Goal: Task Accomplishment & Management: Manage account settings

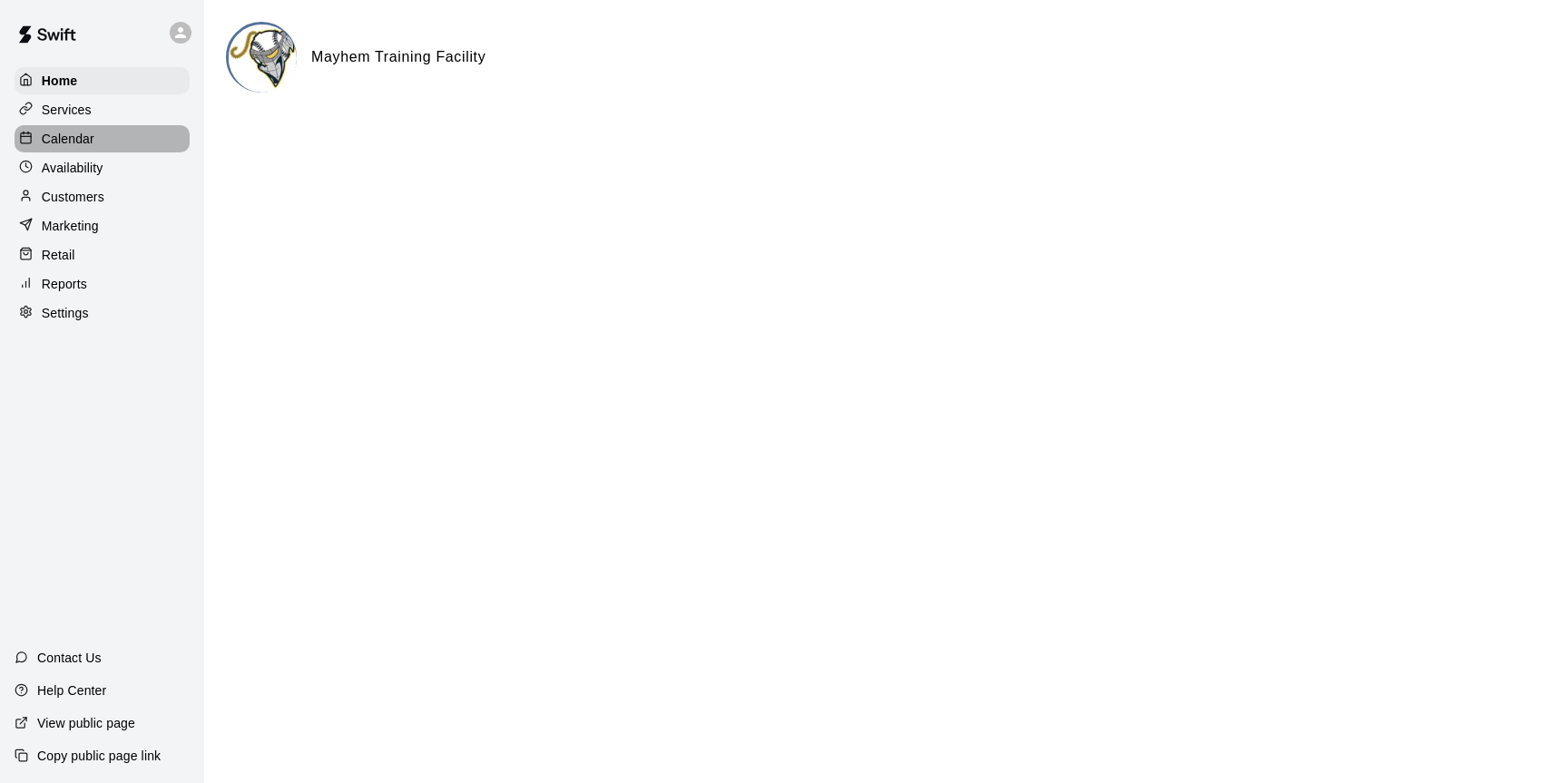
click at [60, 145] on p "Calendar" at bounding box center [67, 139] width 53 height 18
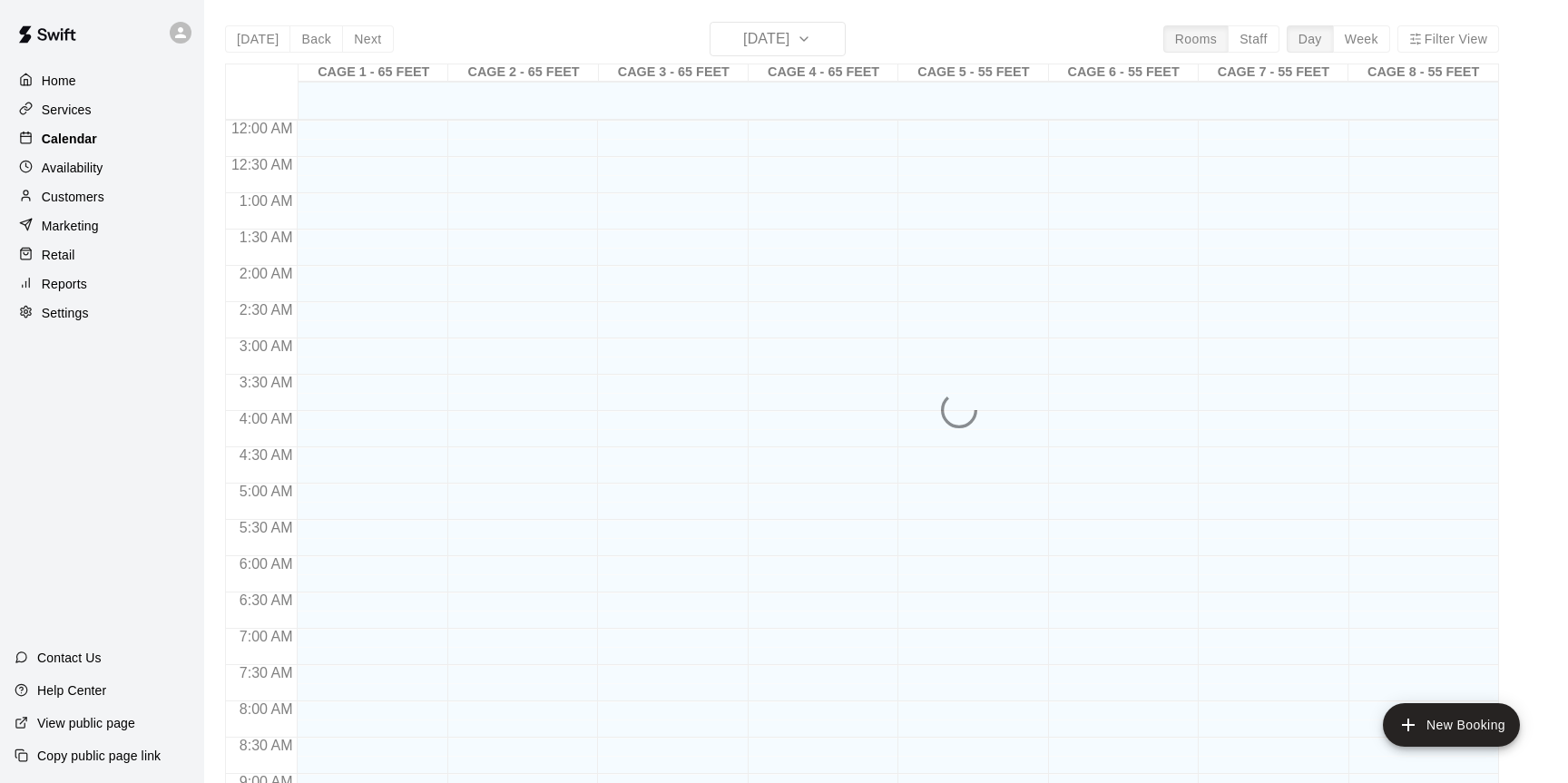
scroll to position [1004, 0]
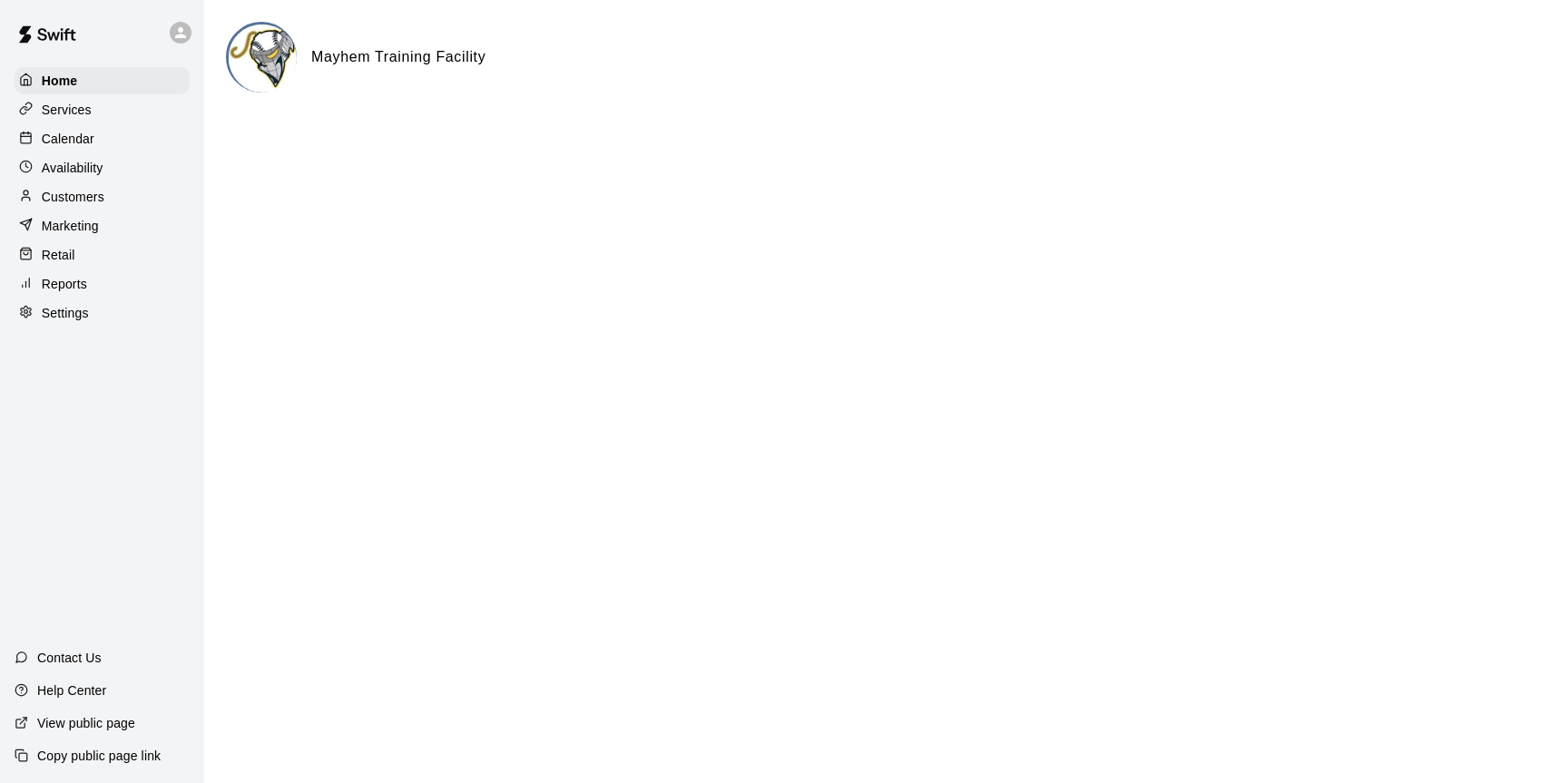
click at [57, 137] on p "Calendar" at bounding box center [67, 139] width 53 height 18
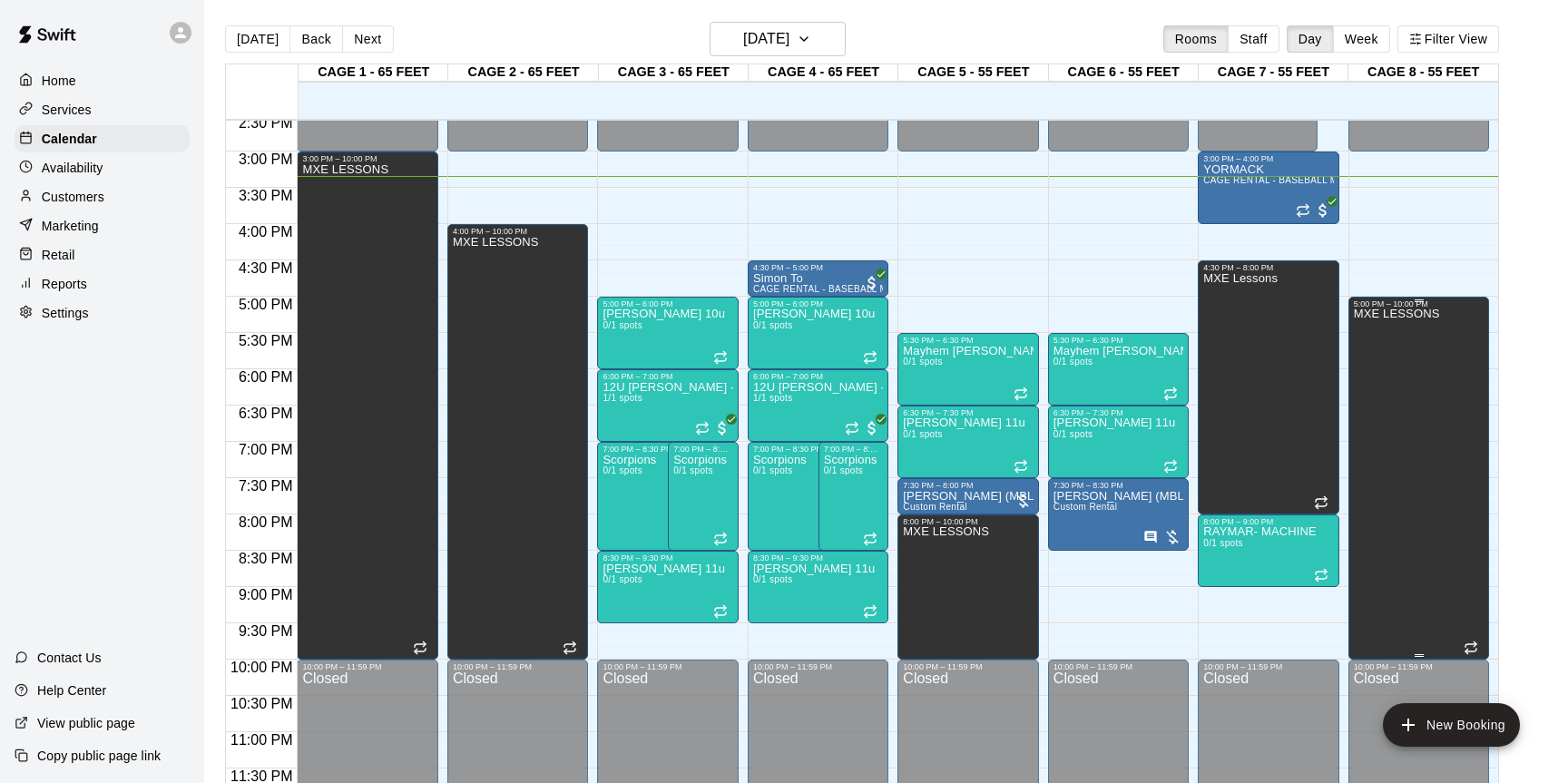
scroll to position [1060, 0]
click at [415, 528] on div "MXE LESSONS" at bounding box center [367, 553] width 130 height 783
click at [317, 180] on icon "edit" at bounding box center [322, 182] width 22 height 22
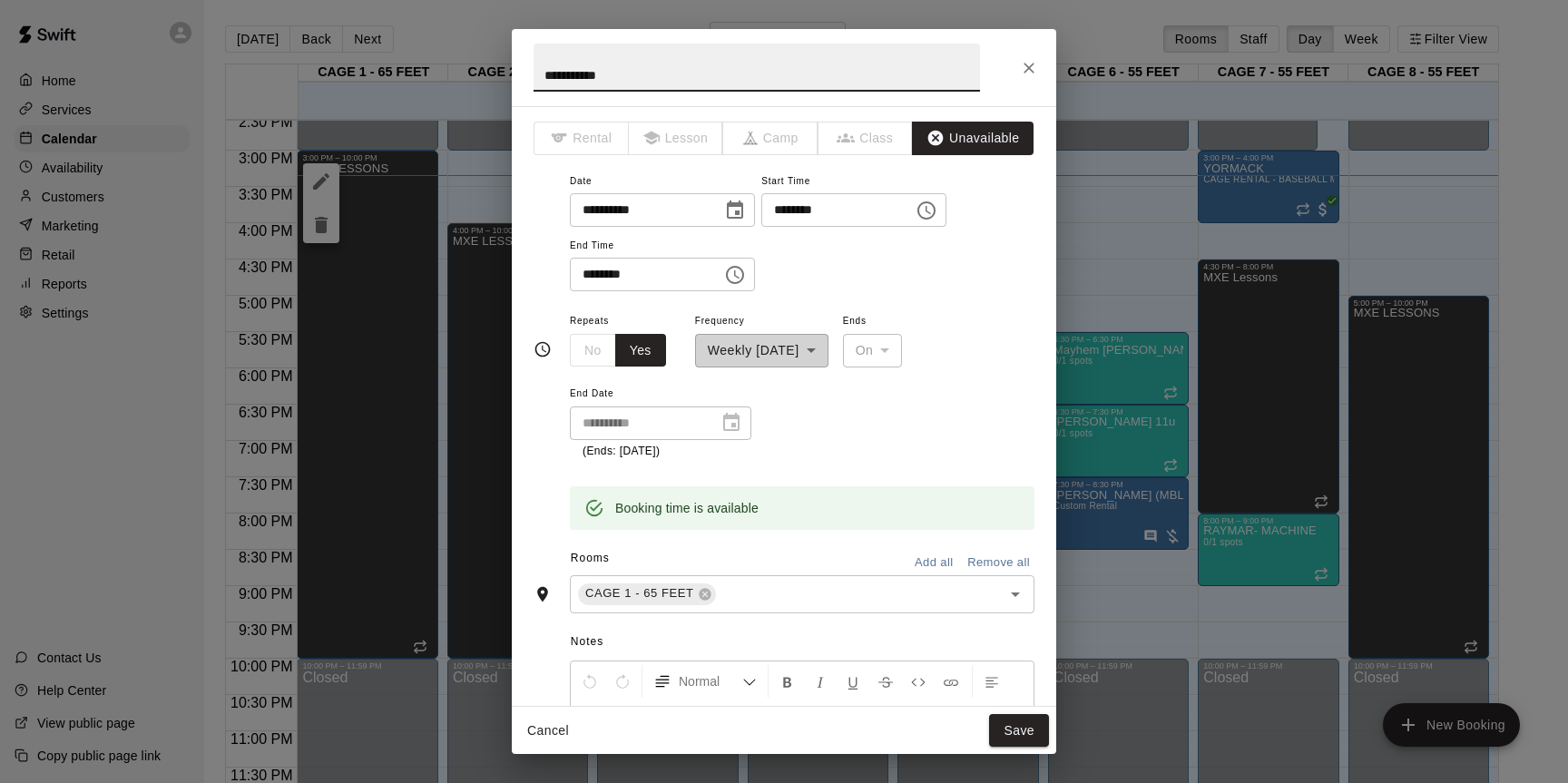
click at [938, 208] on icon "Choose time, selected time is 3:00 PM" at bounding box center [927, 210] width 22 height 22
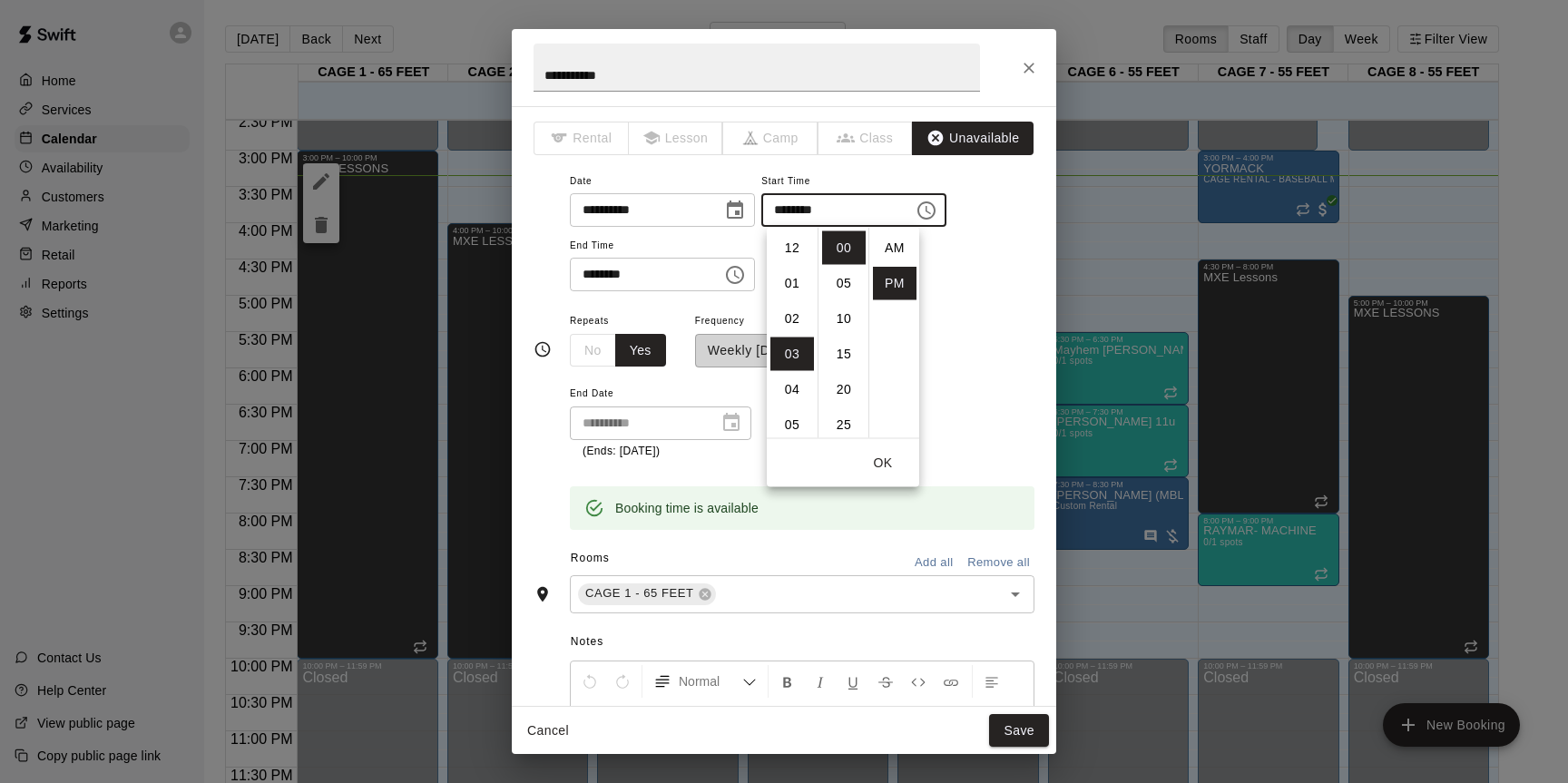
scroll to position [32, 0]
click at [795, 291] on li "04" at bounding box center [791, 283] width 43 height 33
click at [844, 291] on li "30" at bounding box center [844, 284] width 43 height 33
type input "********"
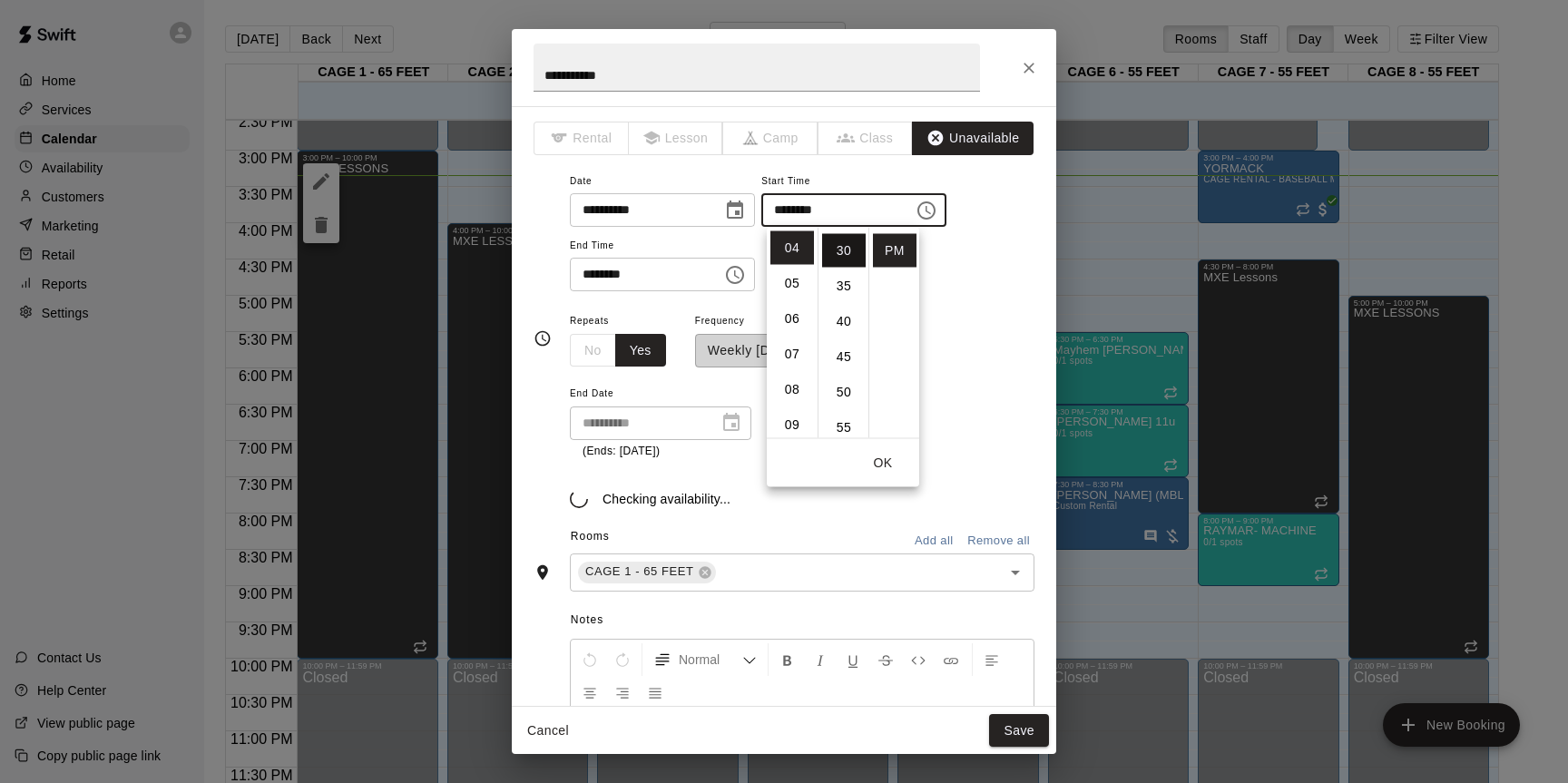
scroll to position [212, 0]
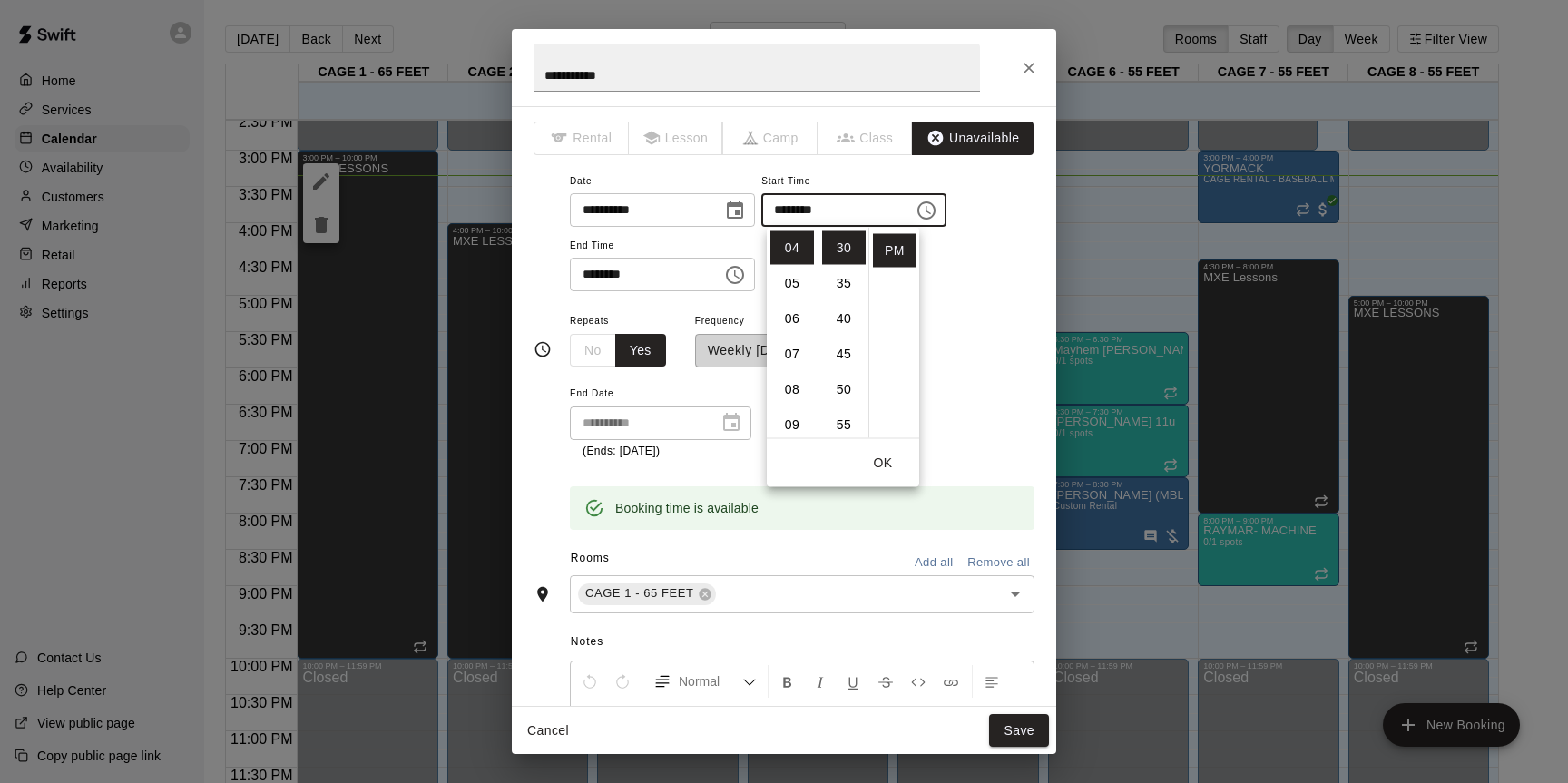
click at [942, 290] on div "**********" at bounding box center [802, 231] width 465 height 123
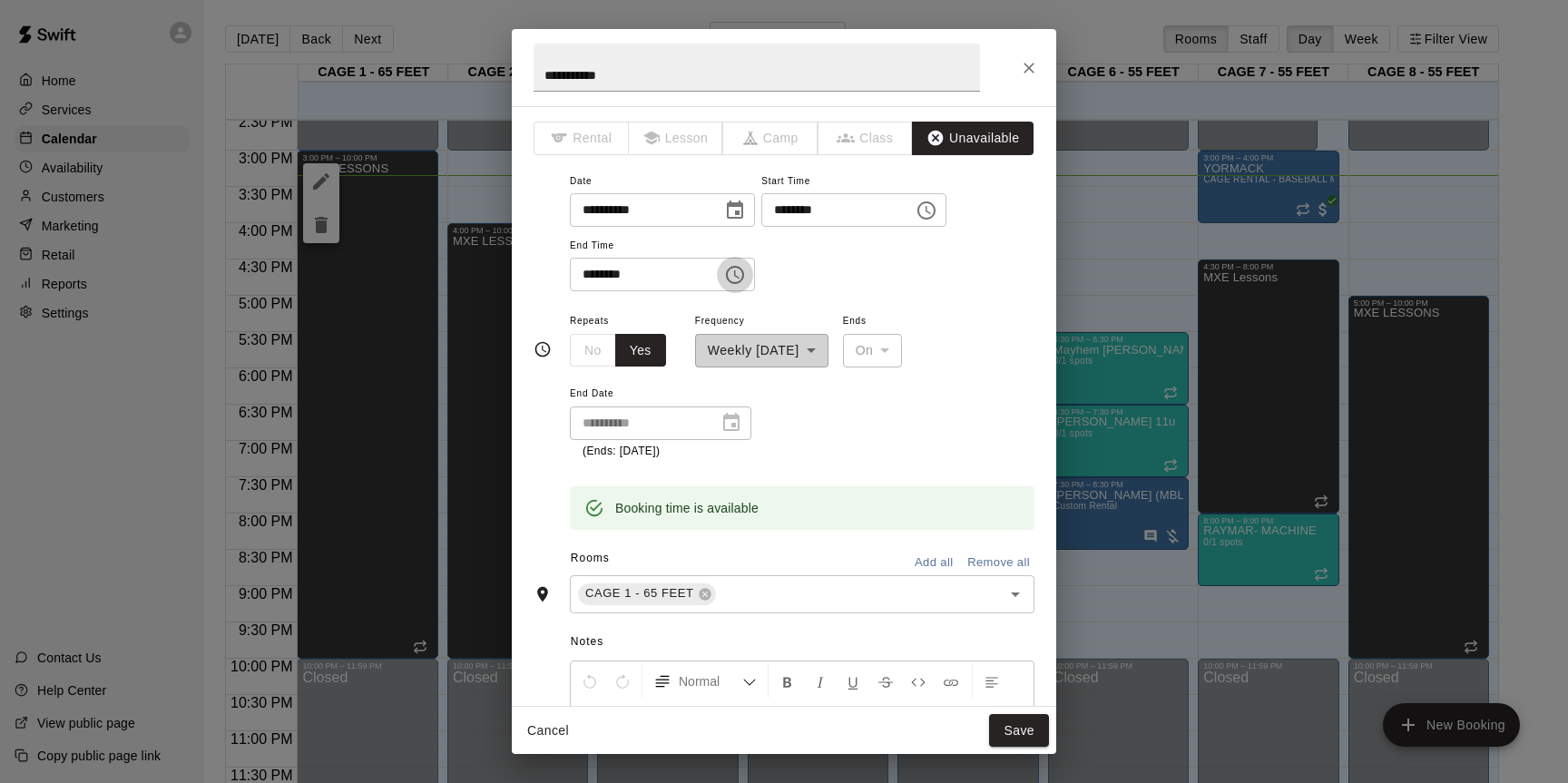
click at [739, 279] on icon "Choose time, selected time is 10:00 PM" at bounding box center [735, 275] width 22 height 22
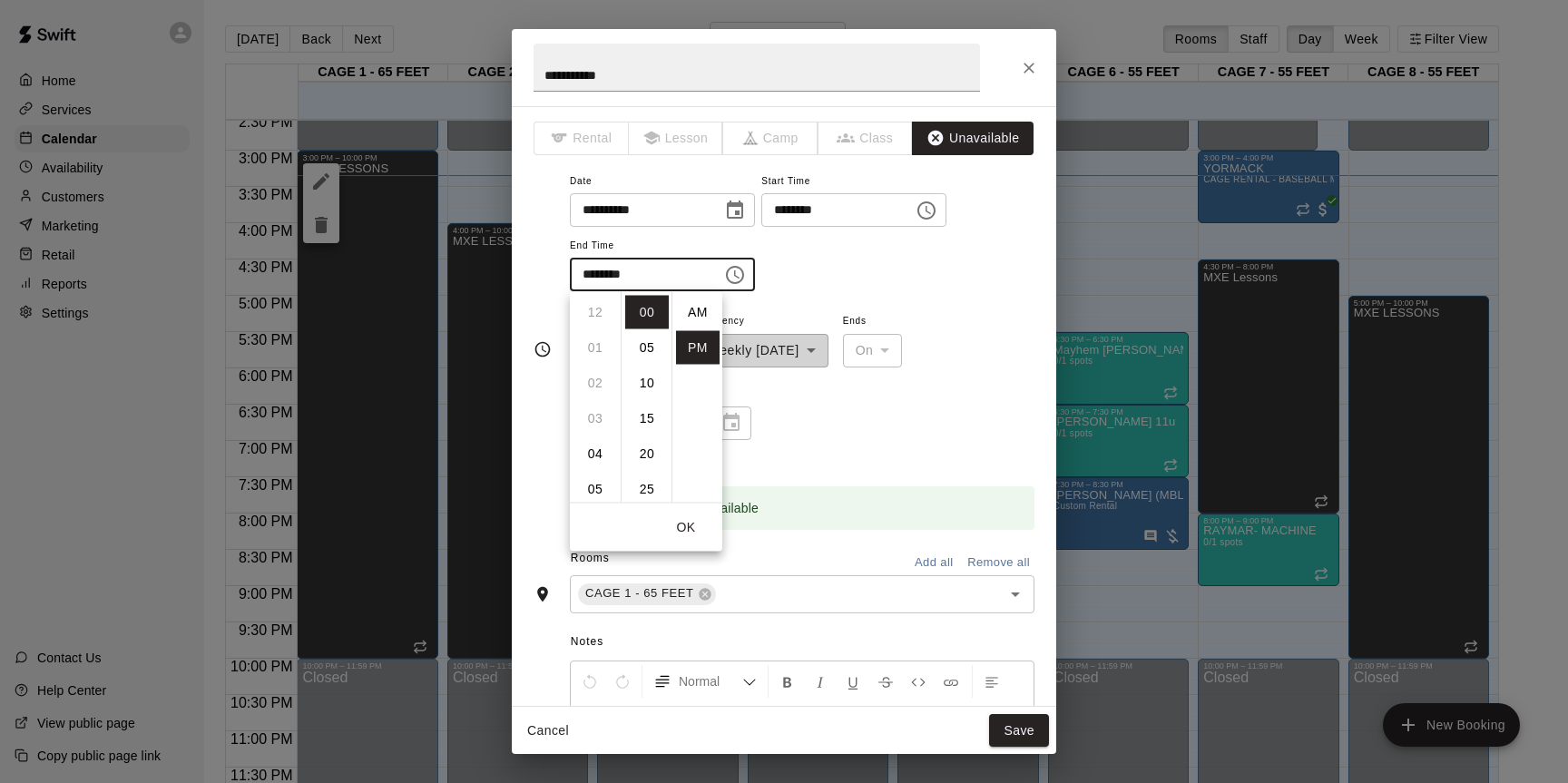
scroll to position [32, 0]
click at [599, 348] on li "08" at bounding box center [595, 352] width 43 height 33
type input "********"
click at [691, 517] on button "OK" at bounding box center [685, 528] width 58 height 33
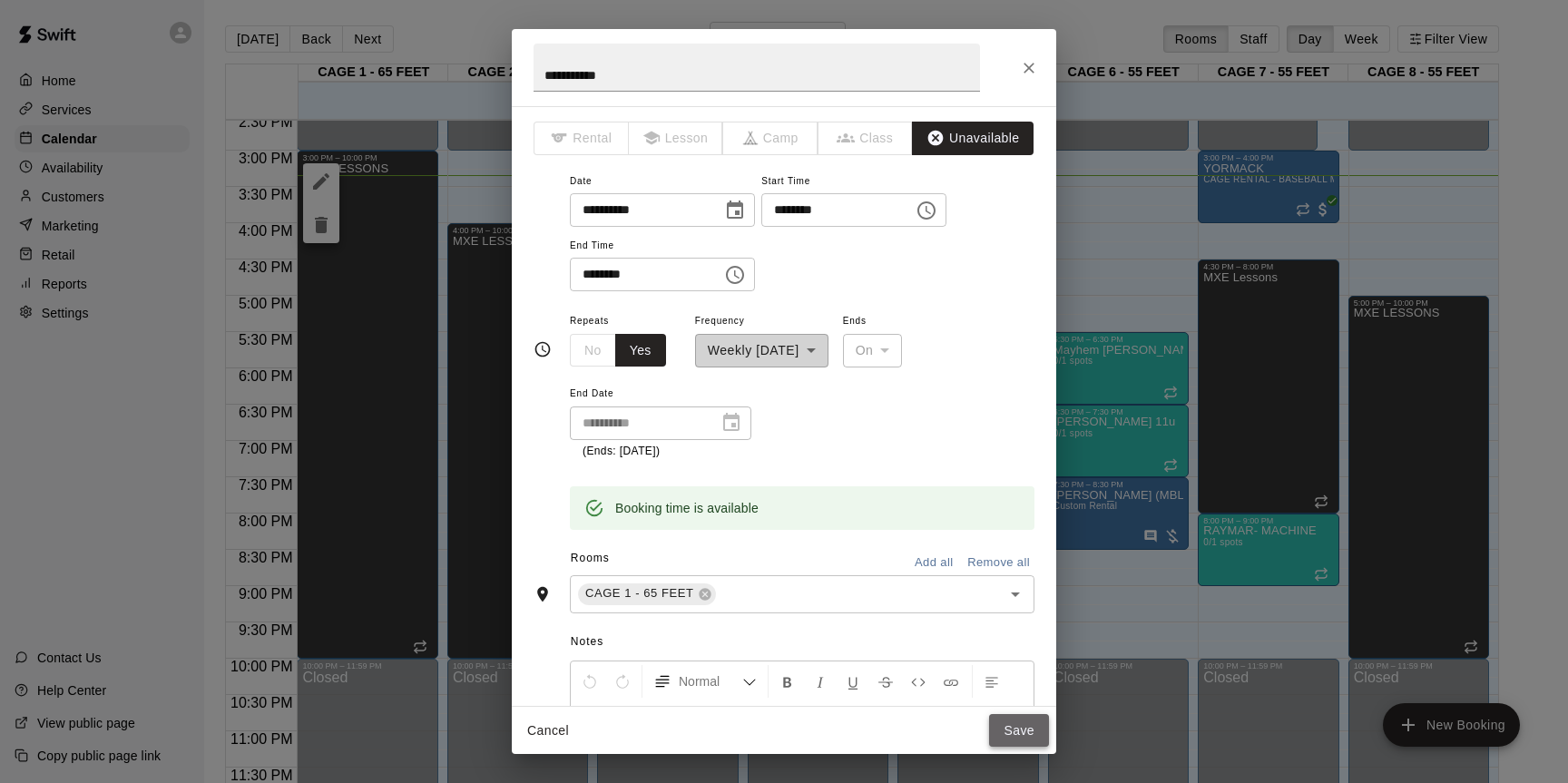
click at [1037, 725] on button "Save" at bounding box center [1019, 730] width 60 height 33
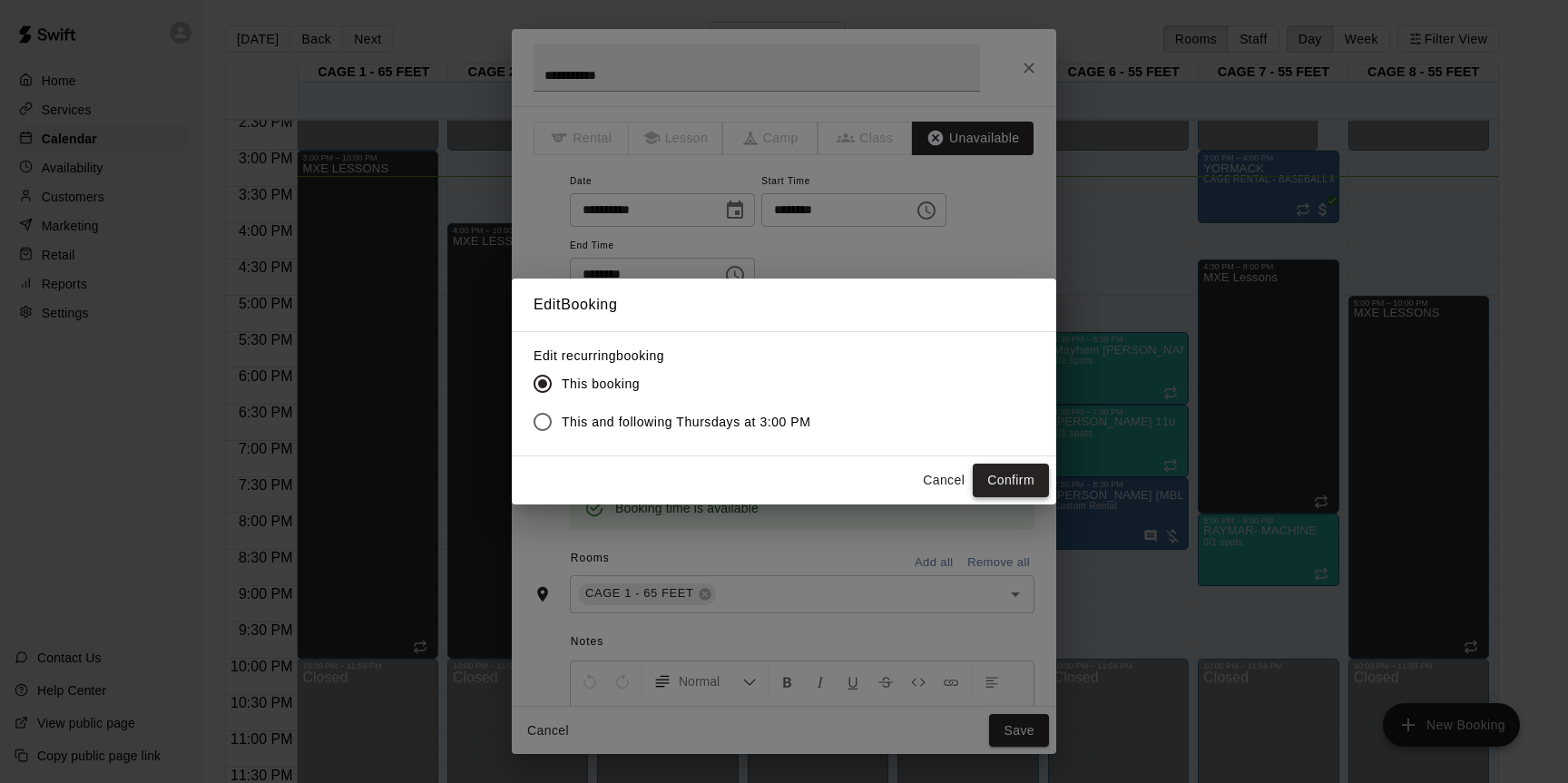
click at [1013, 482] on button "Confirm" at bounding box center [1011, 480] width 77 height 33
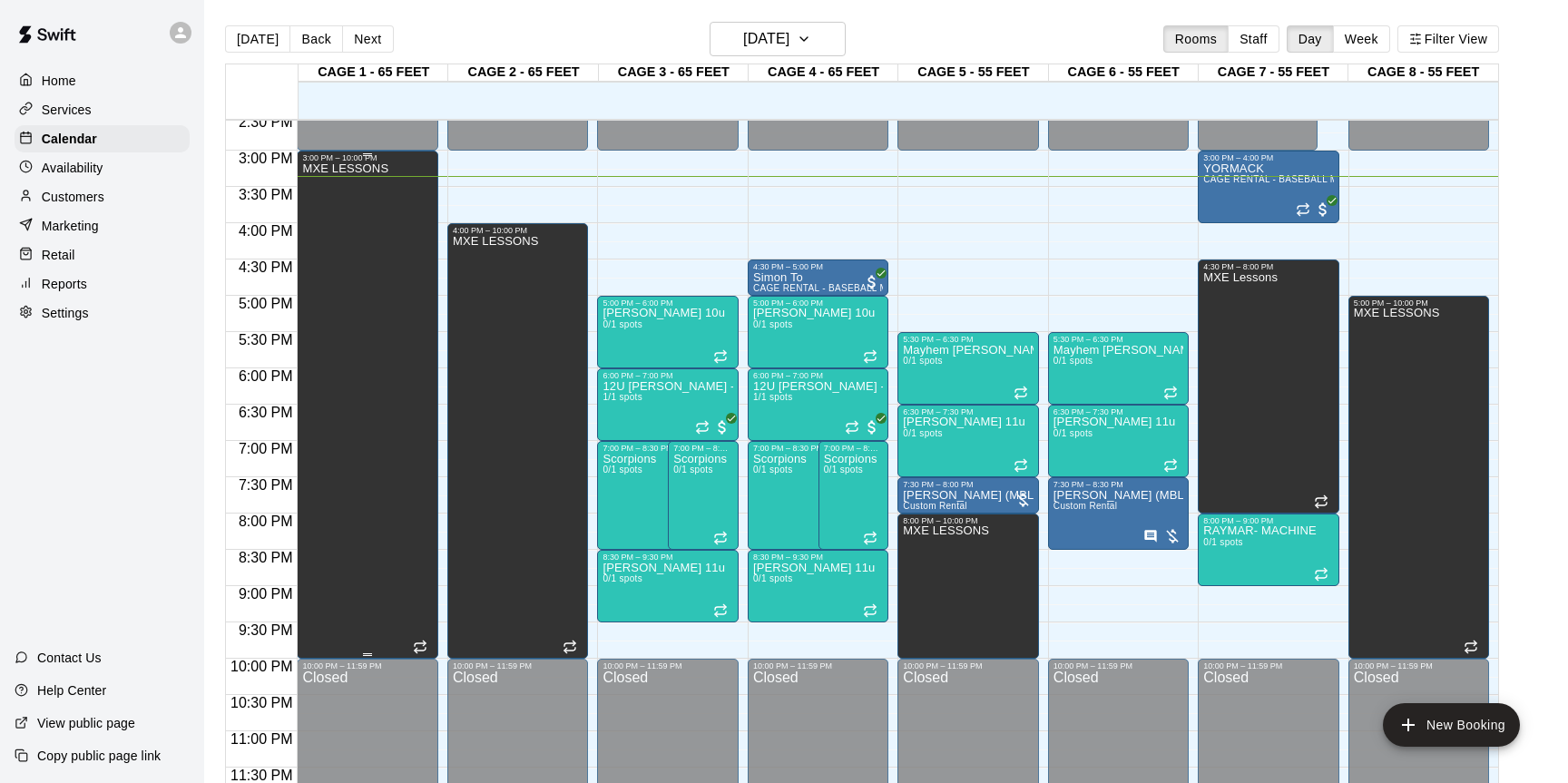
click at [424, 480] on div "MXE LESSONS" at bounding box center [367, 553] width 130 height 783
click at [324, 185] on icon "edit" at bounding box center [322, 182] width 22 height 22
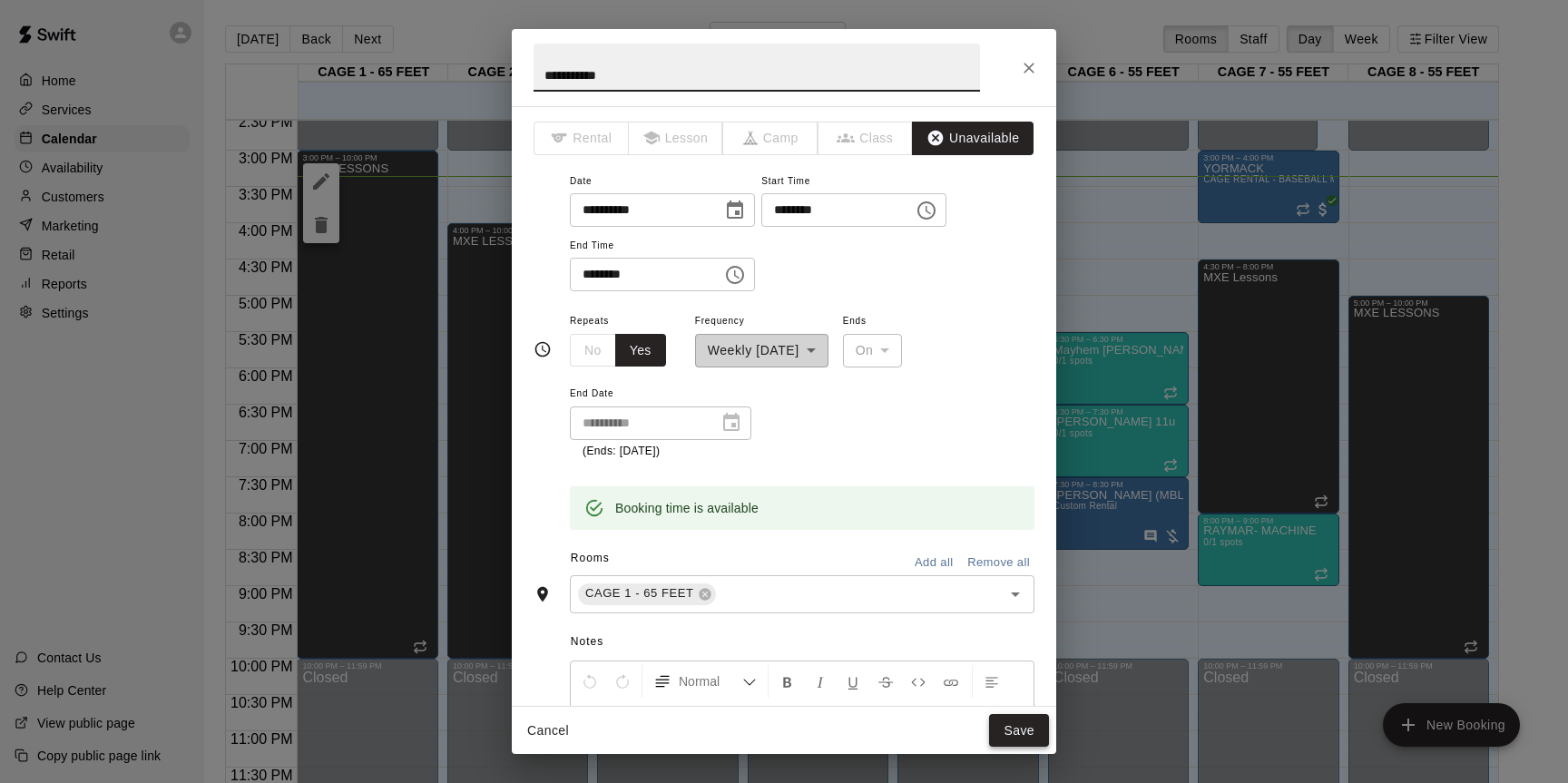
click at [1001, 741] on button "Save" at bounding box center [1019, 730] width 60 height 33
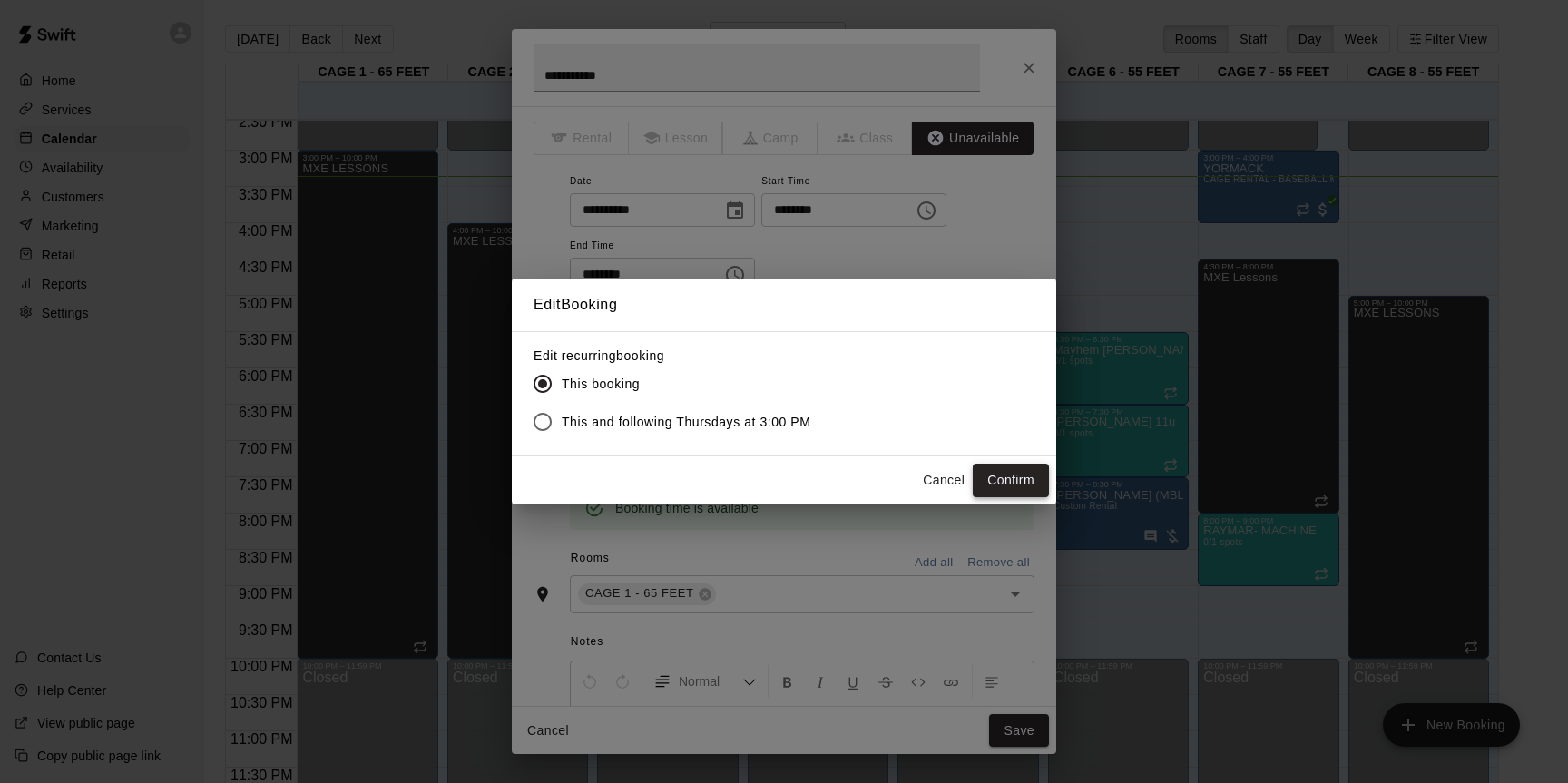
click at [1000, 483] on button "Confirm" at bounding box center [1011, 480] width 77 height 33
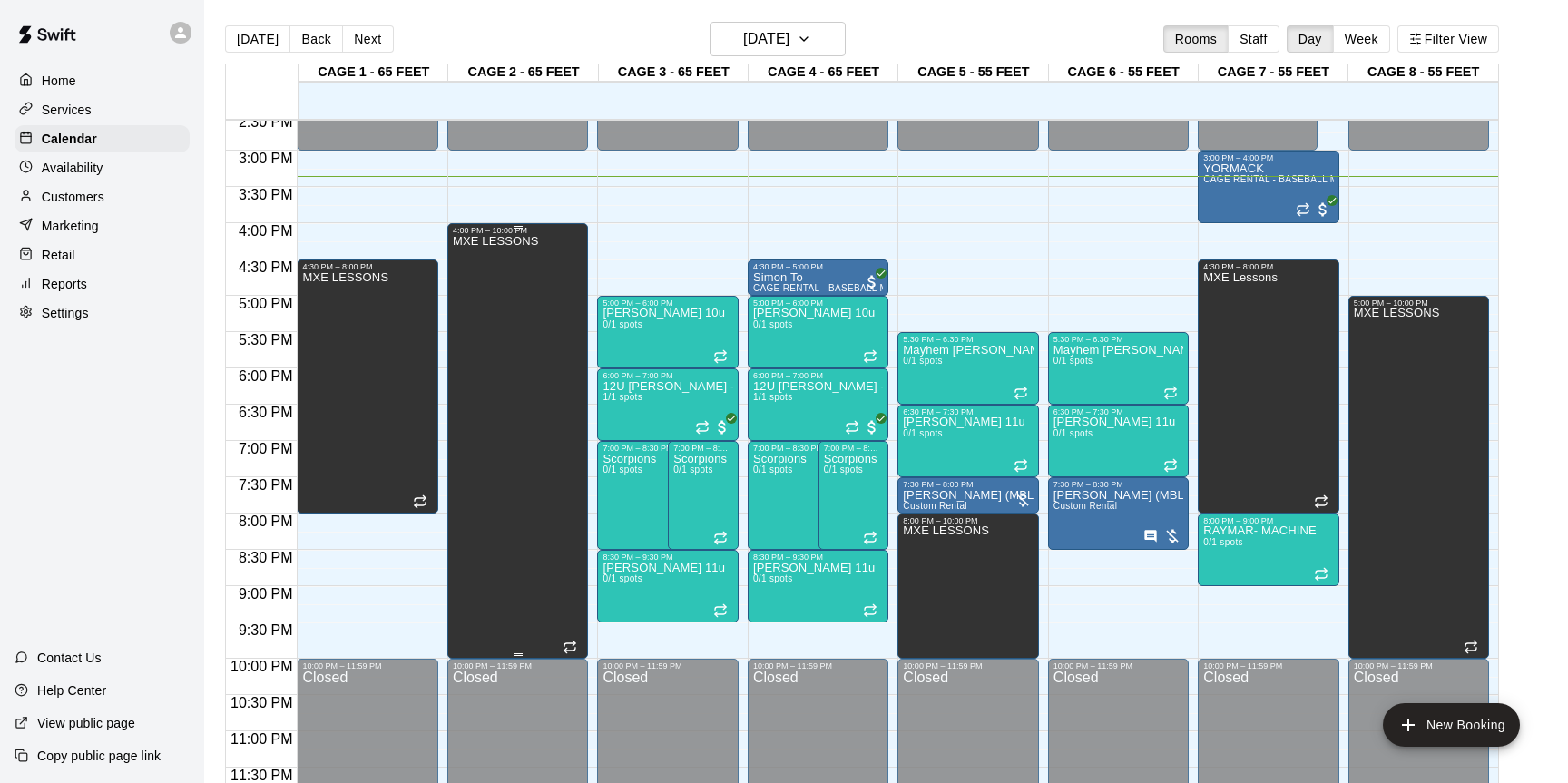
scroll to position [29, 0]
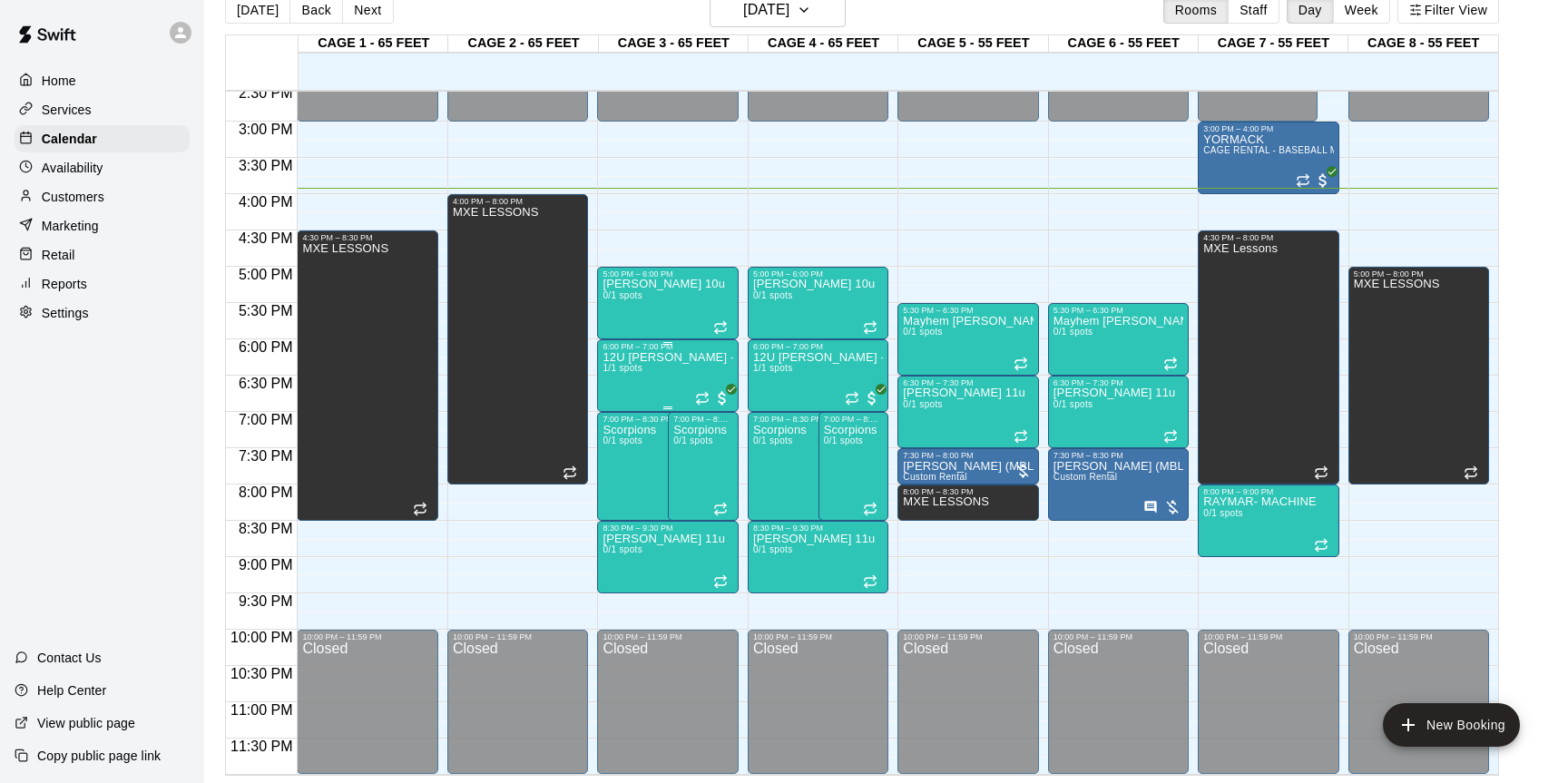
click at [711, 374] on div "12U Guss - Practice 1/1 spots" at bounding box center [667, 742] width 130 height 783
click at [533, 552] on div at bounding box center [784, 391] width 1568 height 783
click at [690, 529] on icon "delete" at bounding box center [693, 529] width 13 height 17
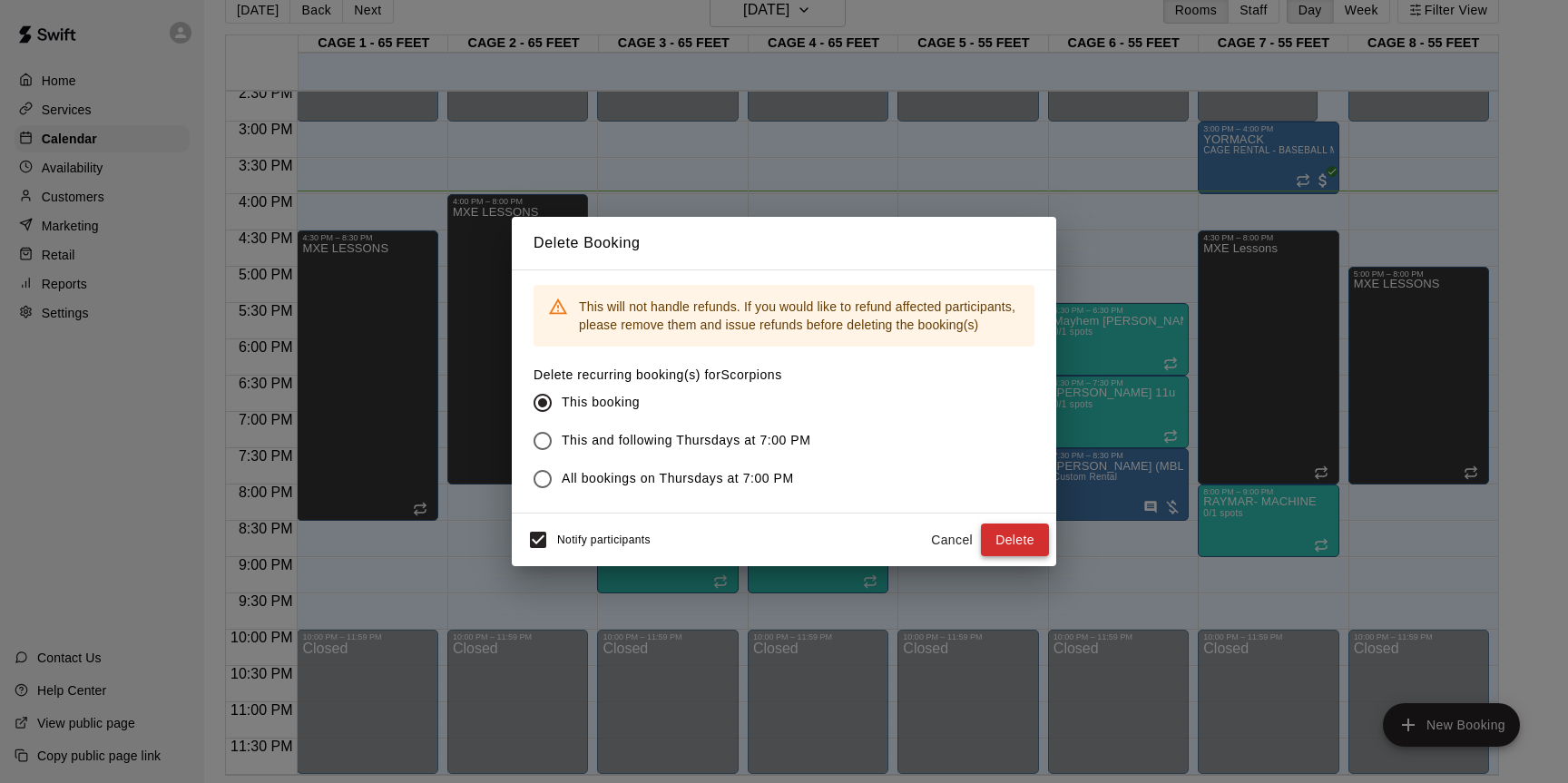
click at [1010, 536] on button "Delete" at bounding box center [1016, 540] width 68 height 33
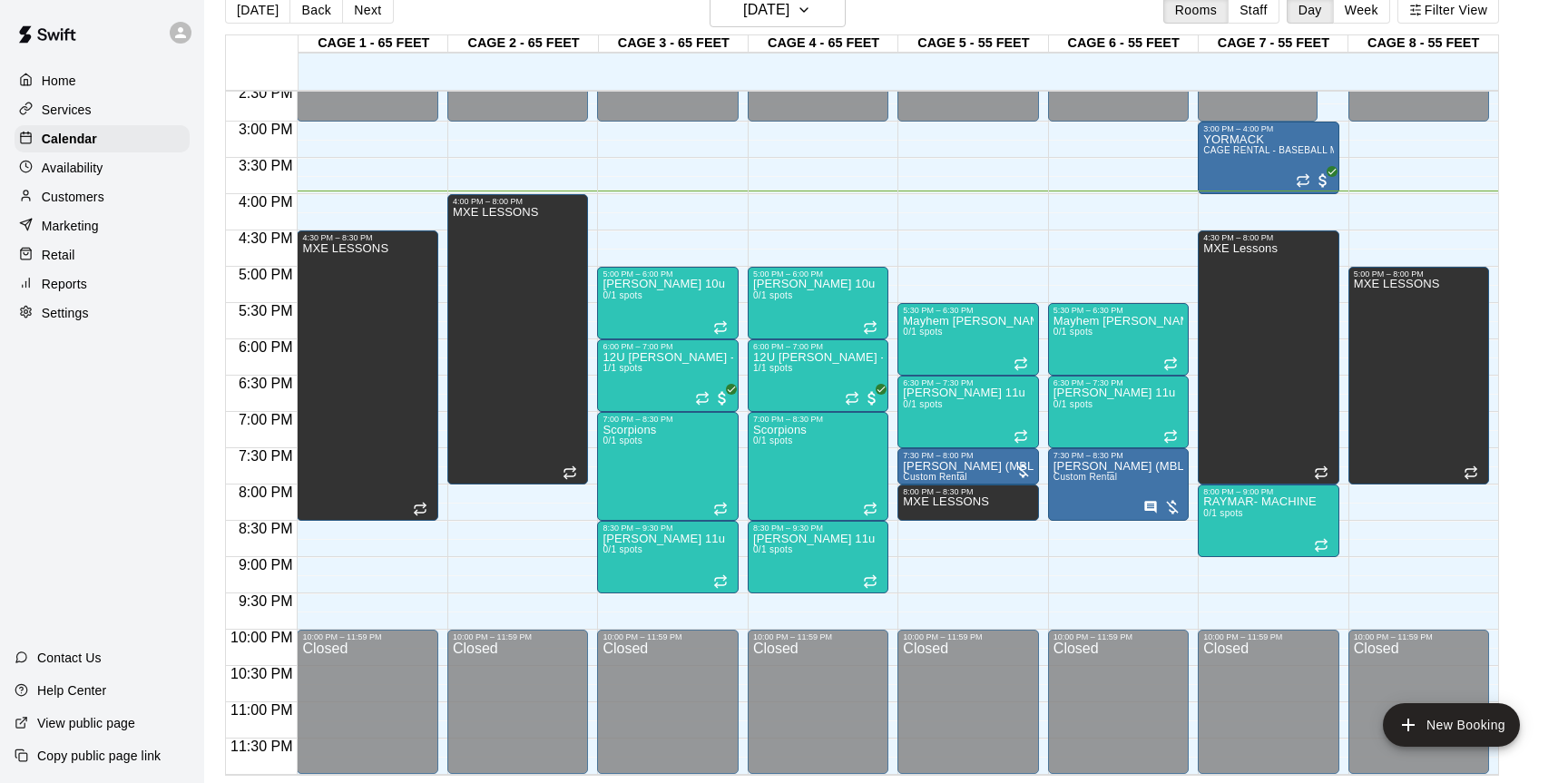
scroll to position [1059, 0]
click at [406, 433] on div "MXE LESSONS" at bounding box center [367, 634] width 130 height 783
click at [323, 266] on icon "edit" at bounding box center [322, 263] width 22 height 22
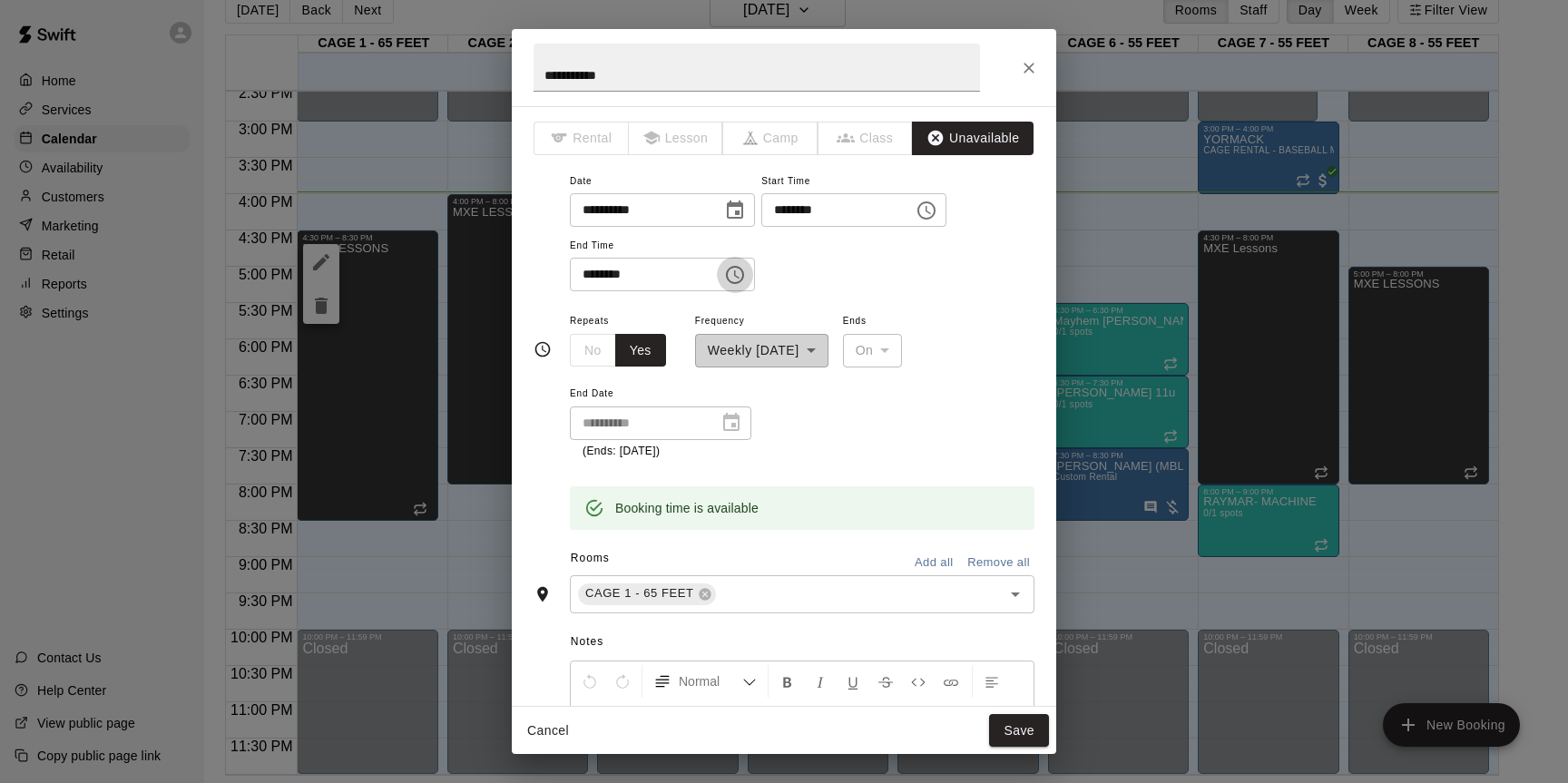
click at [743, 273] on icon "Choose time, selected time is 8:30 PM" at bounding box center [735, 275] width 22 height 22
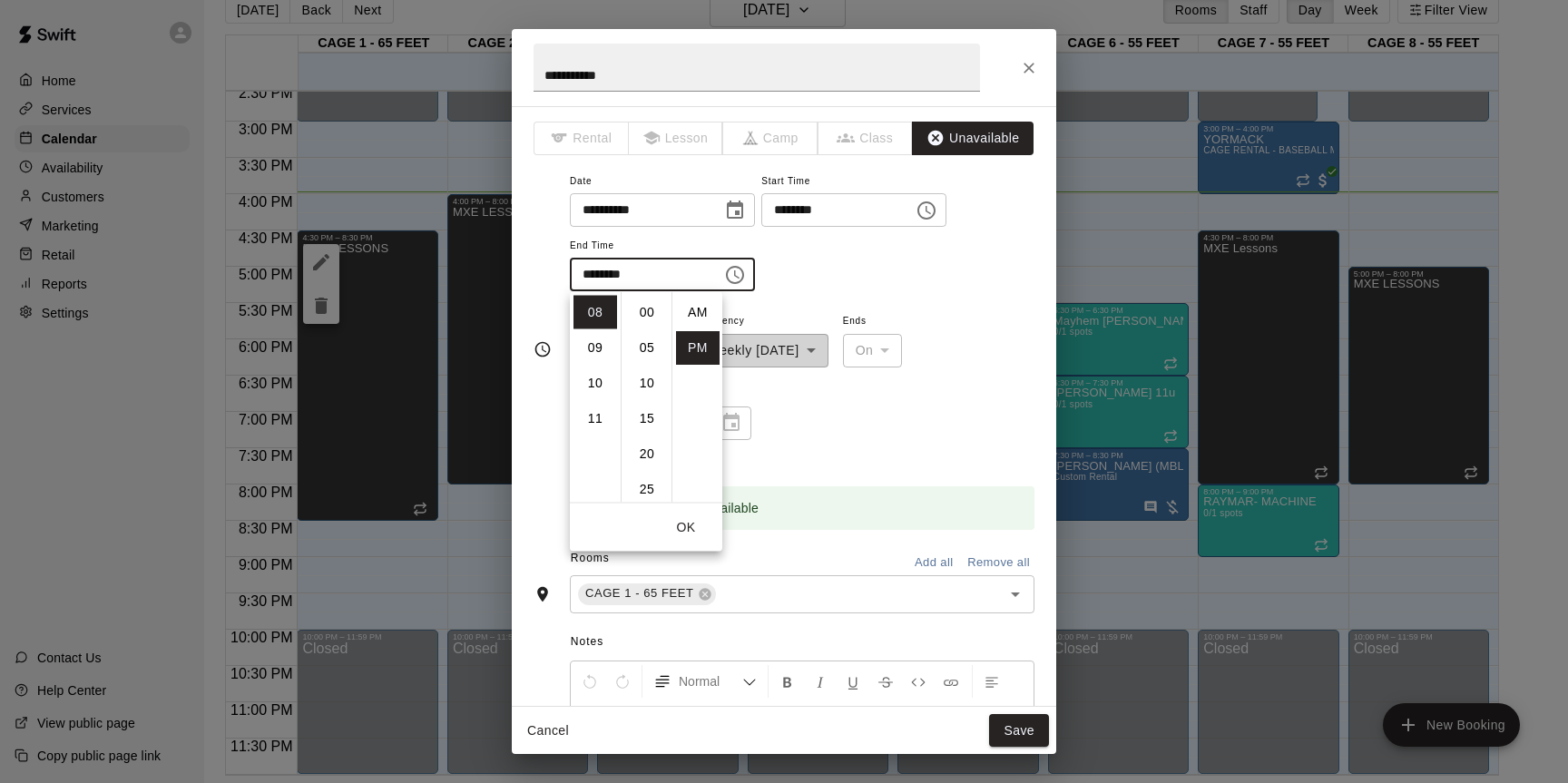
scroll to position [32, 0]
click at [600, 356] on li "07" at bounding box center [595, 358] width 43 height 33
click at [652, 321] on li "00" at bounding box center [647, 313] width 43 height 33
type input "********"
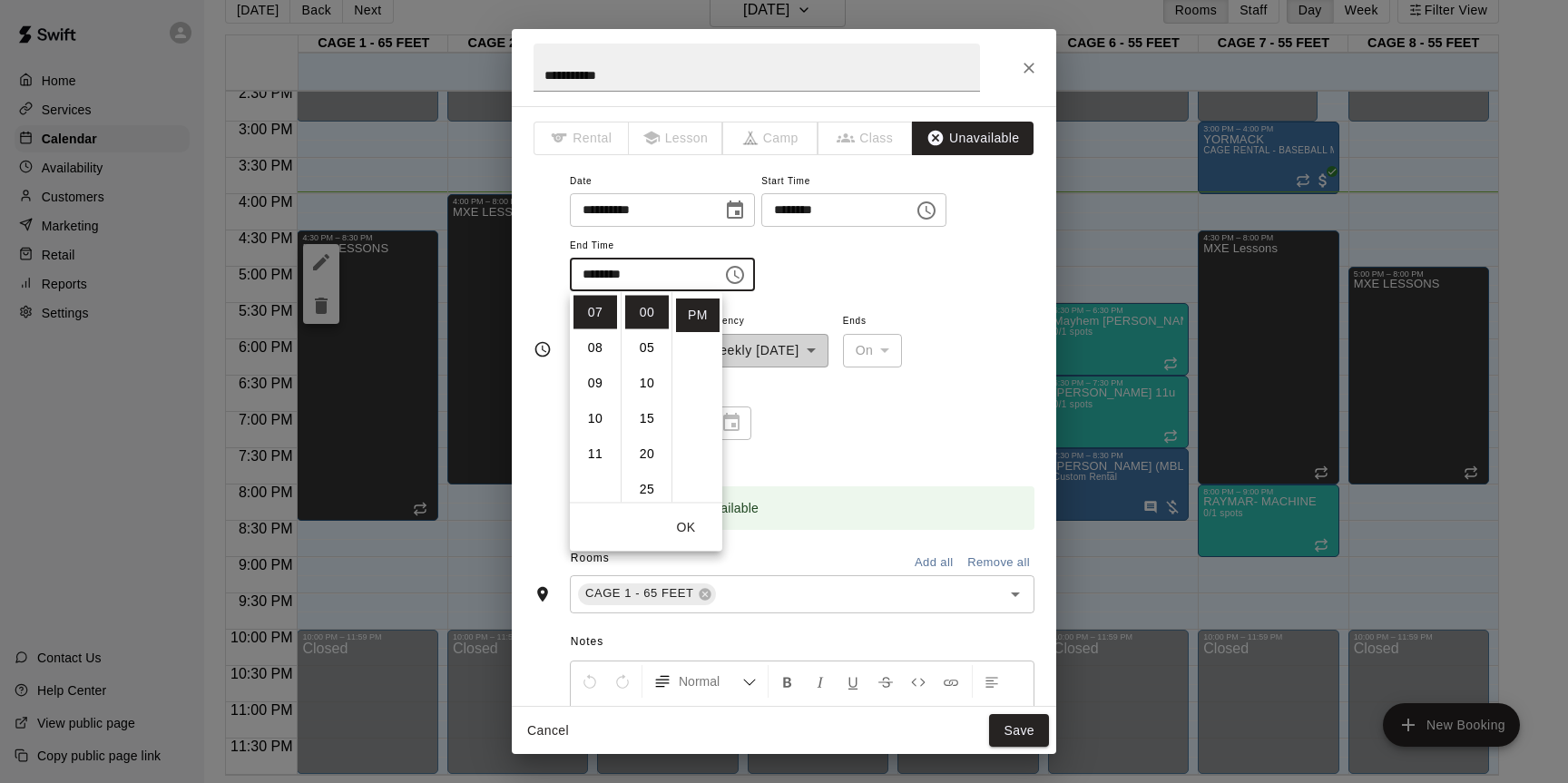
click at [824, 395] on div "**********" at bounding box center [802, 385] width 465 height 150
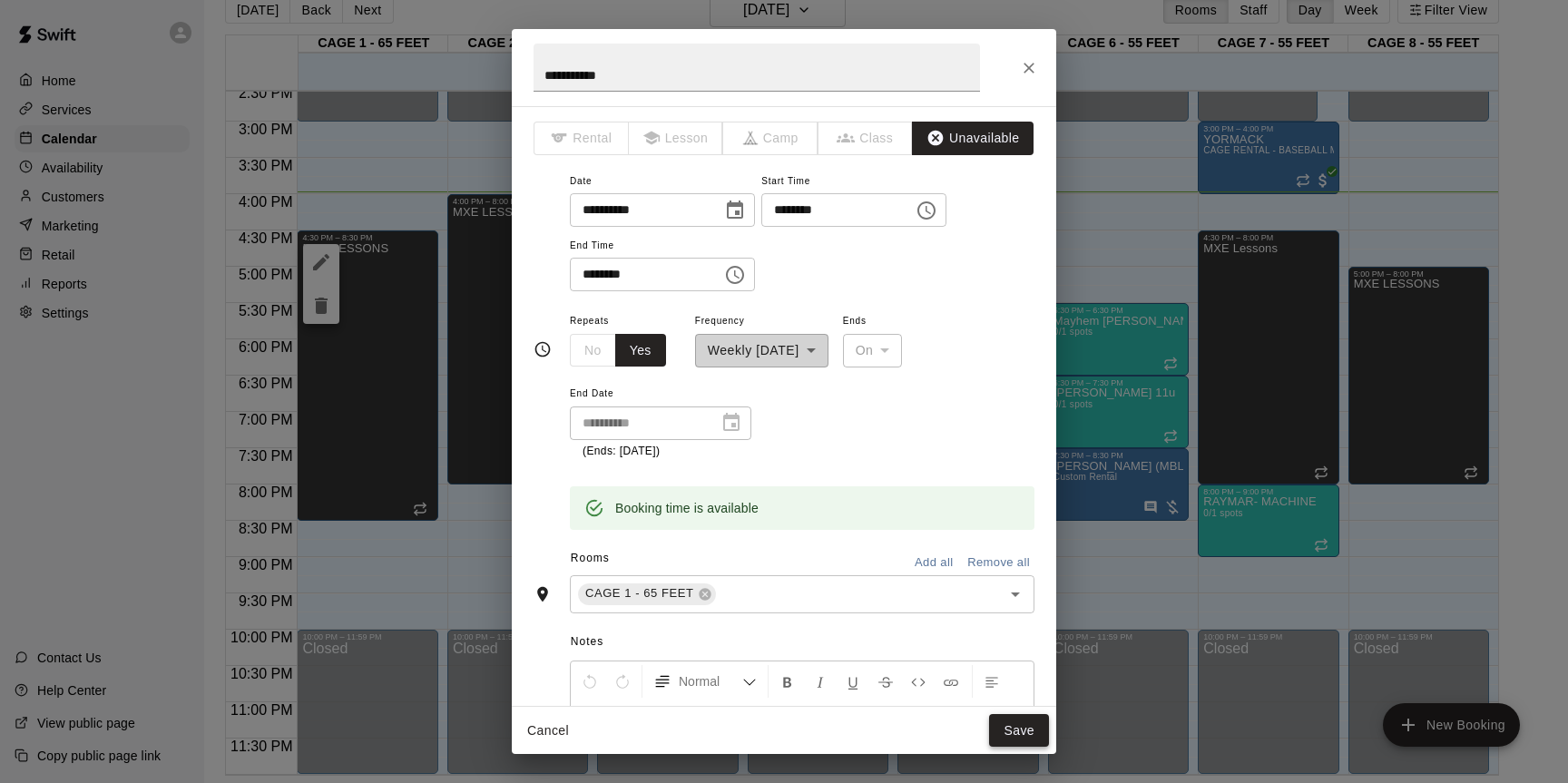
click at [1000, 720] on button "Save" at bounding box center [1019, 730] width 60 height 33
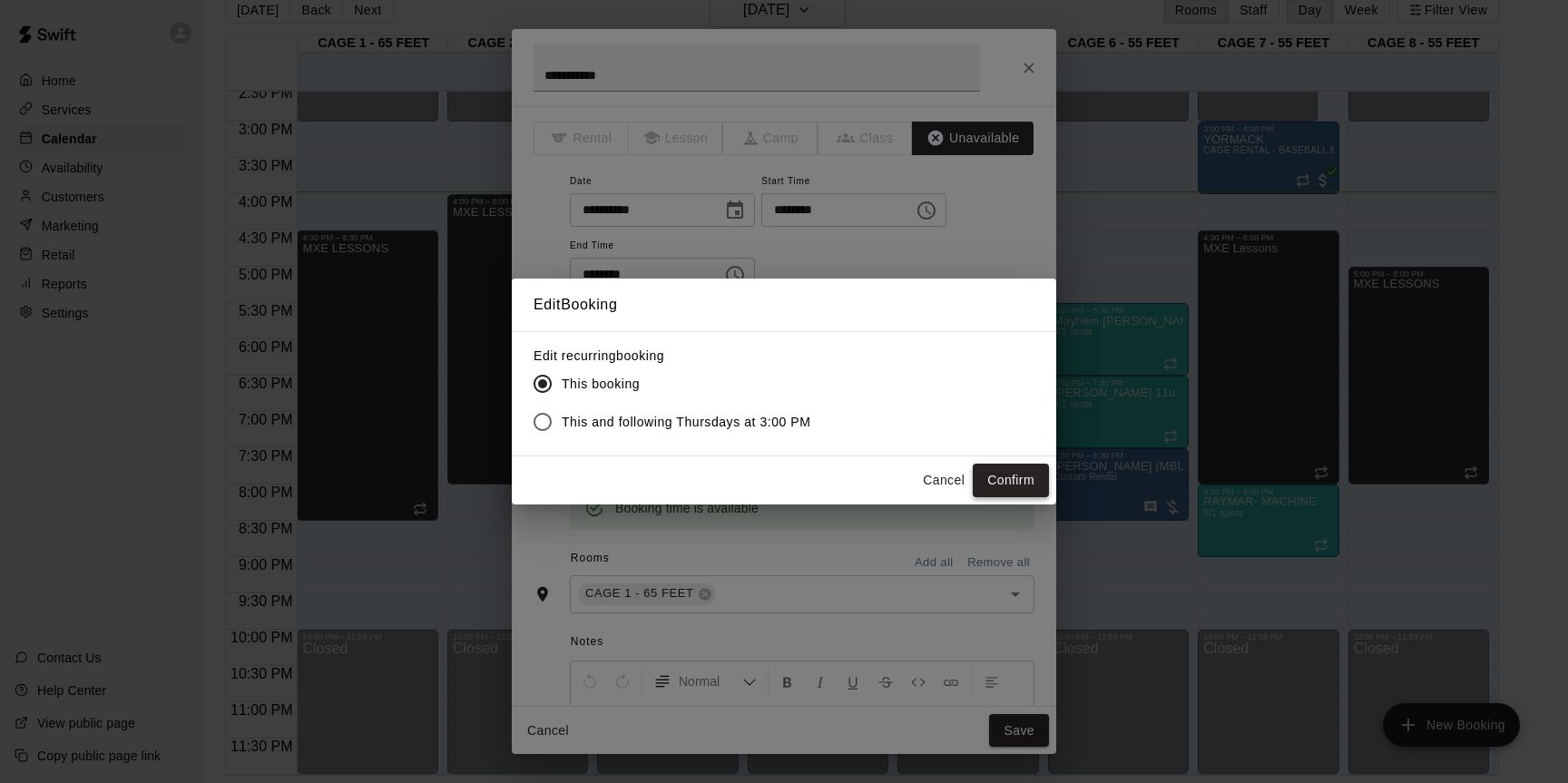
click at [1009, 491] on button "Confirm" at bounding box center [1011, 480] width 77 height 33
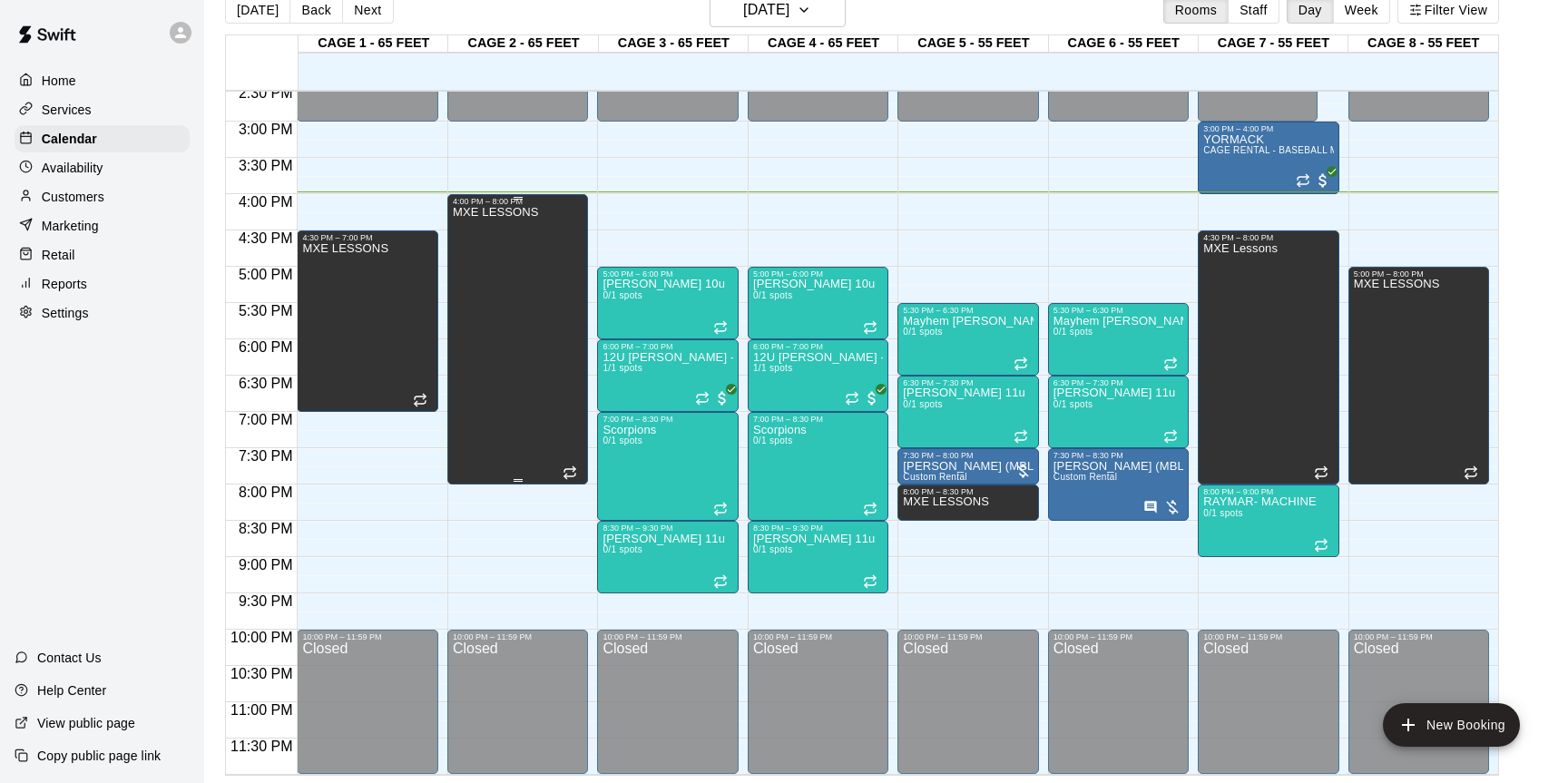
click at [527, 421] on div "MXE LESSONS" at bounding box center [495, 597] width 86 height 783
click at [470, 224] on icon "edit" at bounding box center [472, 225] width 17 height 17
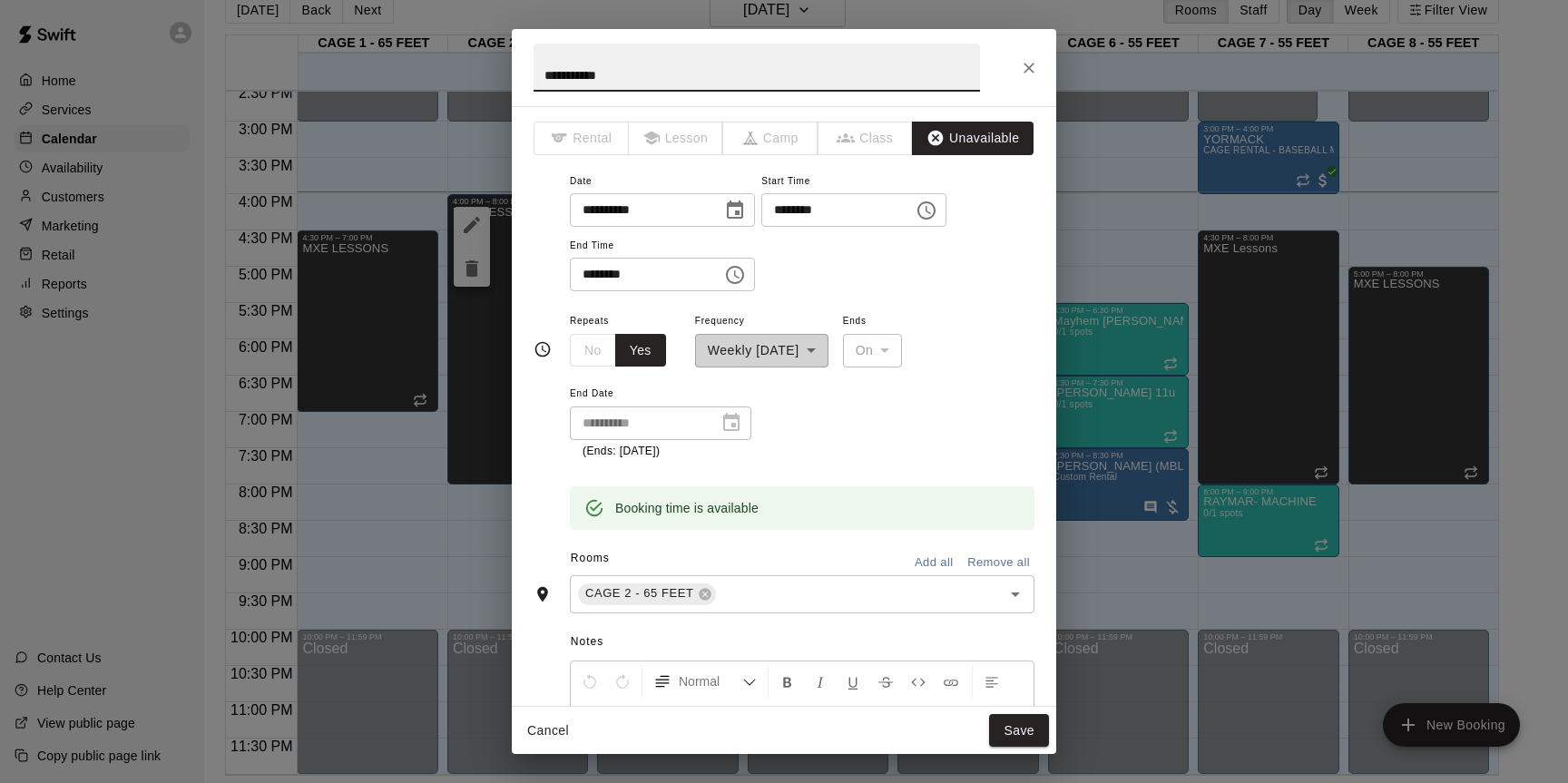
click at [741, 285] on icon "Choose time, selected time is 8:00 PM" at bounding box center [735, 275] width 22 height 22
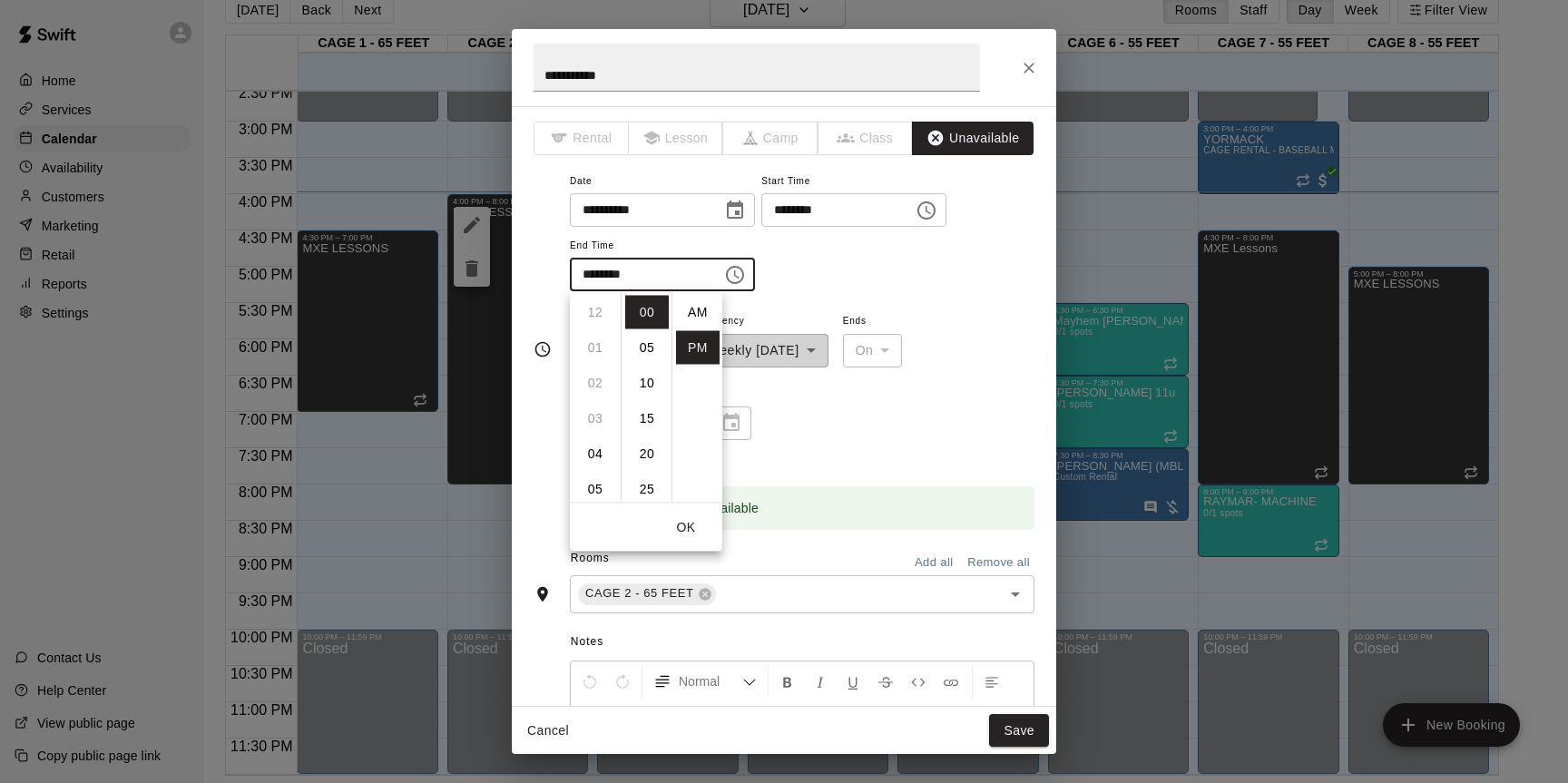
scroll to position [32, 0]
click at [599, 324] on li "07" at bounding box center [595, 317] width 43 height 33
type input "********"
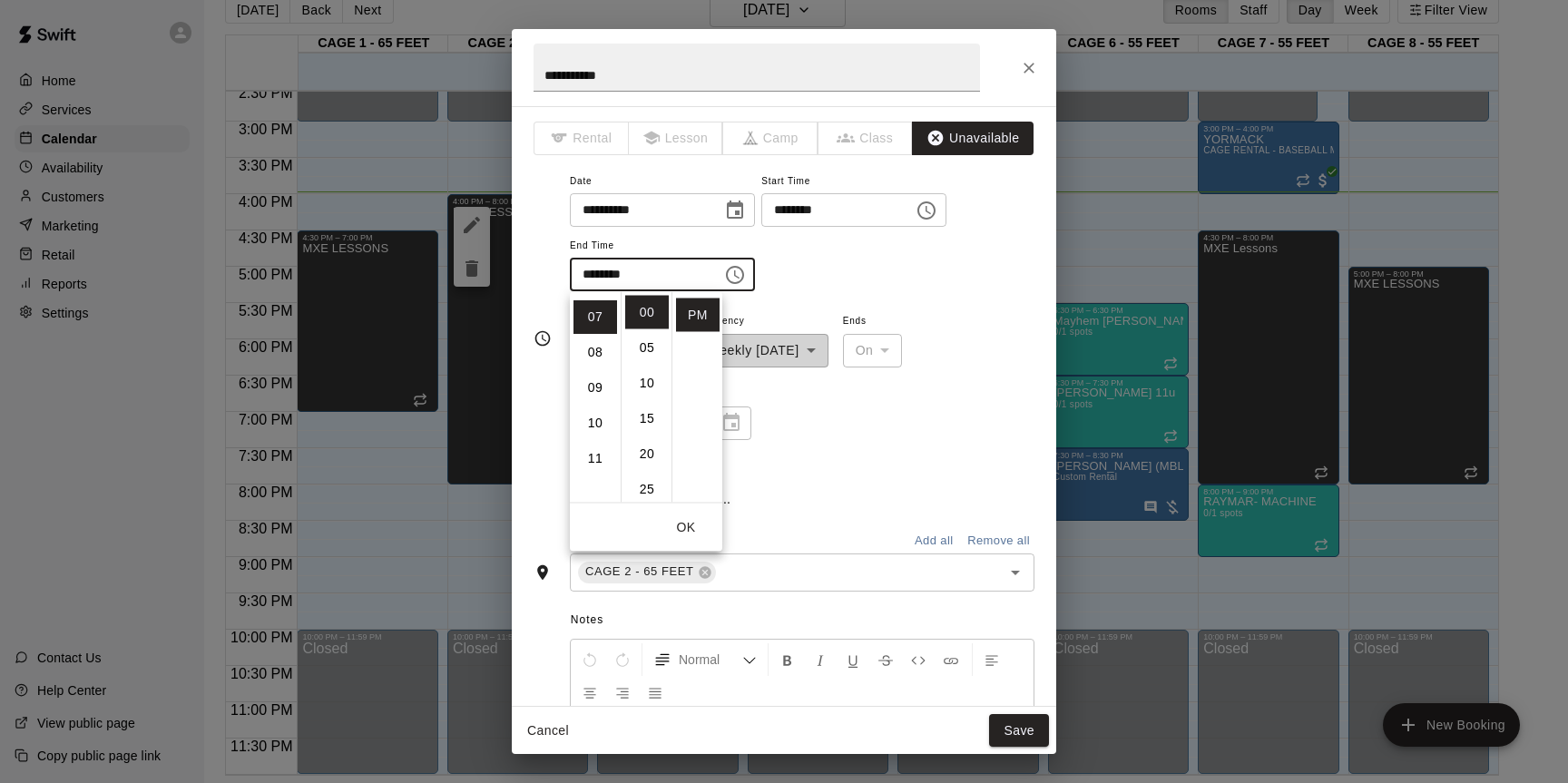
scroll to position [248, 0]
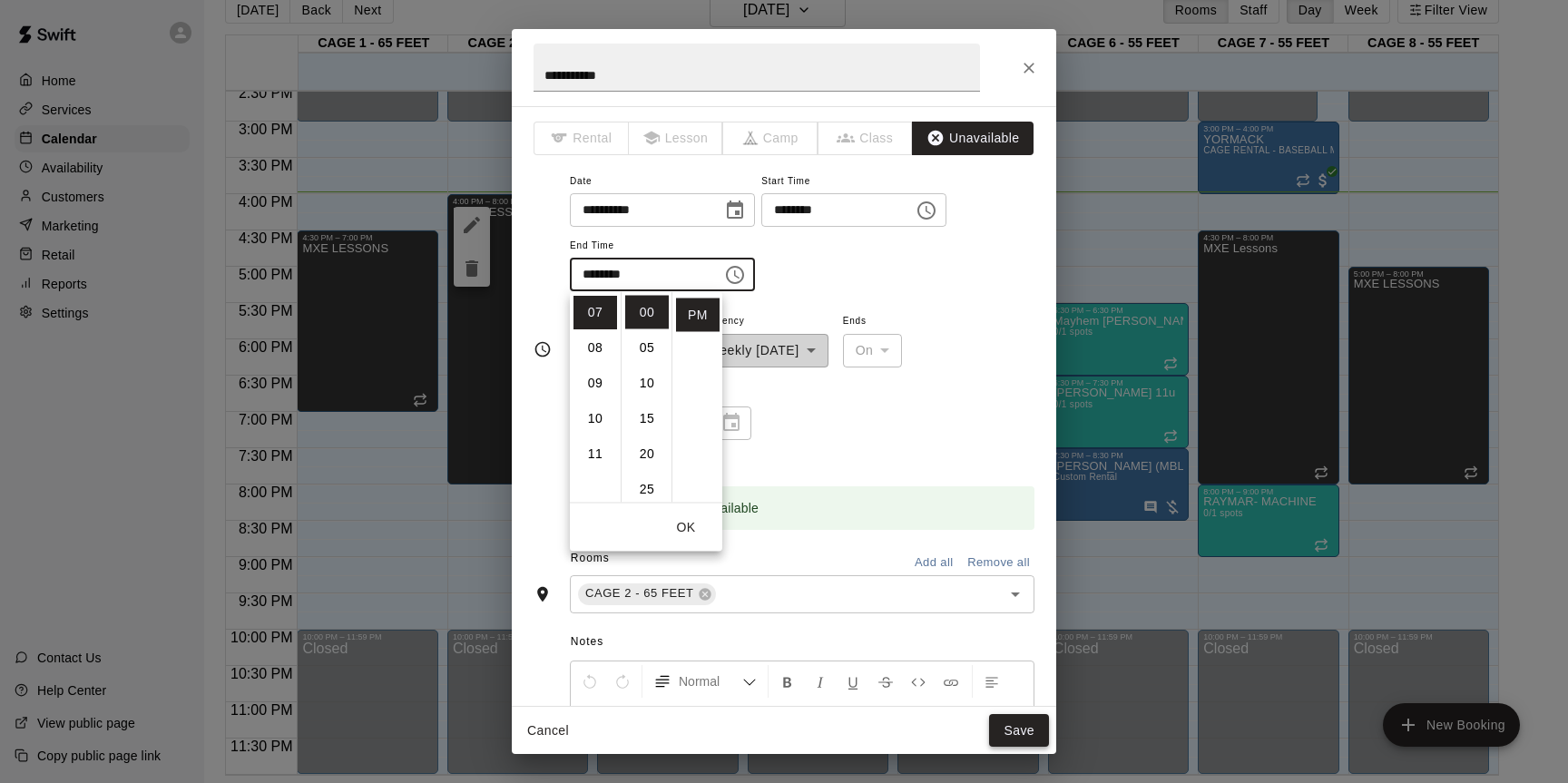
click at [1009, 722] on button "Save" at bounding box center [1019, 730] width 60 height 33
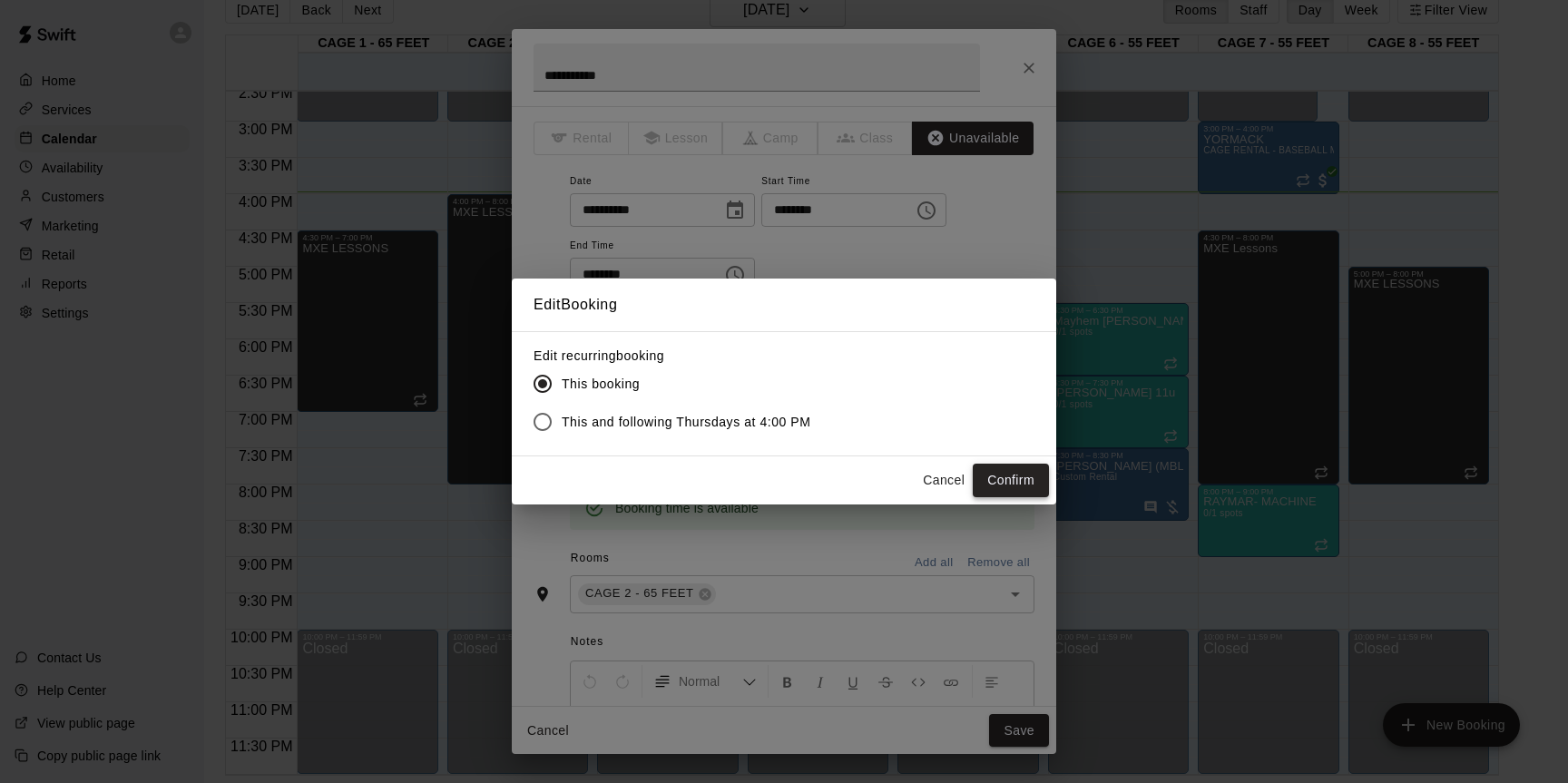
click at [1009, 467] on button "Confirm" at bounding box center [1011, 480] width 77 height 33
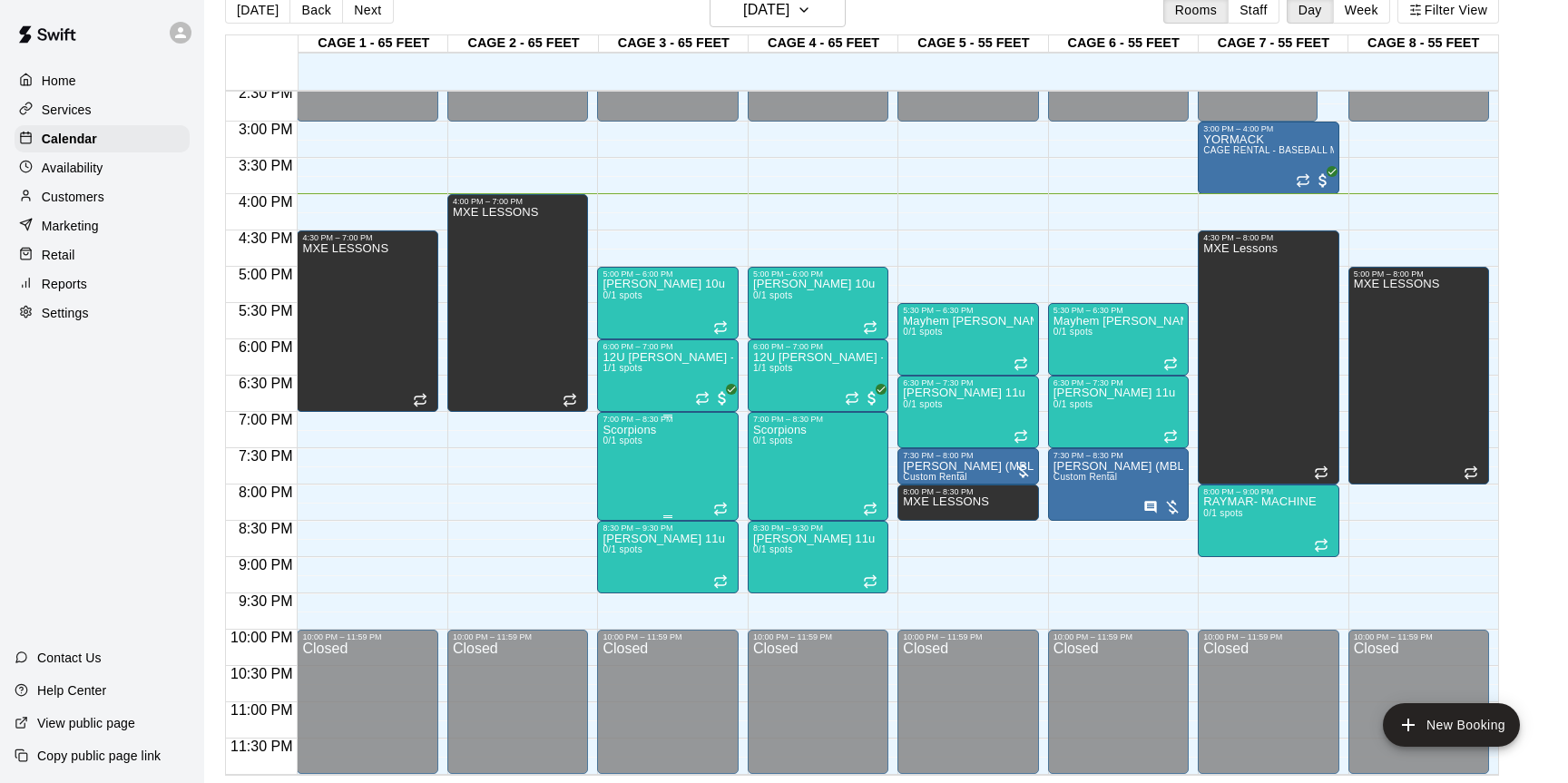
click at [622, 445] on icon "edit" at bounding box center [622, 444] width 17 height 17
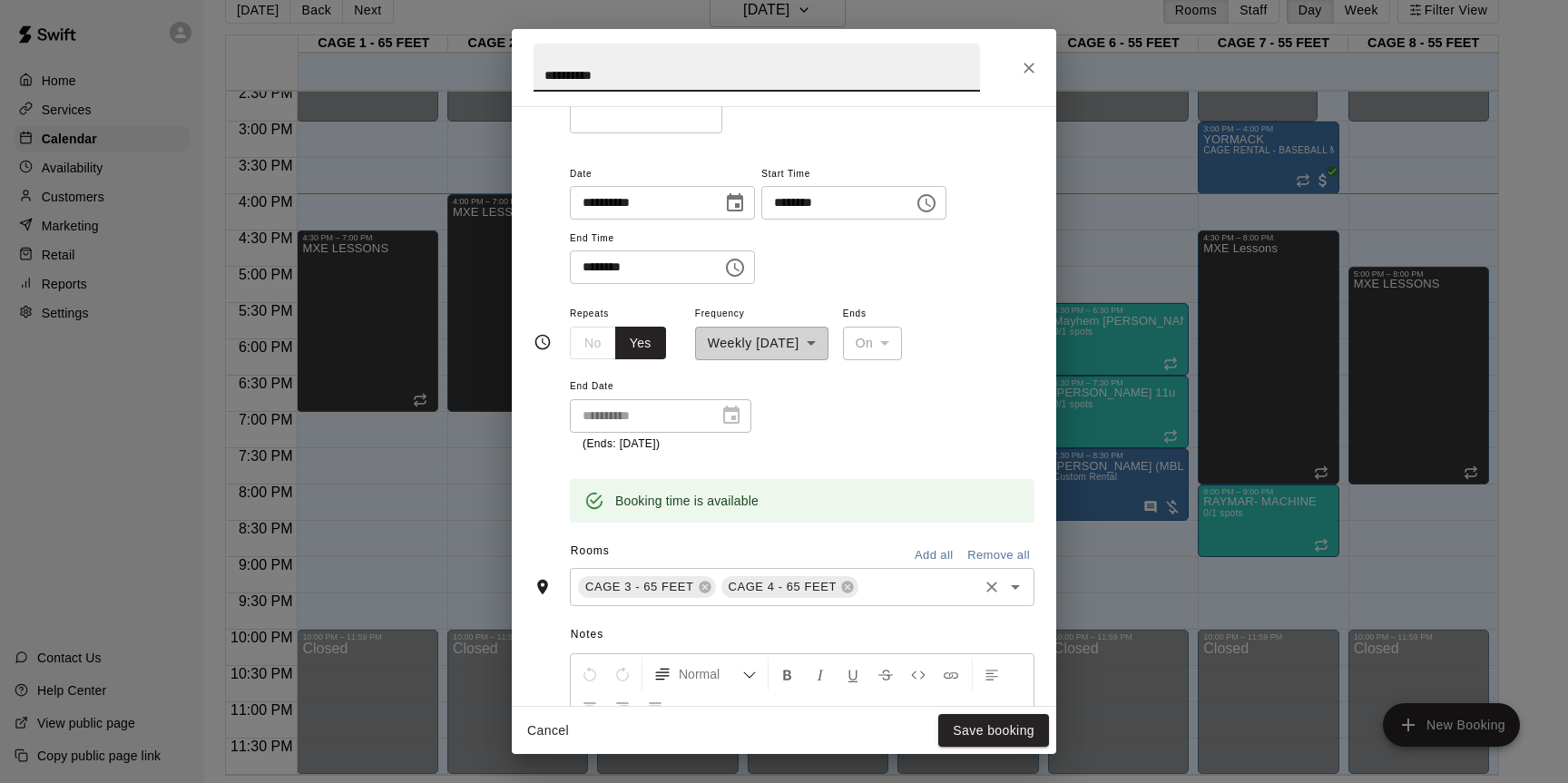
scroll to position [189, 0]
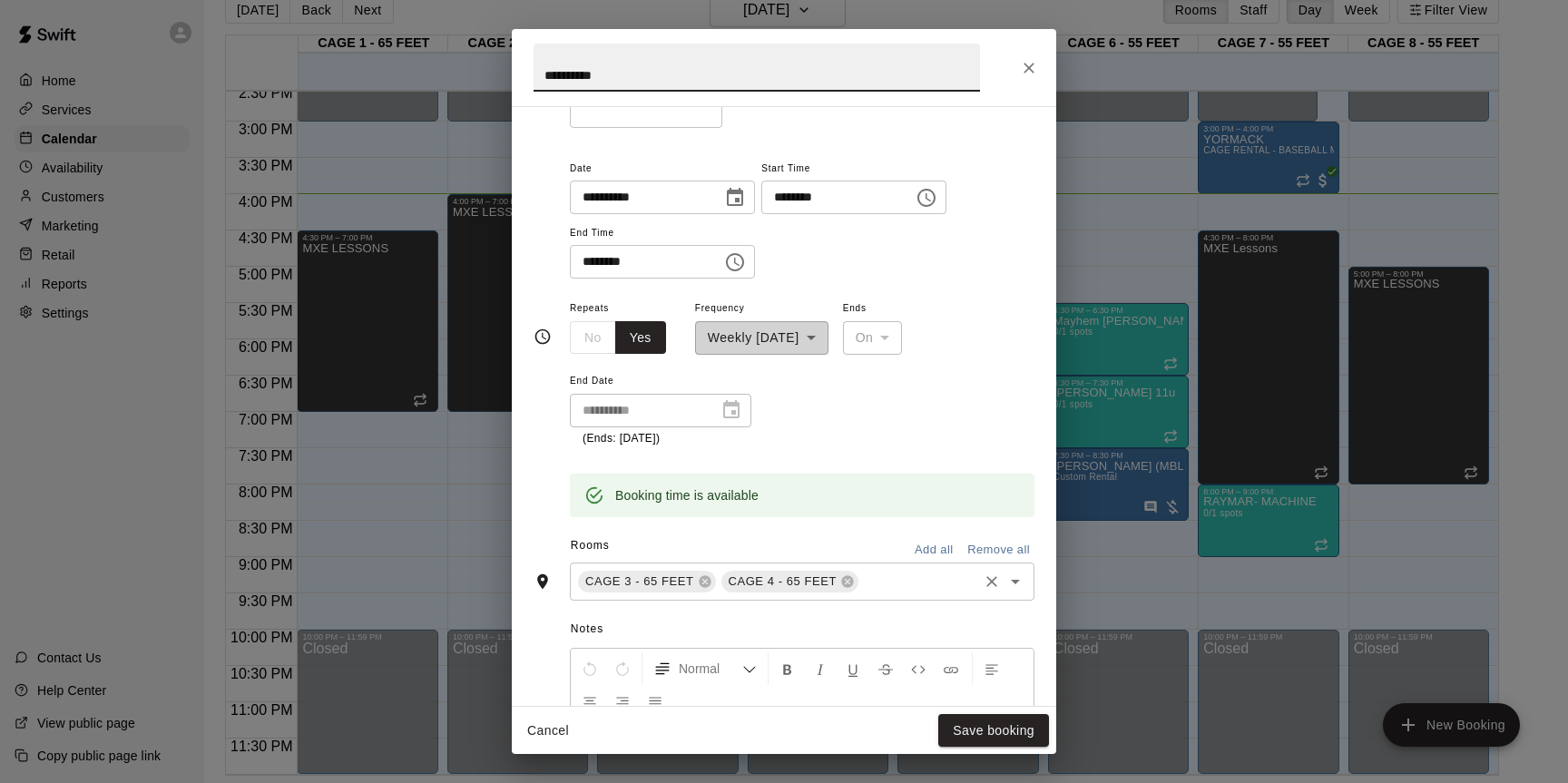
click at [703, 590] on div "CAGE 3 - 65 FEET" at bounding box center [647, 582] width 138 height 22
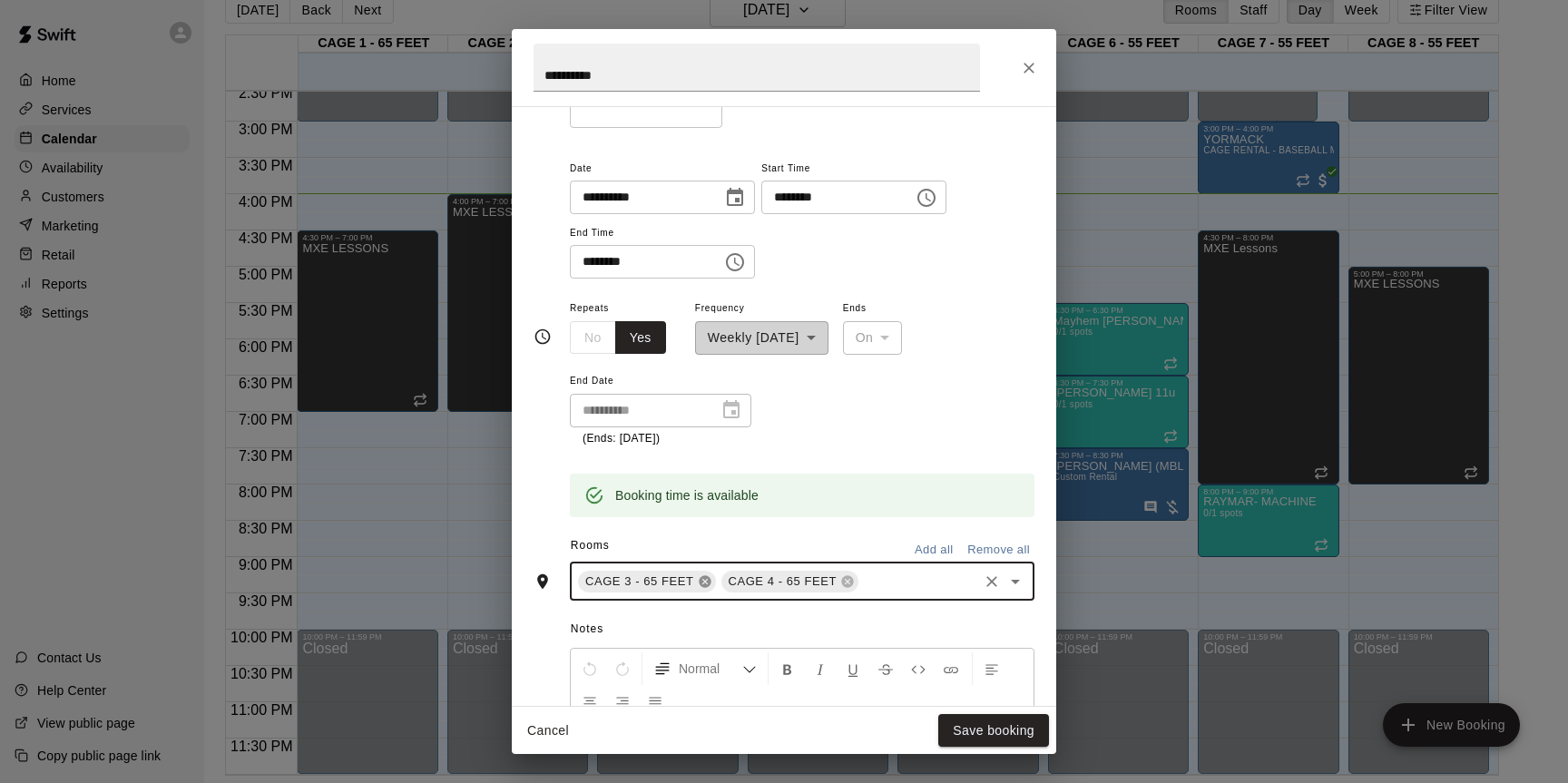
click at [703, 583] on icon at bounding box center [706, 582] width 15 height 15
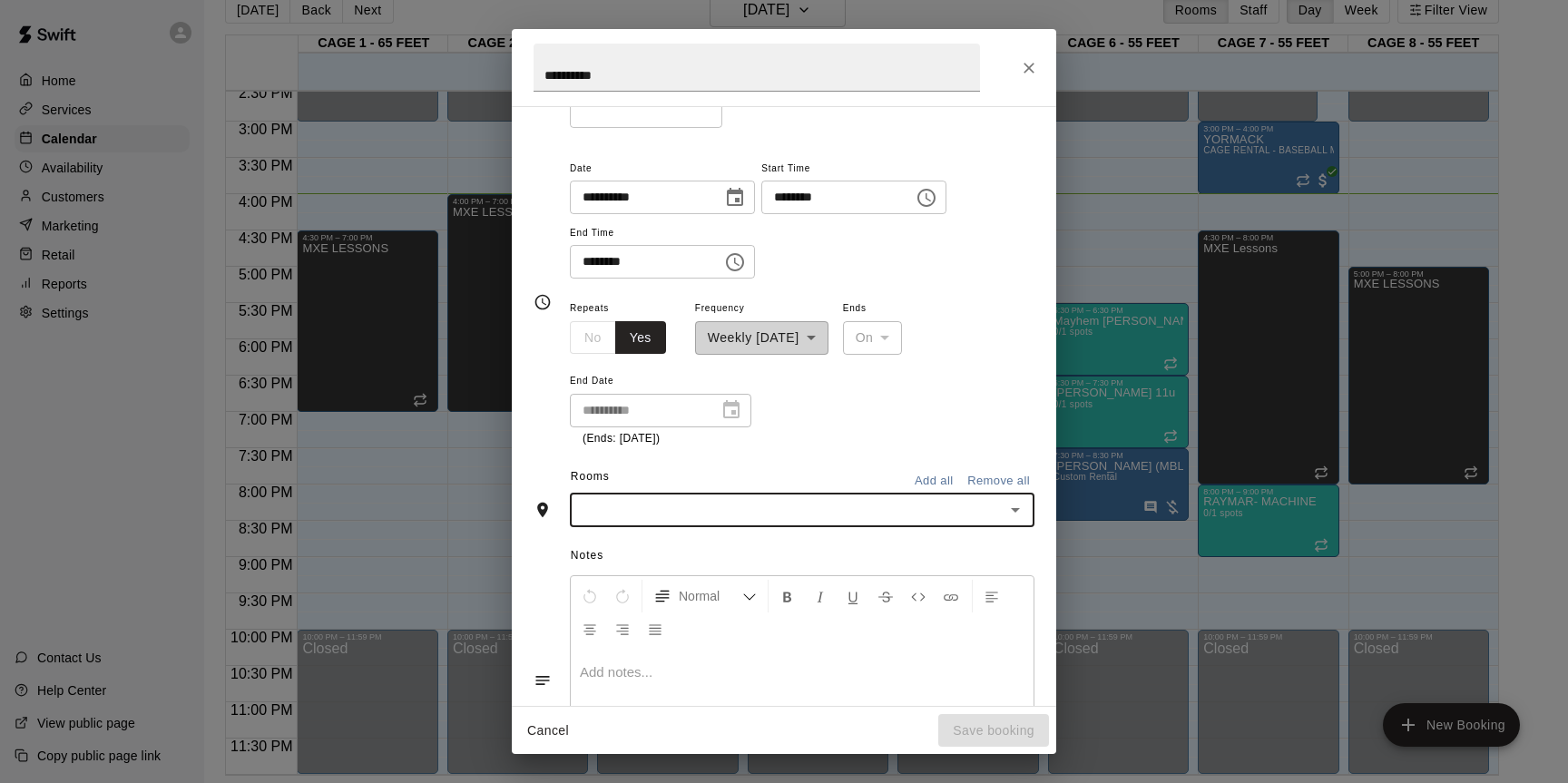
click at [659, 518] on input "text" at bounding box center [788, 510] width 424 height 23
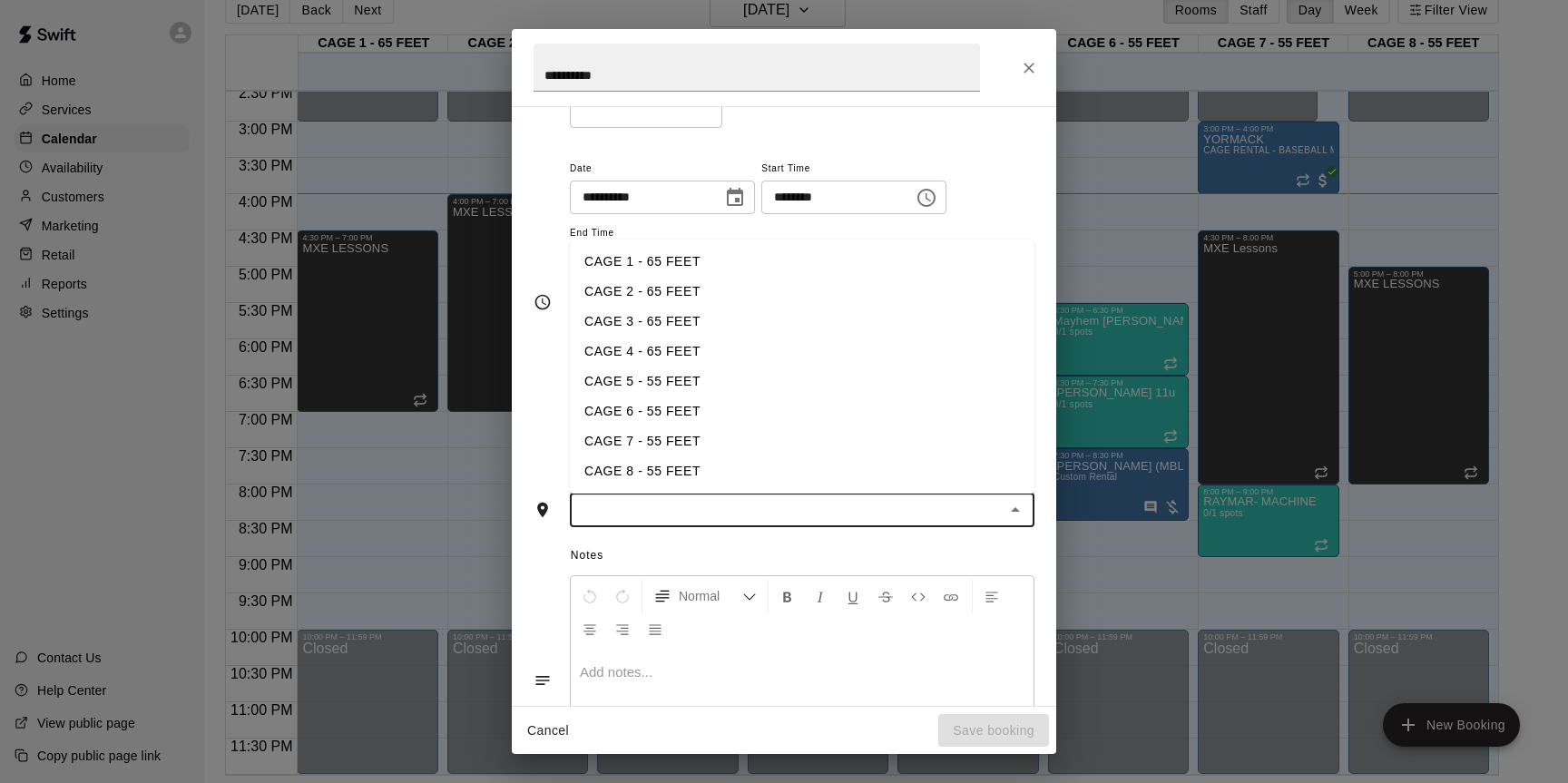
click at [682, 265] on li "CAGE 1 - 65 FEET" at bounding box center [802, 262] width 465 height 30
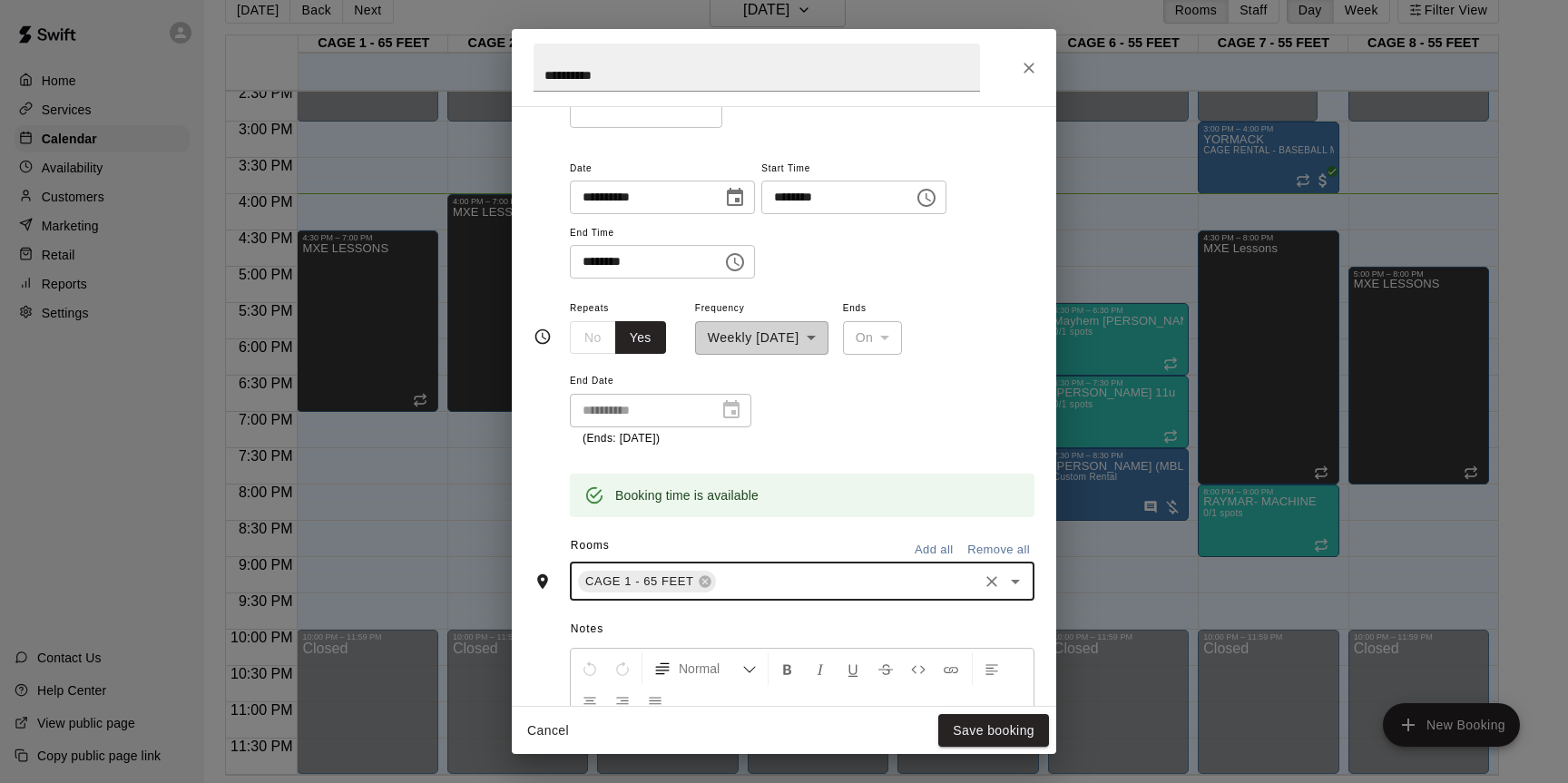
click at [766, 572] on input "text" at bounding box center [847, 581] width 257 height 23
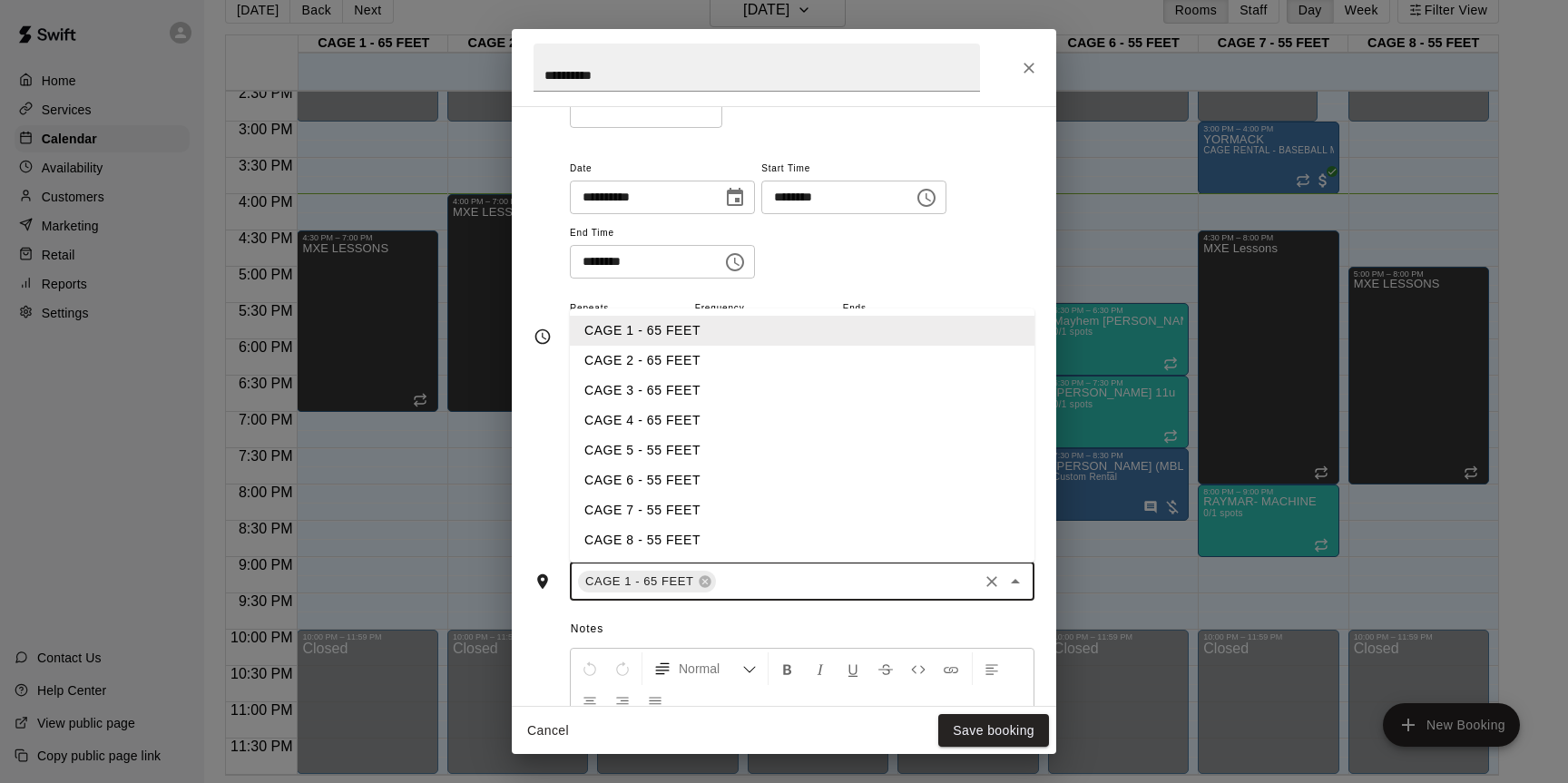
click at [611, 350] on li "CAGE 2 - 65 FEET" at bounding box center [802, 361] width 465 height 30
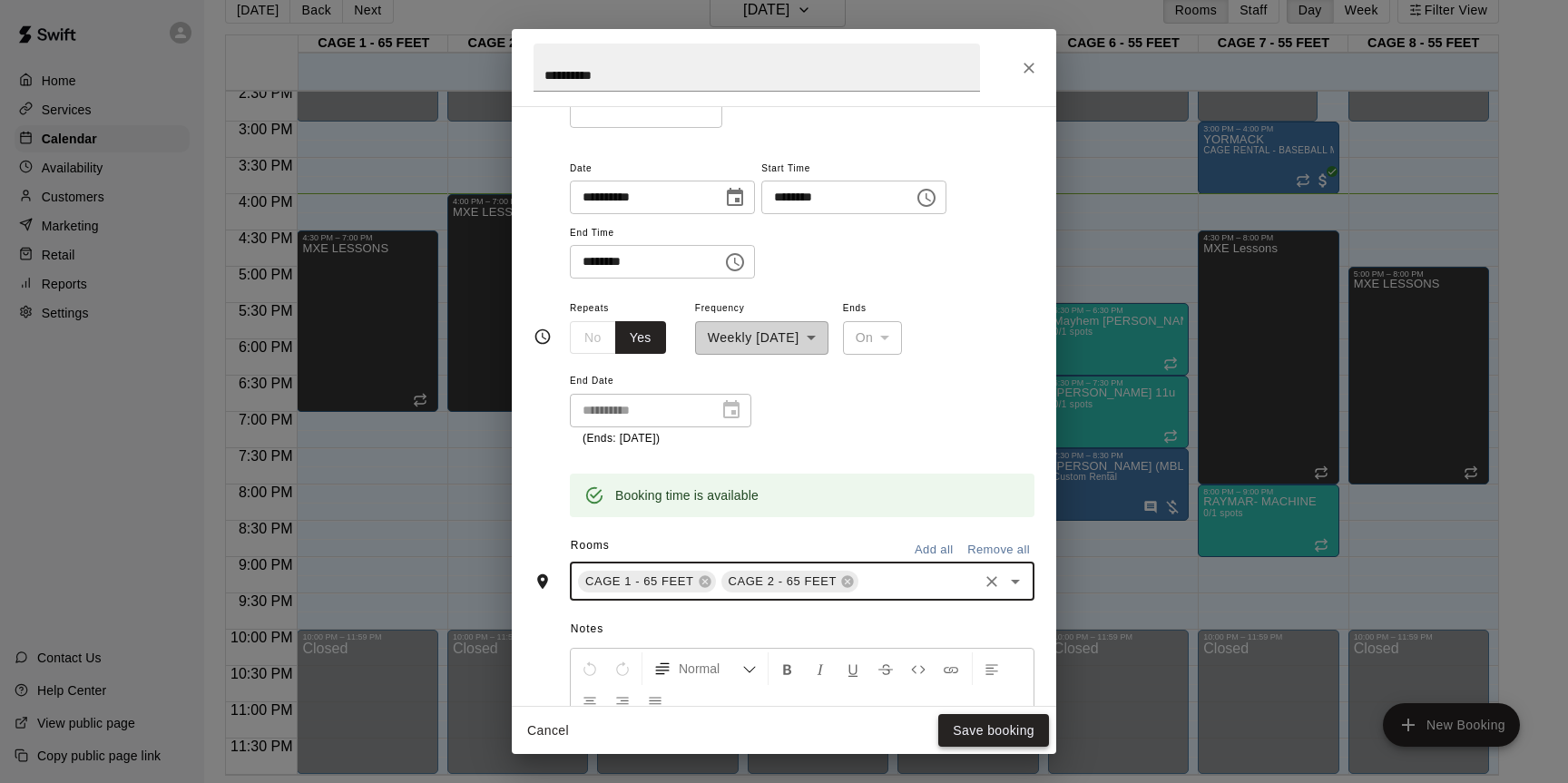
click at [980, 723] on button "Save booking" at bounding box center [994, 730] width 111 height 33
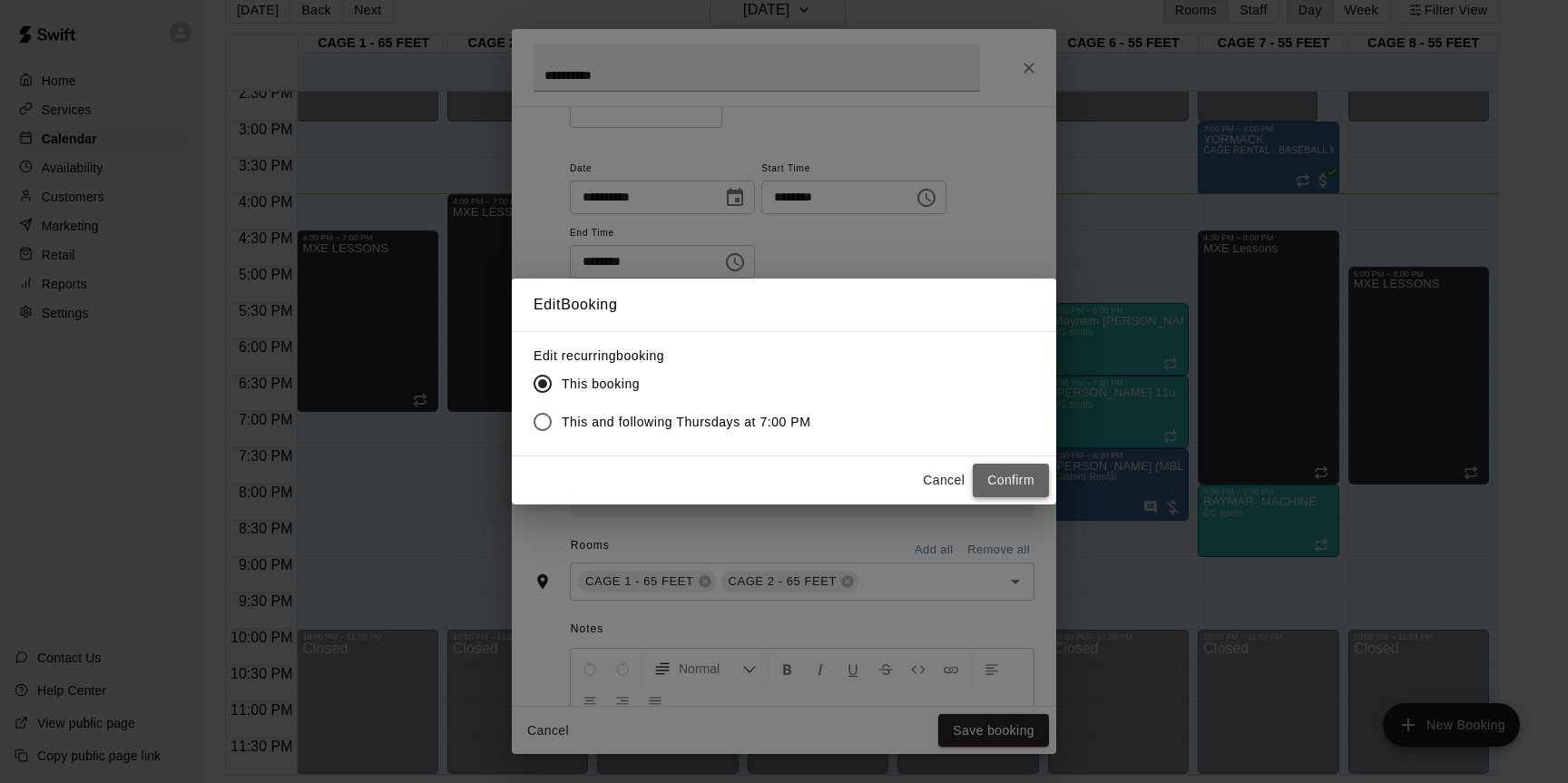
click at [1024, 490] on button "Confirm" at bounding box center [1011, 480] width 77 height 33
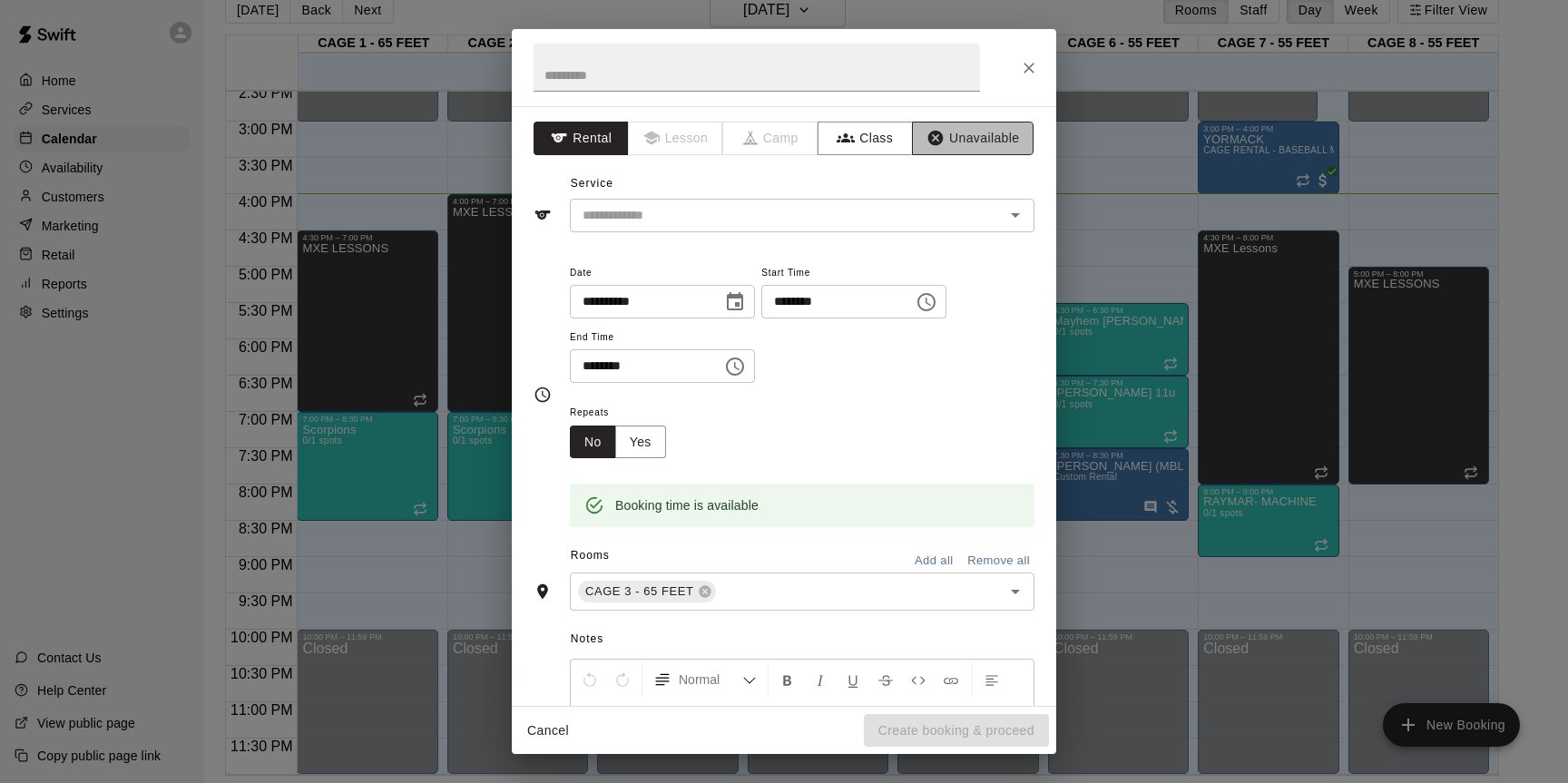
click at [1014, 129] on button "Unavailable" at bounding box center [973, 138] width 122 height 33
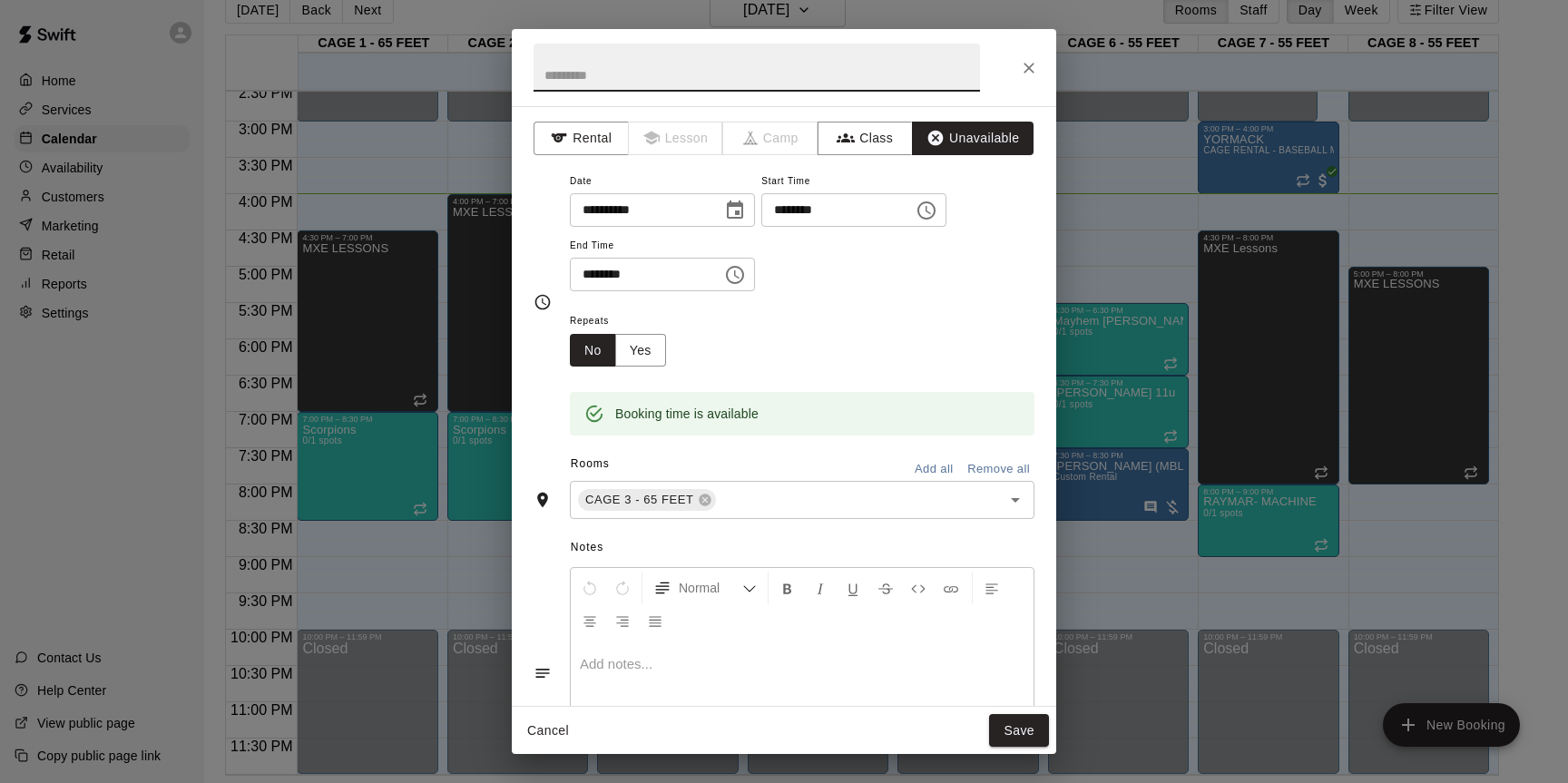
click at [766, 80] on input "text" at bounding box center [757, 67] width 446 height 48
type input "**********"
click at [933, 215] on icon "Choose time, selected time is 7:15 PM" at bounding box center [927, 210] width 22 height 22
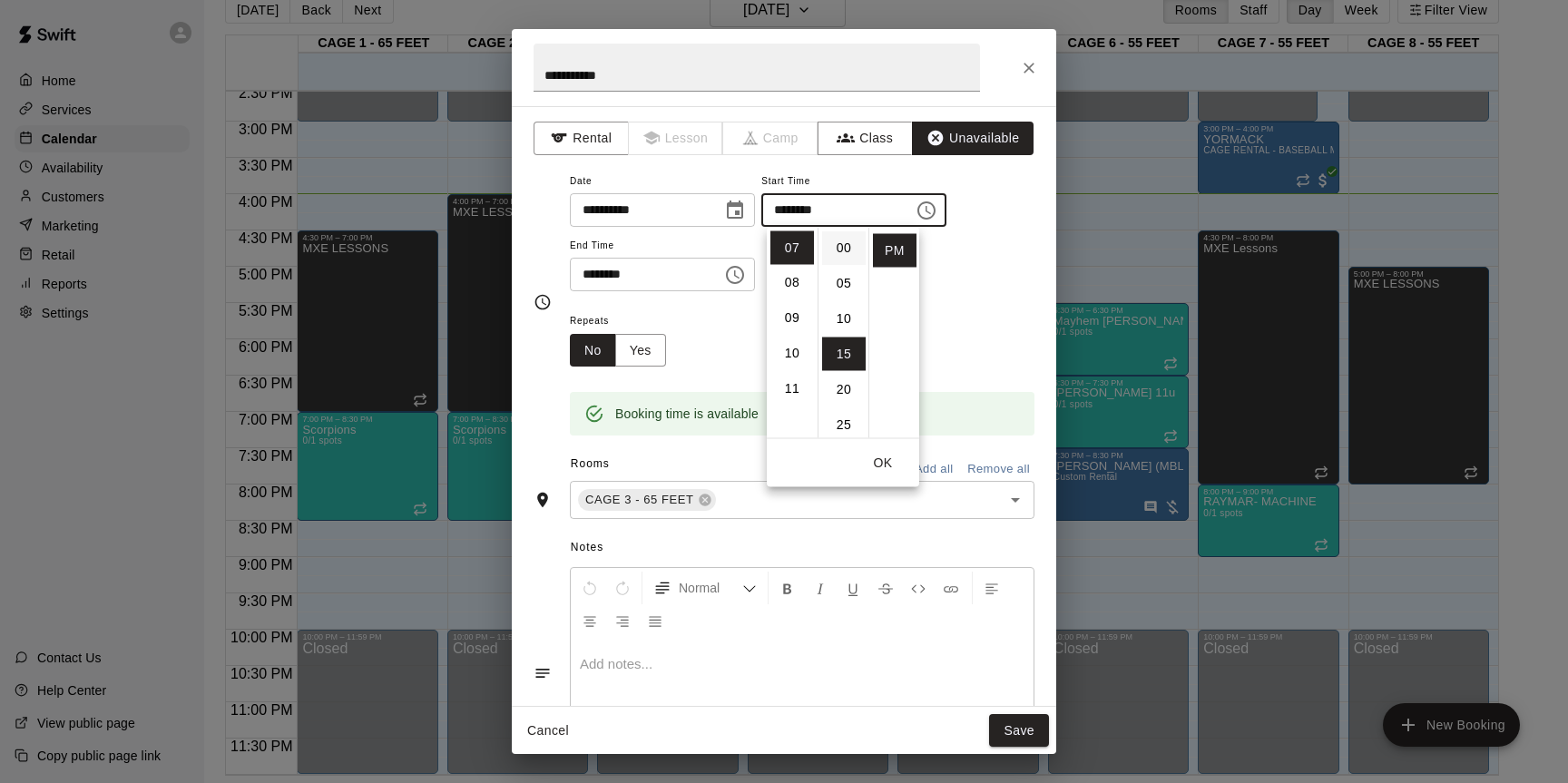
scroll to position [2, 0]
click at [848, 253] on li "00" at bounding box center [844, 246] width 43 height 33
type input "********"
drag, startPoint x: 697, startPoint y: 374, endPoint x: 733, endPoint y: 298, distance: 84.1
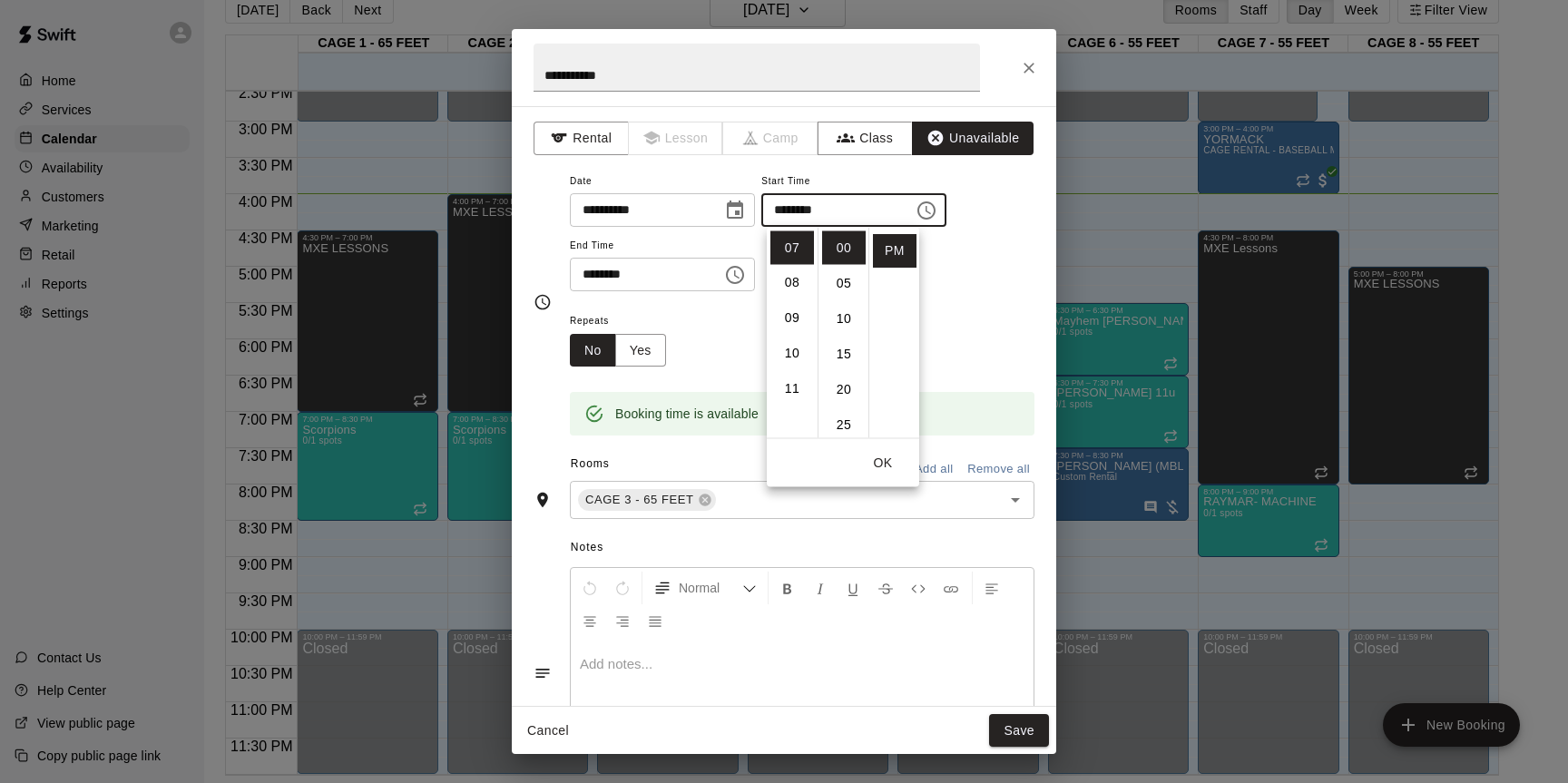
click at [697, 373] on div "Booking time is available" at bounding box center [802, 401] width 465 height 69
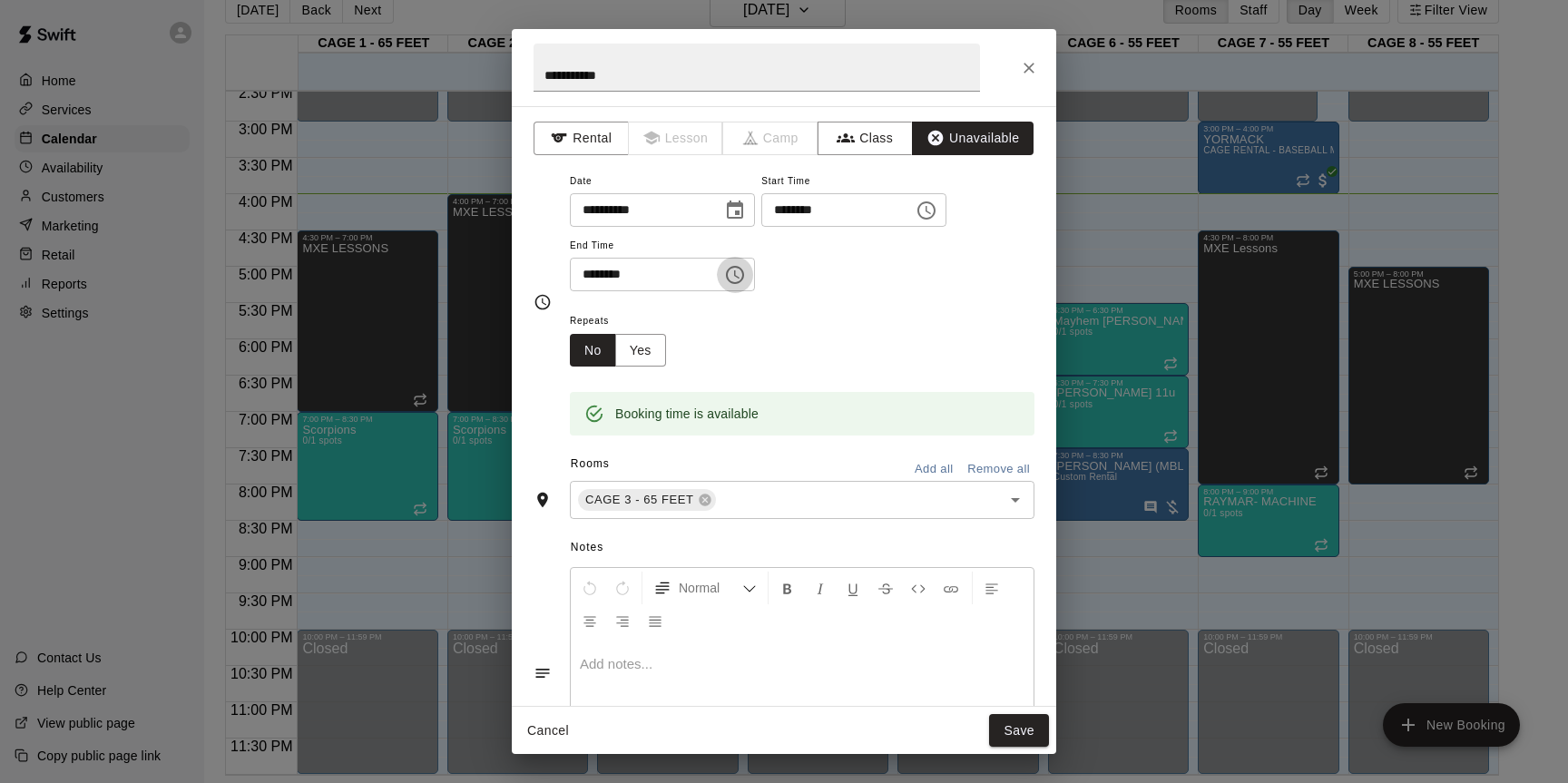
click at [734, 275] on icon "Choose time, selected time is 7:45 PM" at bounding box center [735, 275] width 22 height 22
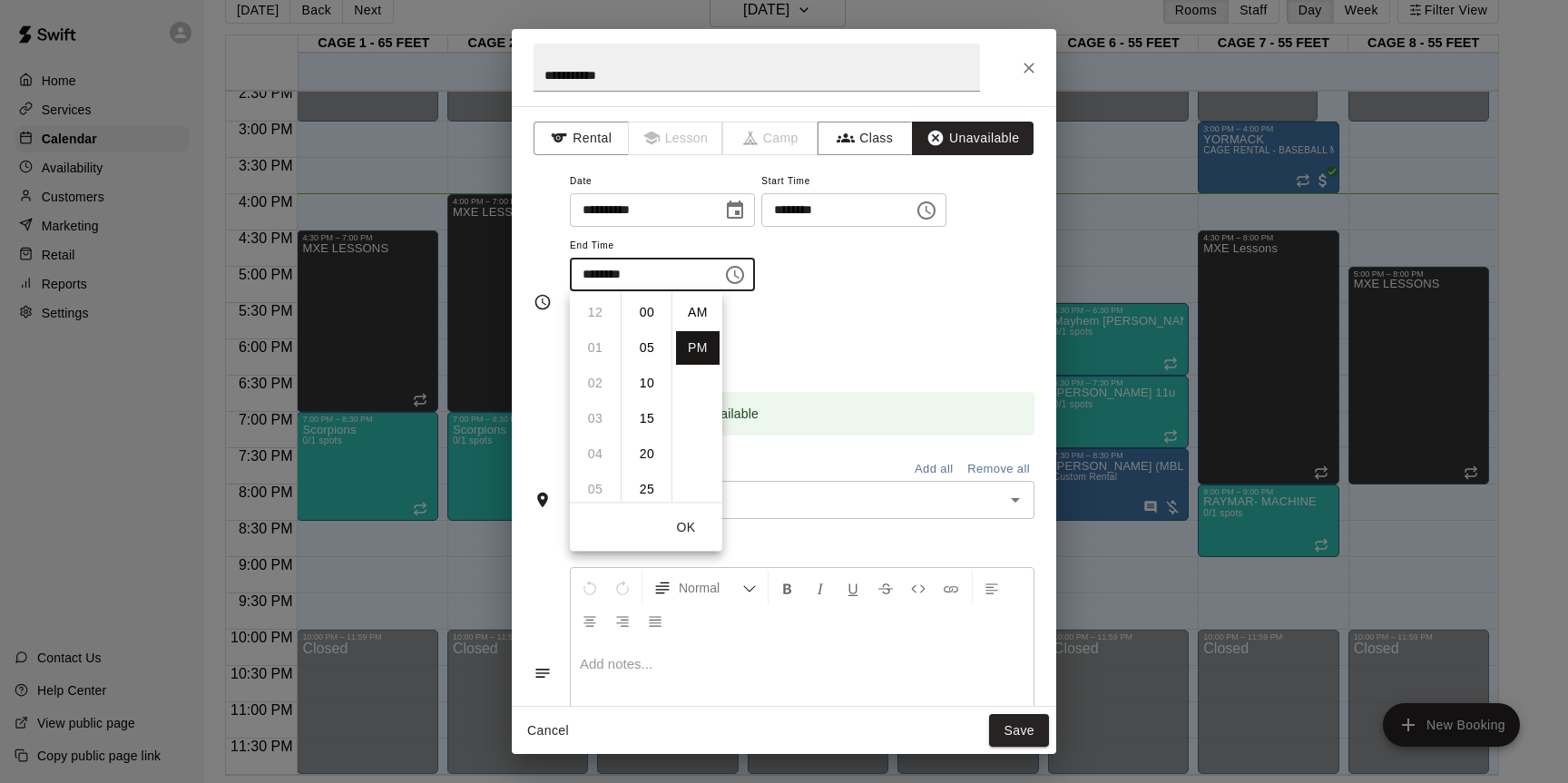
scroll to position [32, 0]
click at [609, 340] on li "08" at bounding box center [595, 348] width 43 height 33
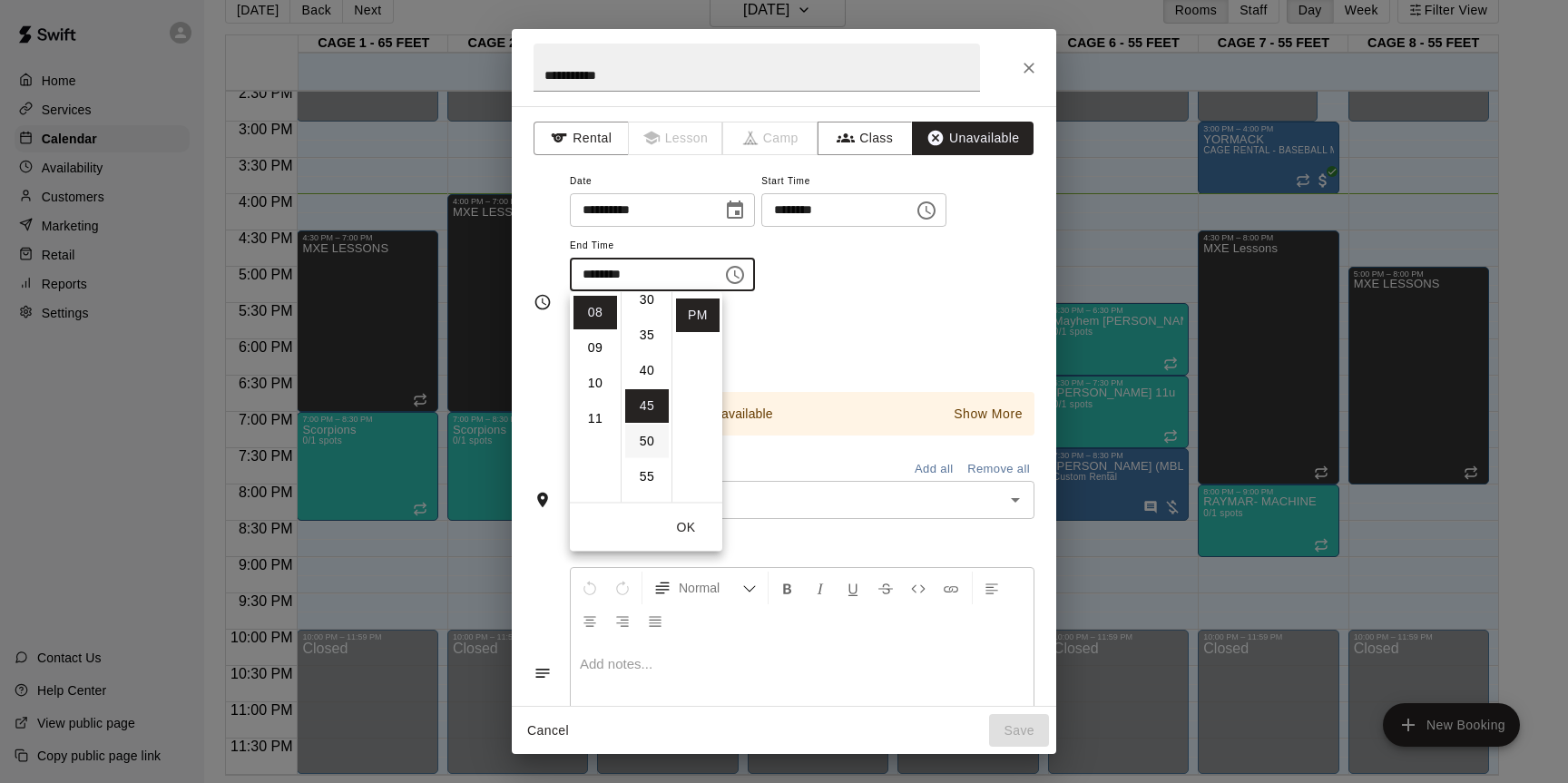
scroll to position [223, 0]
drag, startPoint x: 648, startPoint y: 309, endPoint x: 908, endPoint y: 329, distance: 260.8
click at [649, 309] on li "30" at bounding box center [647, 302] width 43 height 33
type input "********"
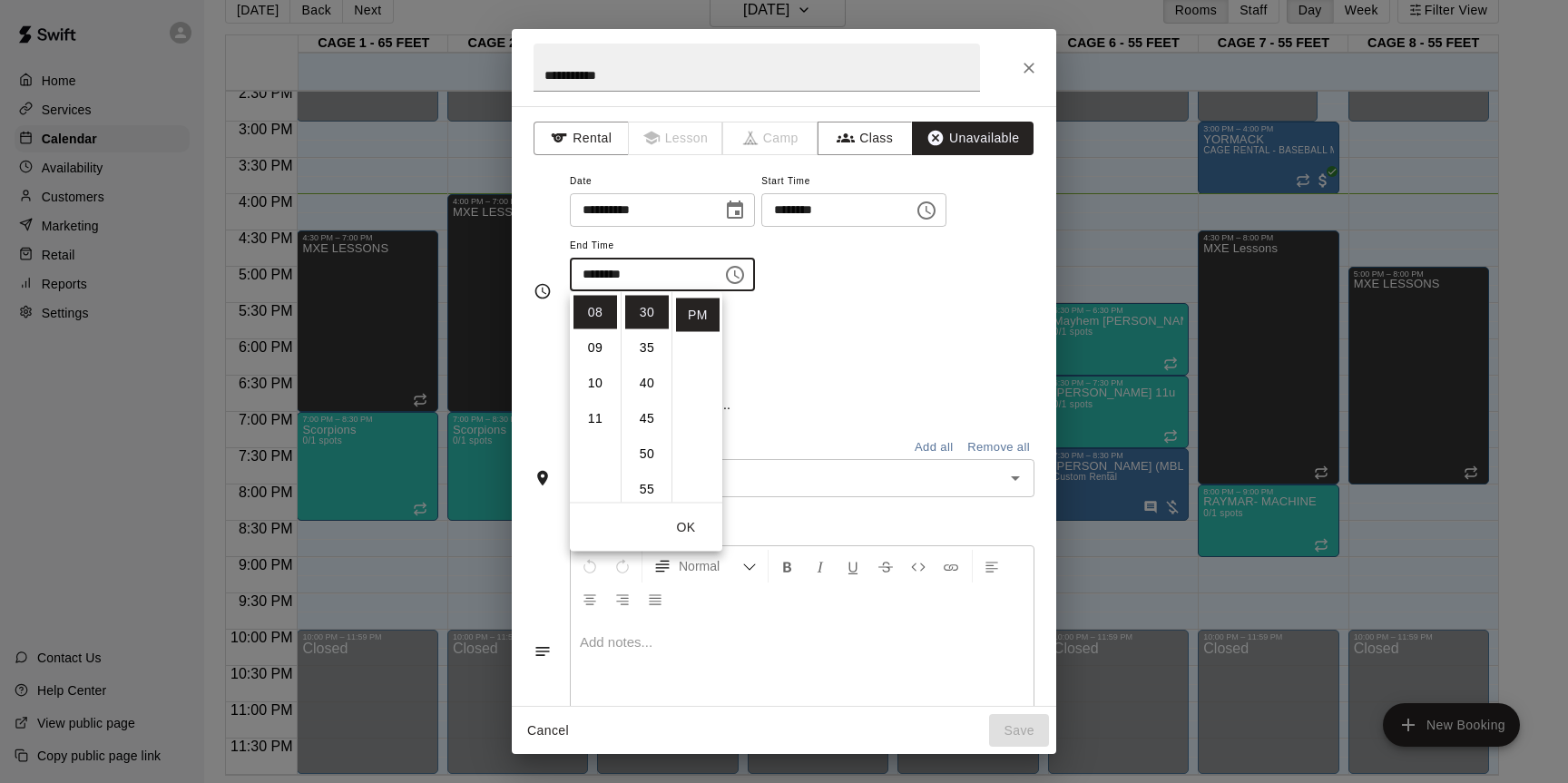
click at [905, 328] on div "Repeats No Yes" at bounding box center [802, 338] width 465 height 57
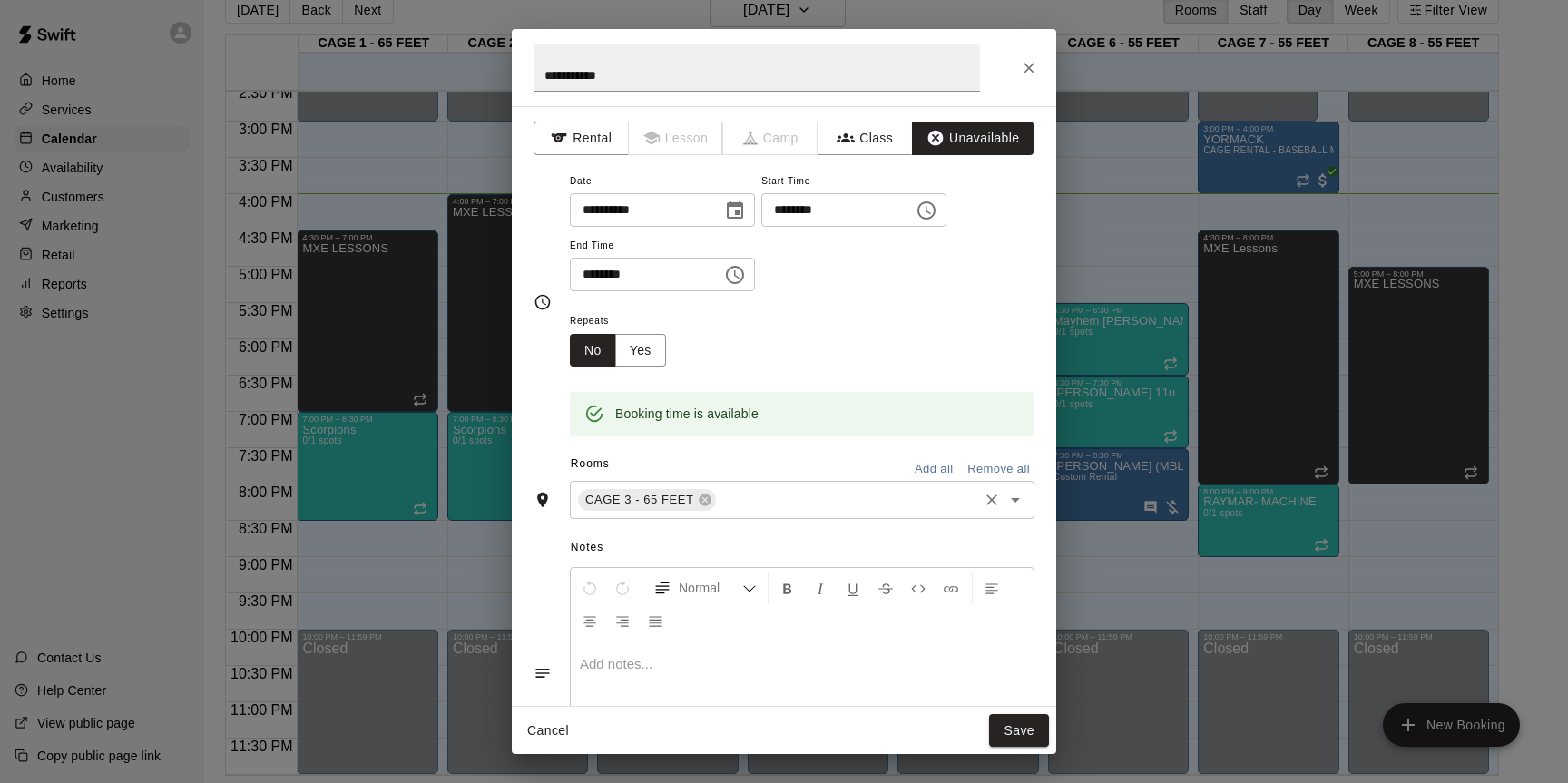
click at [777, 501] on input "text" at bounding box center [847, 500] width 257 height 23
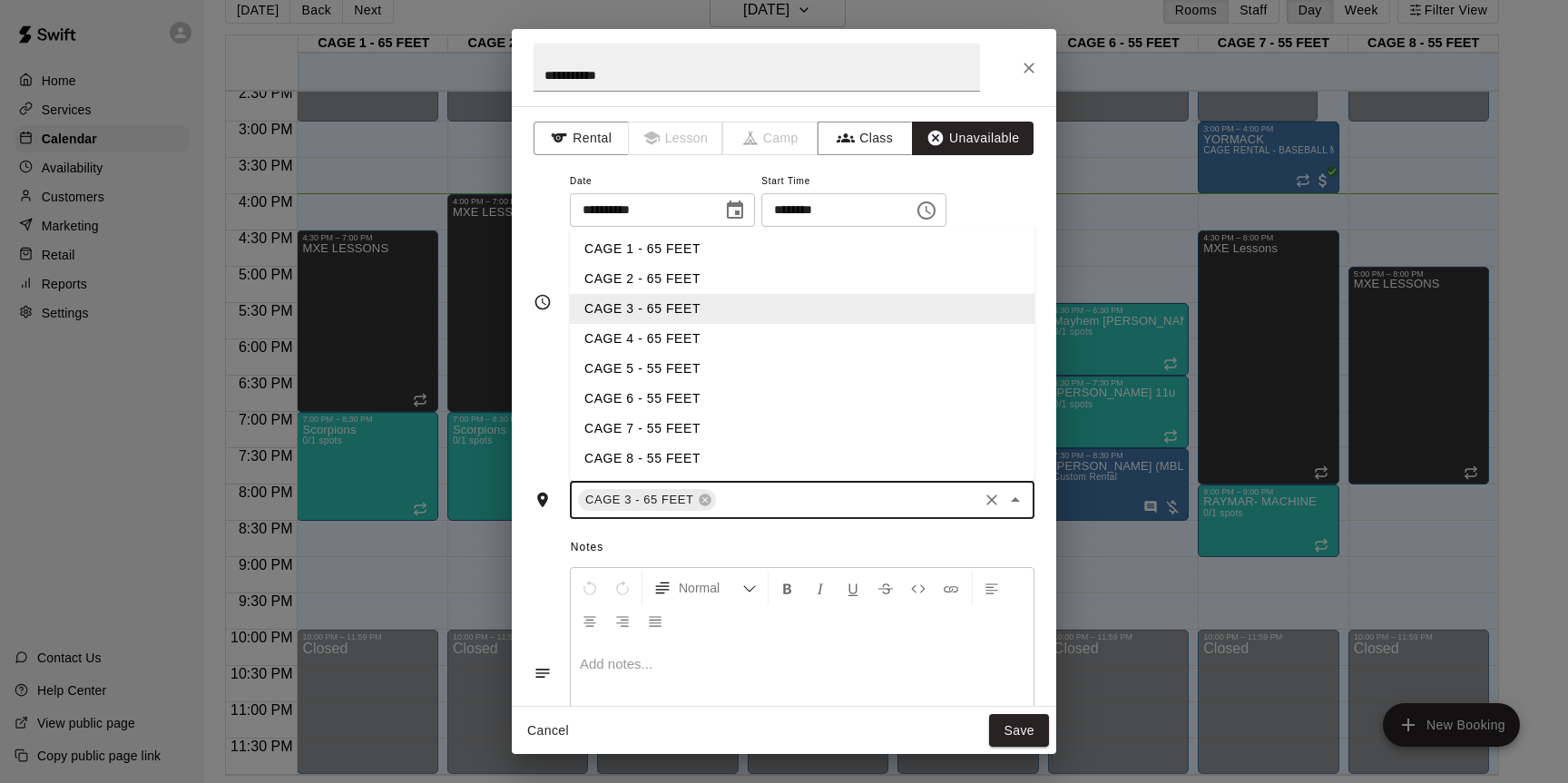
click at [624, 345] on li "CAGE 4 - 65 FEET" at bounding box center [802, 338] width 465 height 30
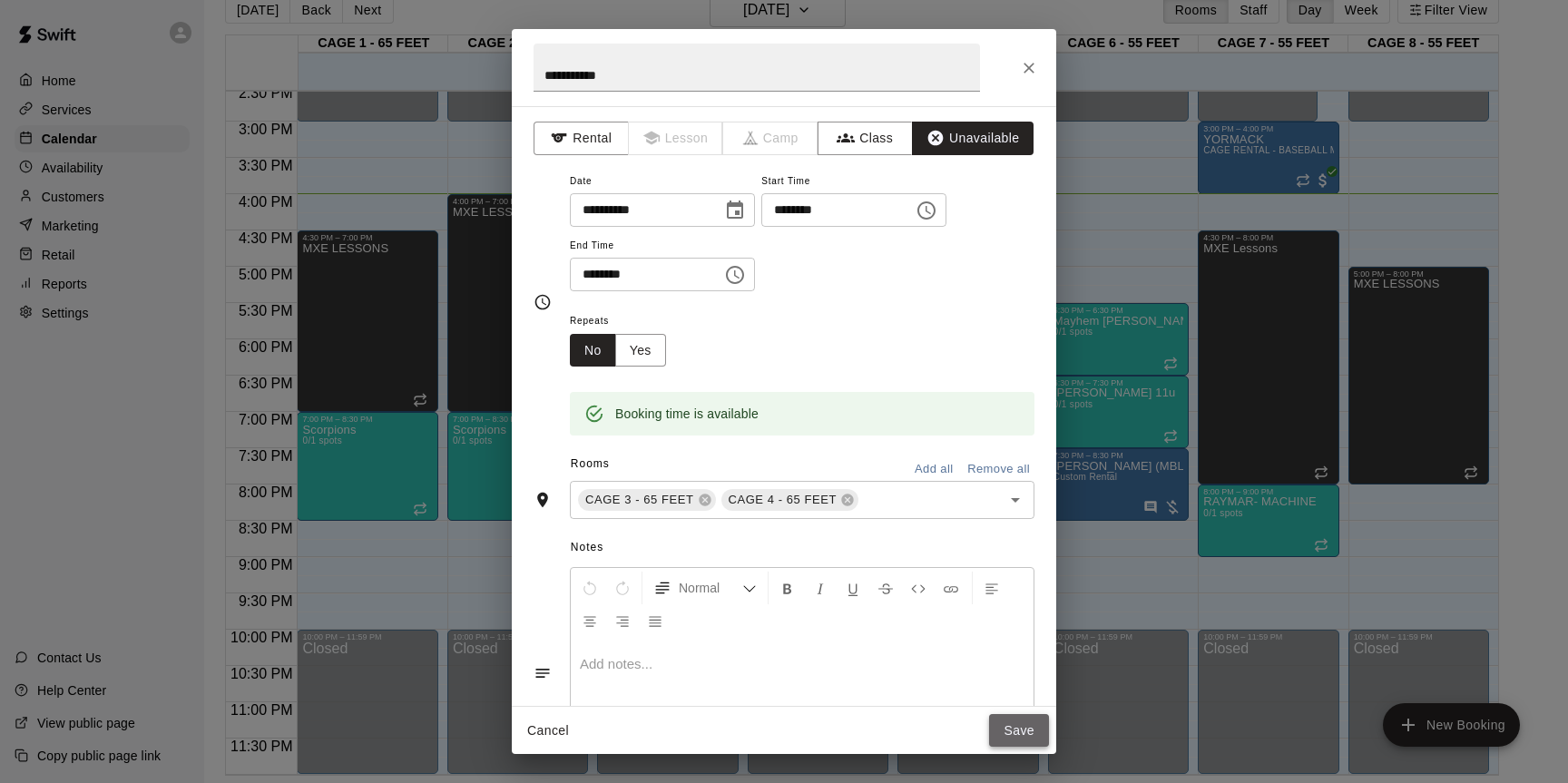
click at [1004, 726] on button "Save" at bounding box center [1019, 730] width 60 height 33
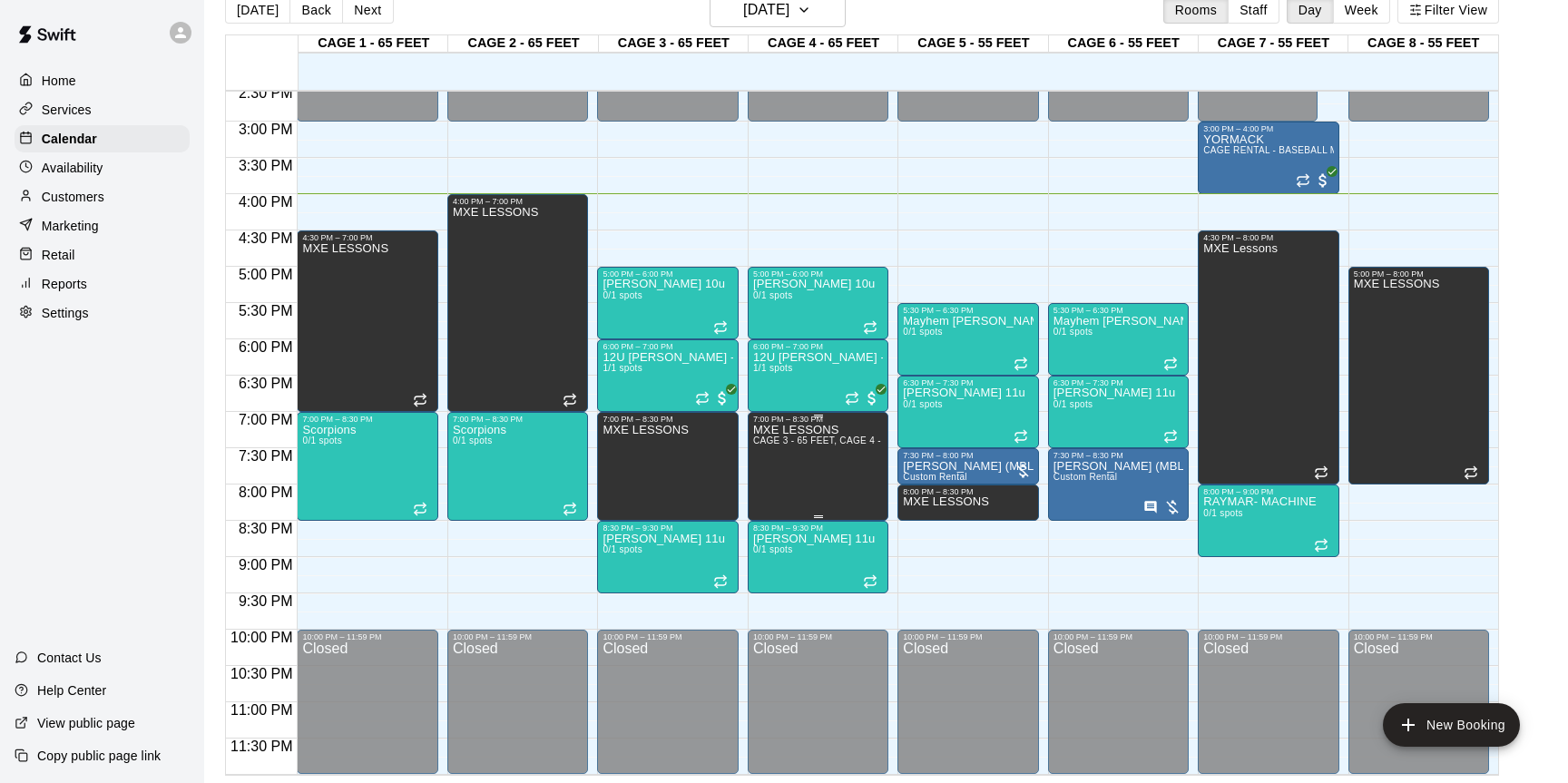
click at [773, 441] on icon "edit" at bounding box center [772, 444] width 17 height 17
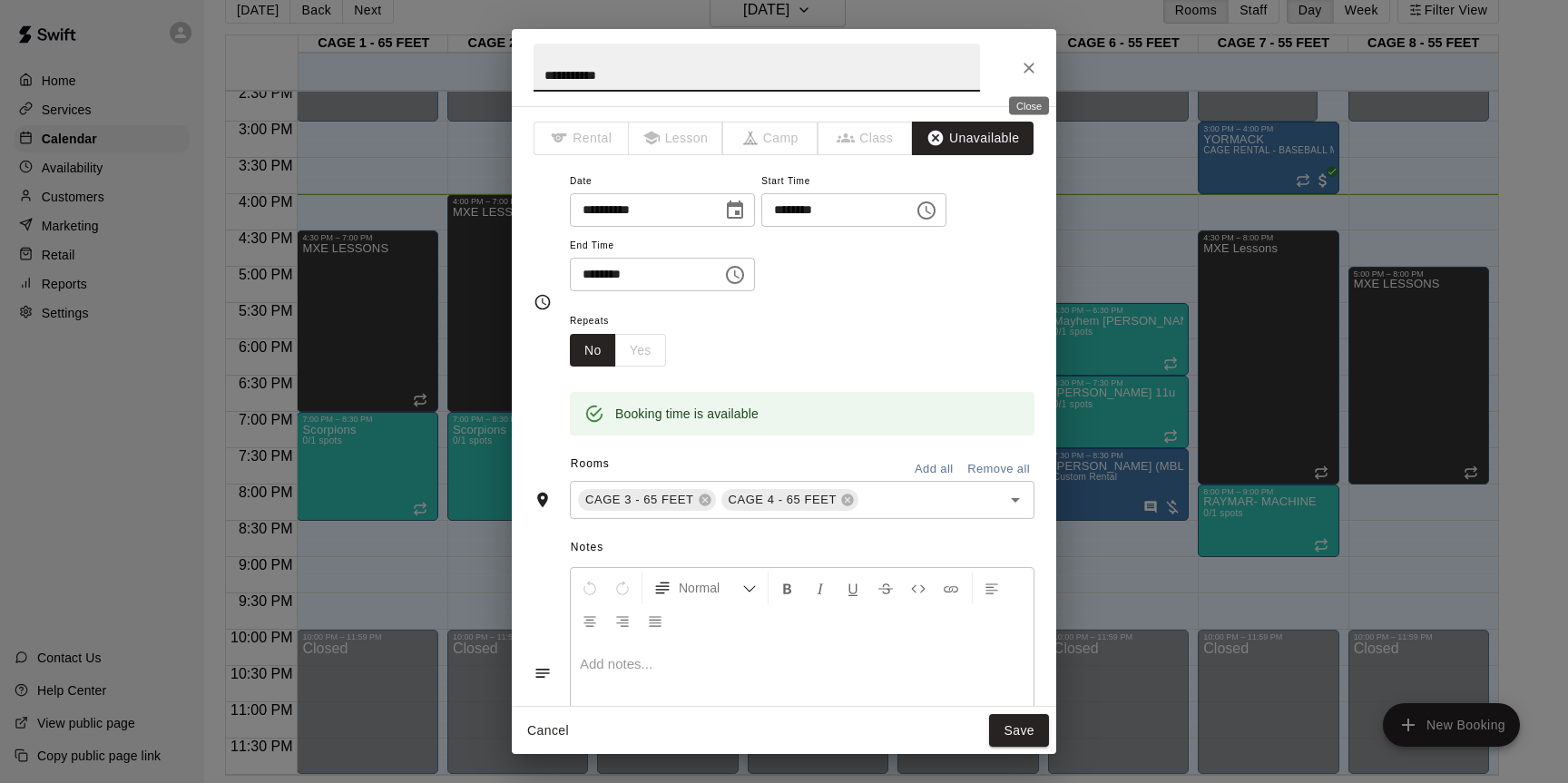
click at [1029, 65] on icon "Close" at bounding box center [1029, 68] width 18 height 18
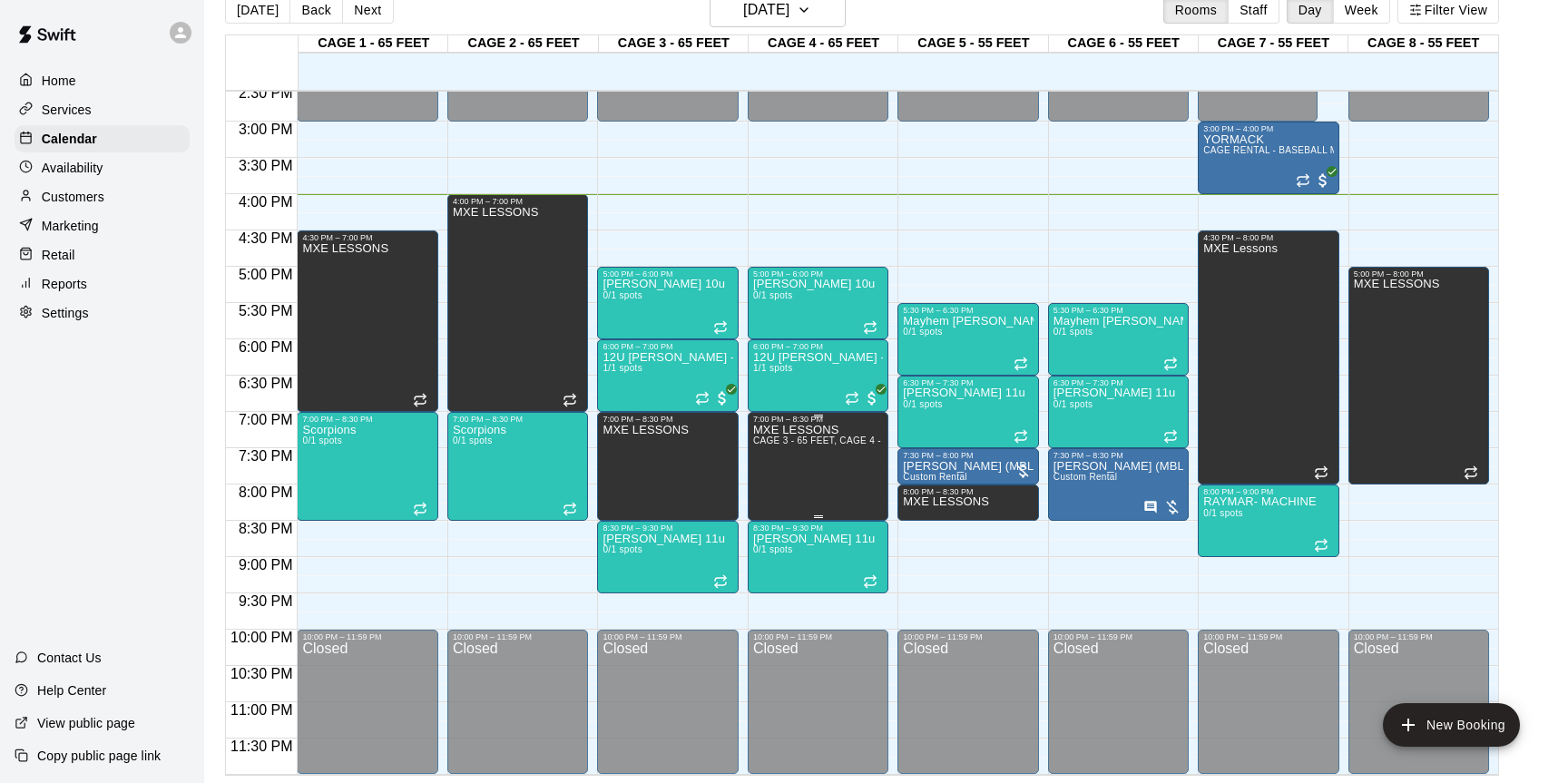
click at [837, 430] on p "MXE LESSONS" at bounding box center [818, 430] width 130 height 0
click at [778, 455] on icon "edit" at bounding box center [772, 449] width 22 height 22
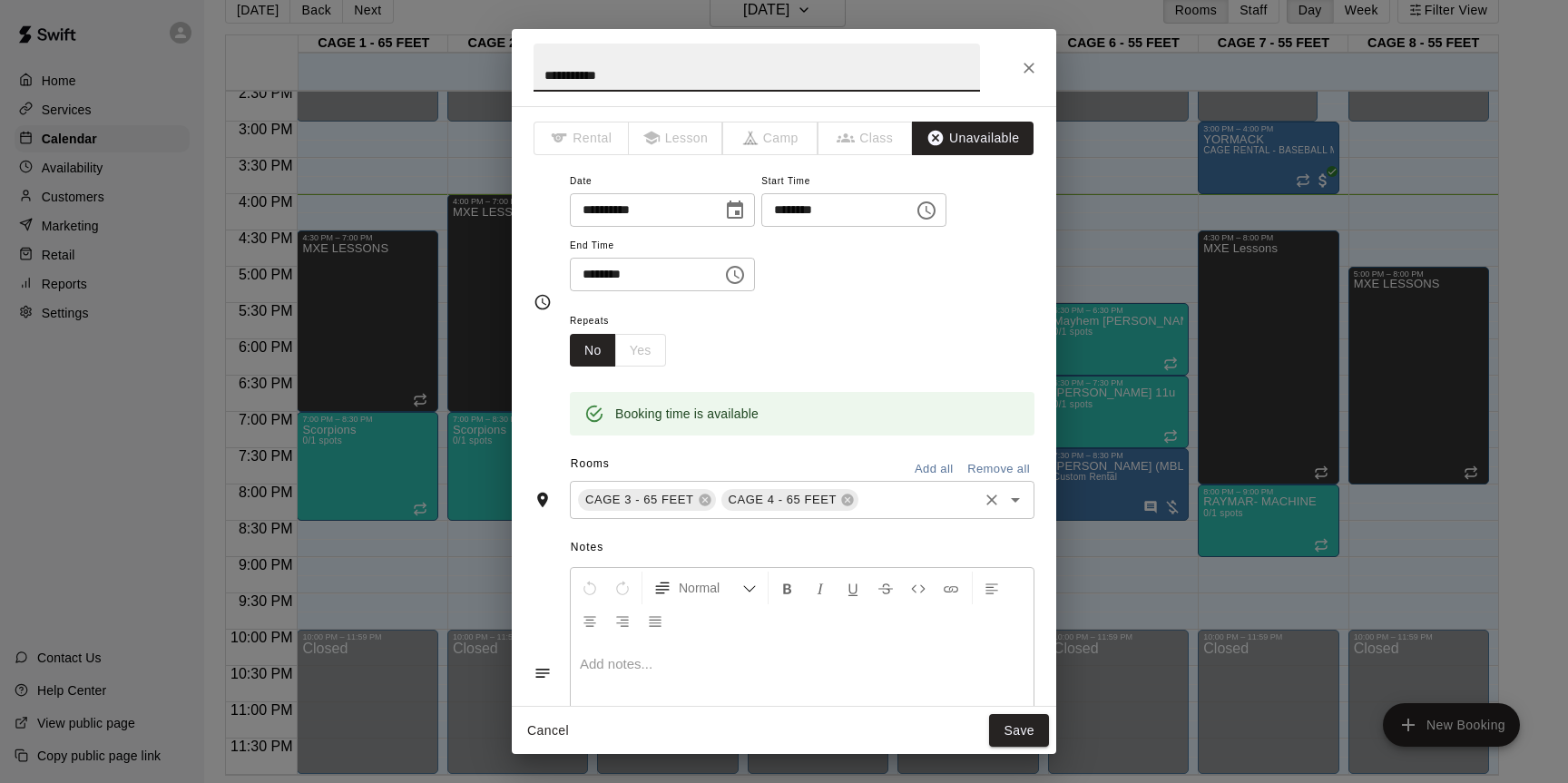
click at [855, 497] on div "CAGE 4 - 65 FEET" at bounding box center [790, 500] width 138 height 22
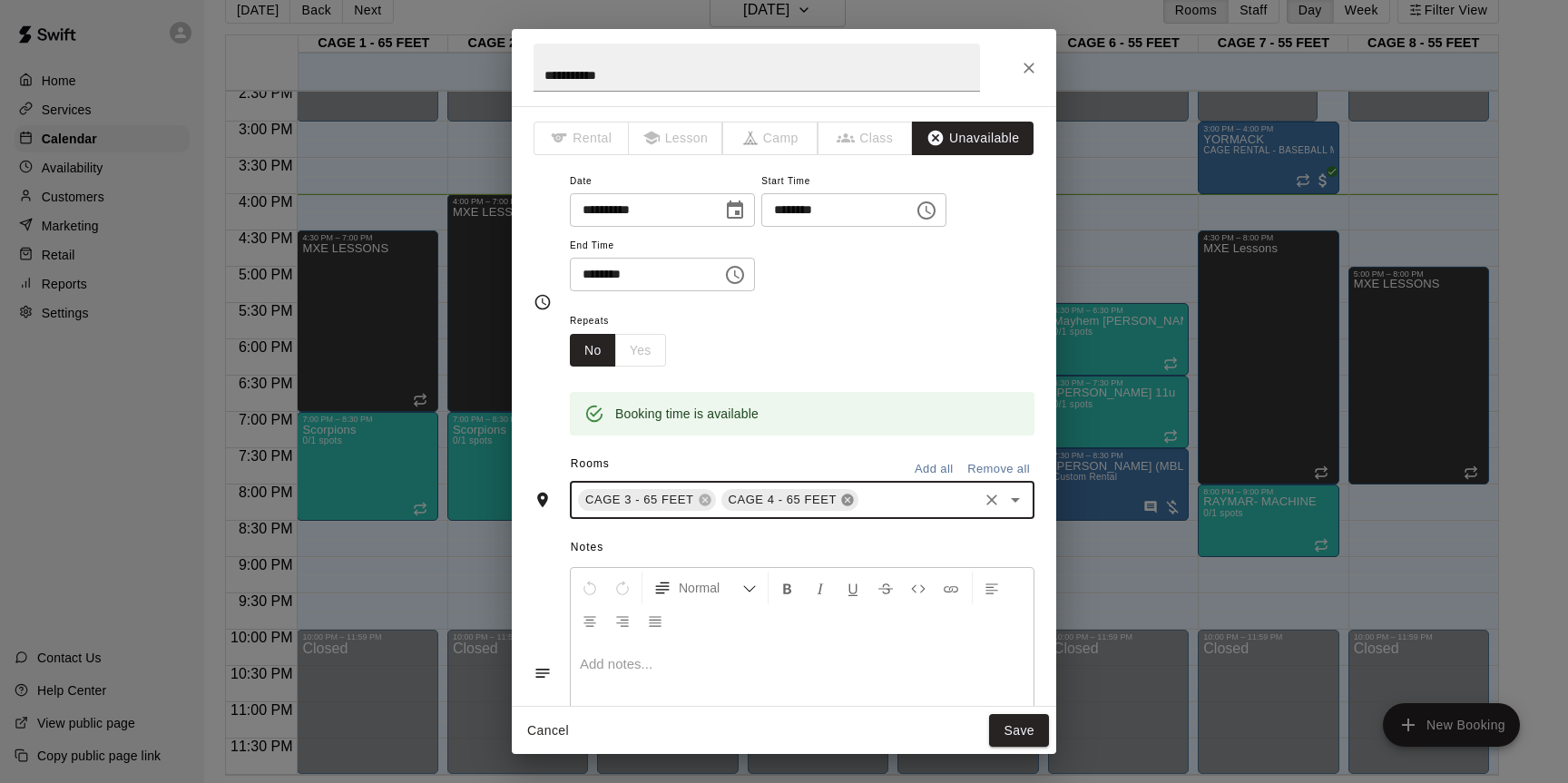
click at [842, 501] on icon at bounding box center [847, 500] width 12 height 12
click at [1004, 719] on button "Save" at bounding box center [1019, 730] width 60 height 33
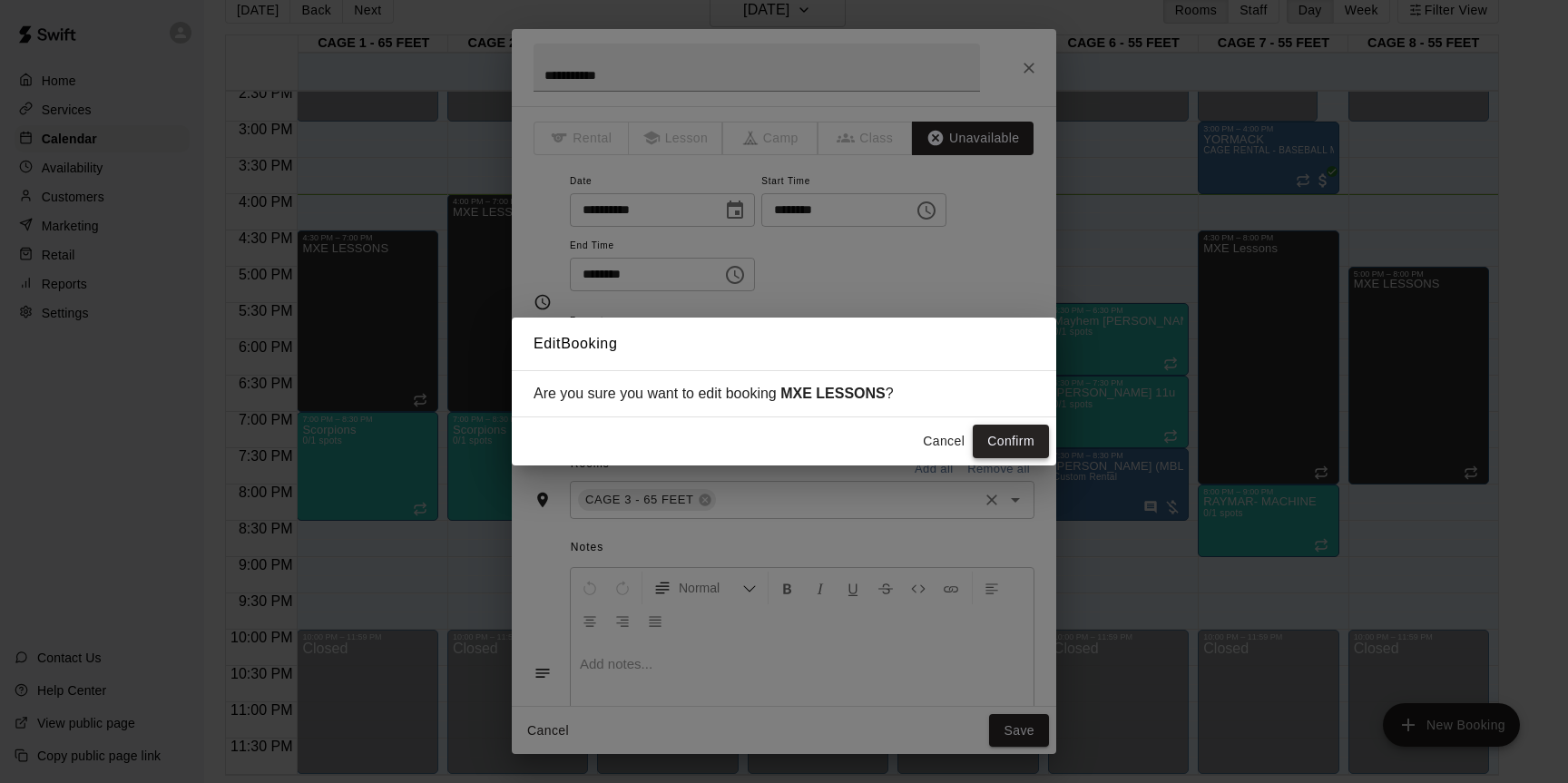
click at [1003, 435] on button "Confirm" at bounding box center [1011, 442] width 77 height 33
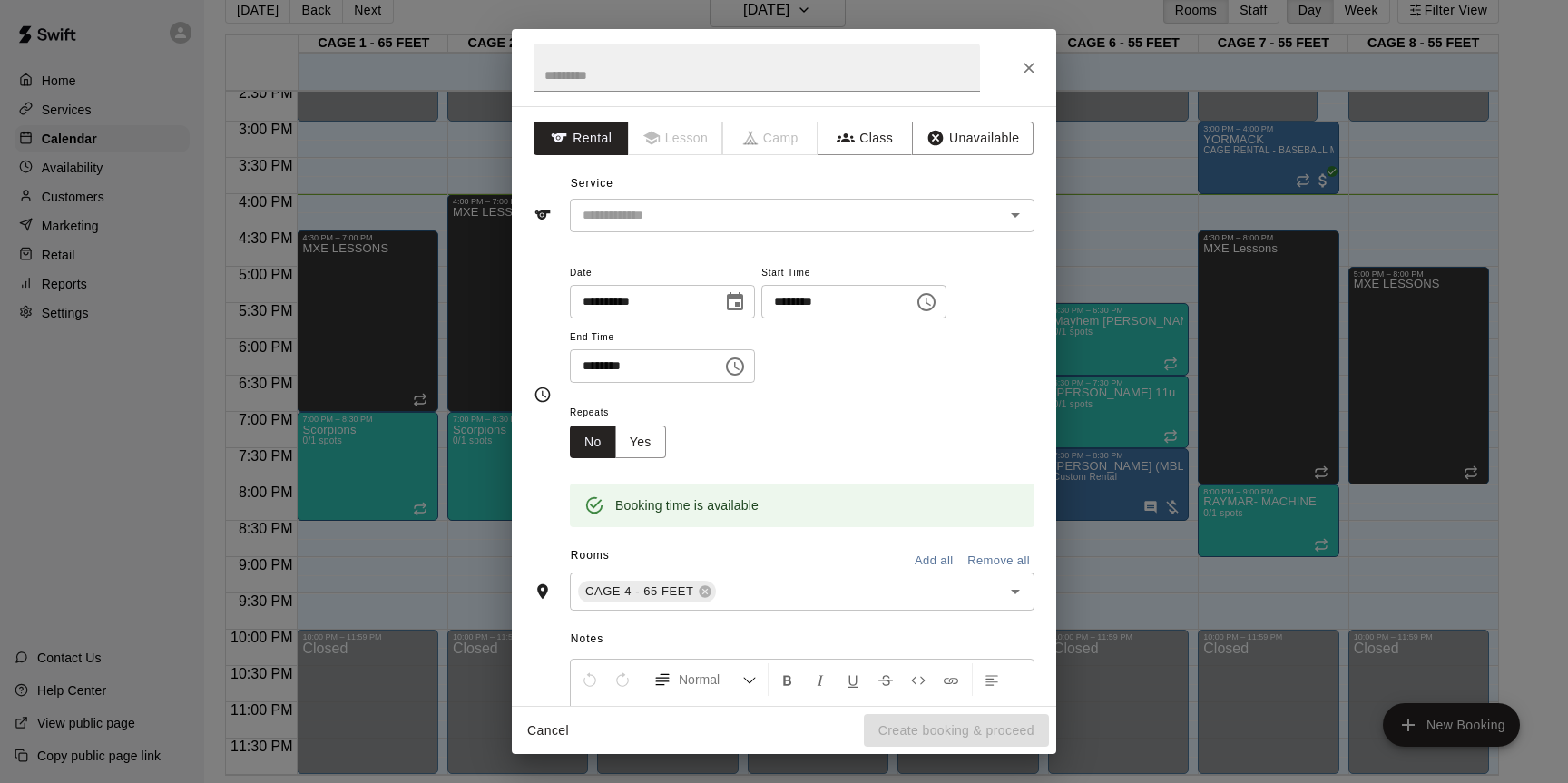
click at [824, 444] on div "Repeats No Yes" at bounding box center [802, 430] width 465 height 57
click at [667, 82] on input "text" at bounding box center [757, 67] width 446 height 48
click at [973, 138] on button "Unavailable" at bounding box center [973, 138] width 122 height 33
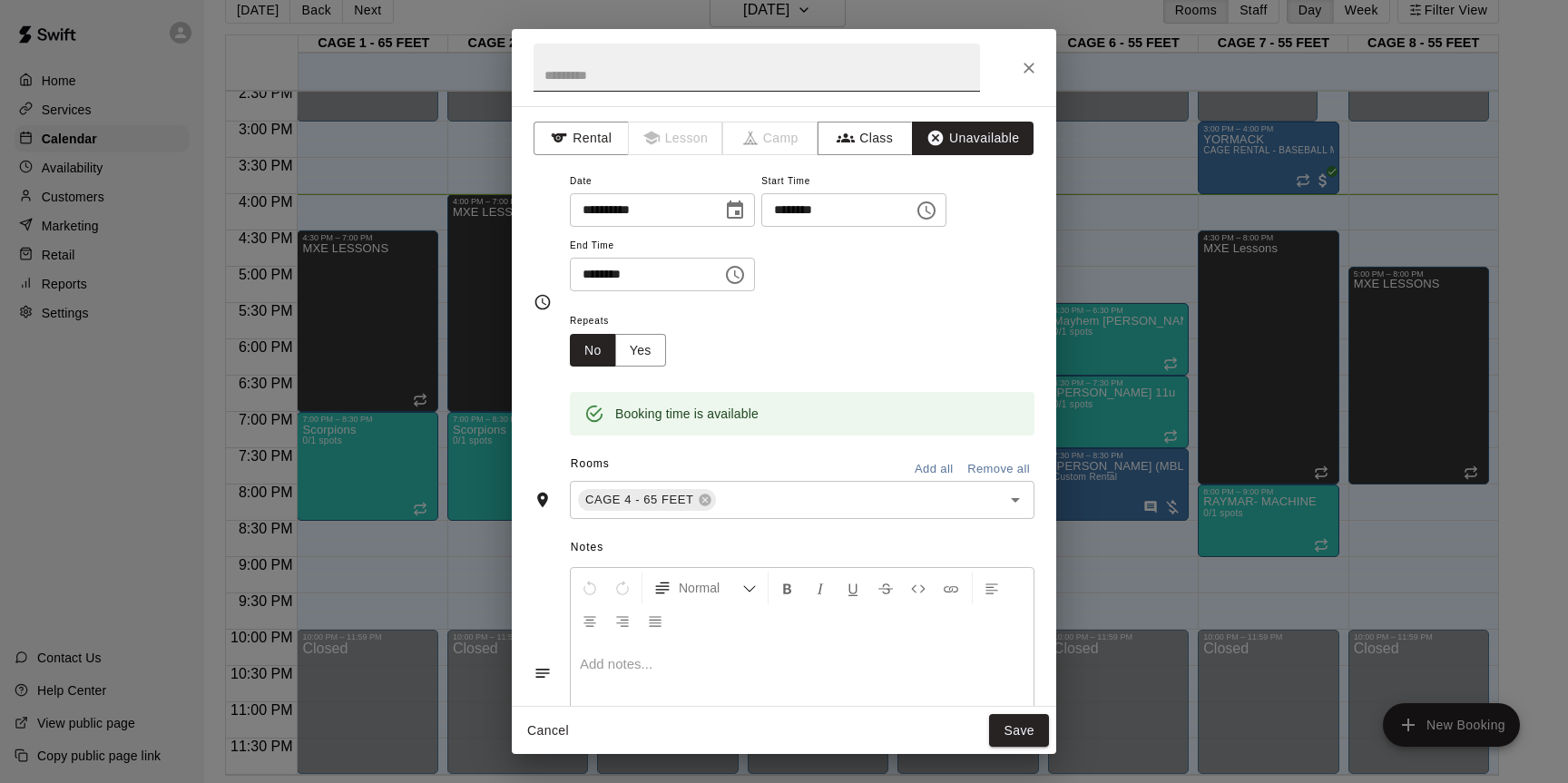
click at [620, 77] on input "text" at bounding box center [757, 67] width 446 height 48
type input "**********"
click at [936, 218] on icon "Choose time, selected time is 7:30 PM" at bounding box center [927, 210] width 18 height 18
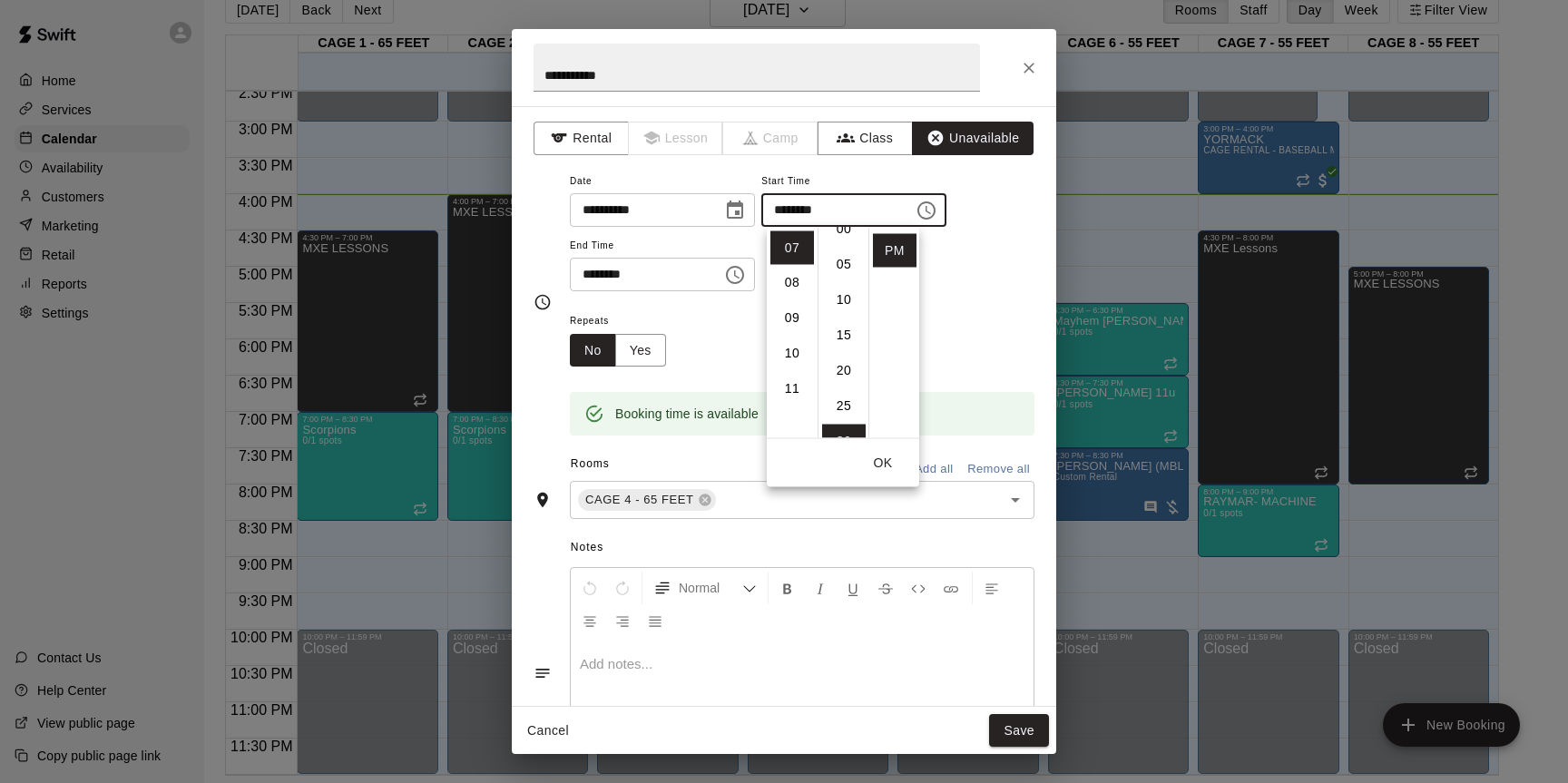
scroll to position [17, 0]
click at [845, 239] on li "00" at bounding box center [844, 231] width 43 height 33
type input "********"
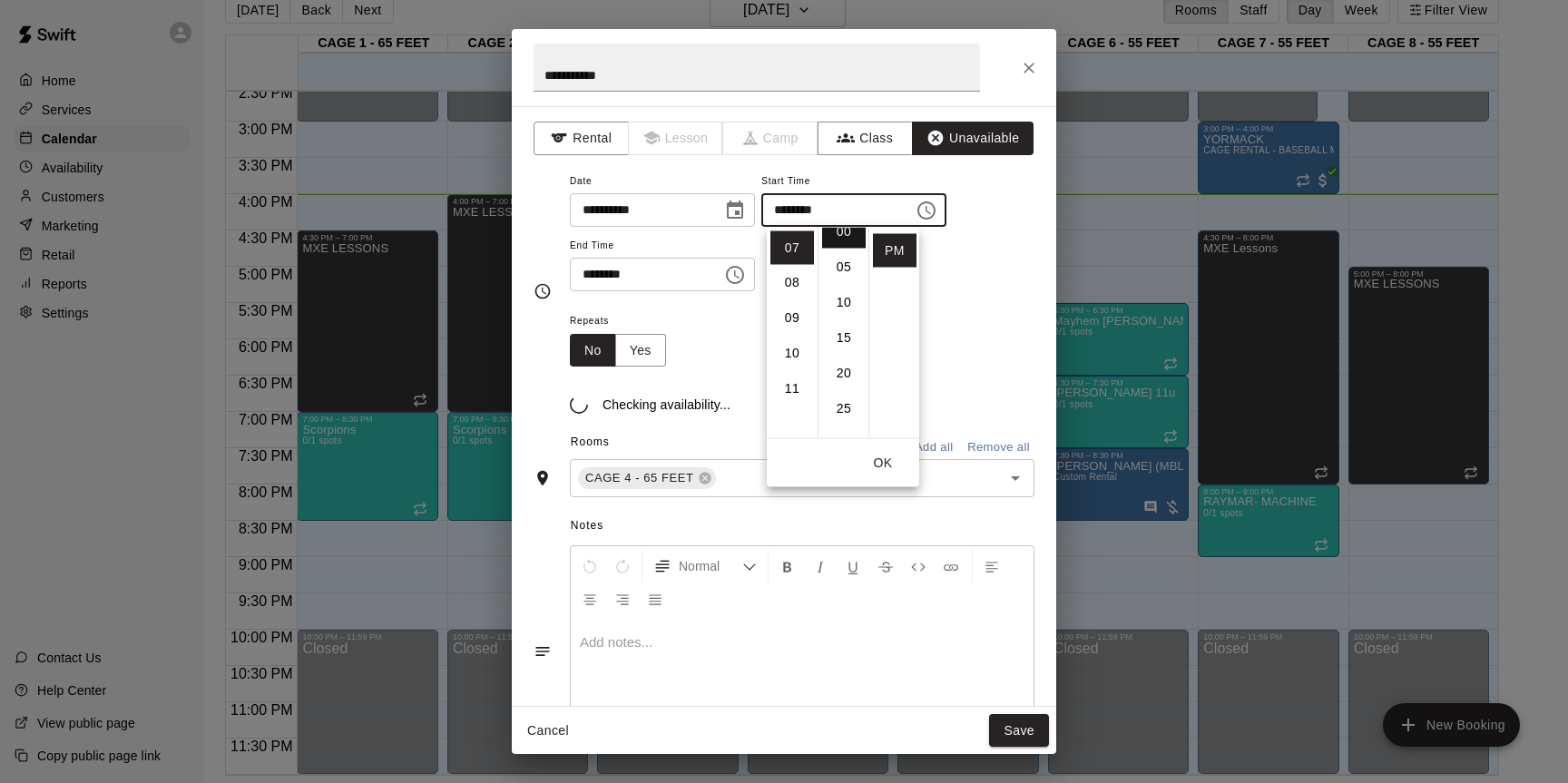
scroll to position [0, 0]
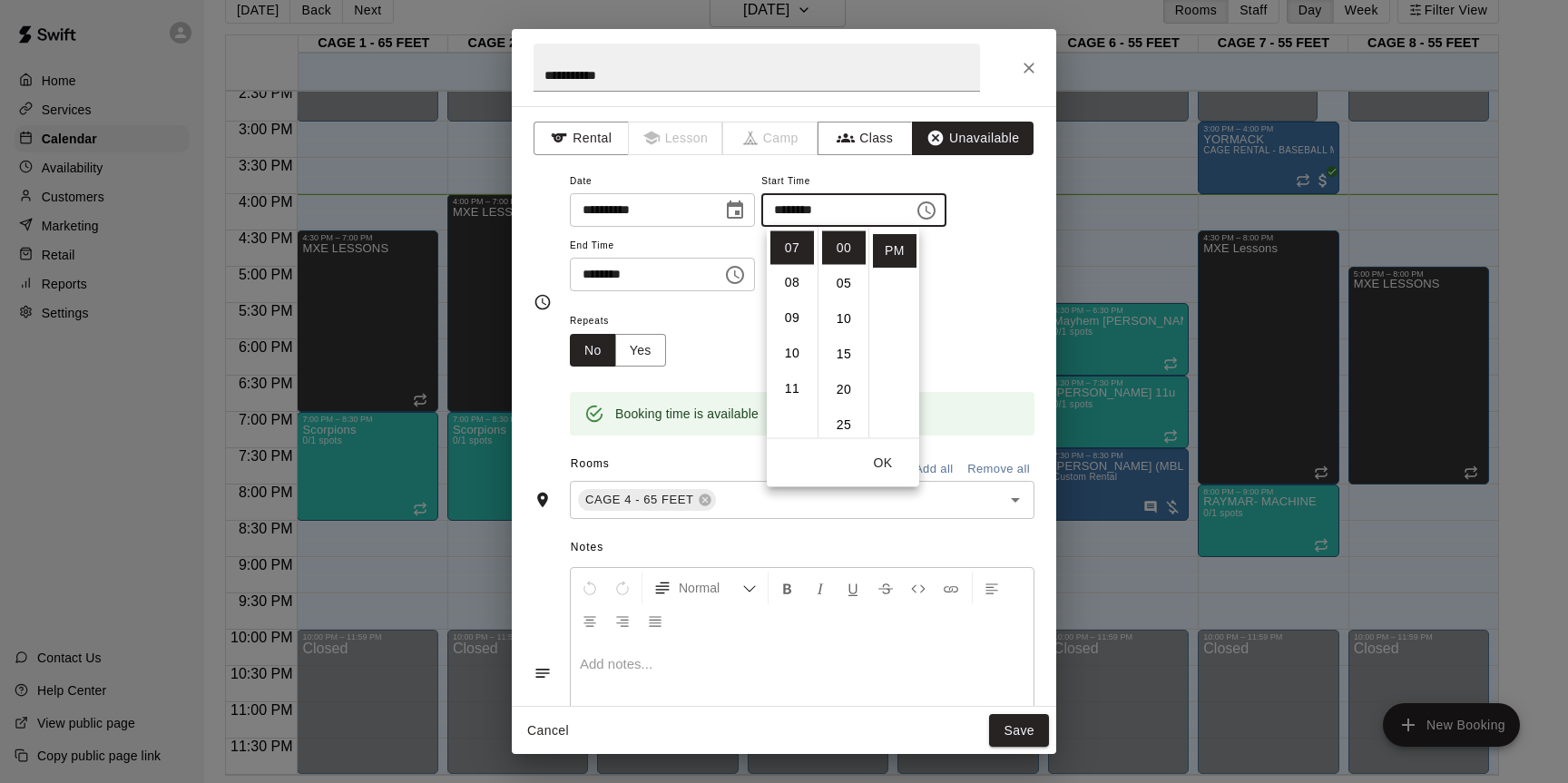
click at [1016, 317] on div "Repeats No Yes" at bounding box center [802, 338] width 465 height 57
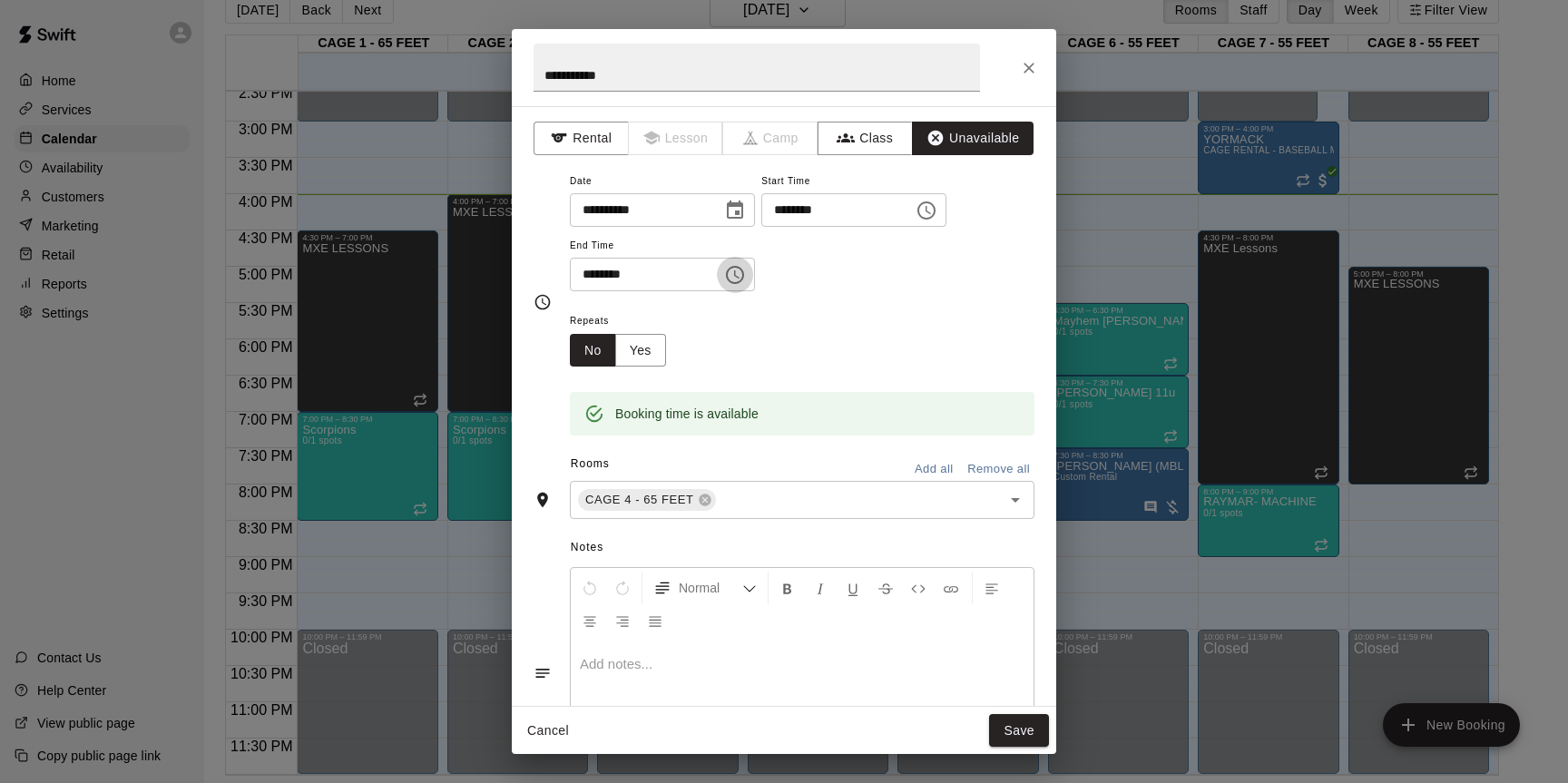
click at [734, 279] on icon "Choose time, selected time is 8:00 PM" at bounding box center [735, 275] width 18 height 18
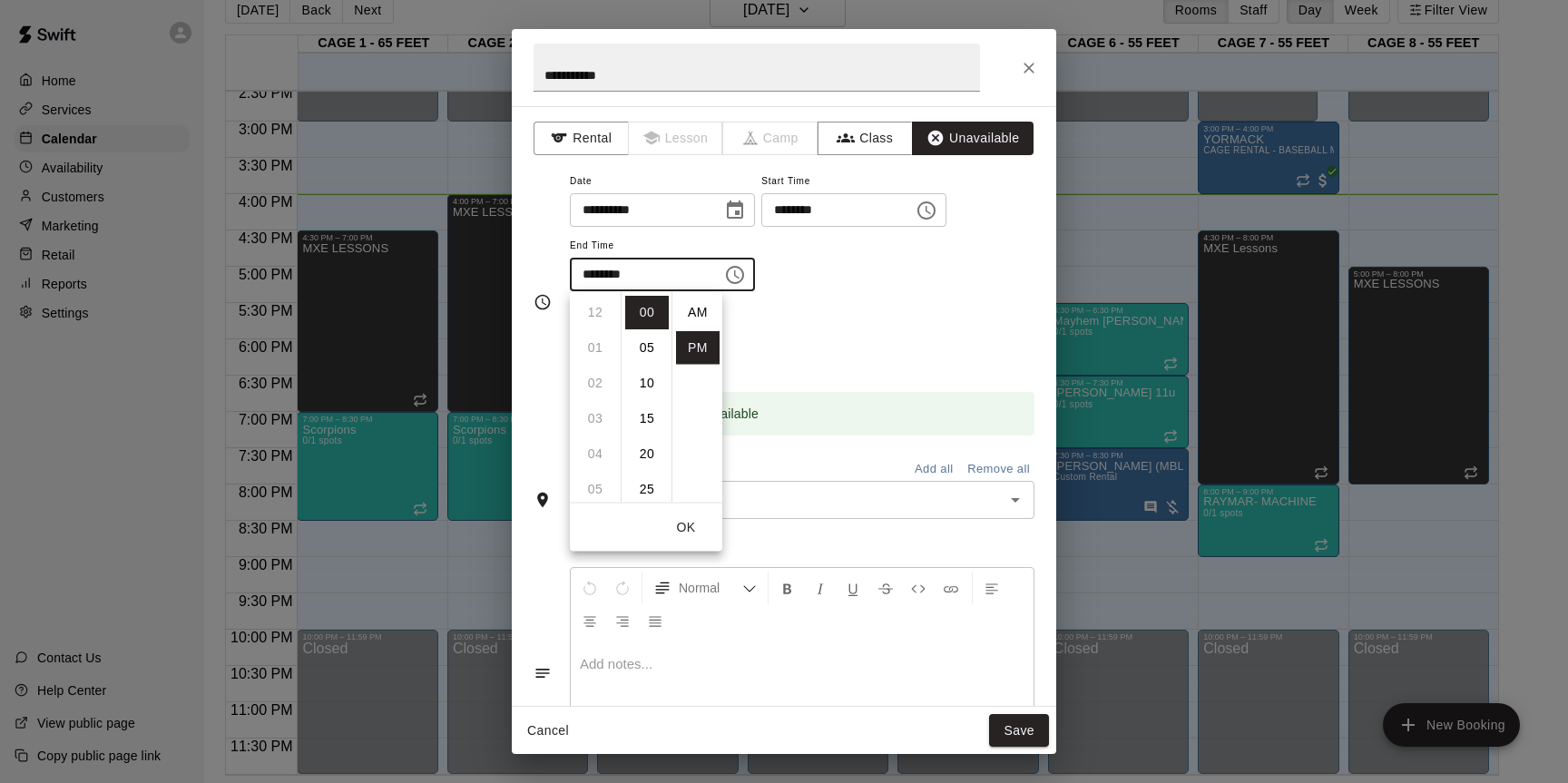
scroll to position [32, 0]
click at [646, 443] on li "30" at bounding box center [647, 444] width 43 height 33
type input "********"
click at [1024, 734] on button "Save" at bounding box center [1019, 730] width 60 height 33
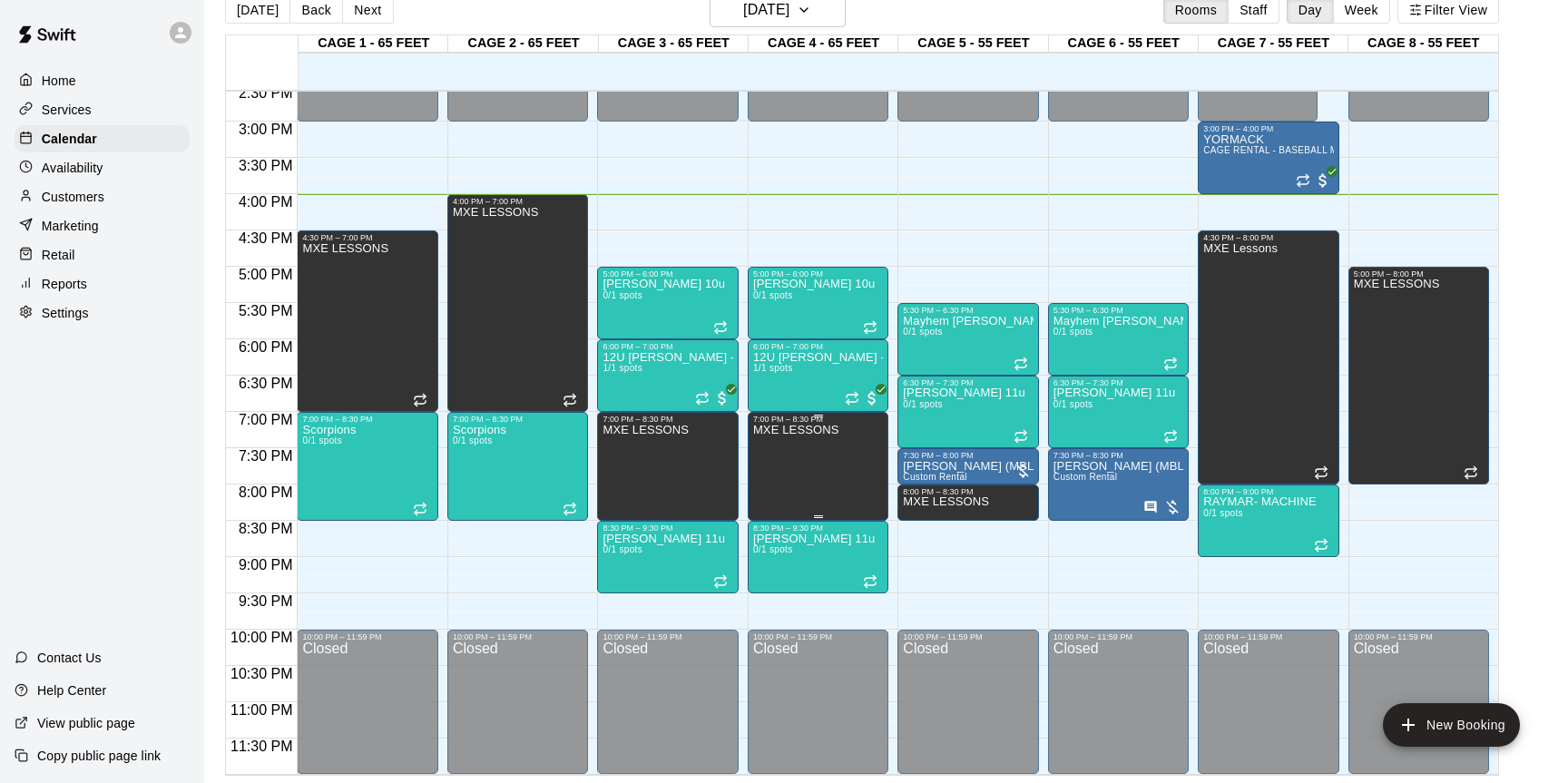
click at [769, 443] on icon "edit" at bounding box center [772, 444] width 17 height 17
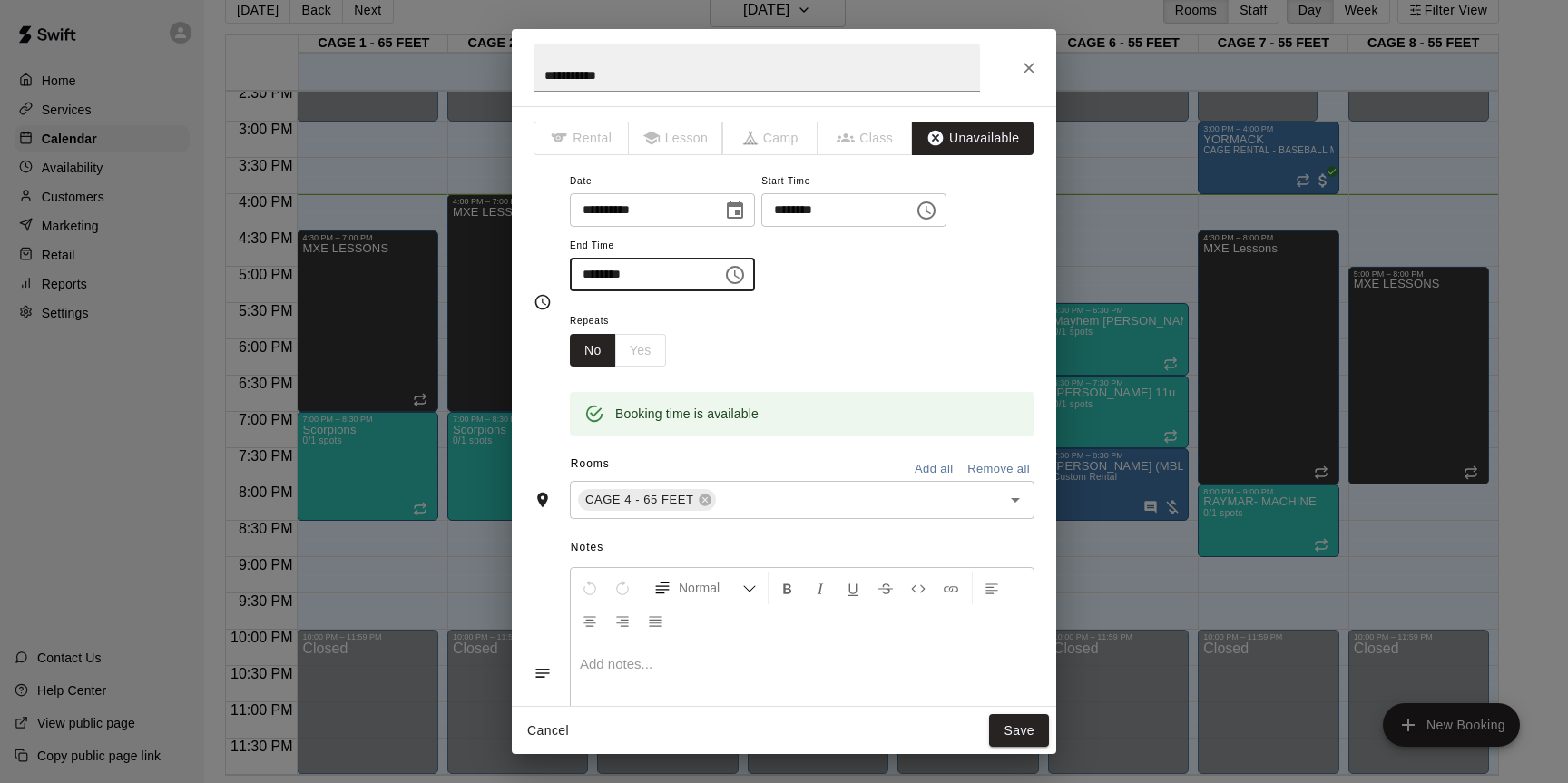
click at [612, 277] on input "********" at bounding box center [640, 274] width 140 height 33
type input "********"
click at [1017, 735] on button "Save" at bounding box center [1019, 730] width 60 height 33
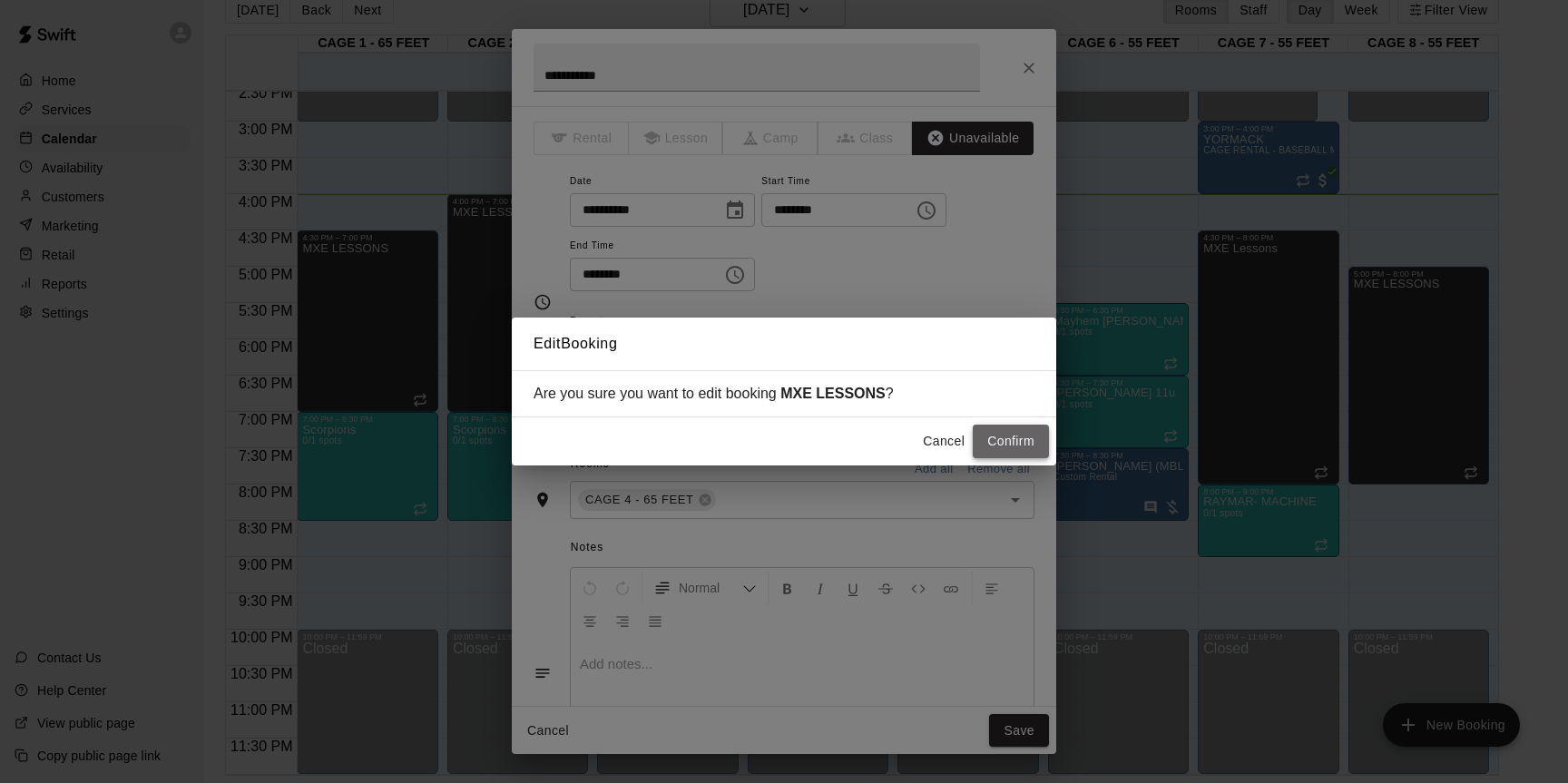
click at [1037, 450] on button "Confirm" at bounding box center [1011, 442] width 77 height 33
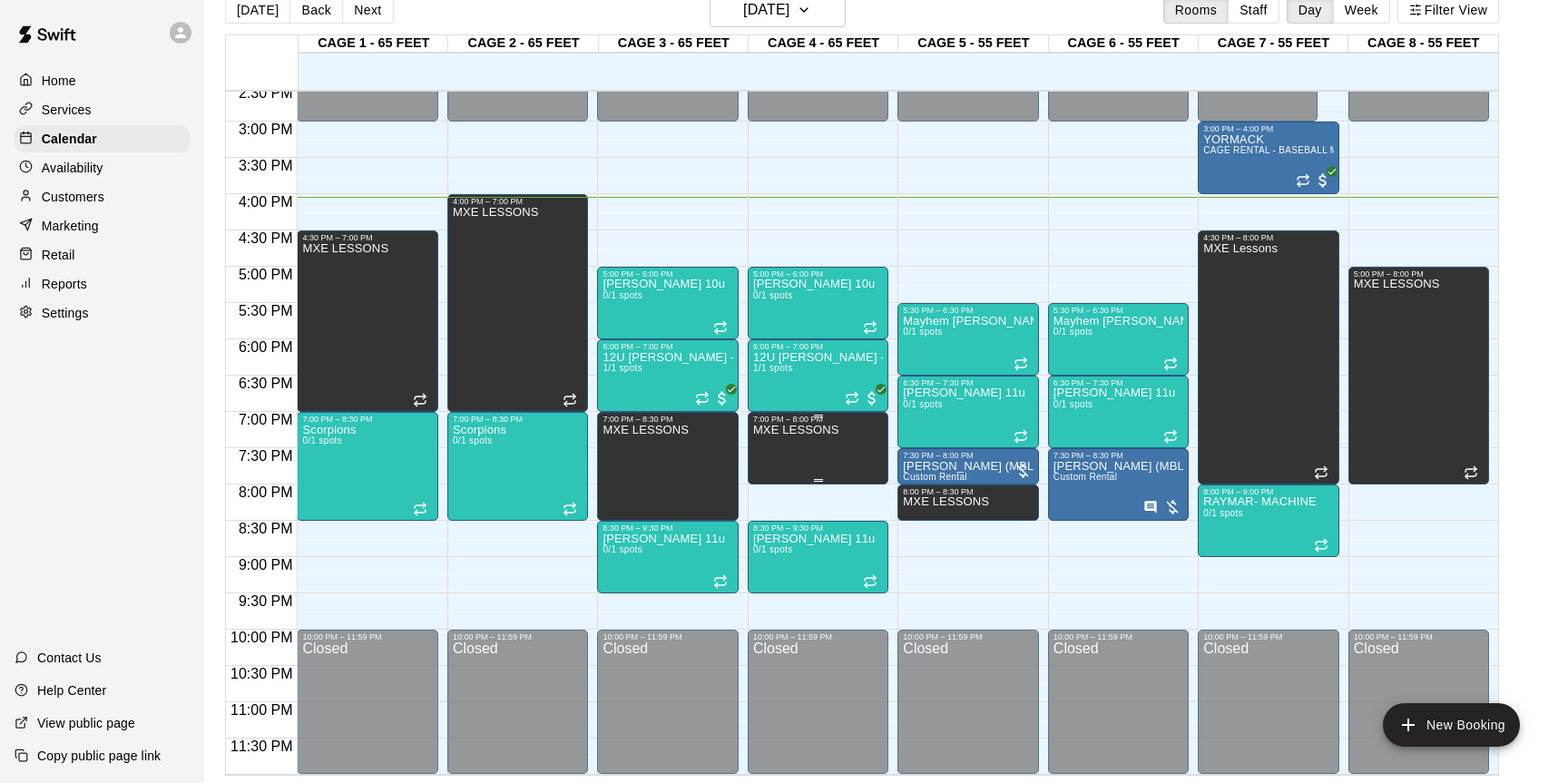
click at [782, 445] on button "edit" at bounding box center [771, 444] width 36 height 36
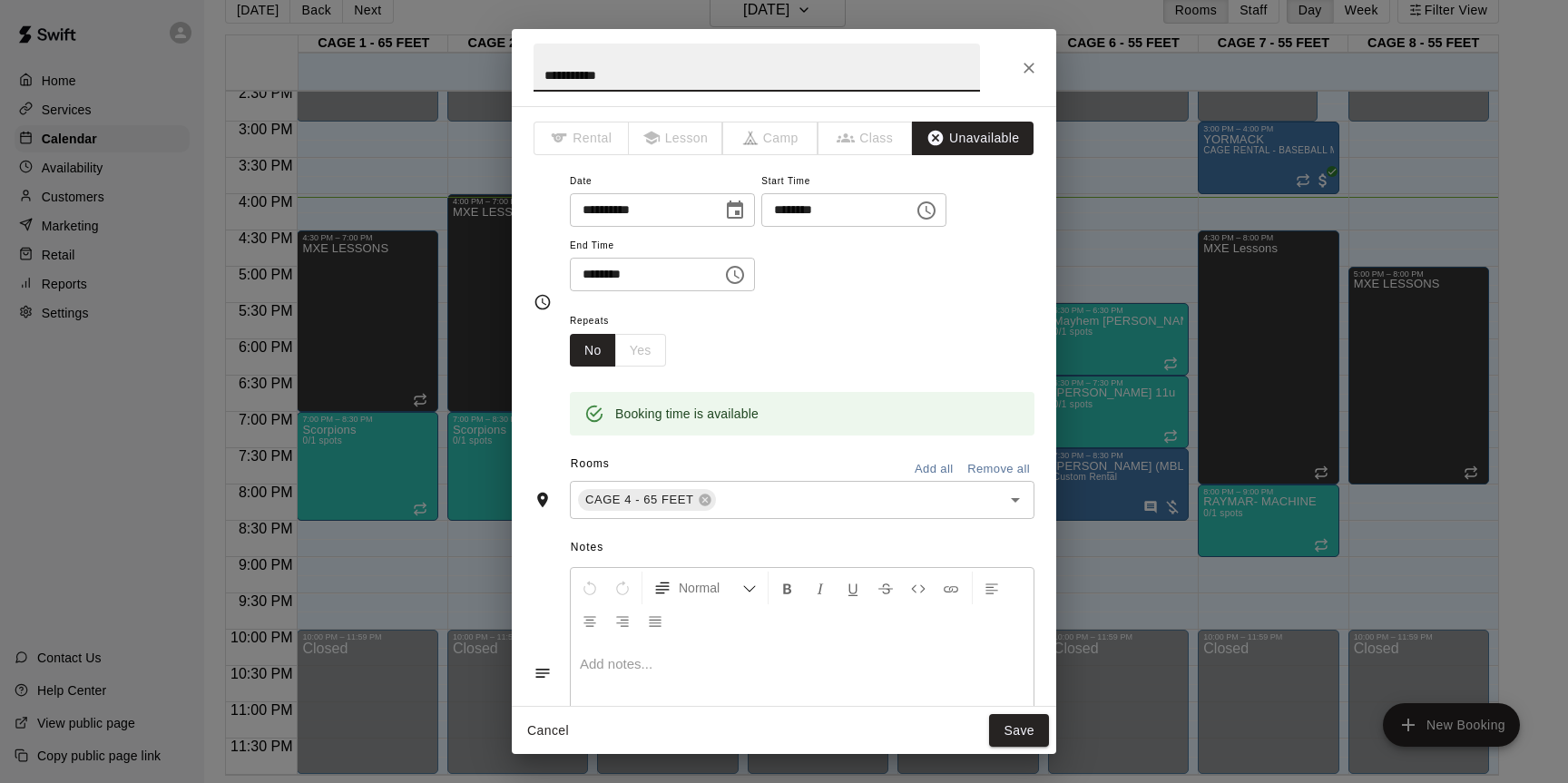
click at [1031, 62] on icon "Close" at bounding box center [1029, 68] width 18 height 18
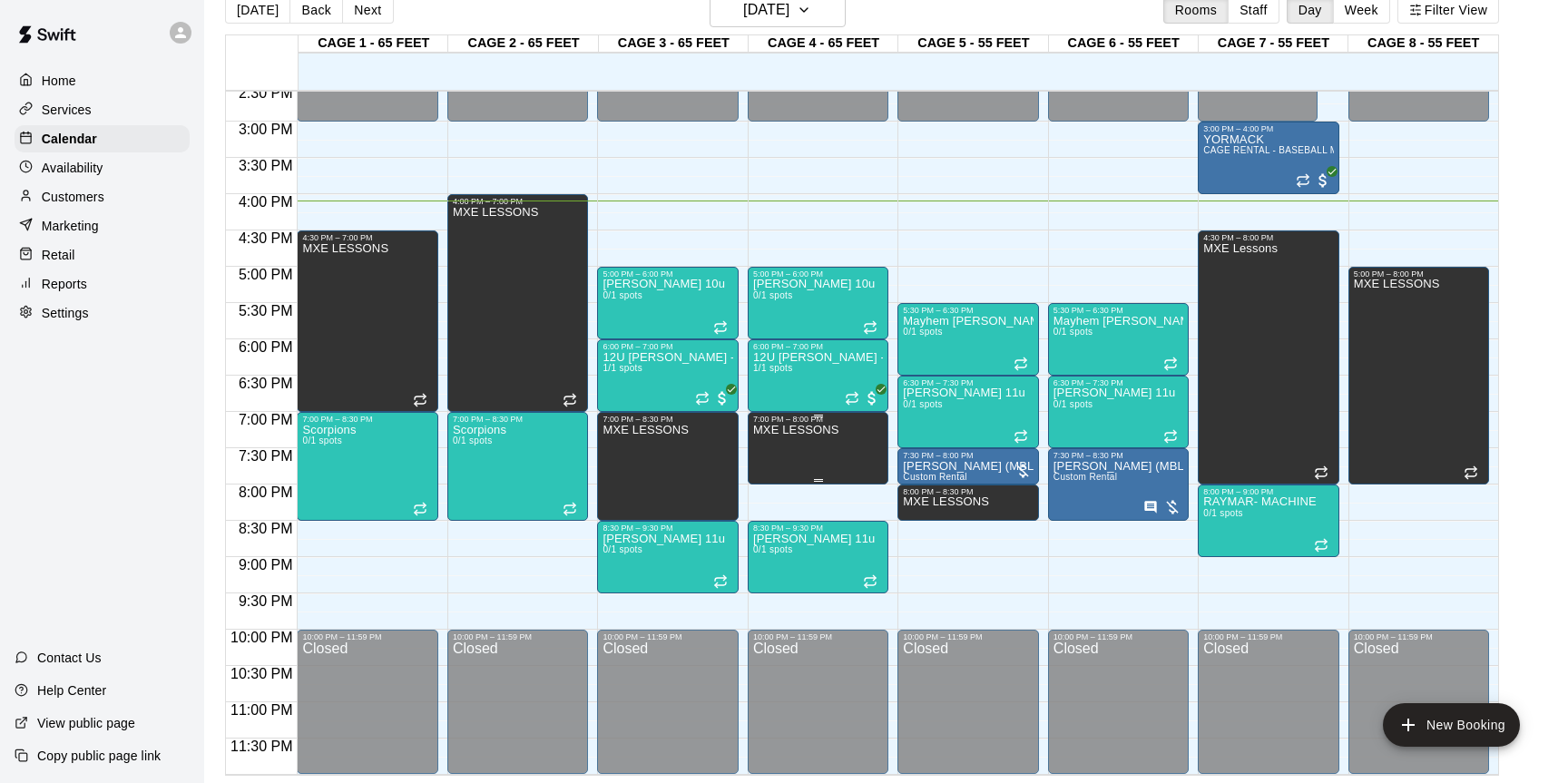
click at [777, 444] on icon "edit" at bounding box center [772, 444] width 22 height 22
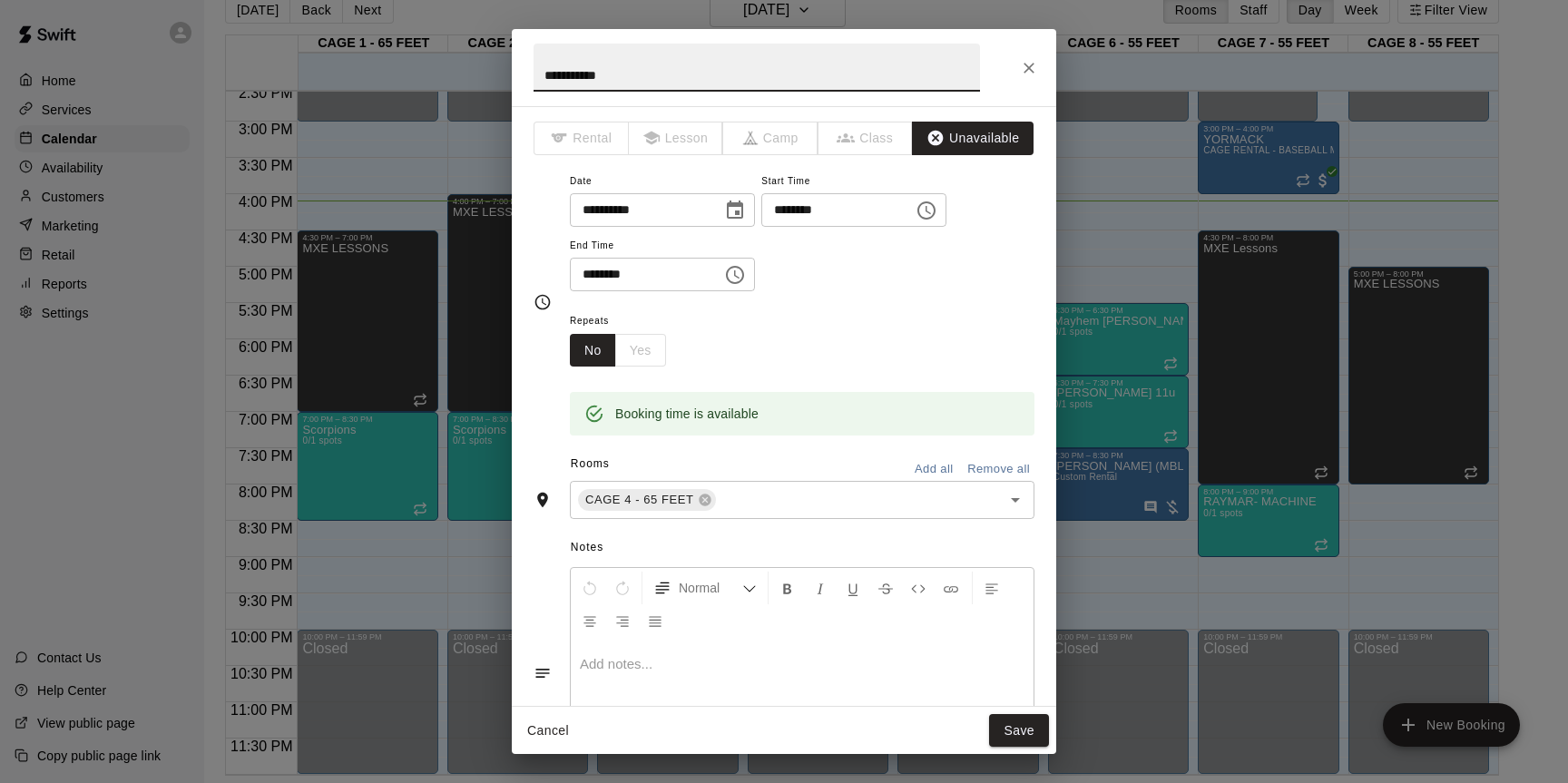
click at [938, 220] on icon "Choose time, selected time is 7:00 PM" at bounding box center [927, 210] width 22 height 22
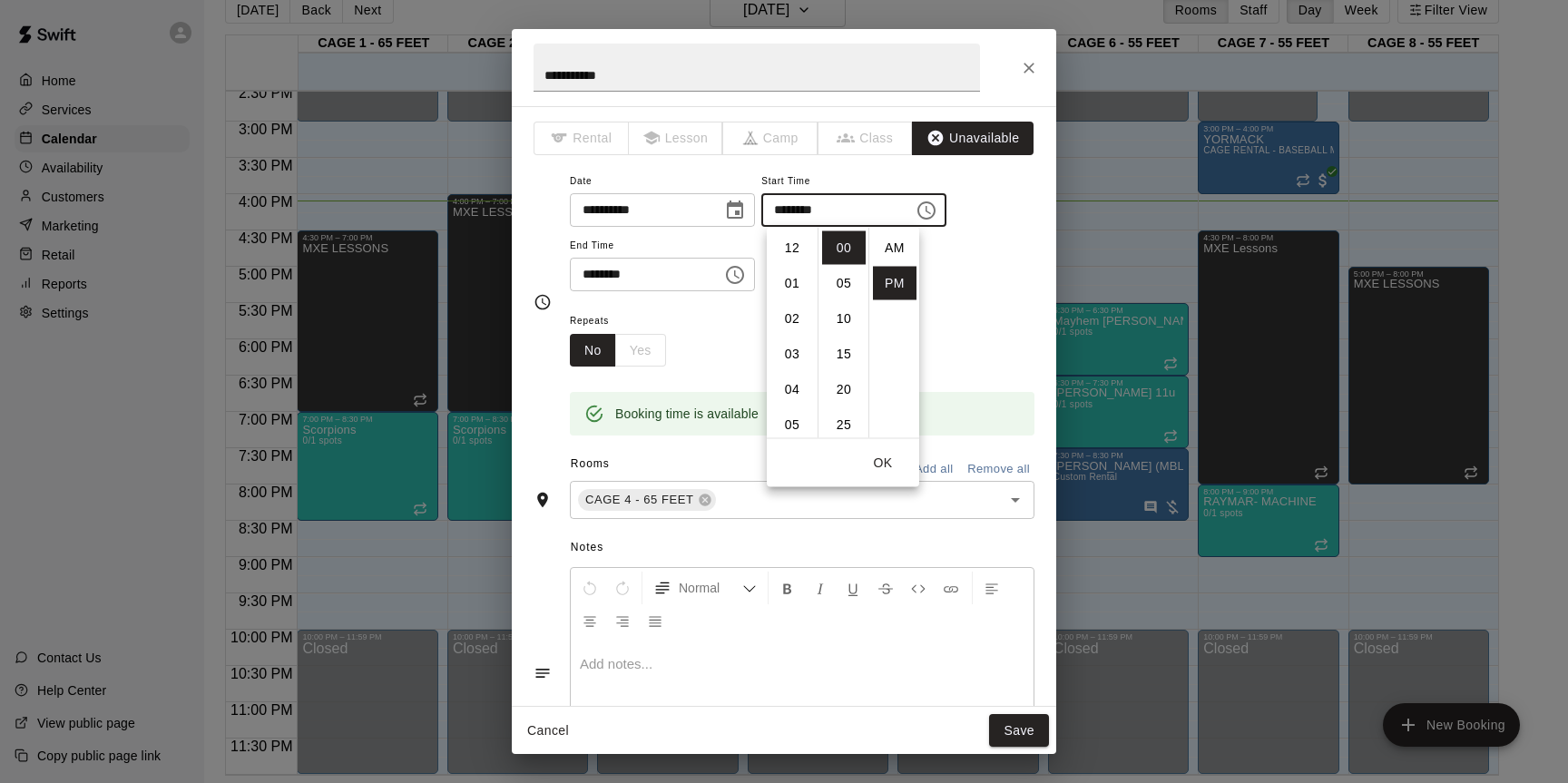
scroll to position [32, 0]
click at [837, 393] on li "30" at bounding box center [844, 404] width 43 height 33
type input "********"
click at [879, 452] on button "OK" at bounding box center [883, 463] width 58 height 33
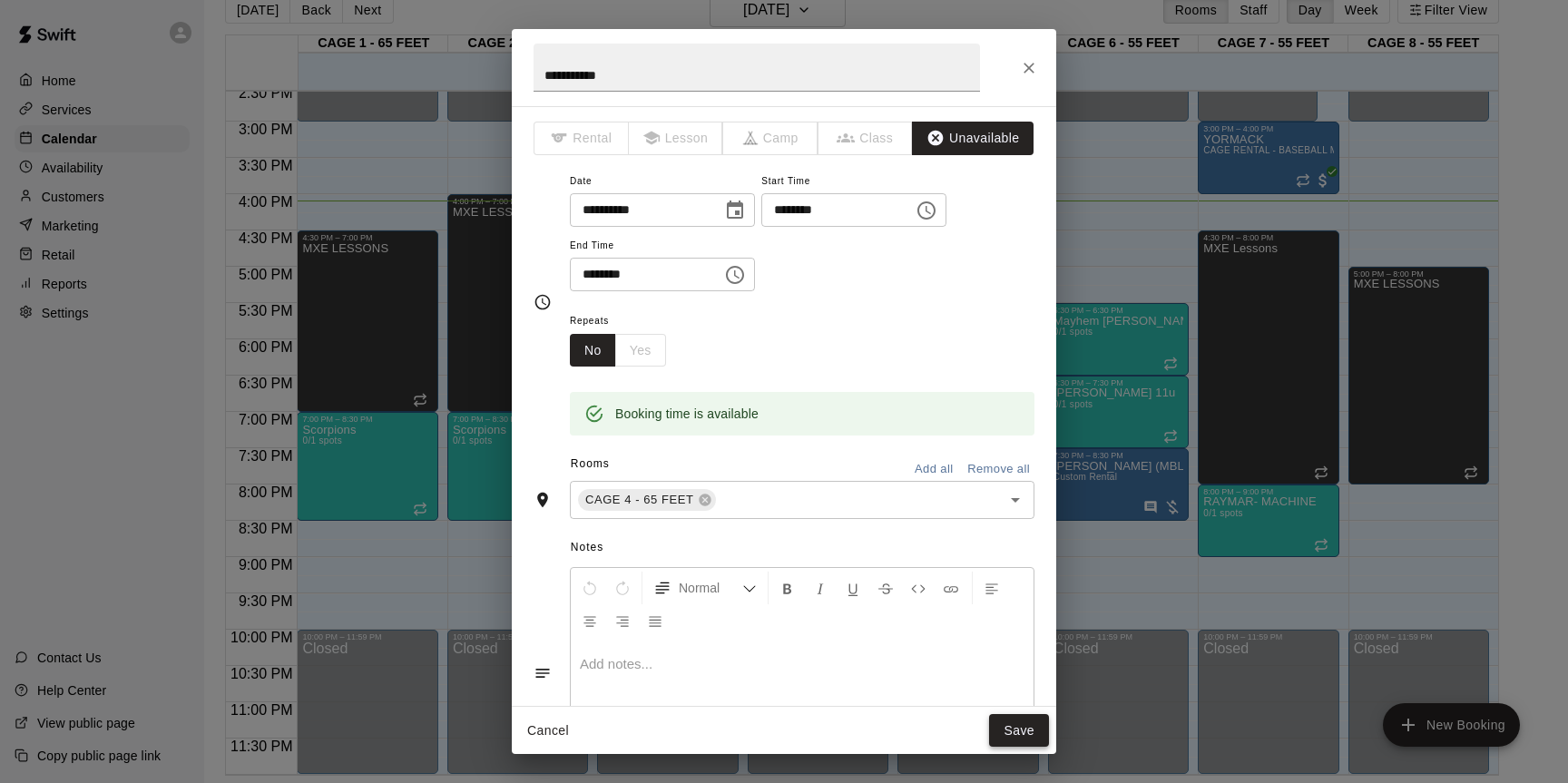
click at [1016, 731] on button "Save" at bounding box center [1019, 730] width 60 height 33
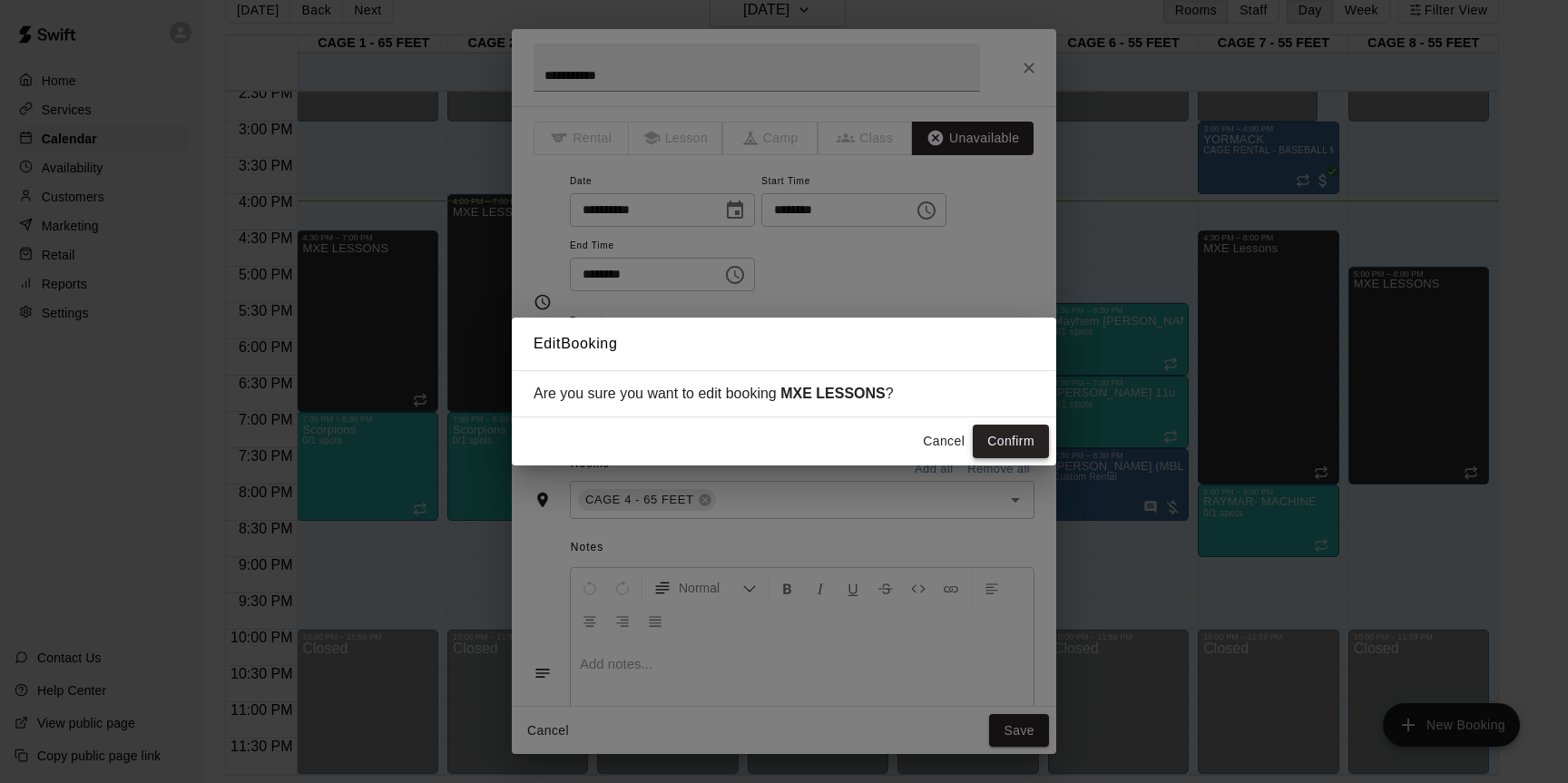
click at [1016, 447] on button "Confirm" at bounding box center [1011, 442] width 77 height 33
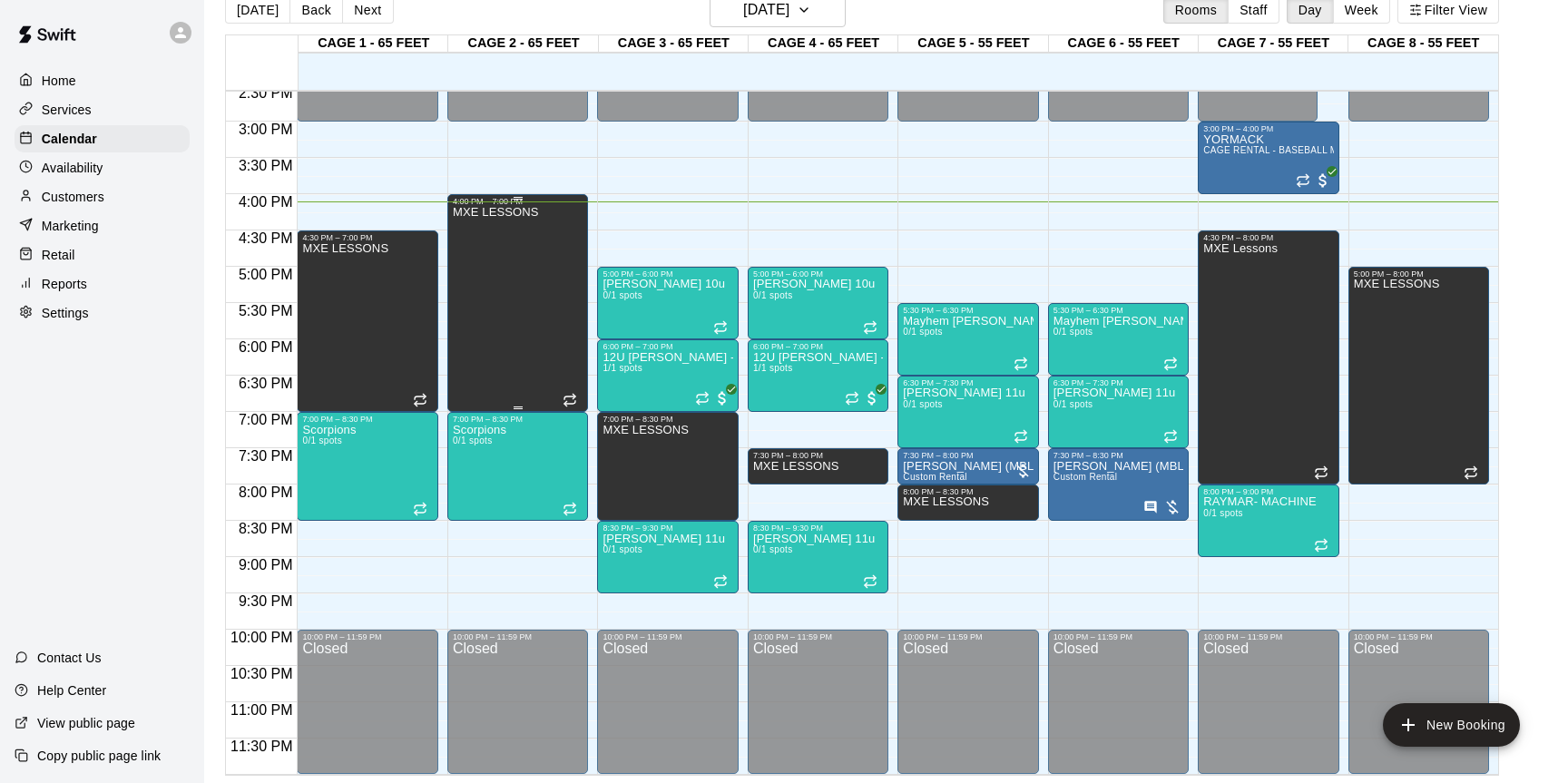
click at [471, 333] on div "MXE LESSONS" at bounding box center [495, 597] width 86 height 783
click at [476, 227] on icon "edit" at bounding box center [472, 225] width 22 height 22
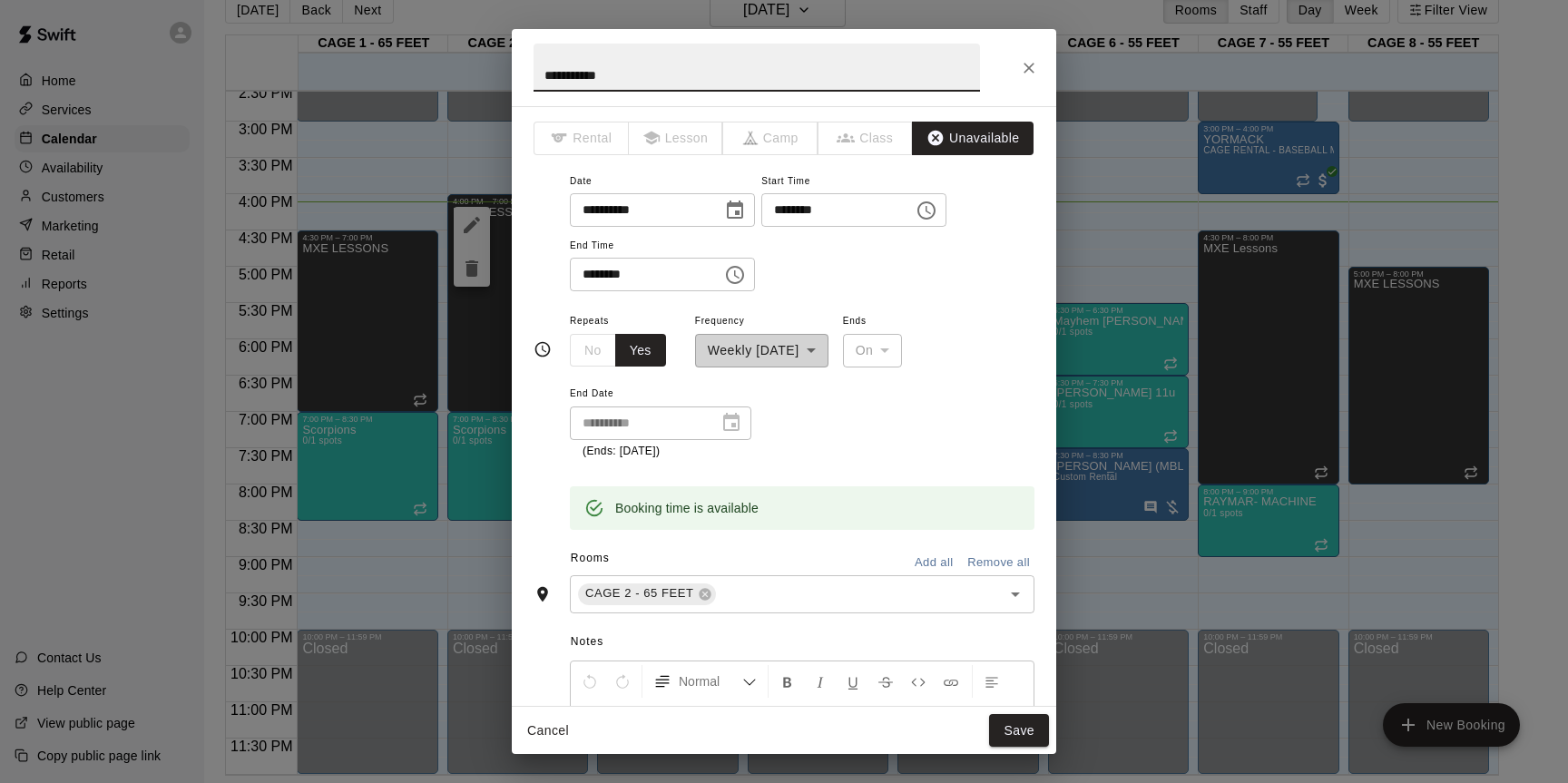
click at [938, 217] on icon "Choose time, selected time is 4:00 PM" at bounding box center [927, 210] width 22 height 22
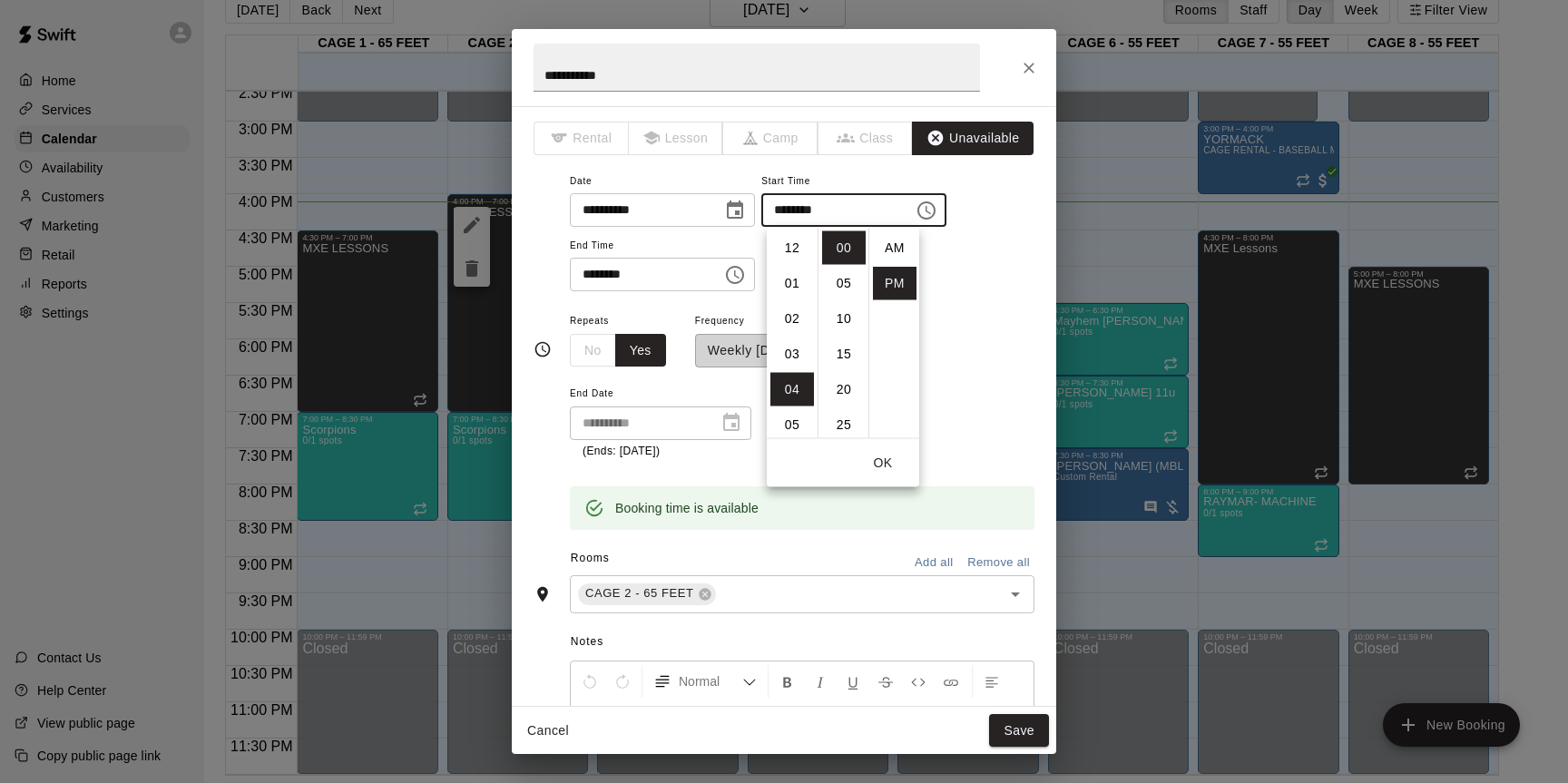
scroll to position [32, 0]
click at [802, 318] on li "06" at bounding box center [791, 319] width 43 height 33
click at [842, 409] on li "30" at bounding box center [844, 407] width 43 height 33
type input "********"
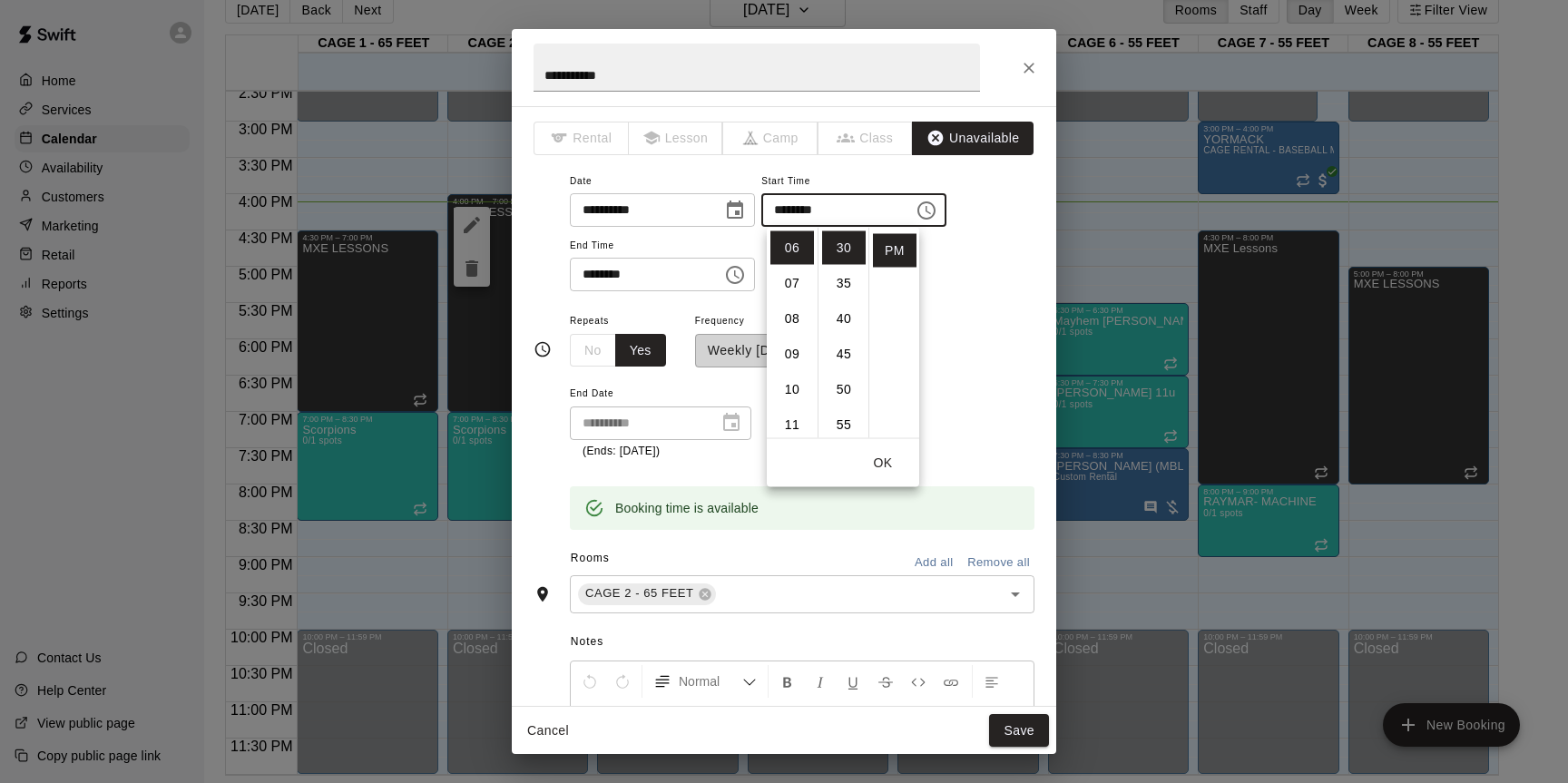
click at [962, 350] on div "**********" at bounding box center [802, 385] width 465 height 150
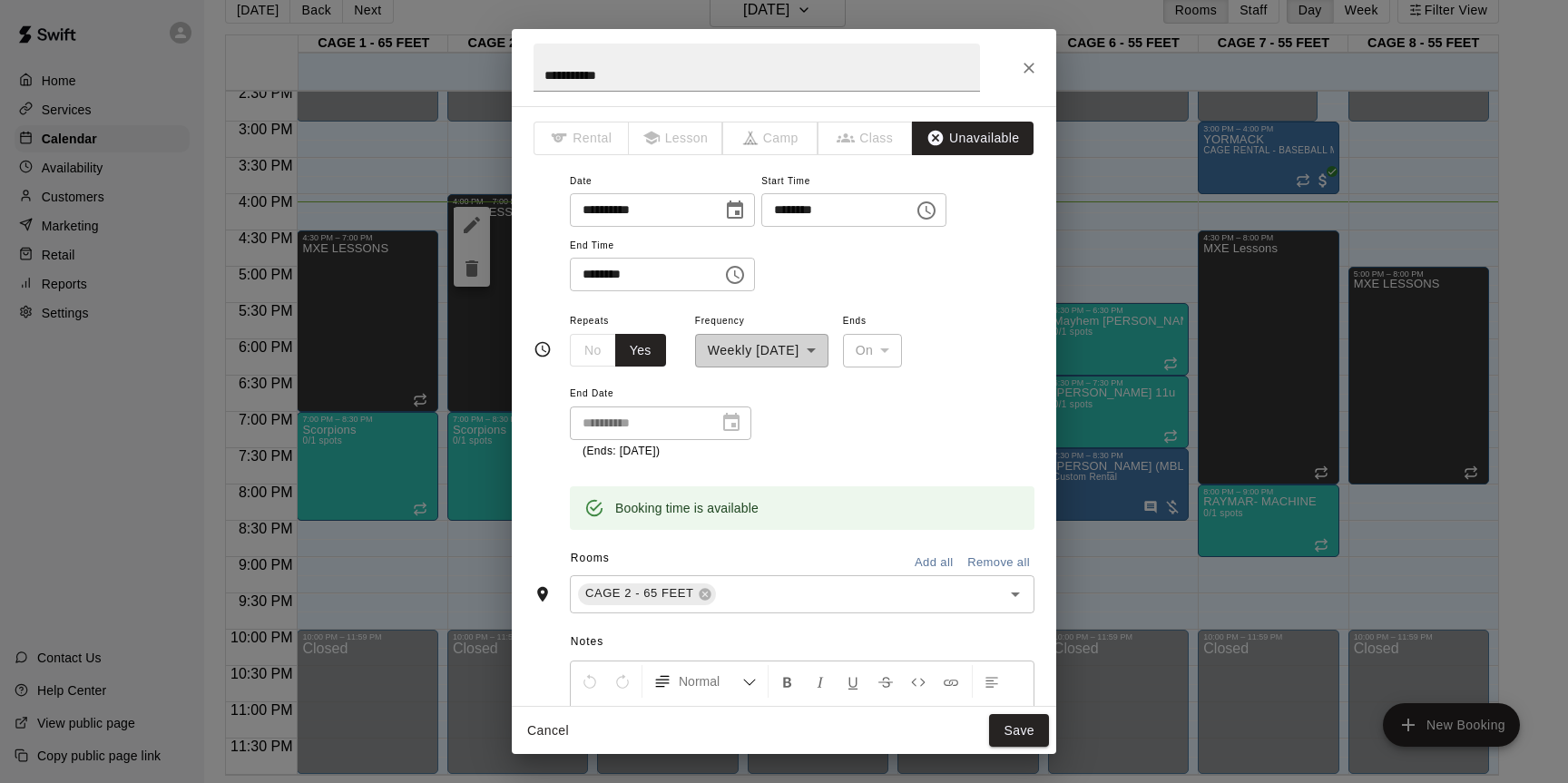
click at [1024, 66] on icon "Close" at bounding box center [1029, 68] width 18 height 18
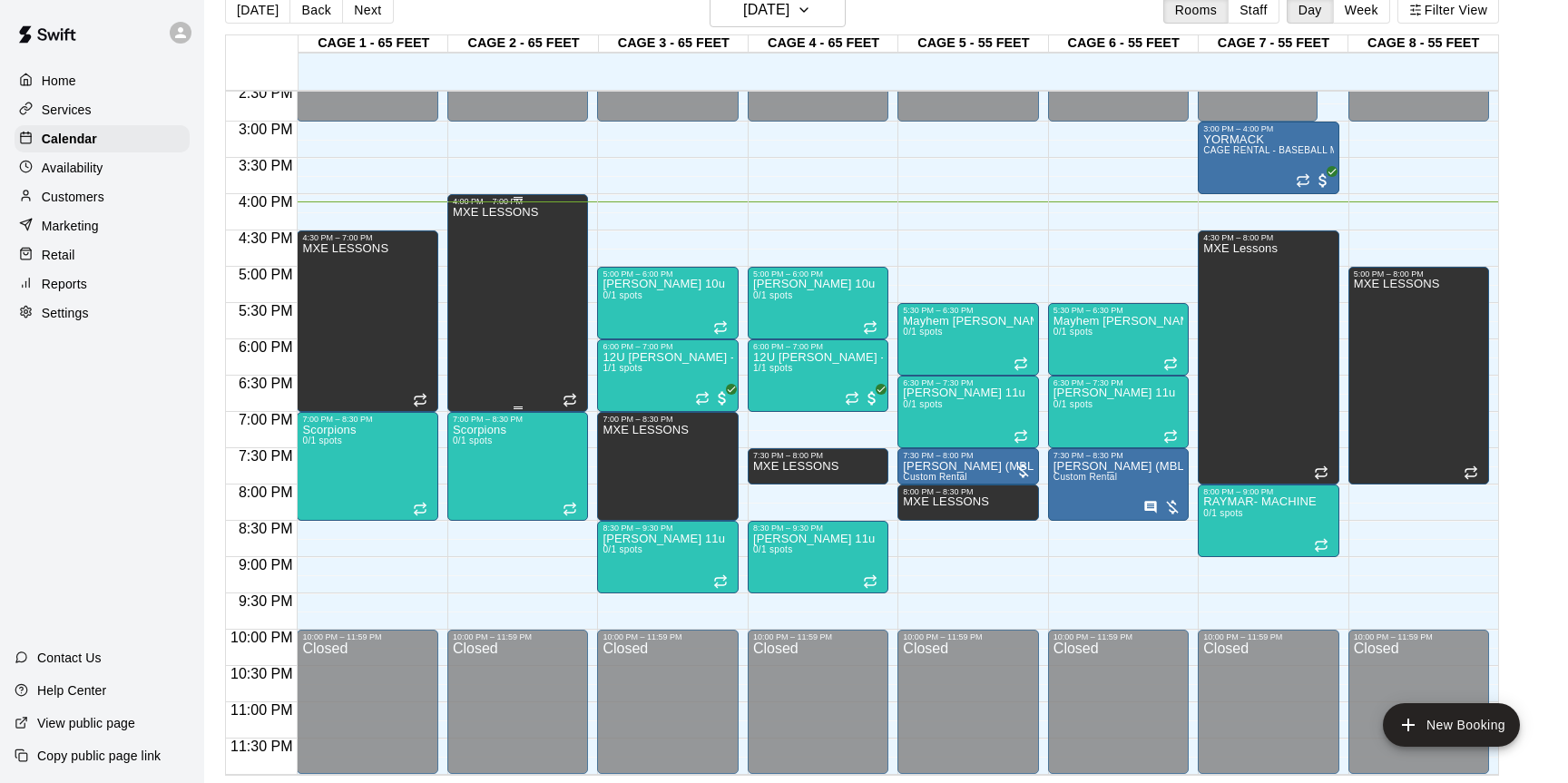
click at [519, 354] on div "MXE LESSONS" at bounding box center [495, 597] width 86 height 783
click at [470, 222] on icon "edit" at bounding box center [472, 225] width 22 height 22
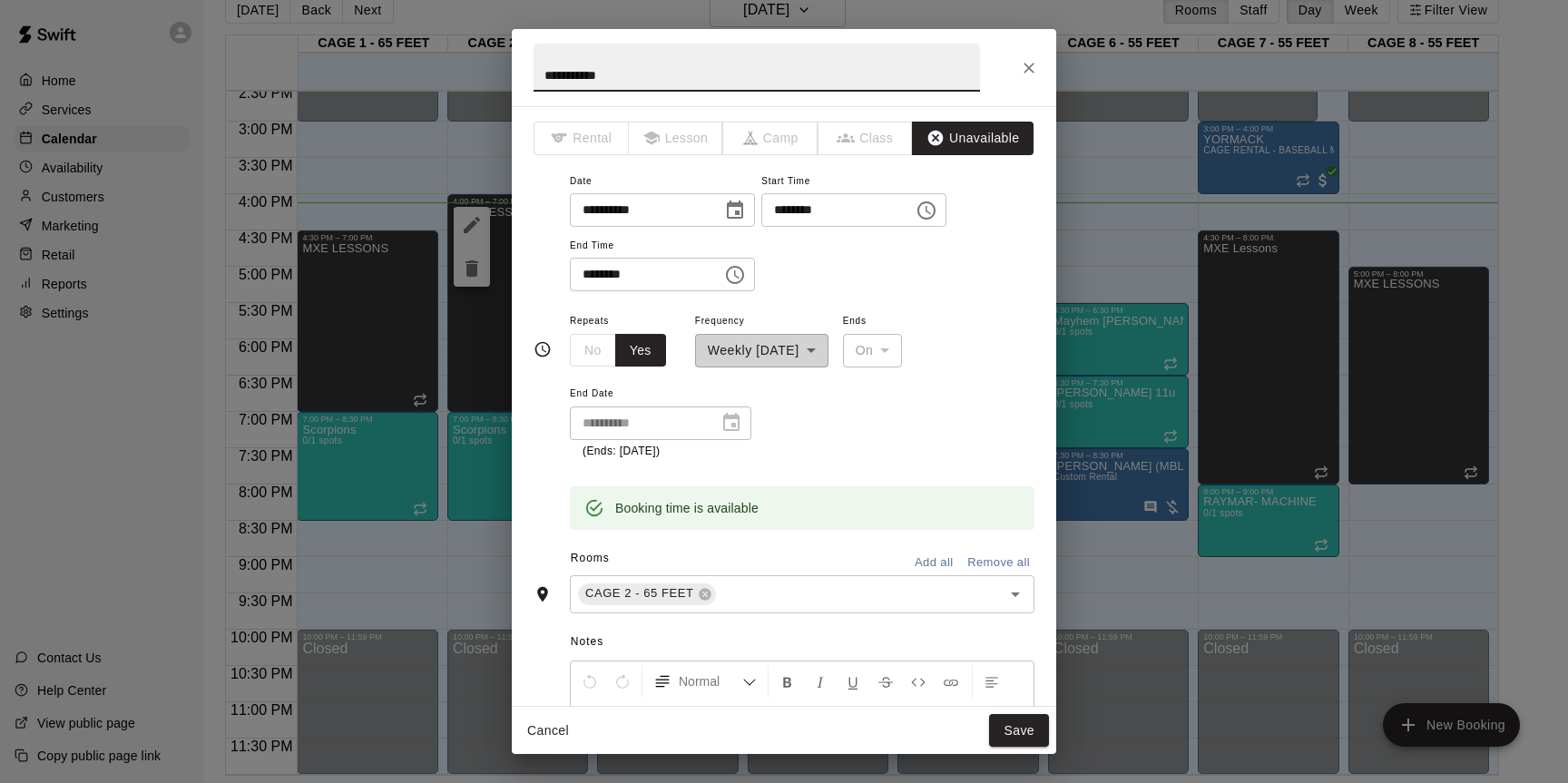
click at [744, 279] on icon "Choose time, selected time is 7:00 PM" at bounding box center [735, 275] width 18 height 18
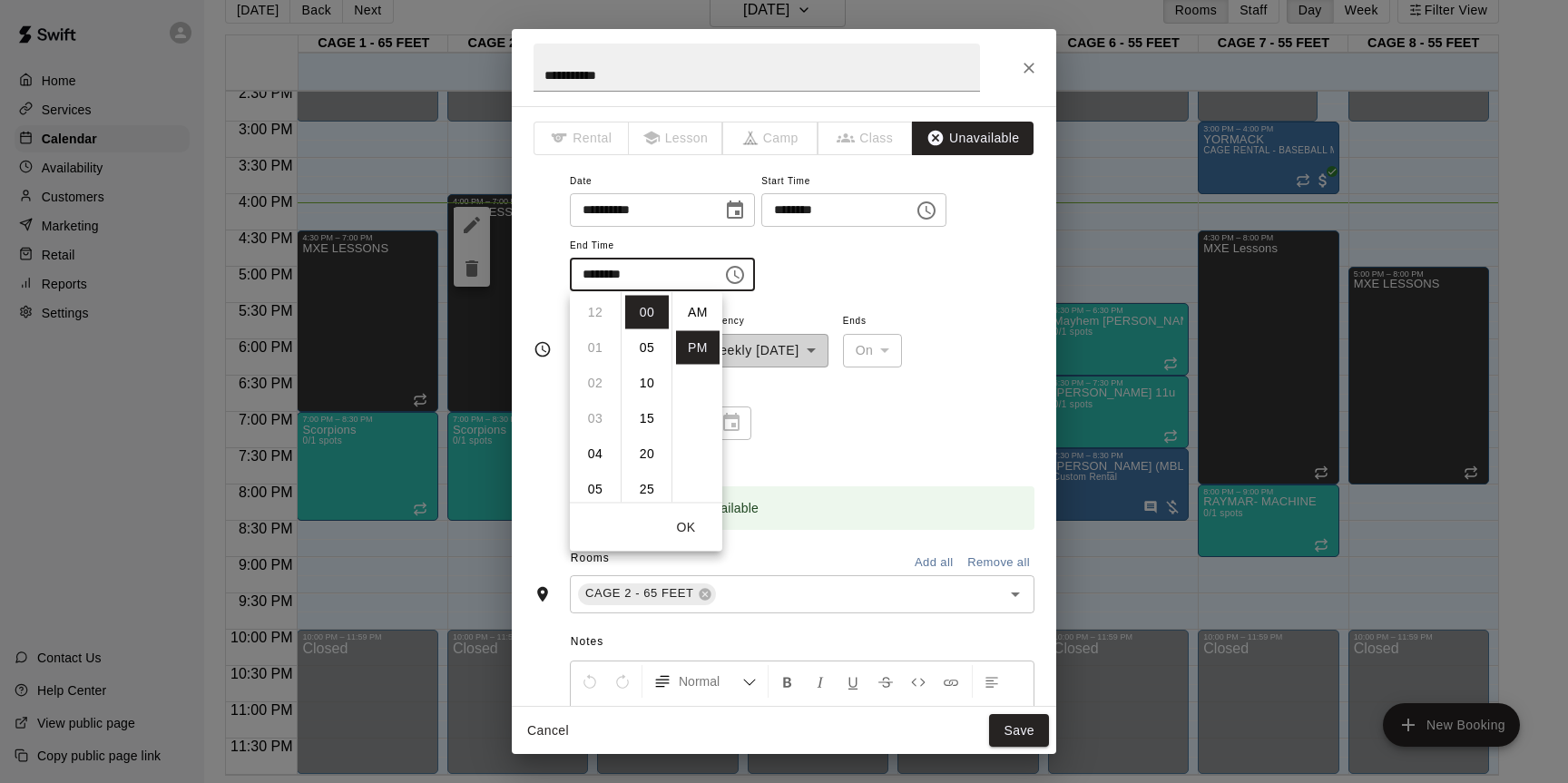
scroll to position [32, 0]
click at [589, 359] on li "06" at bounding box center [595, 362] width 43 height 33
click at [651, 475] on li "30" at bounding box center [647, 487] width 43 height 33
type input "********"
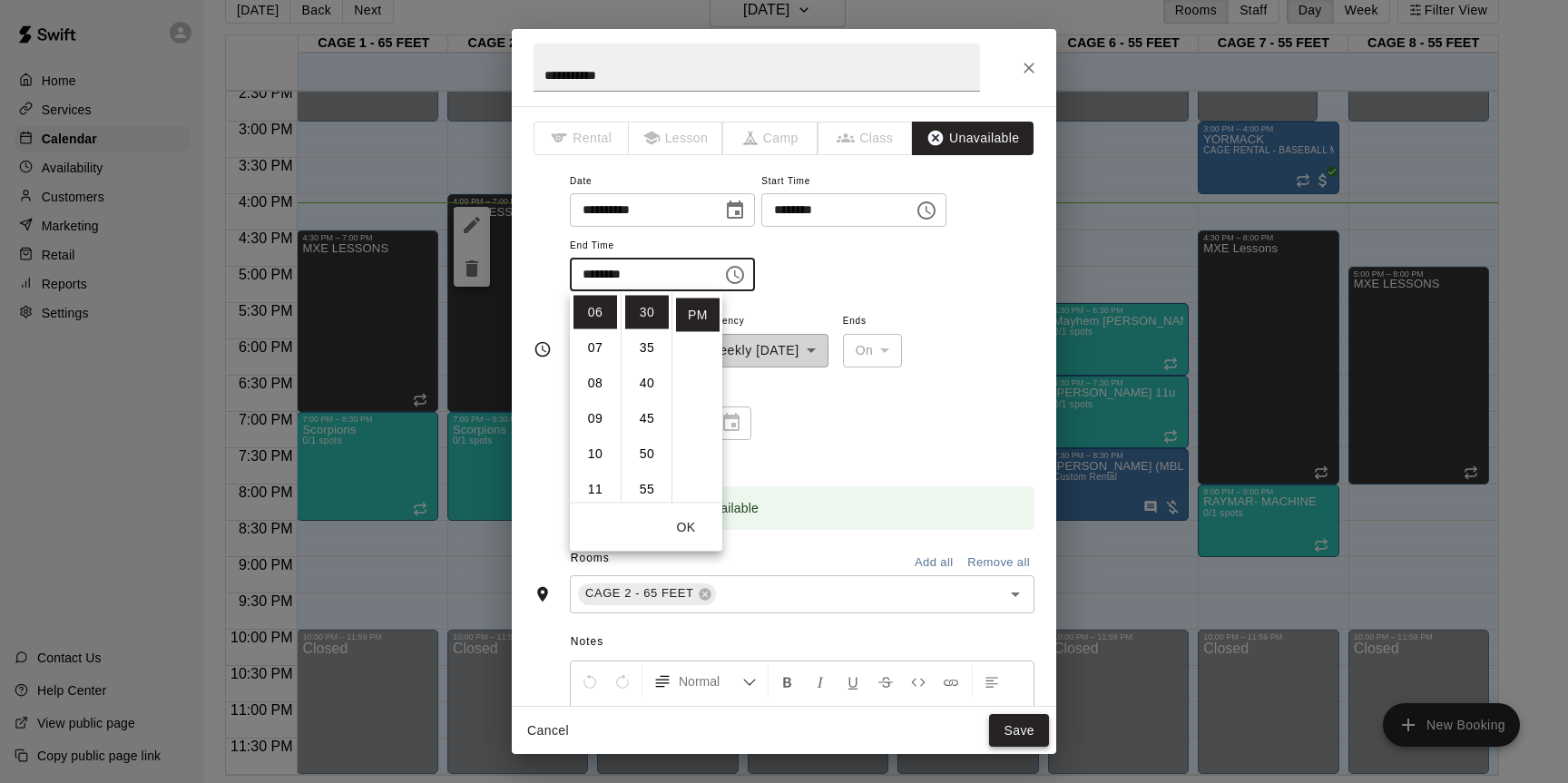
click at [1034, 729] on button "Save" at bounding box center [1019, 730] width 60 height 33
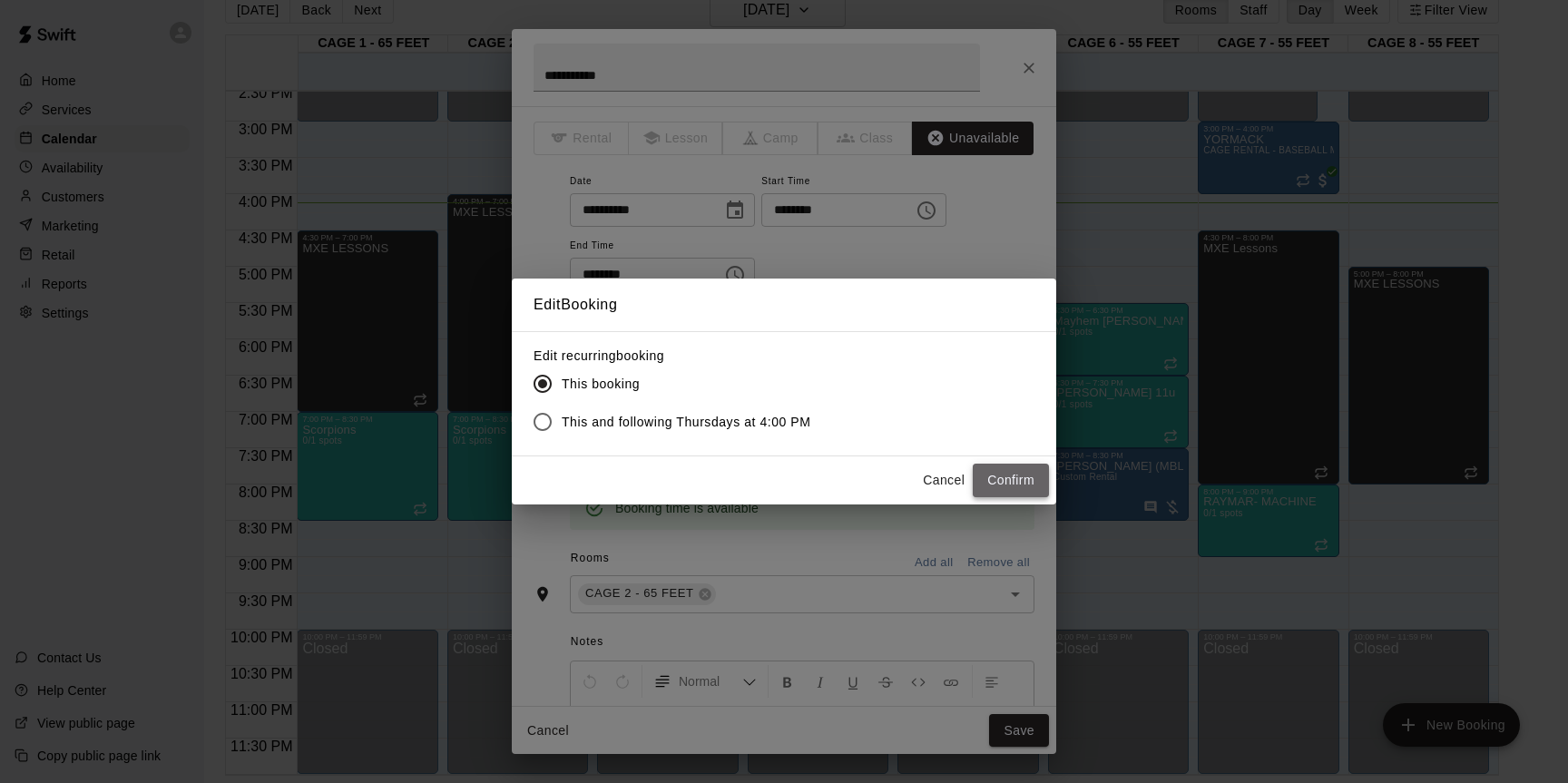
click at [1022, 484] on button "Confirm" at bounding box center [1011, 480] width 77 height 33
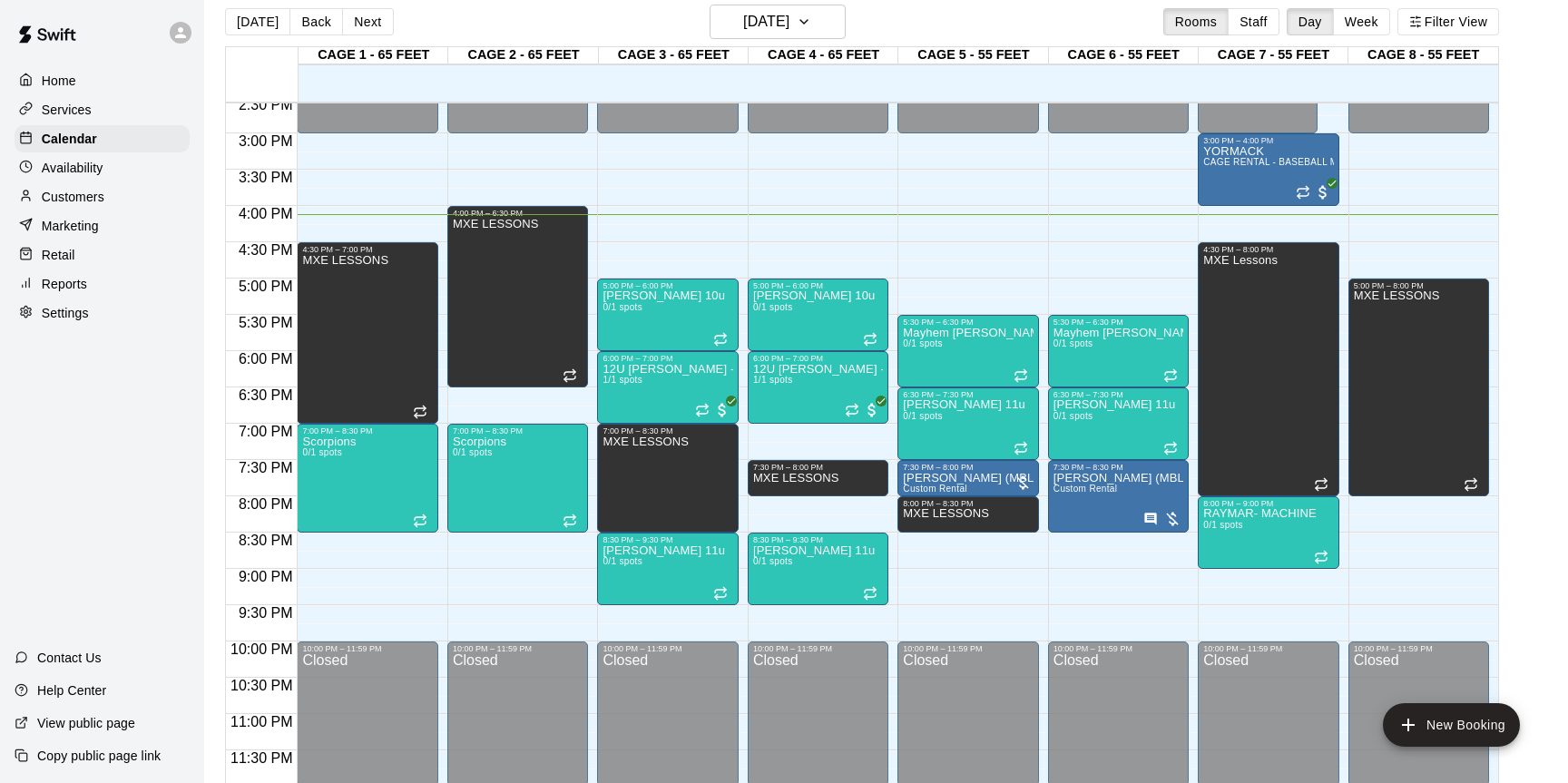
scroll to position [0, 0]
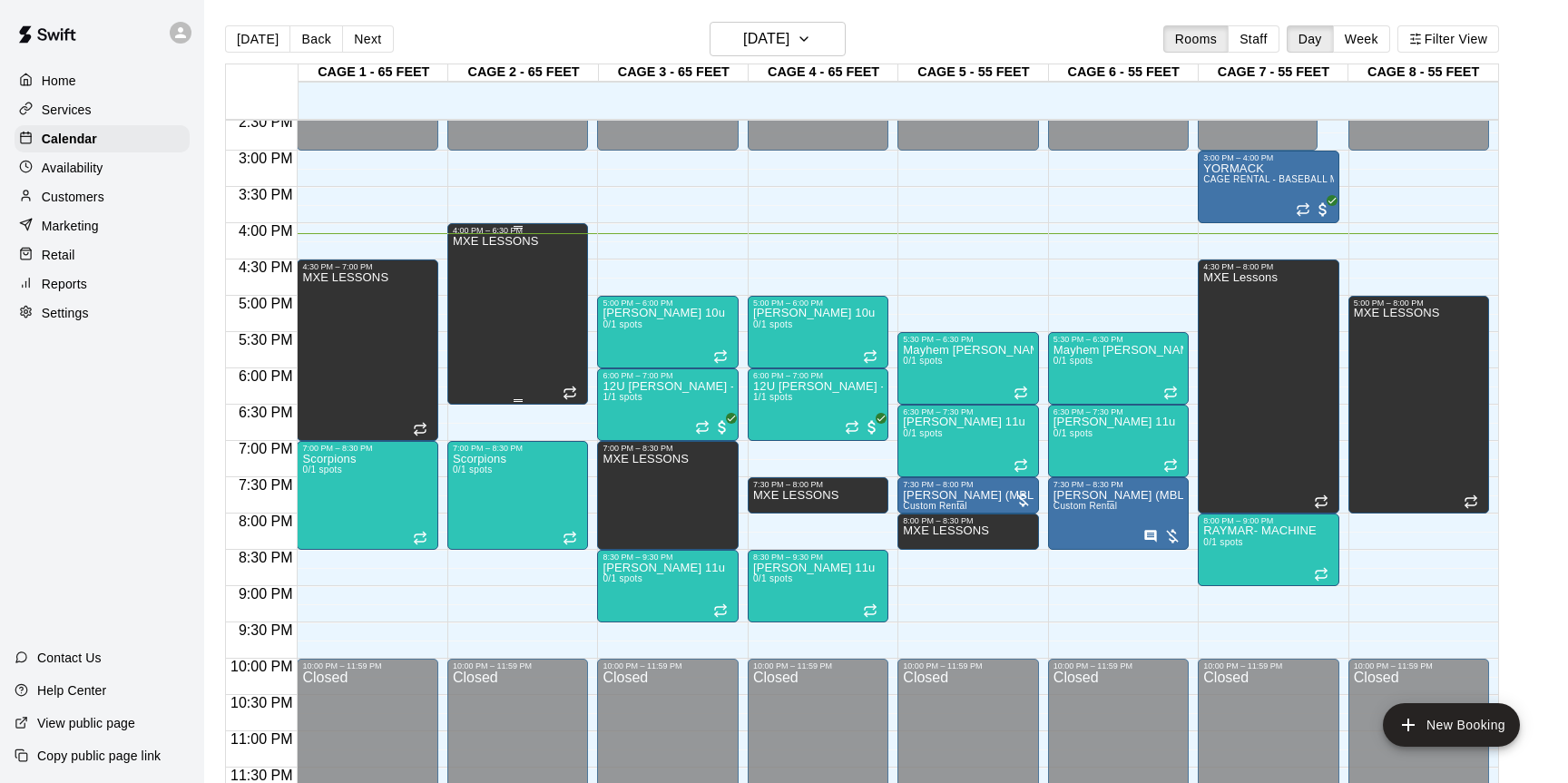
click at [544, 350] on div "MXE LESSONS" at bounding box center [517, 626] width 130 height 783
click at [472, 249] on icon "edit" at bounding box center [472, 255] width 22 height 22
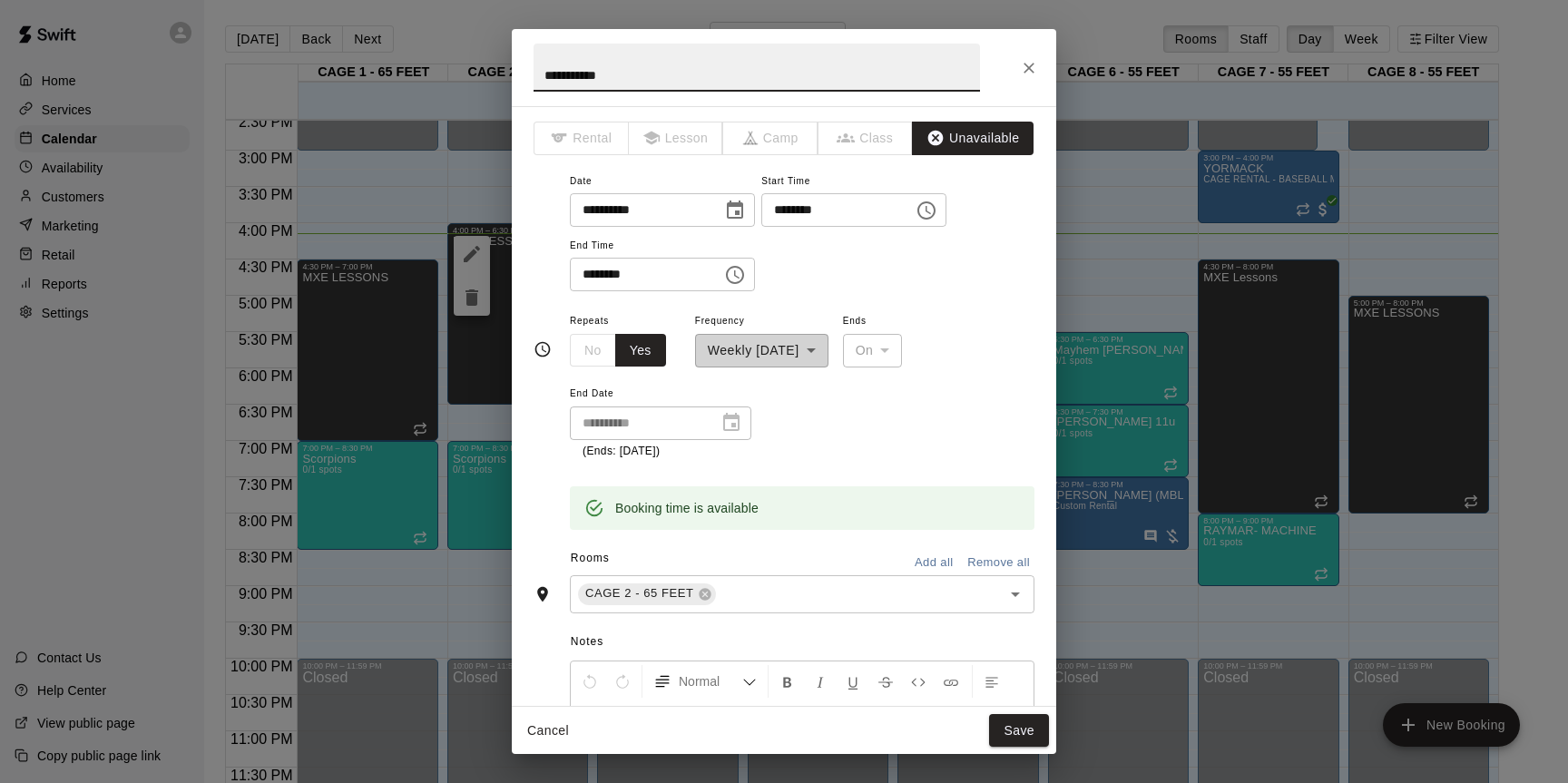
click at [746, 273] on icon "Choose time, selected time is 6:30 PM" at bounding box center [735, 275] width 22 height 22
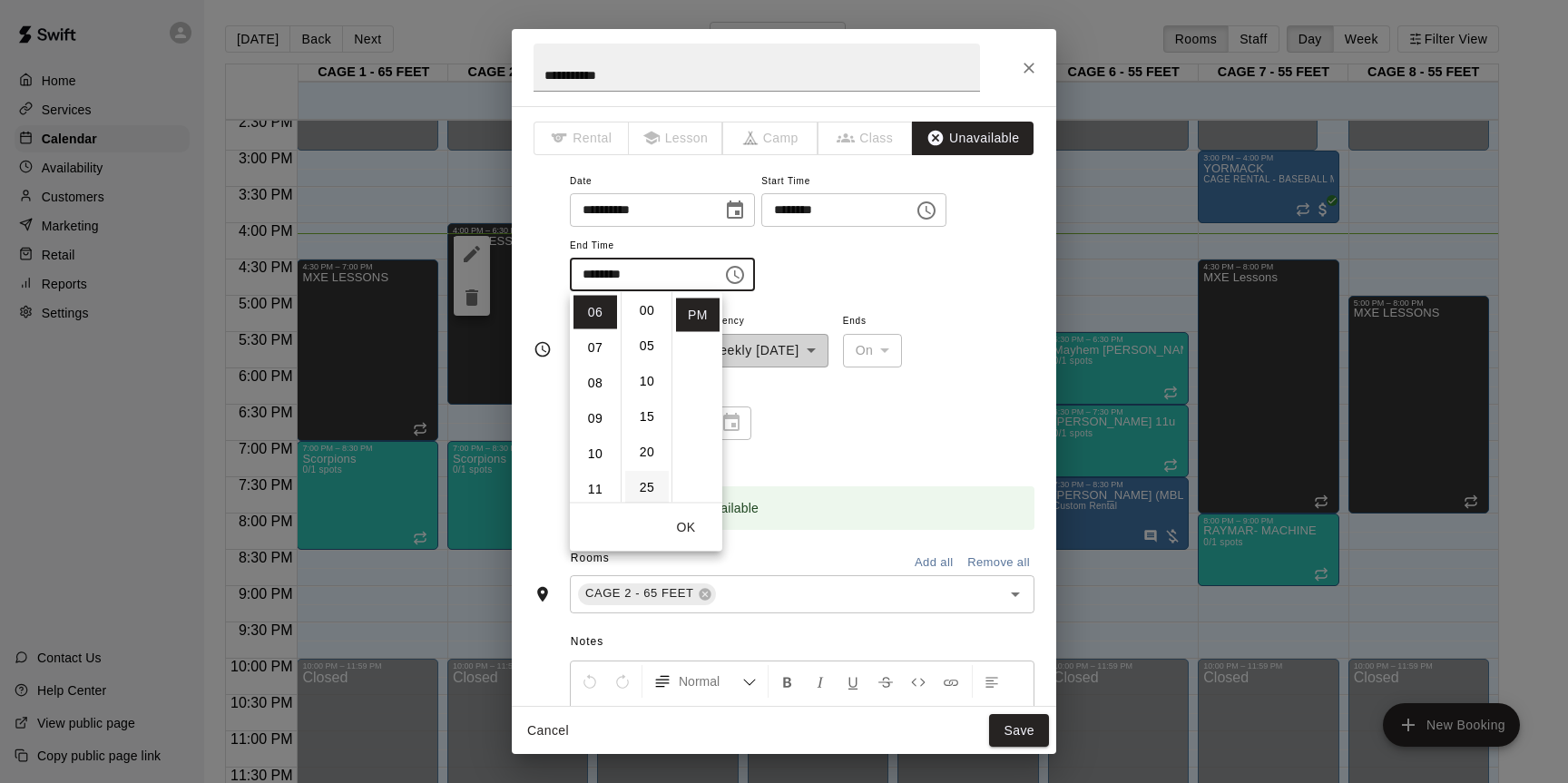
scroll to position [1, 0]
click at [650, 322] on li "00" at bounding box center [647, 312] width 43 height 33
type input "********"
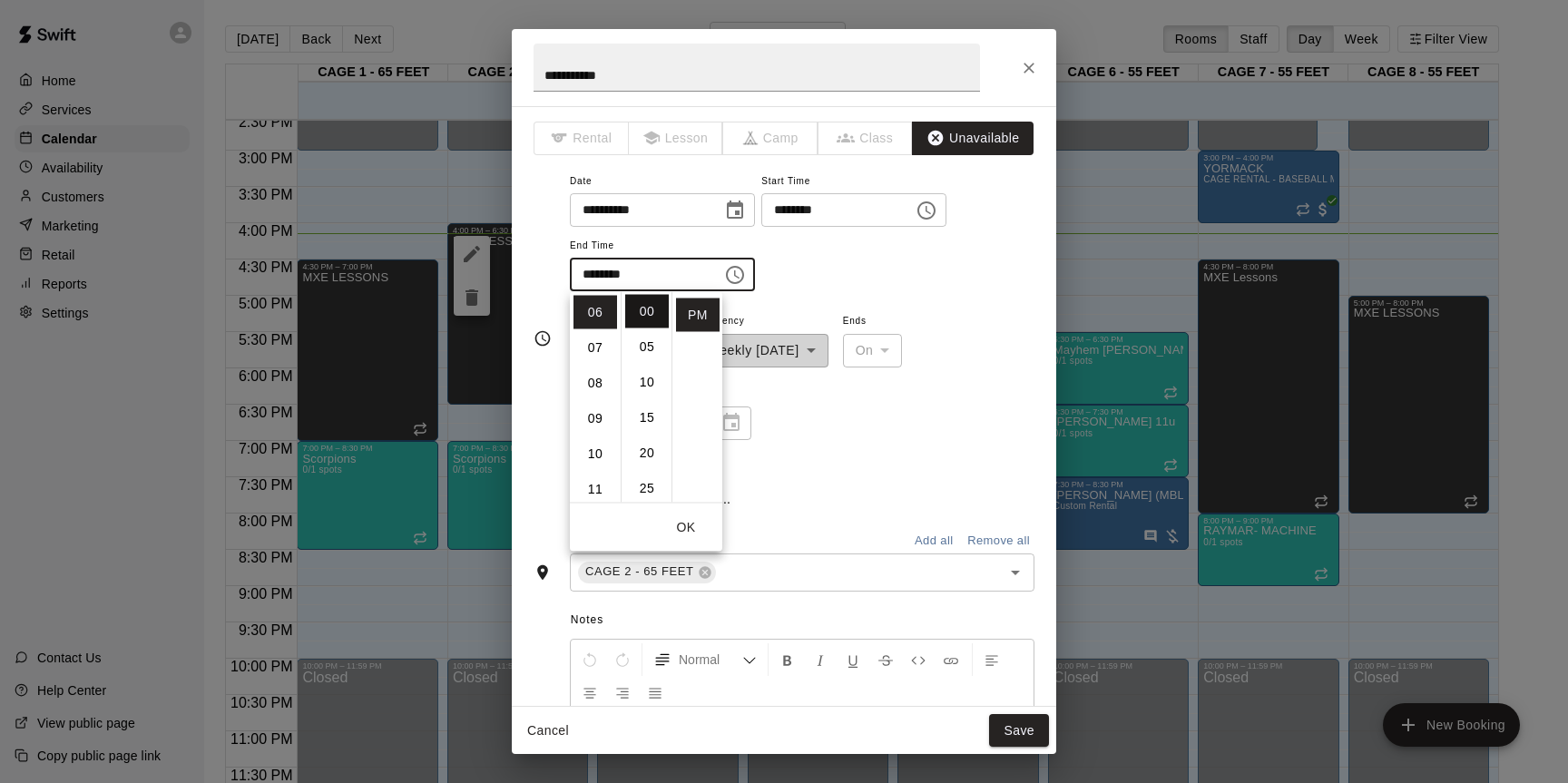
scroll to position [0, 0]
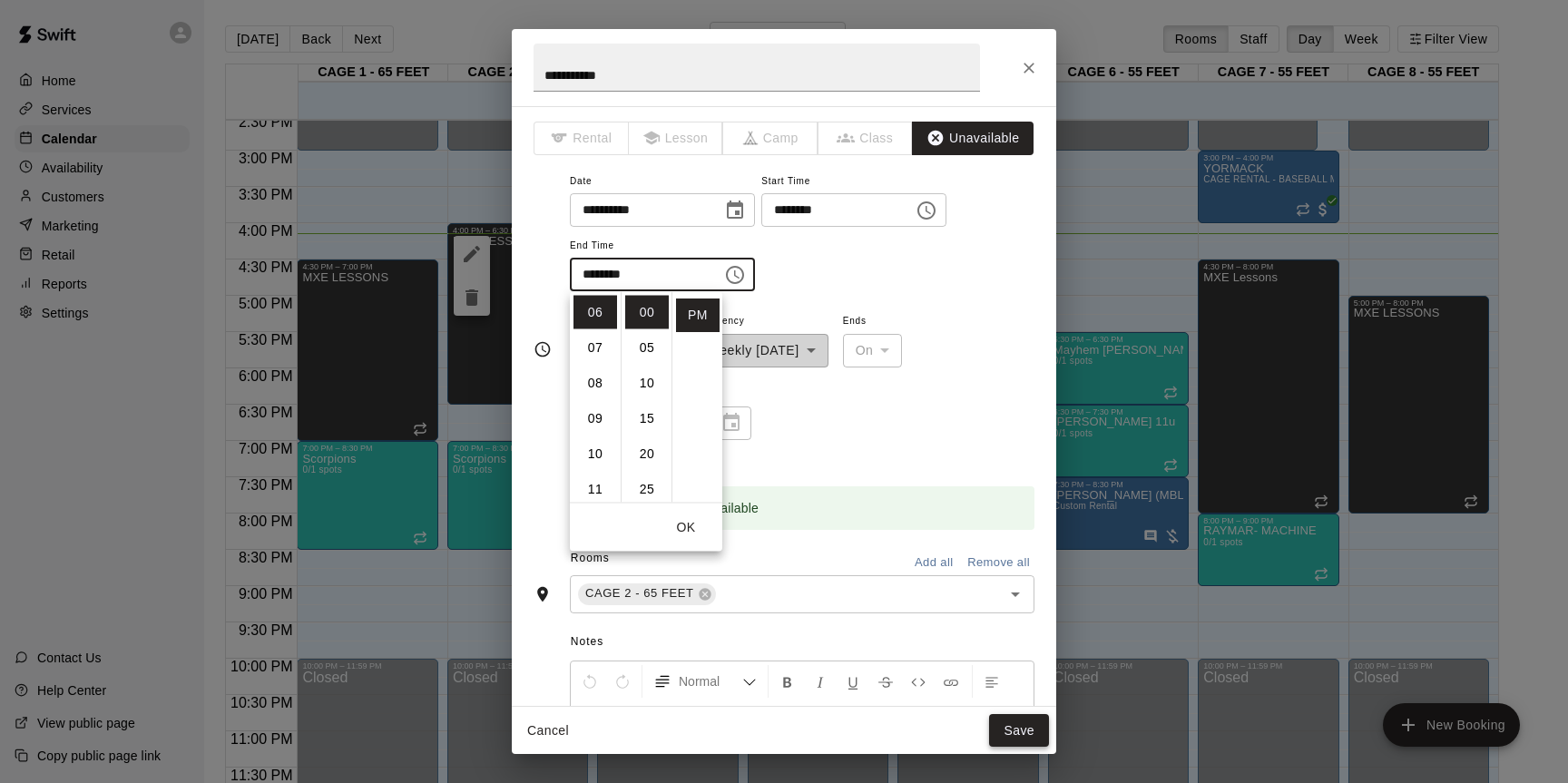
click at [1011, 733] on button "Save" at bounding box center [1019, 730] width 60 height 33
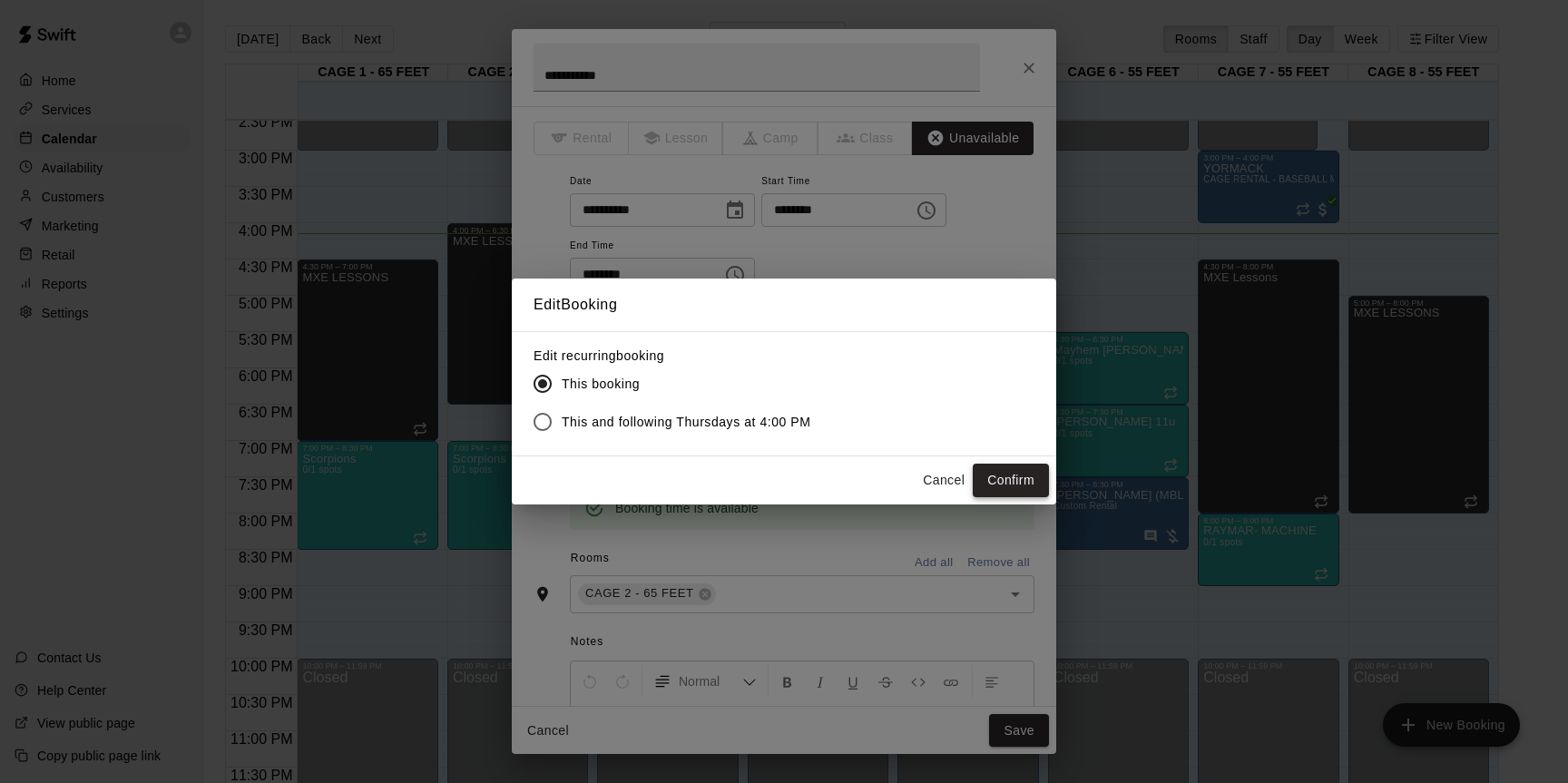
click at [1016, 490] on button "Confirm" at bounding box center [1011, 480] width 77 height 33
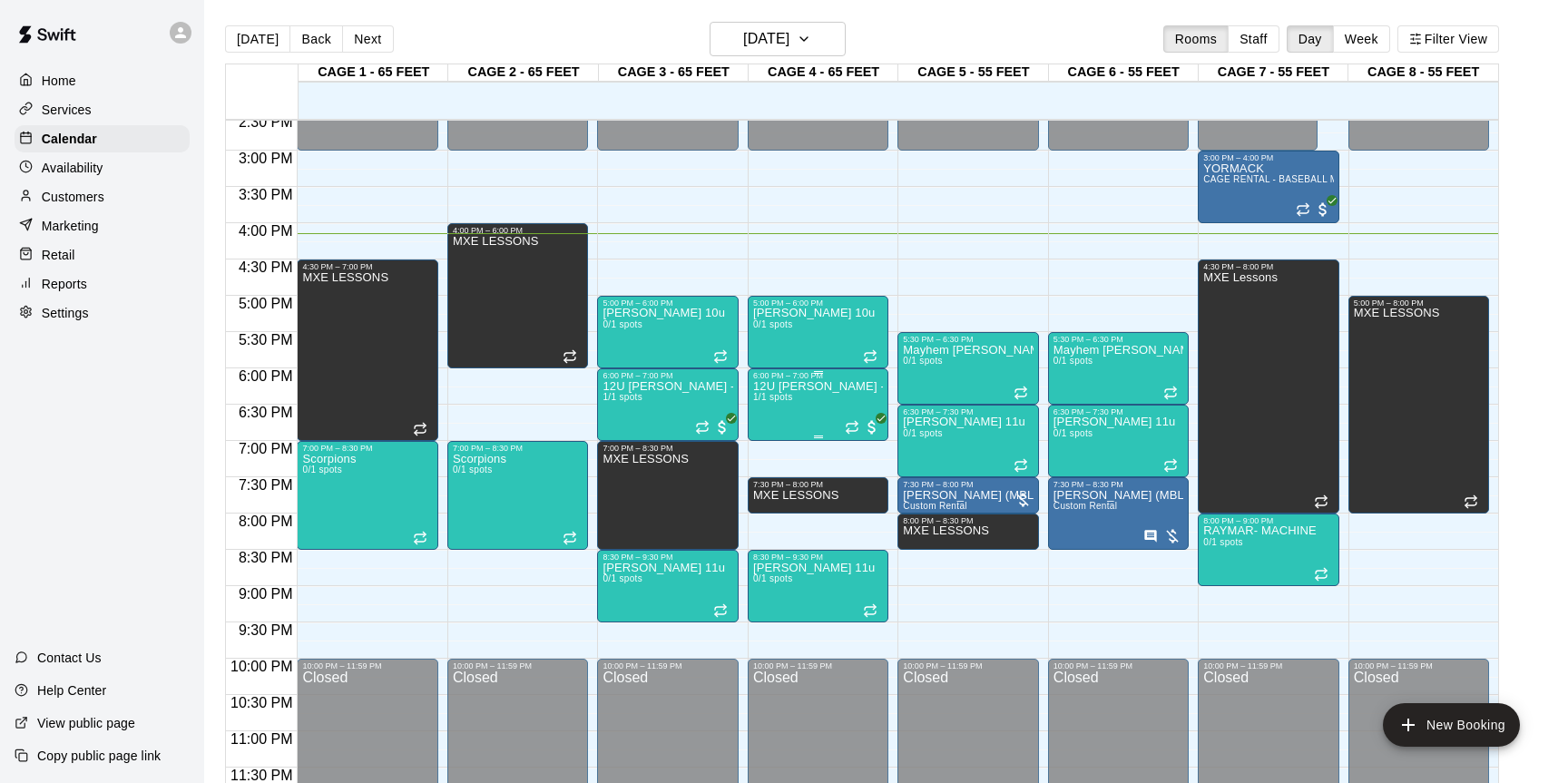
click at [810, 402] on div "12U Guss - Practice 1/1 spots" at bounding box center [818, 771] width 130 height 783
click at [768, 400] on icon "edit" at bounding box center [772, 400] width 17 height 17
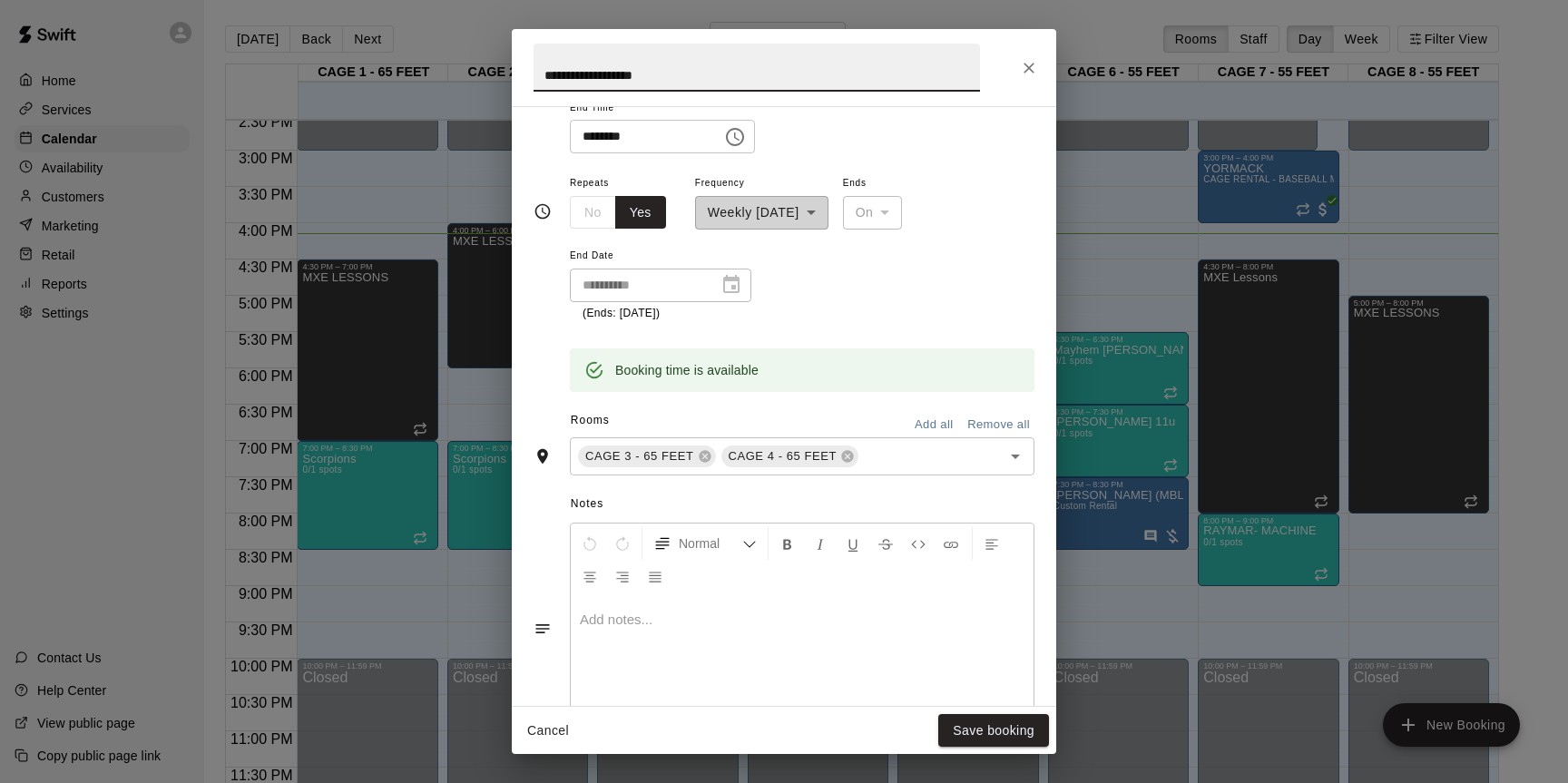
scroll to position [330, 0]
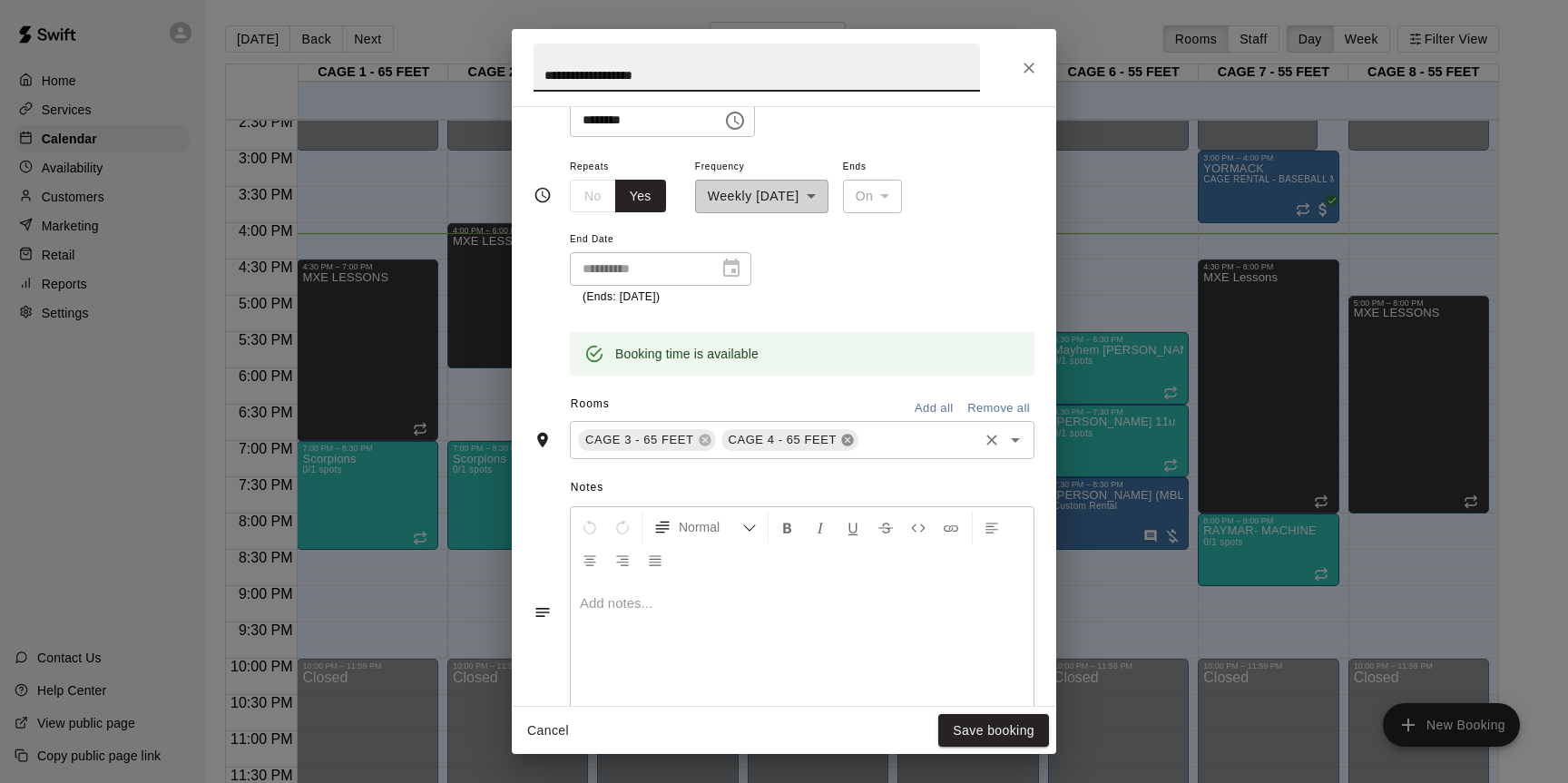
click at [850, 442] on icon at bounding box center [847, 439] width 12 height 12
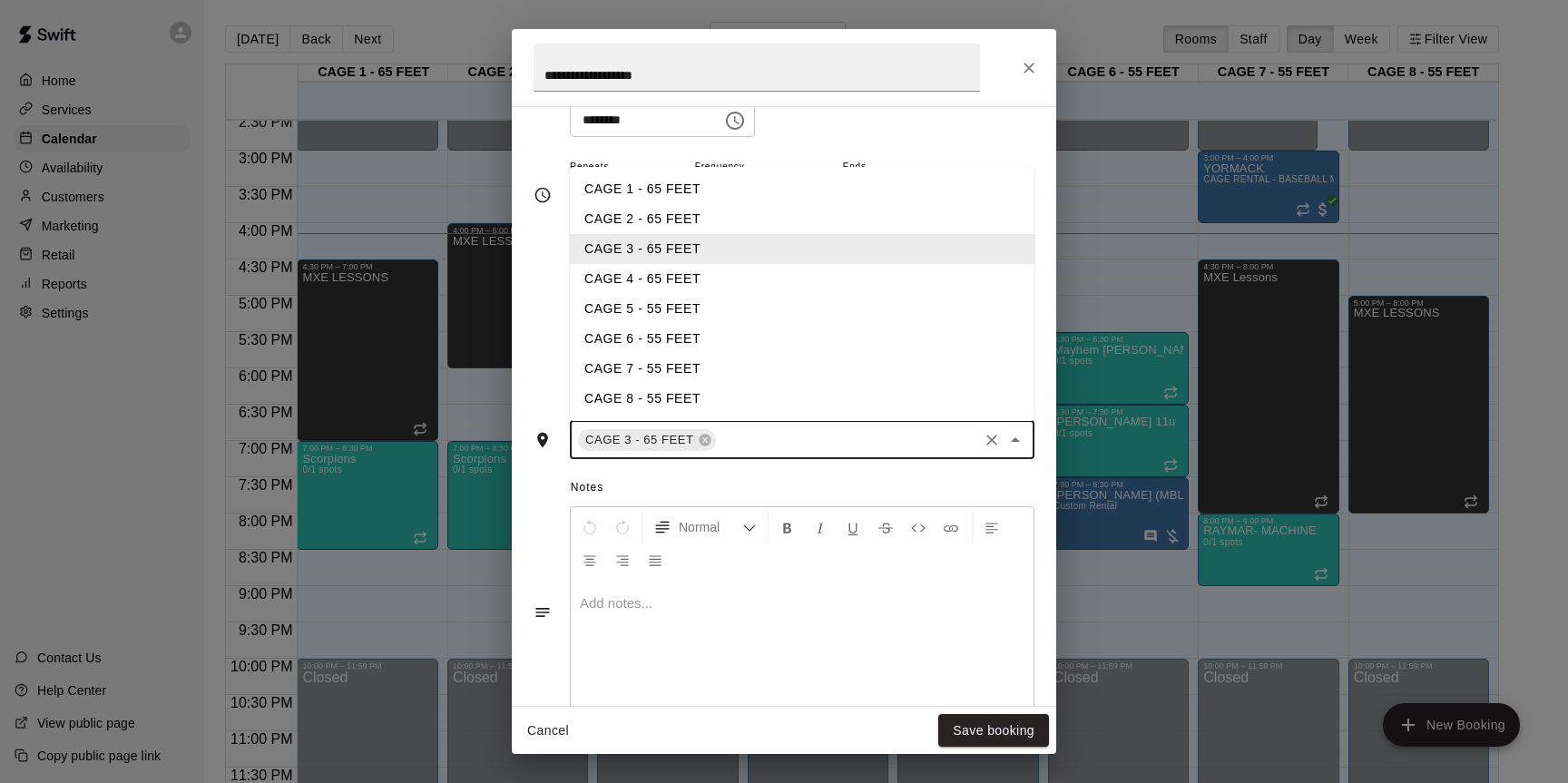
click at [847, 440] on input "text" at bounding box center [847, 439] width 257 height 23
click at [647, 210] on li "CAGE 2 - 65 FEET" at bounding box center [802, 219] width 465 height 30
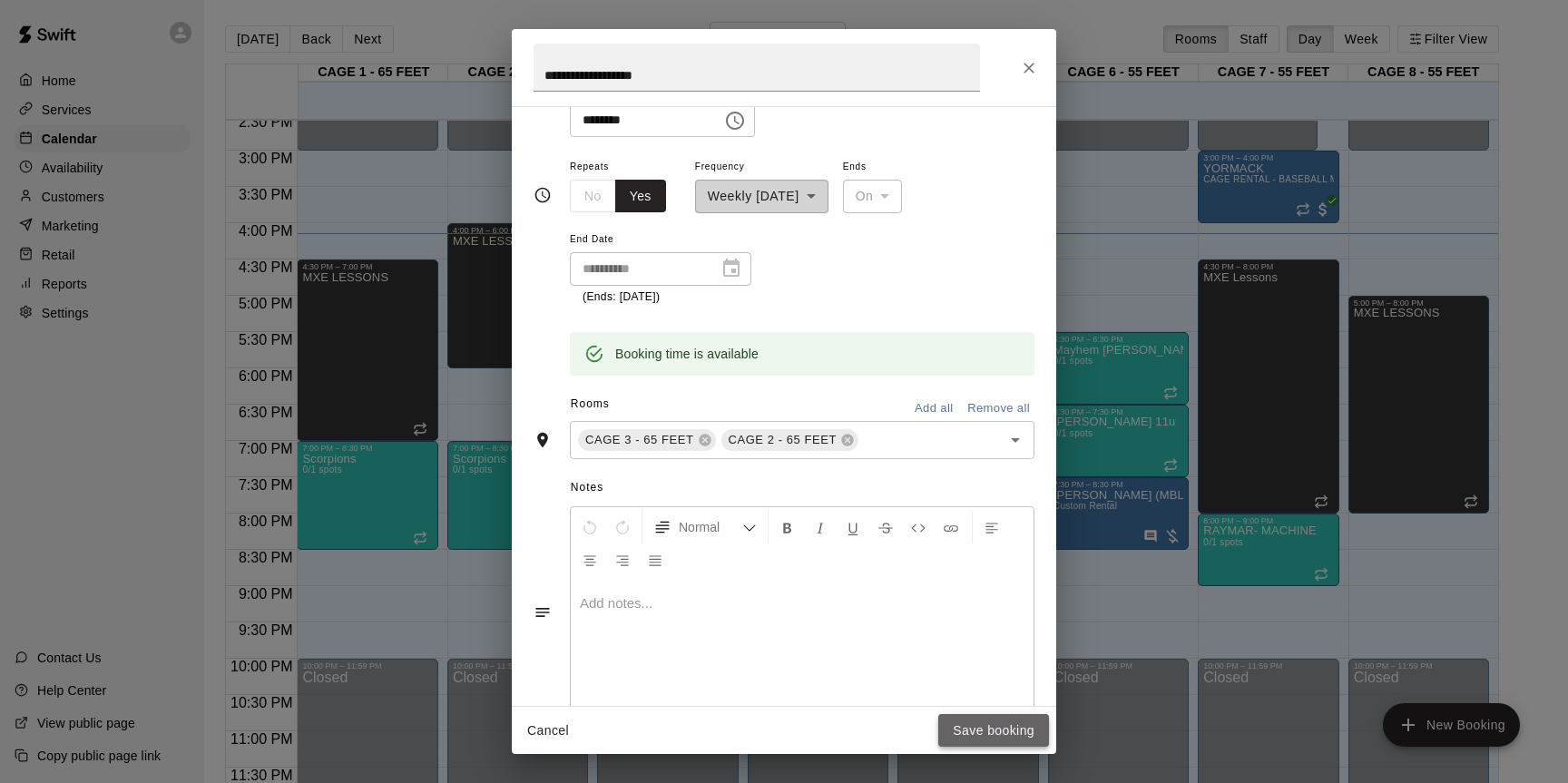
click at [970, 730] on button "Save booking" at bounding box center [994, 730] width 111 height 33
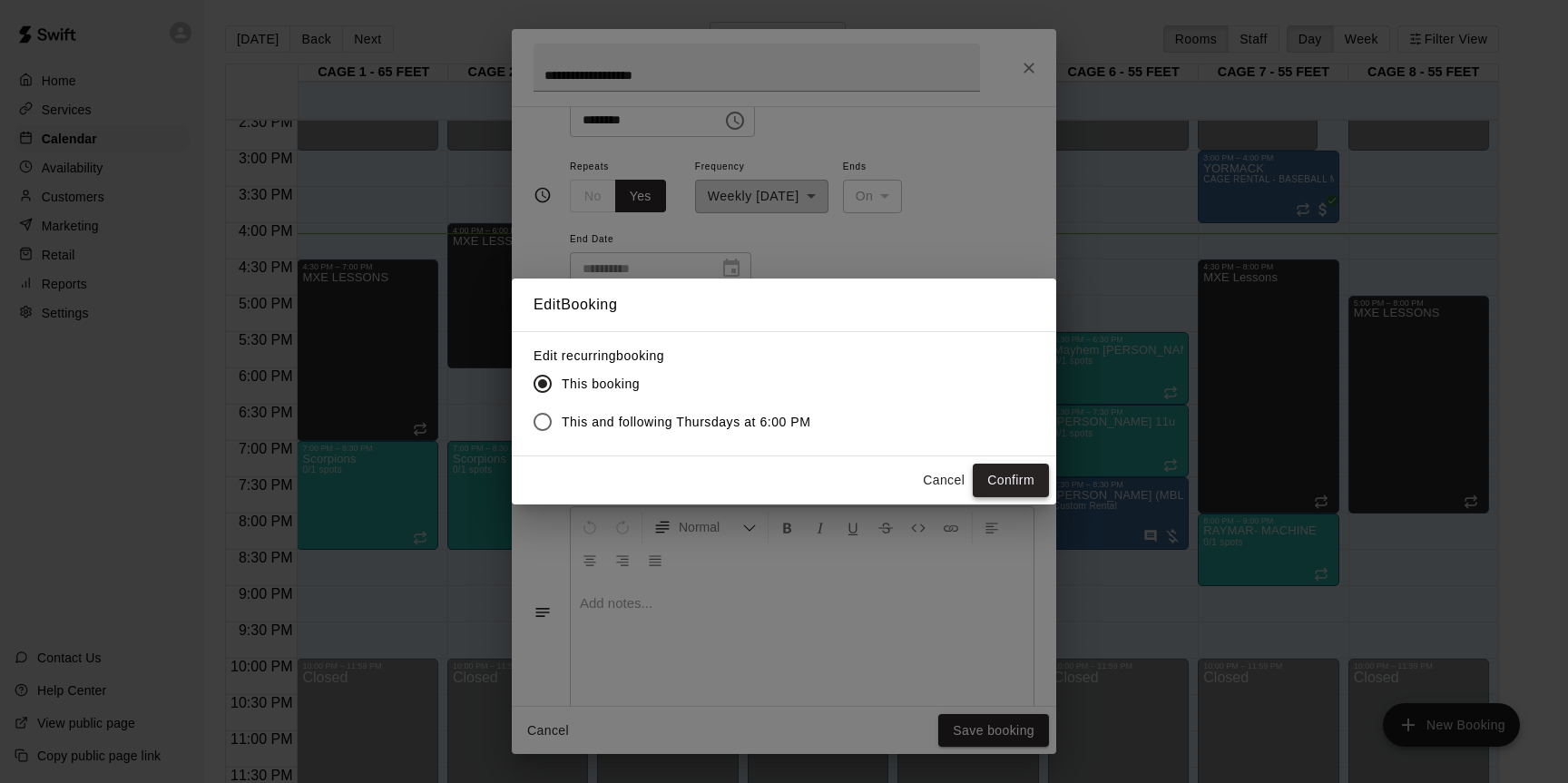
click at [1023, 487] on button "Confirm" at bounding box center [1011, 480] width 77 height 33
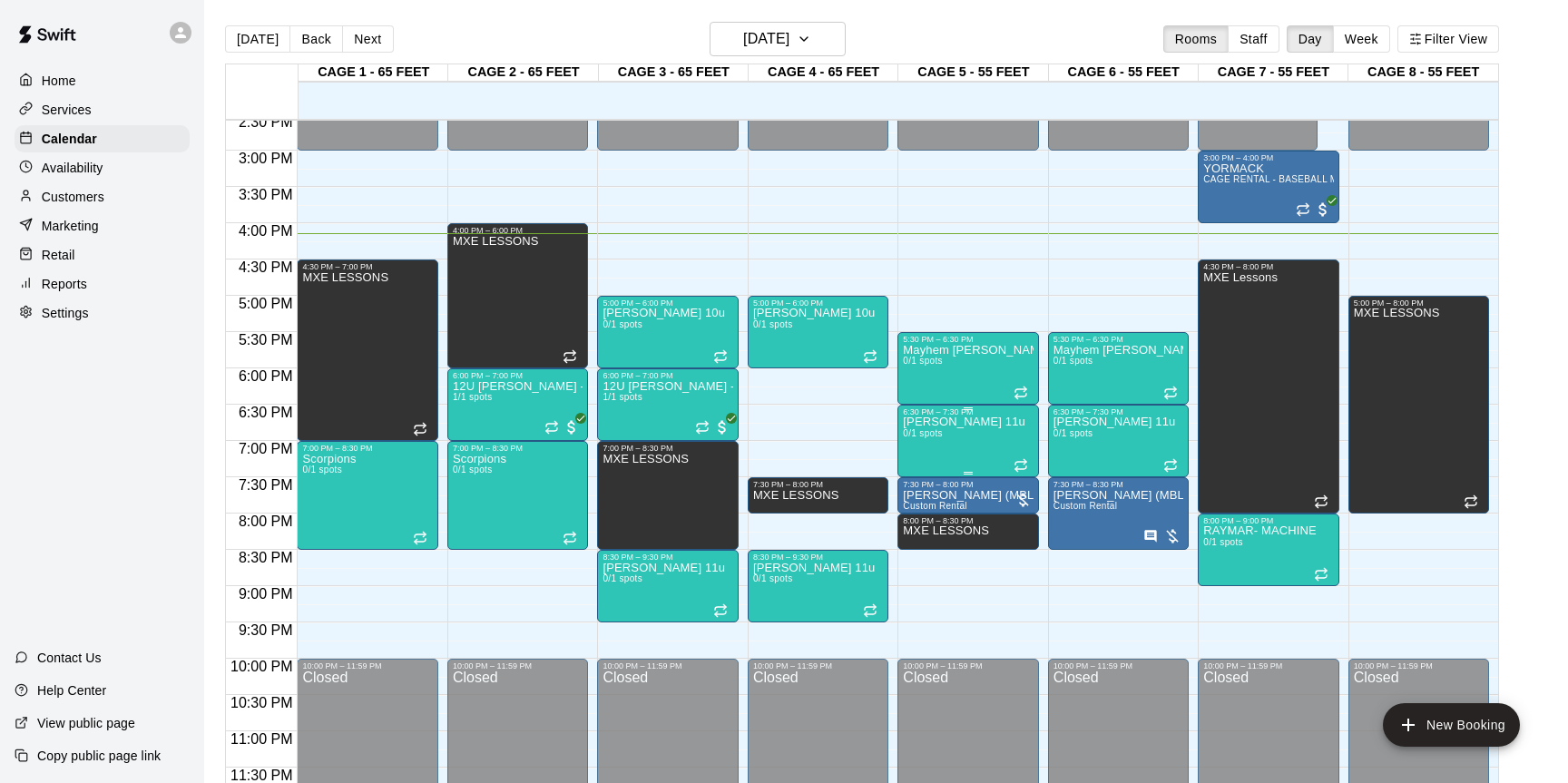
click at [931, 430] on icon "edit" at bounding box center [922, 437] width 22 height 22
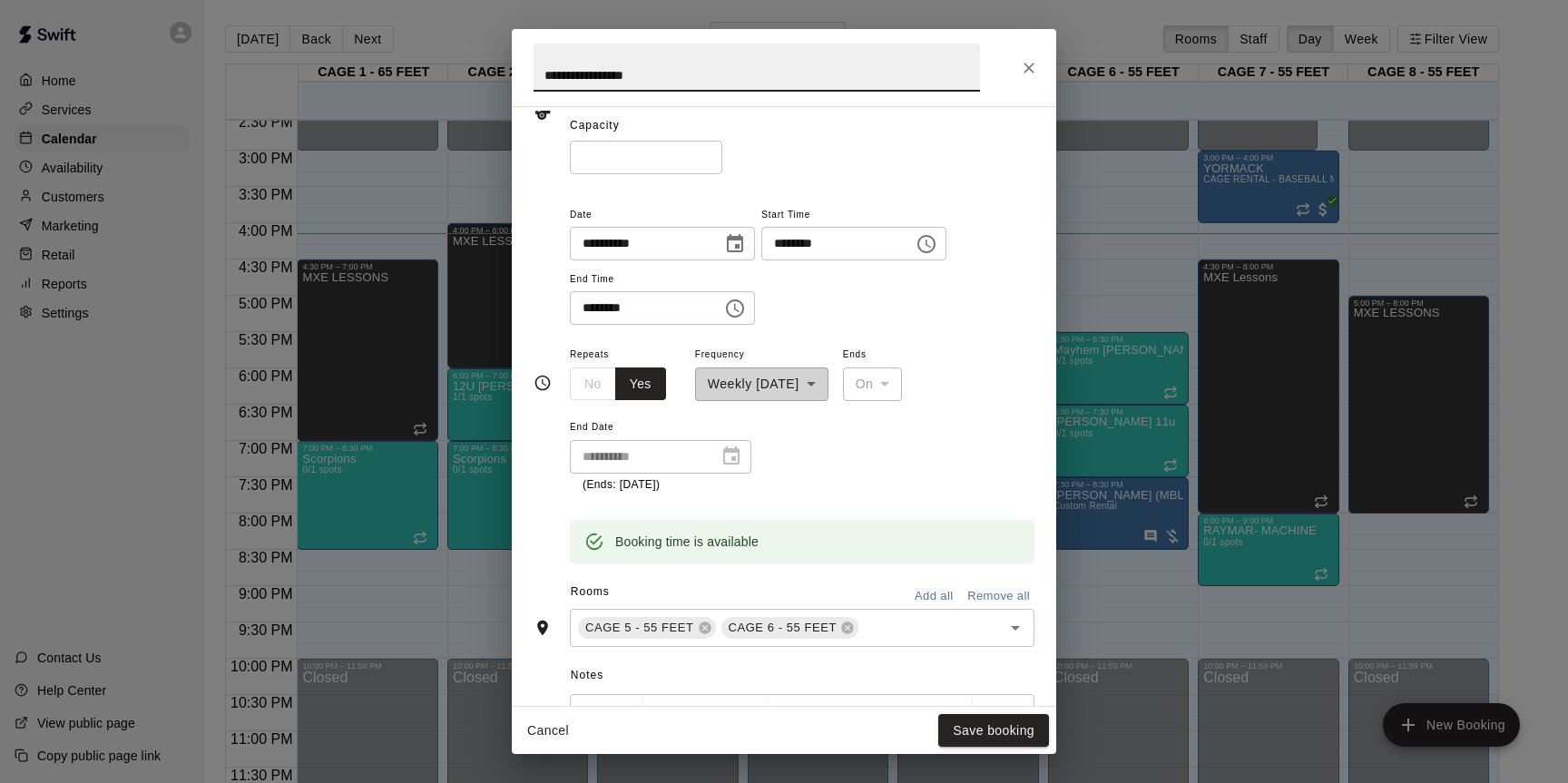
scroll to position [146, 0]
click at [705, 624] on icon at bounding box center [705, 623] width 12 height 12
click at [757, 625] on input "text" at bounding box center [847, 623] width 257 height 23
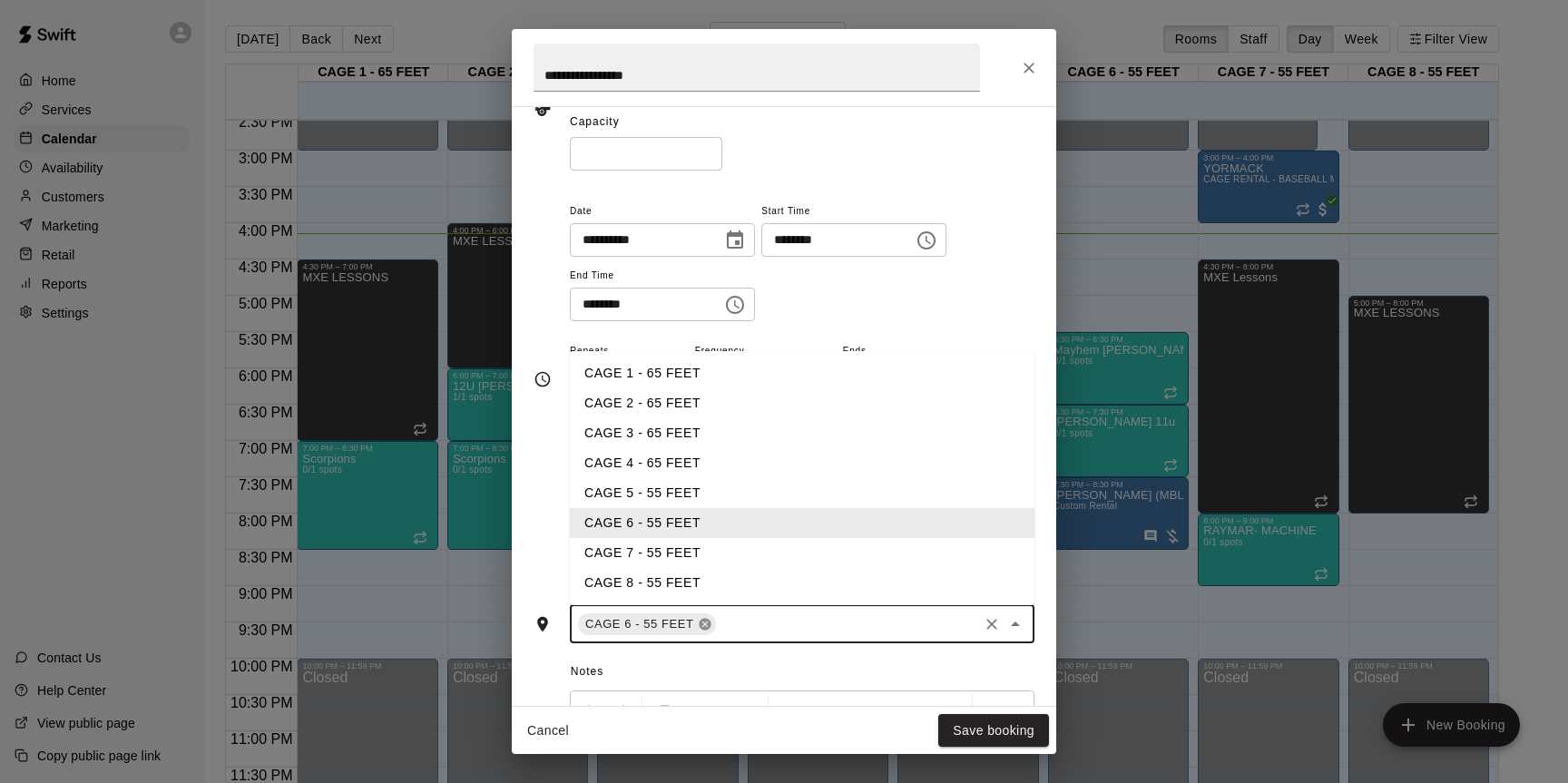
click at [707, 627] on icon at bounding box center [705, 623] width 12 height 12
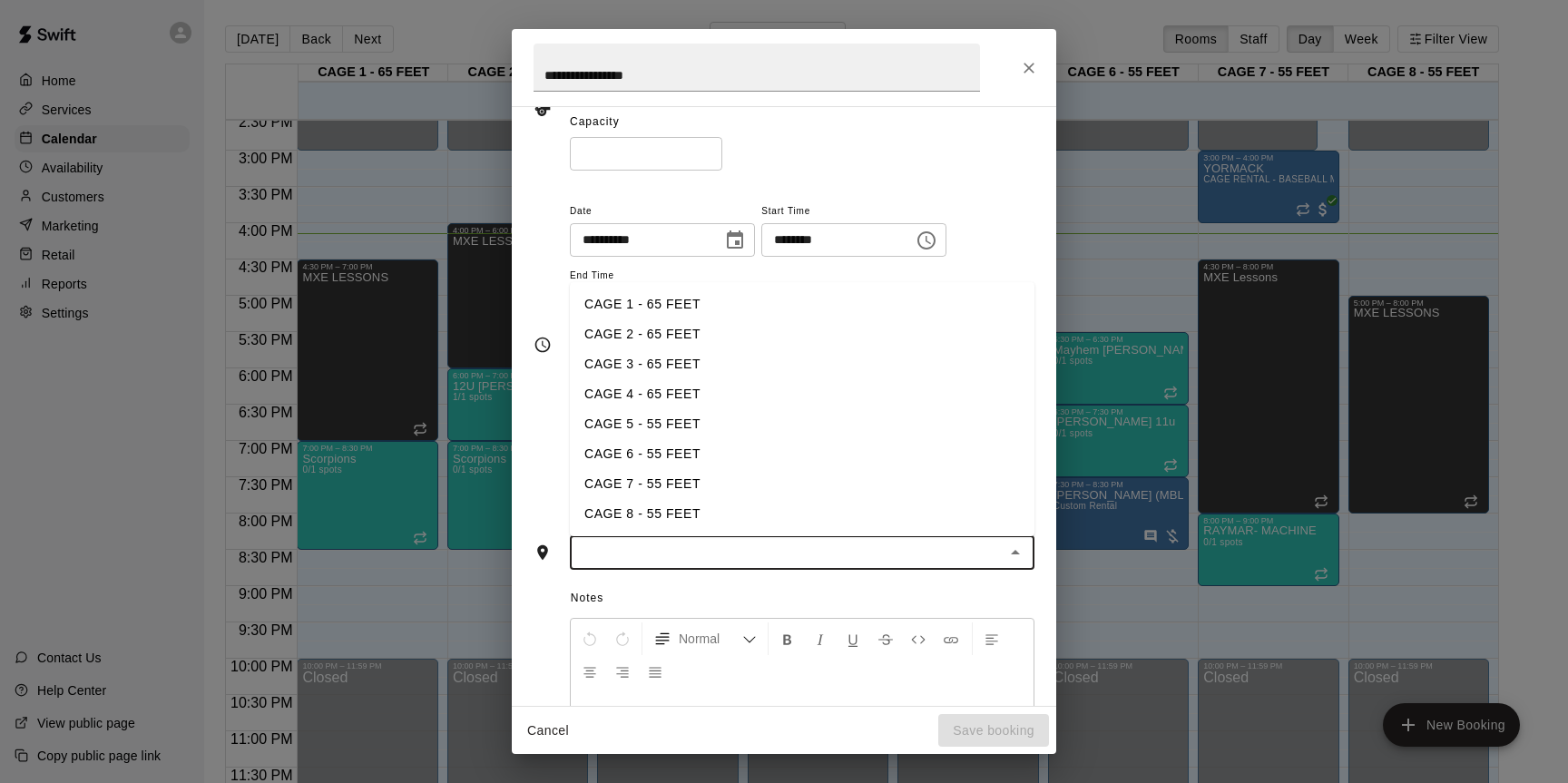
click at [659, 394] on li "CAGE 4 - 65 FEET" at bounding box center [802, 394] width 465 height 30
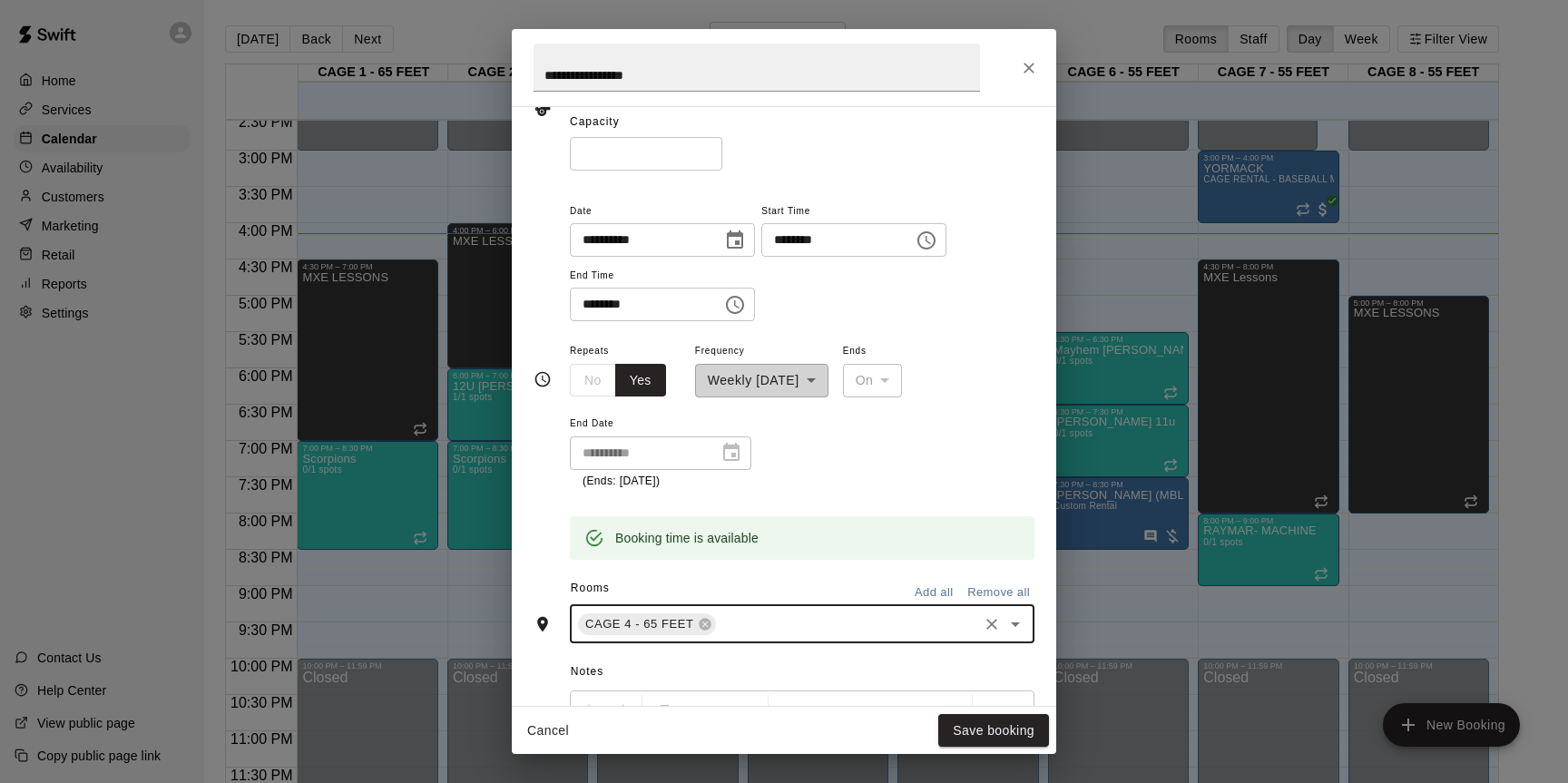
click at [742, 631] on input "text" at bounding box center [847, 623] width 257 height 23
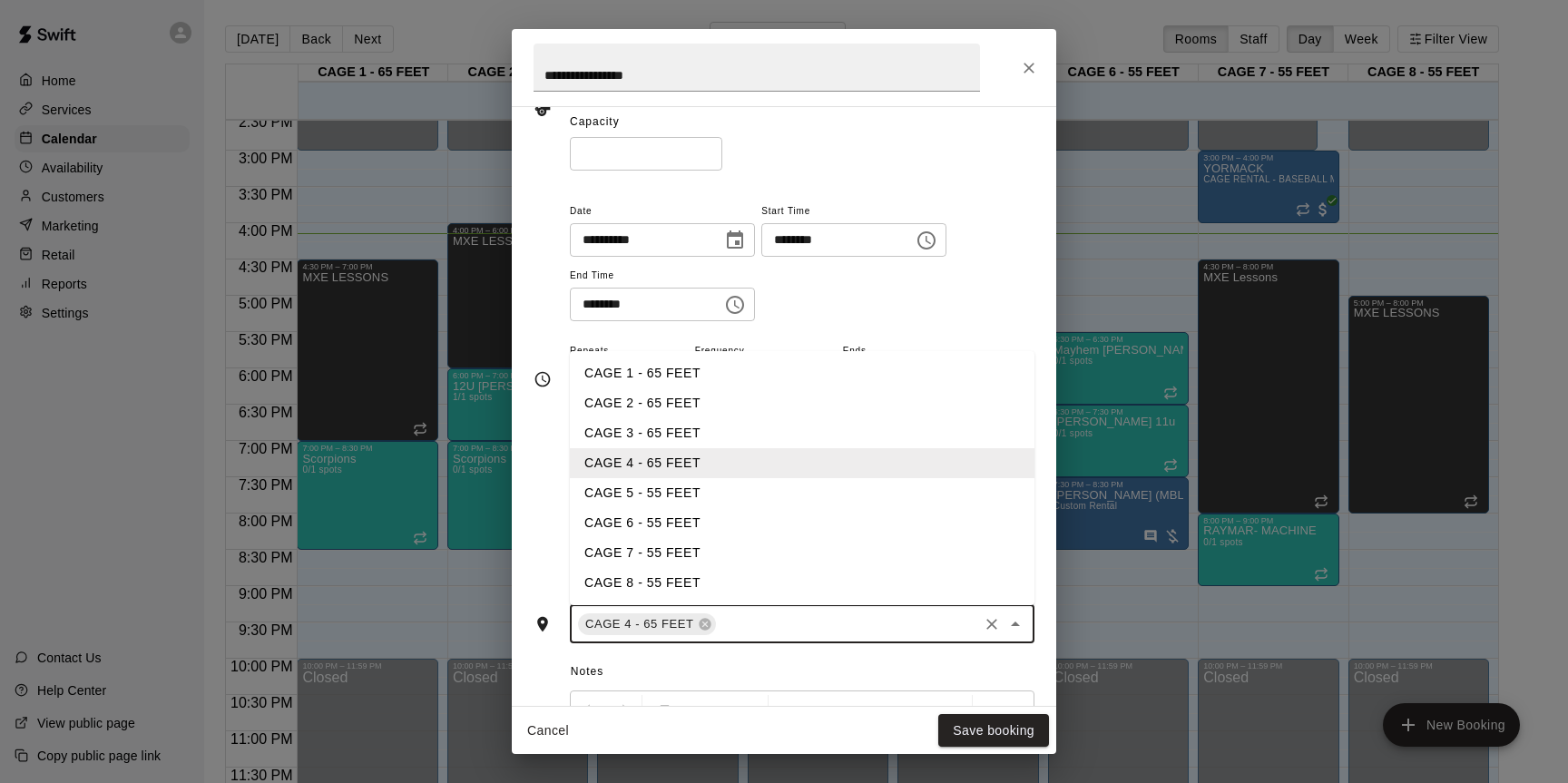
click at [676, 483] on li "CAGE 5 - 55 FEET" at bounding box center [802, 493] width 465 height 30
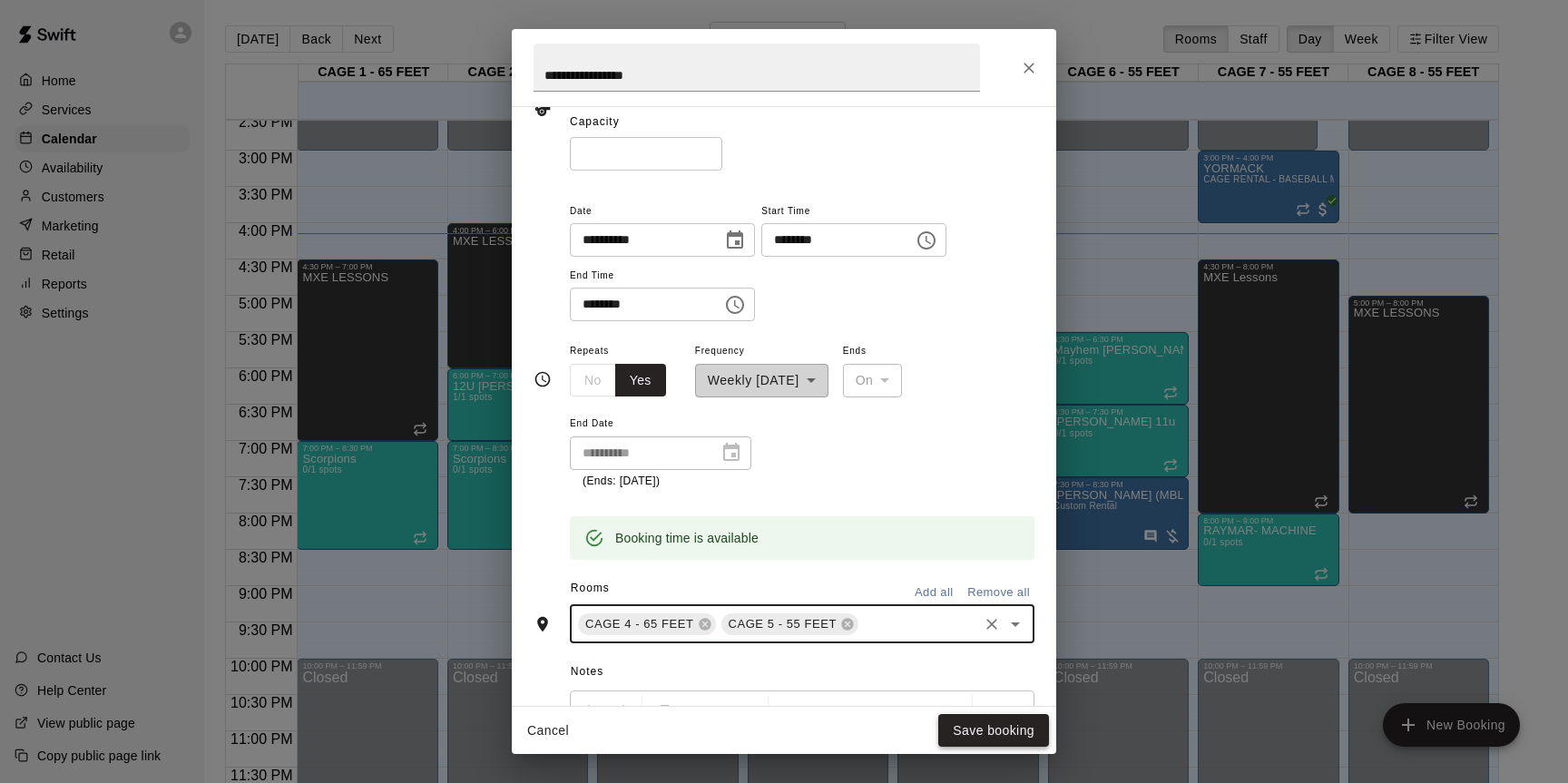
click at [983, 730] on button "Save booking" at bounding box center [994, 730] width 111 height 33
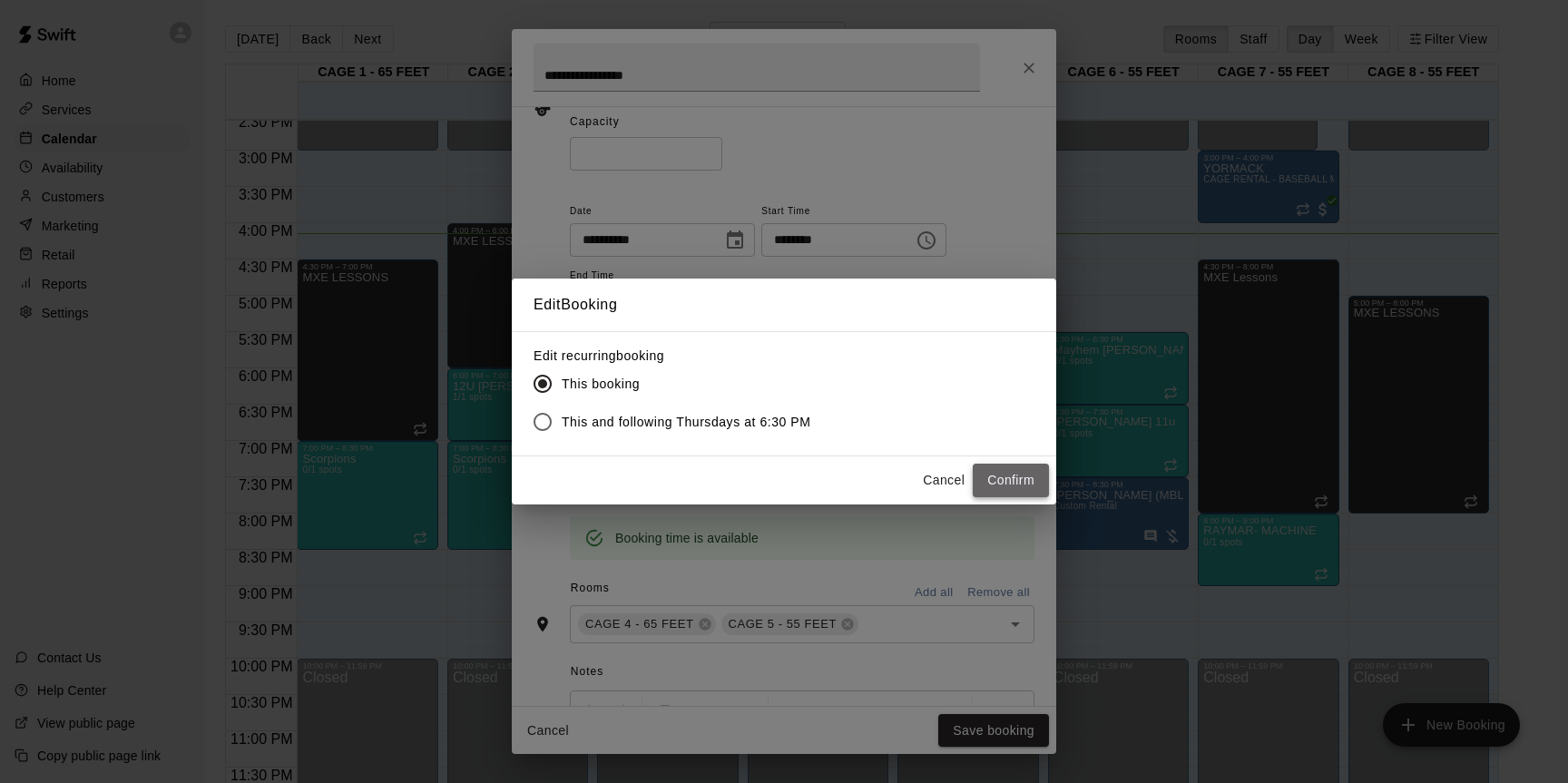
click at [1005, 484] on button "Confirm" at bounding box center [1011, 480] width 77 height 33
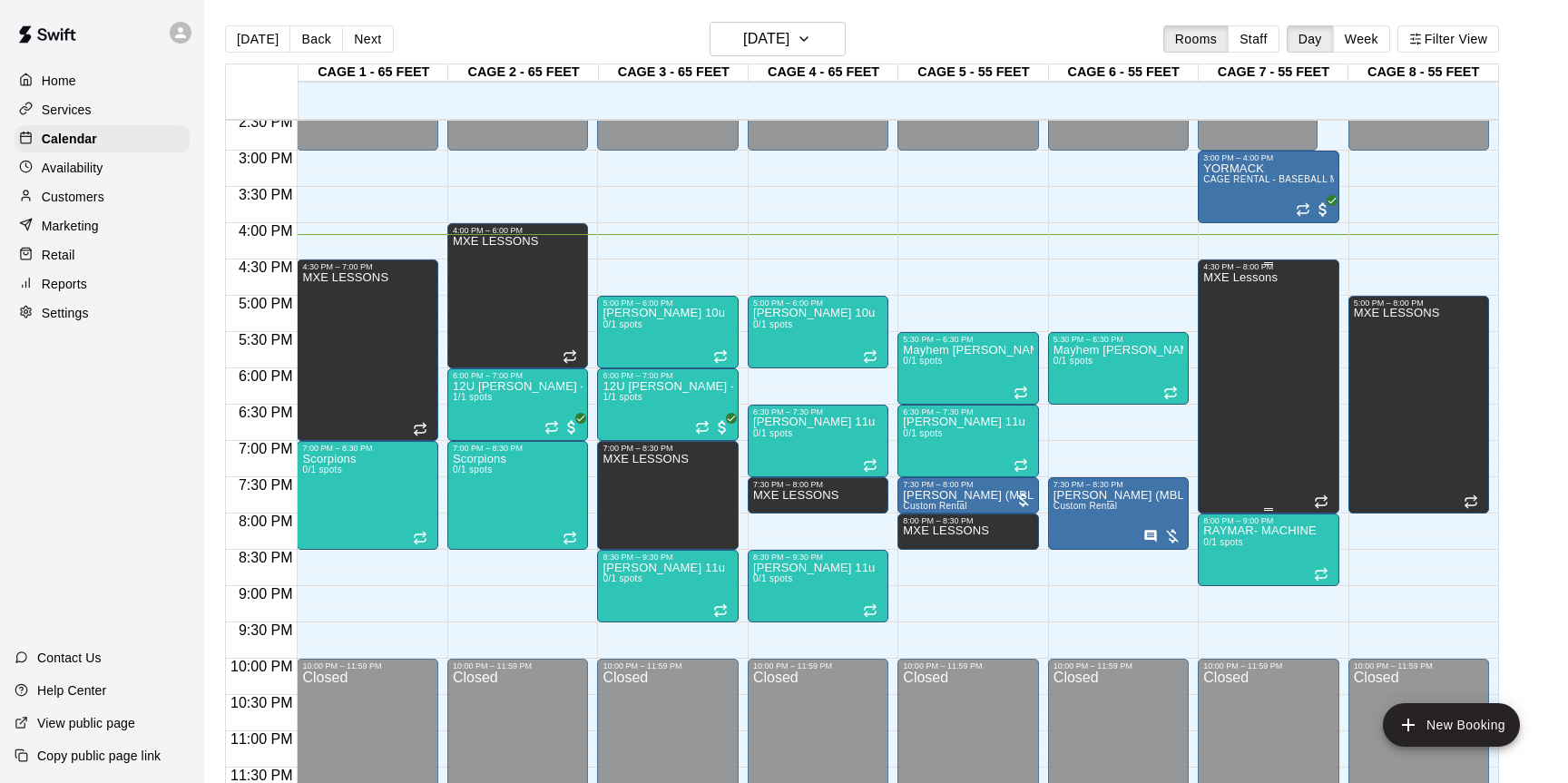
click at [1289, 331] on div "MXE Lessons" at bounding box center [1268, 662] width 130 height 783
click at [1233, 289] on button "edit" at bounding box center [1221, 291] width 36 height 36
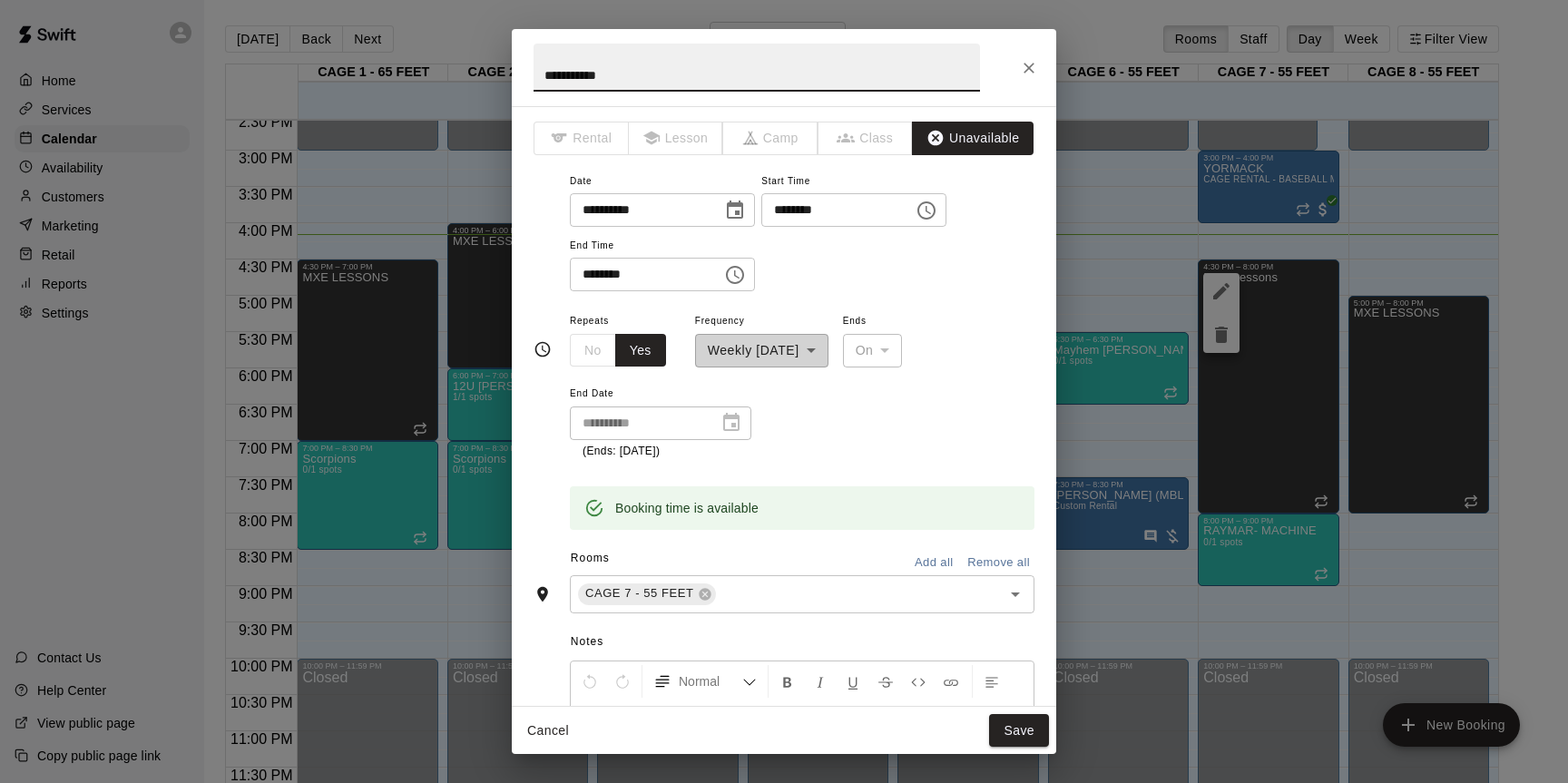
click at [938, 213] on icon "Choose time, selected time is 4:30 PM" at bounding box center [927, 210] width 22 height 22
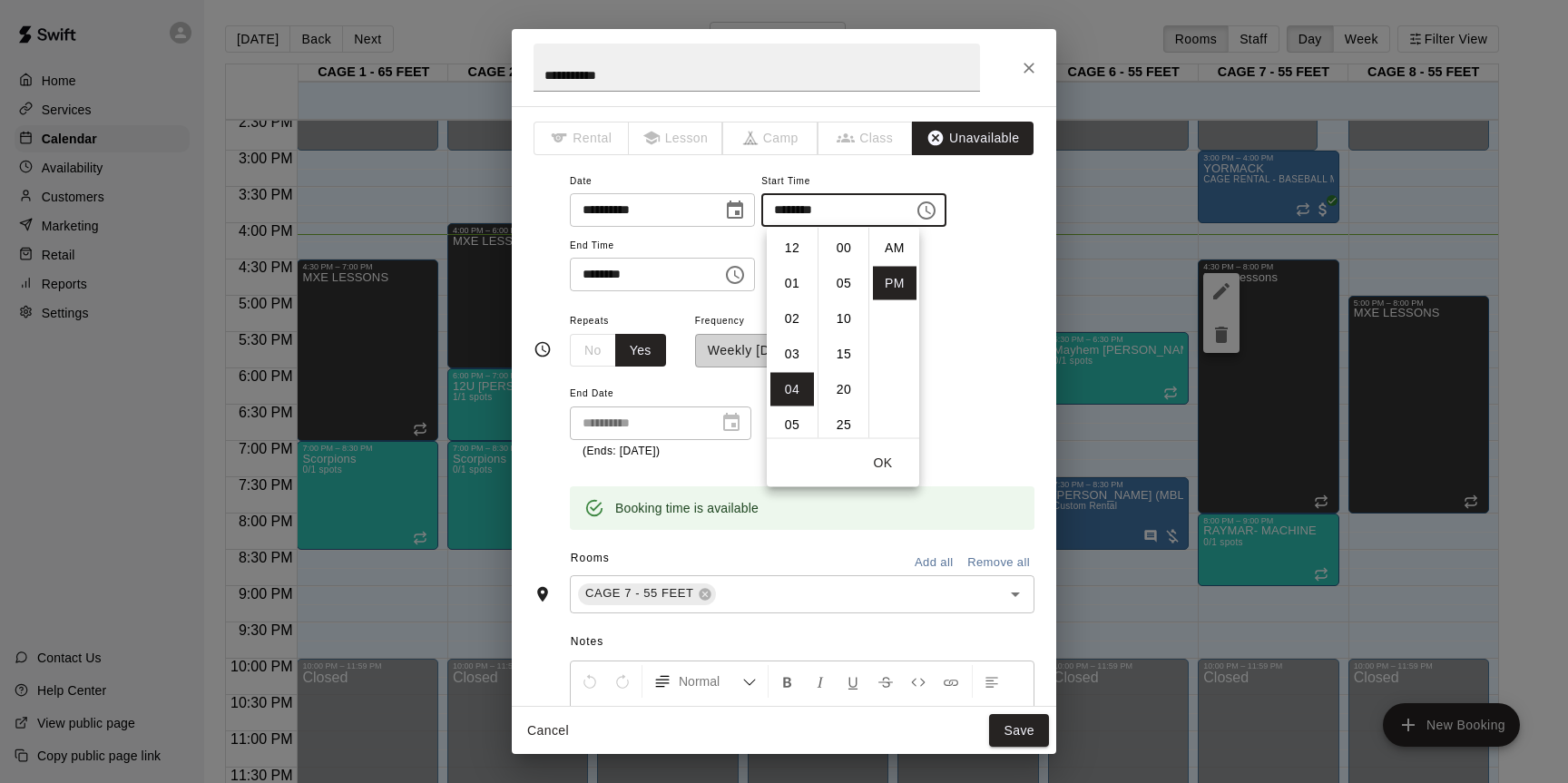
scroll to position [32, 0]
click at [797, 278] on li "05" at bounding box center [791, 283] width 43 height 33
click at [852, 251] on li "00" at bounding box center [844, 248] width 43 height 33
type input "********"
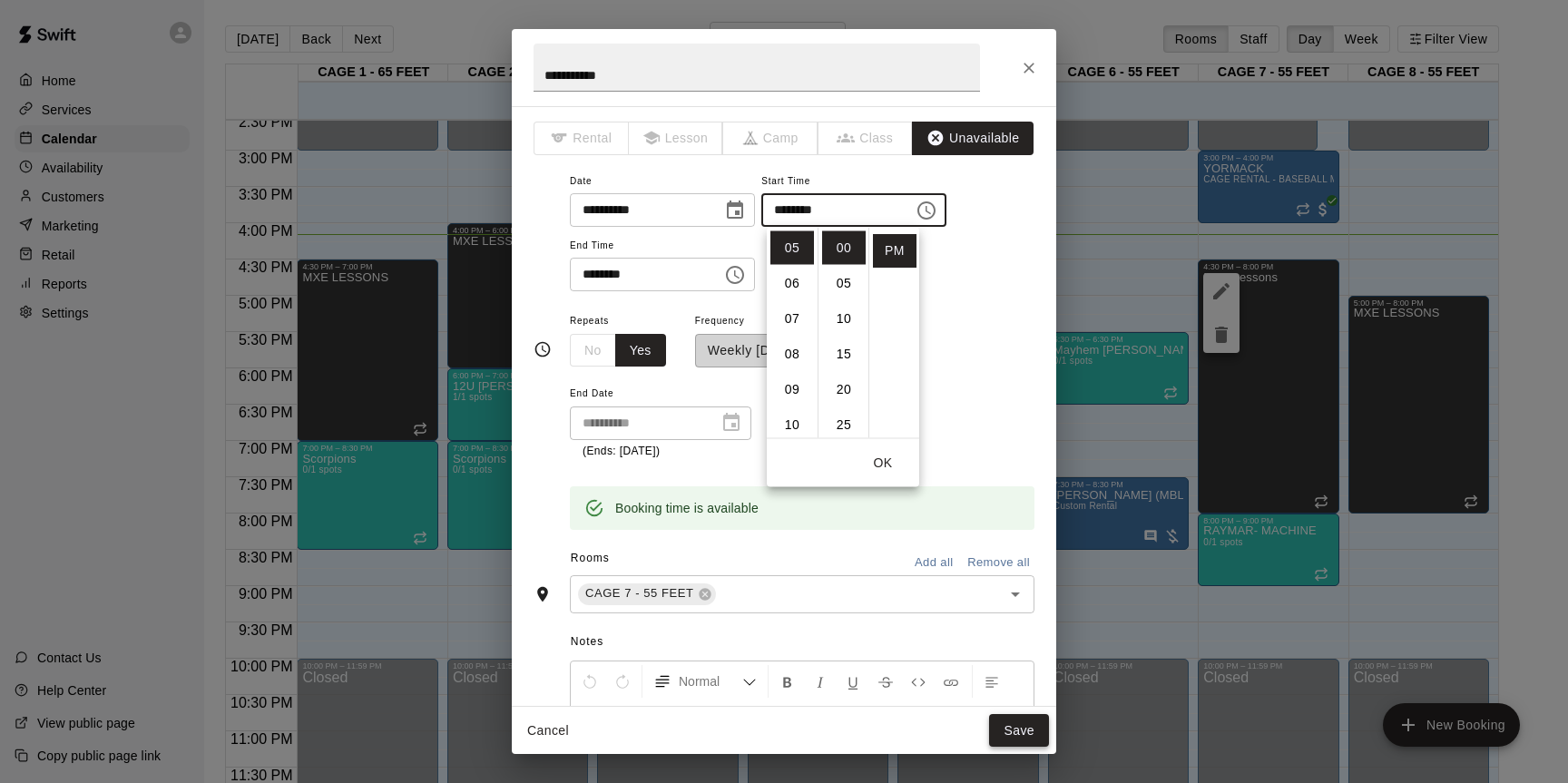
click at [1028, 727] on button "Save" at bounding box center [1019, 730] width 60 height 33
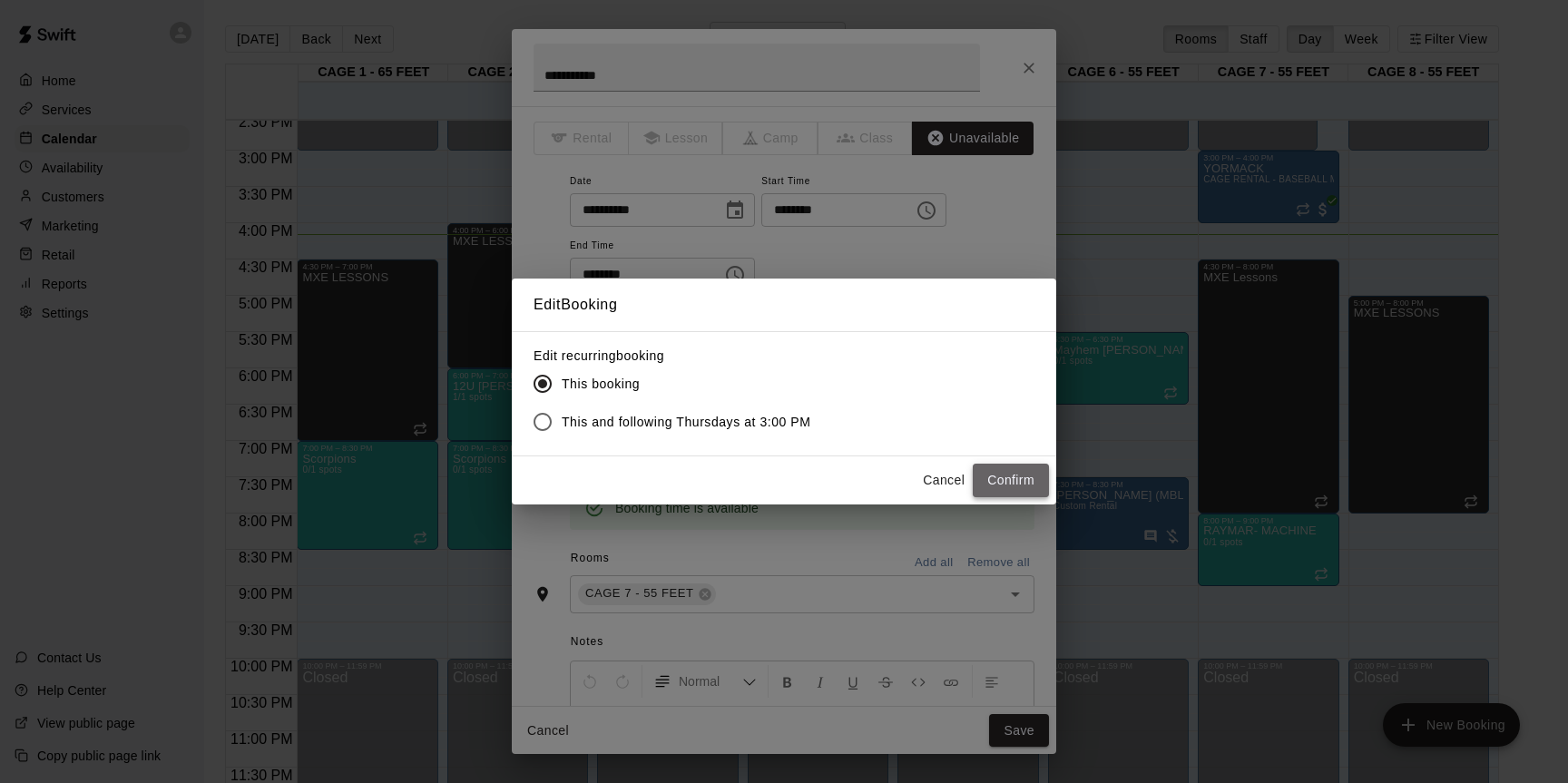
click at [1030, 475] on button "Confirm" at bounding box center [1011, 480] width 77 height 33
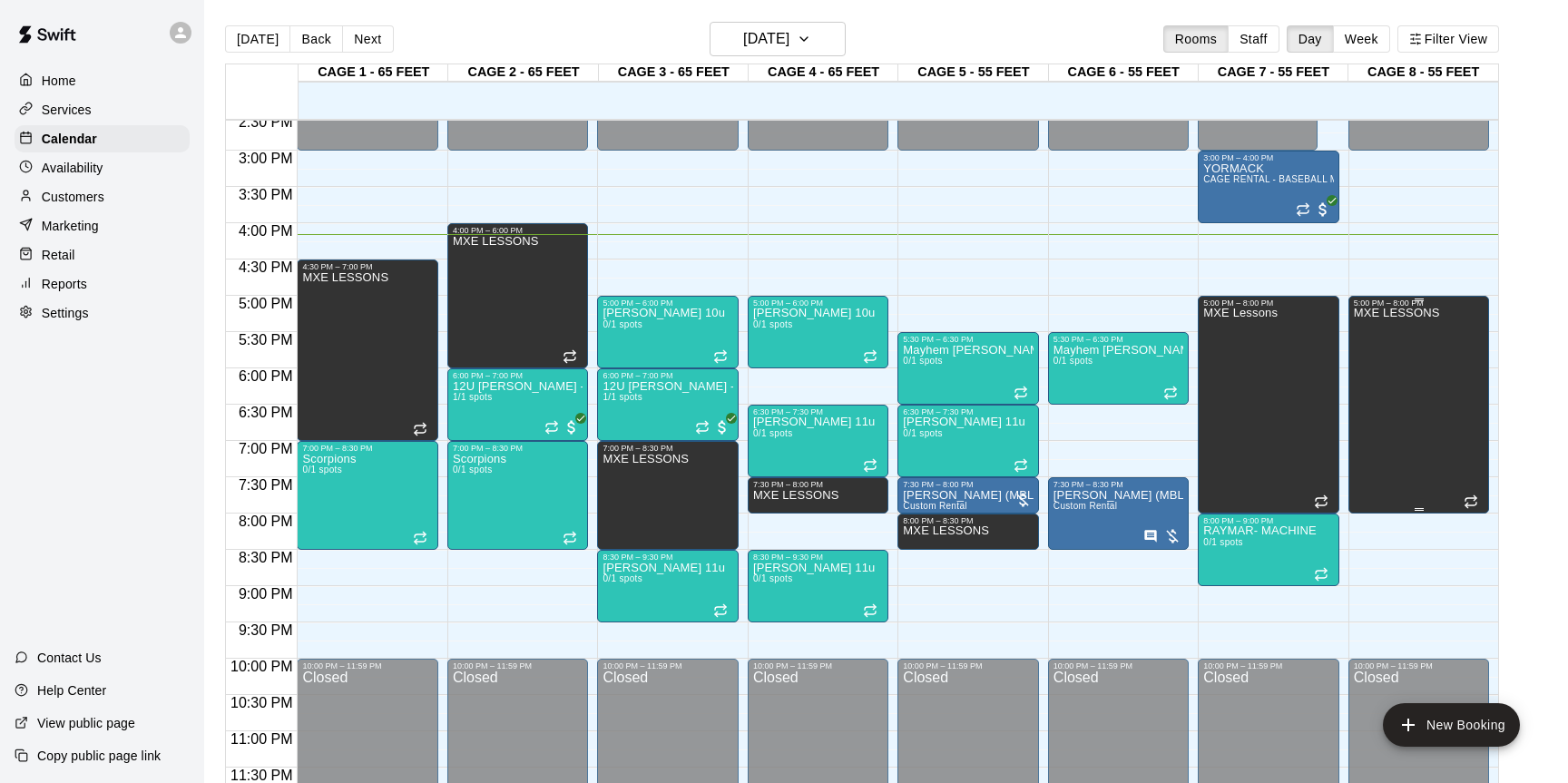
click at [1406, 363] on div "MXE LESSONS" at bounding box center [1396, 699] width 86 height 783
click at [1374, 335] on icon "edit" at bounding box center [1372, 327] width 22 height 22
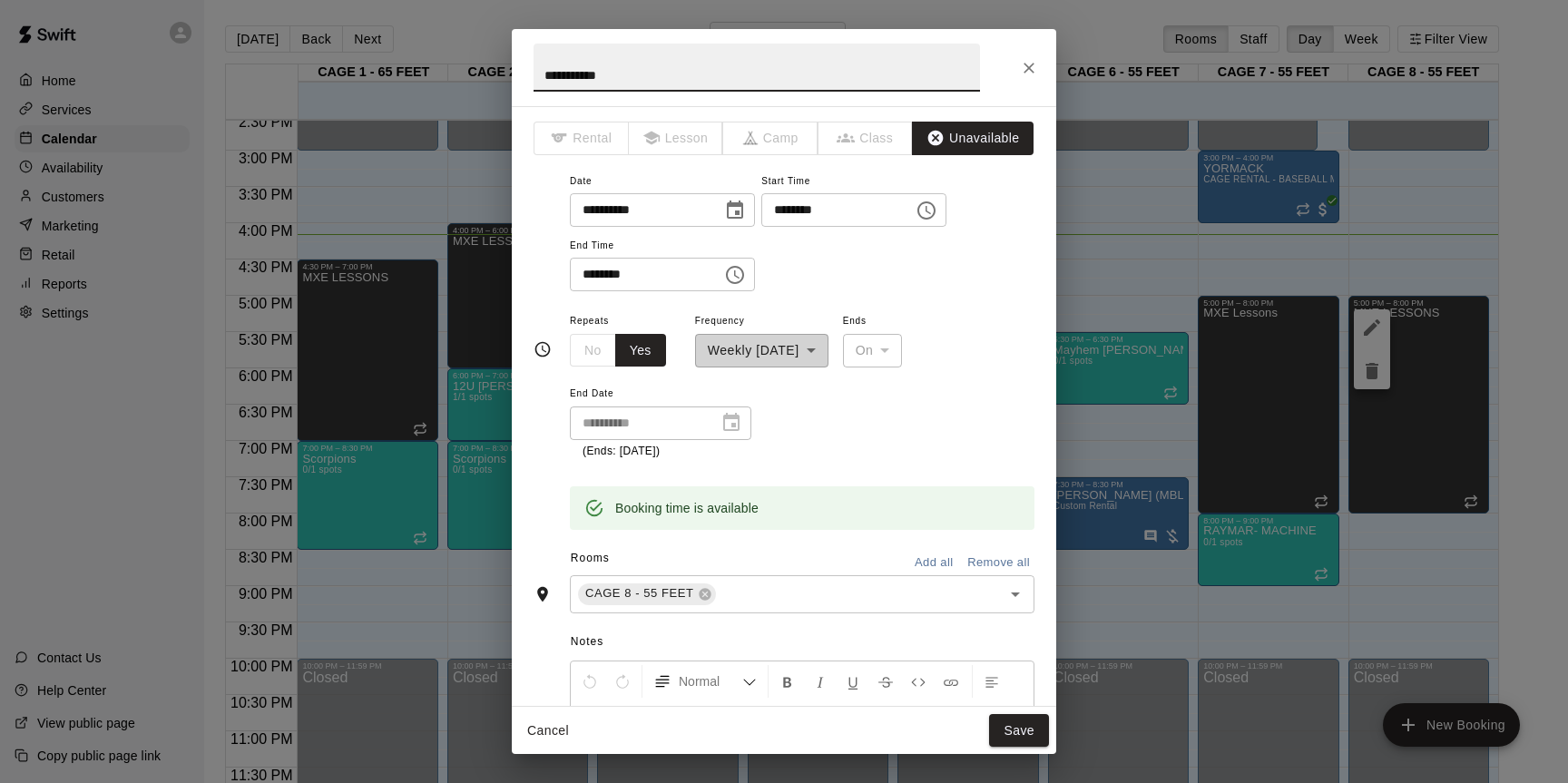
click at [944, 212] on button "Choose time, selected time is 5:00 PM" at bounding box center [926, 210] width 36 height 36
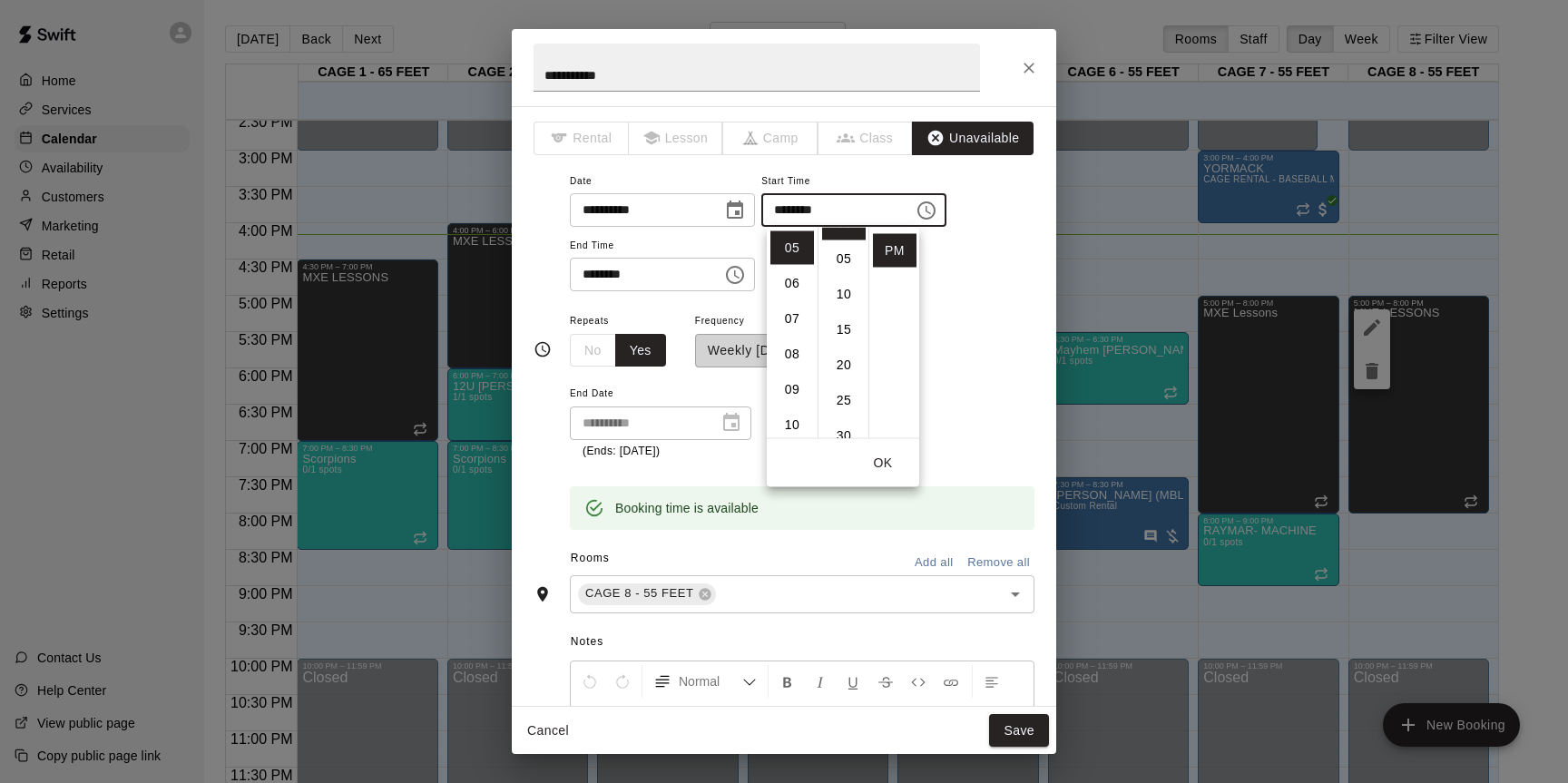
scroll to position [41, 0]
click at [842, 409] on li "30" at bounding box center [844, 420] width 43 height 33
type input "********"
click at [884, 461] on button "OK" at bounding box center [883, 463] width 58 height 33
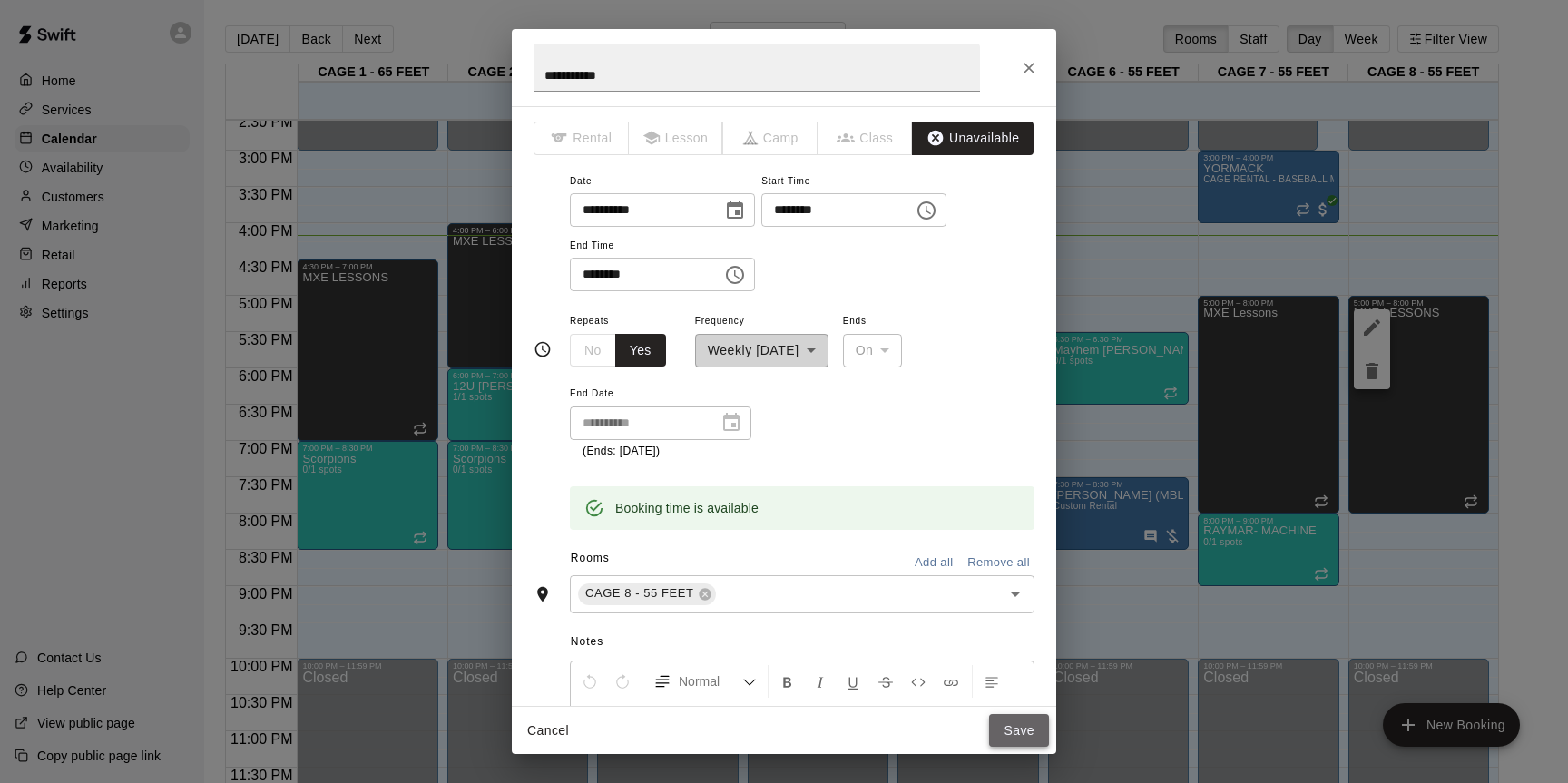
click at [1026, 737] on button "Save" at bounding box center [1019, 730] width 60 height 33
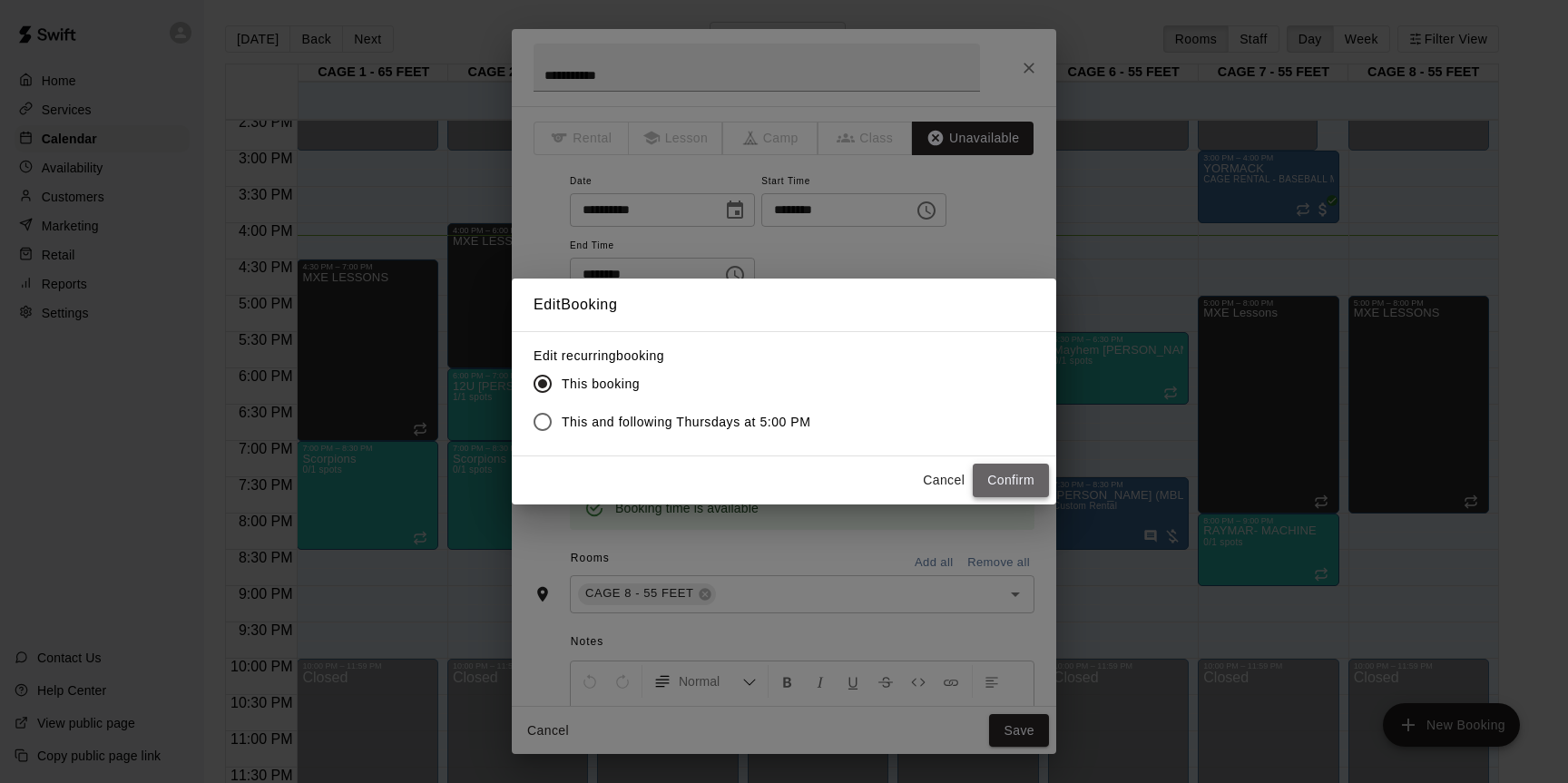
click at [1012, 481] on button "Confirm" at bounding box center [1011, 480] width 77 height 33
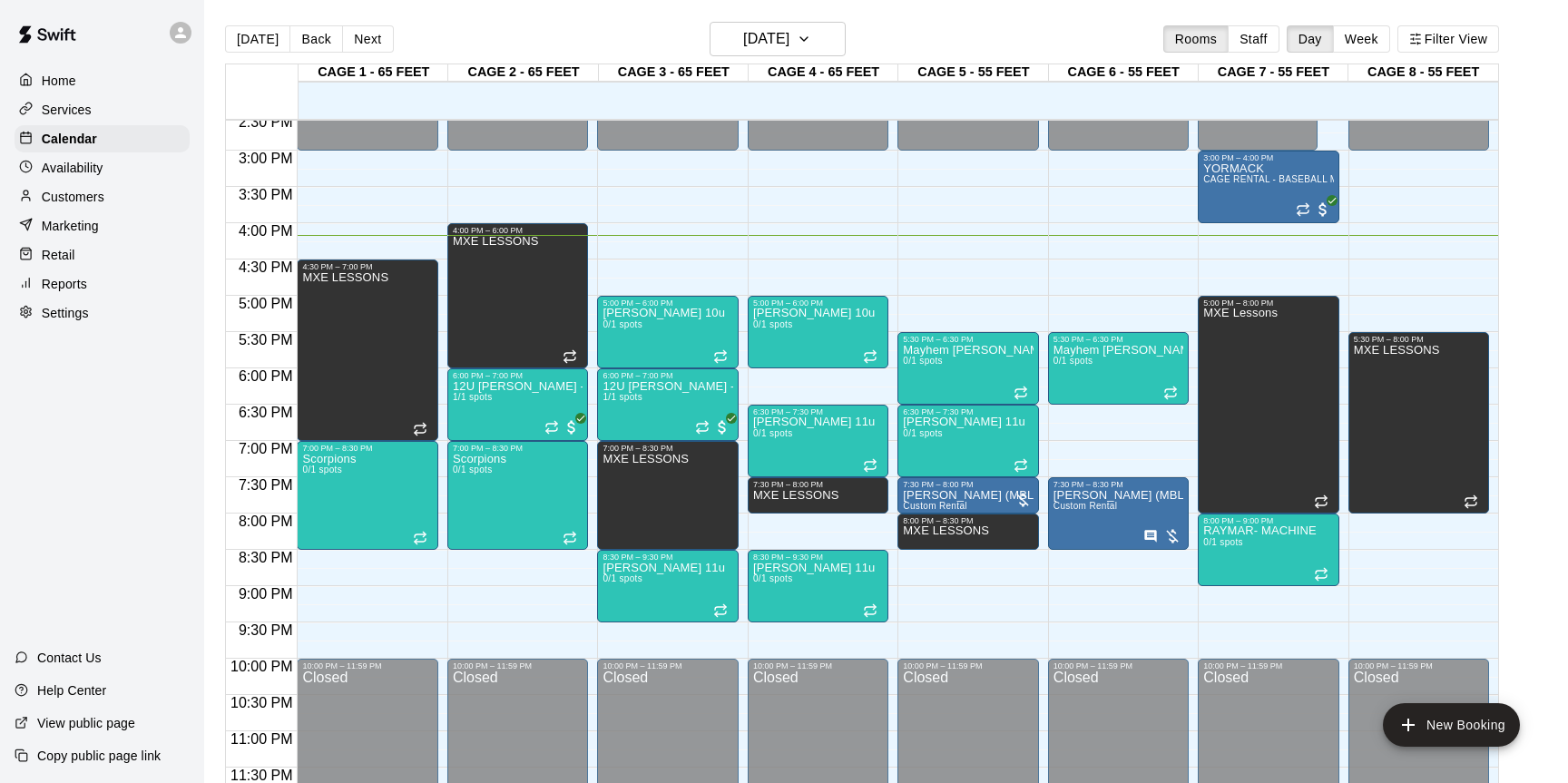
scroll to position [1060, 0]
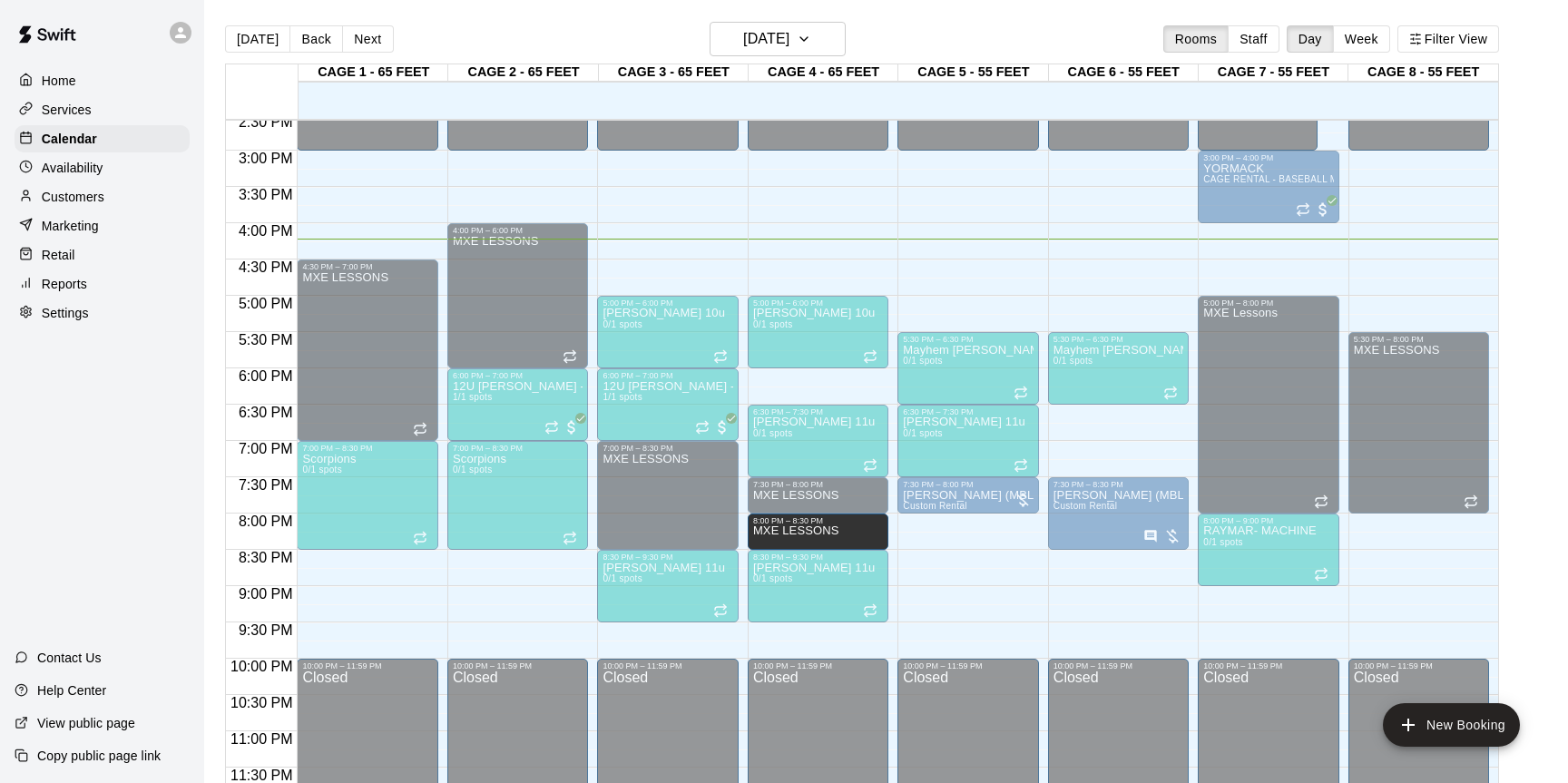
drag, startPoint x: 949, startPoint y: 538, endPoint x: 826, endPoint y: 540, distance: 123.0
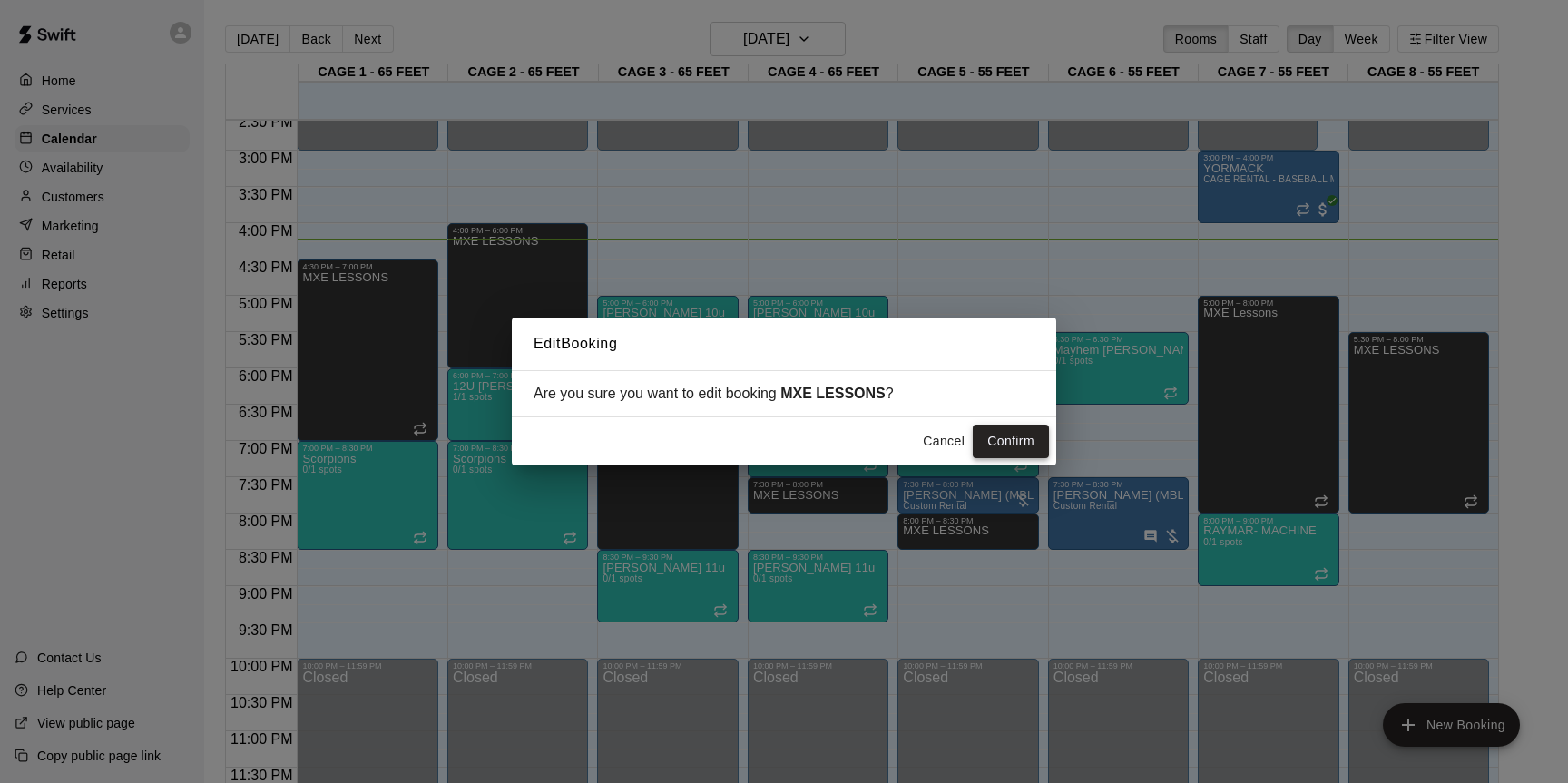
click at [992, 442] on button "Confirm" at bounding box center [1011, 442] width 77 height 33
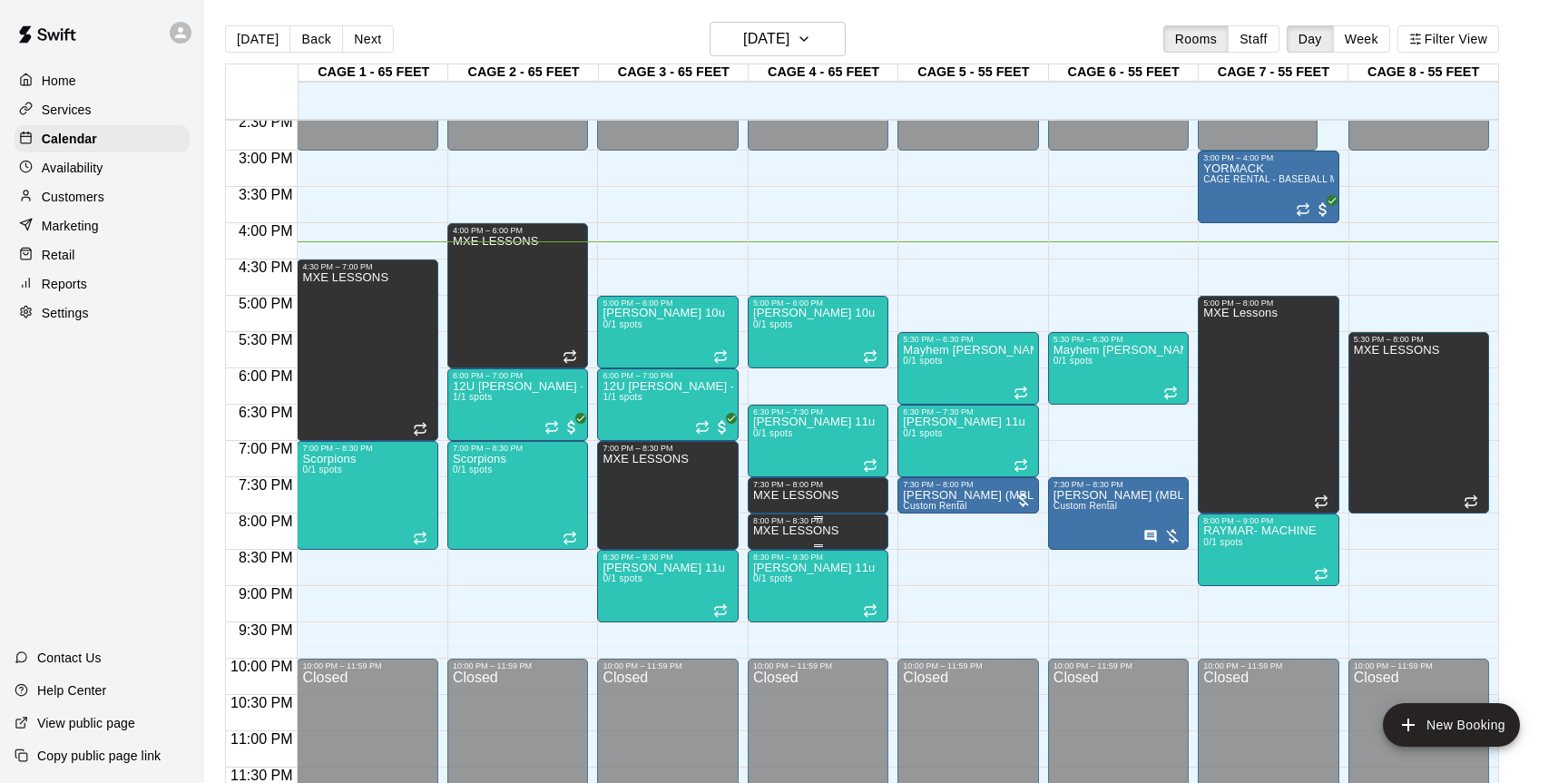
click at [821, 523] on div "8:00 PM – 8:30 PM" at bounding box center [818, 521] width 130 height 9
click at [777, 573] on icon "delete" at bounding box center [772, 578] width 22 height 22
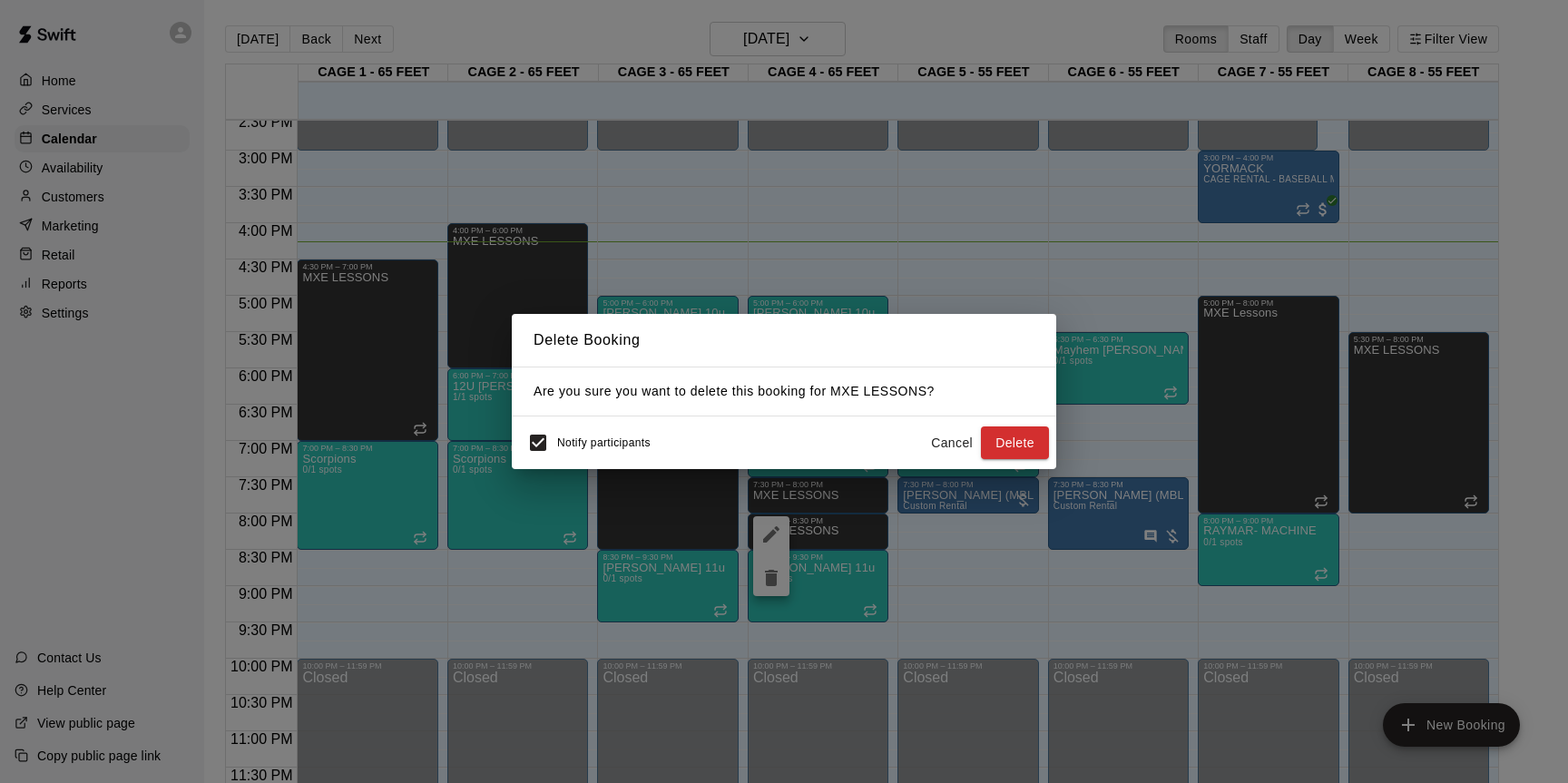
click at [947, 447] on button "Cancel" at bounding box center [952, 444] width 58 height 33
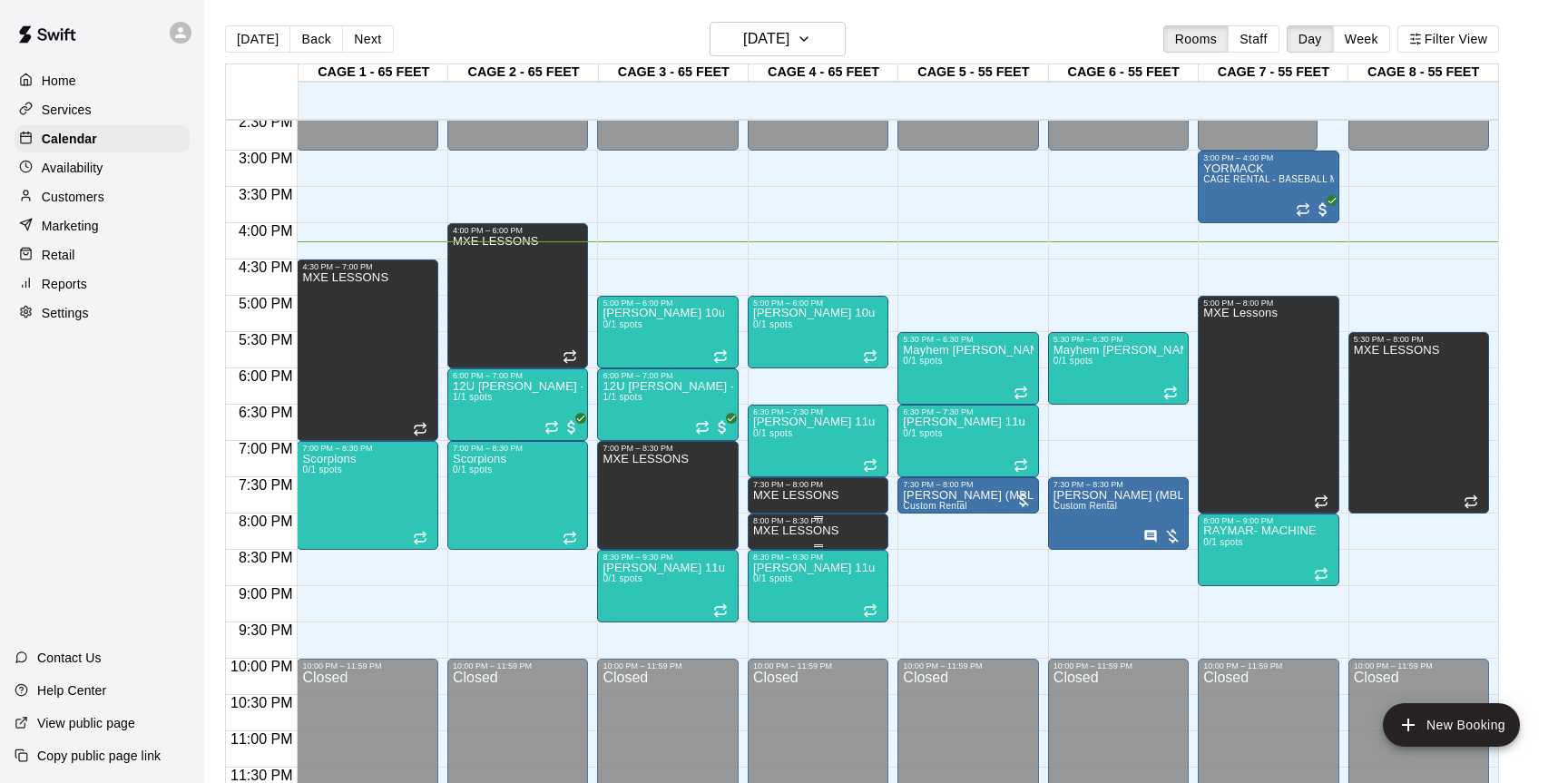
click at [771, 585] on icon "delete" at bounding box center [772, 588] width 13 height 17
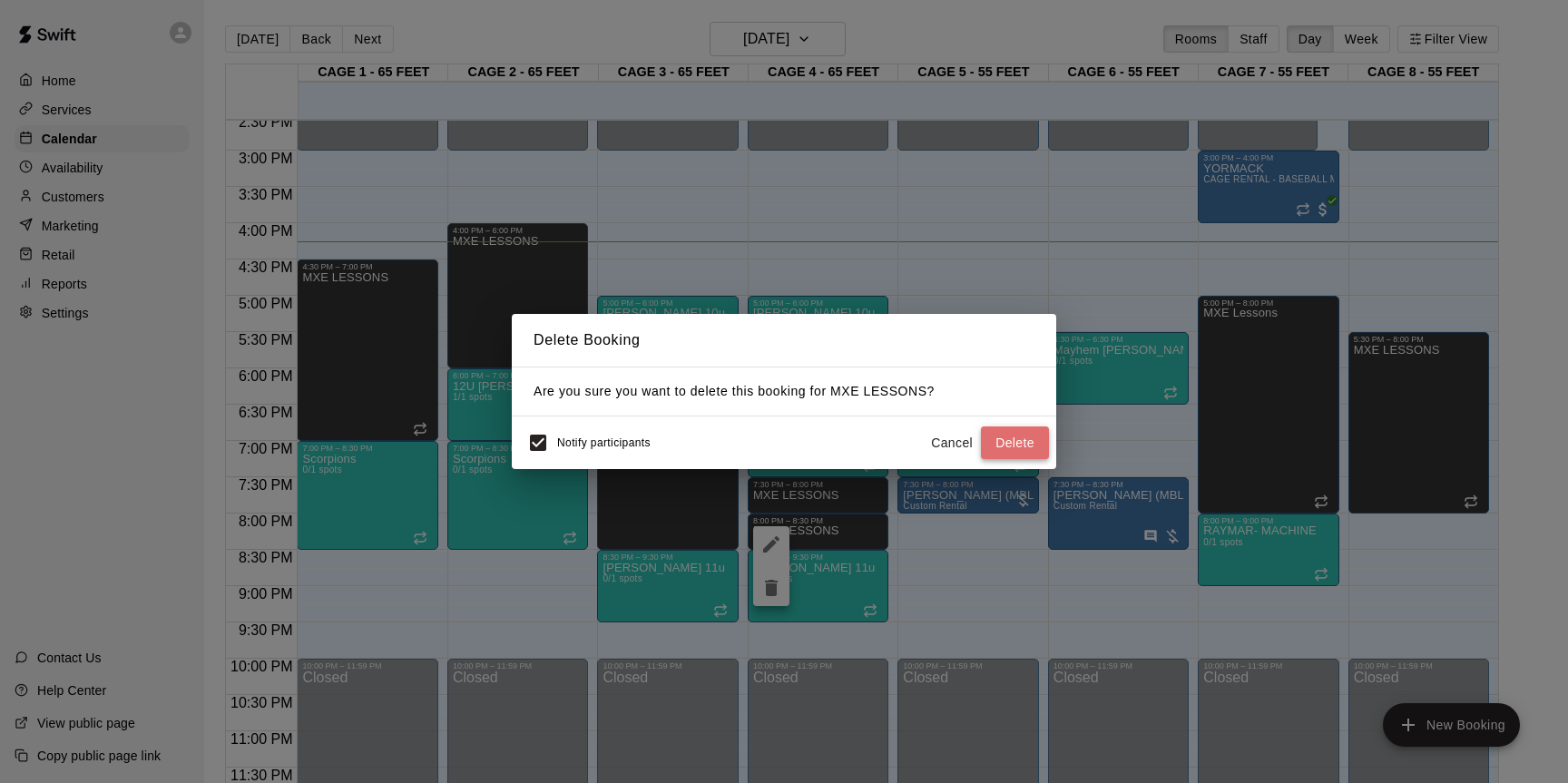
click at [1016, 445] on button "Delete" at bounding box center [1016, 444] width 68 height 33
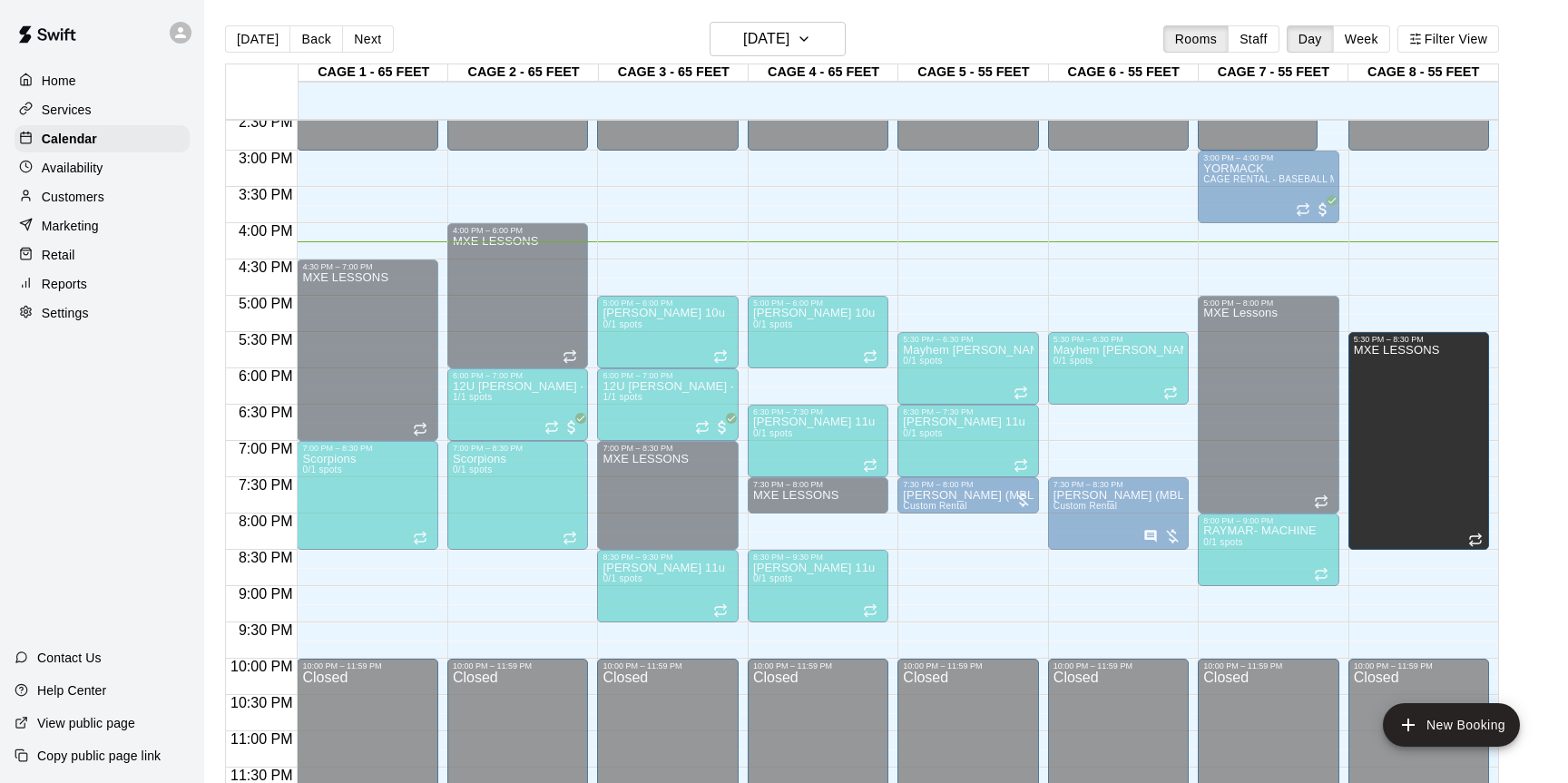
drag, startPoint x: 1416, startPoint y: 510, endPoint x: 1411, endPoint y: 552, distance: 42.3
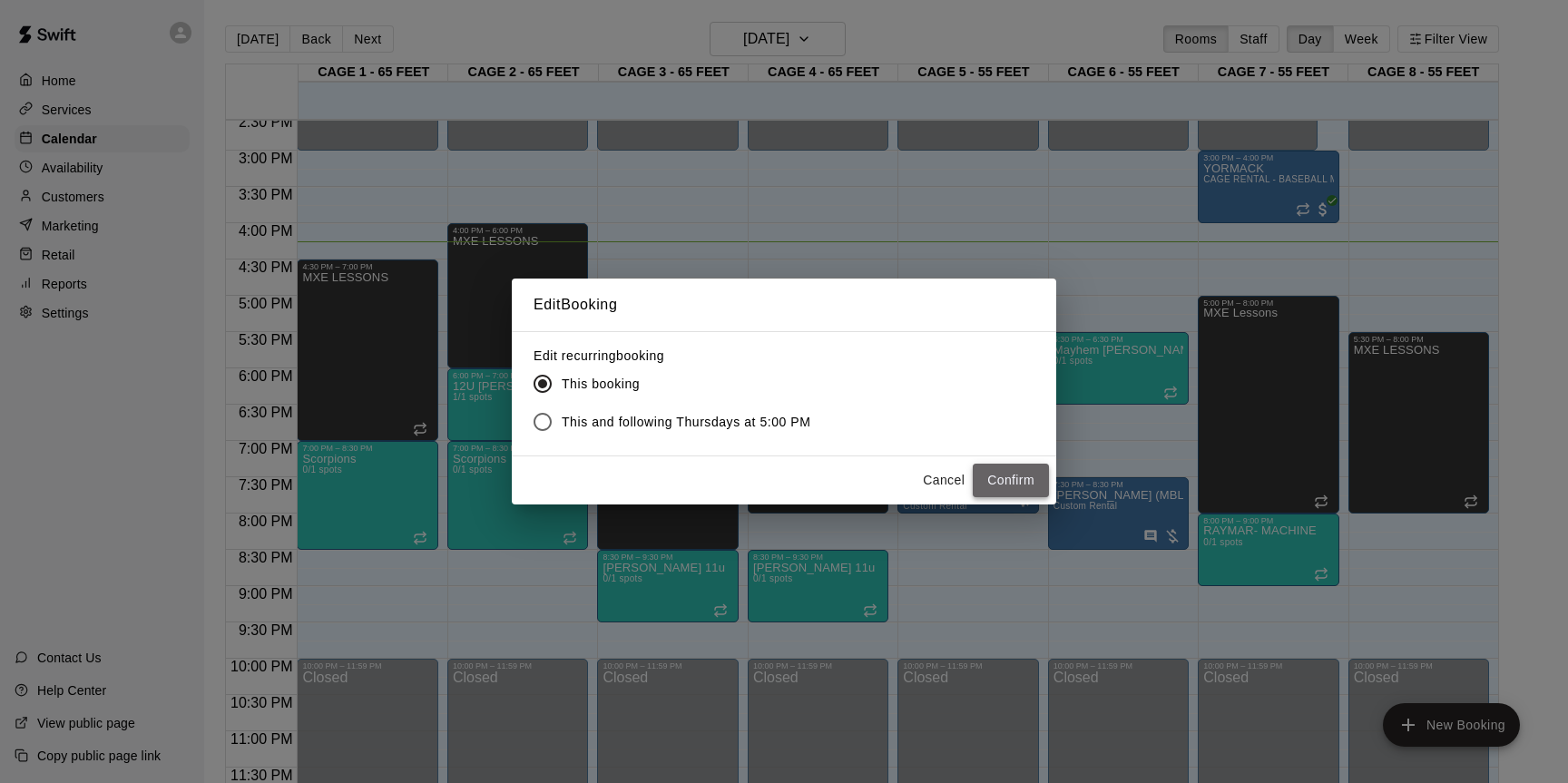
click at [1002, 482] on button "Confirm" at bounding box center [1011, 480] width 77 height 33
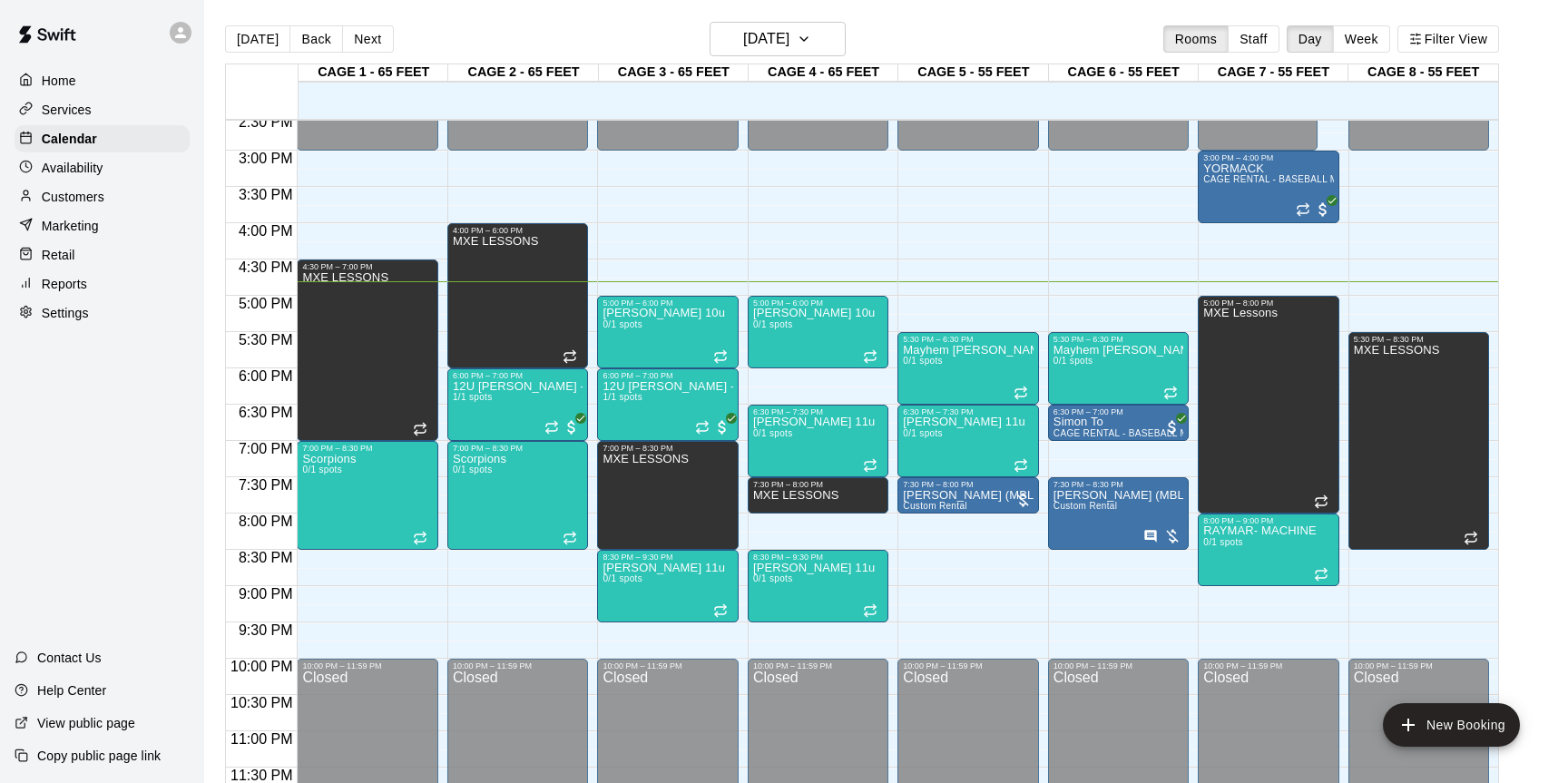
click at [62, 77] on p "Home" at bounding box center [58, 81] width 34 height 18
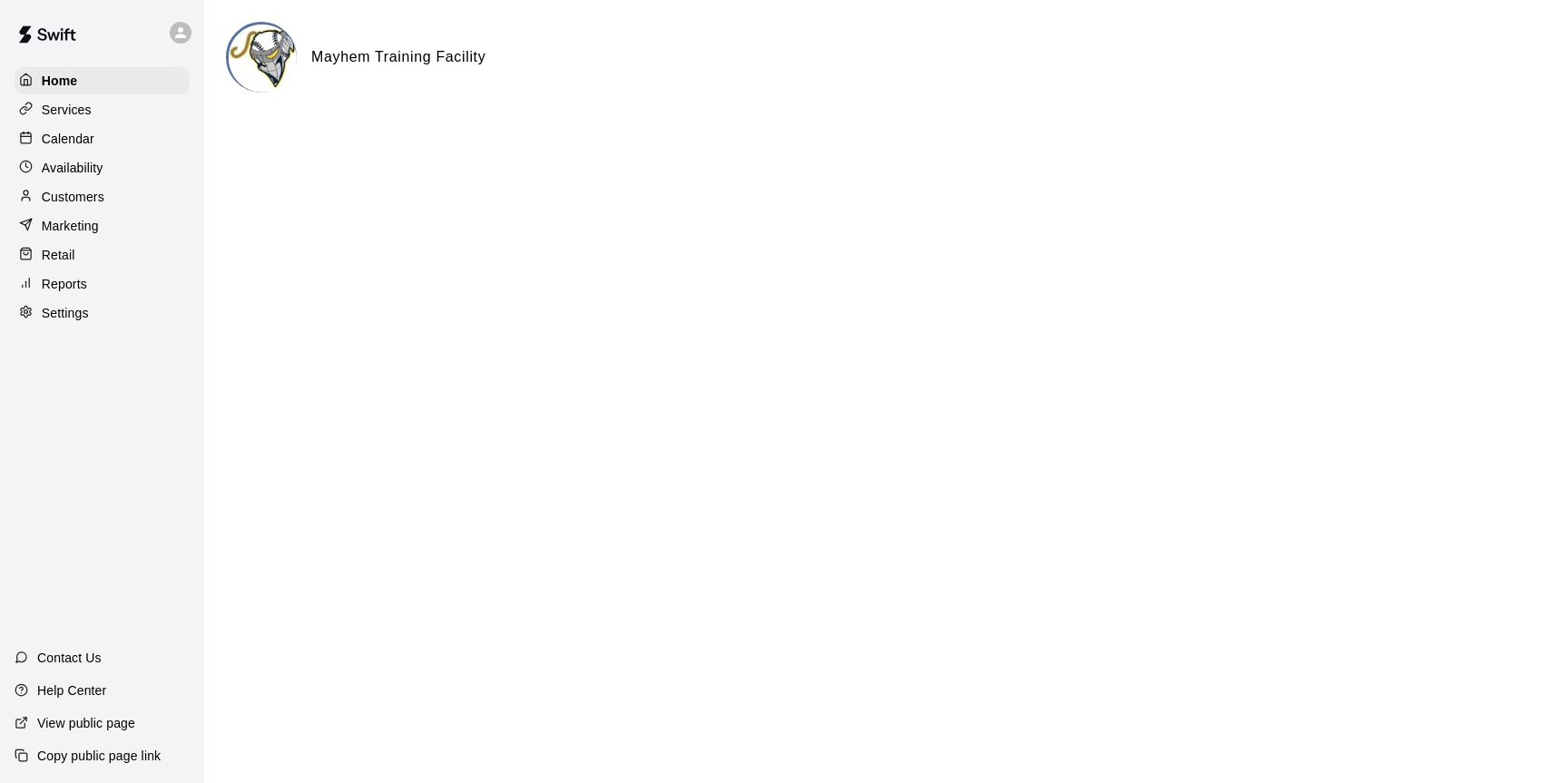
click at [64, 139] on p "Calendar" at bounding box center [67, 139] width 53 height 18
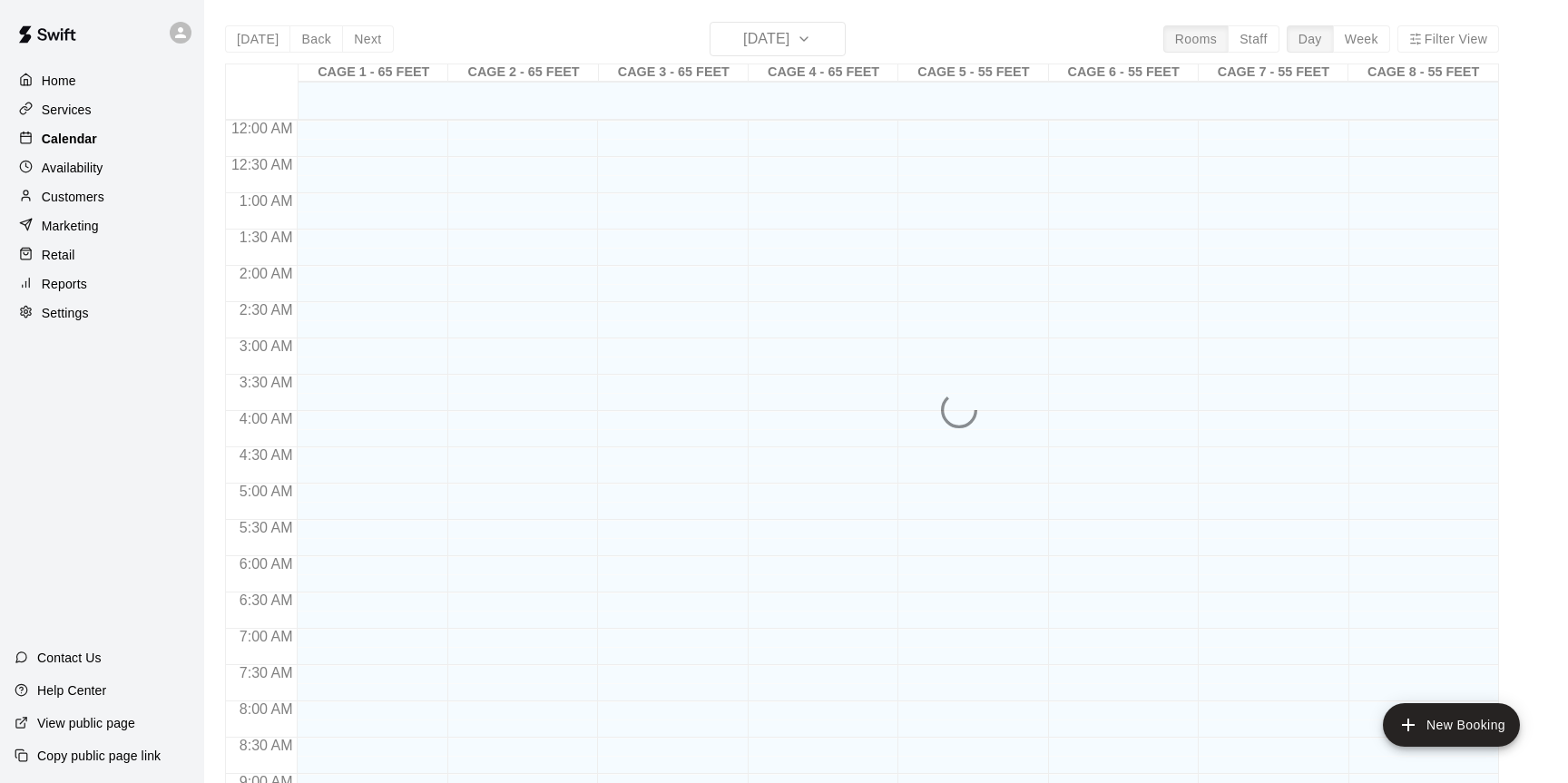
scroll to position [1004, 0]
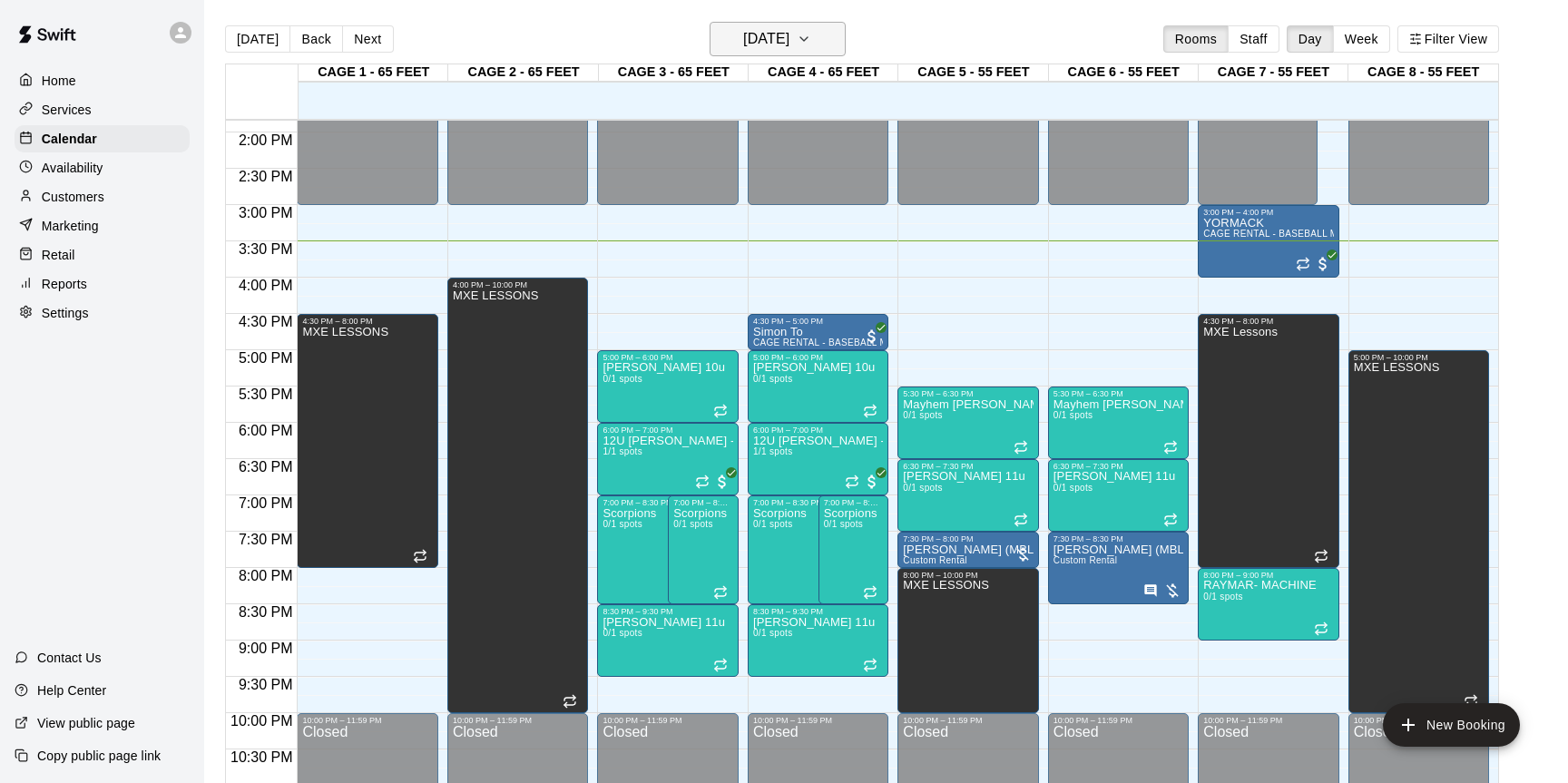
click at [812, 37] on icon "button" at bounding box center [804, 40] width 15 height 22
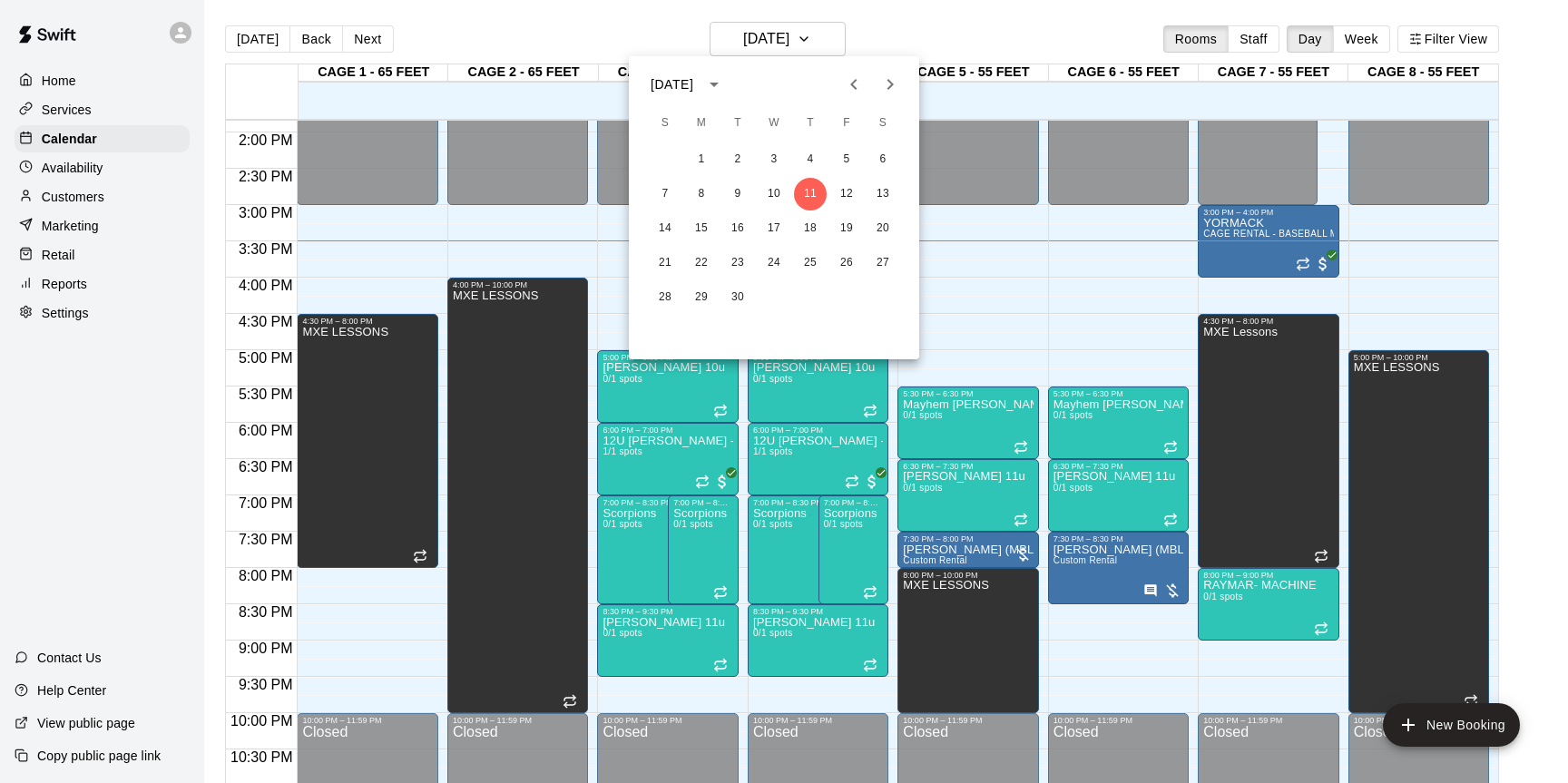
click at [888, 92] on icon "Next month" at bounding box center [891, 85] width 22 height 22
click at [884, 195] on button "13" at bounding box center [883, 194] width 32 height 32
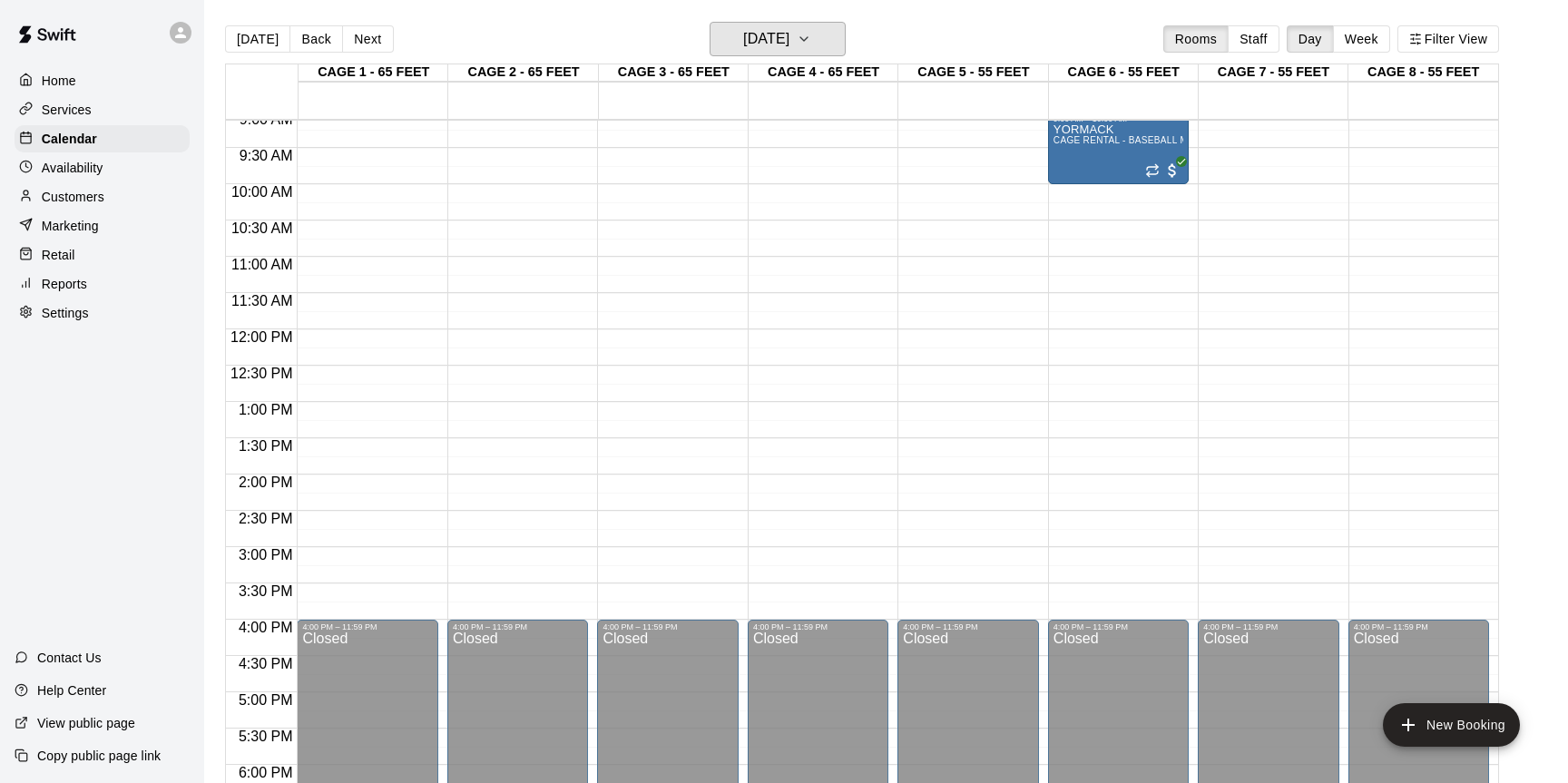
scroll to position [667, 0]
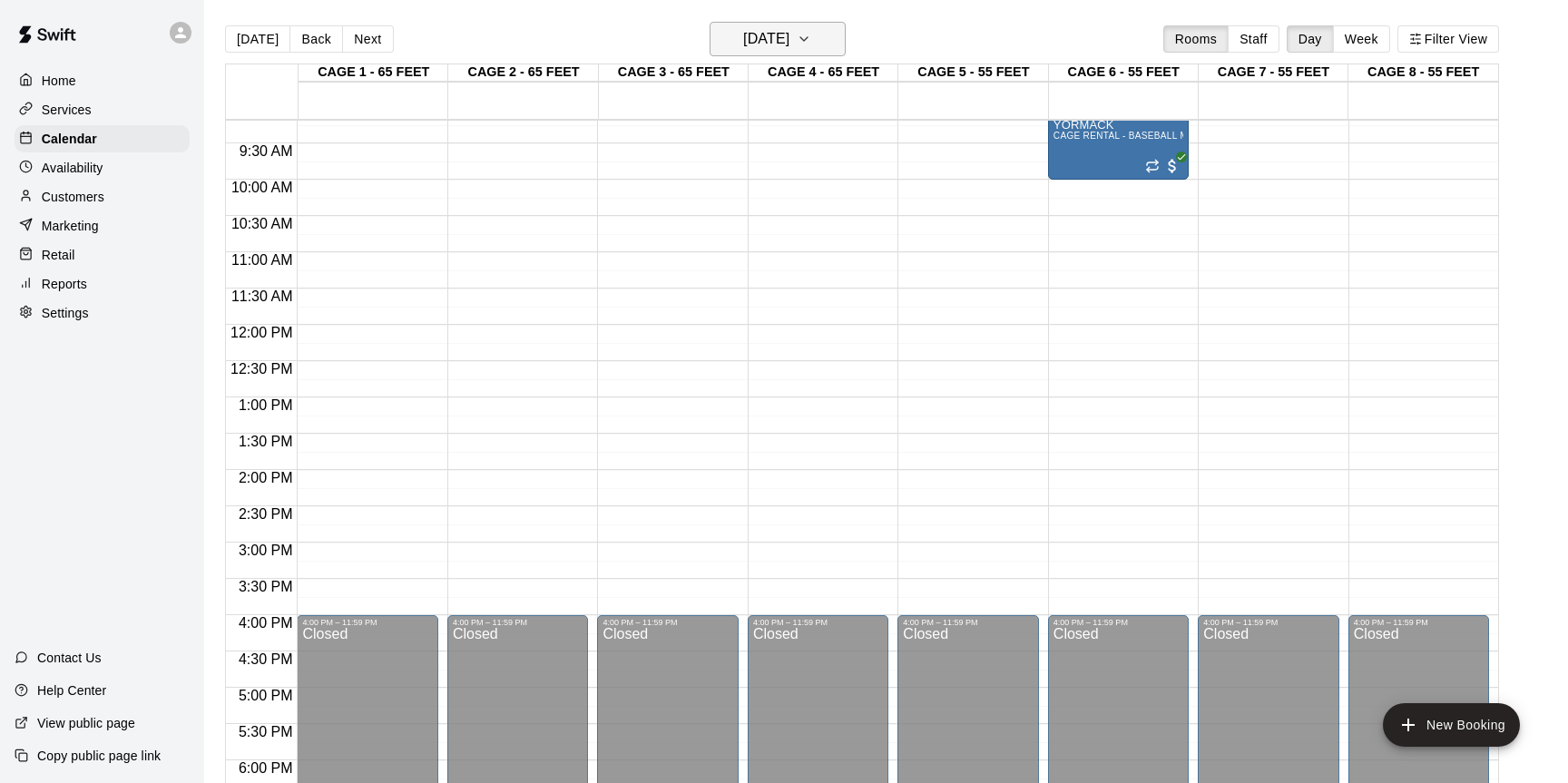
click at [812, 37] on icon "button" at bounding box center [804, 40] width 15 height 22
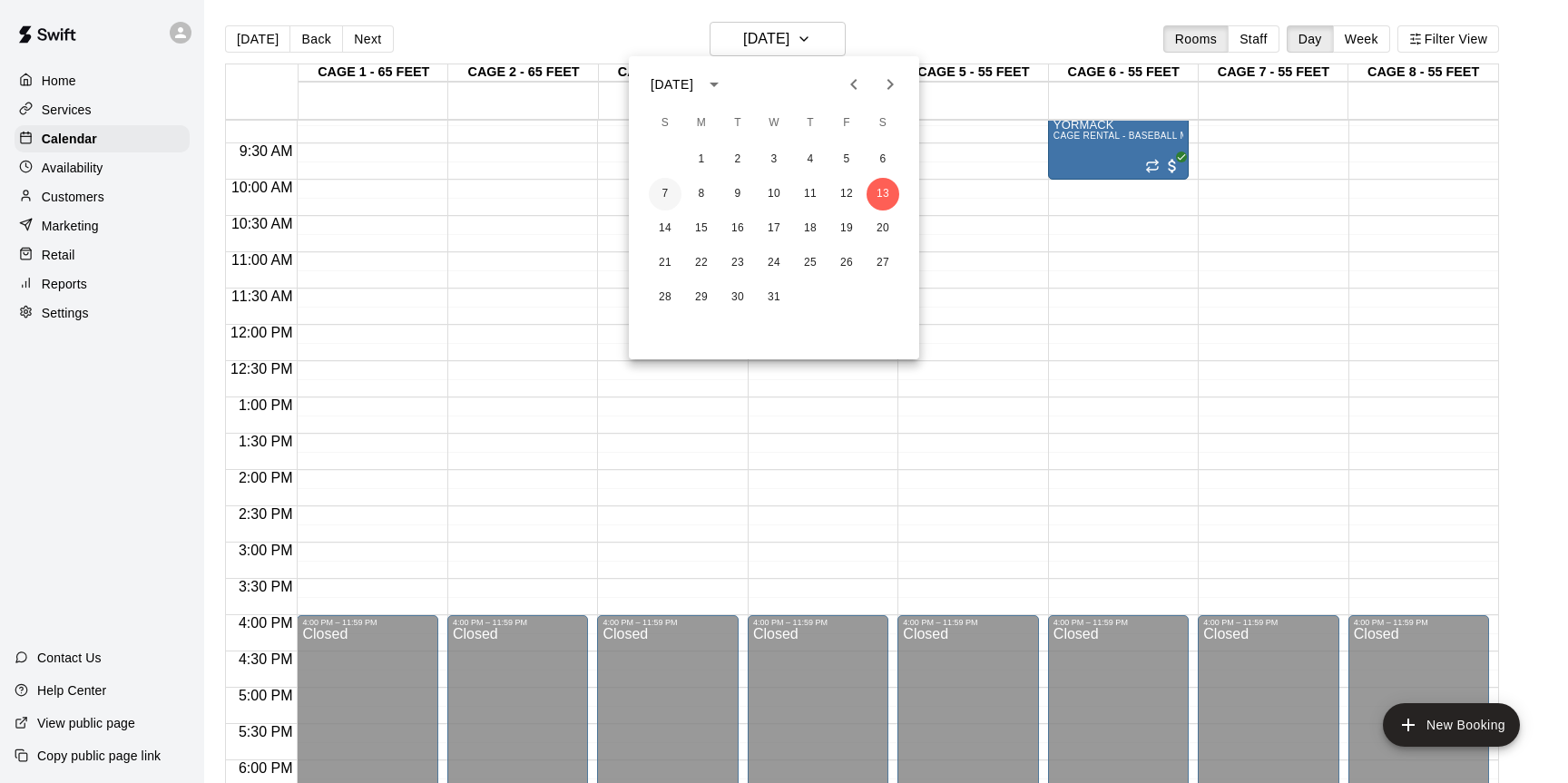
click at [669, 192] on button "7" at bounding box center [665, 194] width 32 height 32
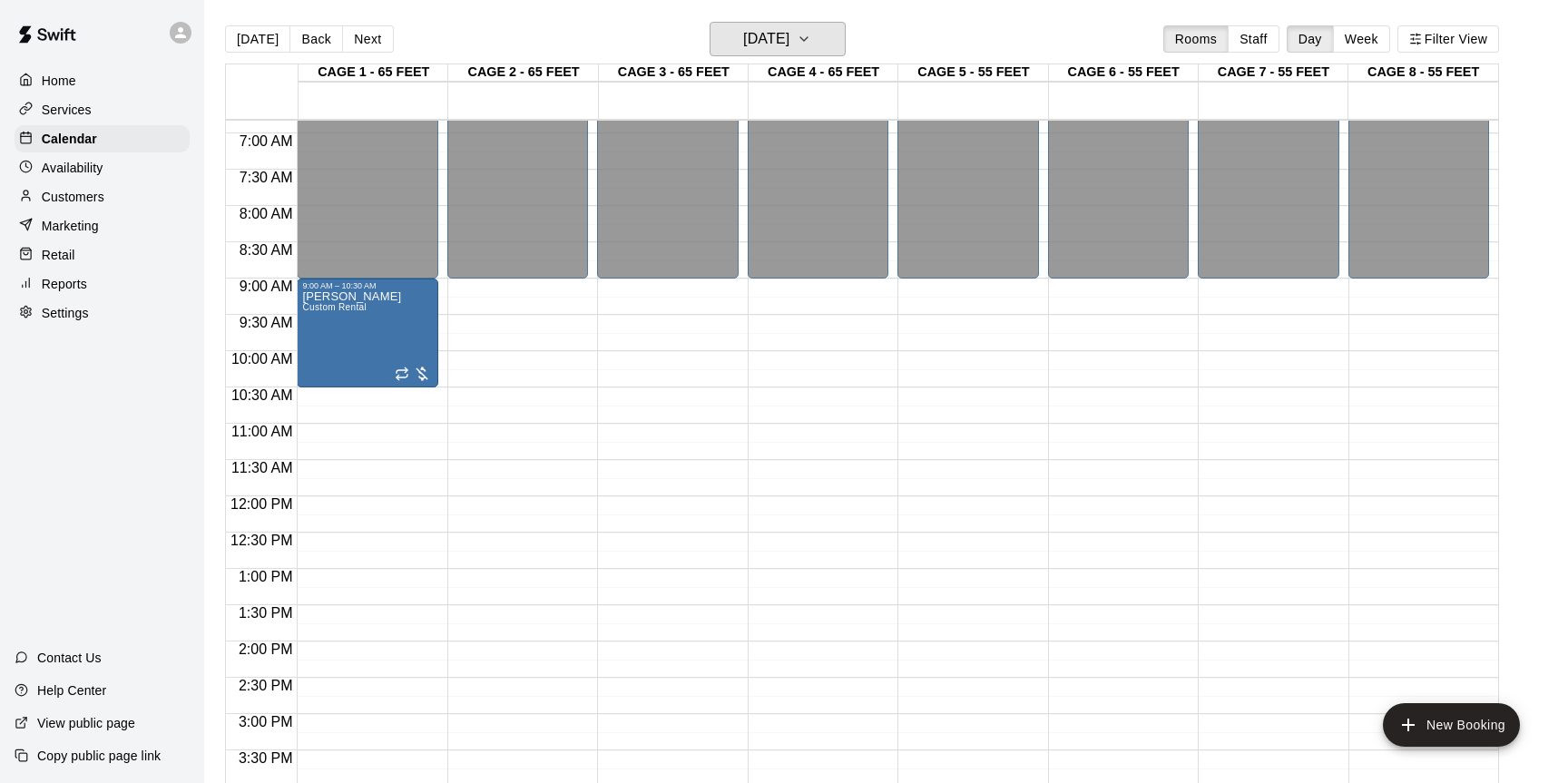
scroll to position [494, 0]
click at [812, 42] on icon "button" at bounding box center [804, 40] width 15 height 22
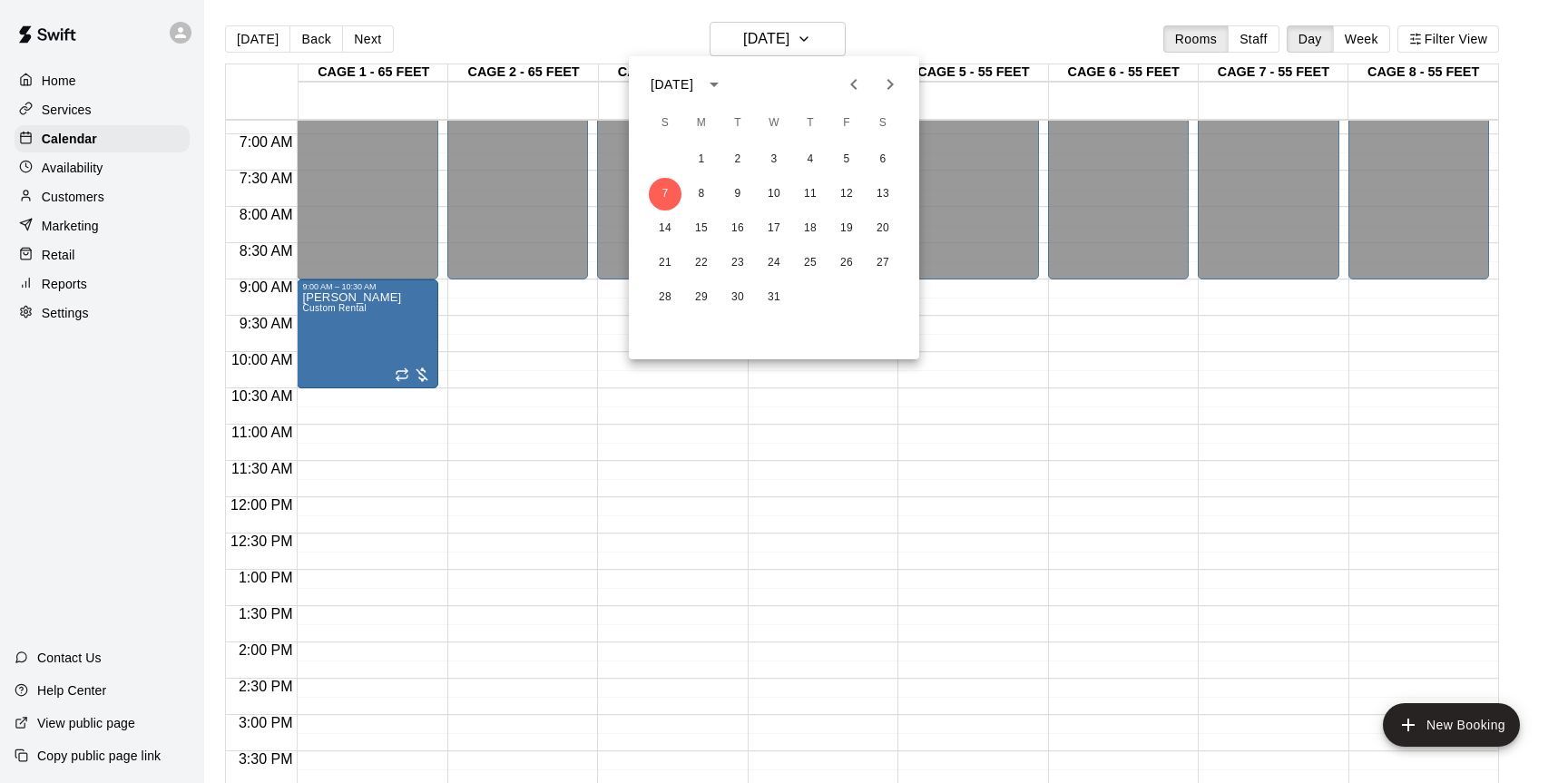
click at [857, 86] on icon "Previous month" at bounding box center [854, 85] width 22 height 22
click at [882, 266] on button "22" at bounding box center [883, 263] width 32 height 32
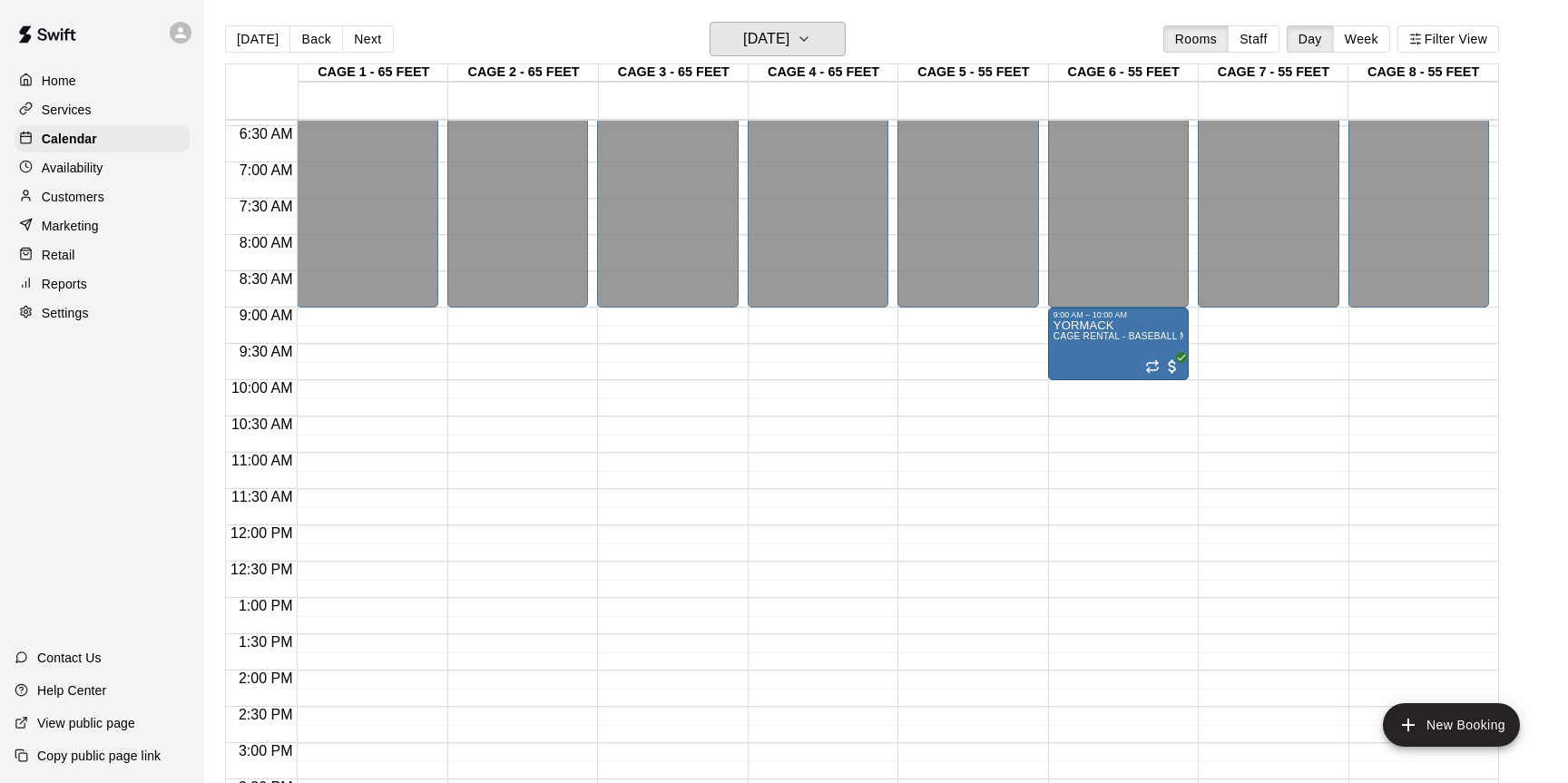
scroll to position [465, 0]
click at [812, 49] on icon "button" at bounding box center [804, 40] width 15 height 22
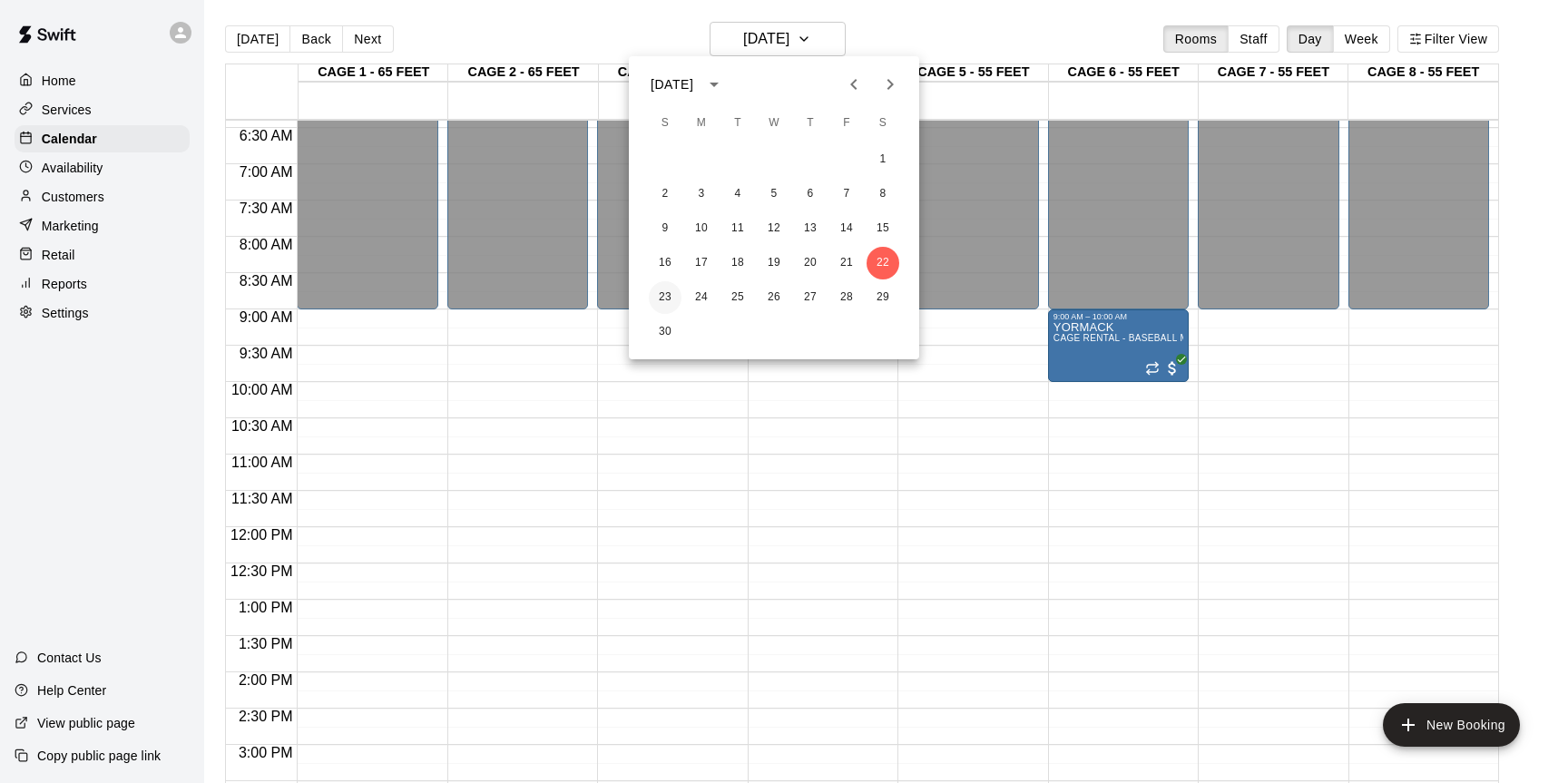
click at [667, 299] on button "23" at bounding box center [665, 297] width 32 height 32
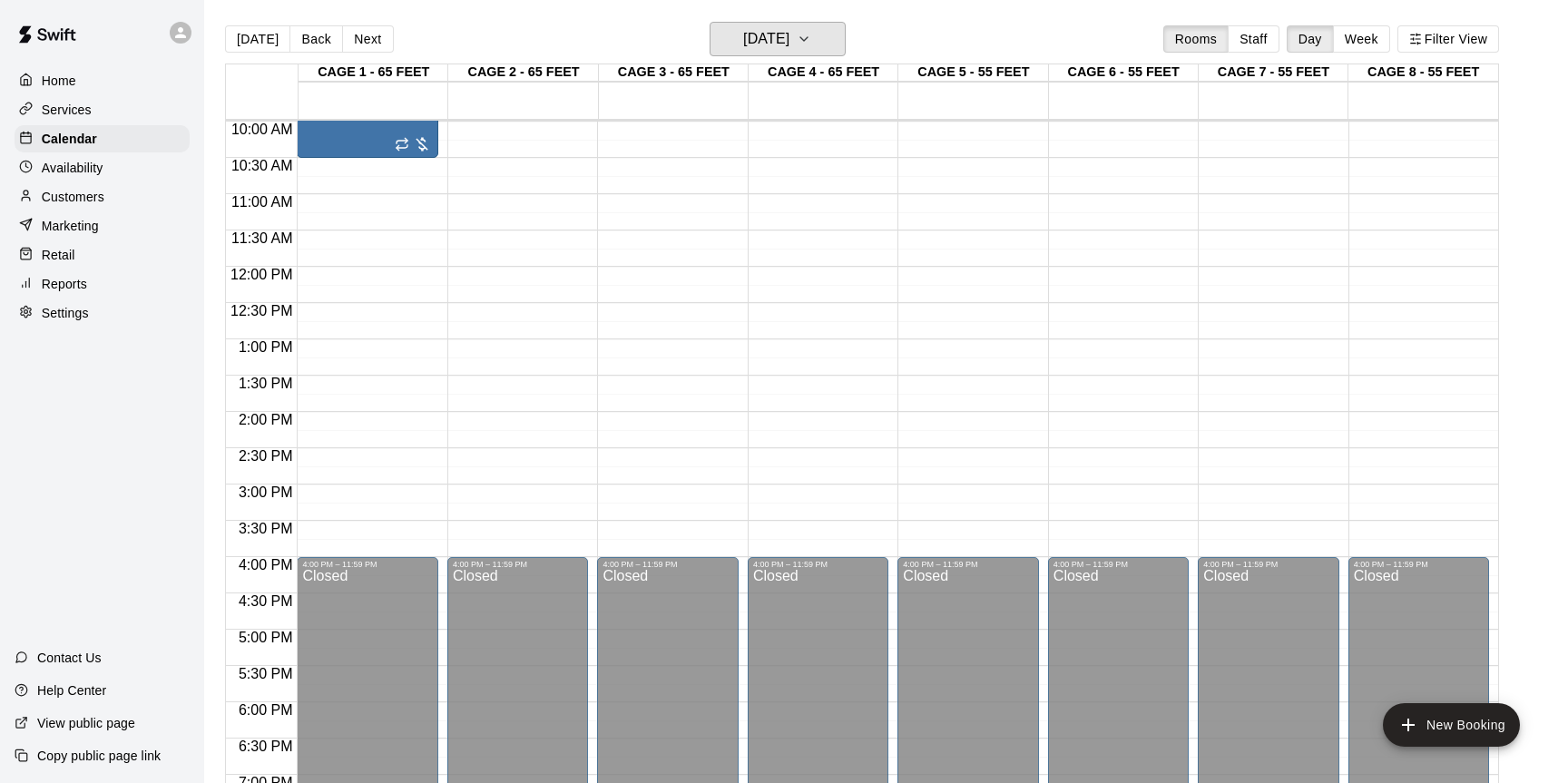
scroll to position [634, 0]
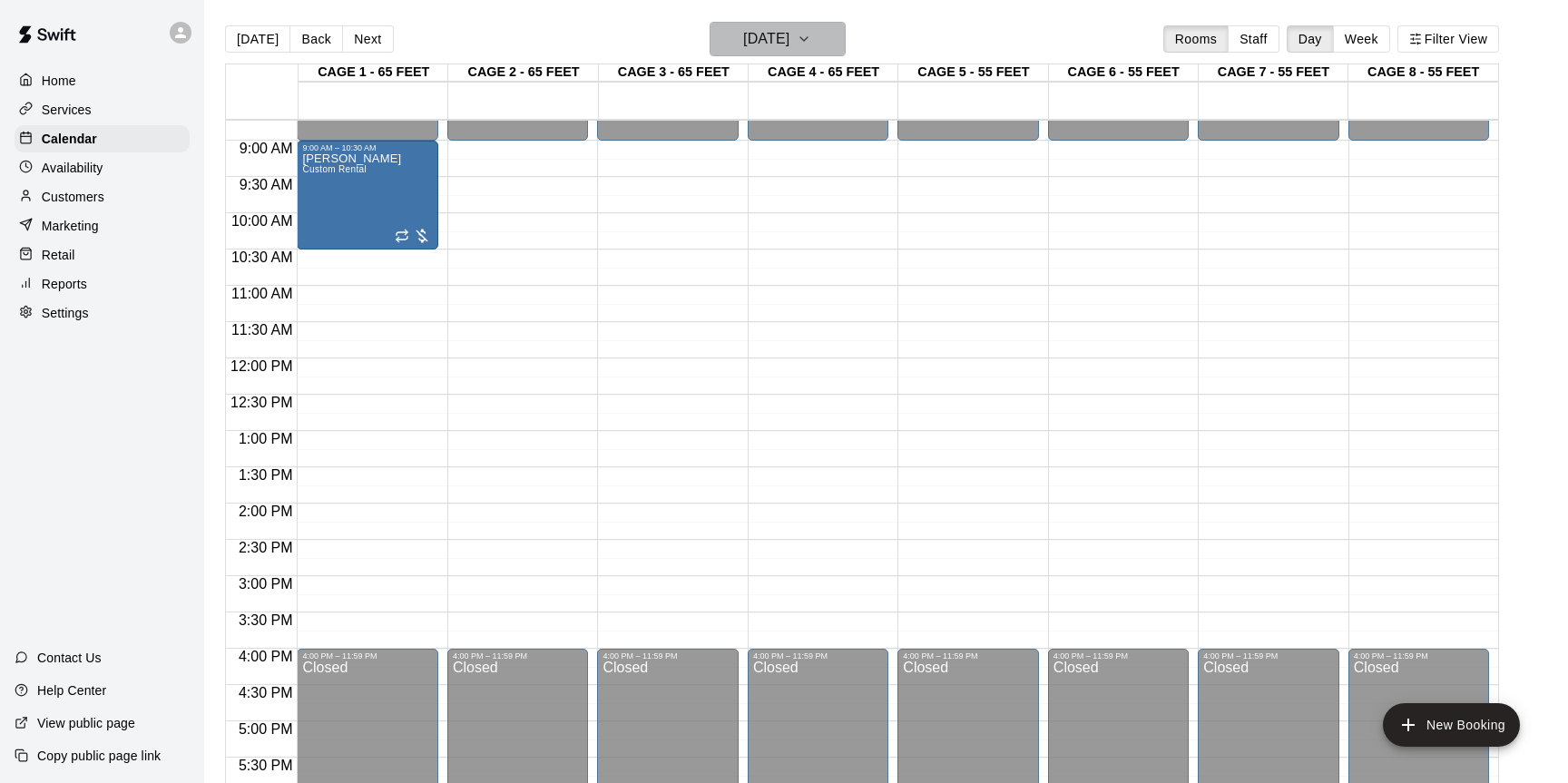
click at [815, 50] on button "Sunday Nov 23" at bounding box center [778, 39] width 137 height 34
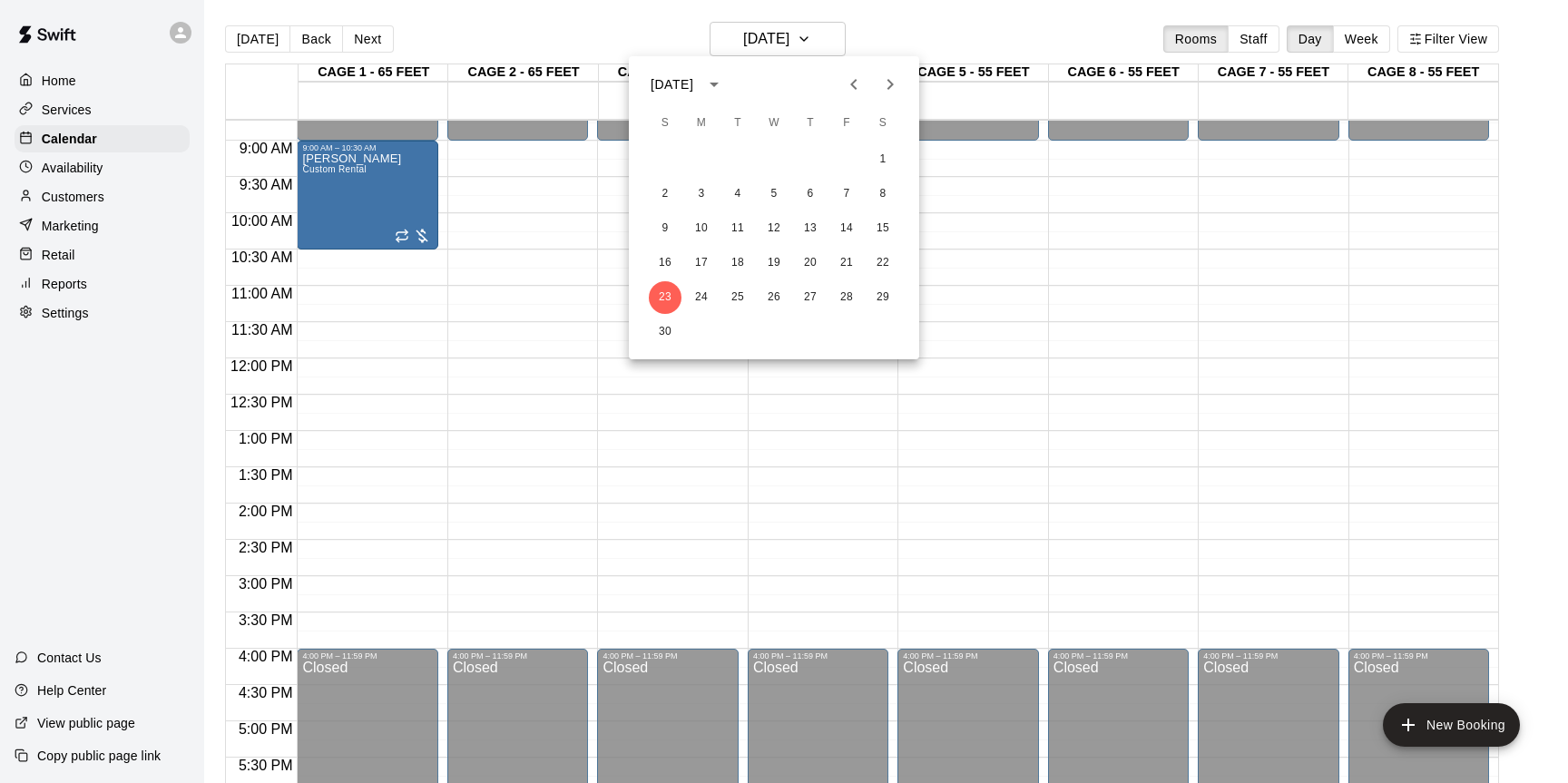
click at [857, 86] on icon "Previous month" at bounding box center [854, 85] width 22 height 22
click at [882, 221] on button "20" at bounding box center [883, 228] width 32 height 32
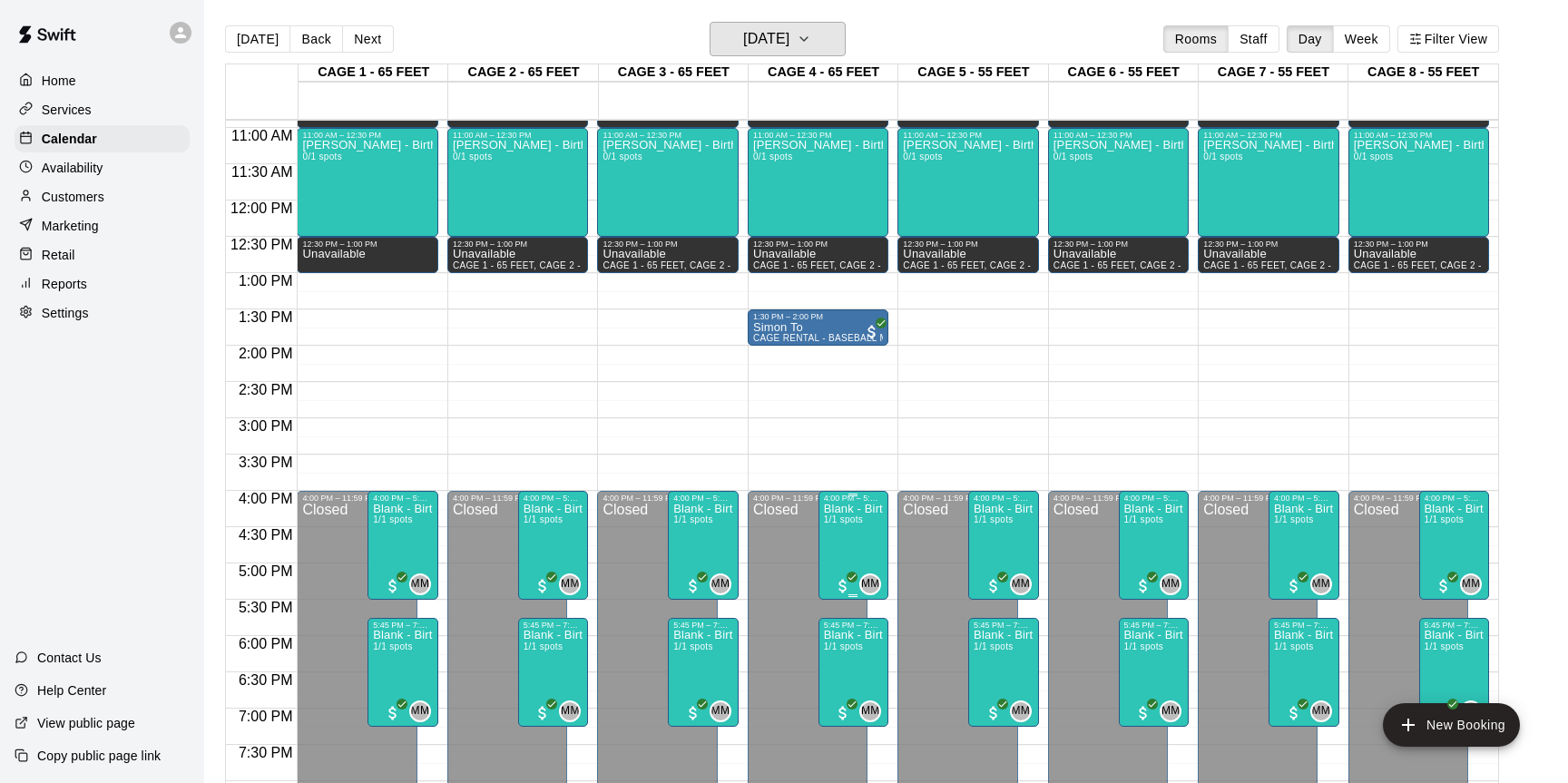
scroll to position [785, 0]
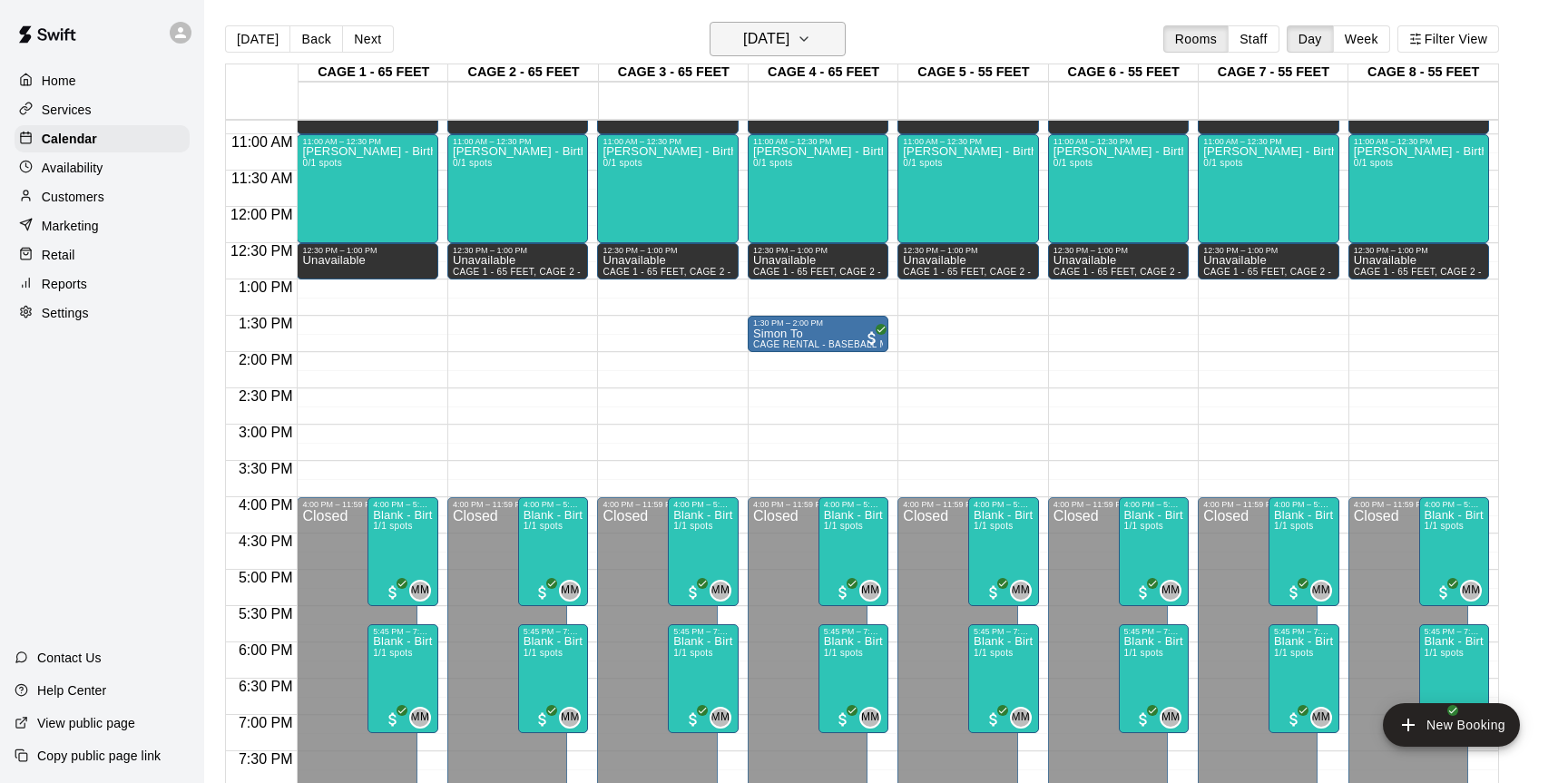
click at [840, 26] on button "Saturday Sep 20" at bounding box center [778, 39] width 137 height 34
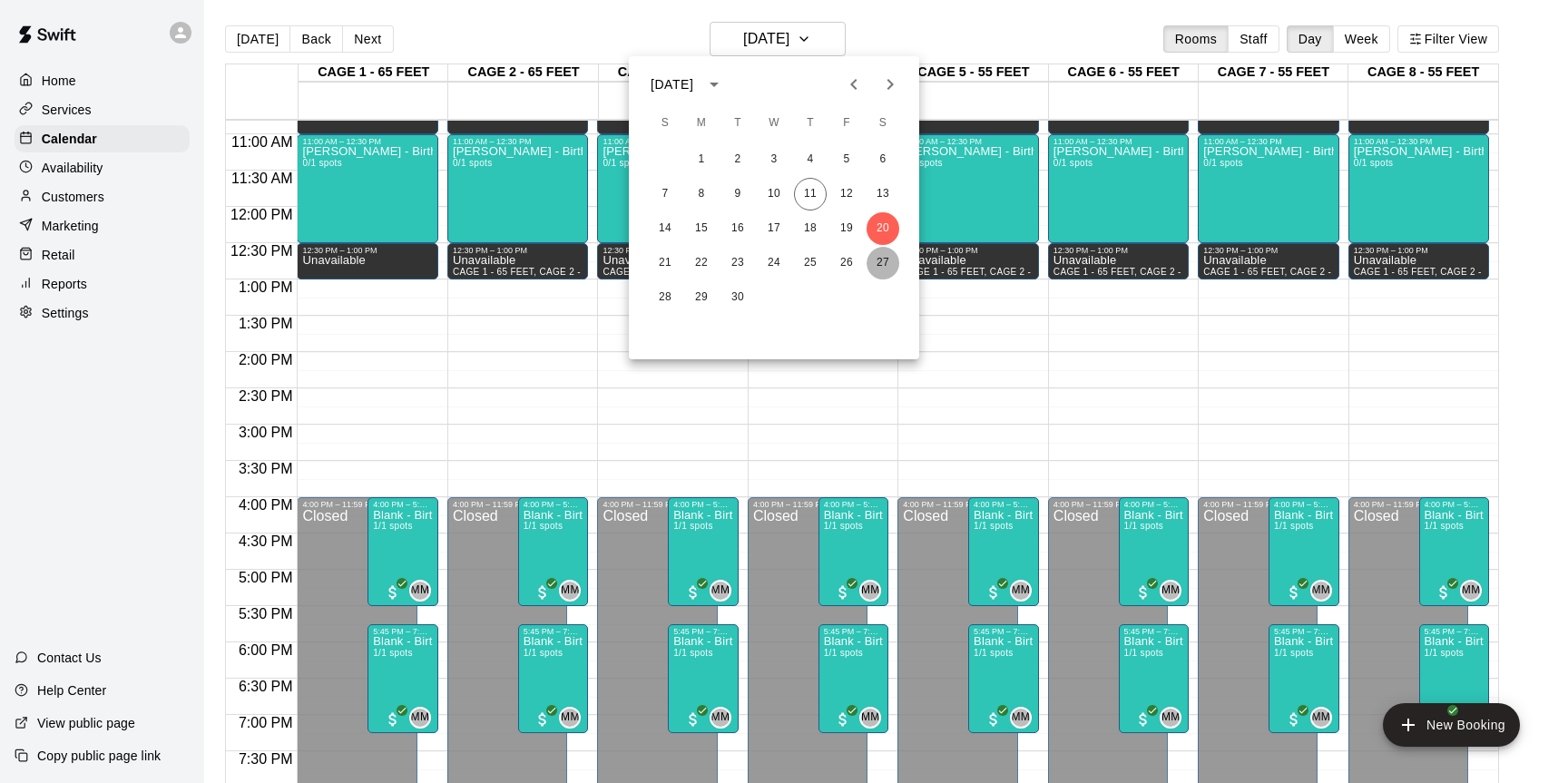
click at [886, 254] on button "27" at bounding box center [883, 263] width 32 height 32
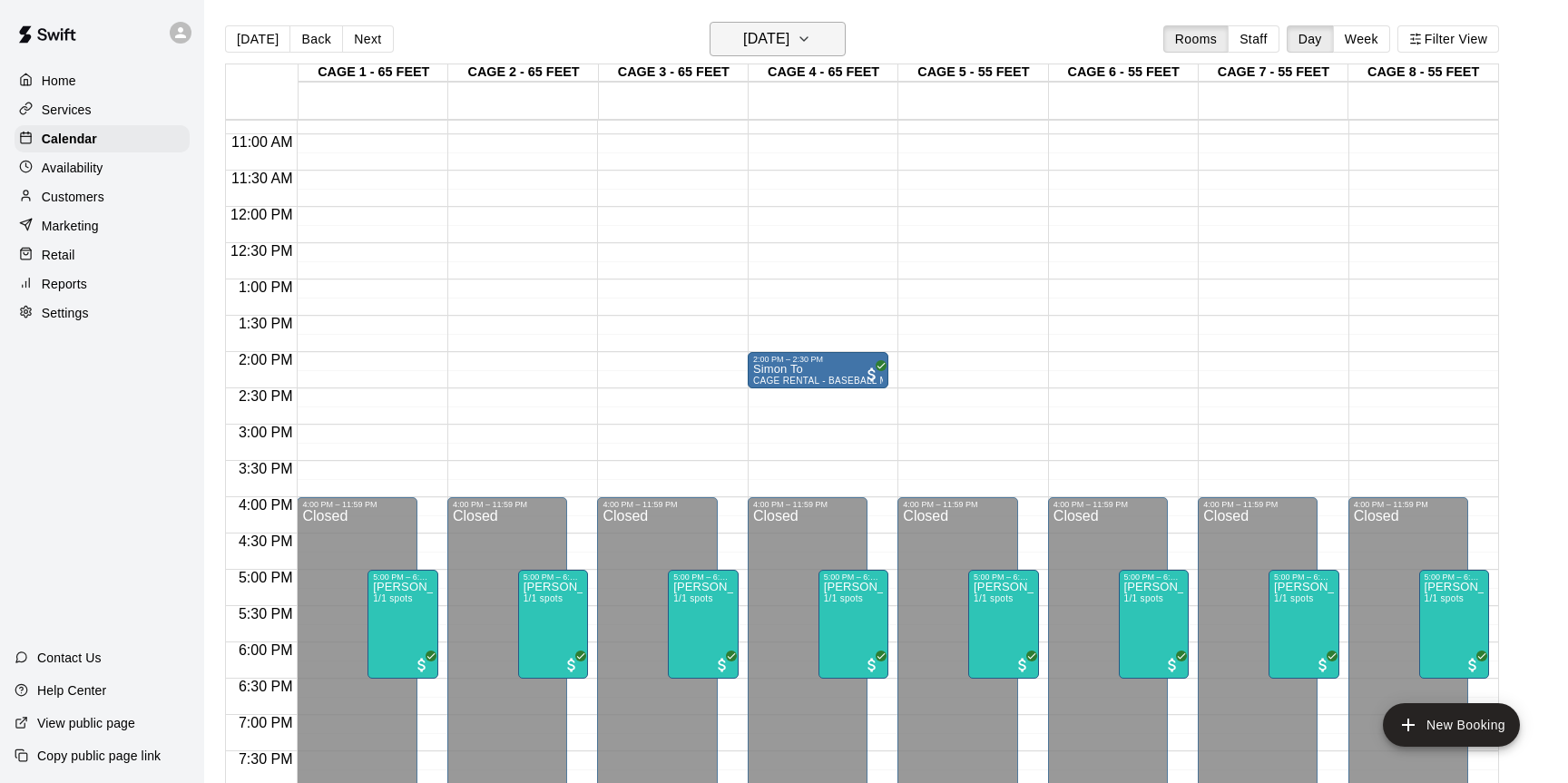
click at [825, 46] on button "Saturday Sep 27" at bounding box center [778, 39] width 137 height 34
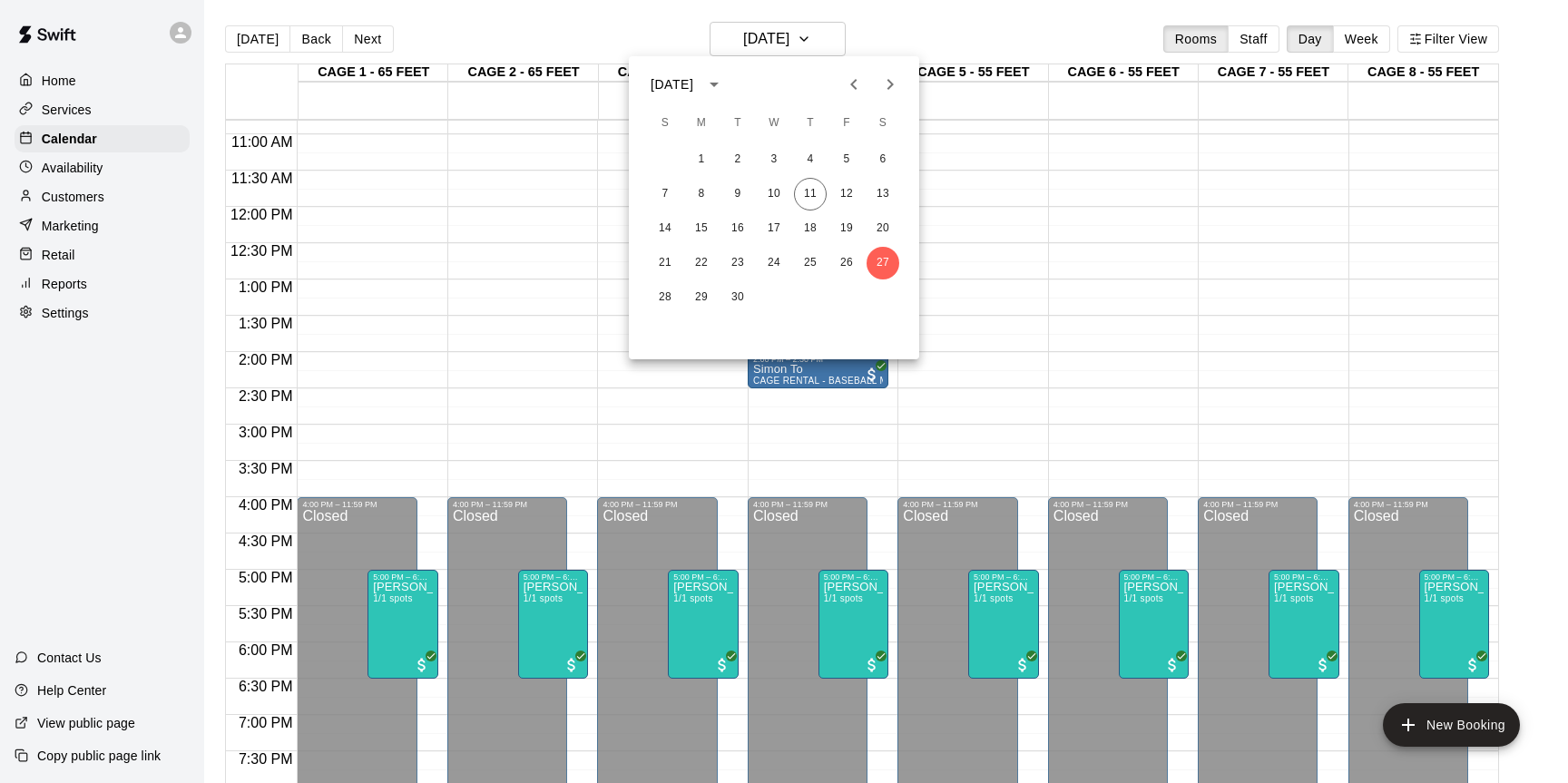
click at [541, 379] on div at bounding box center [784, 391] width 1568 height 783
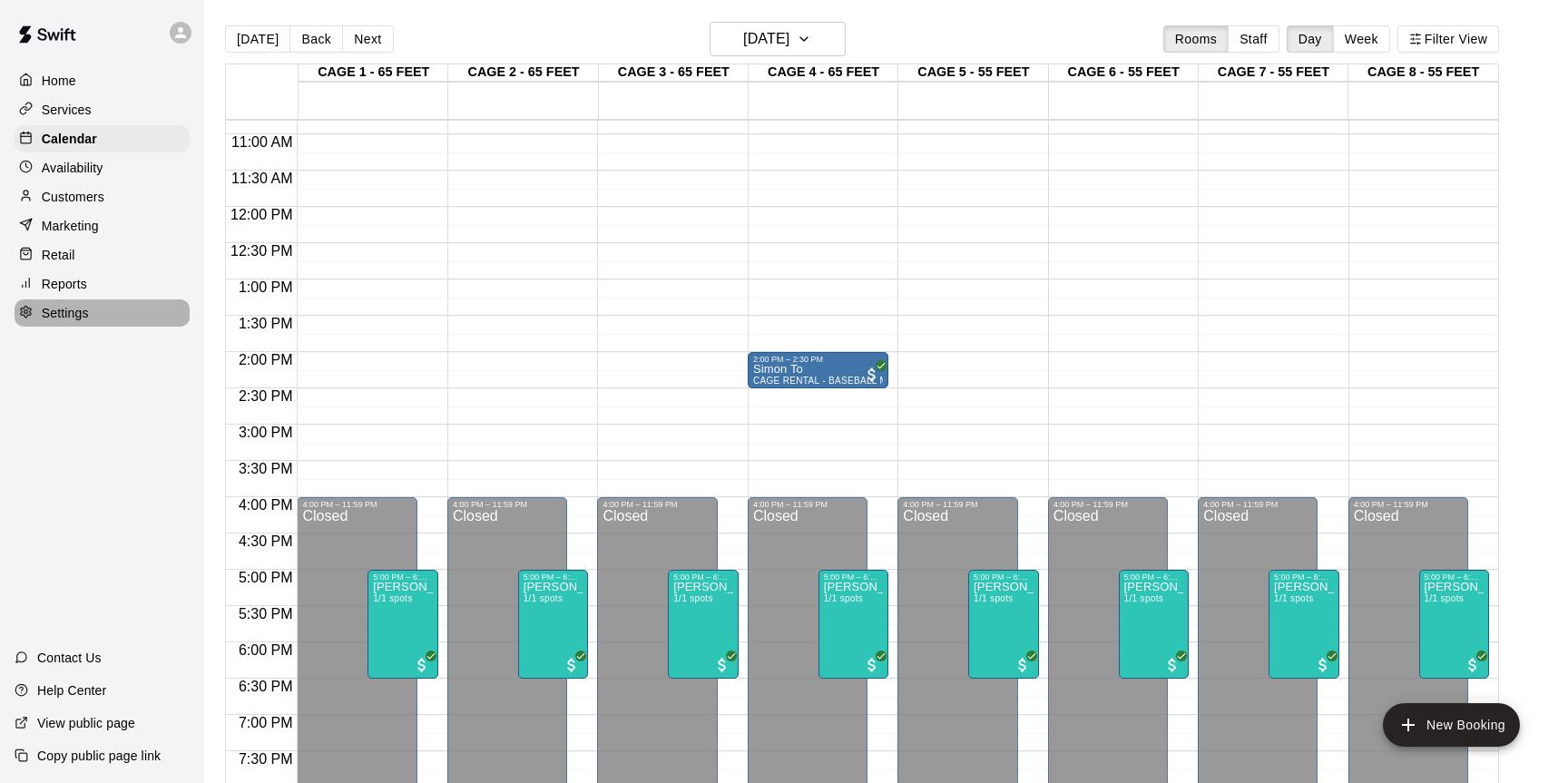
click at [86, 308] on p "Settings" at bounding box center [65, 314] width 47 height 18
select select "**"
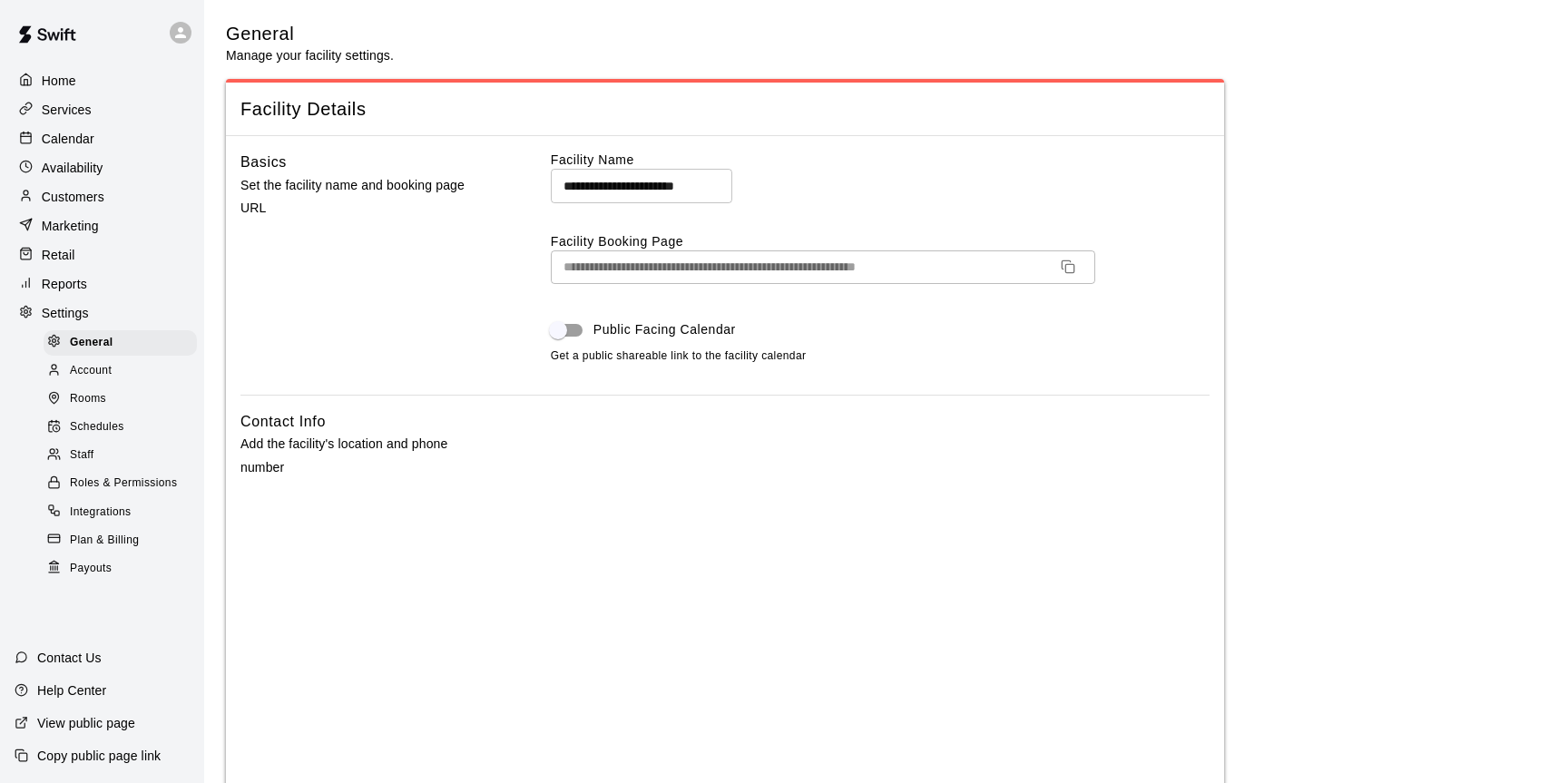
click at [77, 107] on p "Services" at bounding box center [66, 110] width 50 height 18
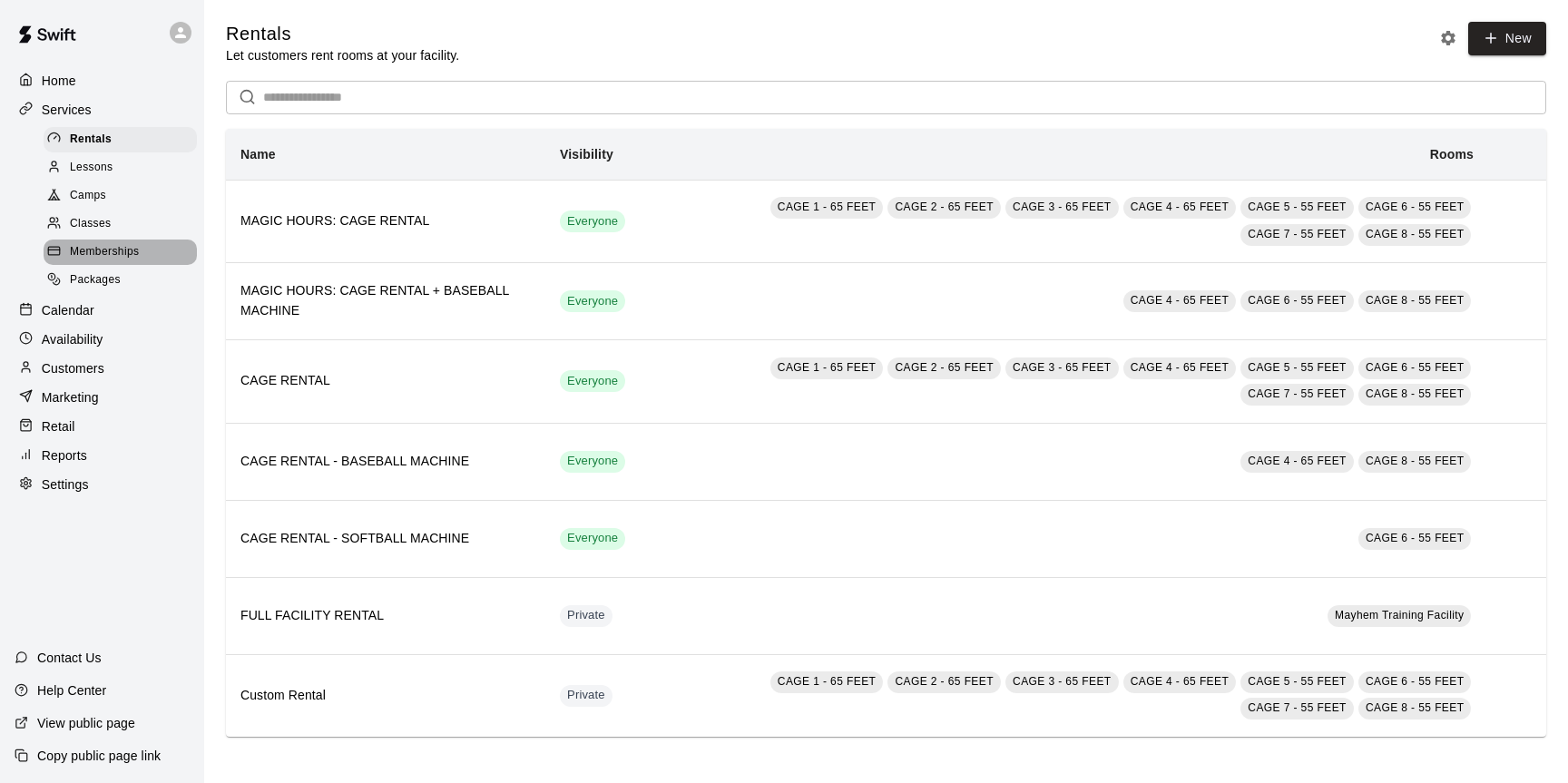
click at [127, 249] on span "Memberships" at bounding box center [104, 253] width 69 height 18
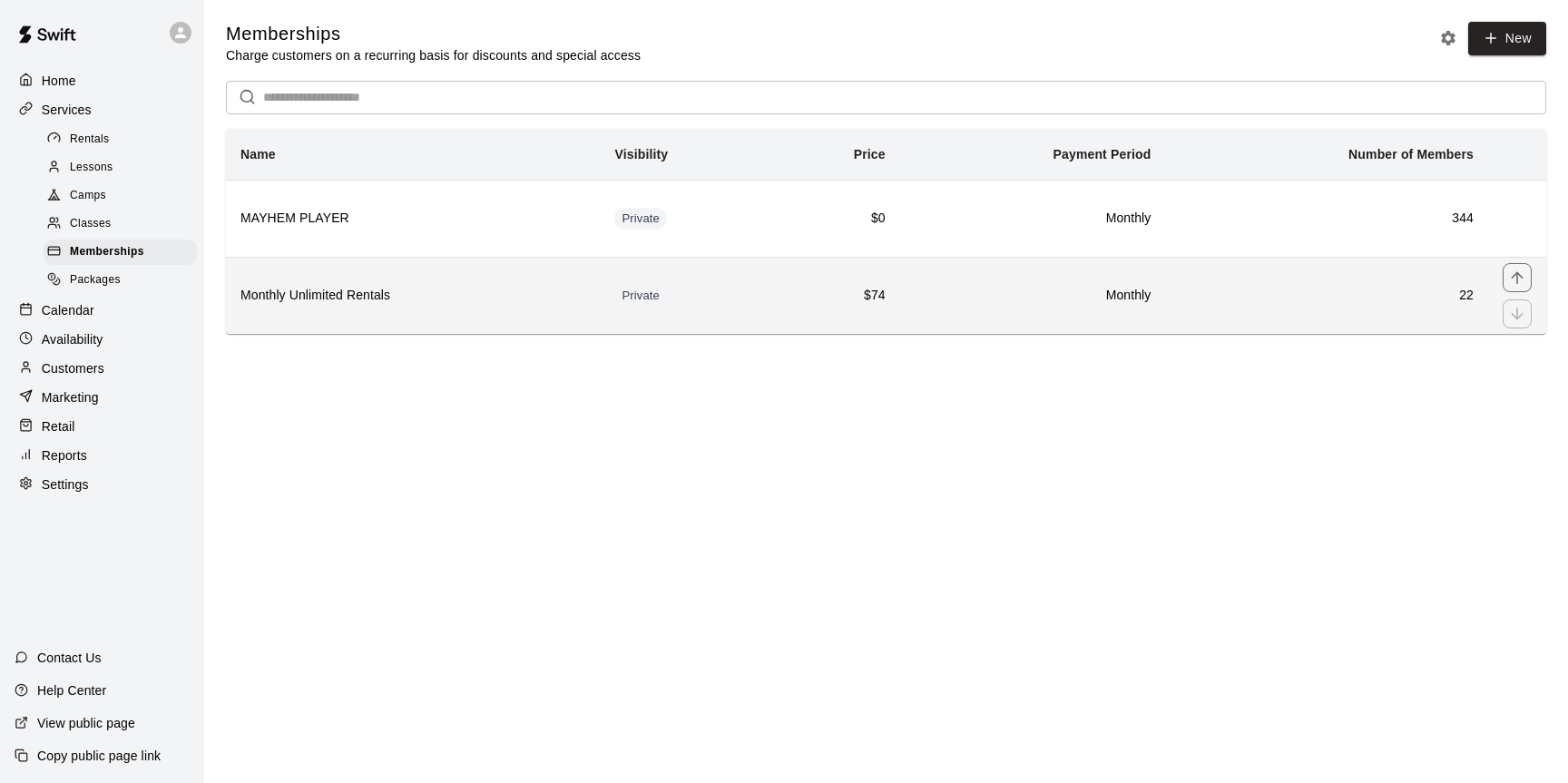
click at [529, 314] on th "Monthly Unlimited Rentals" at bounding box center [412, 295] width 374 height 77
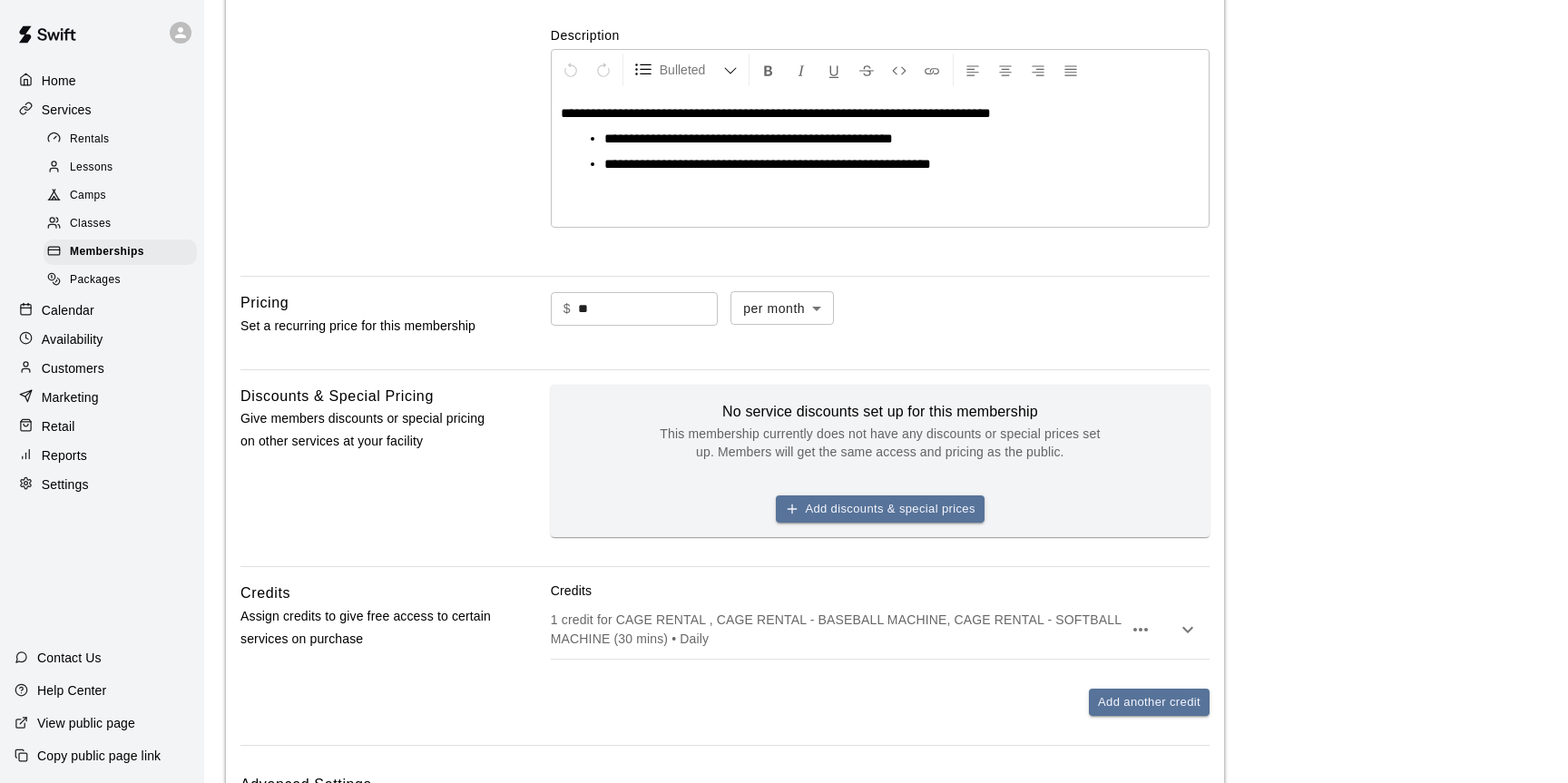
scroll to position [738, 0]
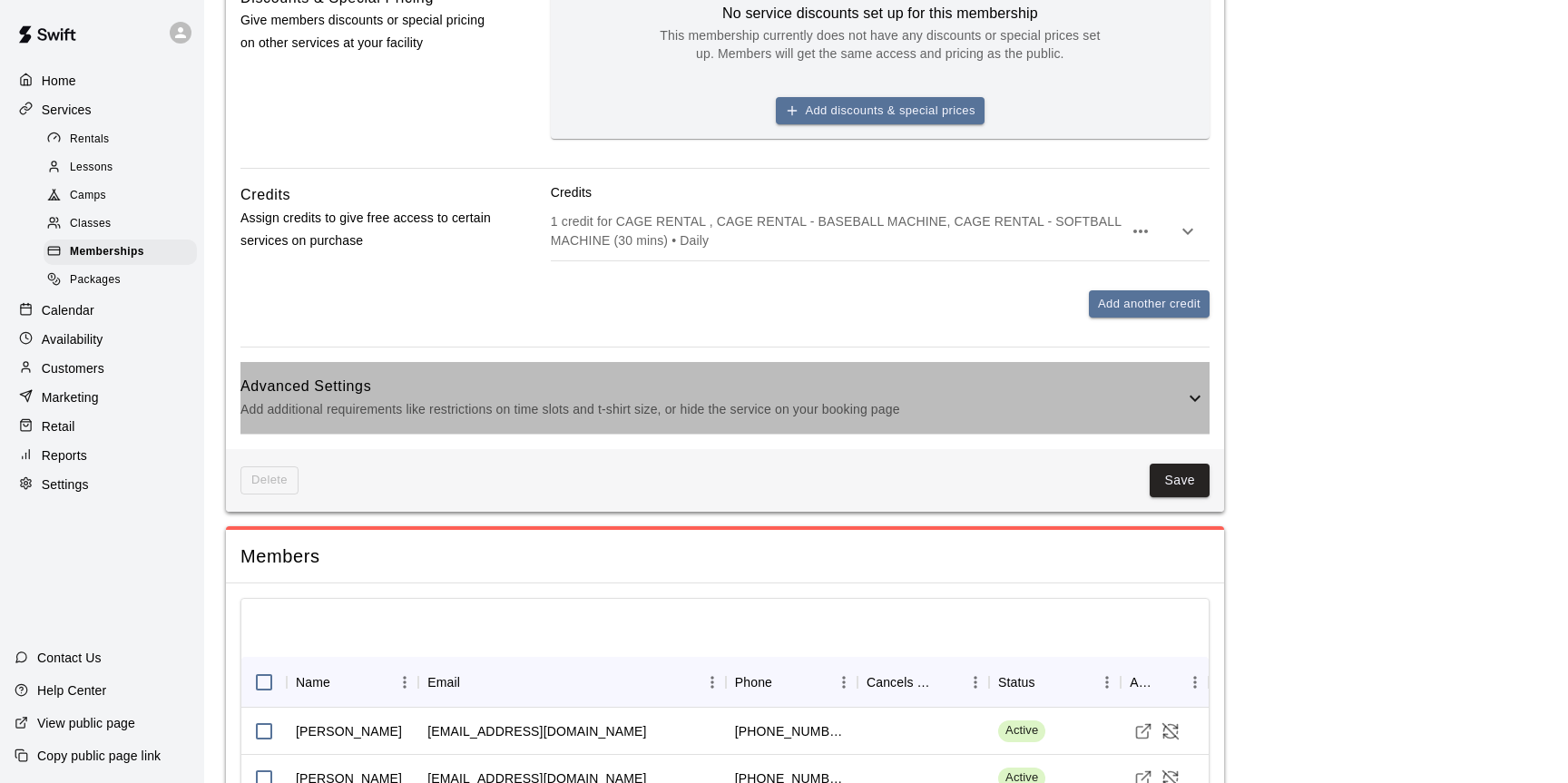
click at [1198, 401] on icon at bounding box center [1195, 398] width 22 height 22
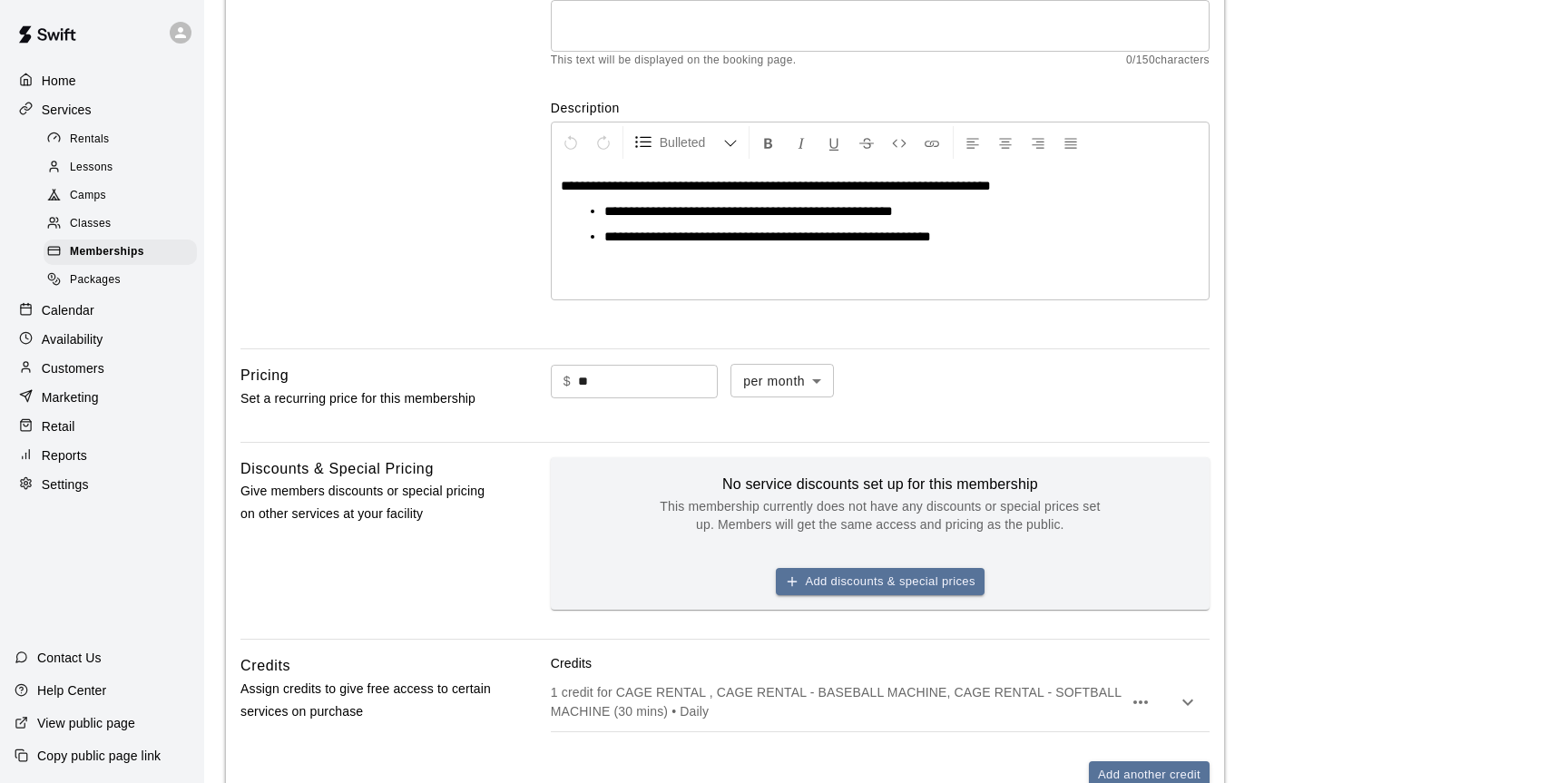
scroll to position [278, 0]
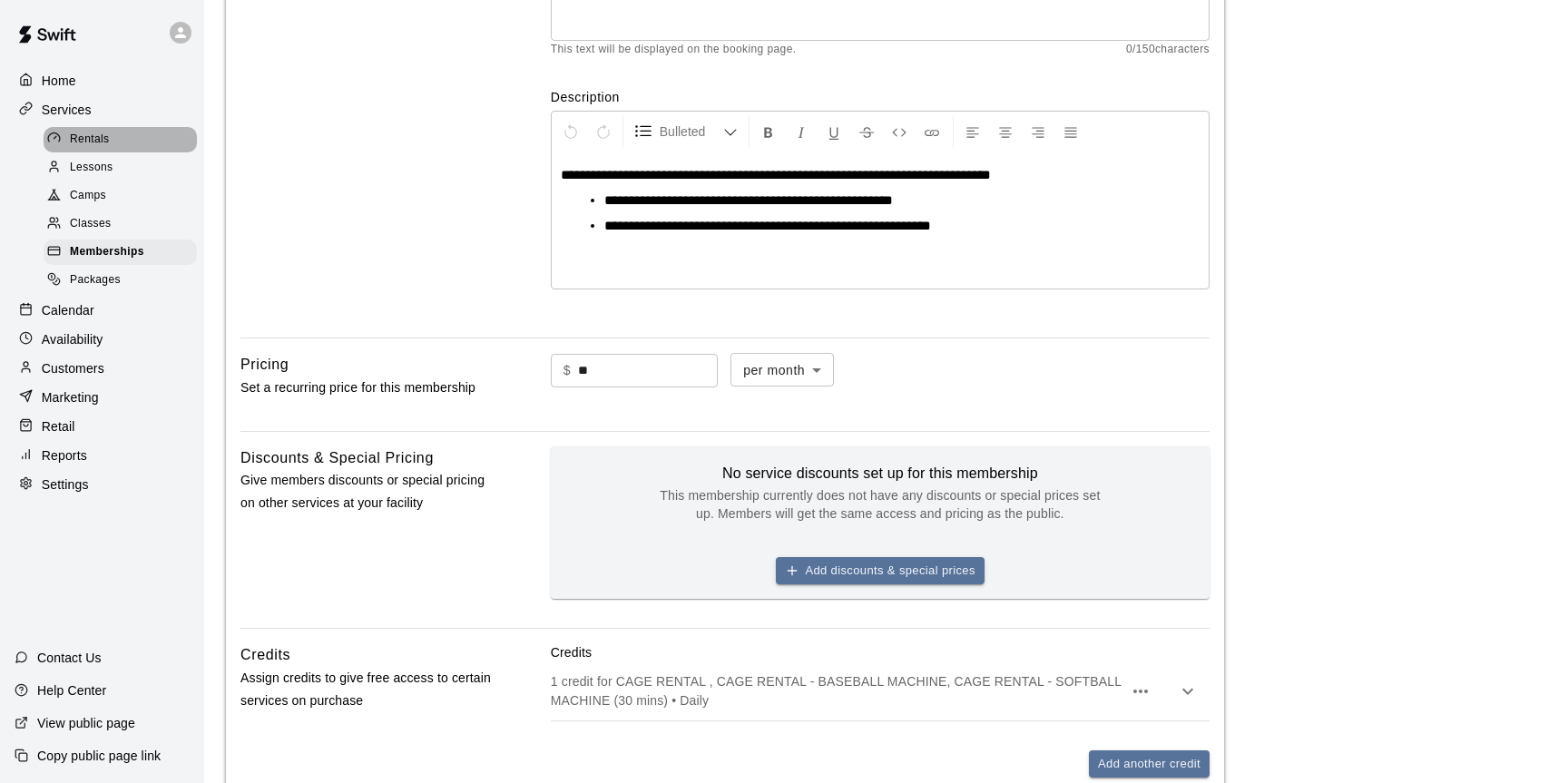
click at [94, 142] on span "Rentals" at bounding box center [89, 140] width 40 height 18
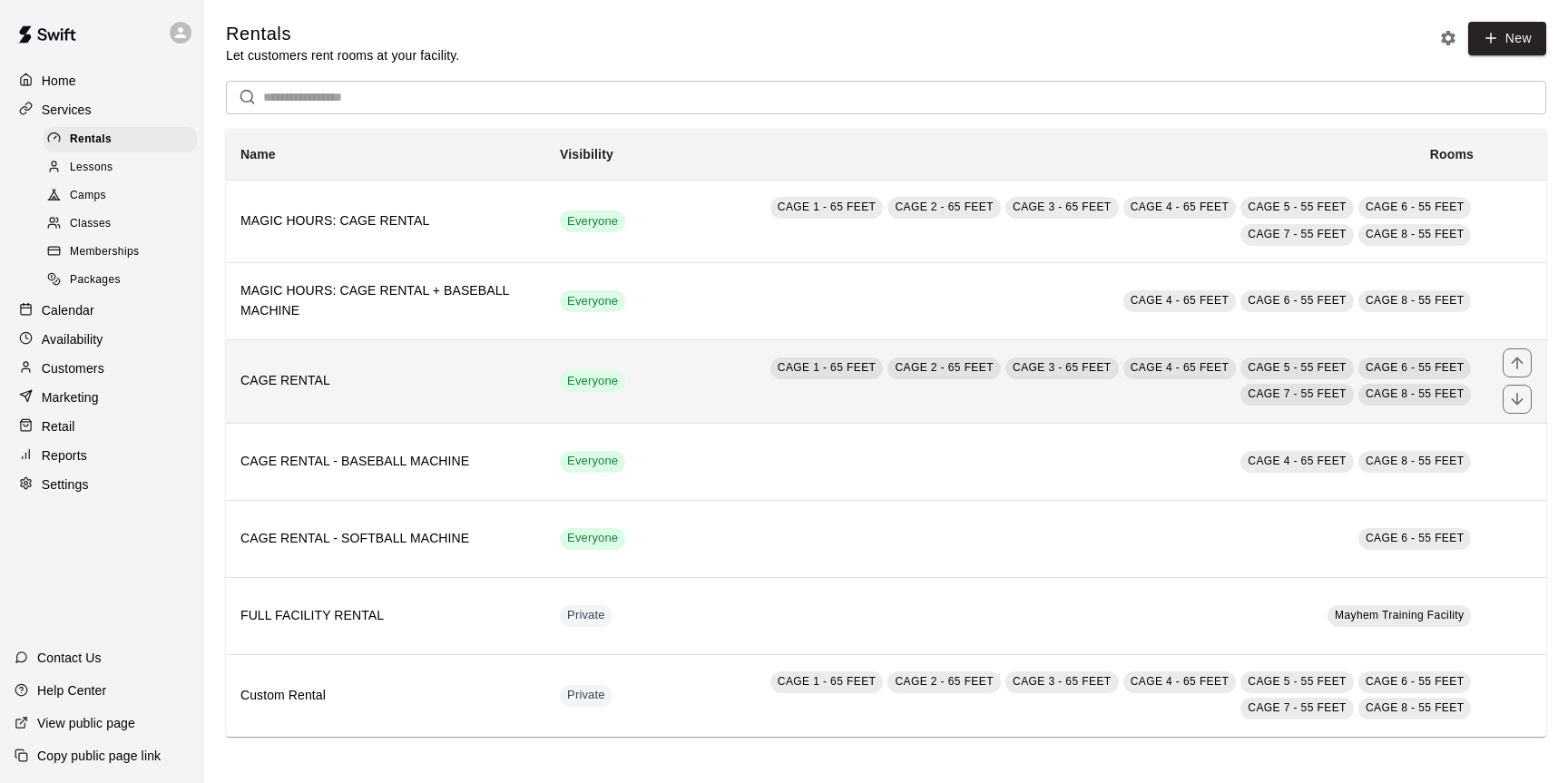
click at [459, 403] on th "CAGE RENTAL" at bounding box center [386, 382] width 319 height 83
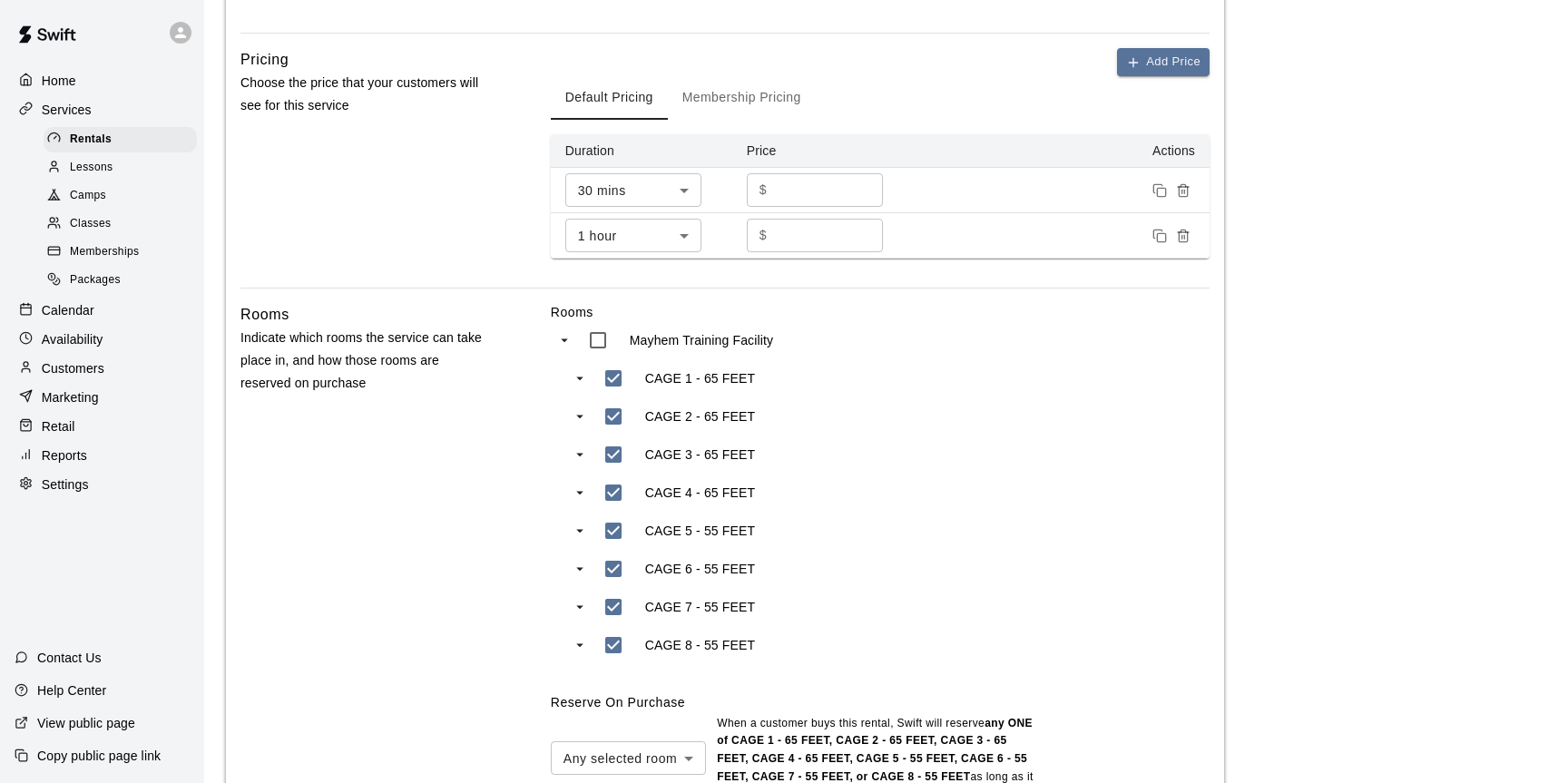
scroll to position [808, 0]
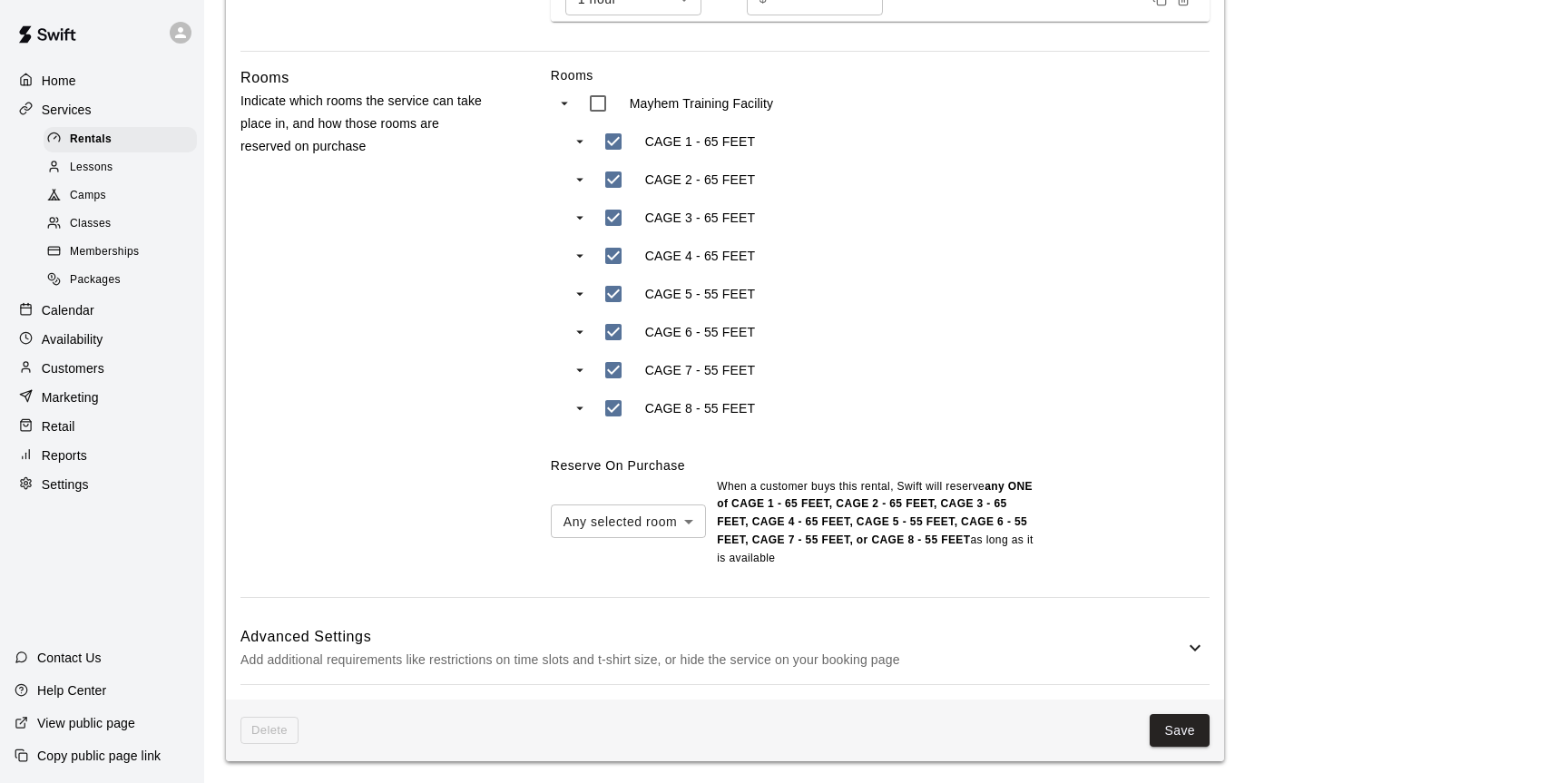
click at [1118, 662] on p "Add additional requirements like restrictions on time slots and t-shirt size, o…" at bounding box center [712, 660] width 944 height 23
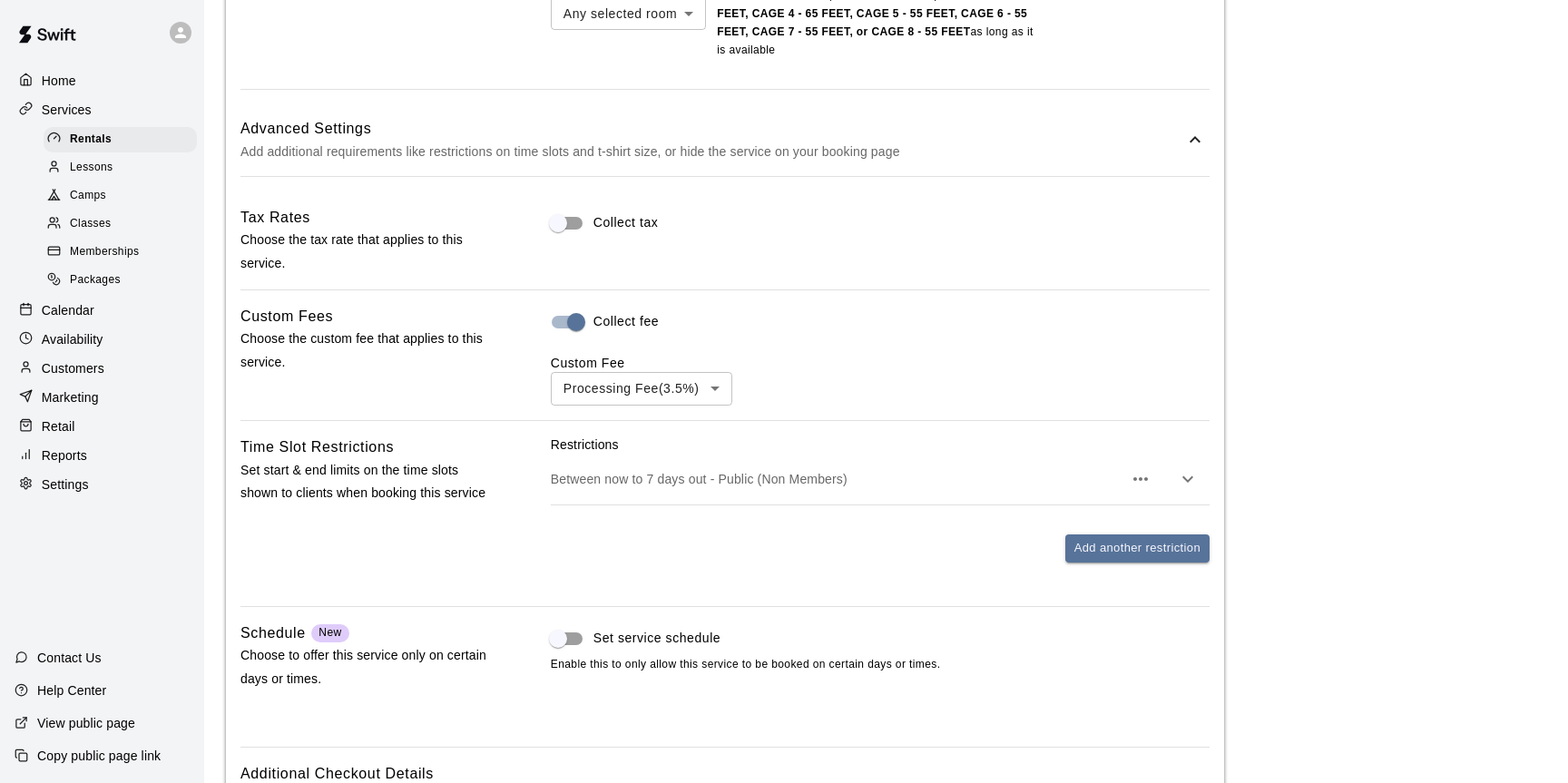
scroll to position [1402, 0]
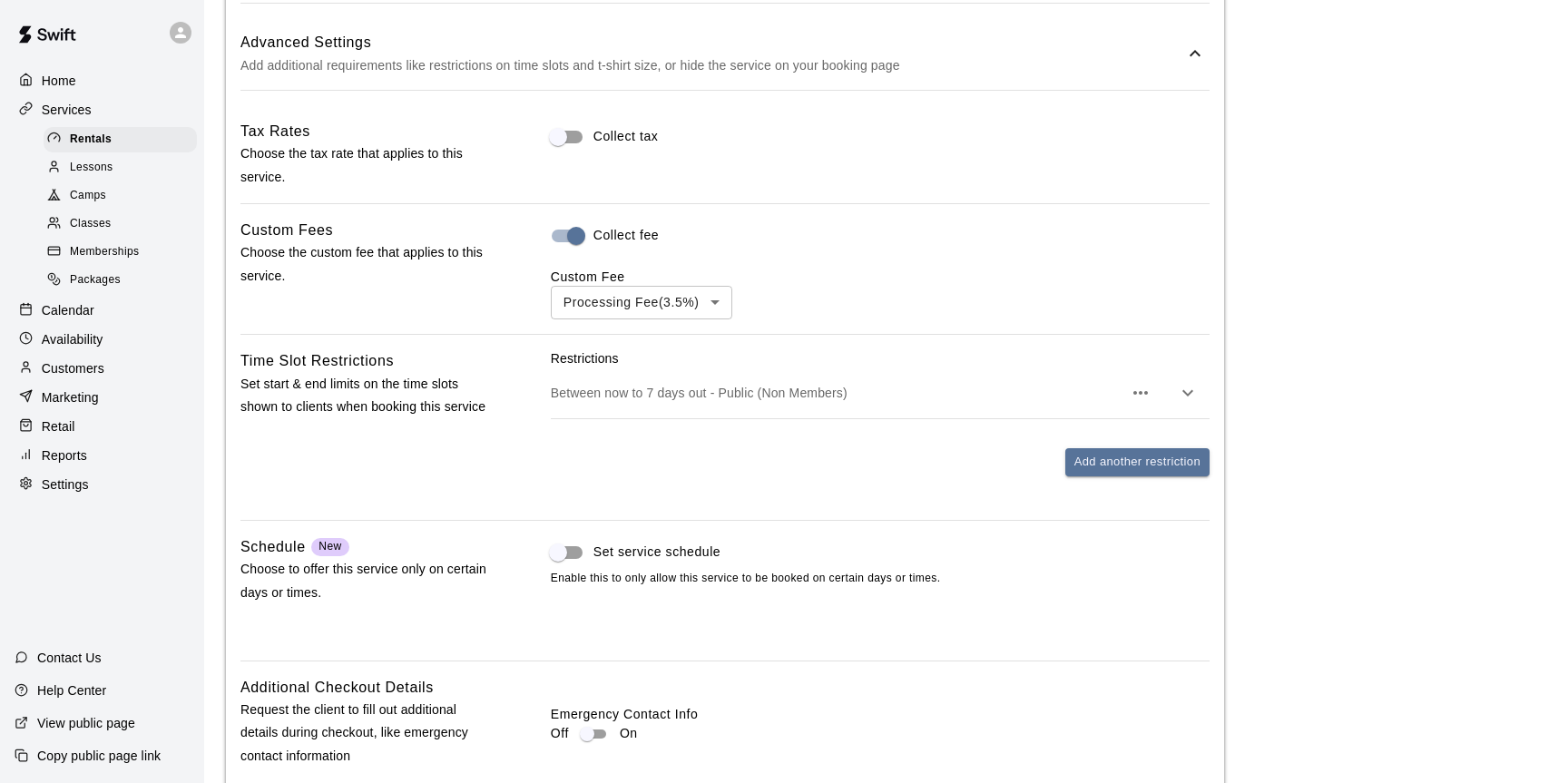
click at [1183, 403] on icon "button" at bounding box center [1188, 393] width 22 height 22
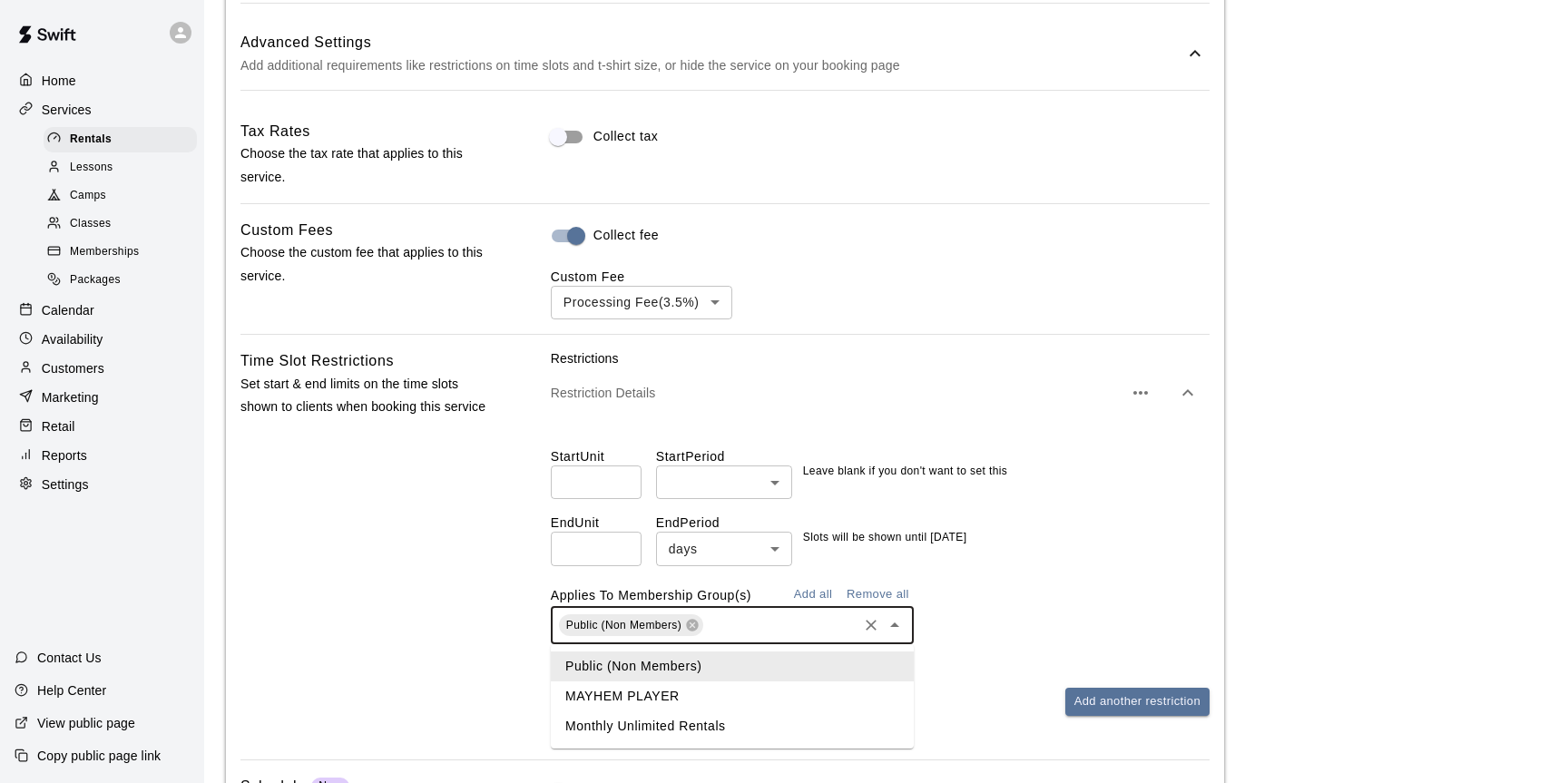
click at [792, 632] on input "text" at bounding box center [780, 625] width 148 height 23
click at [677, 704] on li "MAYHEM PLAYER" at bounding box center [732, 696] width 363 height 30
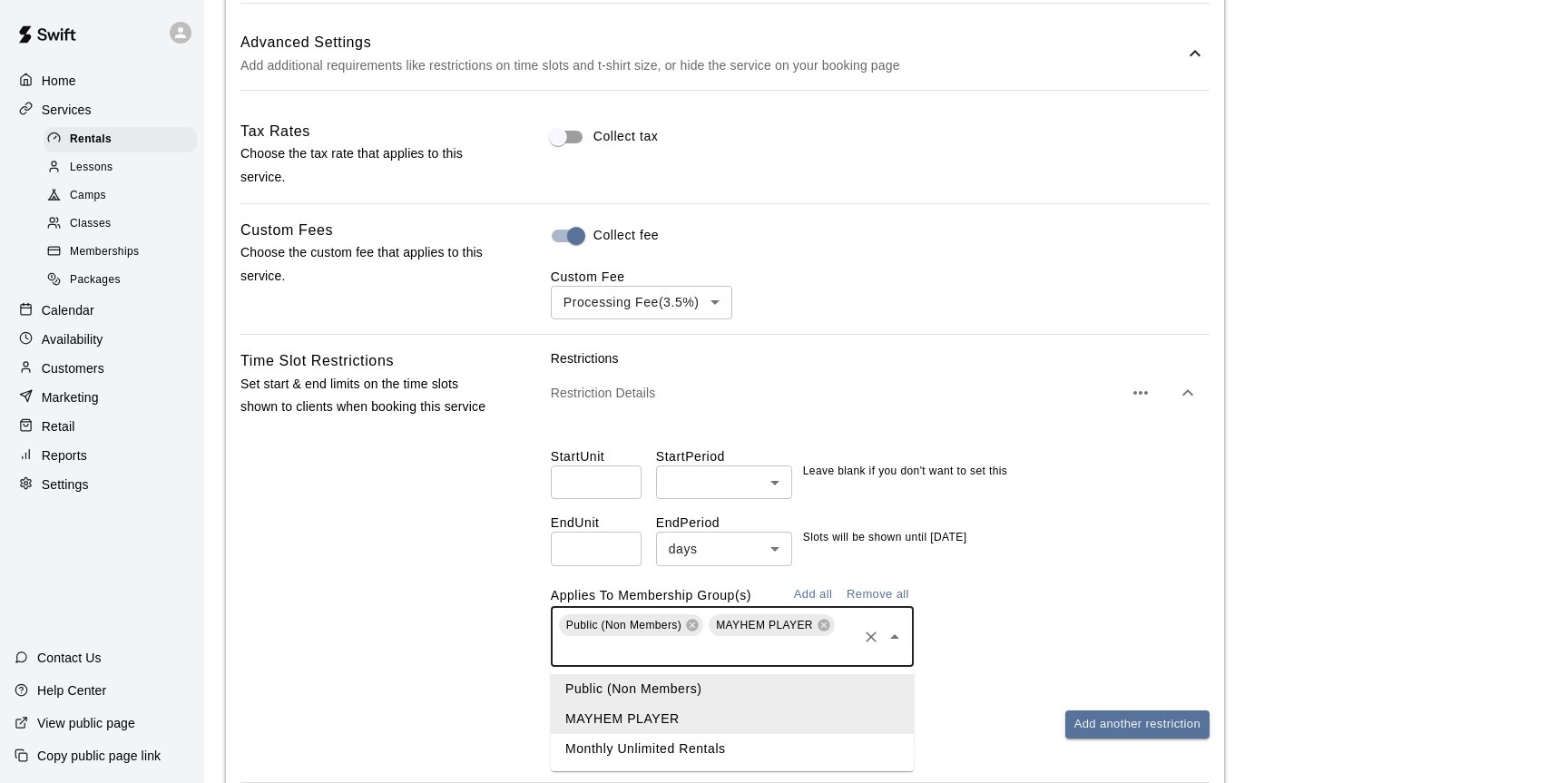
click at [716, 656] on input "text" at bounding box center [706, 650] width 299 height 23
click at [661, 743] on li "Monthly Unlimited Rentals" at bounding box center [732, 749] width 363 height 30
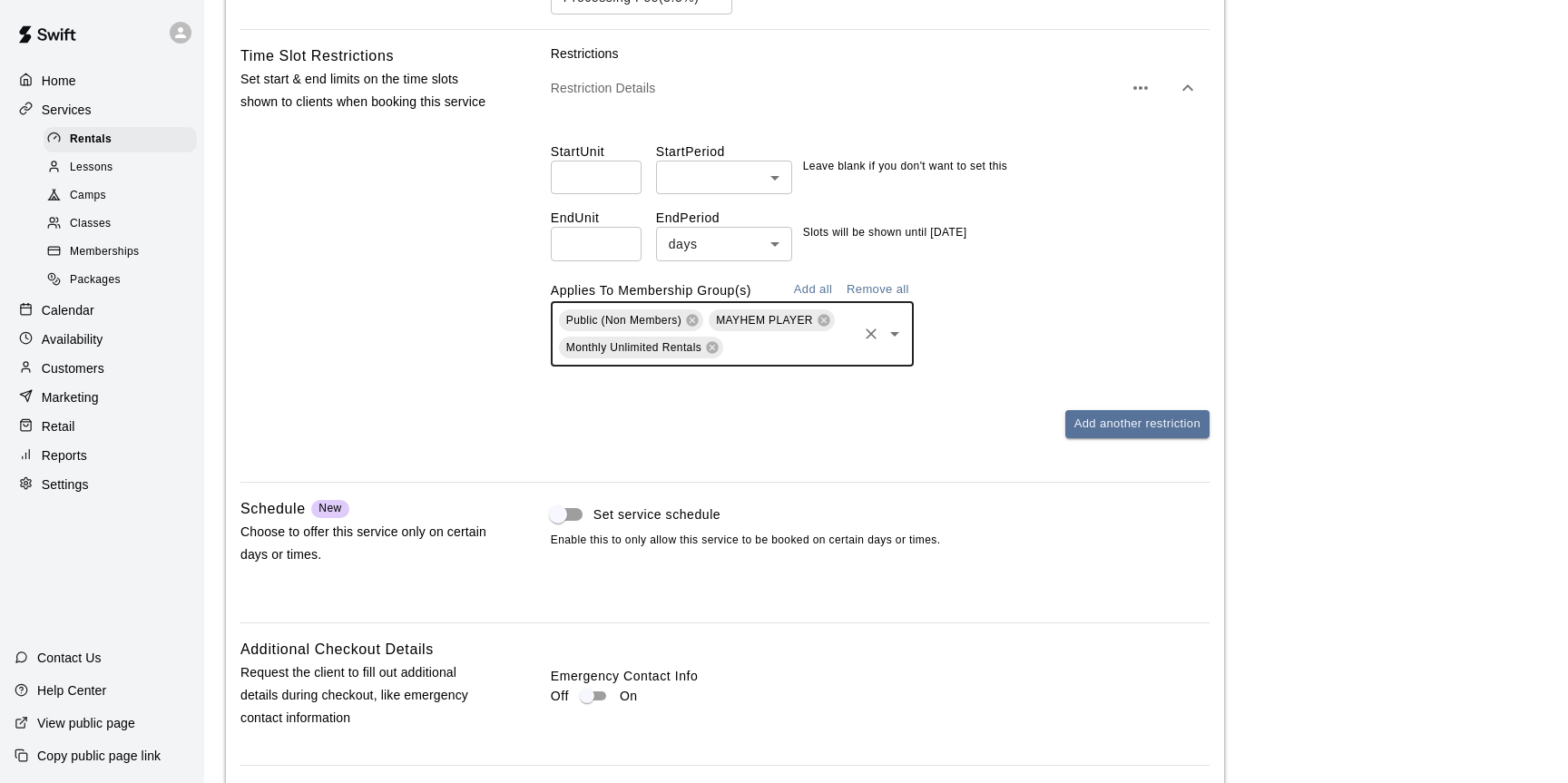
scroll to position [1902, 0]
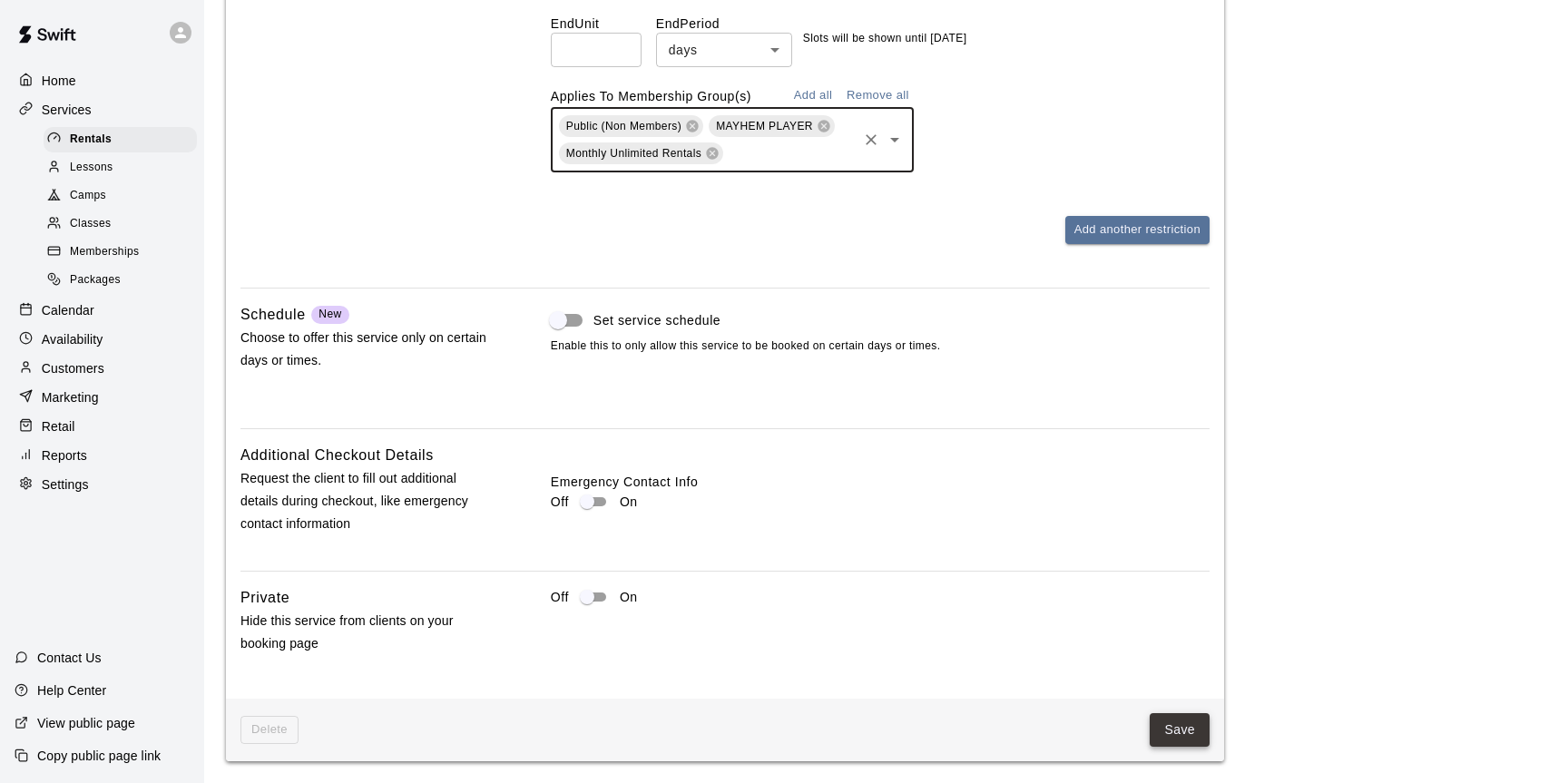
click at [1182, 728] on button "Save" at bounding box center [1180, 730] width 60 height 33
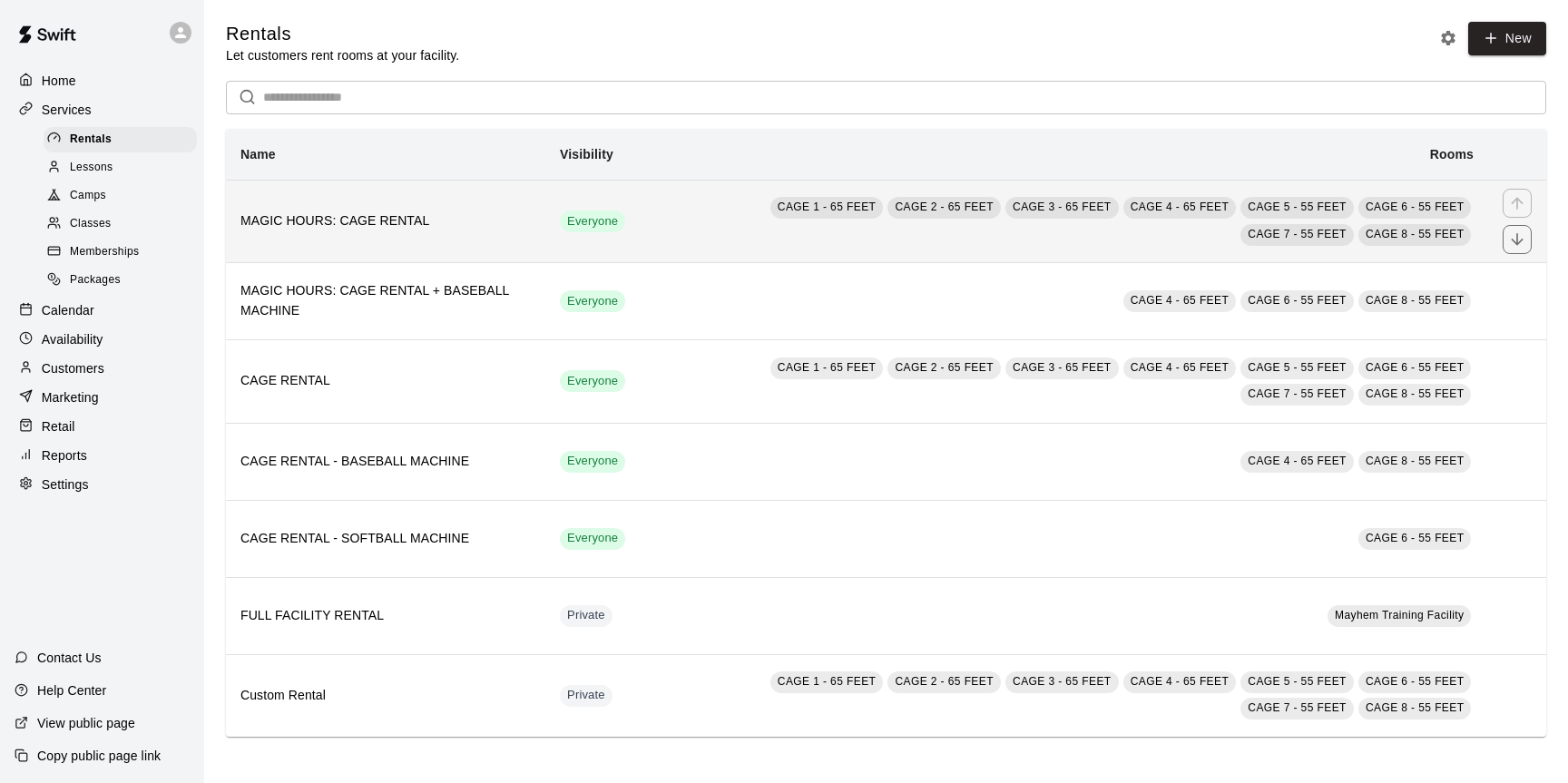
click at [446, 213] on h6 "MAGIC HOURS: CAGE RENTAL" at bounding box center [386, 221] width 291 height 20
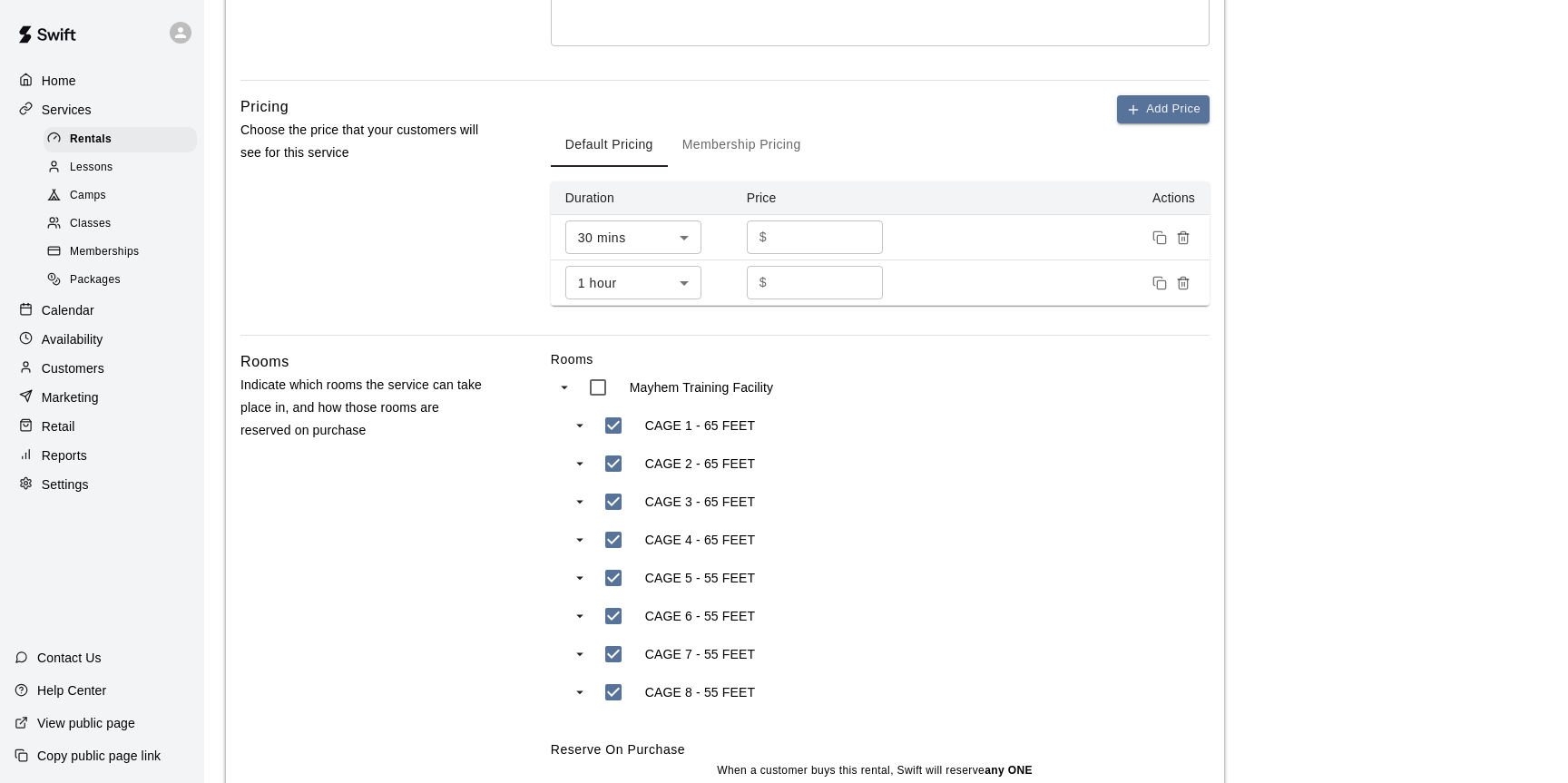
scroll to position [808, 0]
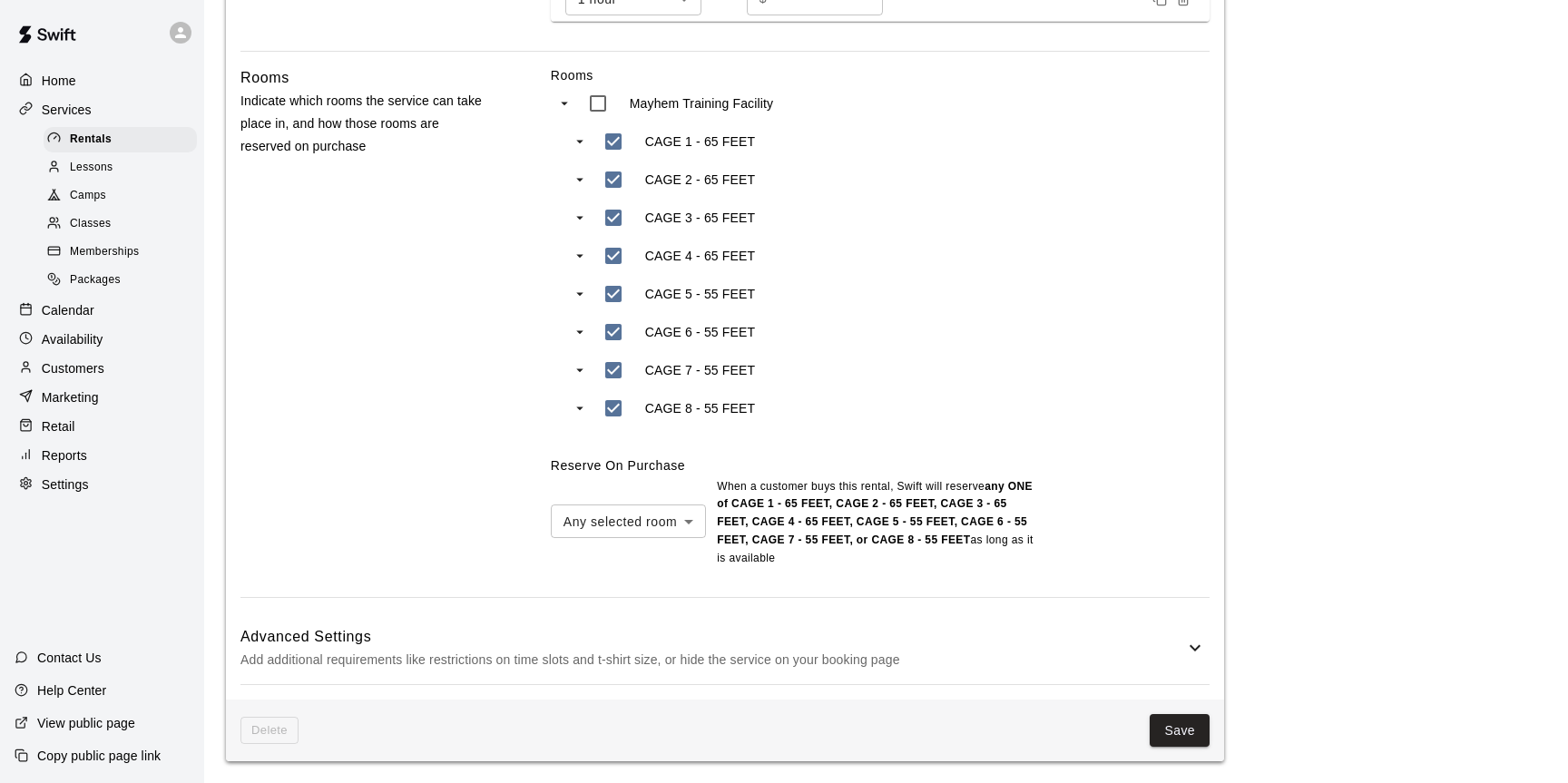
click at [1007, 649] on p "Add additional requirements like restrictions on time slots and t-shirt size, o…" at bounding box center [712, 660] width 944 height 23
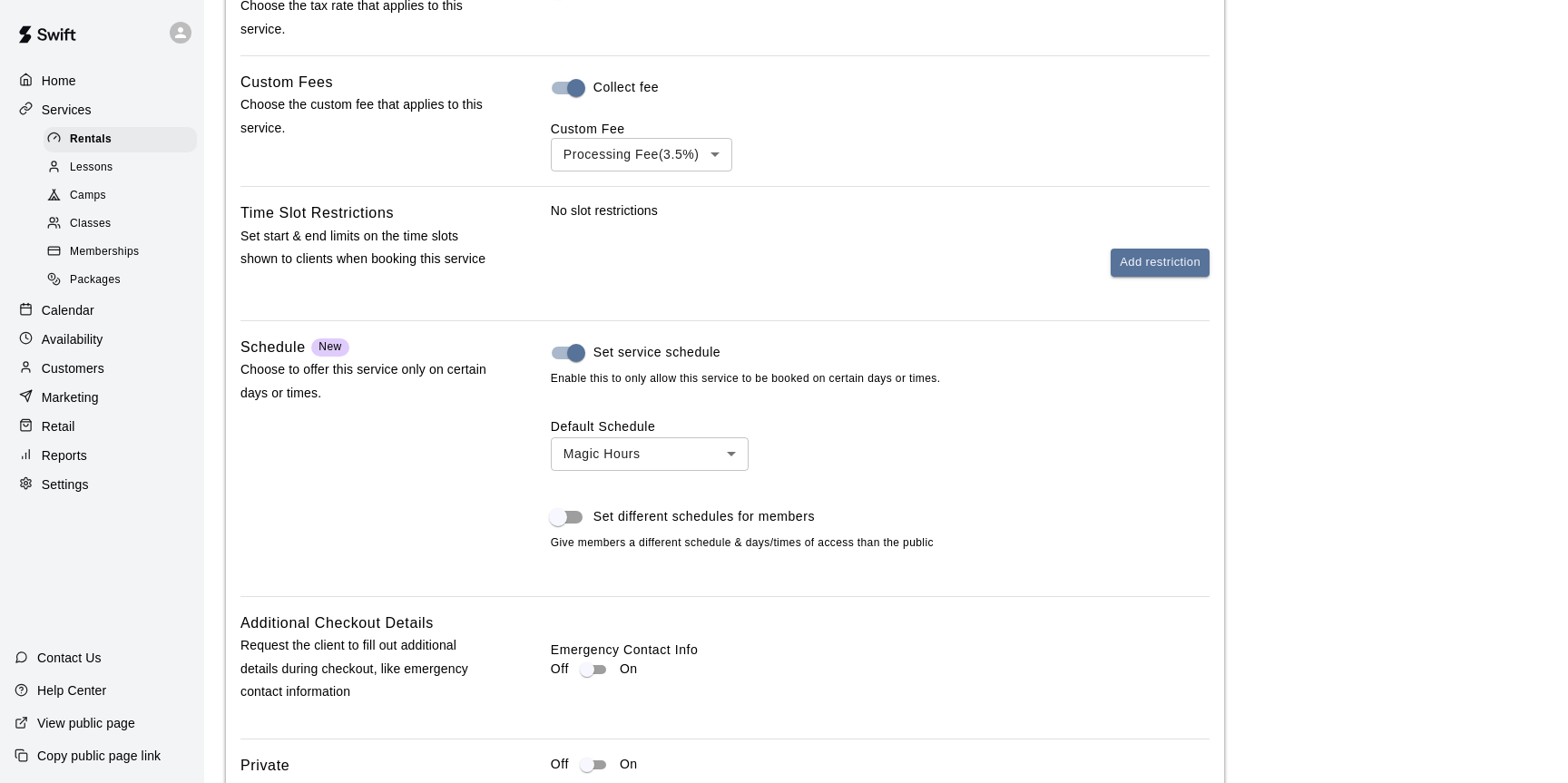
scroll to position [1553, 0]
click at [1178, 262] on button "Add restriction" at bounding box center [1160, 260] width 99 height 29
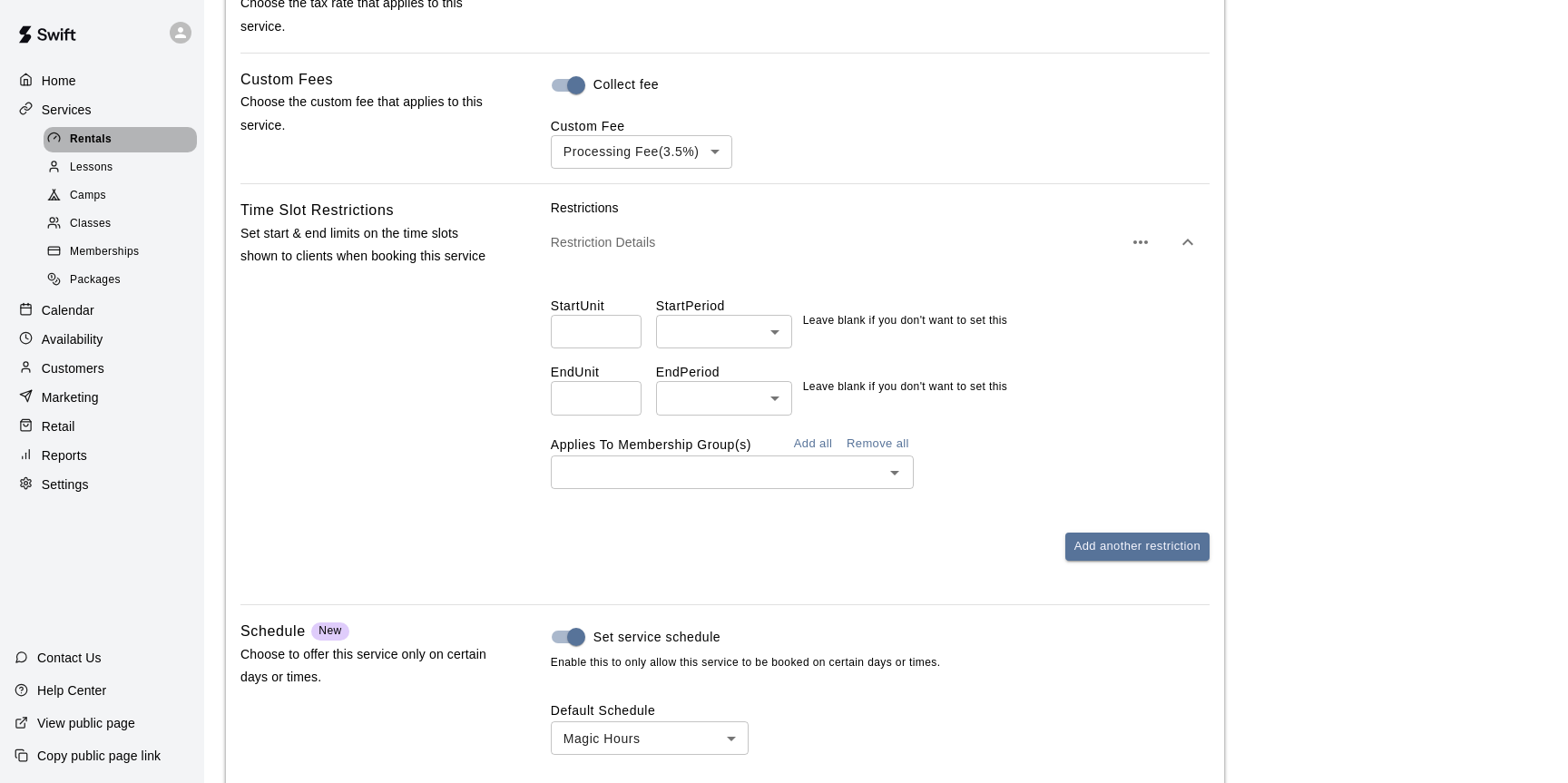
click at [97, 134] on span "Rentals" at bounding box center [90, 140] width 42 height 18
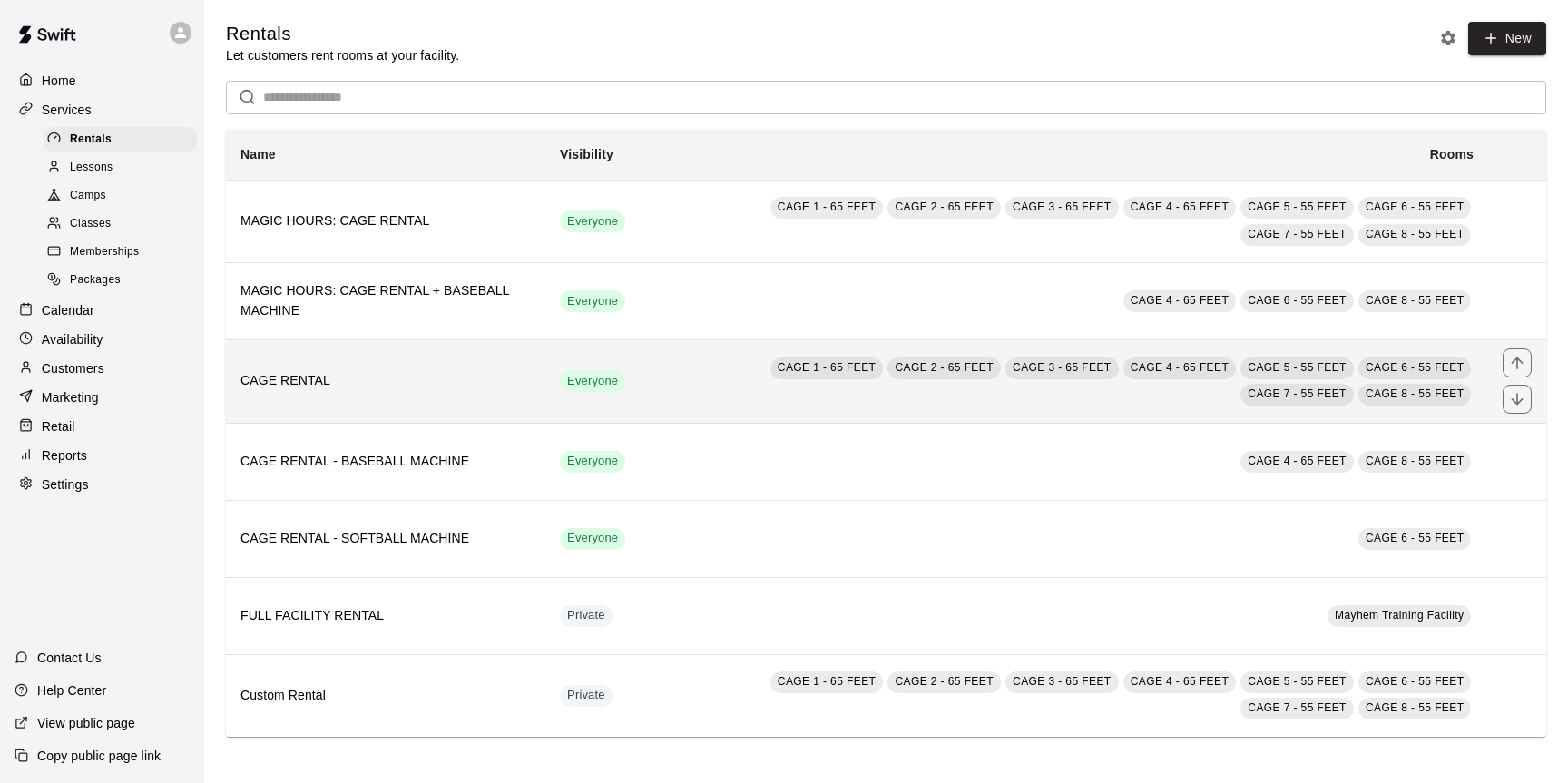
click at [411, 397] on th "CAGE RENTAL" at bounding box center [386, 382] width 319 height 83
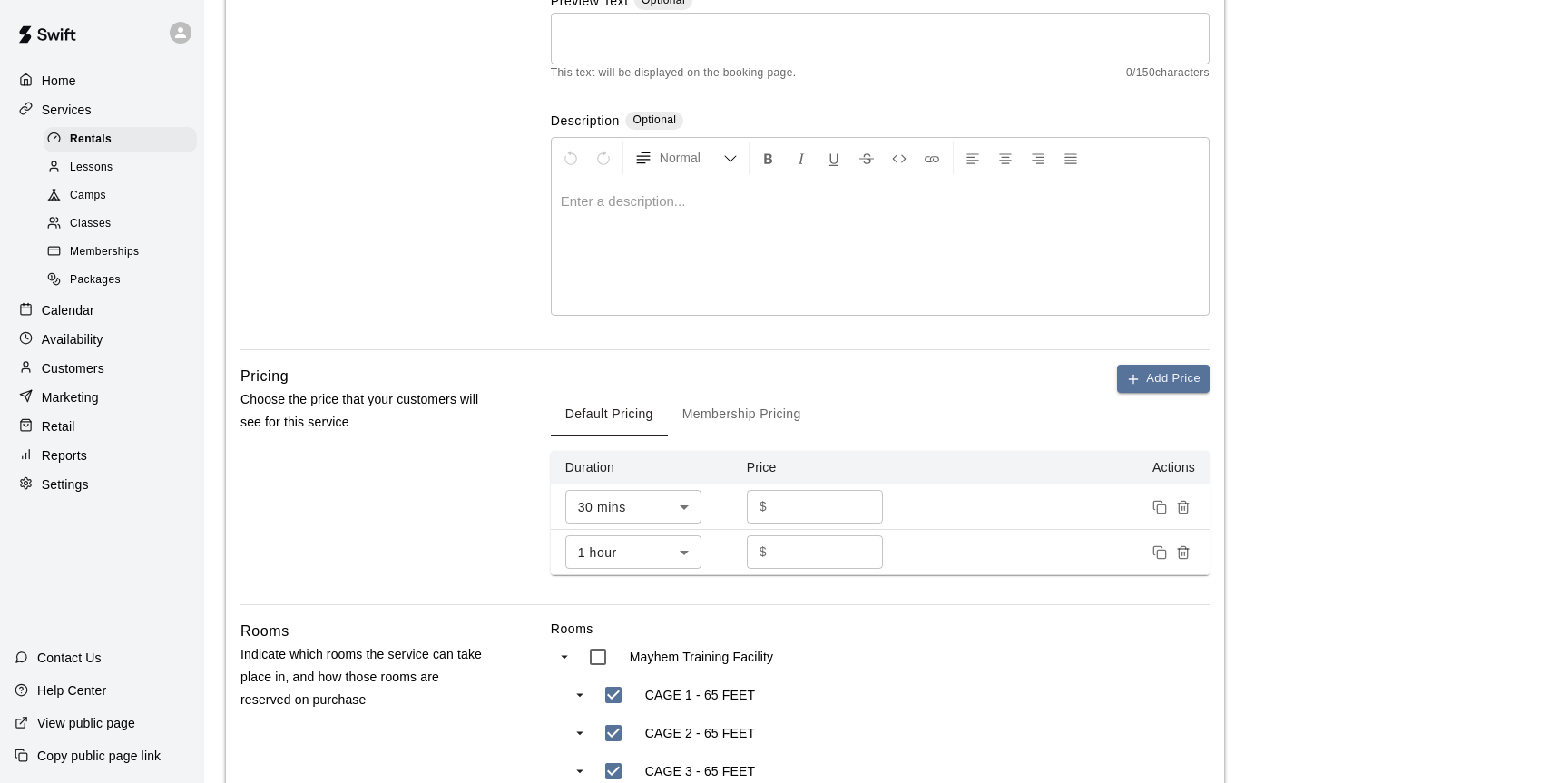
scroll to position [808, 0]
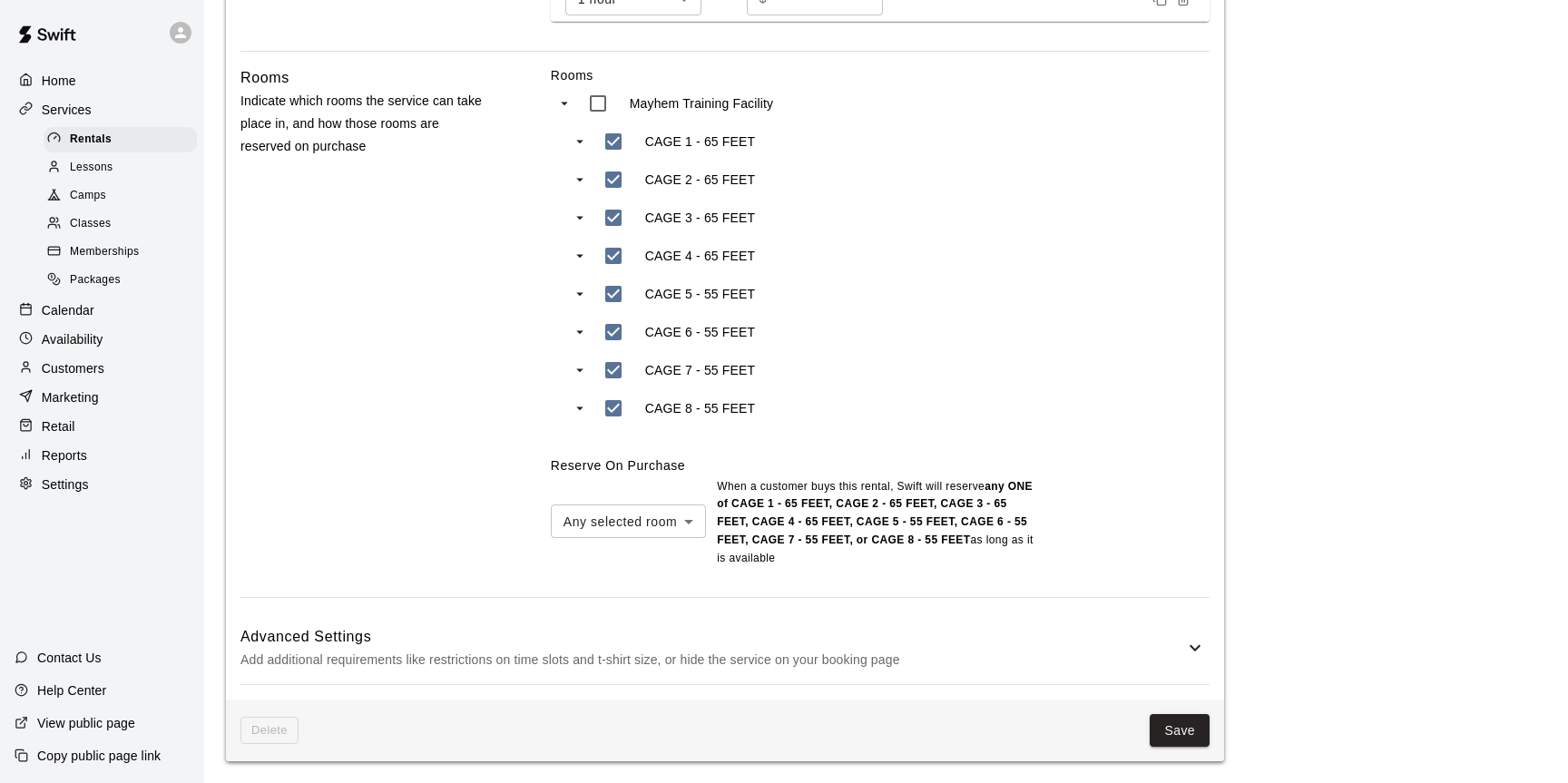
click at [1039, 632] on h6 "Advanced Settings" at bounding box center [712, 637] width 944 height 24
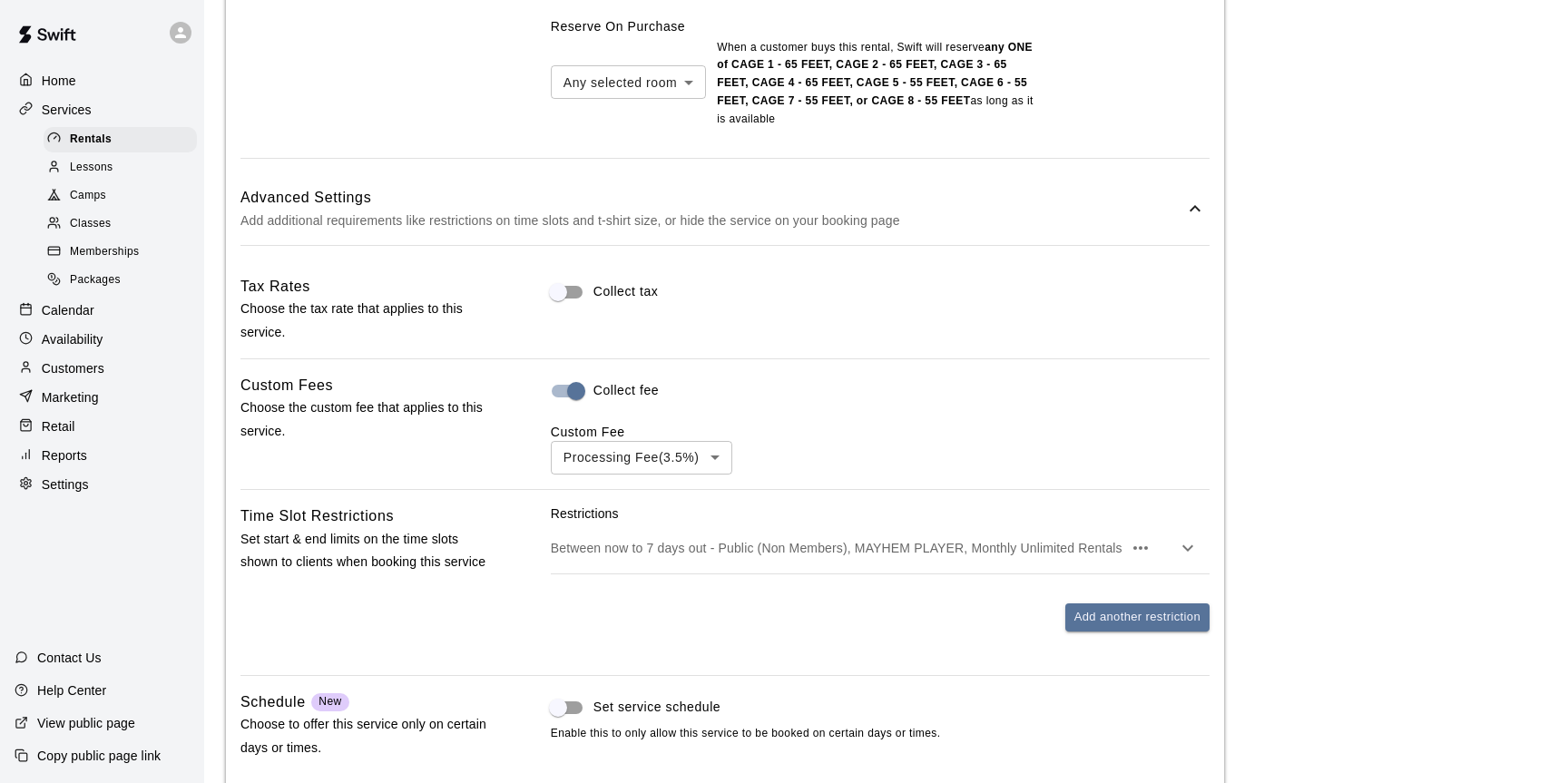
scroll to position [1548, 0]
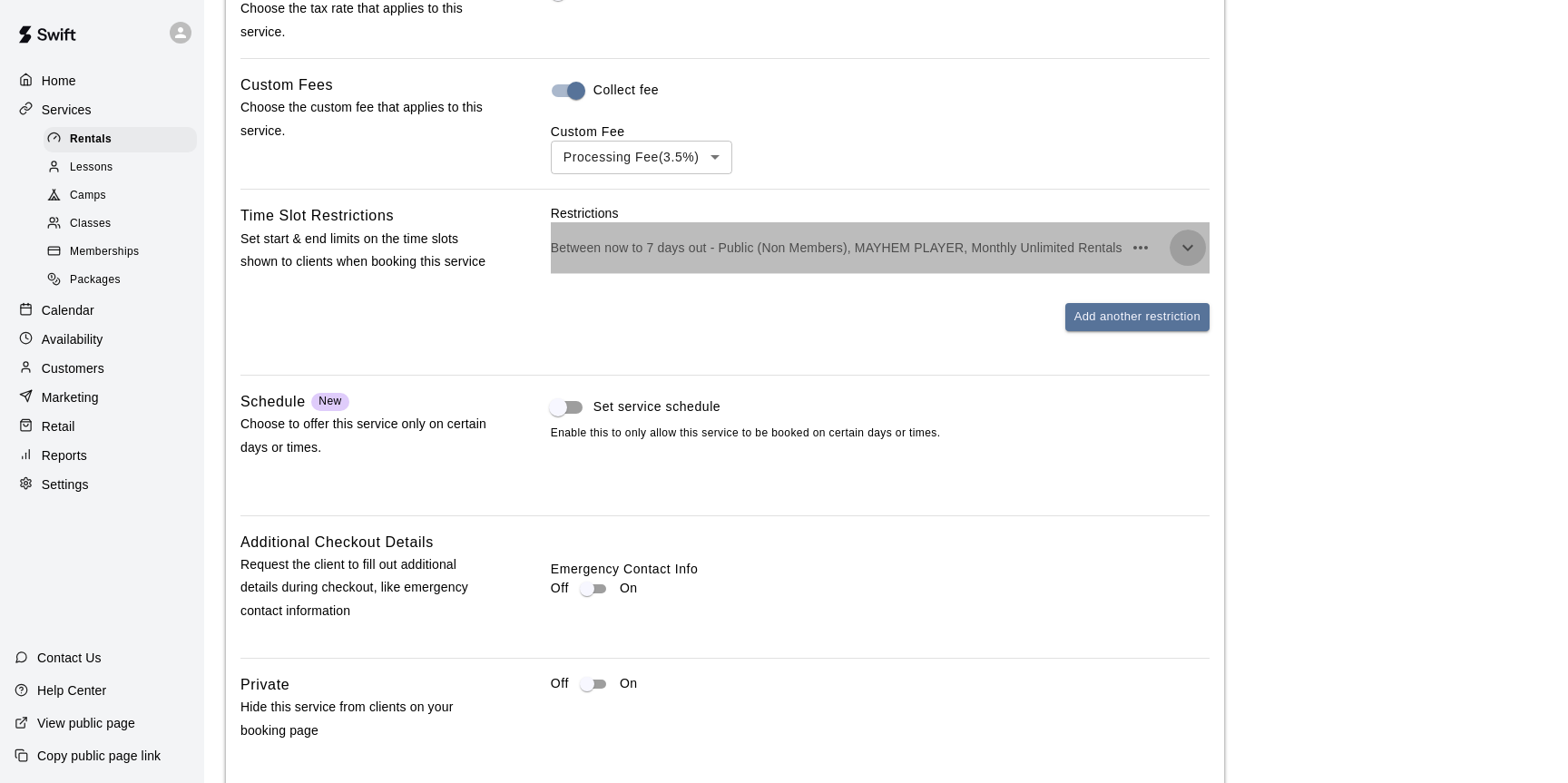
click at [1194, 251] on icon "button" at bounding box center [1188, 248] width 22 height 22
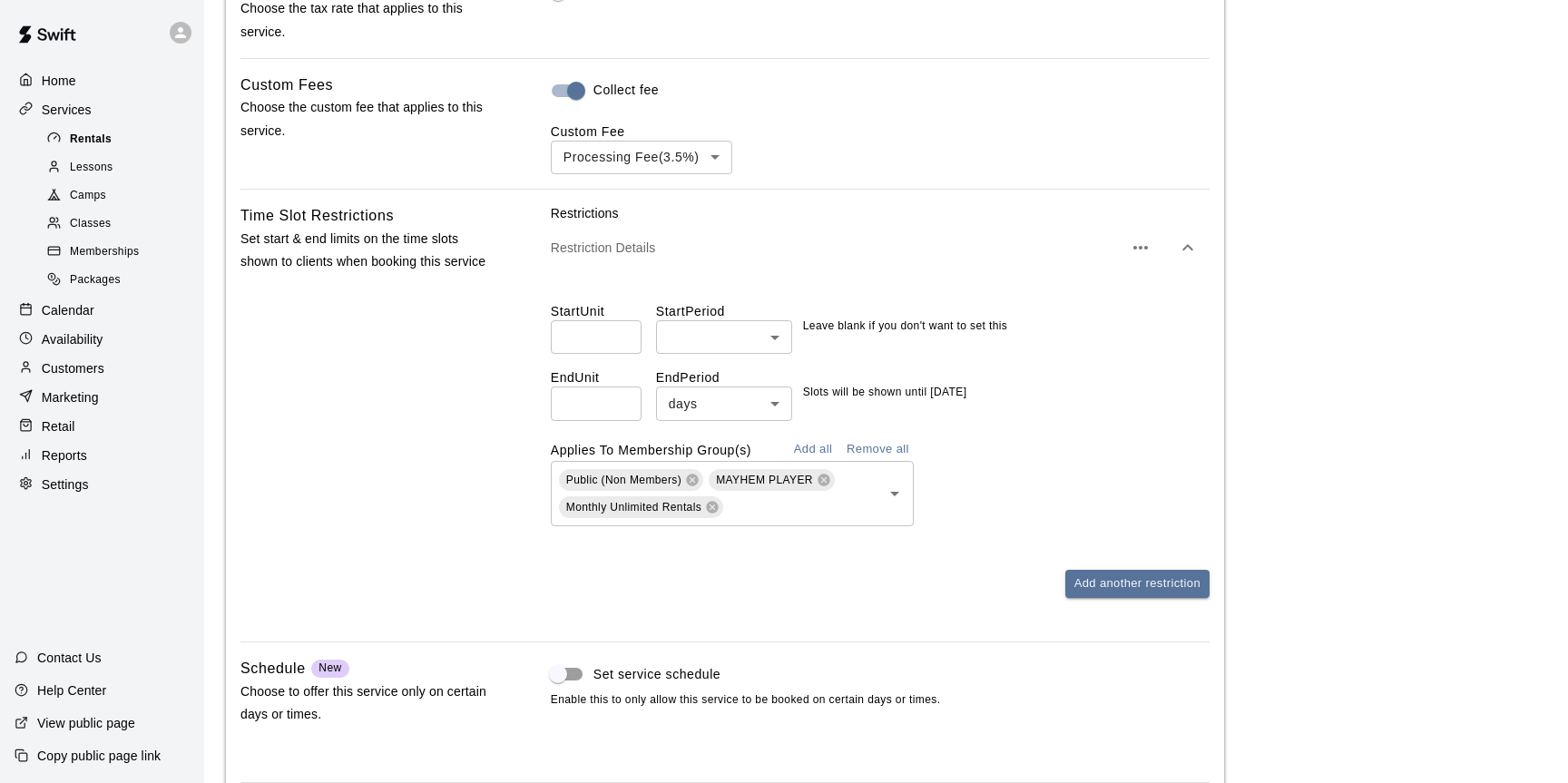
click at [82, 136] on span "Rentals" at bounding box center [90, 140] width 42 height 18
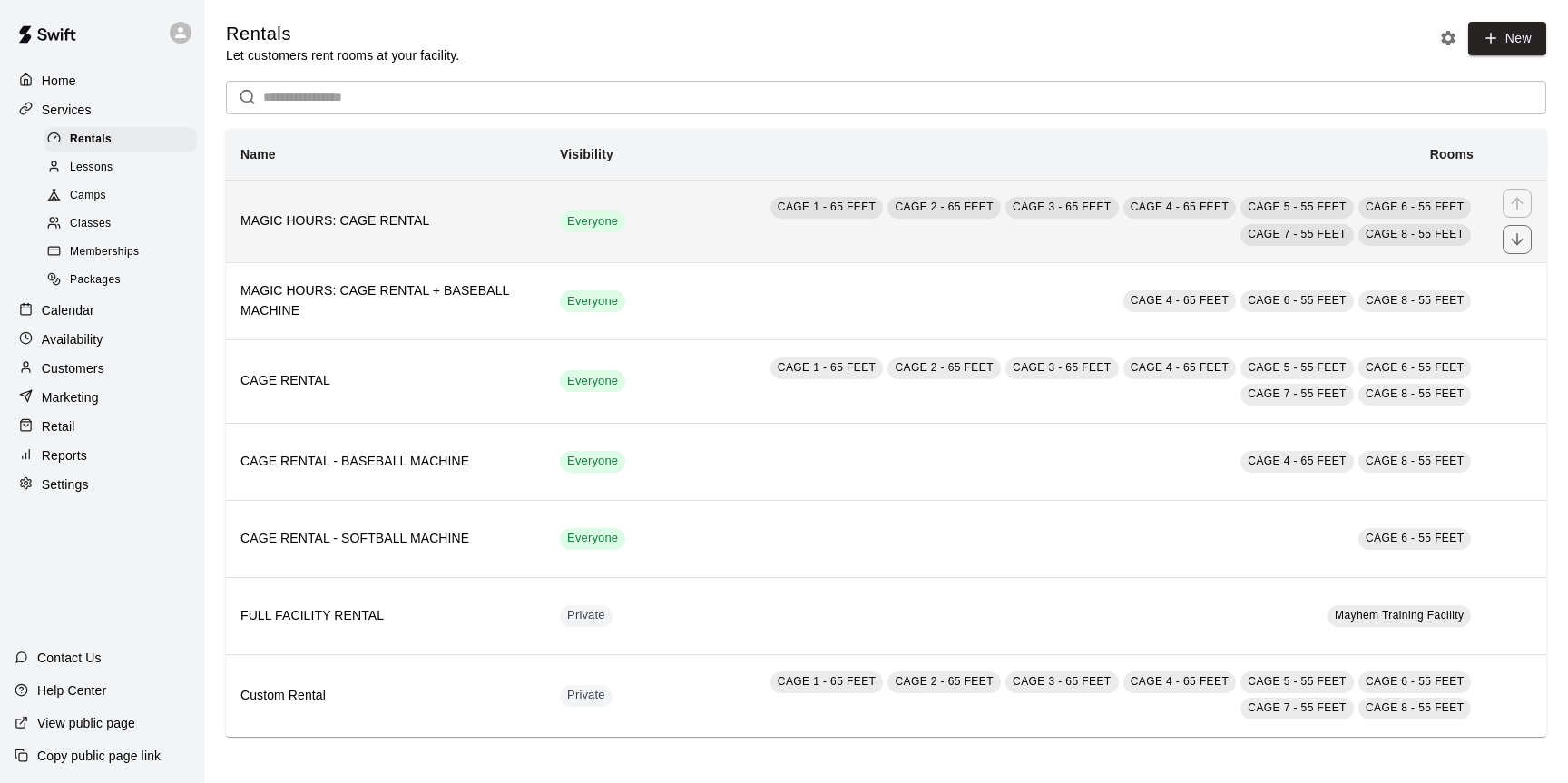
click at [477, 219] on h6 "MAGIC HOURS: CAGE RENTAL" at bounding box center [386, 221] width 291 height 20
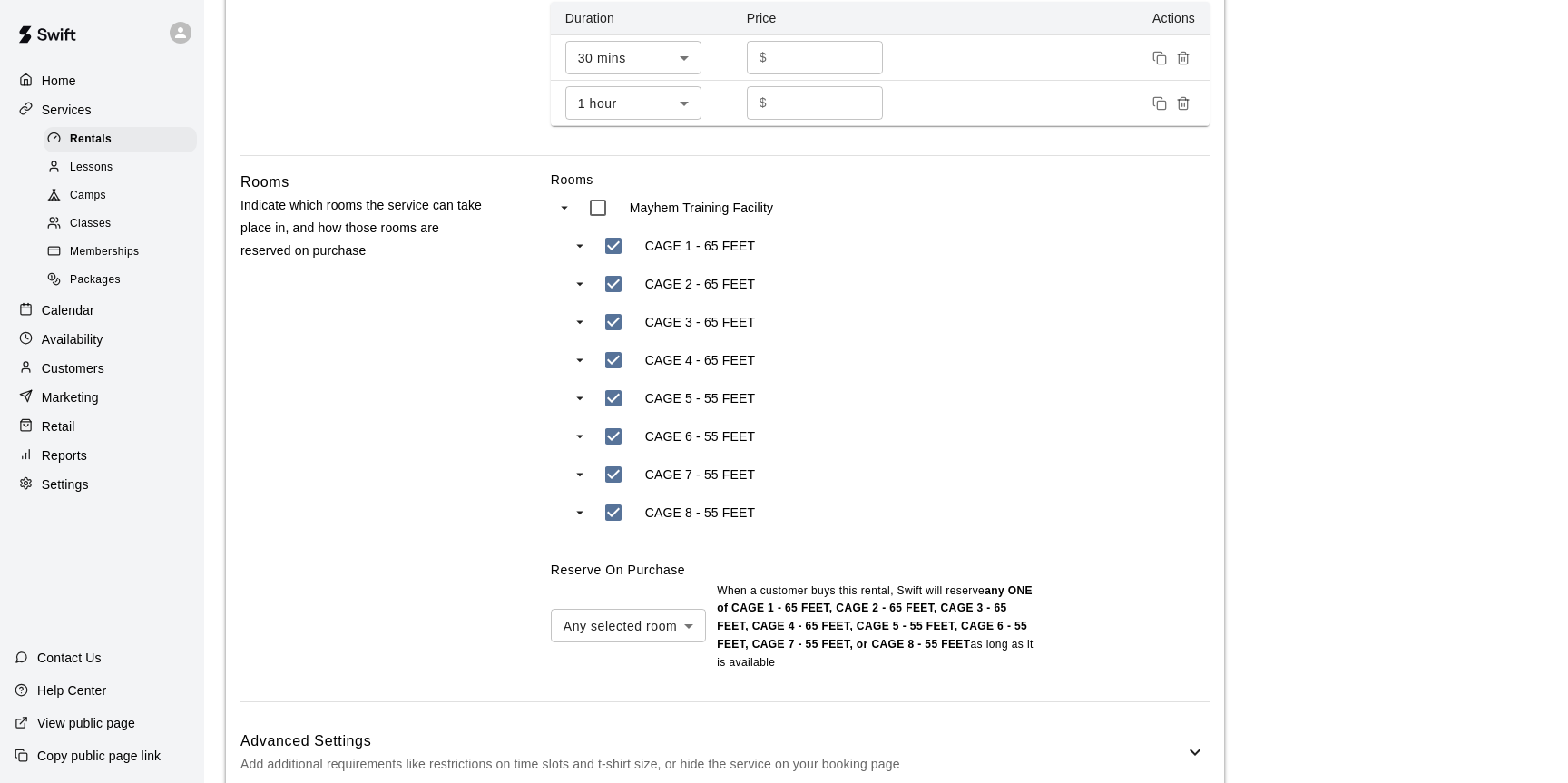
scroll to position [808, 0]
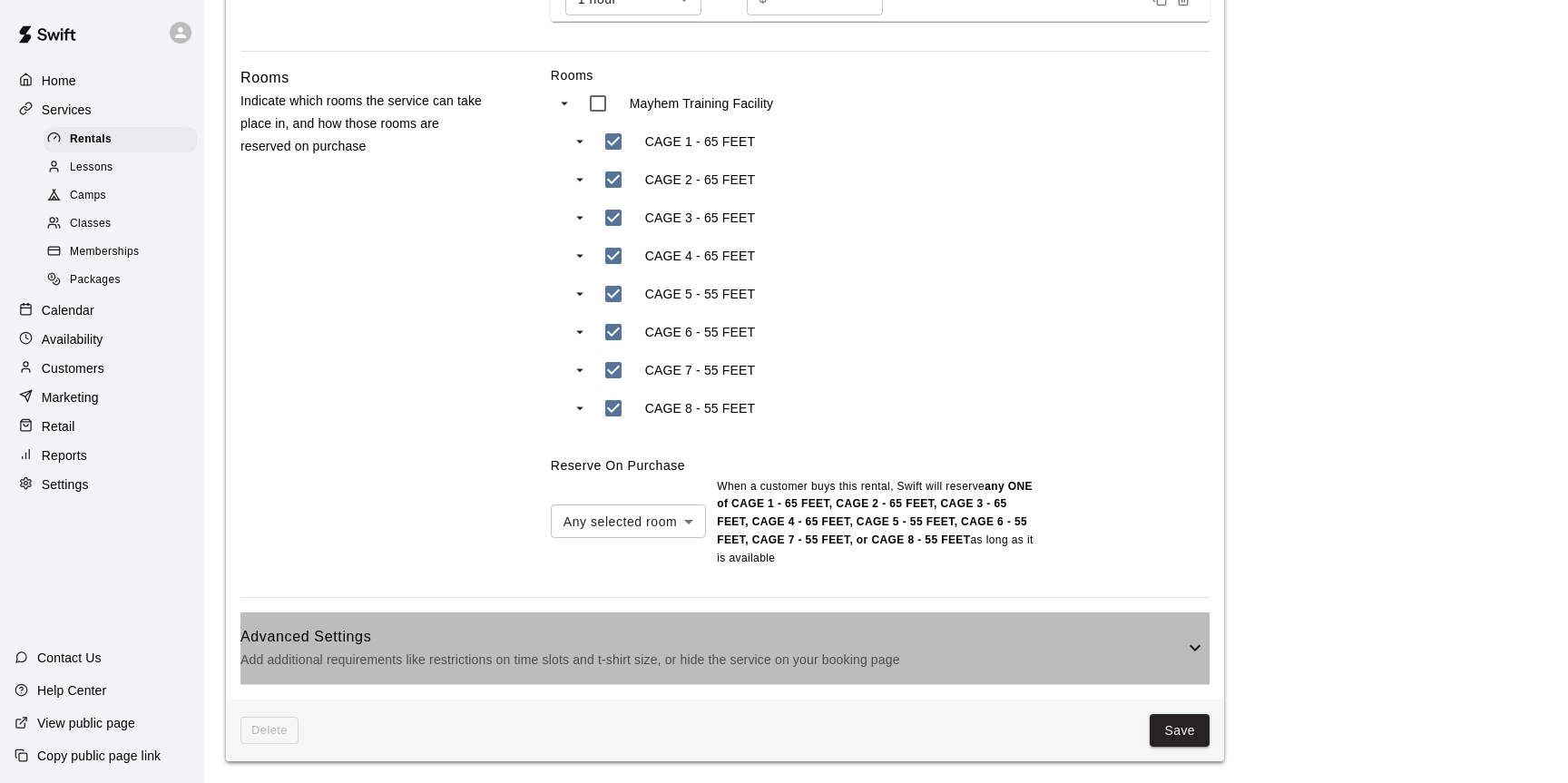
click at [948, 618] on div "Advanced Settings Add additional requirements like restrictions on time slots a…" at bounding box center [725, 648] width 969 height 72
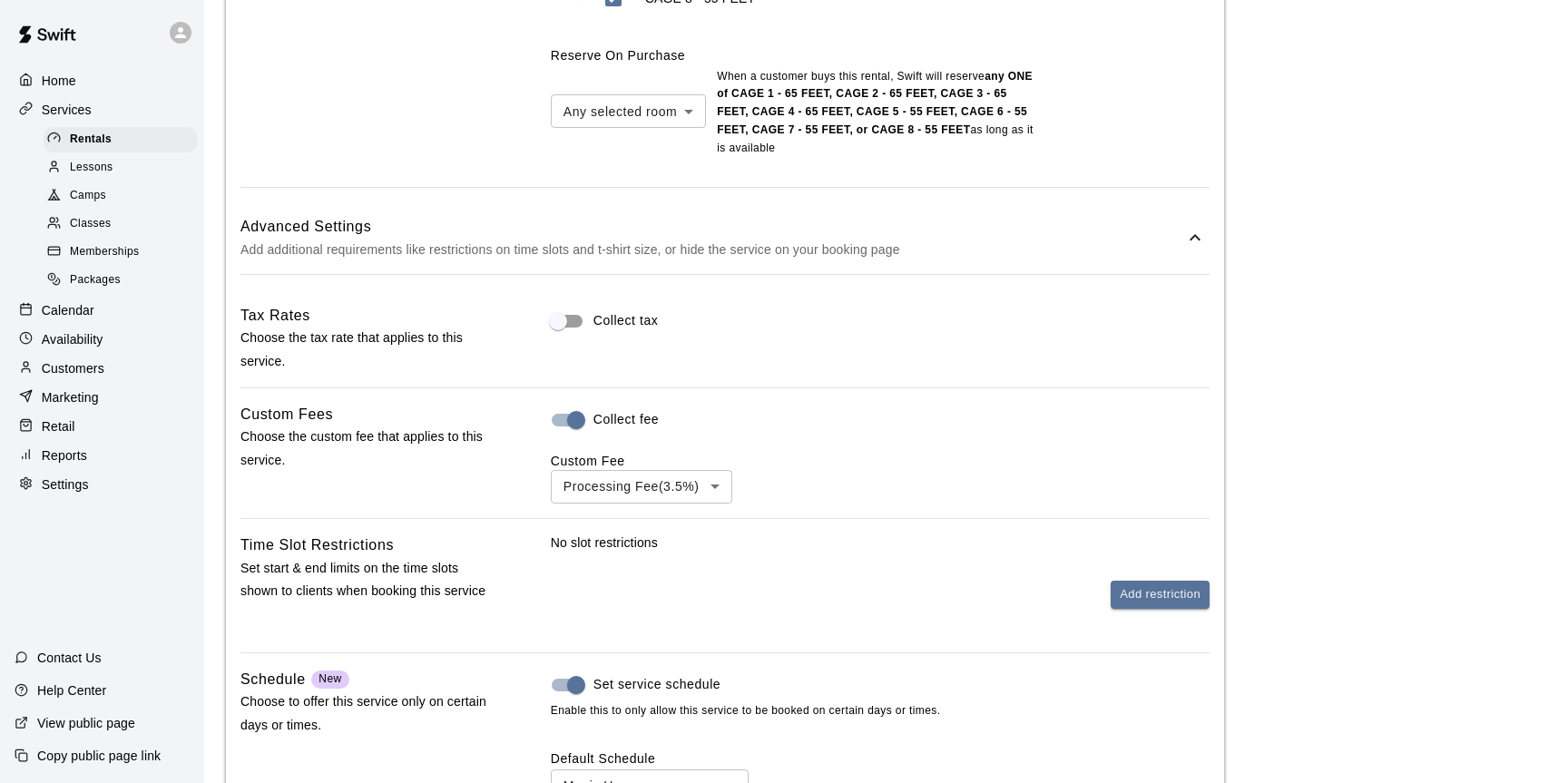
scroll to position [1252, 0]
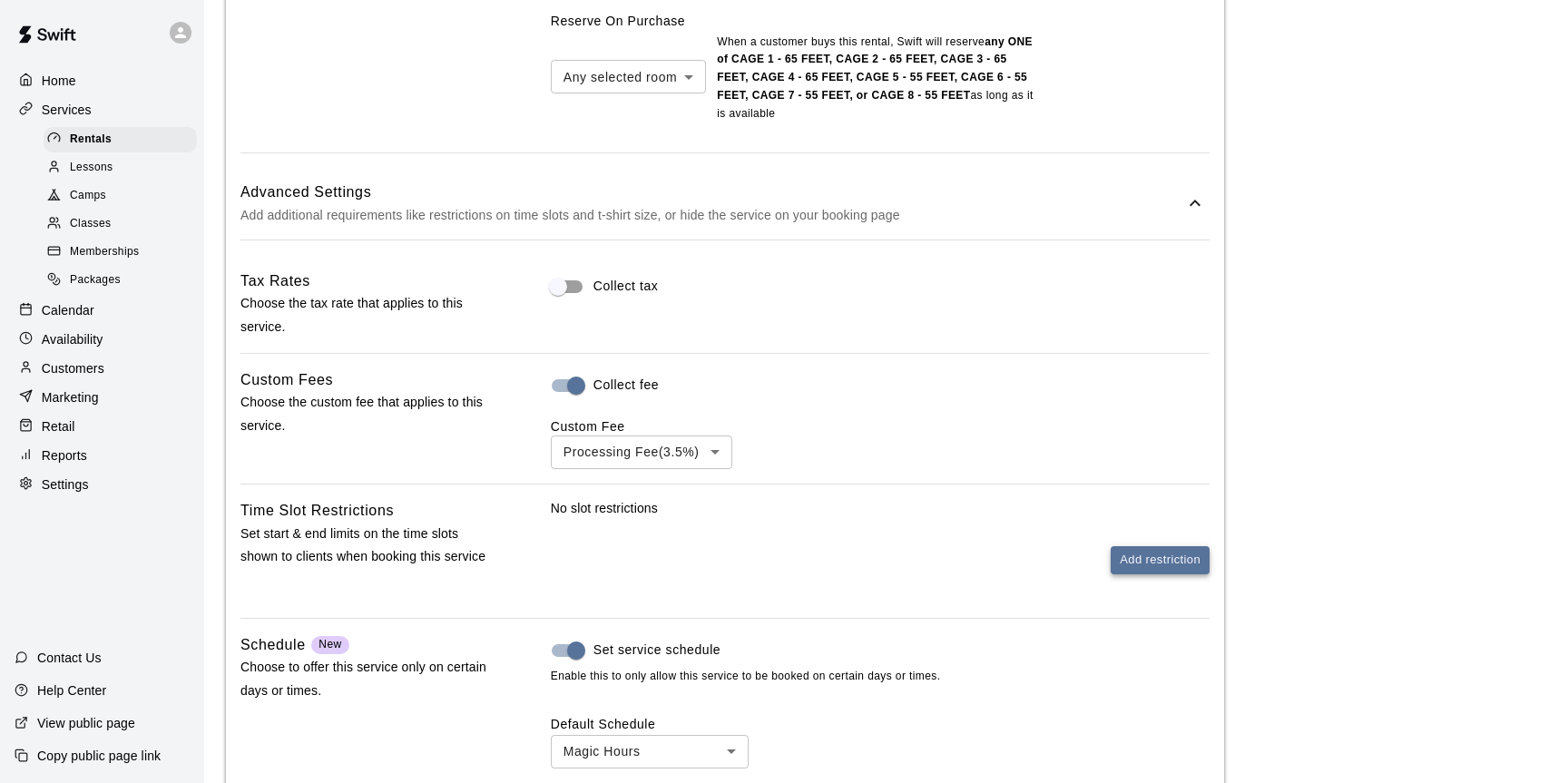
click at [1178, 561] on button "Add restriction" at bounding box center [1160, 560] width 99 height 29
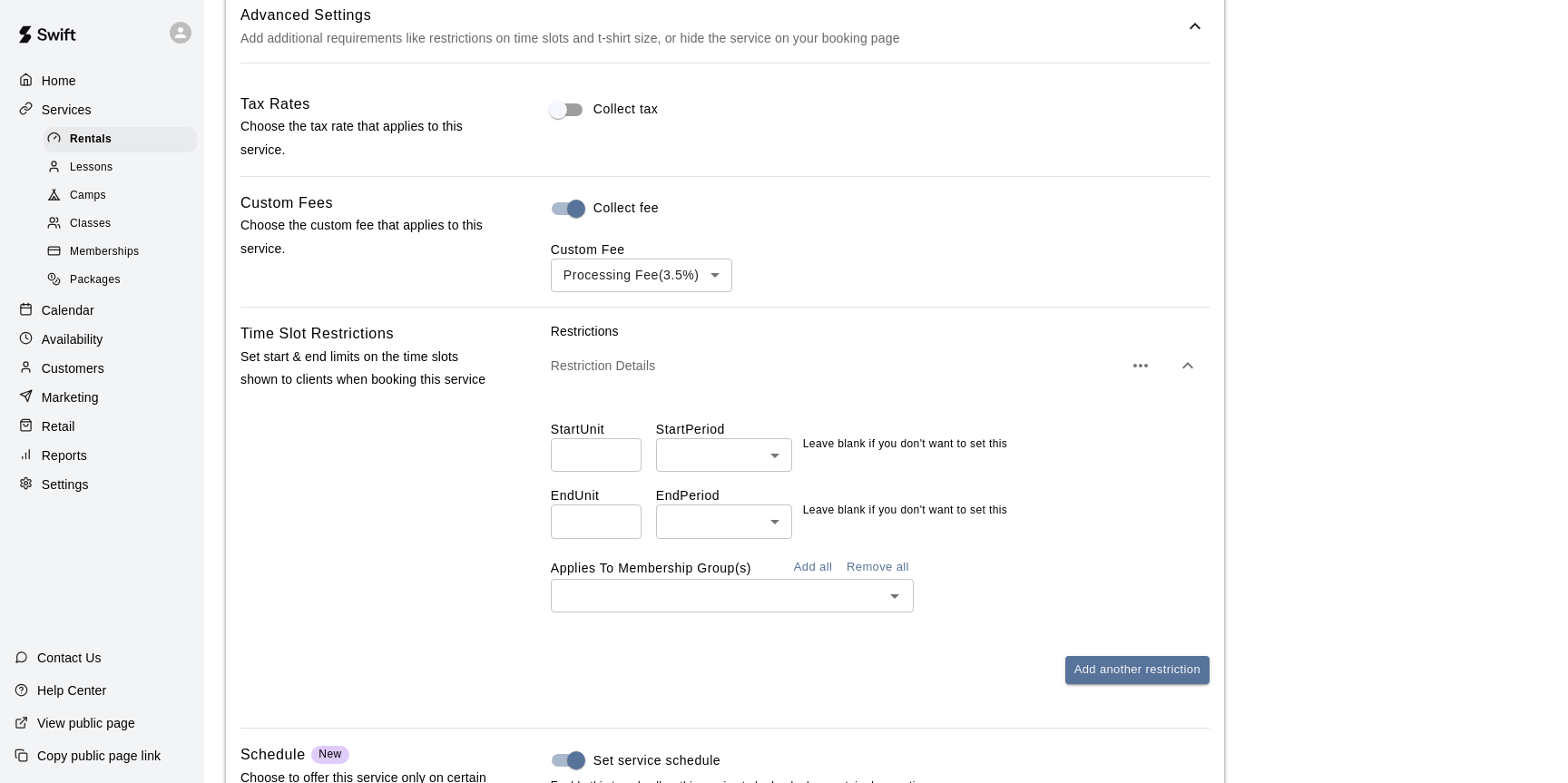
scroll to position [1446, 0]
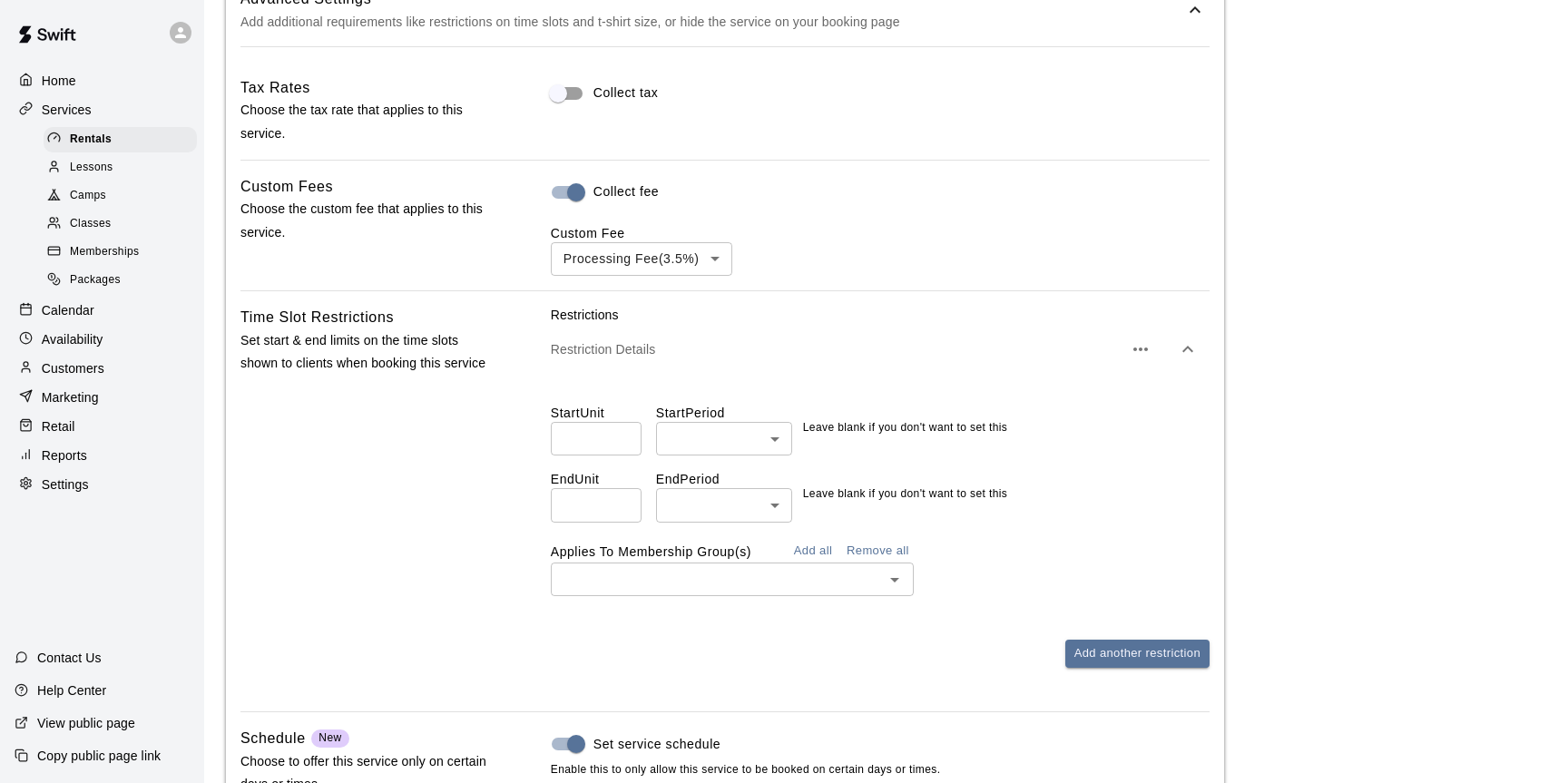
click at [598, 515] on input "number" at bounding box center [596, 504] width 90 height 33
type input "*"
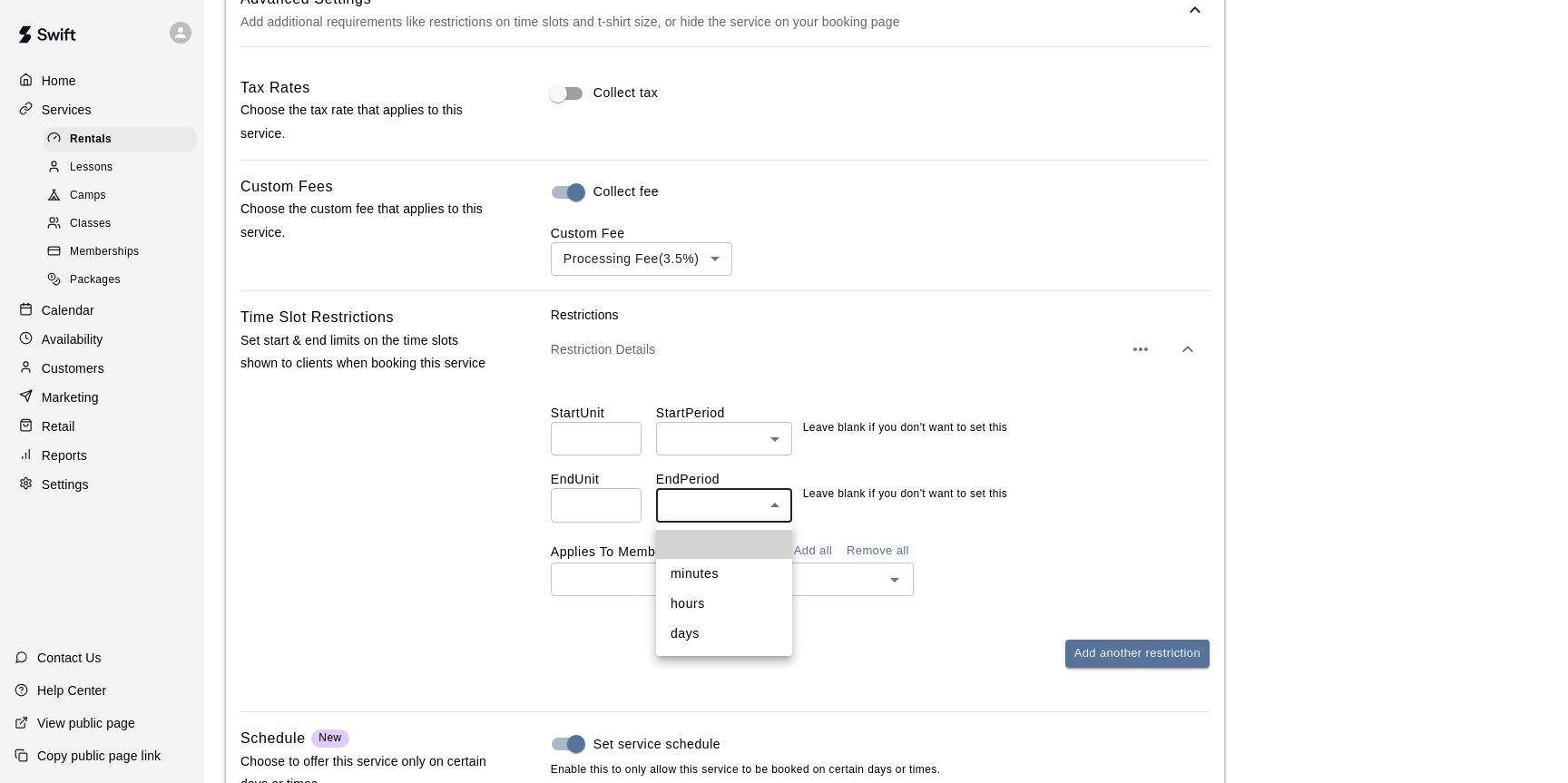
click at [721, 631] on li "days" at bounding box center [724, 634] width 137 height 30
type input "****"
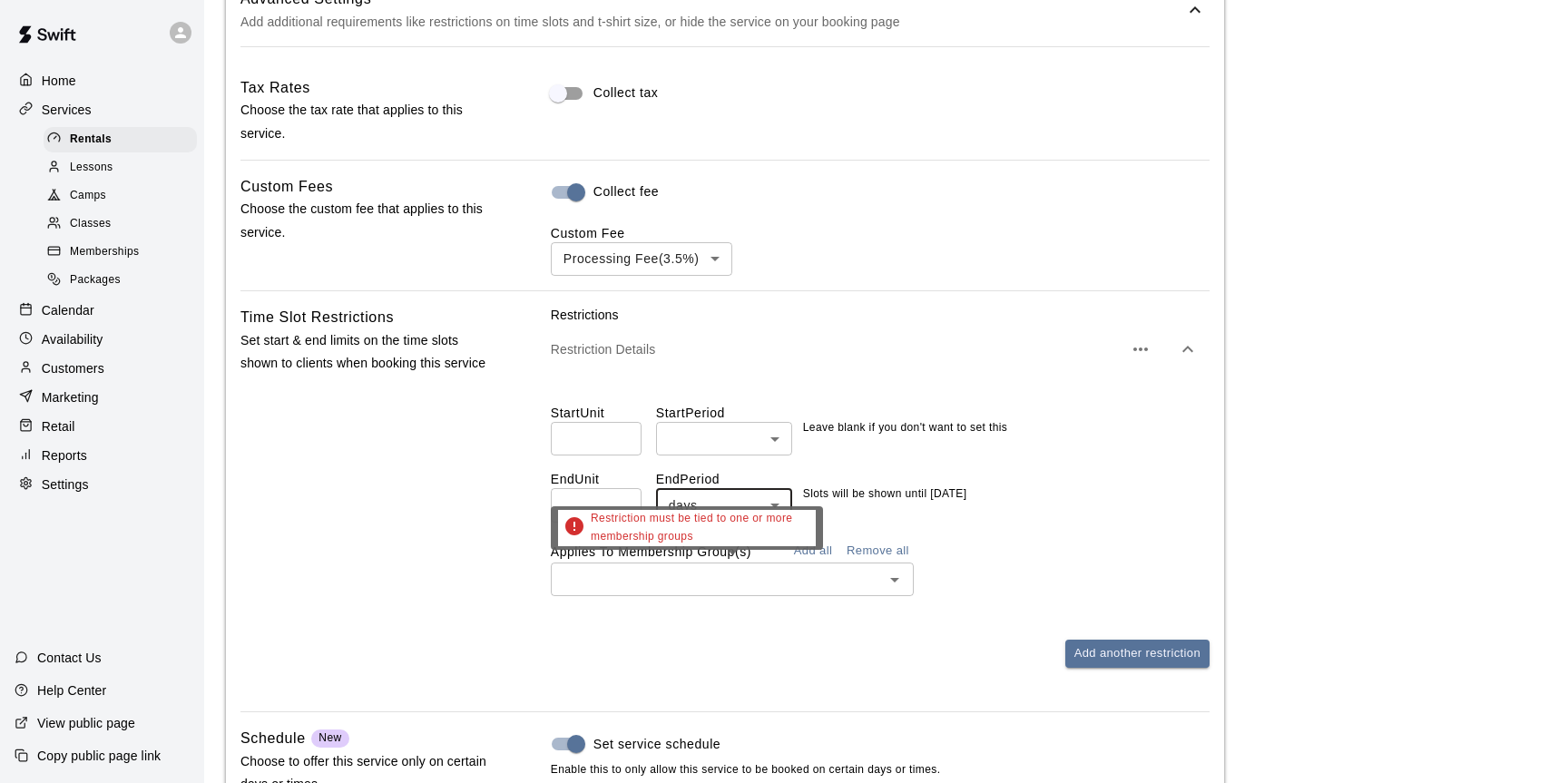
click at [727, 578] on input "text" at bounding box center [717, 579] width 322 height 23
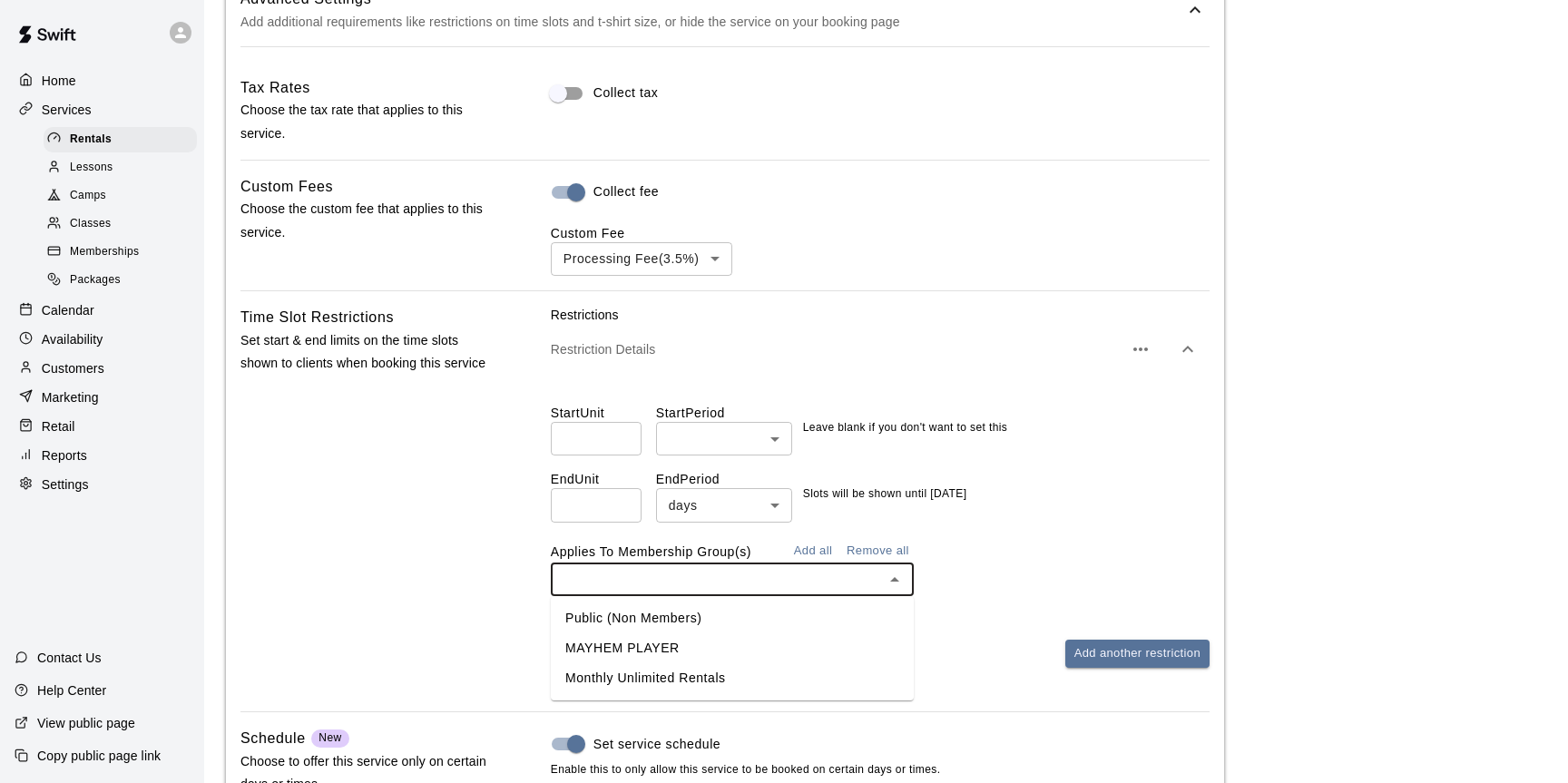
click at [655, 623] on li "Public (Non Members)" at bounding box center [732, 618] width 363 height 30
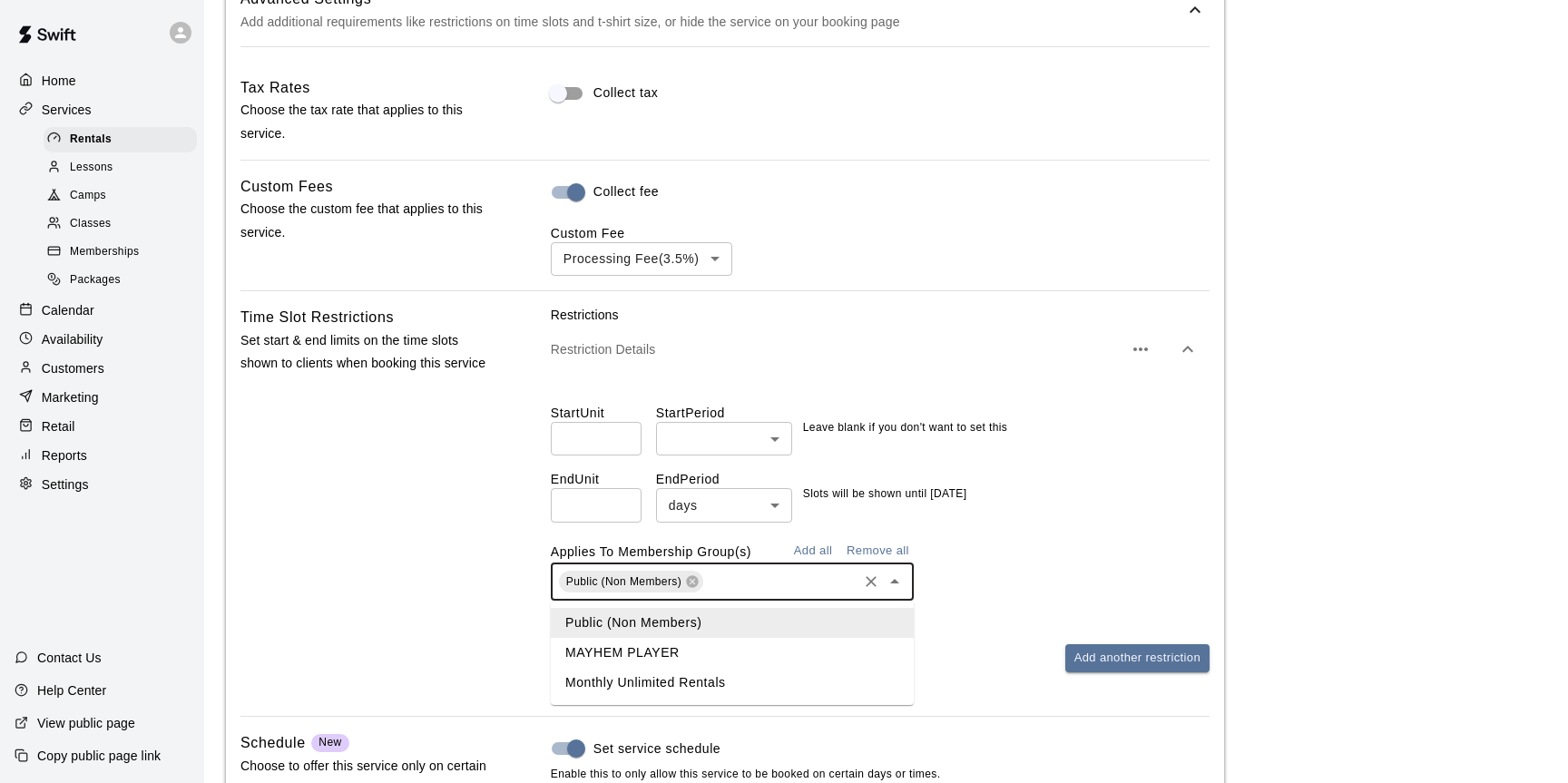
click at [718, 582] on input "text" at bounding box center [780, 582] width 148 height 23
click at [669, 645] on li "MAYHEM PLAYER" at bounding box center [732, 653] width 363 height 30
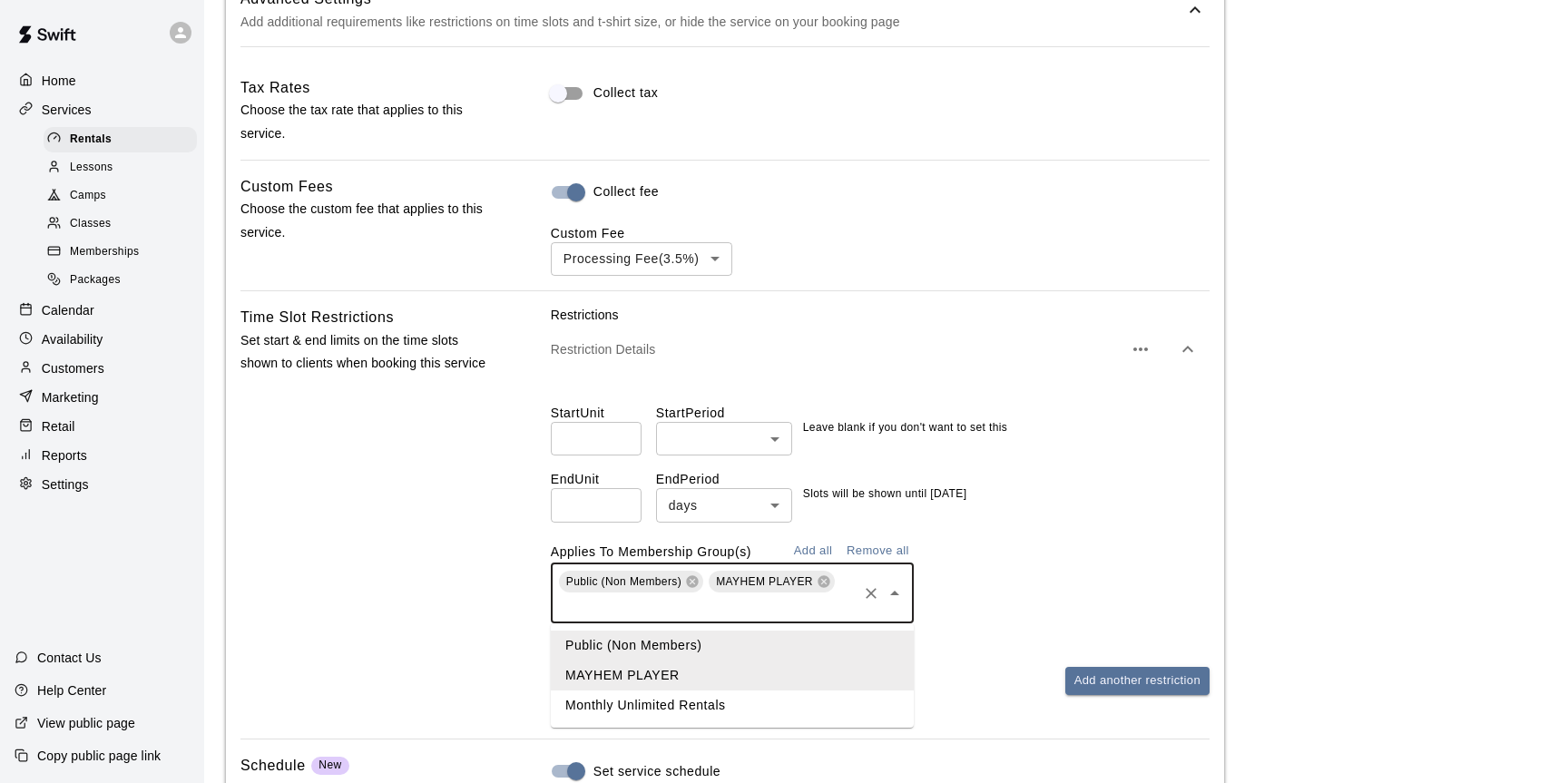
click at [715, 614] on input "text" at bounding box center [706, 607] width 299 height 23
click at [669, 694] on li "Monthly Unlimited Rentals" at bounding box center [732, 706] width 363 height 30
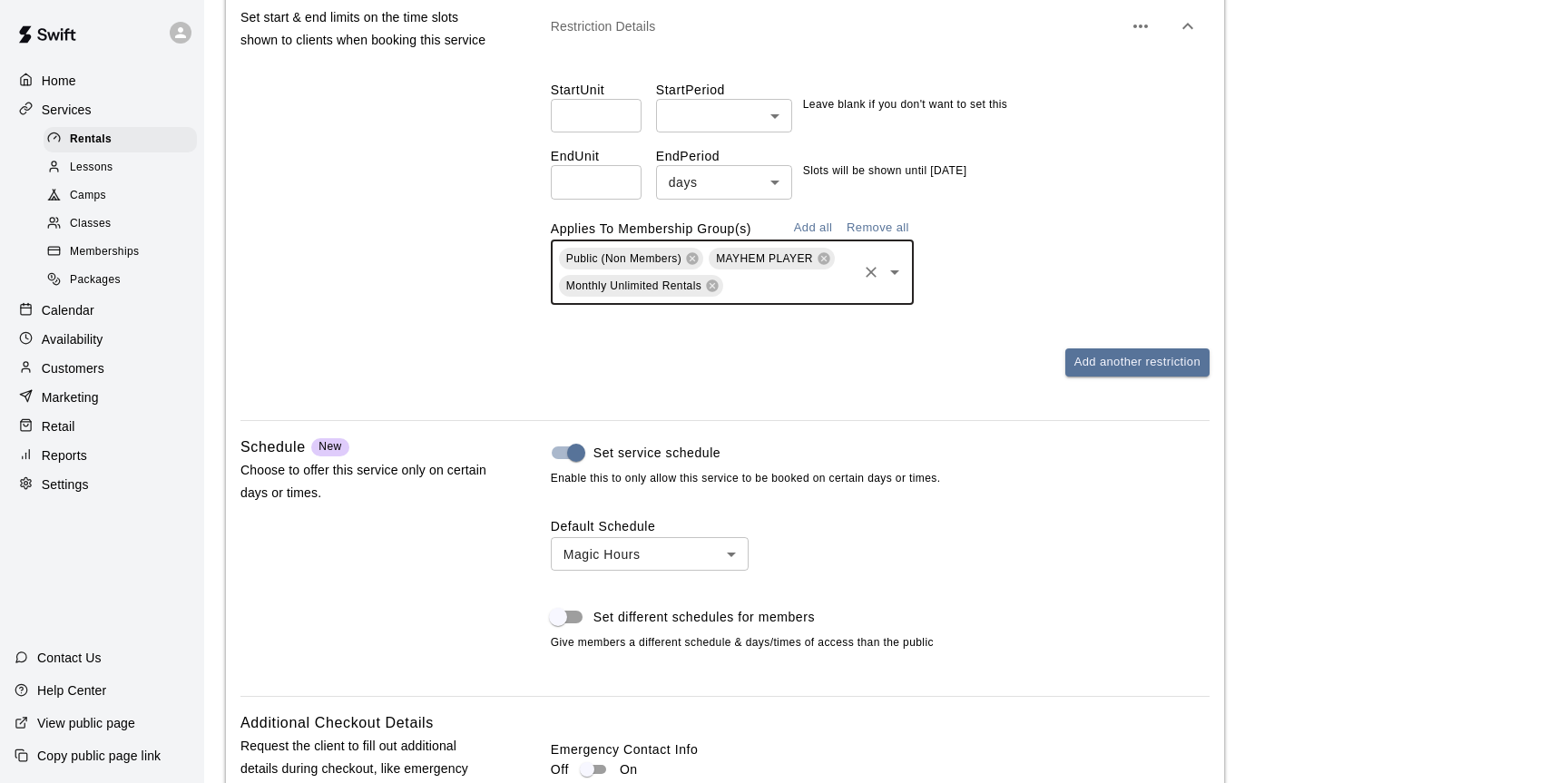
scroll to position [2036, 0]
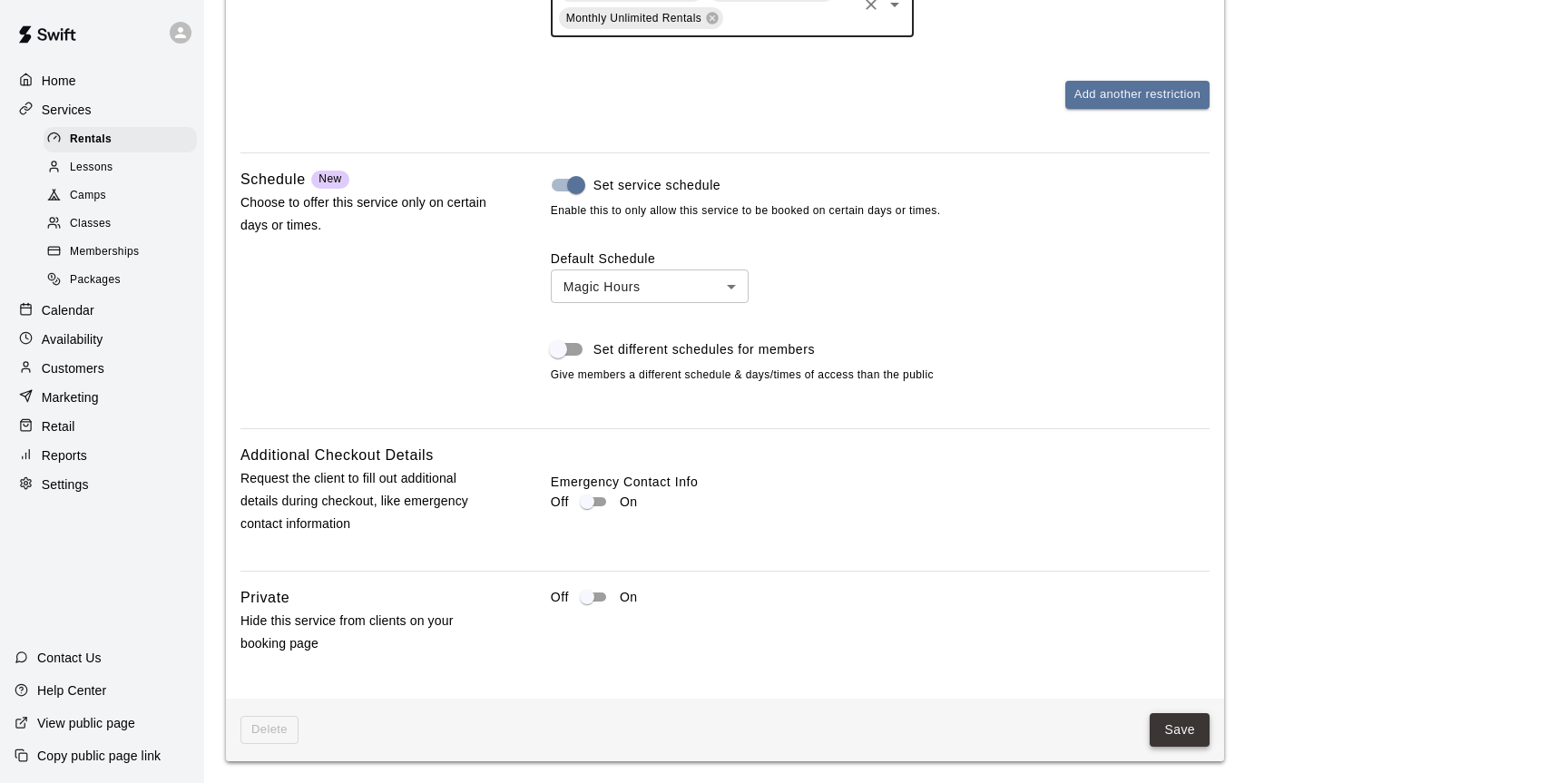
click at [1176, 722] on button "Save" at bounding box center [1180, 730] width 60 height 33
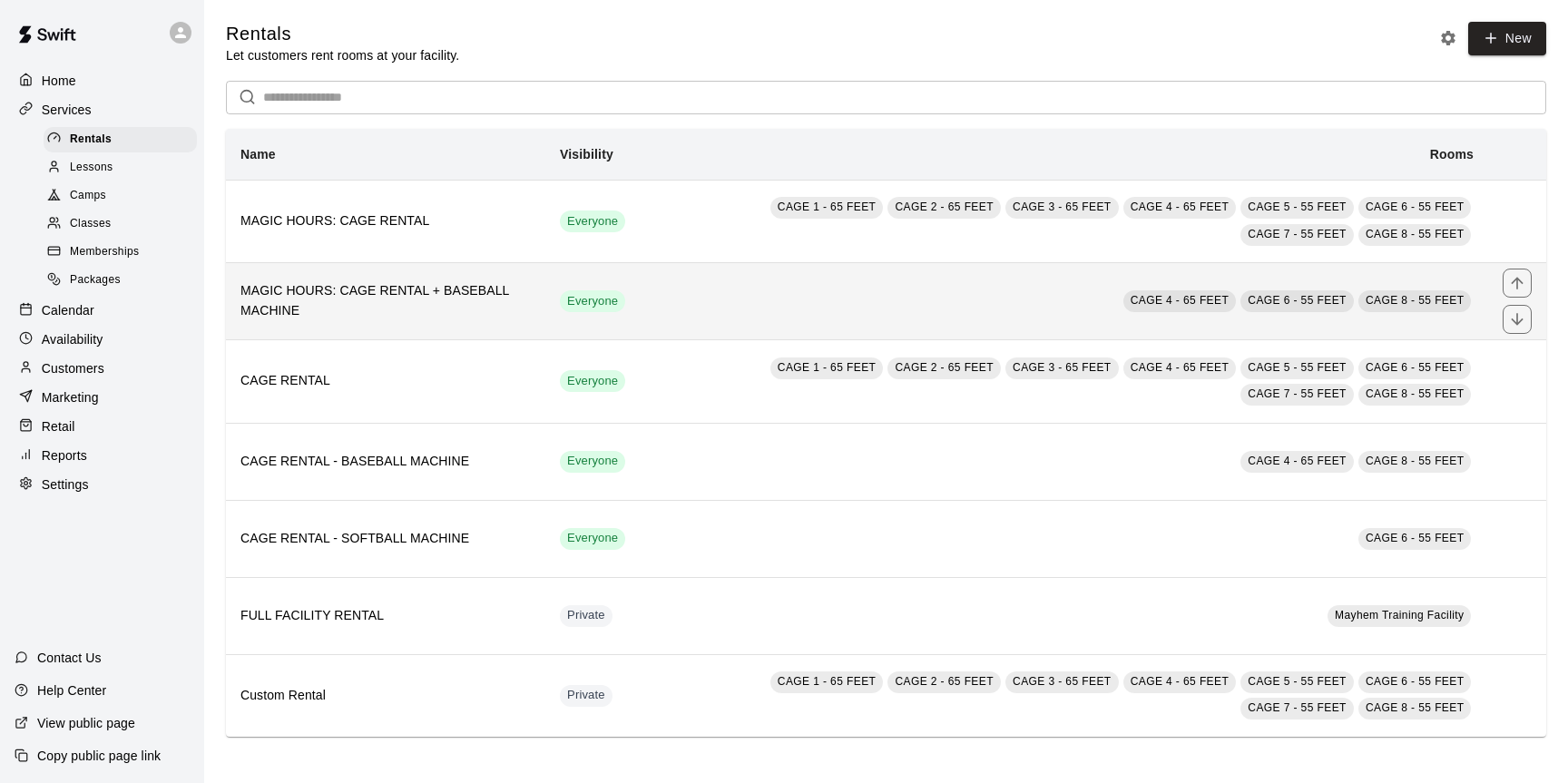
click at [518, 317] on h6 "MAGIC HOURS: CAGE RENTAL + BASEBALL MACHINE" at bounding box center [386, 301] width 291 height 40
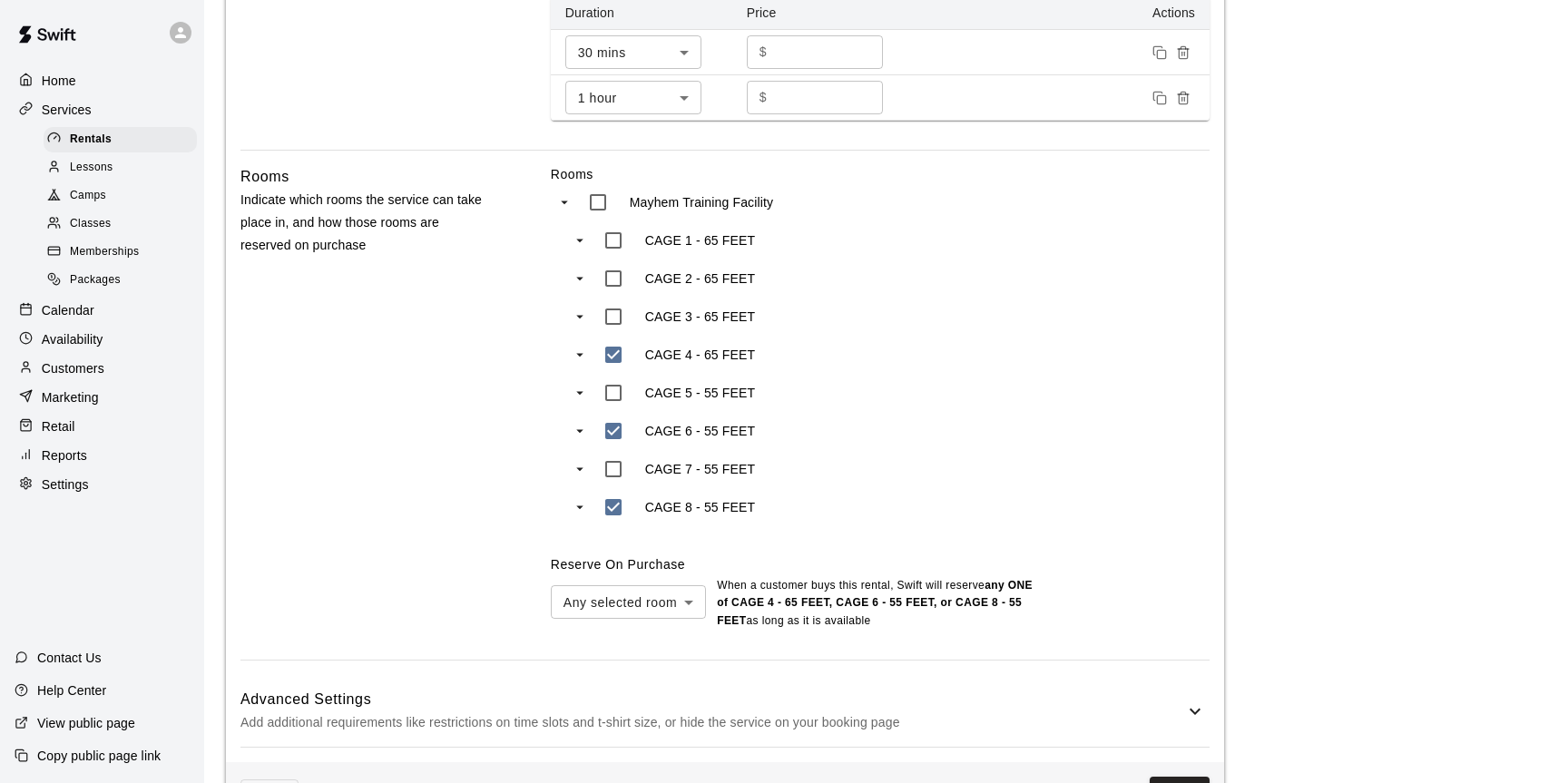
scroll to position [772, 0]
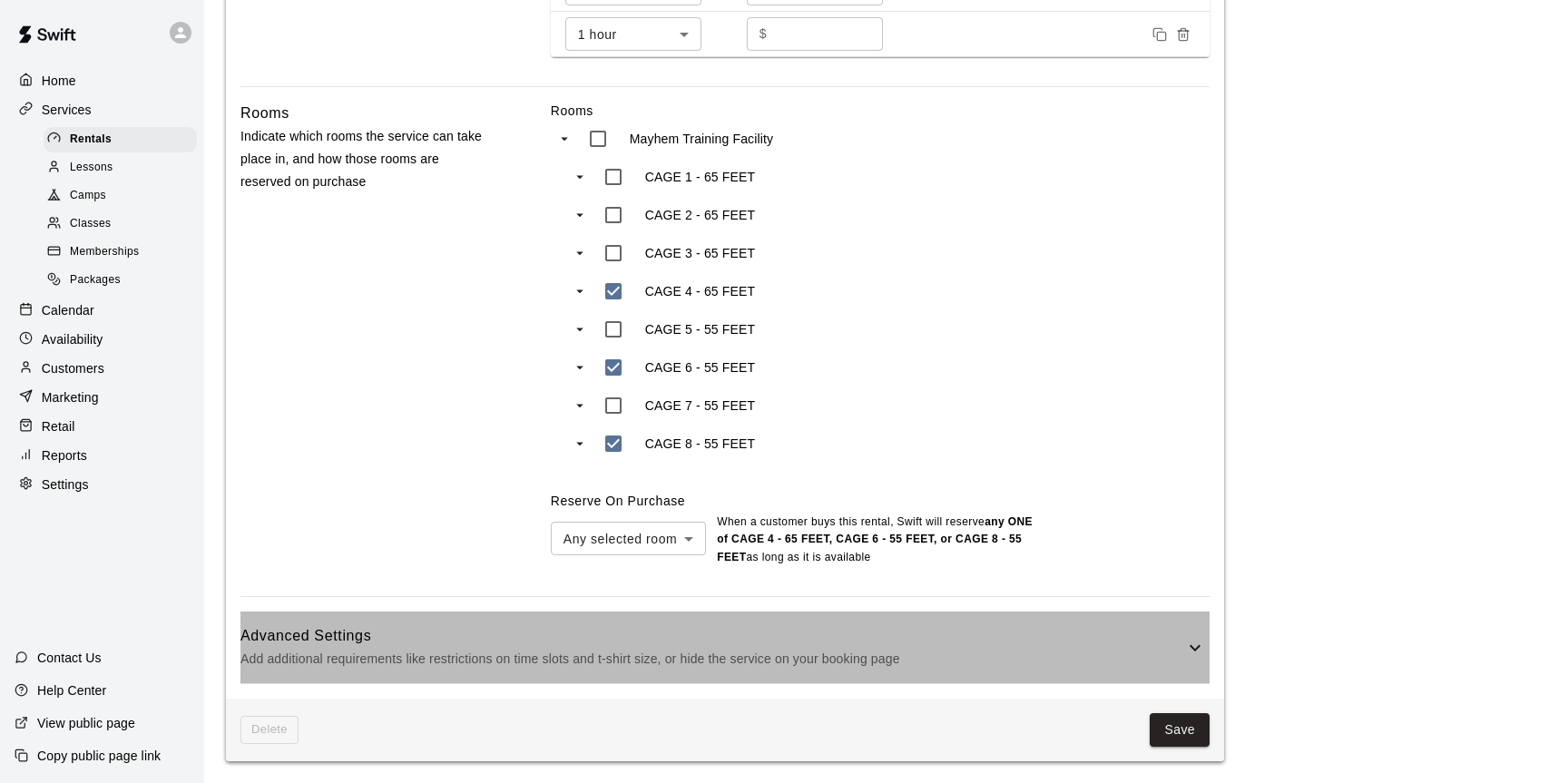
click at [1128, 633] on h6 "Advanced Settings" at bounding box center [712, 636] width 944 height 24
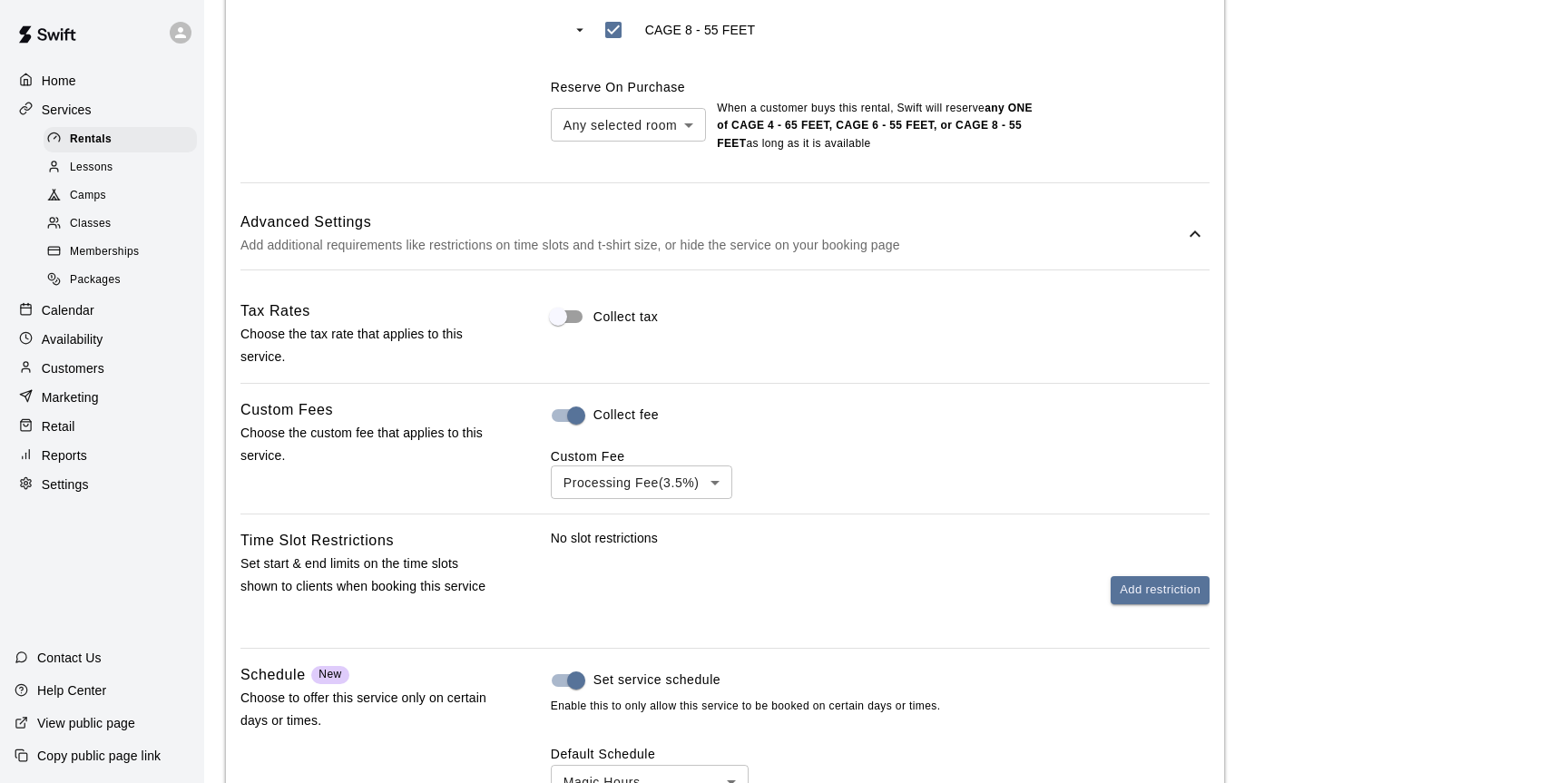
scroll to position [1189, 0]
click at [1113, 596] on button "Add restriction" at bounding box center [1160, 587] width 99 height 29
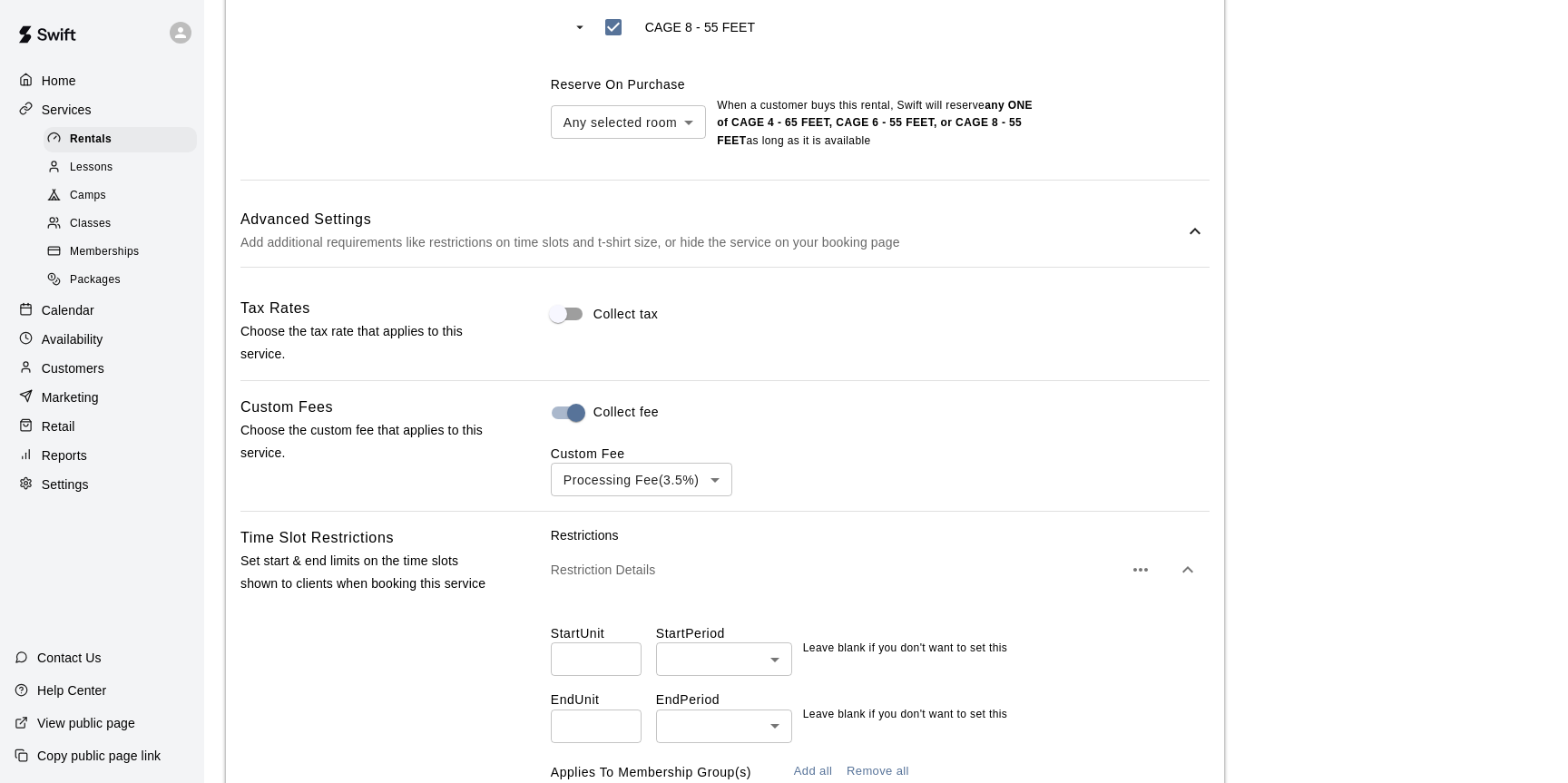
click at [592, 718] on input "number" at bounding box center [596, 727] width 90 height 33
click at [624, 722] on input "*" at bounding box center [596, 727] width 90 height 33
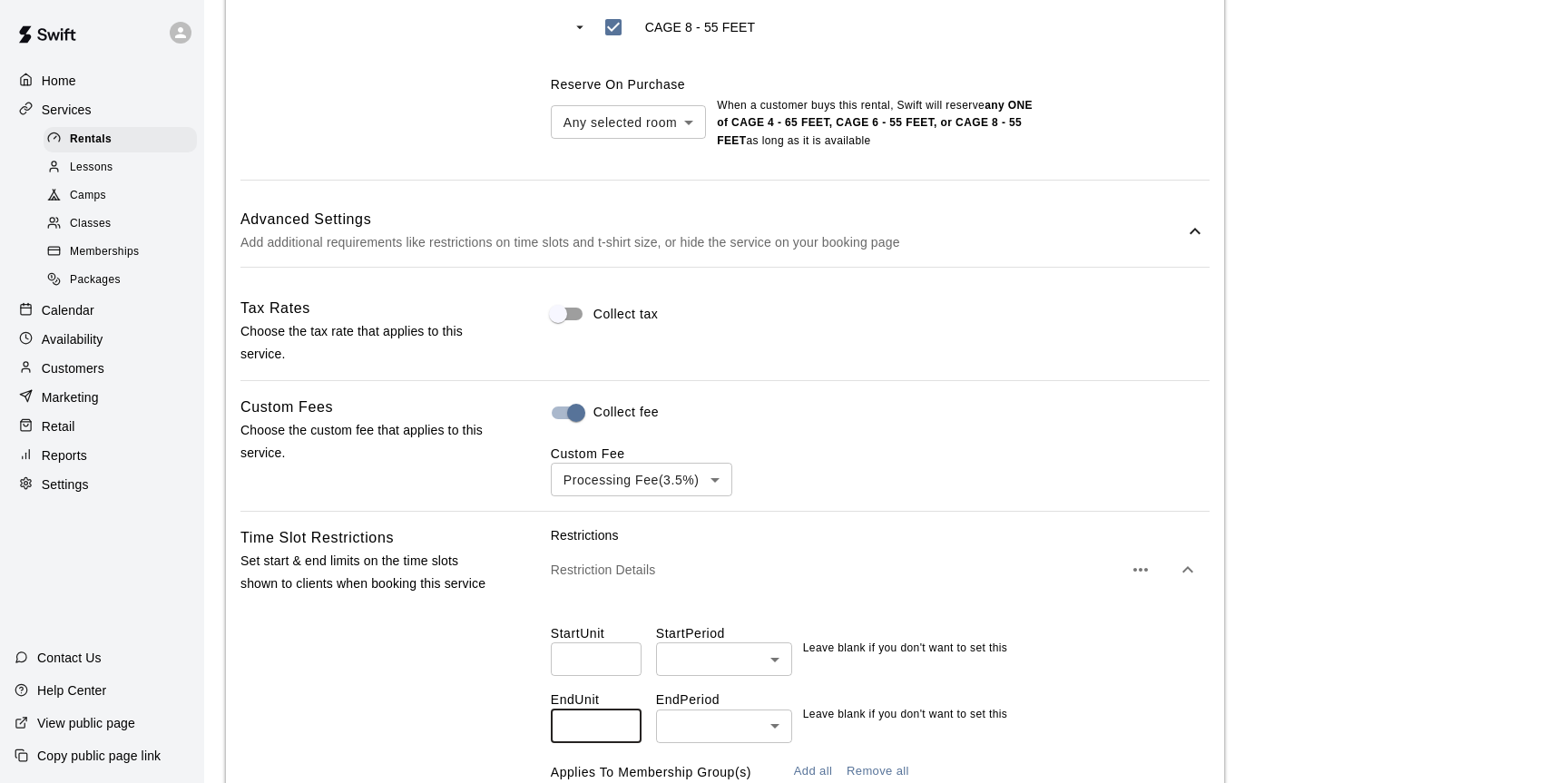
click at [624, 722] on input "*" at bounding box center [596, 727] width 90 height 33
type input "*"
click at [624, 722] on input "*" at bounding box center [596, 727] width 90 height 33
click at [657, 723] on body "**********" at bounding box center [784, 187] width 1568 height 2752
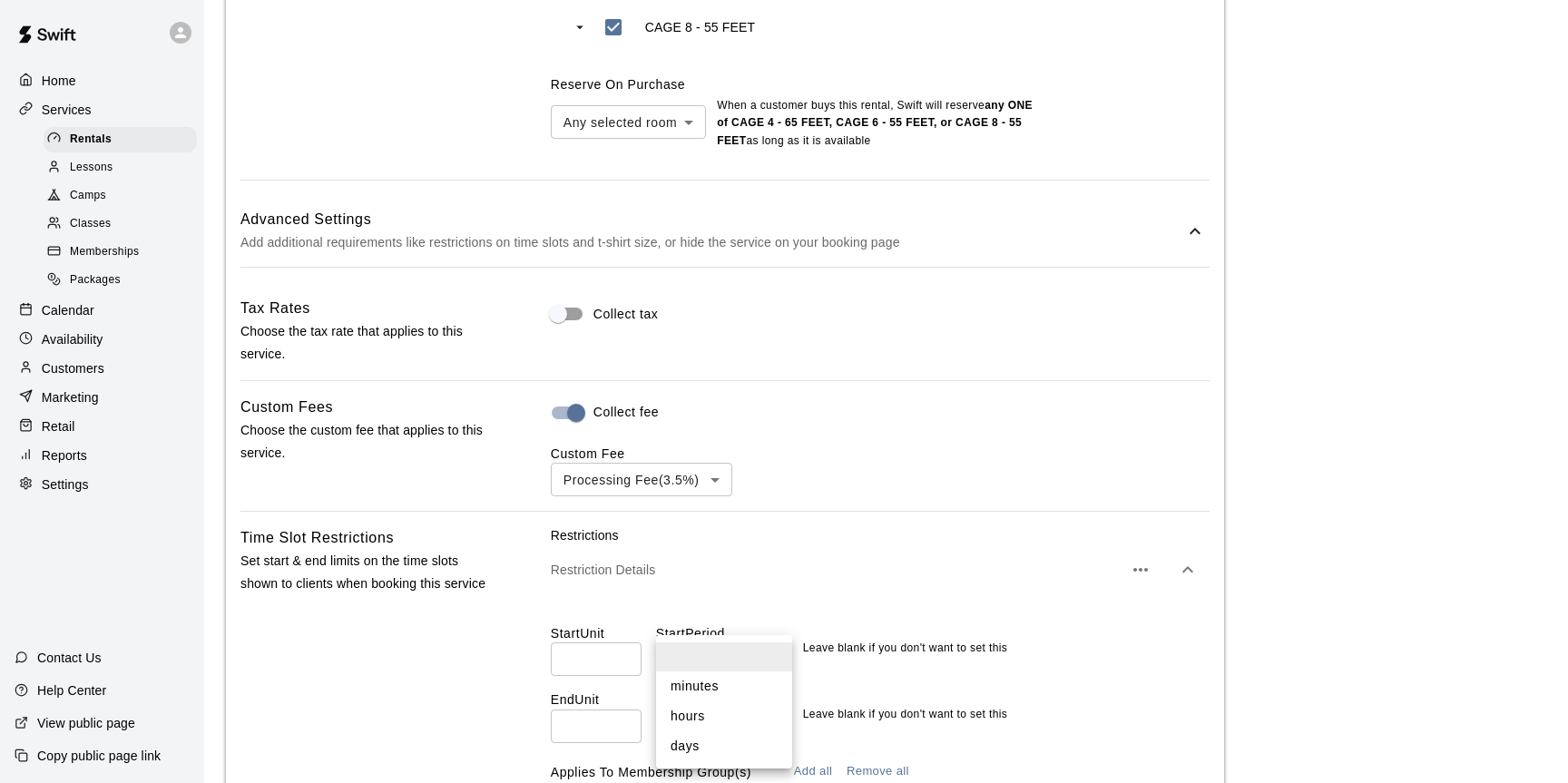
click at [692, 744] on li "days" at bounding box center [724, 746] width 137 height 30
type input "****"
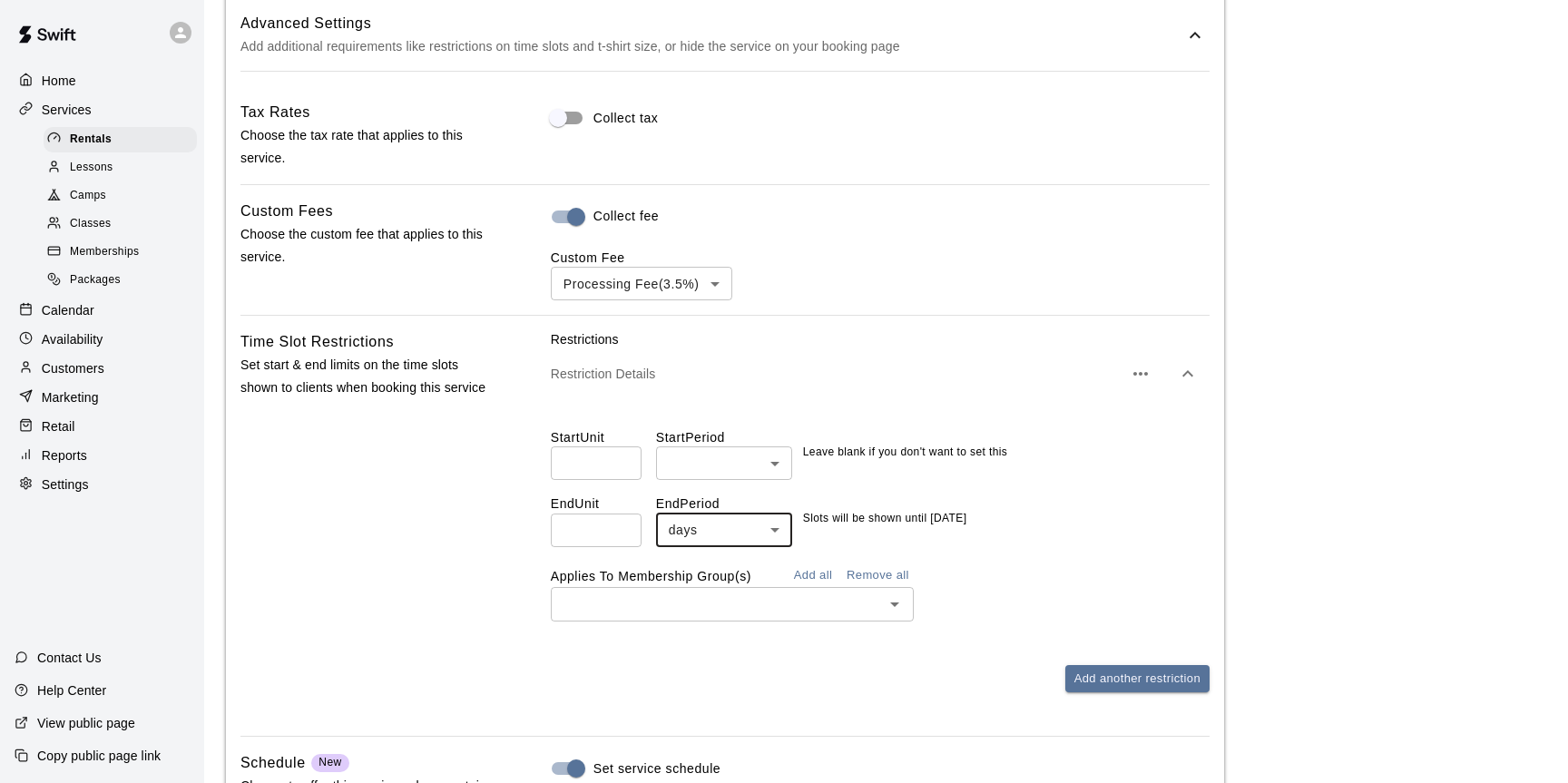
scroll to position [1386, 0]
click at [636, 610] on input "text" at bounding box center [717, 603] width 322 height 23
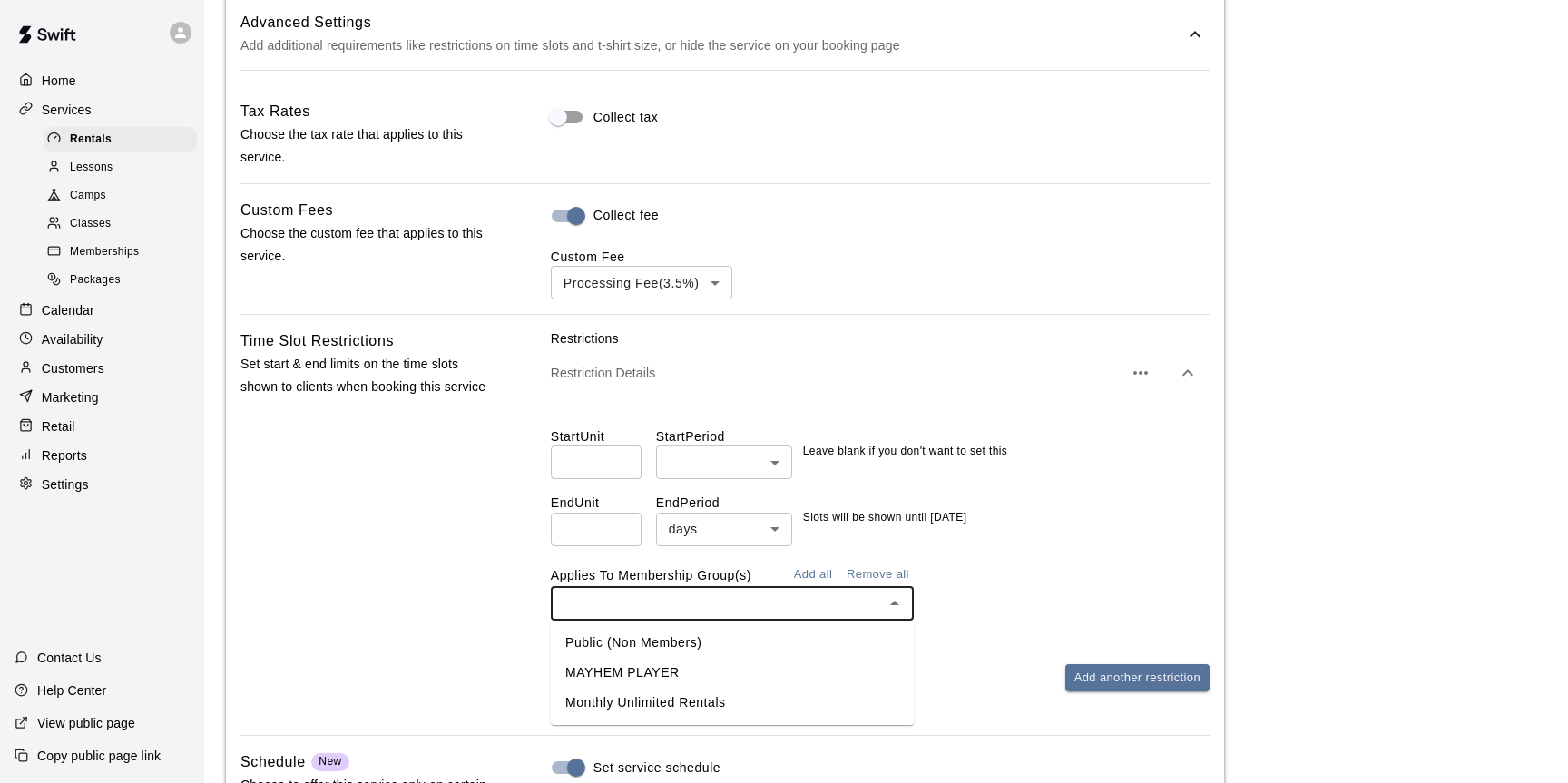
click at [633, 648] on li "Public (Non Members)" at bounding box center [732, 643] width 363 height 30
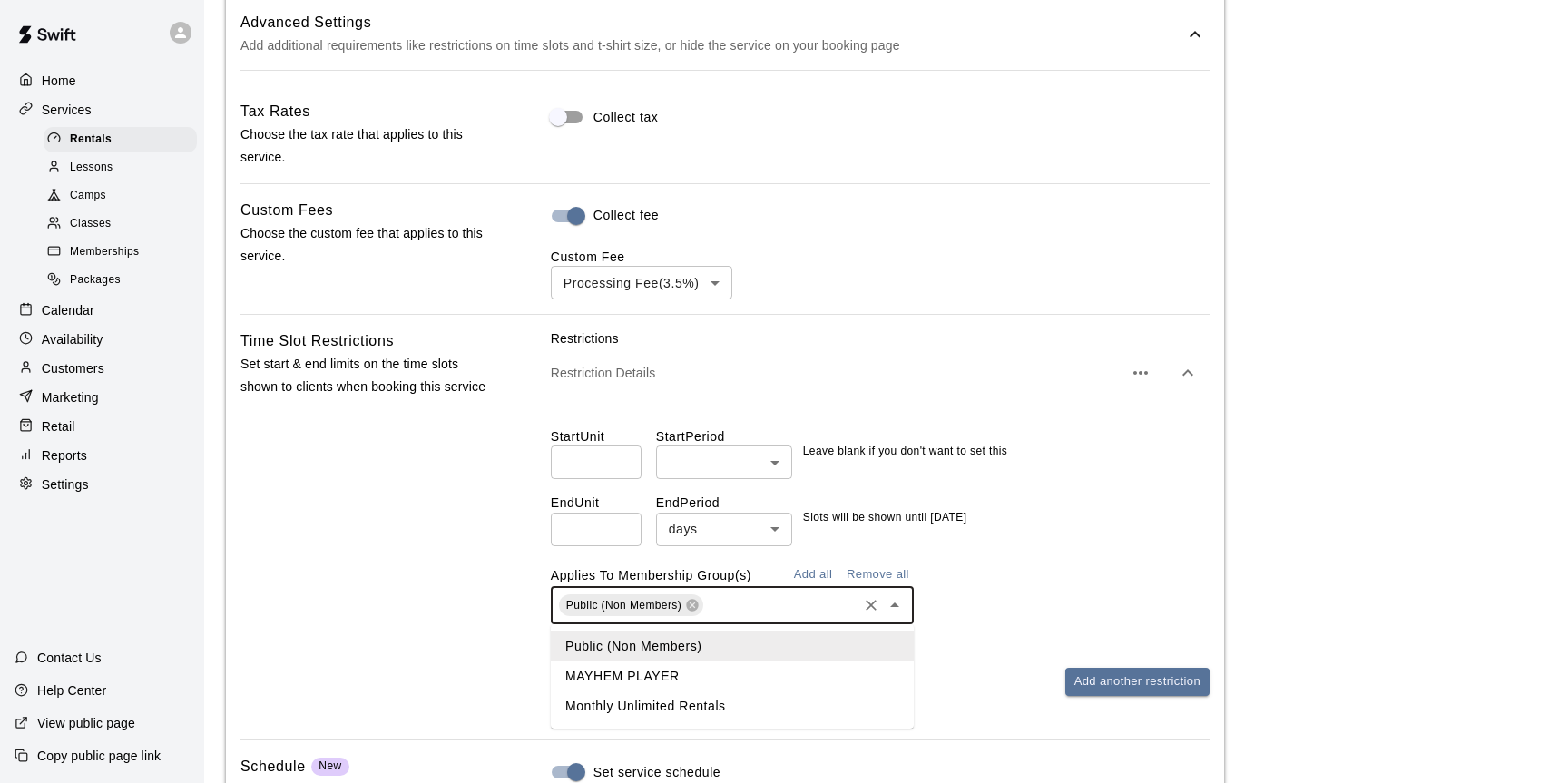
click at [727, 612] on input "text" at bounding box center [780, 606] width 148 height 23
click at [655, 686] on li "MAYHEM PLAYER" at bounding box center [732, 676] width 363 height 30
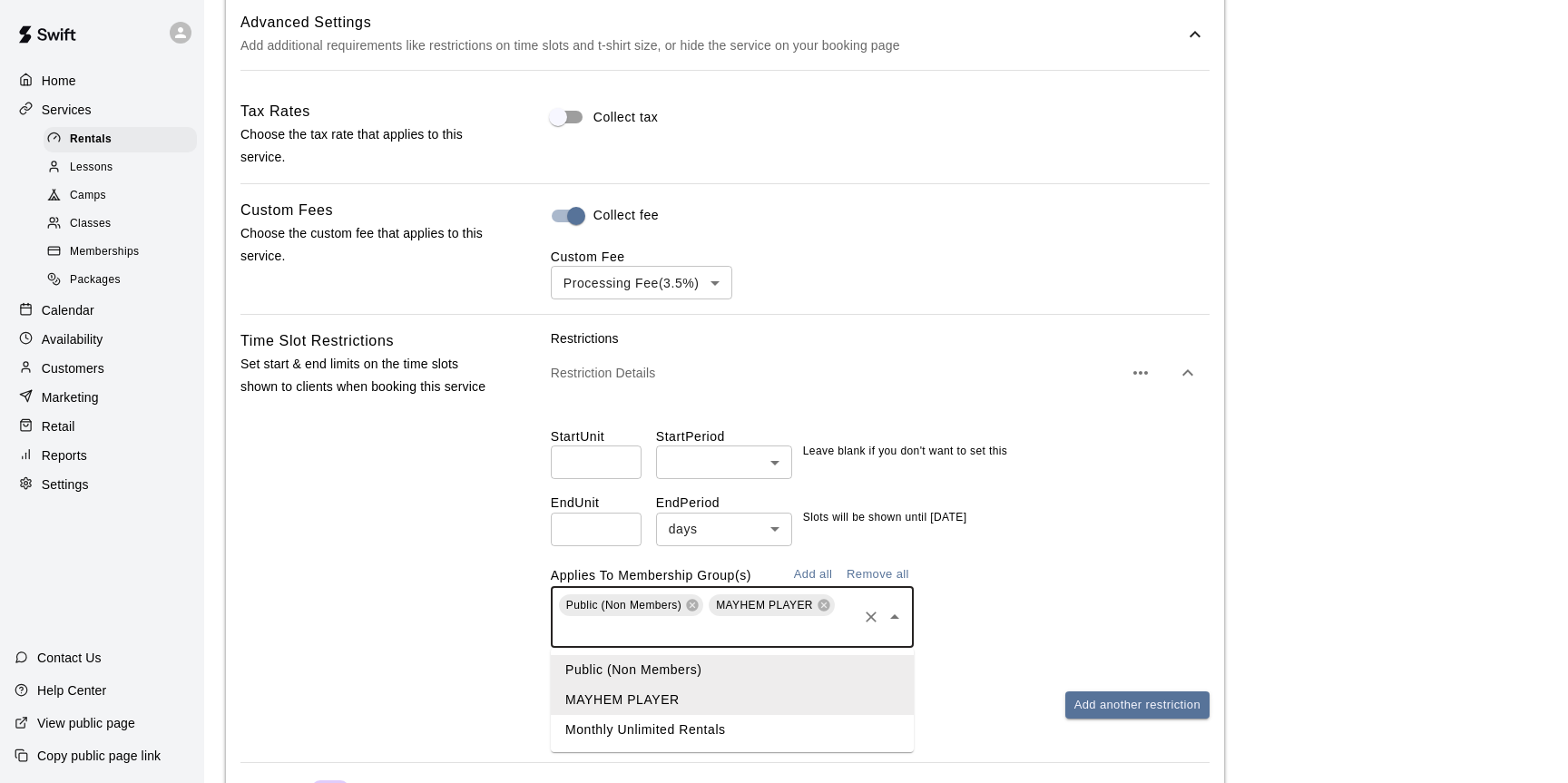
click at [684, 636] on input "text" at bounding box center [706, 630] width 299 height 23
click at [643, 723] on li "Monthly Unlimited Rentals" at bounding box center [732, 730] width 363 height 30
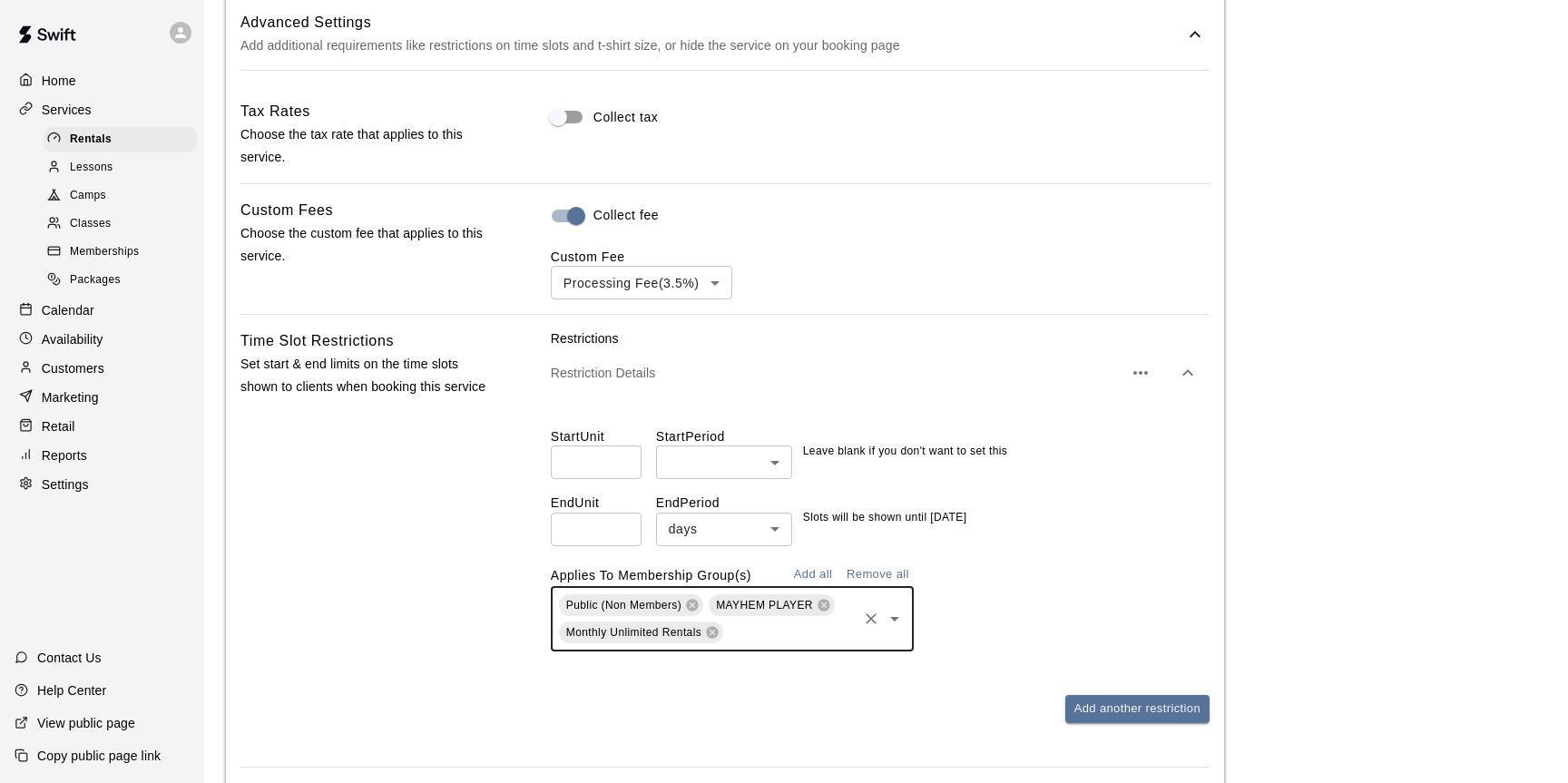
scroll to position [2000, 0]
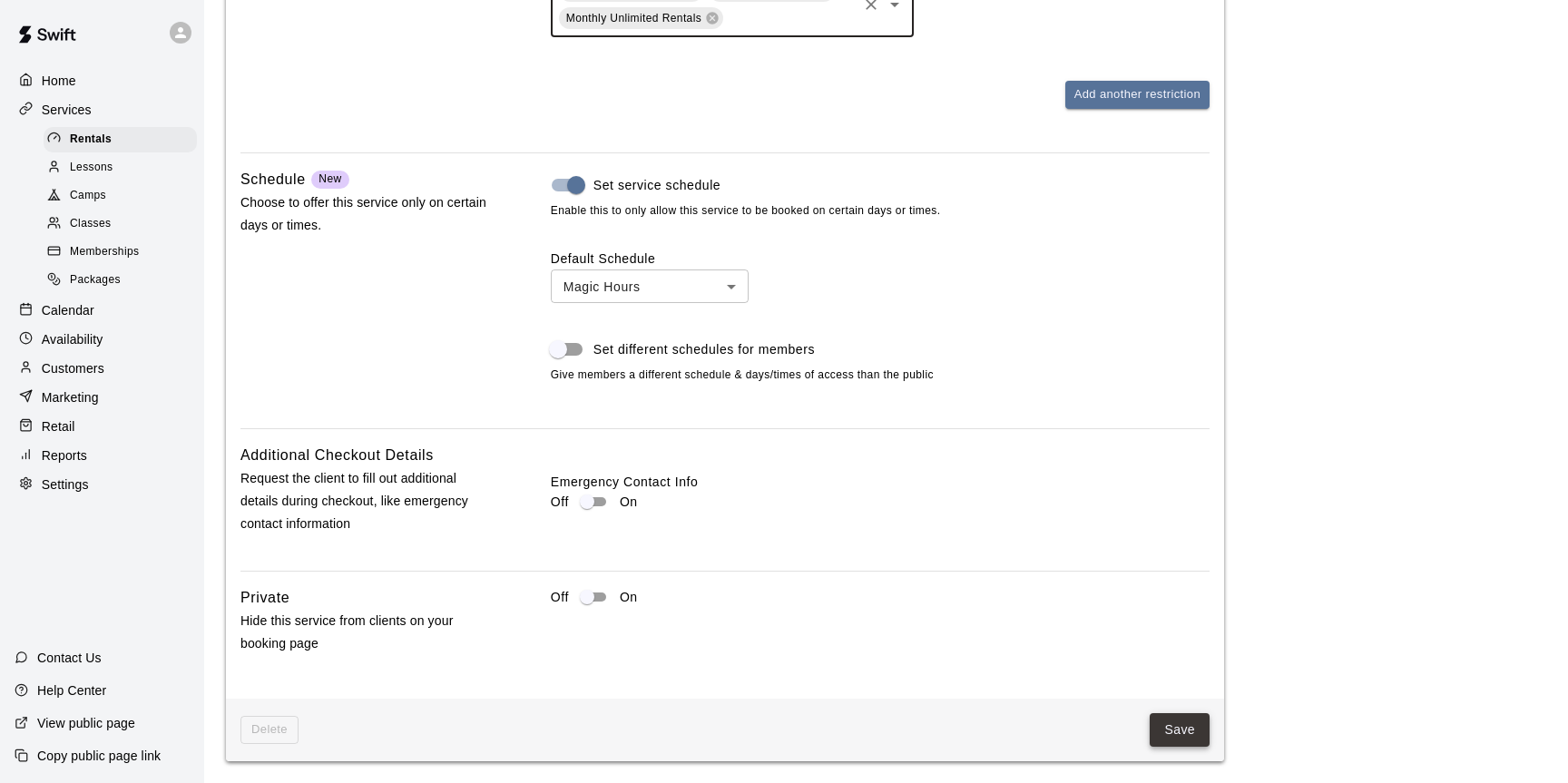
click at [1174, 731] on button "Save" at bounding box center [1180, 730] width 60 height 33
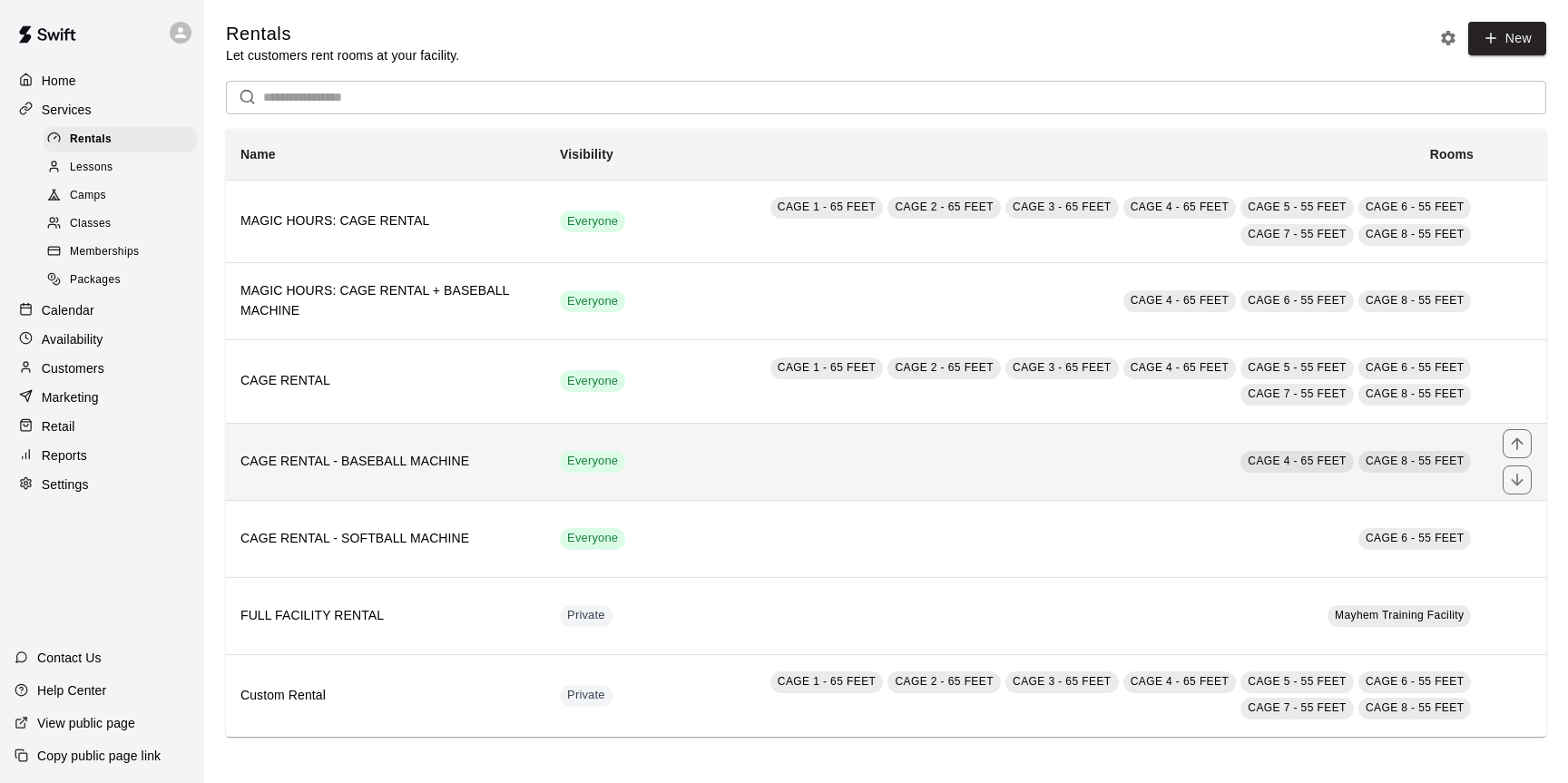
click at [710, 462] on td "CAGE 4 - 65 FEET CAGE 8 - 55 FEET" at bounding box center [1064, 462] width 849 height 77
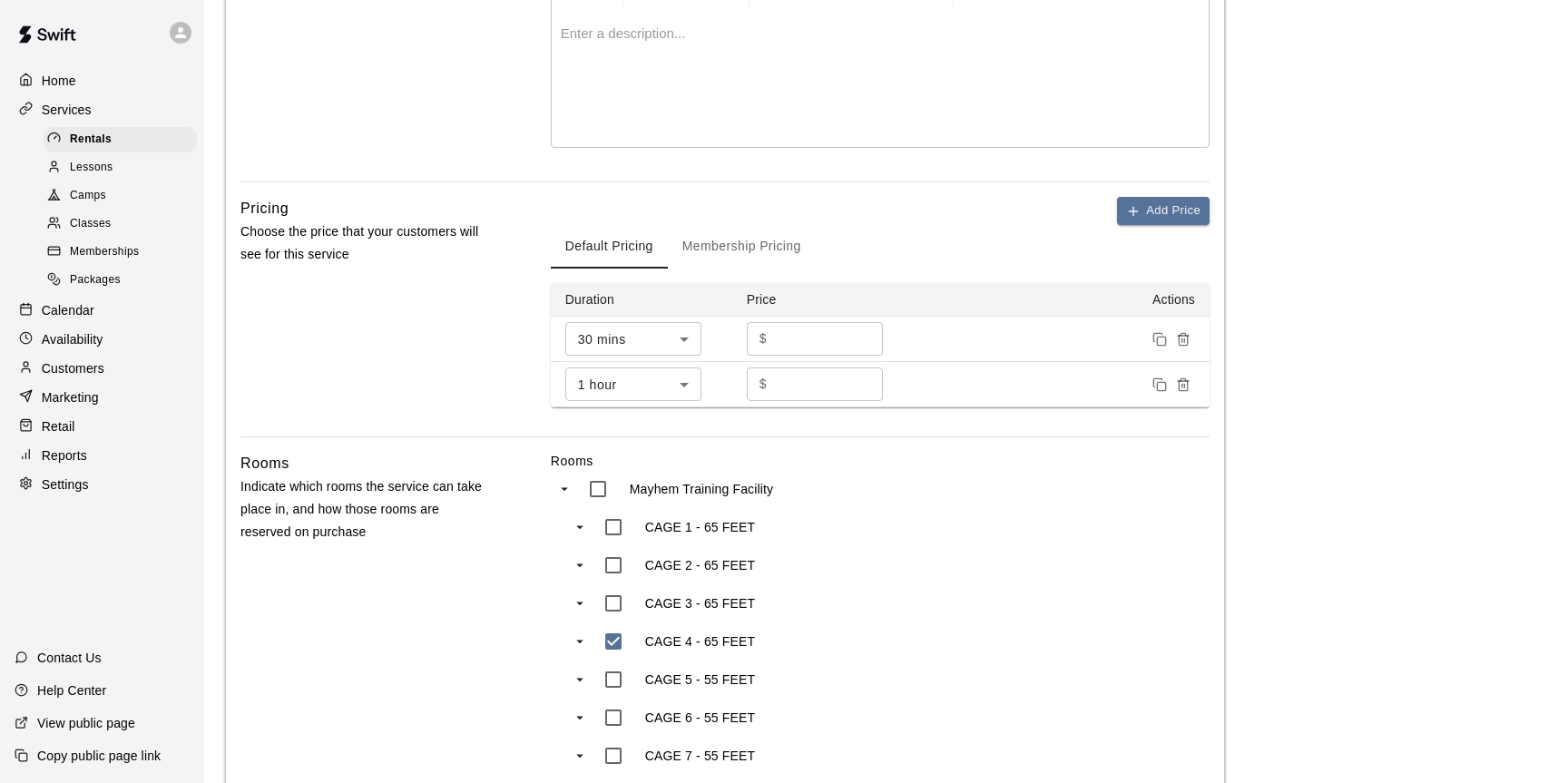
scroll to position [772, 0]
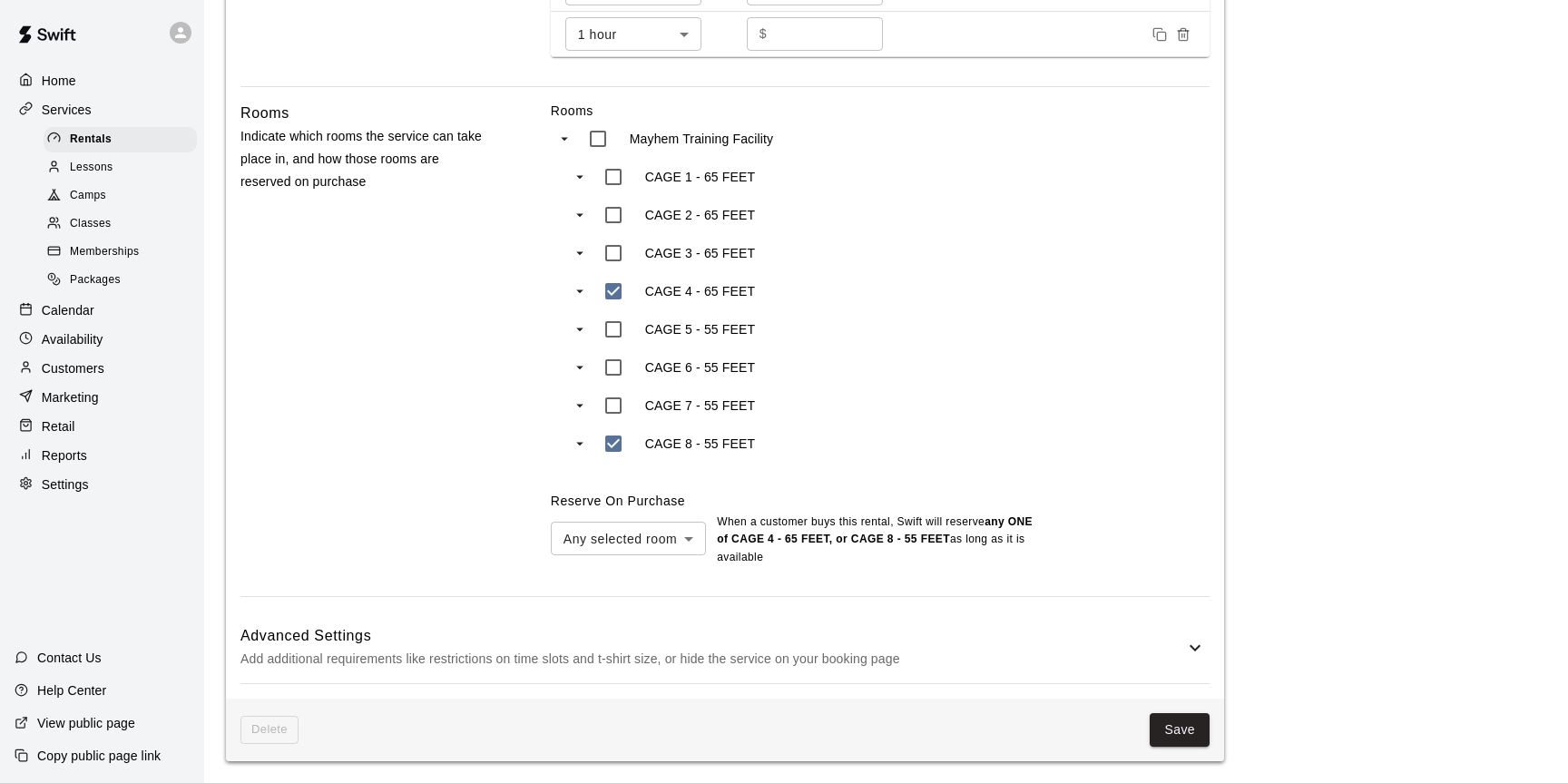
click at [755, 649] on p "Add additional requirements like restrictions on time slots and t-shirt size, o…" at bounding box center [712, 659] width 944 height 23
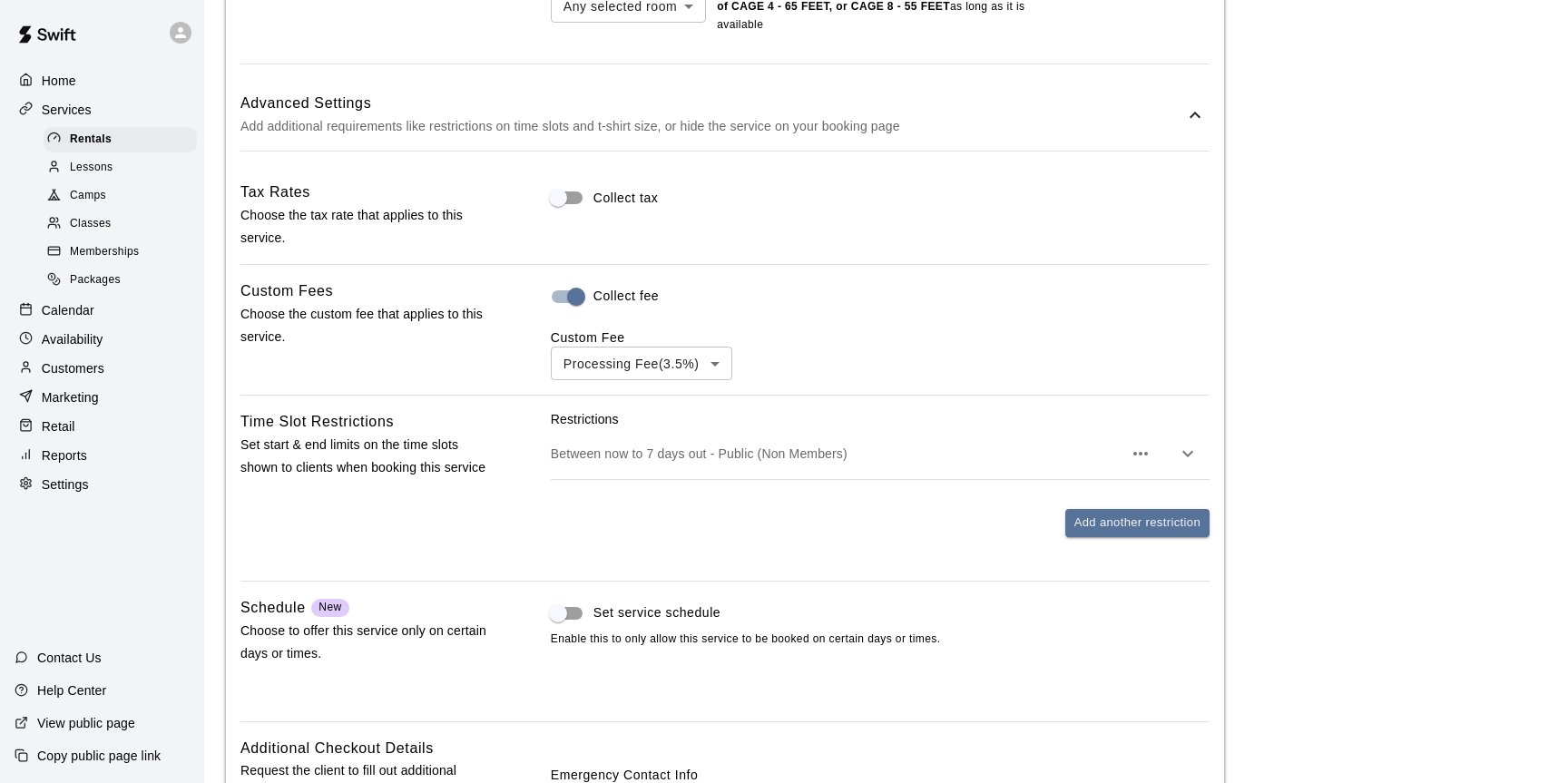
scroll to position [1355, 0]
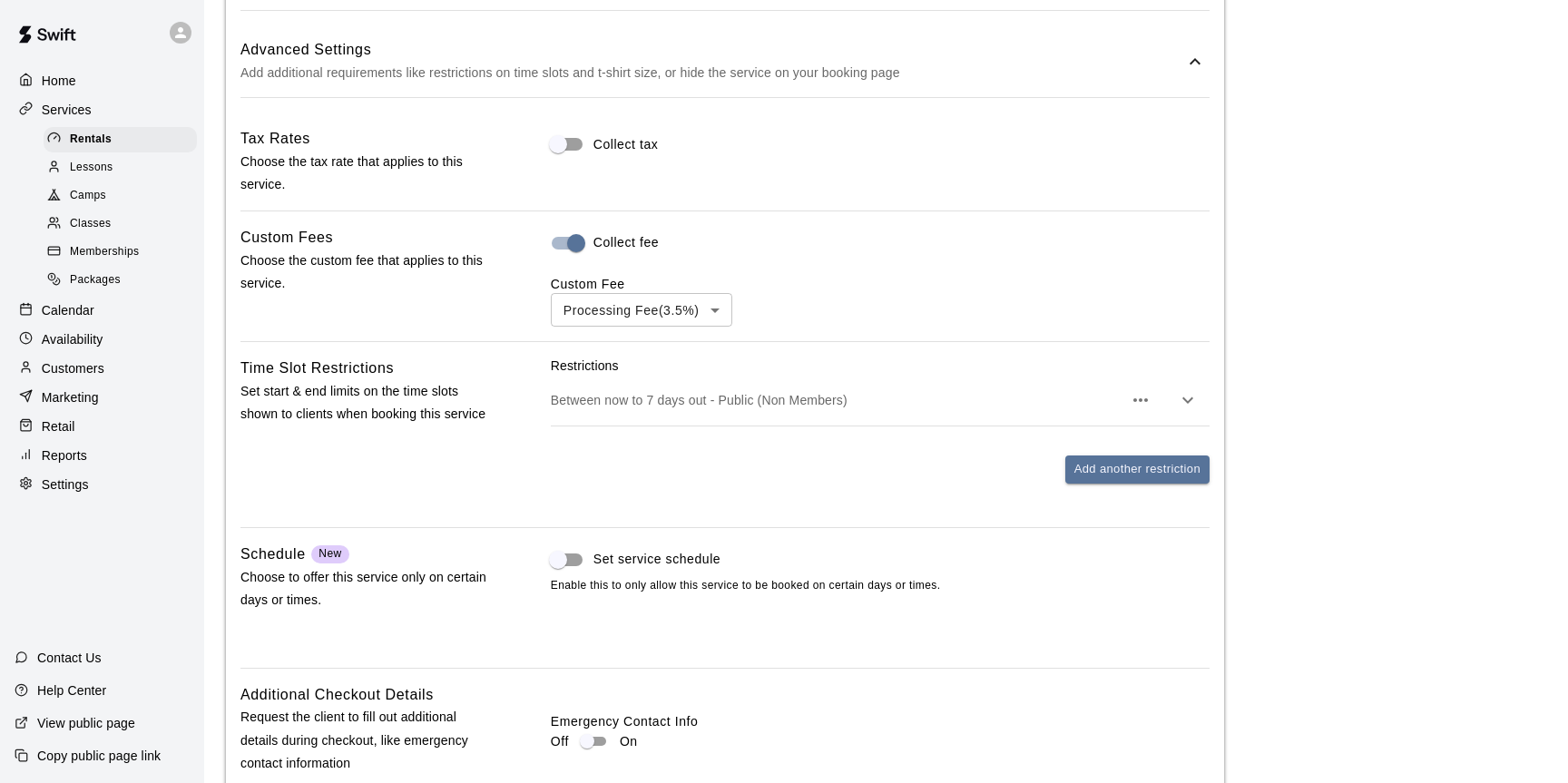
click at [1180, 393] on icon "button" at bounding box center [1188, 400] width 22 height 22
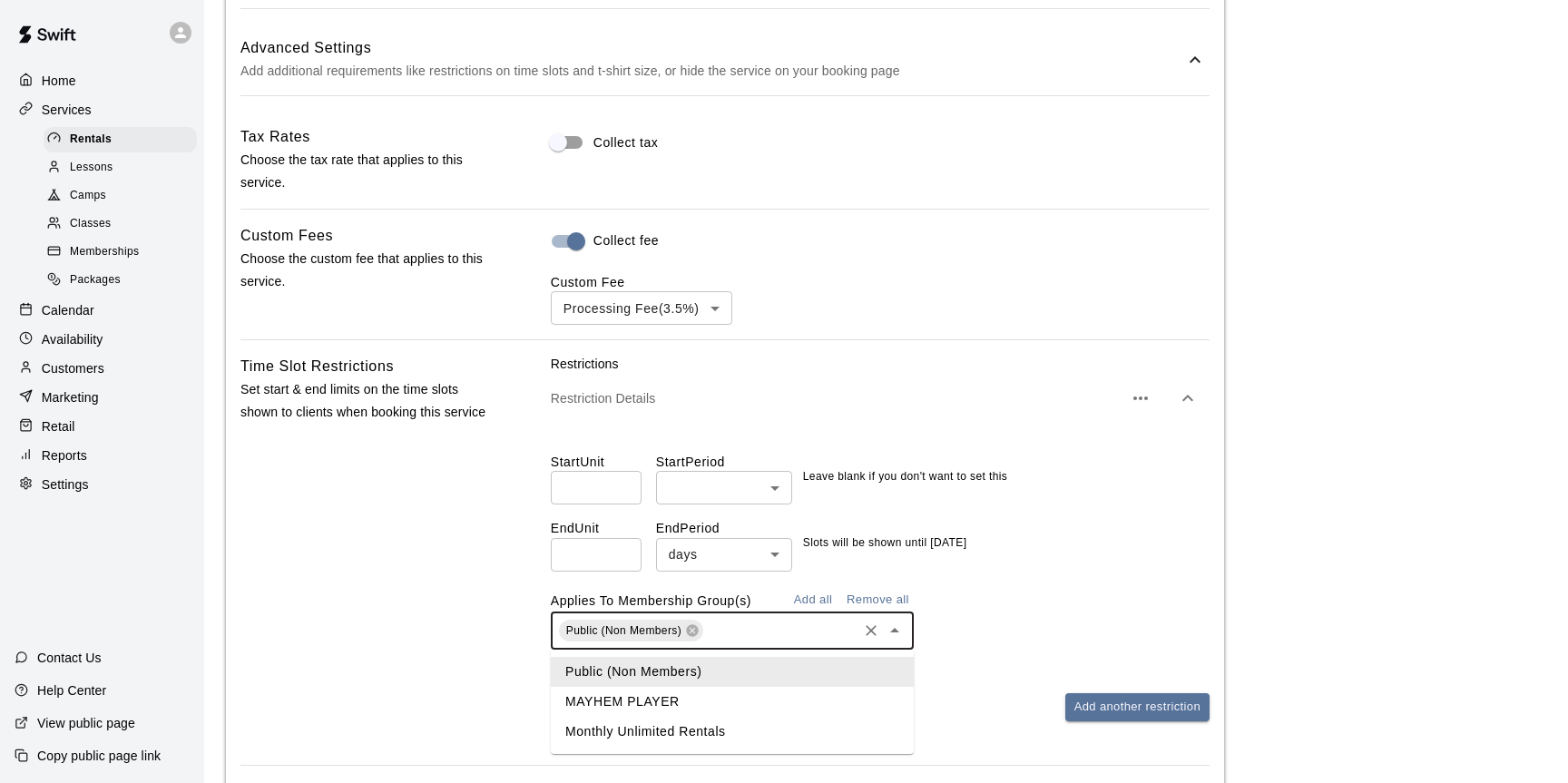
click at [802, 623] on input "text" at bounding box center [780, 631] width 148 height 23
click at [726, 698] on li "MAYHEM PLAYER" at bounding box center [732, 702] width 363 height 30
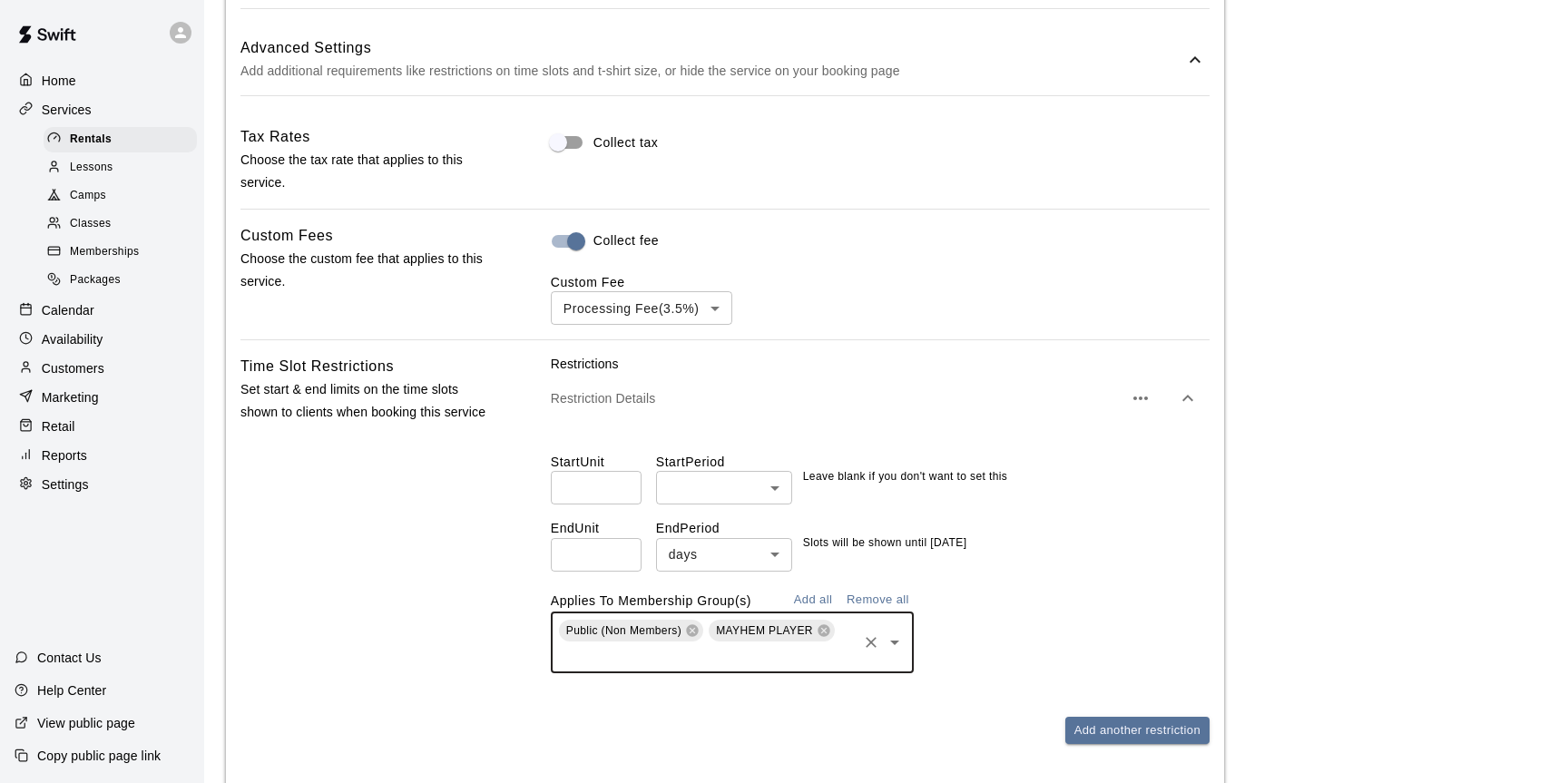
click at [727, 664] on input "text" at bounding box center [706, 656] width 299 height 23
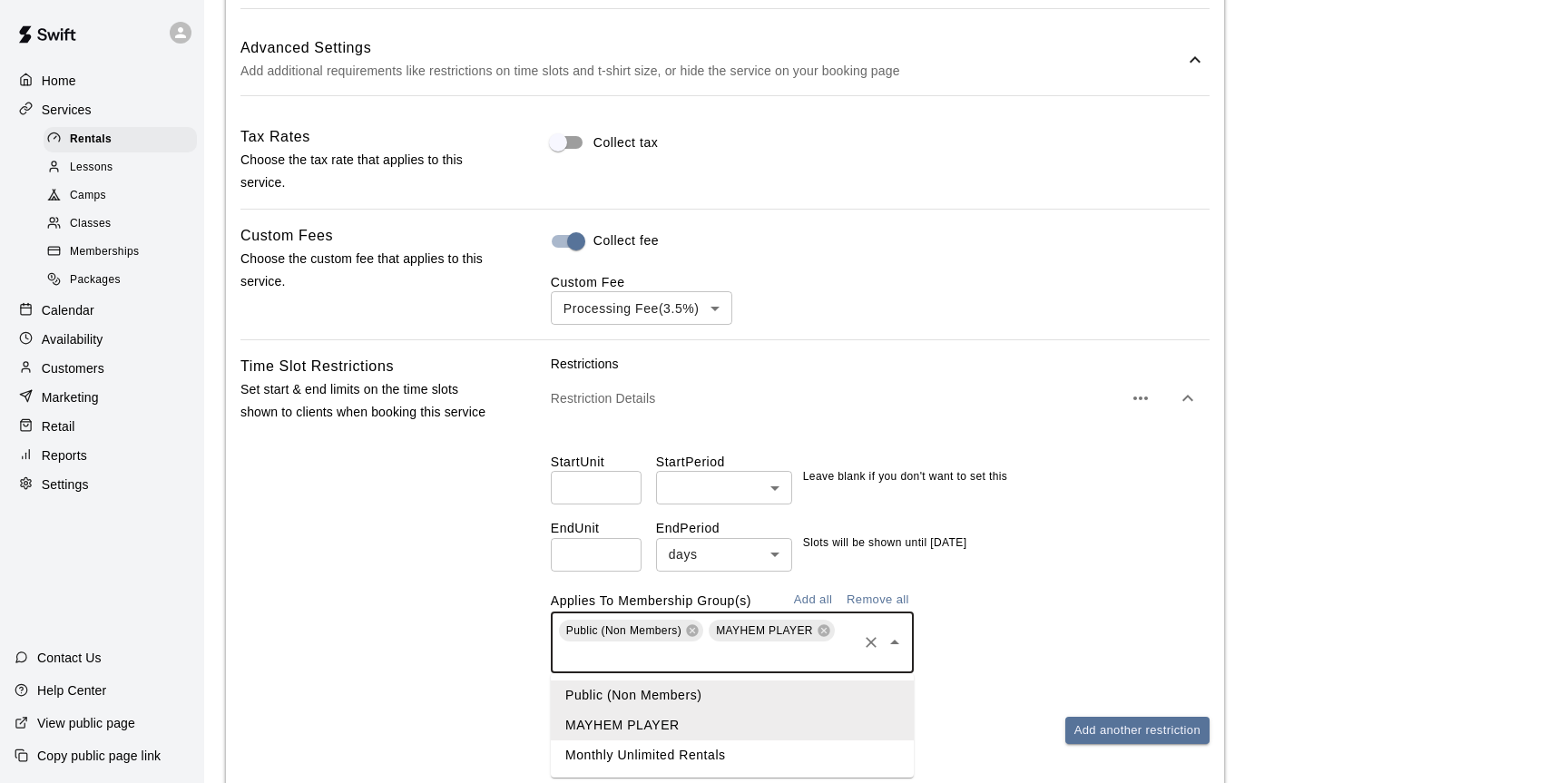
click at [715, 754] on li "Monthly Unlimited Rentals" at bounding box center [732, 755] width 363 height 30
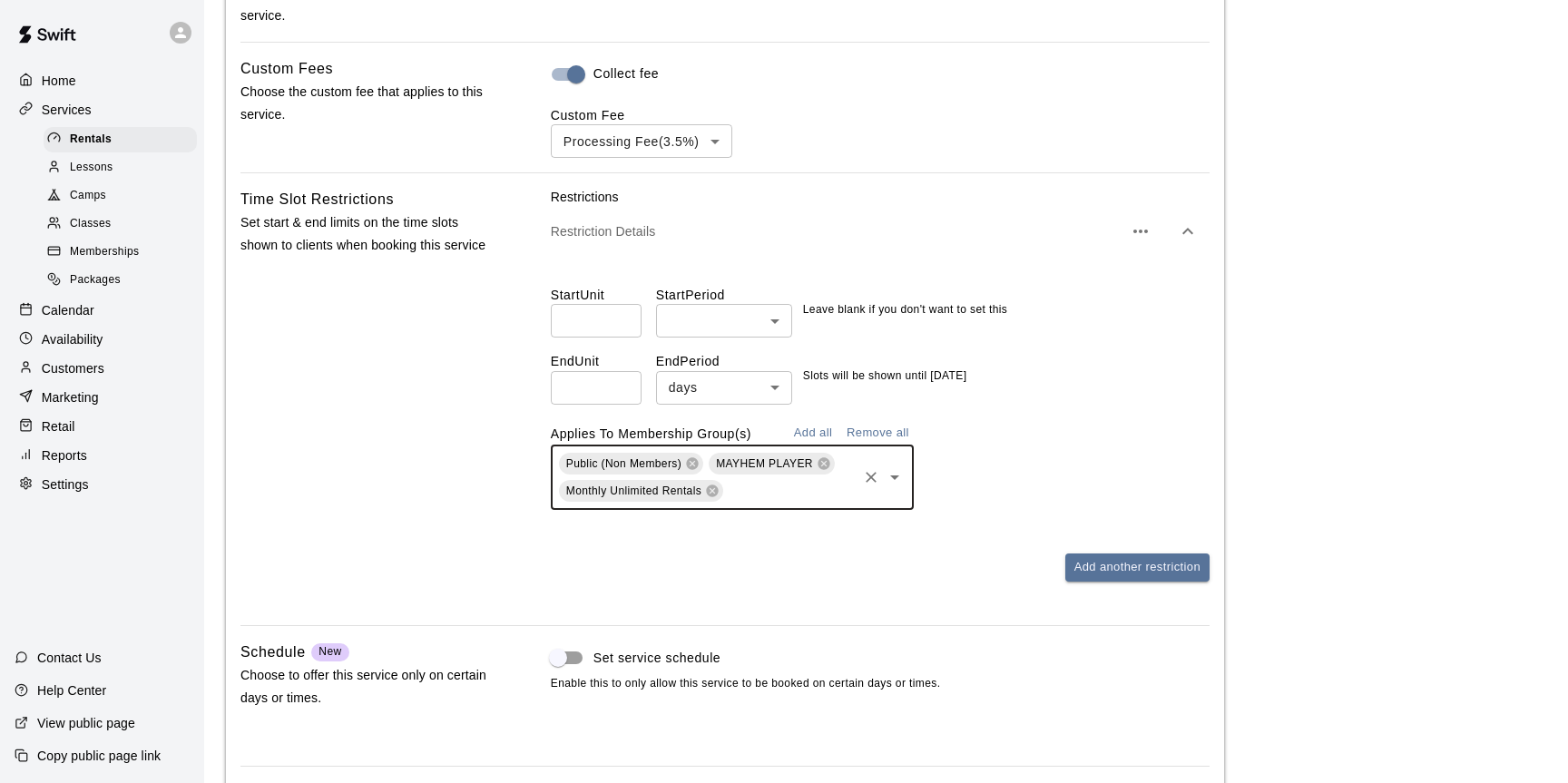
scroll to position [1865, 0]
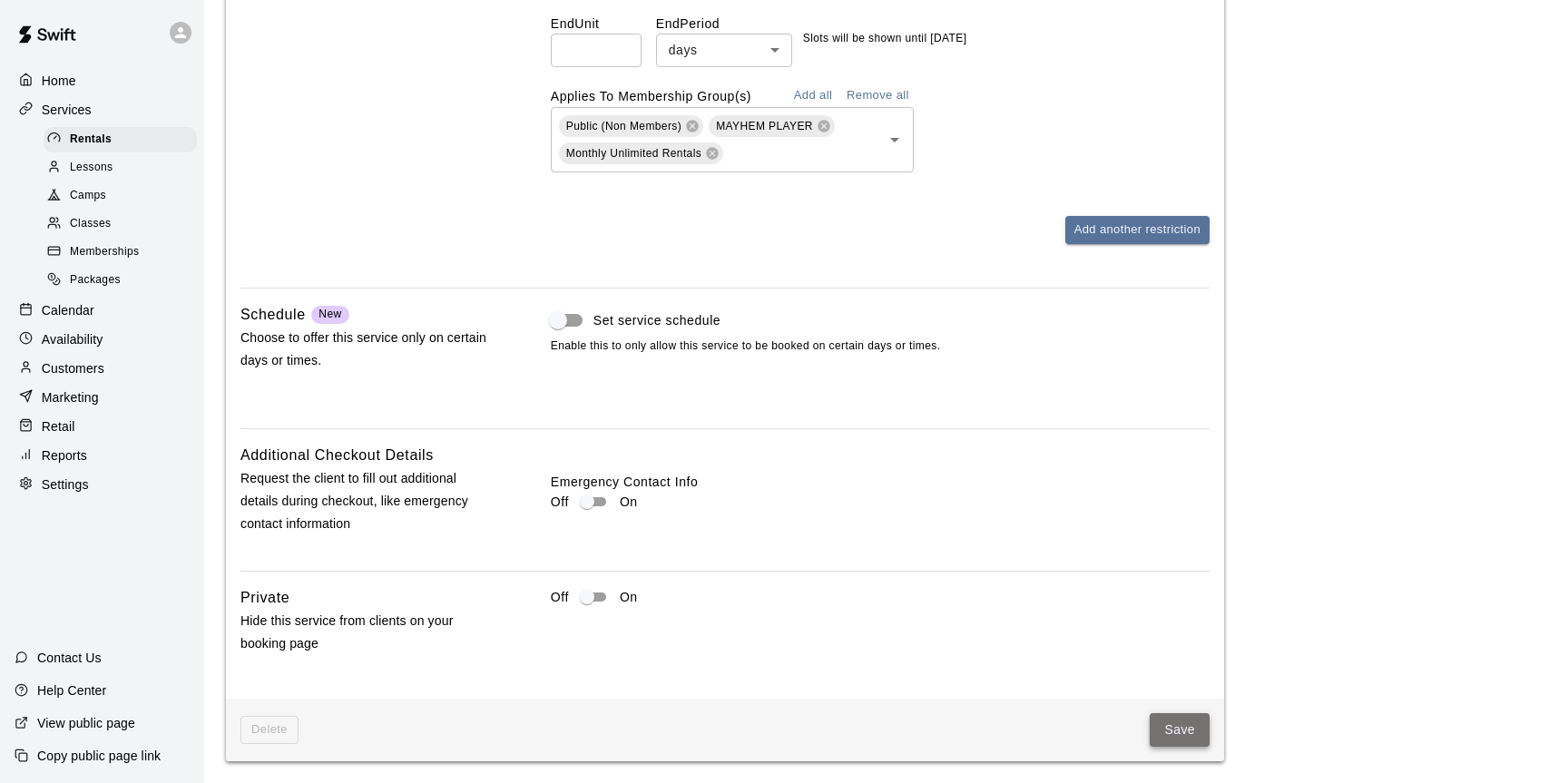
click at [1179, 730] on button "Save" at bounding box center [1180, 730] width 60 height 33
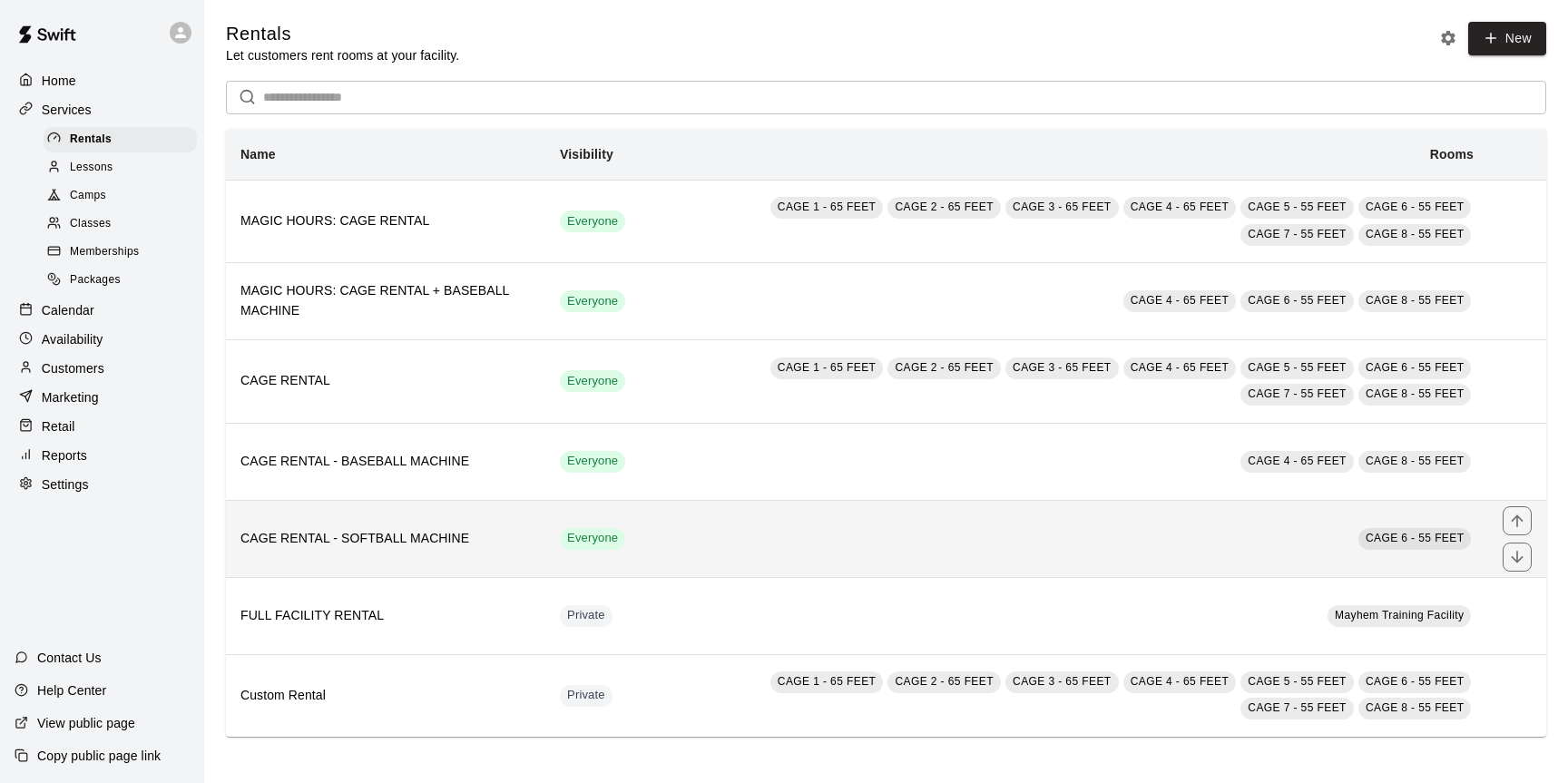
click at [885, 535] on td "CAGE 6 - 55 FEET" at bounding box center [1064, 539] width 849 height 77
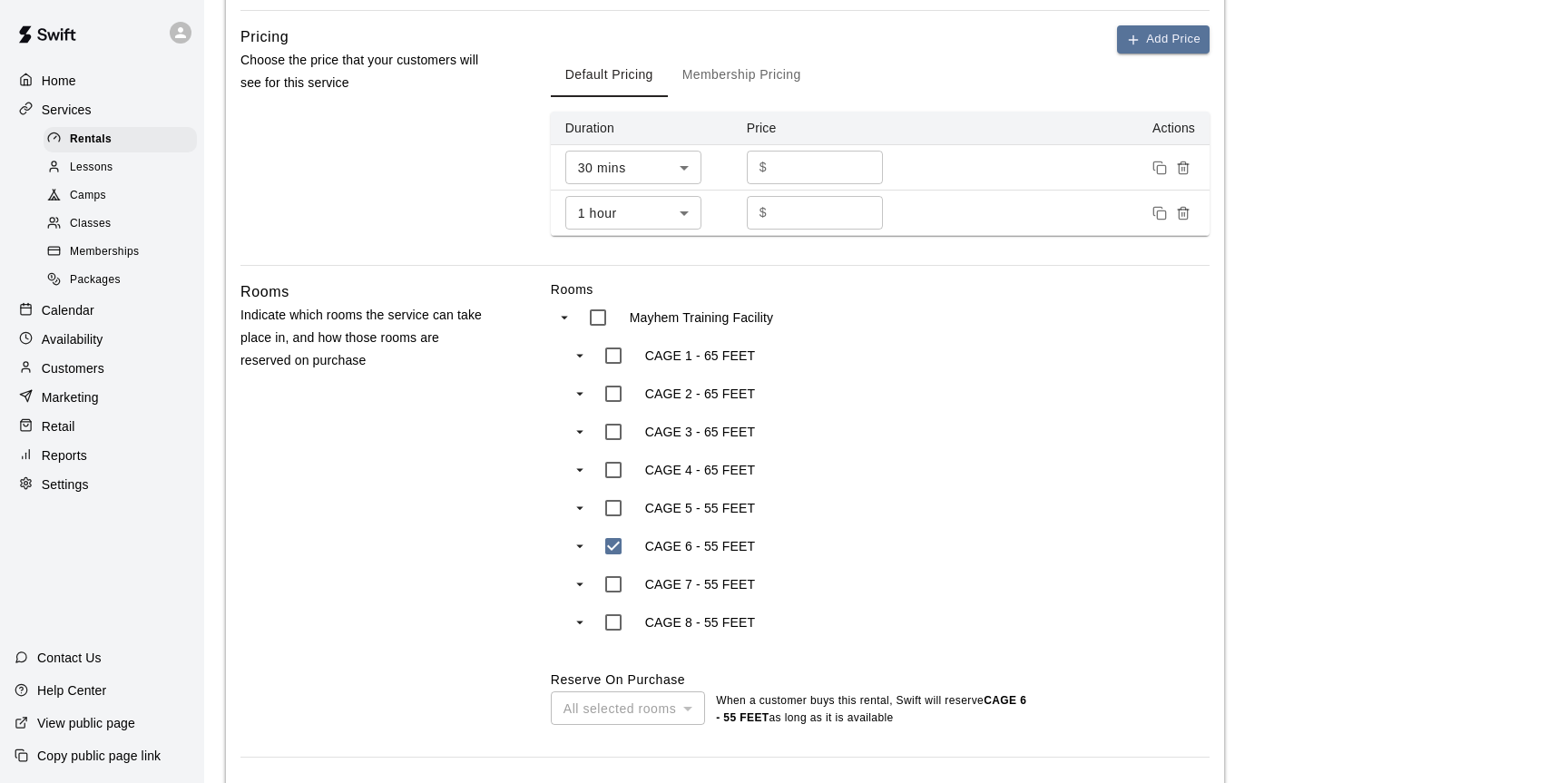
scroll to position [754, 0]
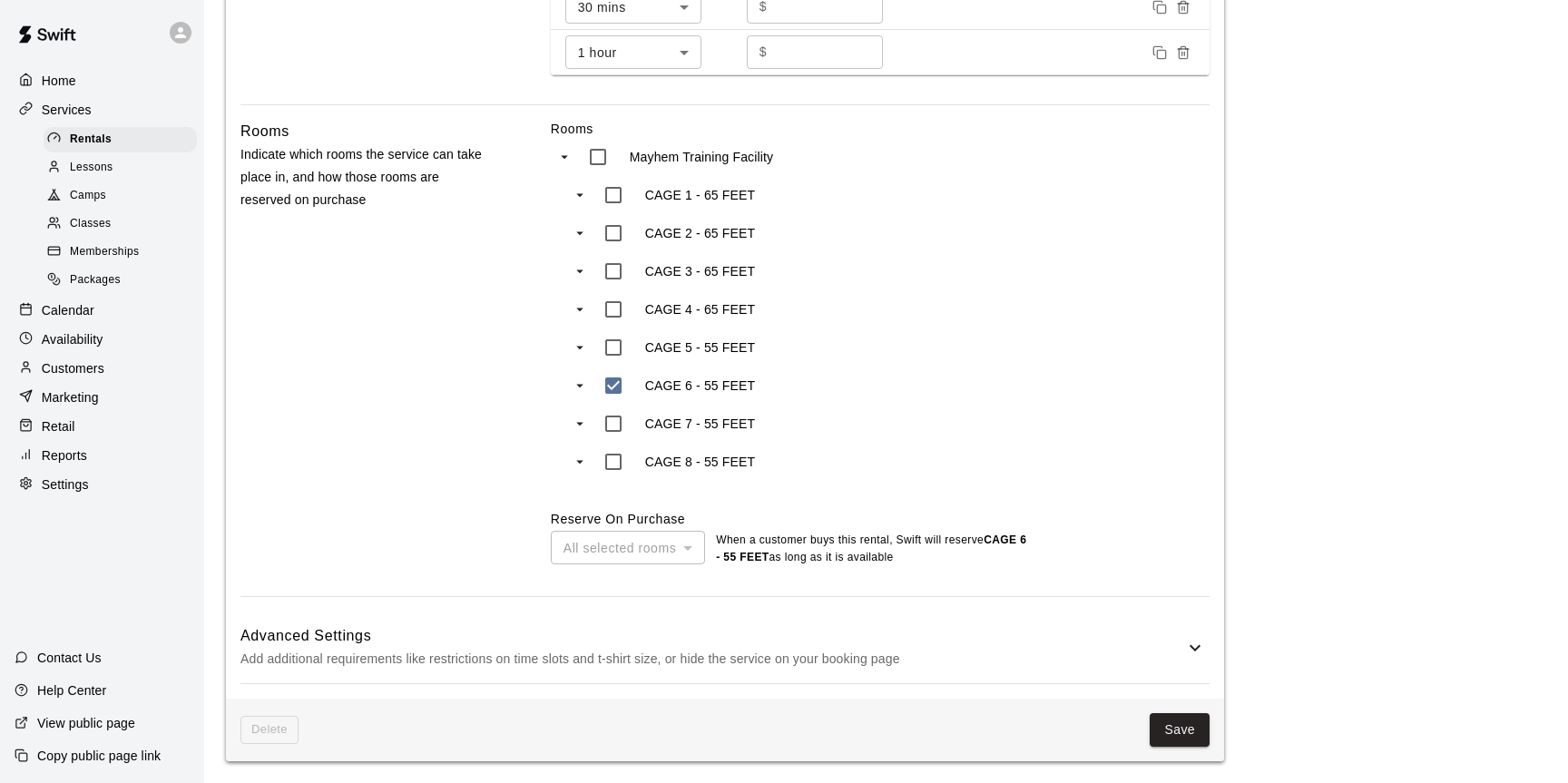
click at [940, 638] on h6 "Advanced Settings" at bounding box center [712, 636] width 944 height 24
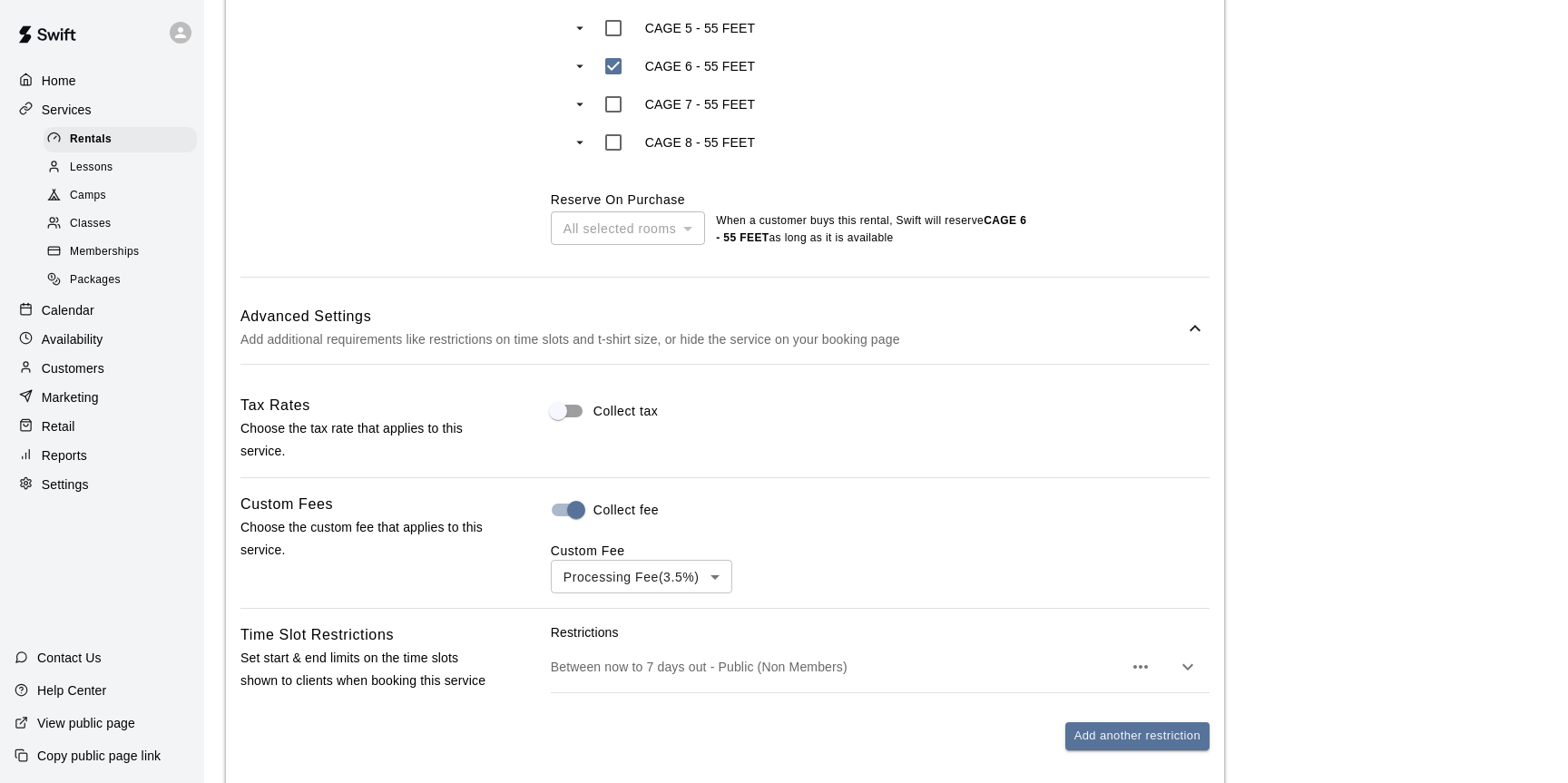
scroll to position [1175, 0]
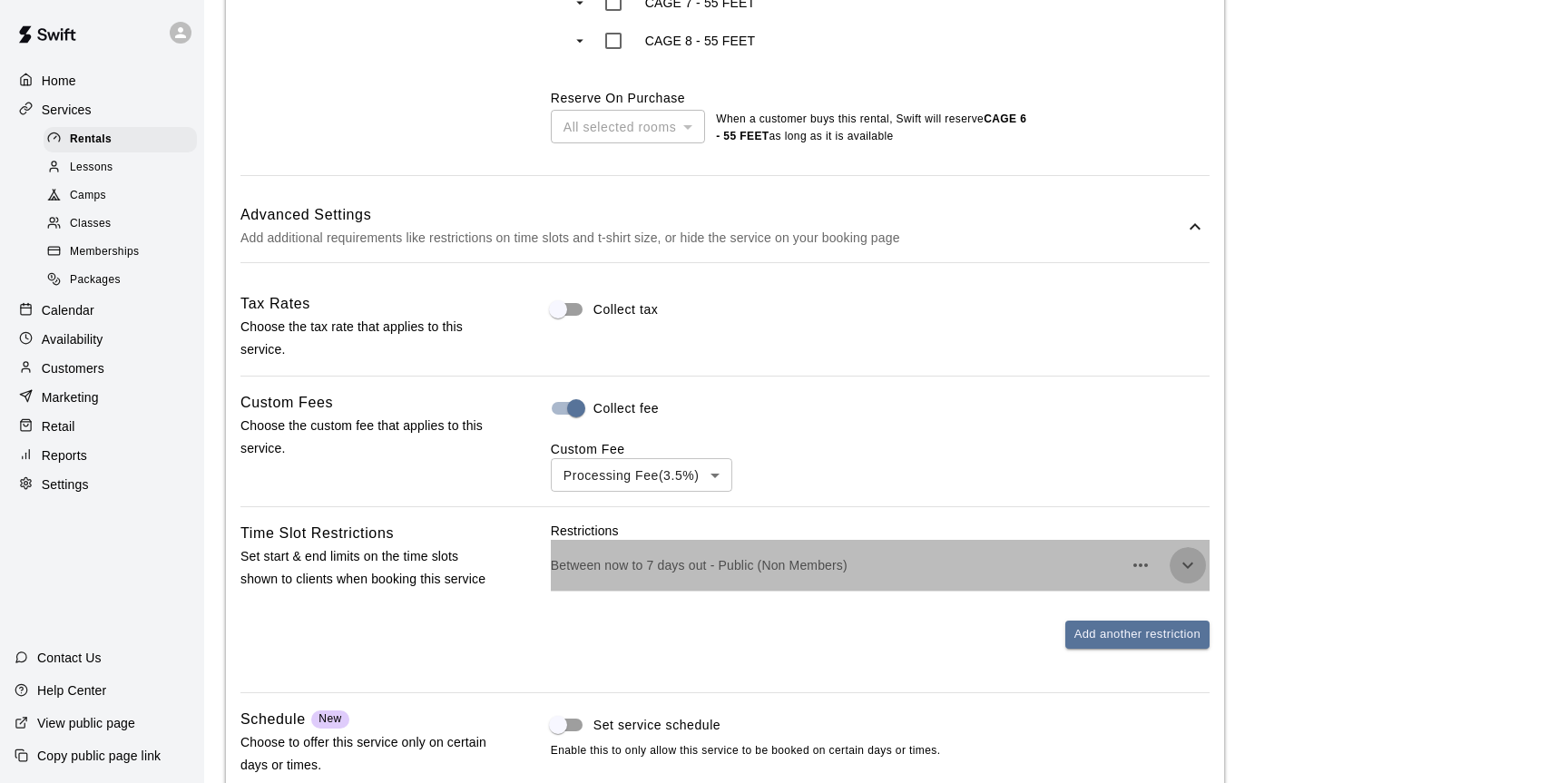
click at [1196, 577] on button "button" at bounding box center [1187, 564] width 36 height 36
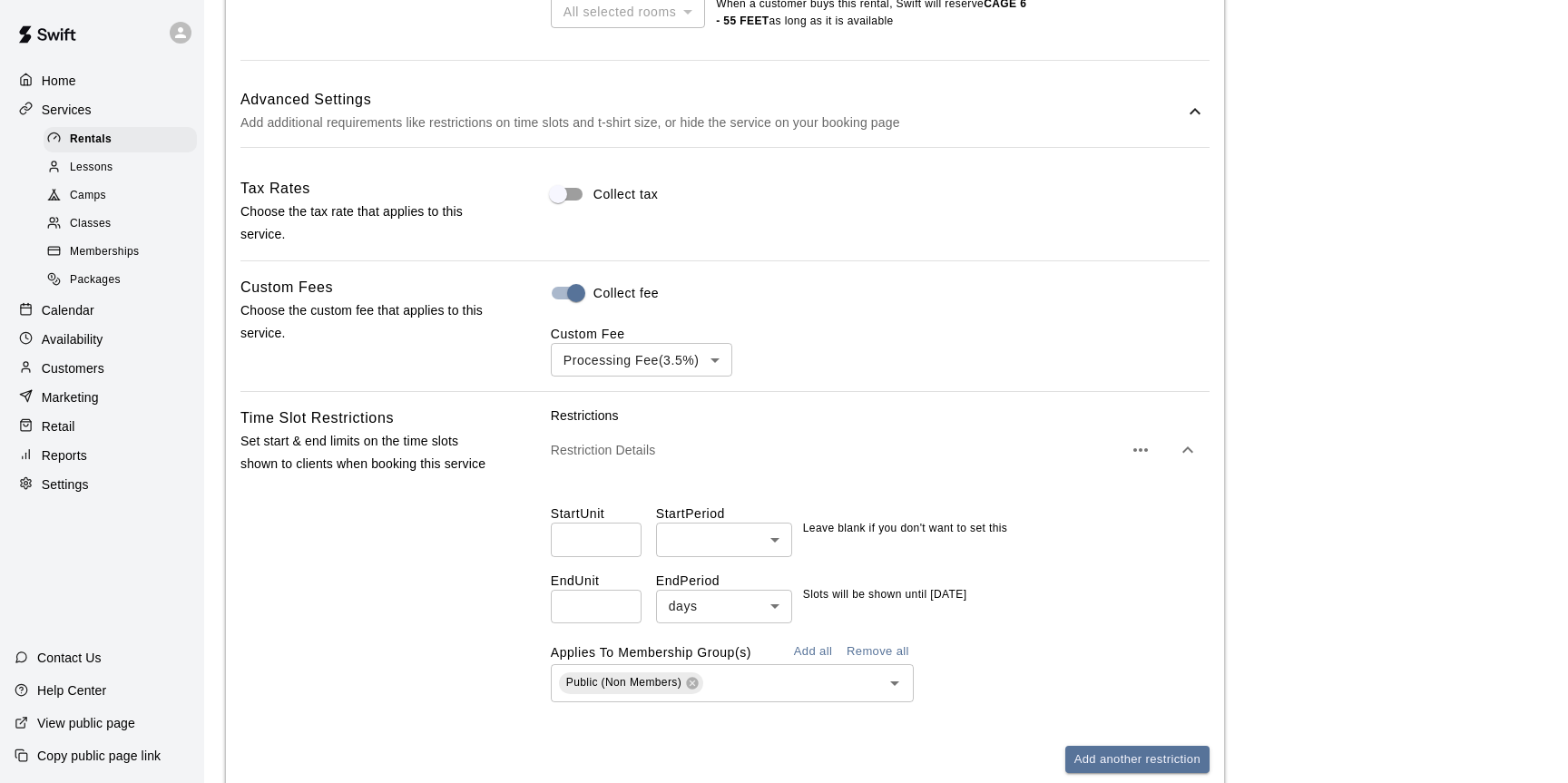
scroll to position [1341, 0]
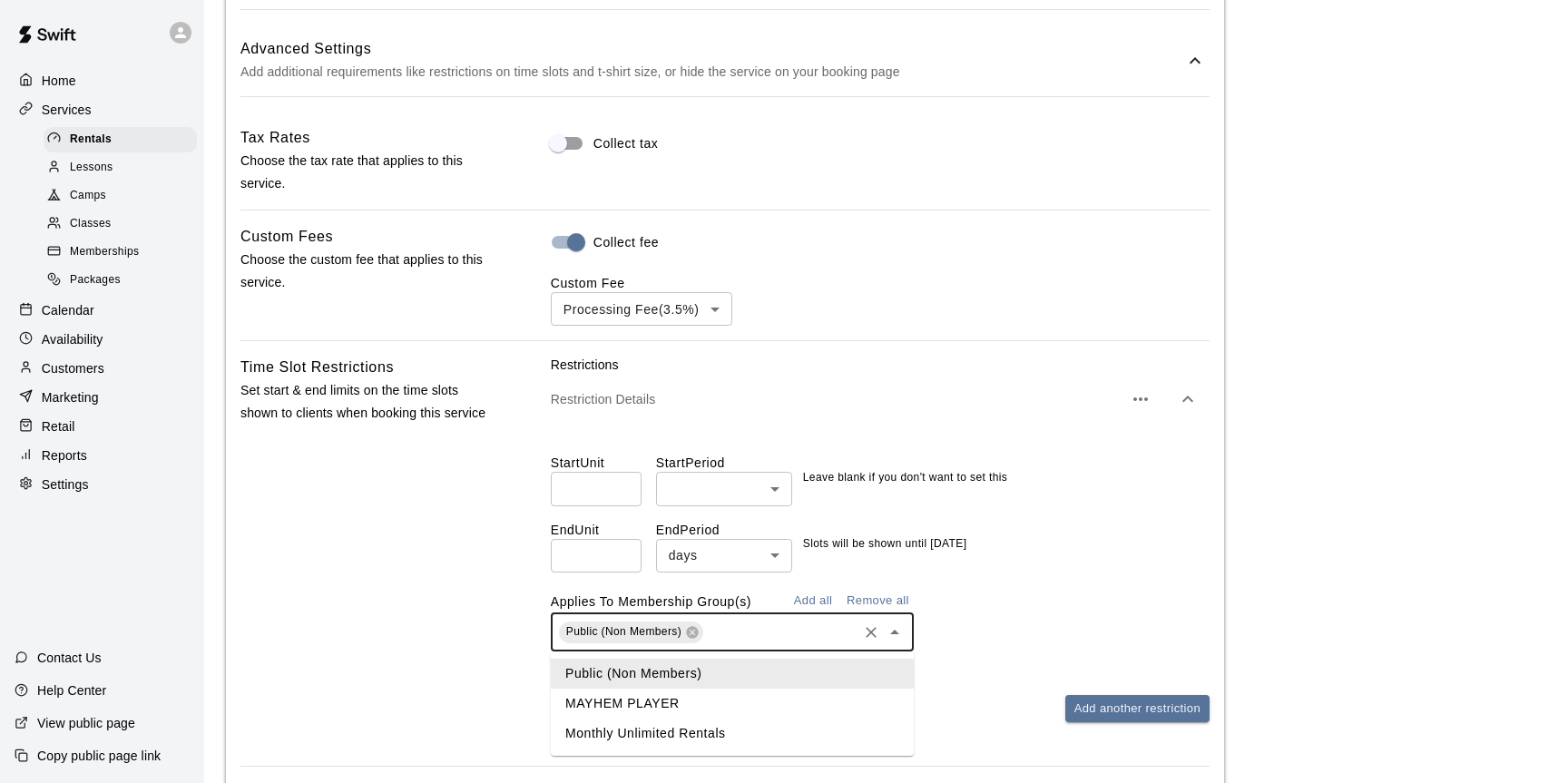
click at [744, 626] on input "text" at bounding box center [780, 632] width 148 height 23
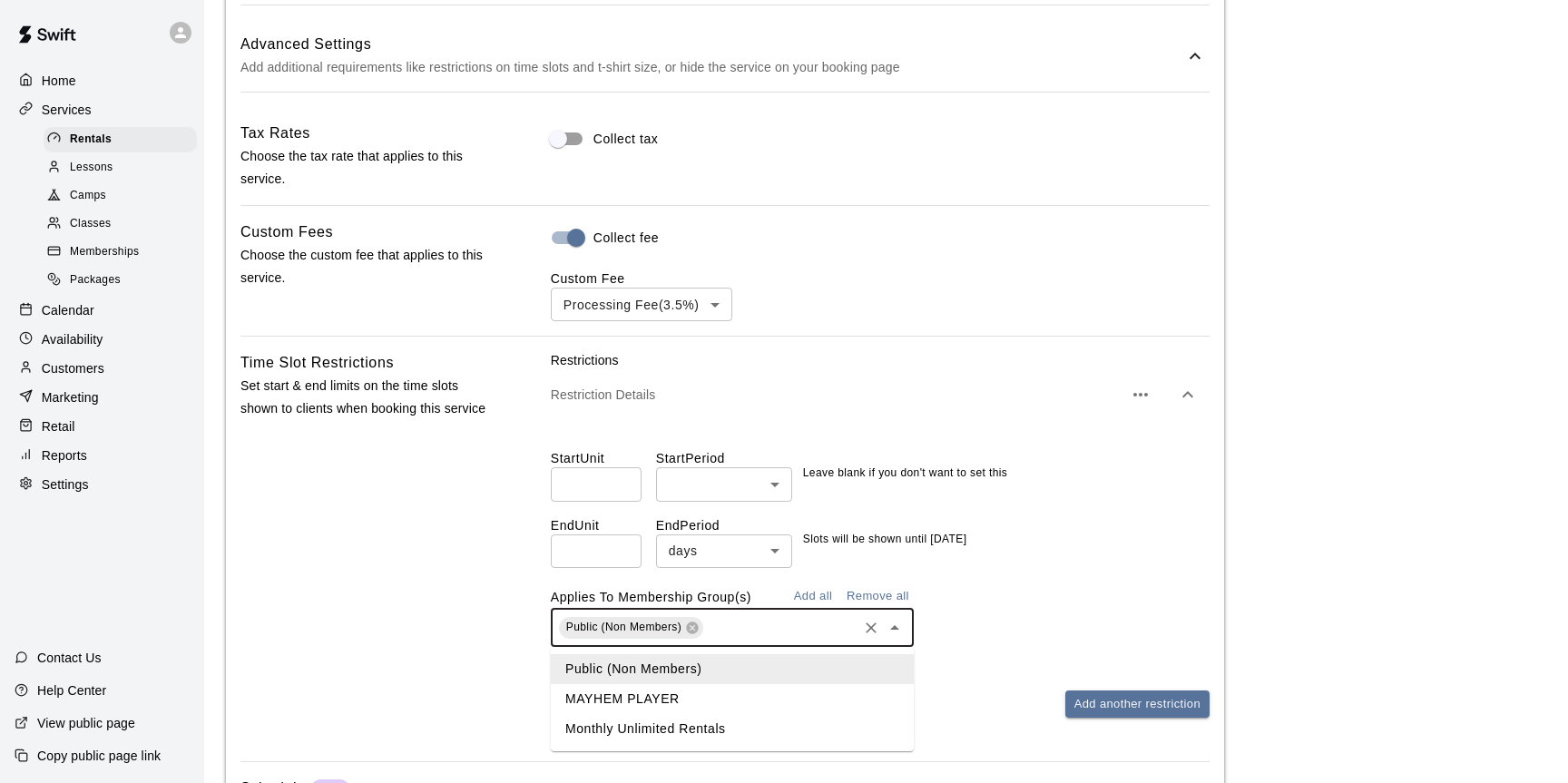
click at [711, 706] on li "MAYHEM PLAYER" at bounding box center [732, 699] width 363 height 30
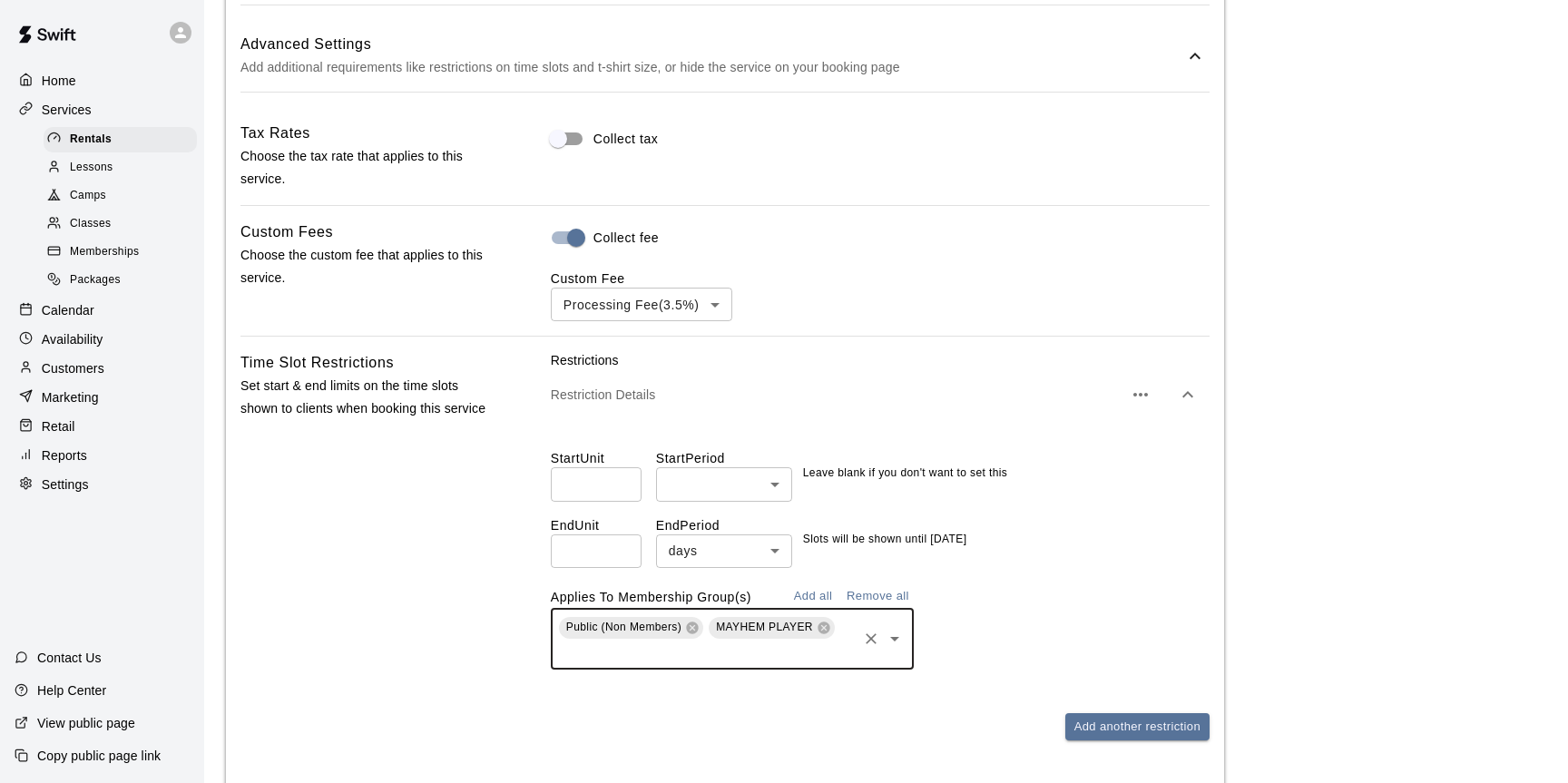
click at [713, 664] on div "Public (Non Members) MAYHEM PLAYER ​" at bounding box center [732, 639] width 363 height 61
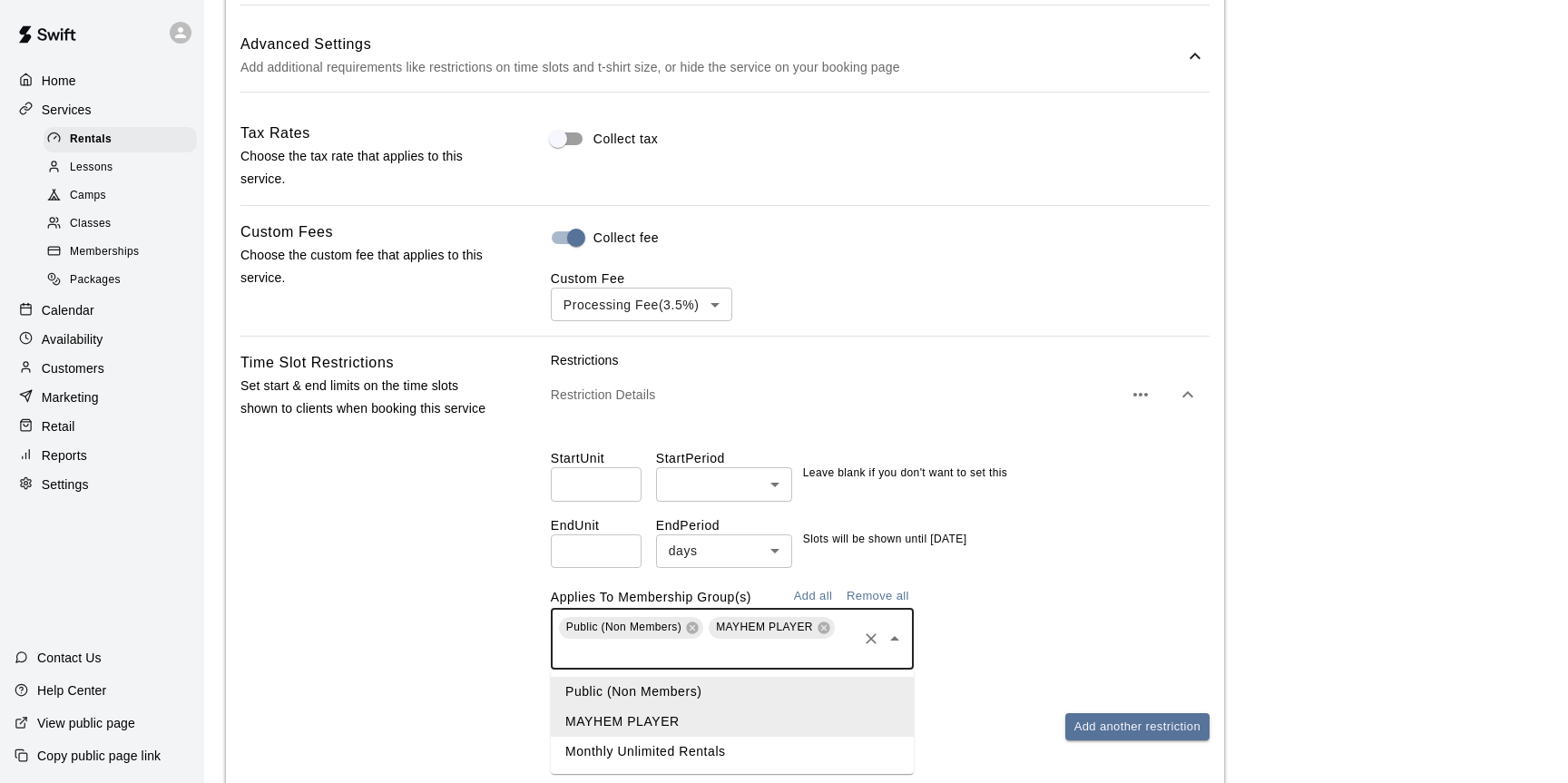
click at [692, 754] on li "Monthly Unlimited Rentals" at bounding box center [732, 752] width 363 height 30
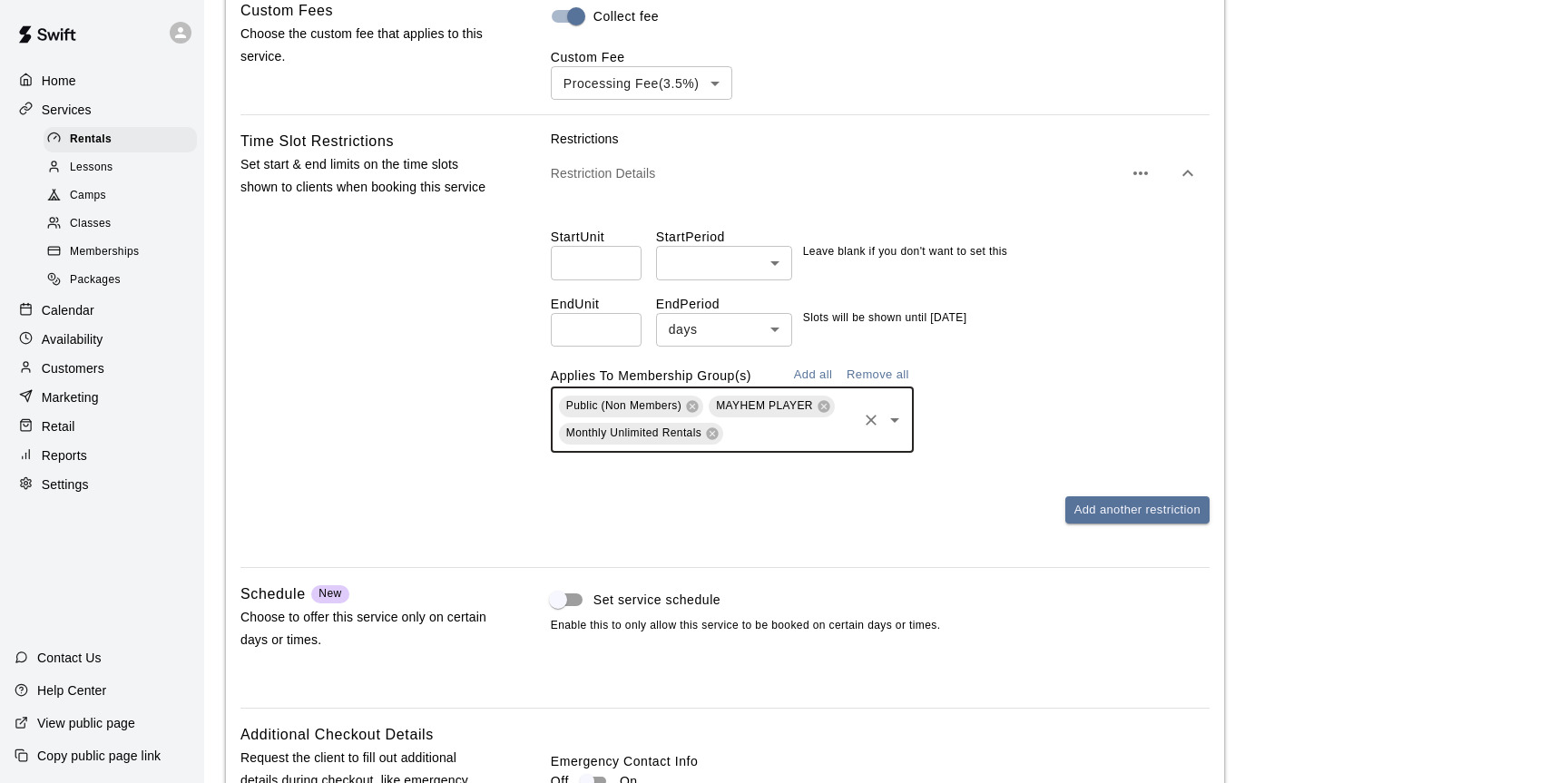
scroll to position [1847, 0]
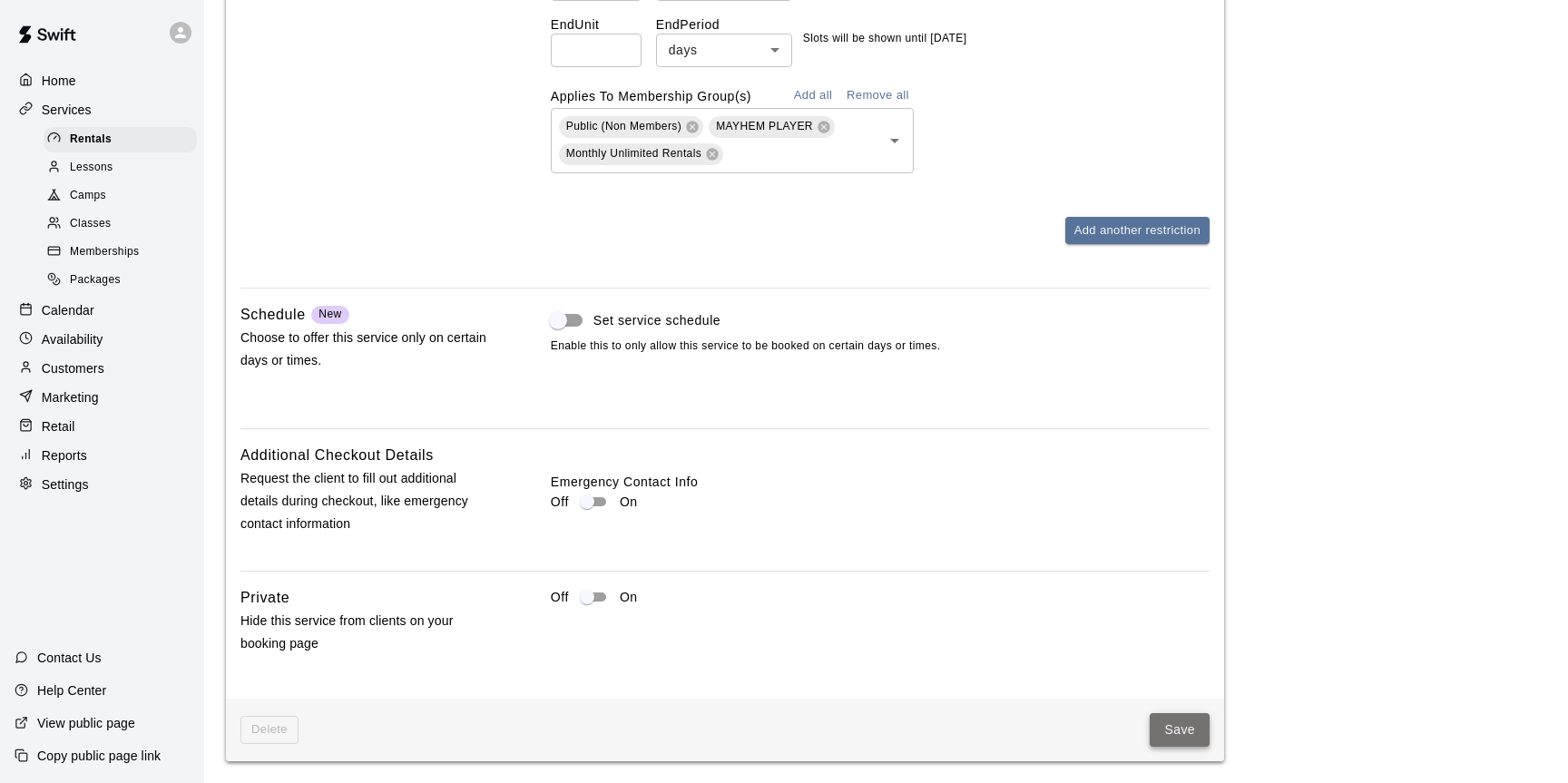
click at [1170, 730] on button "Save" at bounding box center [1180, 730] width 60 height 33
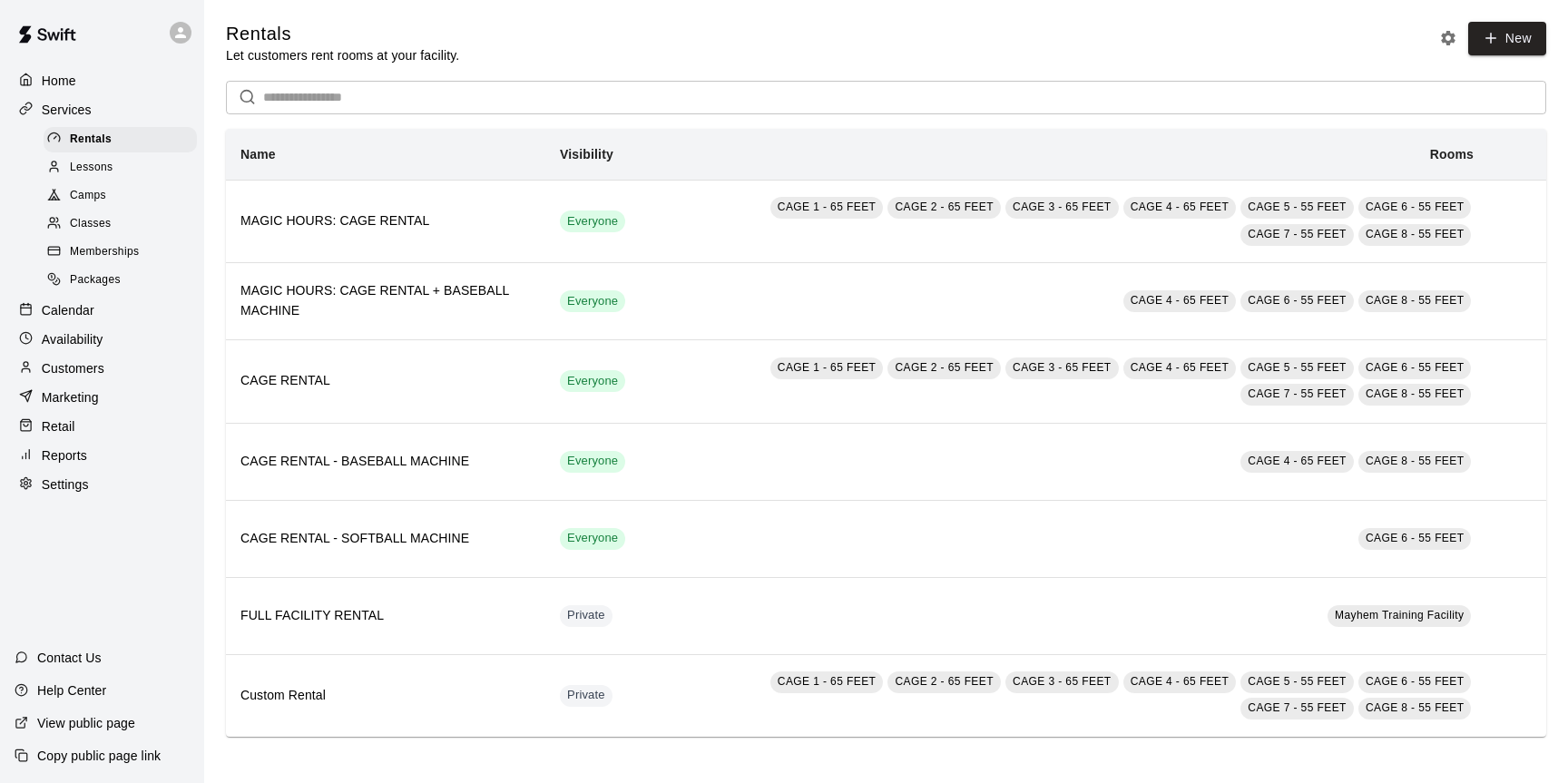
click at [79, 306] on p "Calendar" at bounding box center [67, 311] width 53 height 18
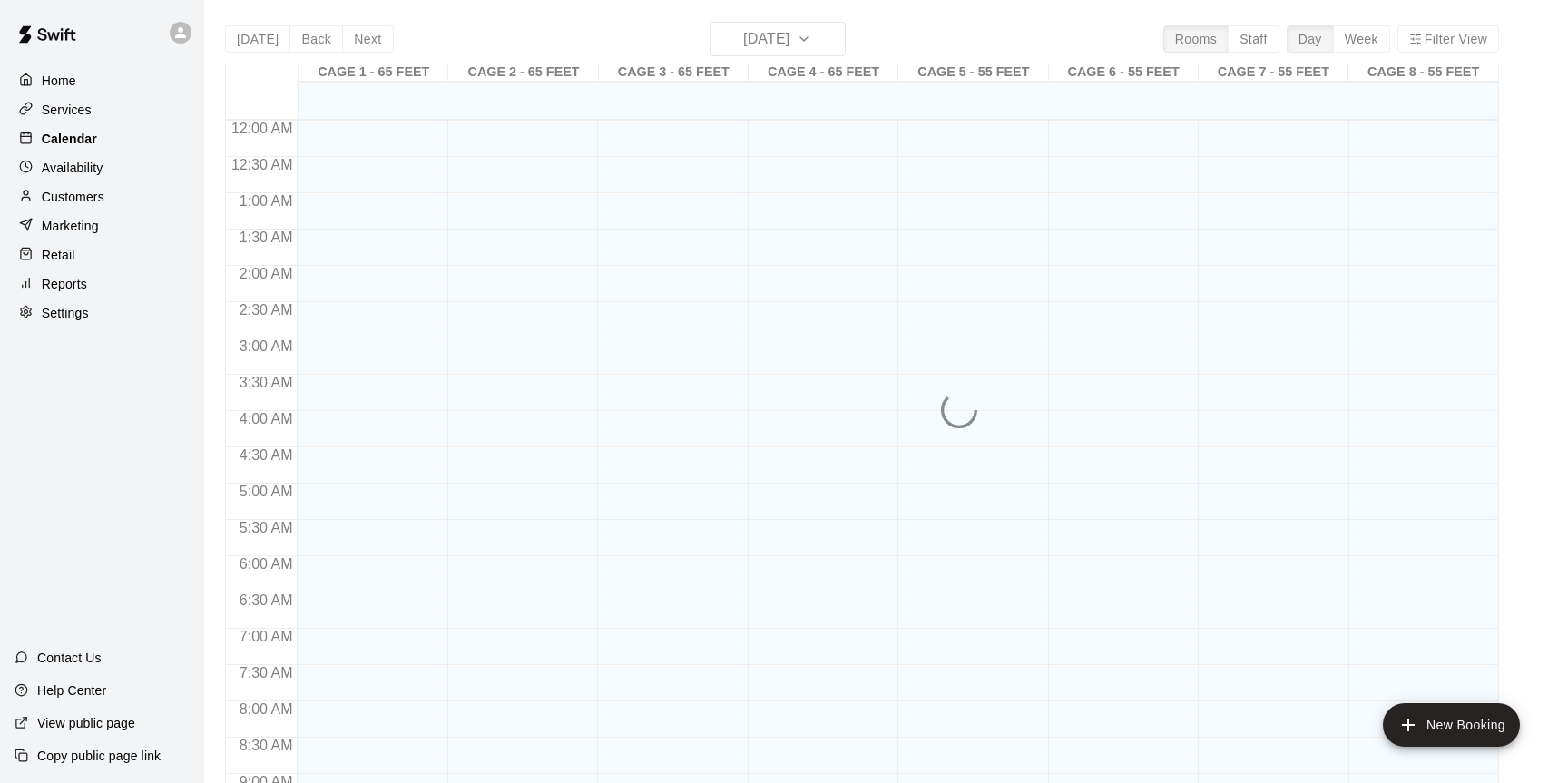
scroll to position [1004, 0]
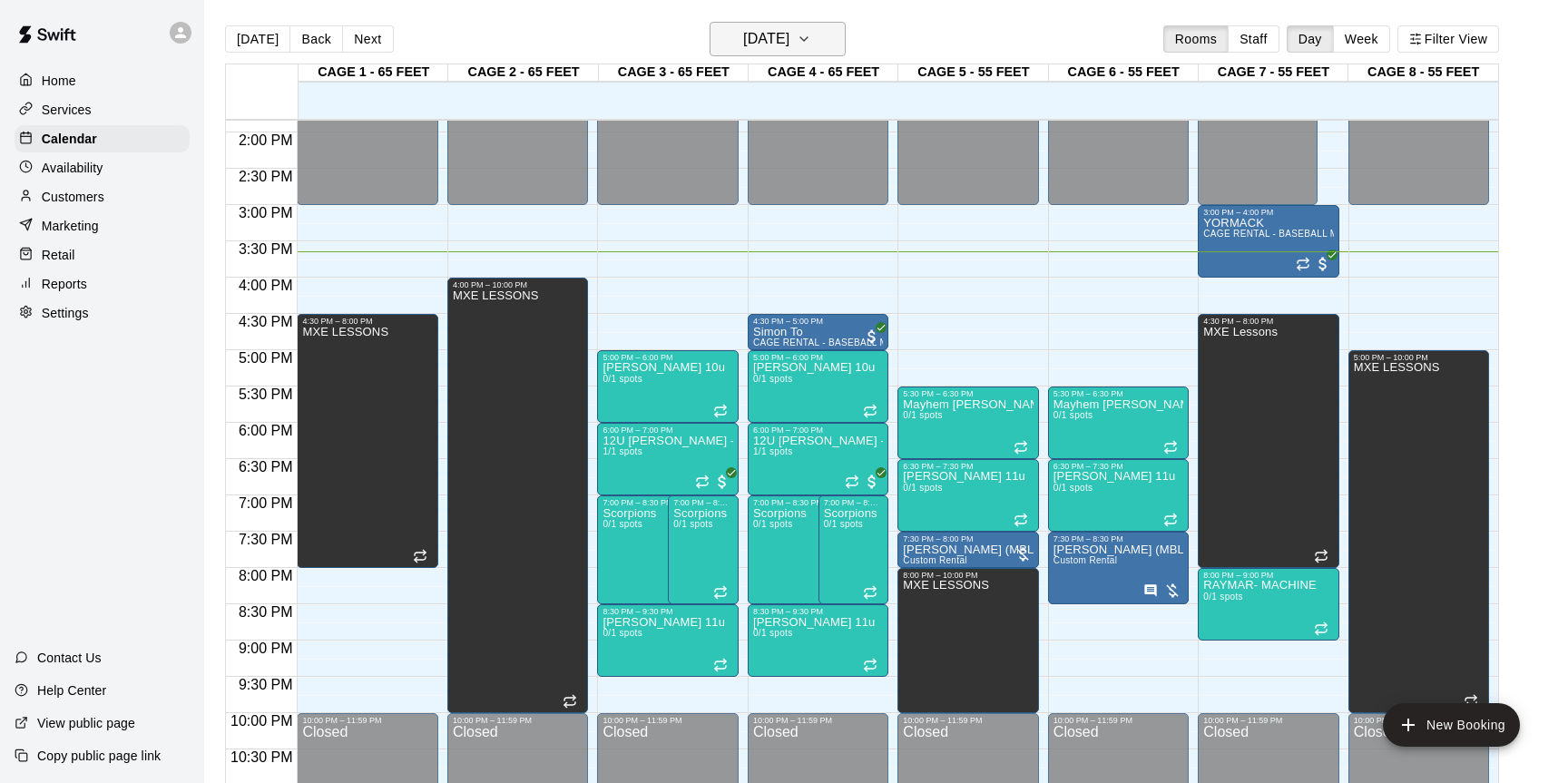
click at [822, 46] on button "[DATE]" at bounding box center [778, 39] width 137 height 34
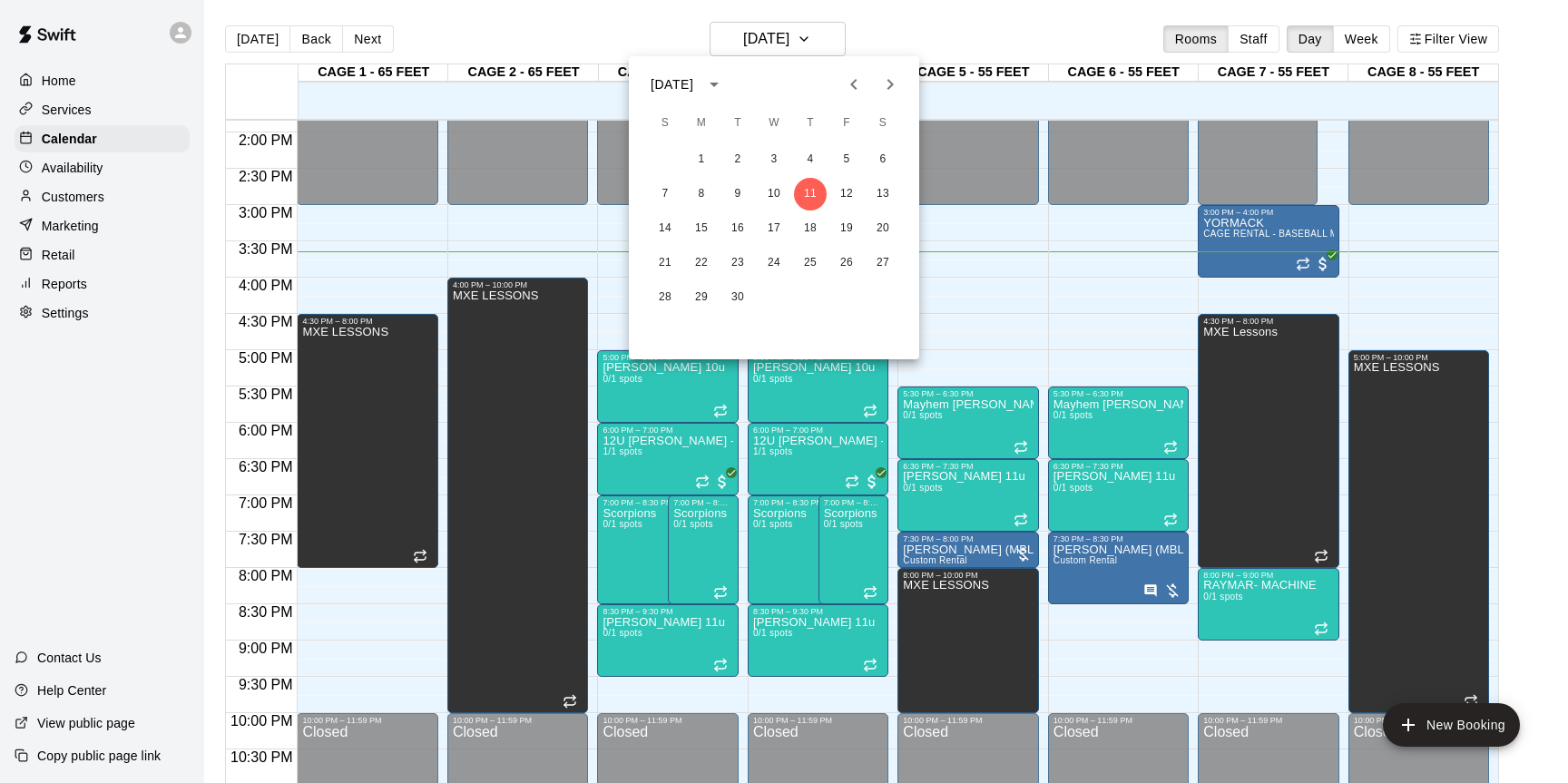
click at [884, 89] on icon "Next month" at bounding box center [891, 85] width 22 height 22
click at [890, 228] on button "18" at bounding box center [883, 228] width 32 height 32
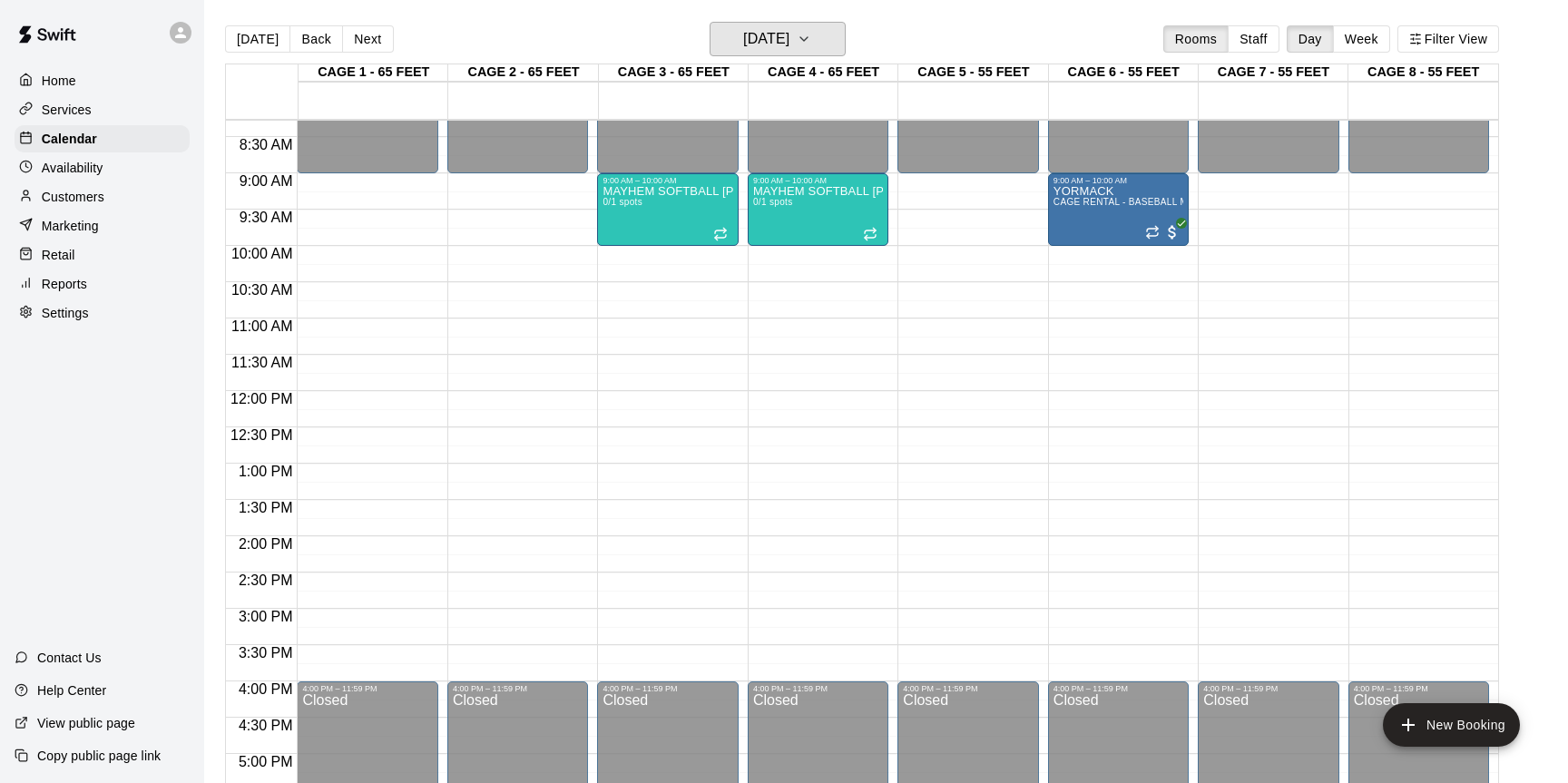
scroll to position [599, 0]
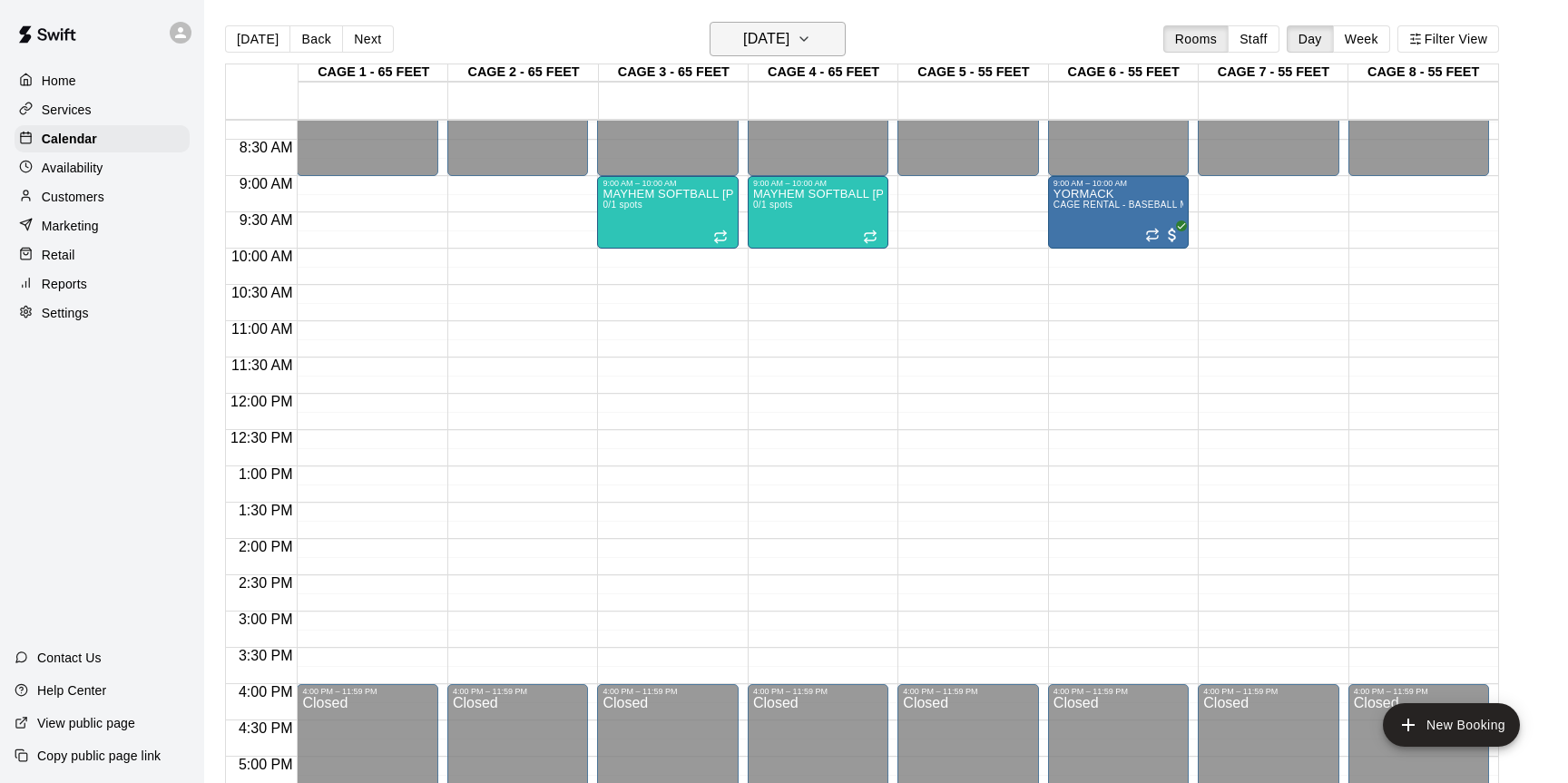
click at [812, 44] on icon "button" at bounding box center [804, 40] width 15 height 22
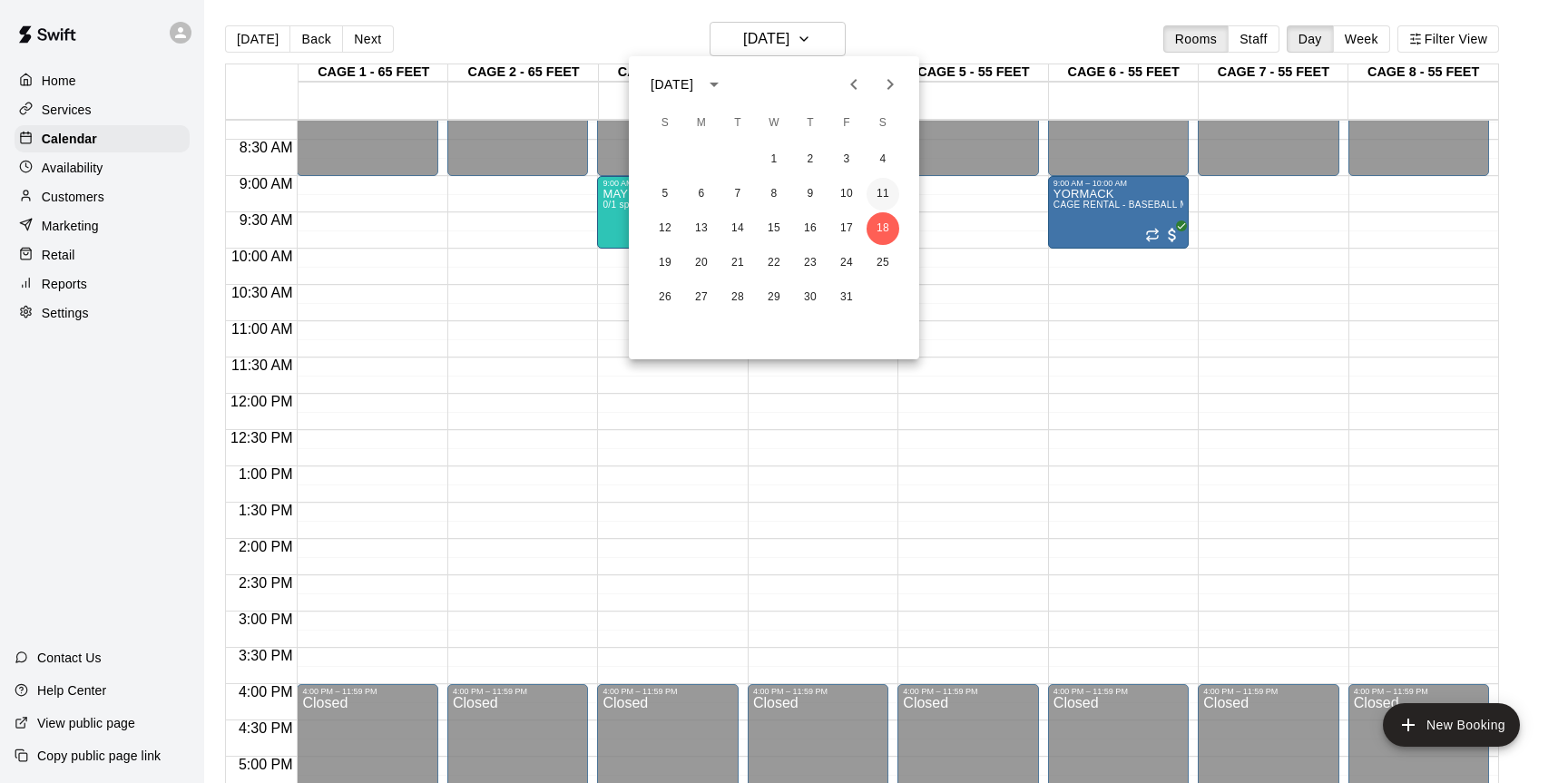
click at [881, 197] on button "11" at bounding box center [883, 194] width 32 height 32
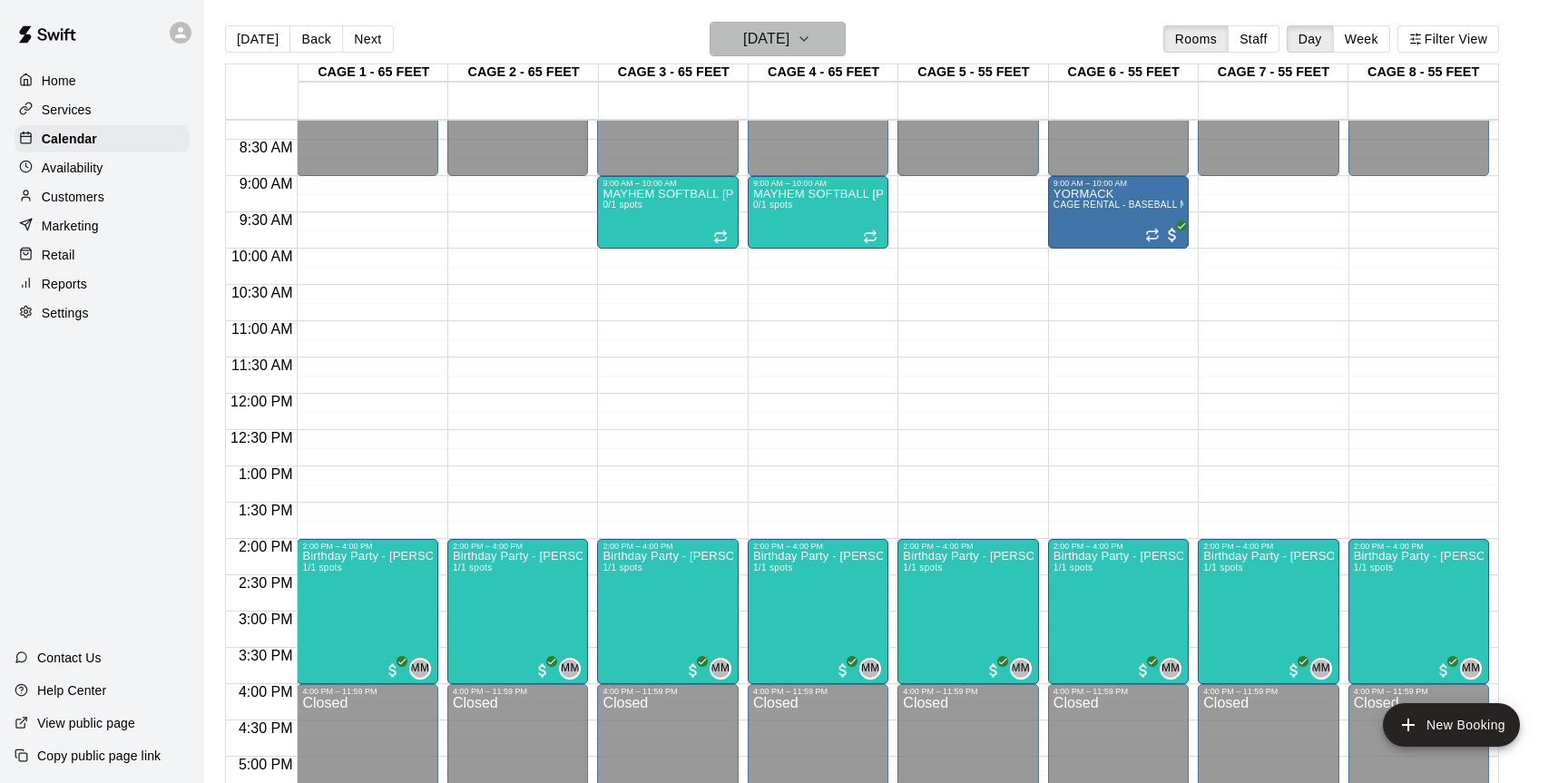
click at [812, 48] on icon "button" at bounding box center [804, 40] width 15 height 22
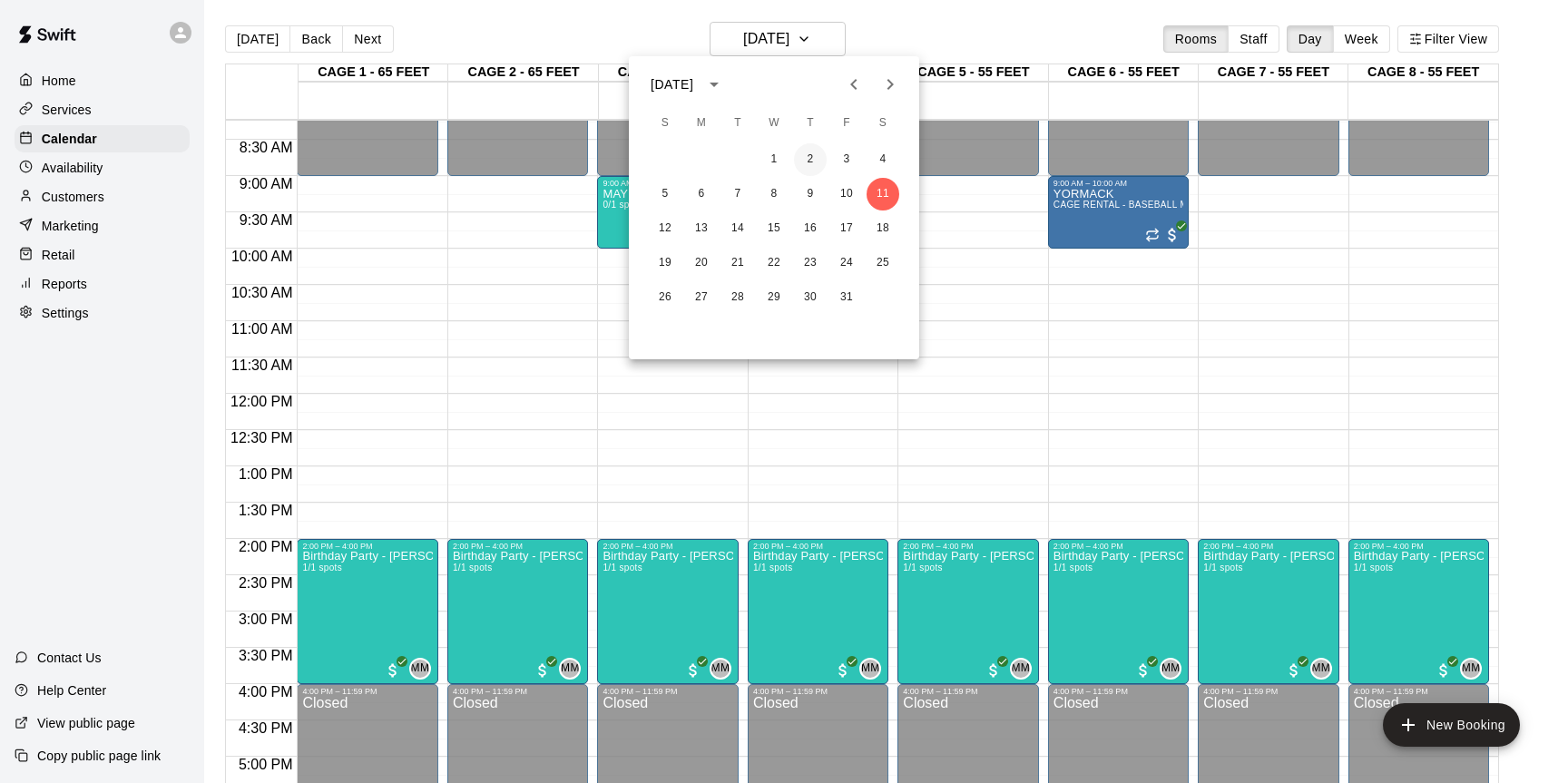
click at [825, 162] on button "2" at bounding box center [810, 159] width 32 height 32
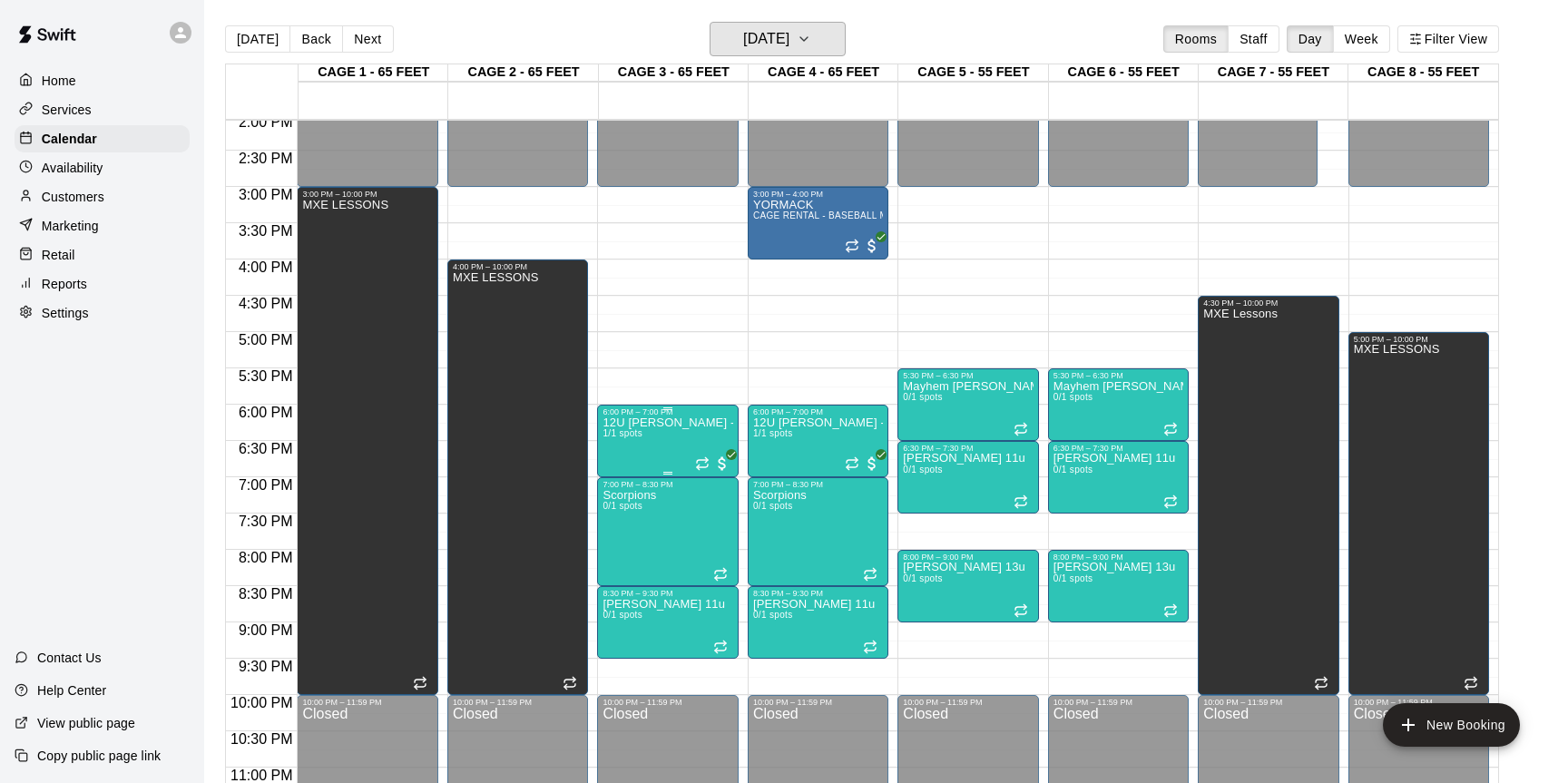
scroll to position [1020, 0]
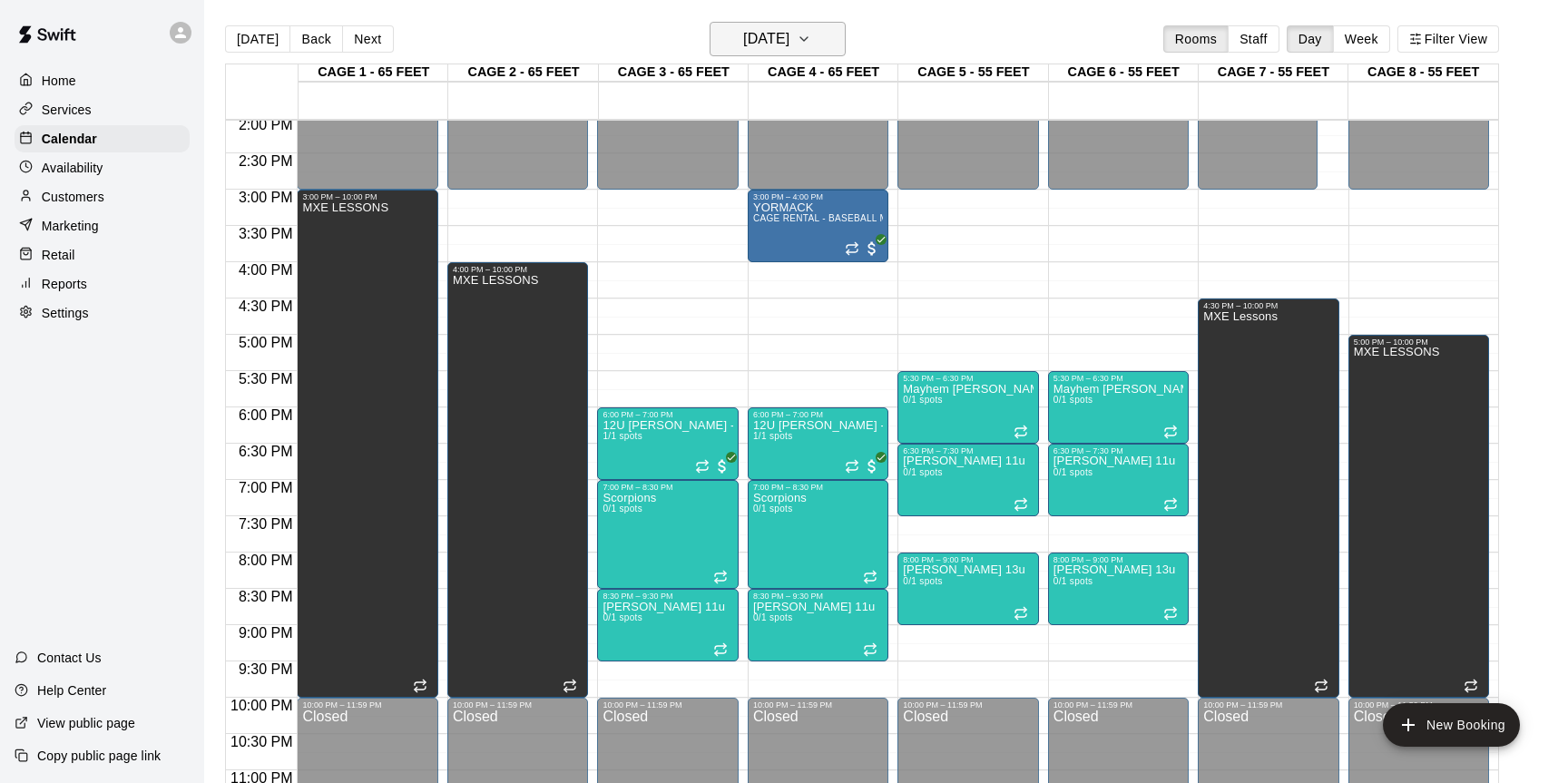
click at [790, 50] on h6 "Thursday Oct 02" at bounding box center [766, 40] width 46 height 26
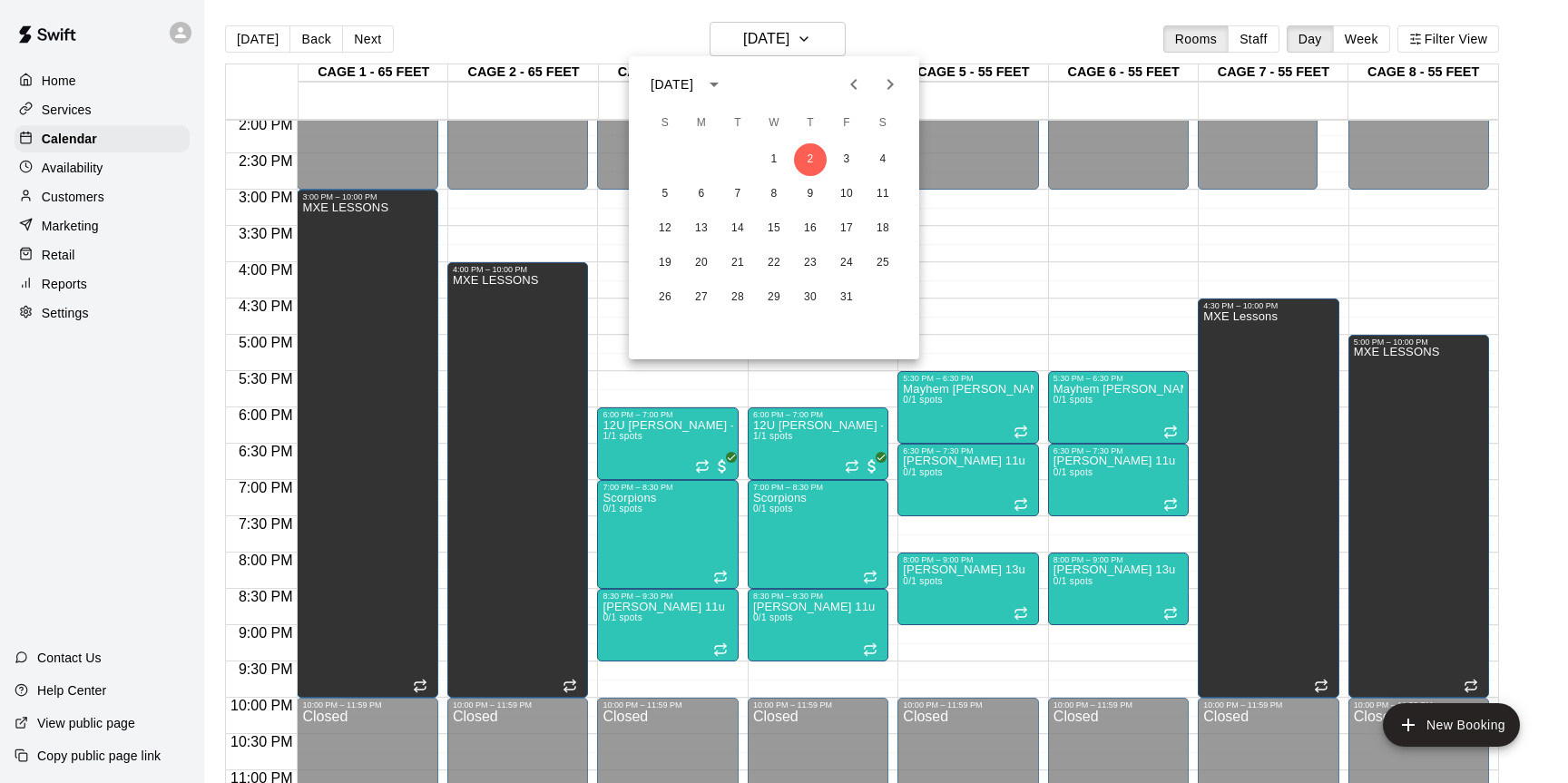
click at [846, 86] on icon "Previous month" at bounding box center [854, 85] width 22 height 22
click at [888, 89] on icon "Next month" at bounding box center [891, 85] width 22 height 22
click at [823, 195] on button "11" at bounding box center [810, 194] width 32 height 32
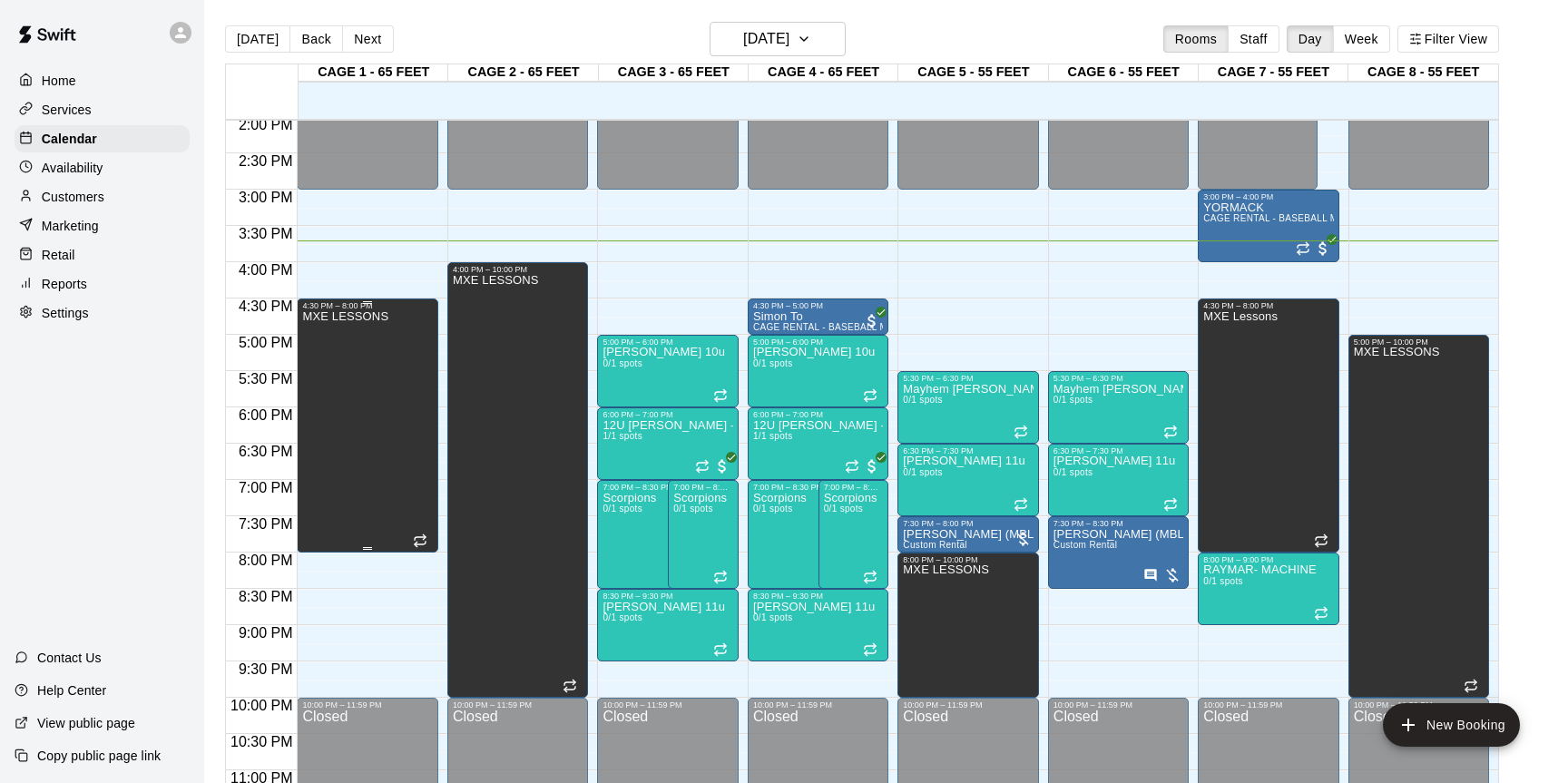
click at [380, 514] on div "MXE LESSONS" at bounding box center [345, 702] width 86 height 783
click at [331, 336] on icon "edit" at bounding box center [322, 329] width 22 height 22
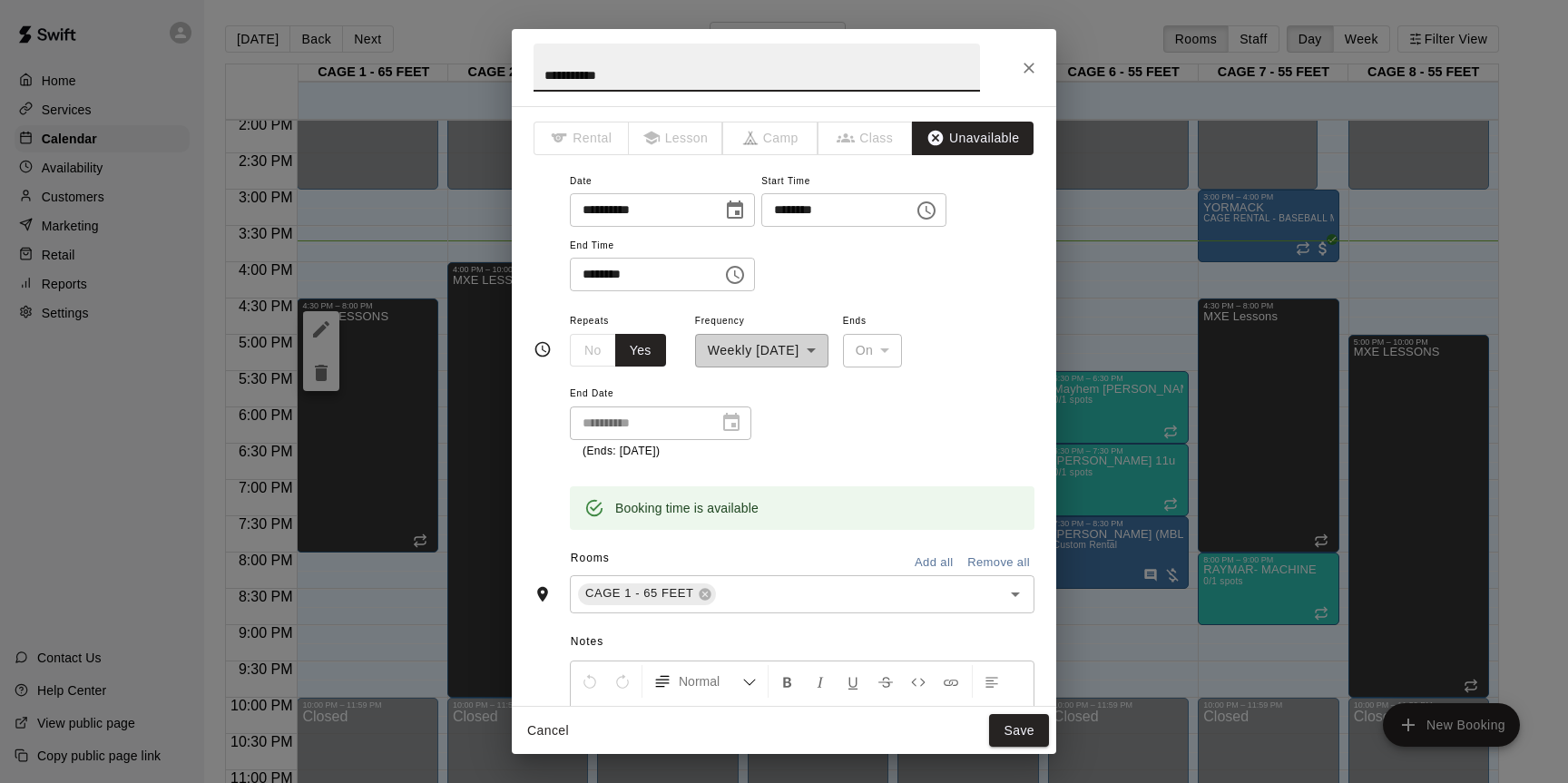
click at [739, 273] on icon "Choose time, selected time is 8:00 PM" at bounding box center [735, 275] width 22 height 22
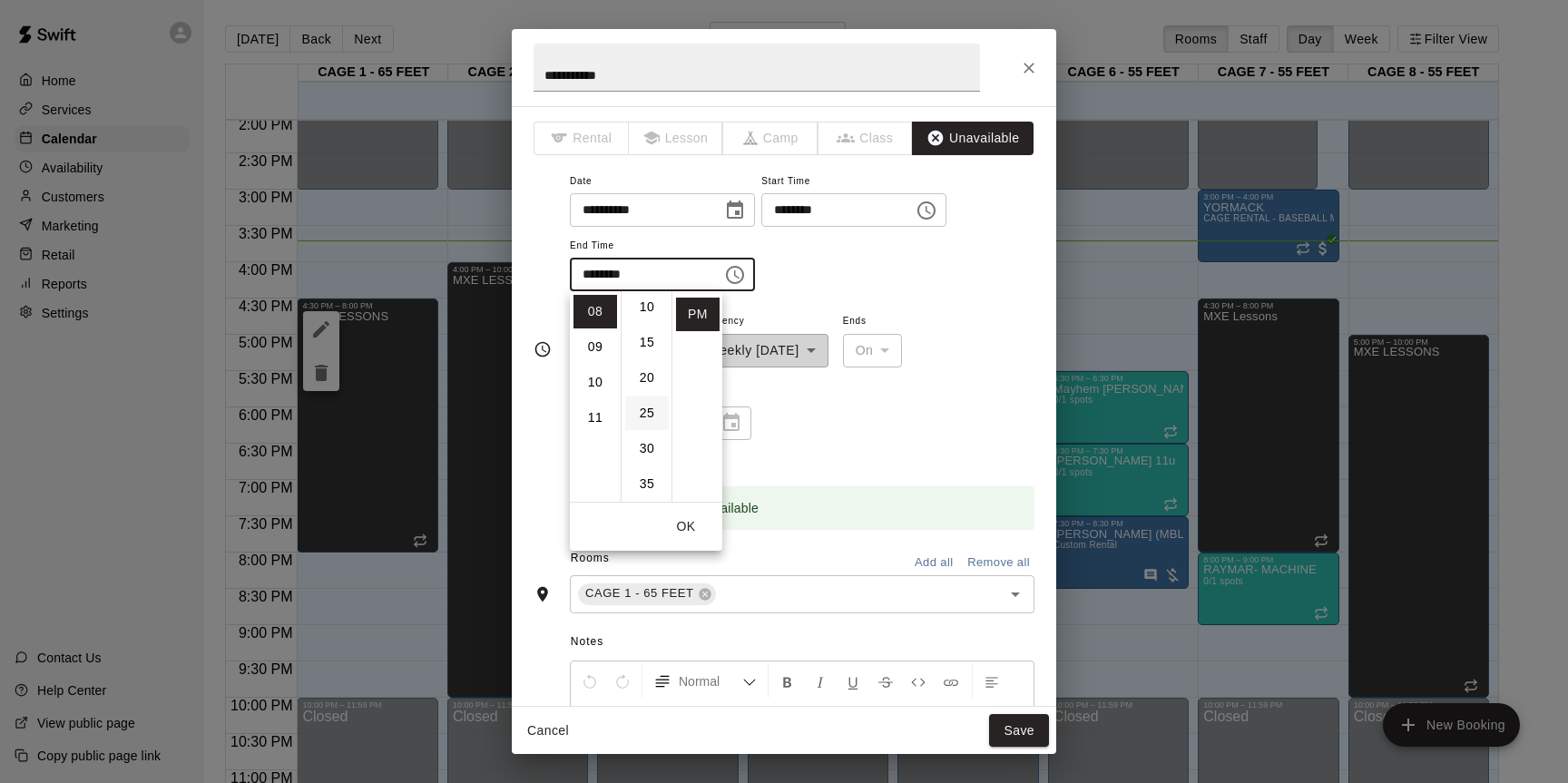
scroll to position [102, 0]
click at [644, 424] on li "30" at bounding box center [647, 421] width 43 height 33
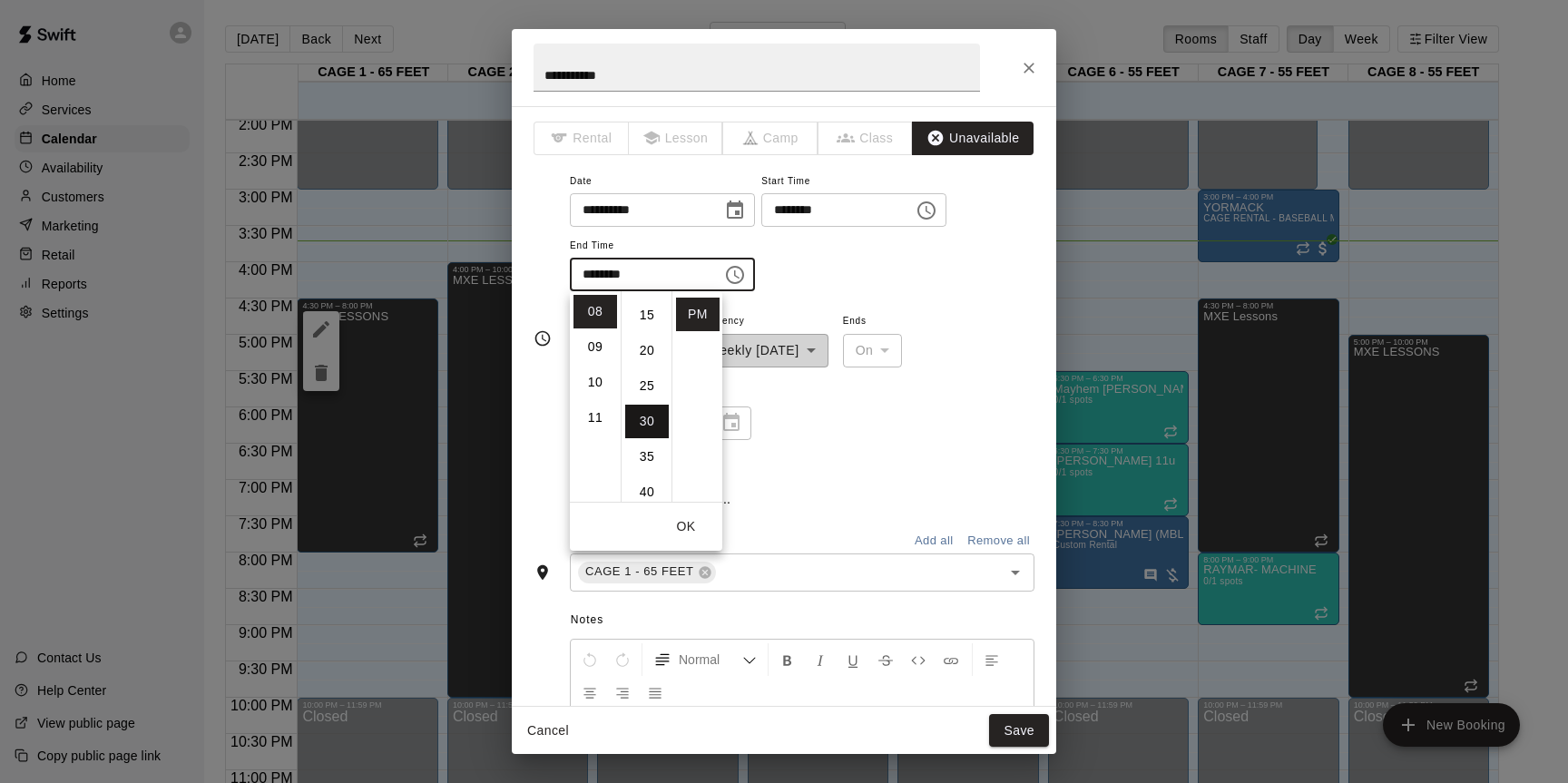
type input "********"
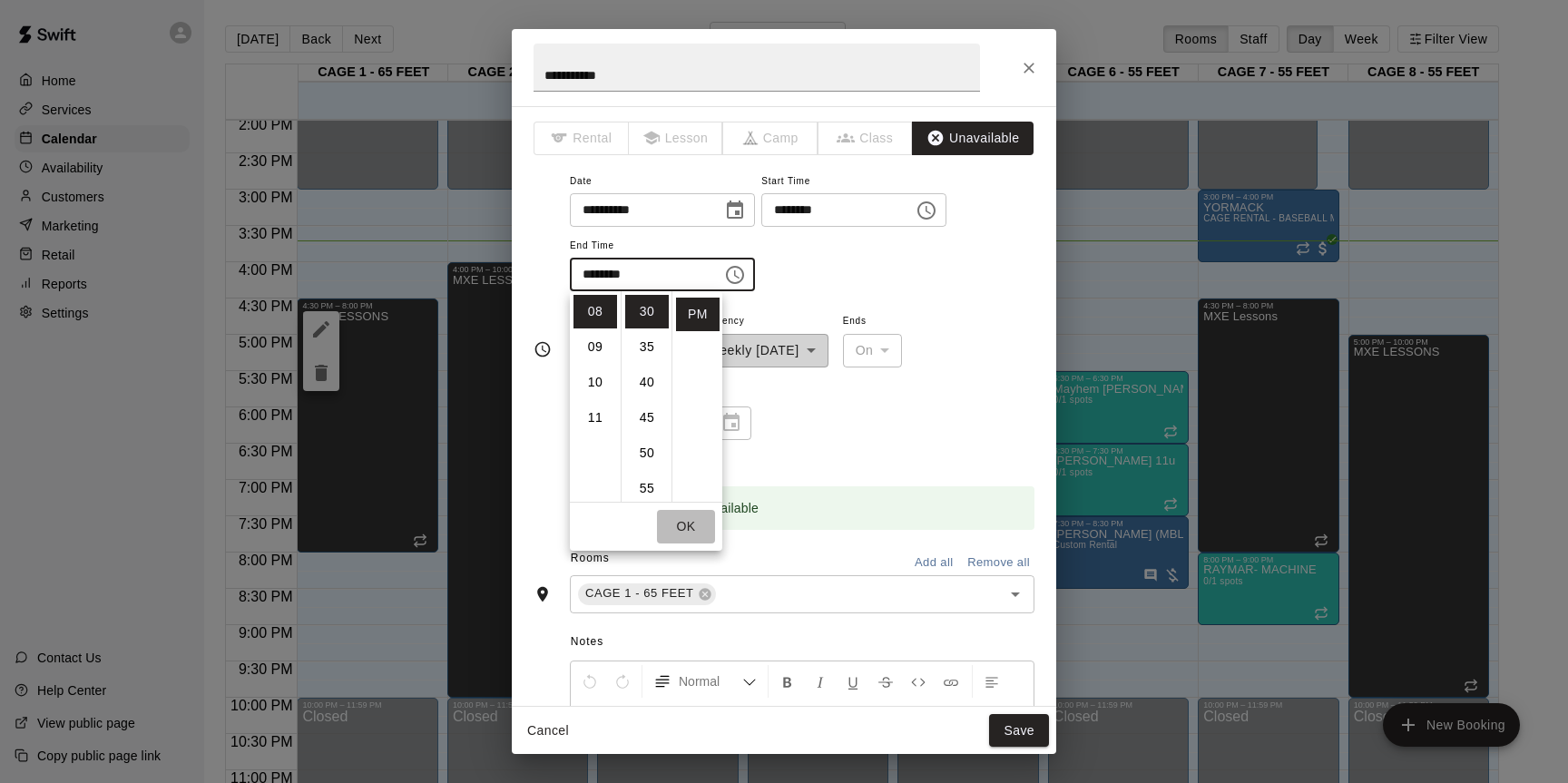
click at [698, 529] on button "OK" at bounding box center [685, 527] width 58 height 33
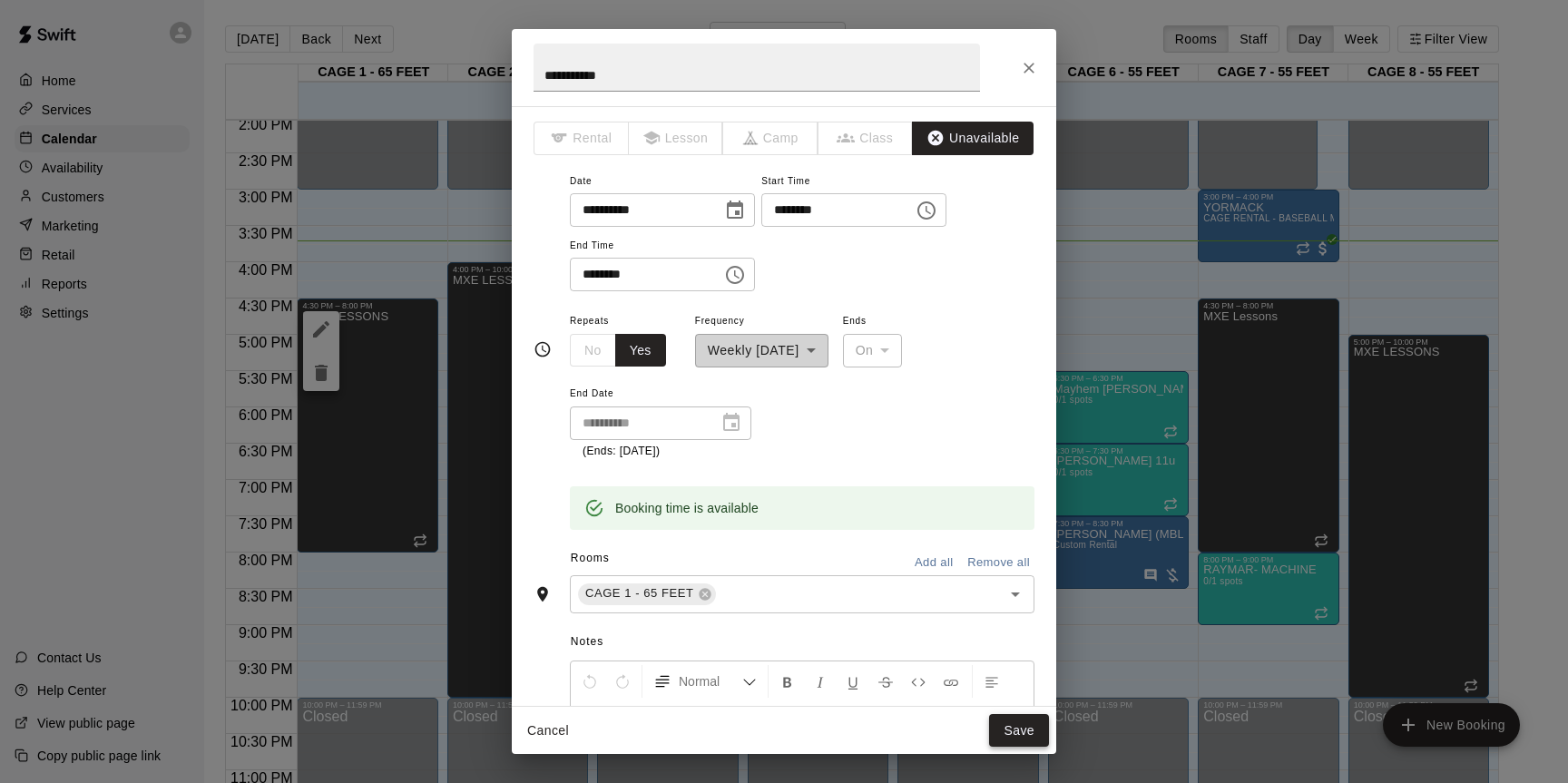
click at [1011, 741] on button "Save" at bounding box center [1019, 730] width 60 height 33
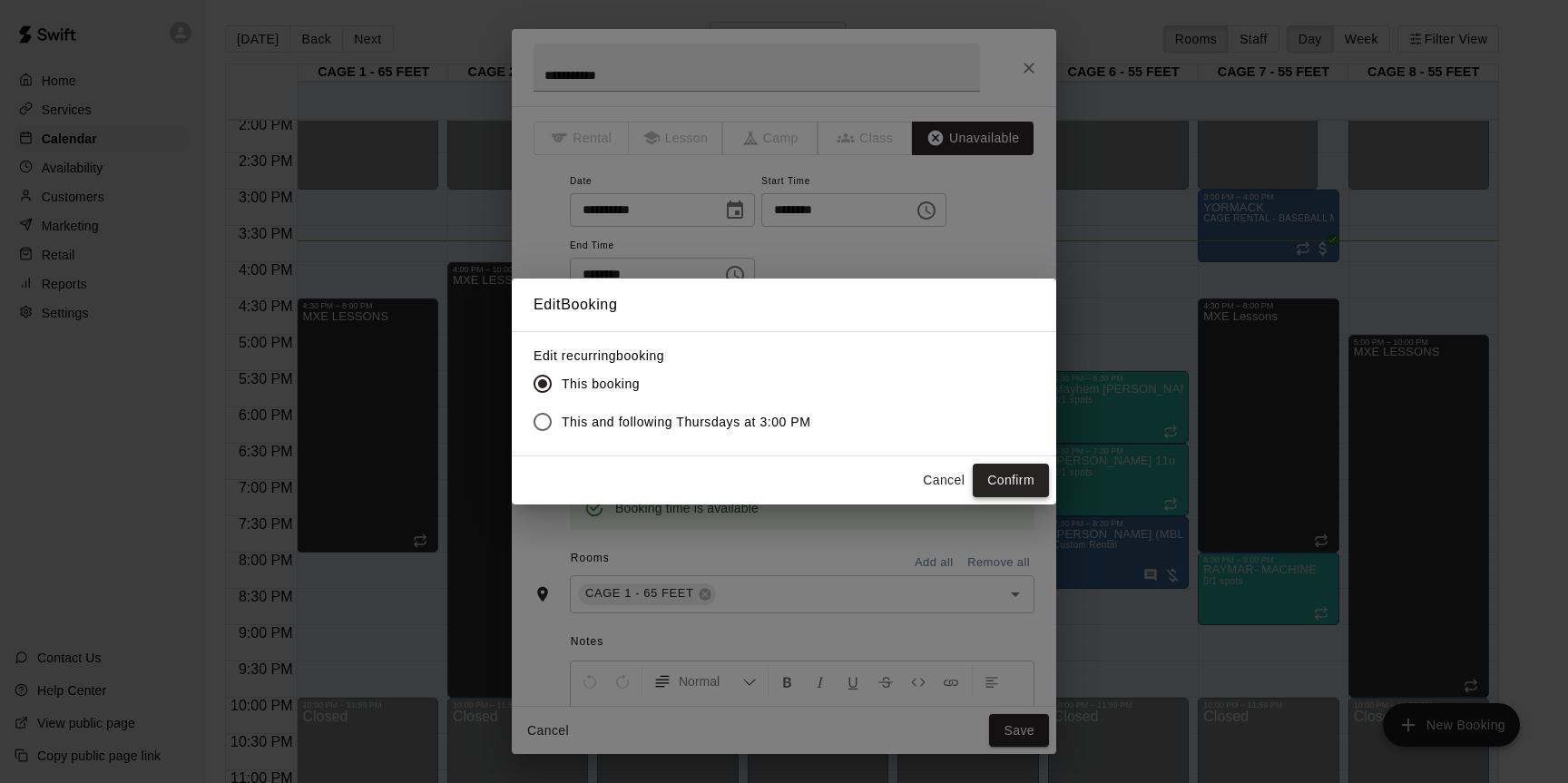
click at [994, 483] on button "Confirm" at bounding box center [1011, 480] width 77 height 33
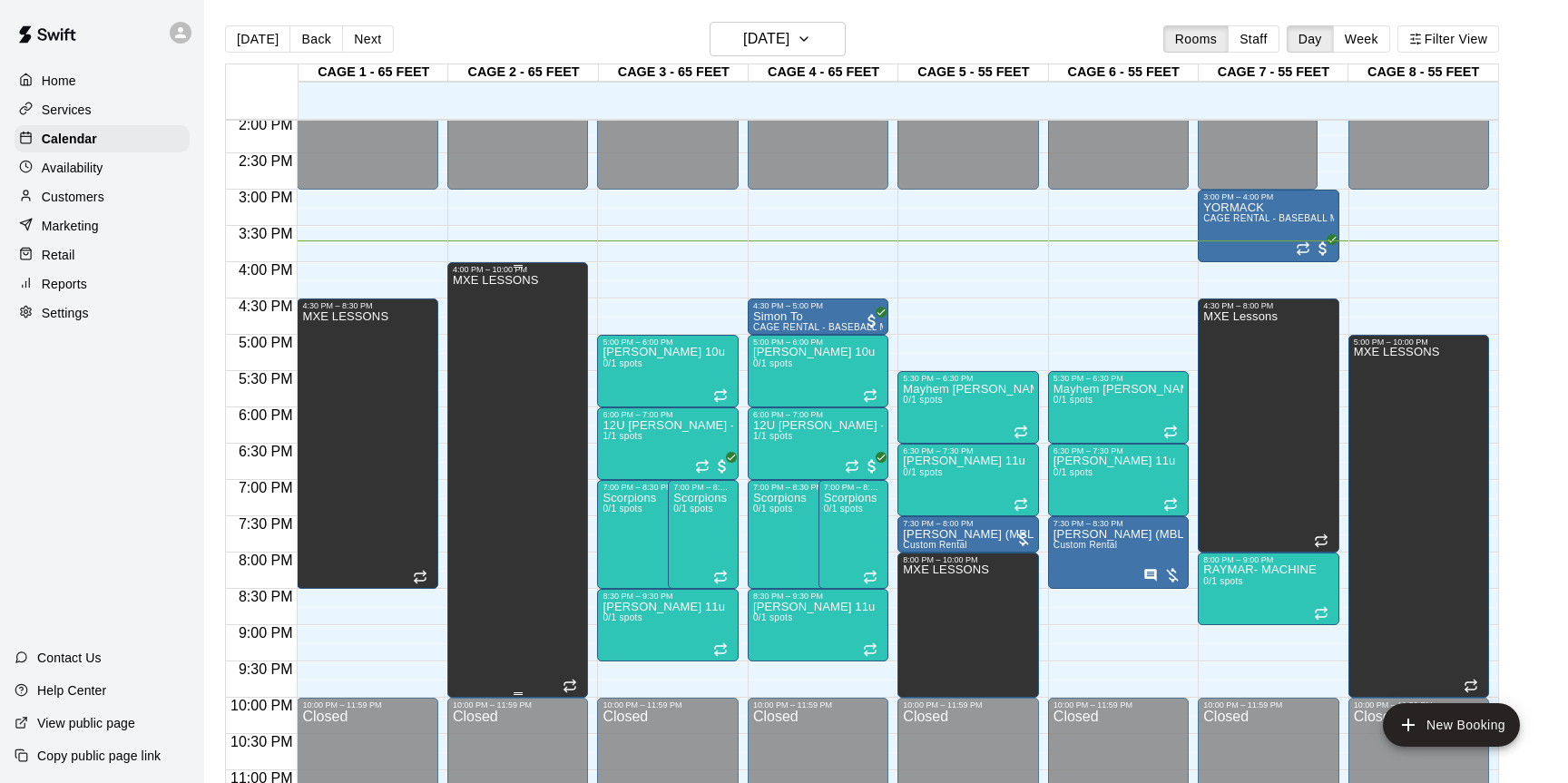
click at [564, 540] on div "MXE LESSONS" at bounding box center [517, 665] width 130 height 783
click at [471, 283] on icon "edit" at bounding box center [472, 293] width 22 height 22
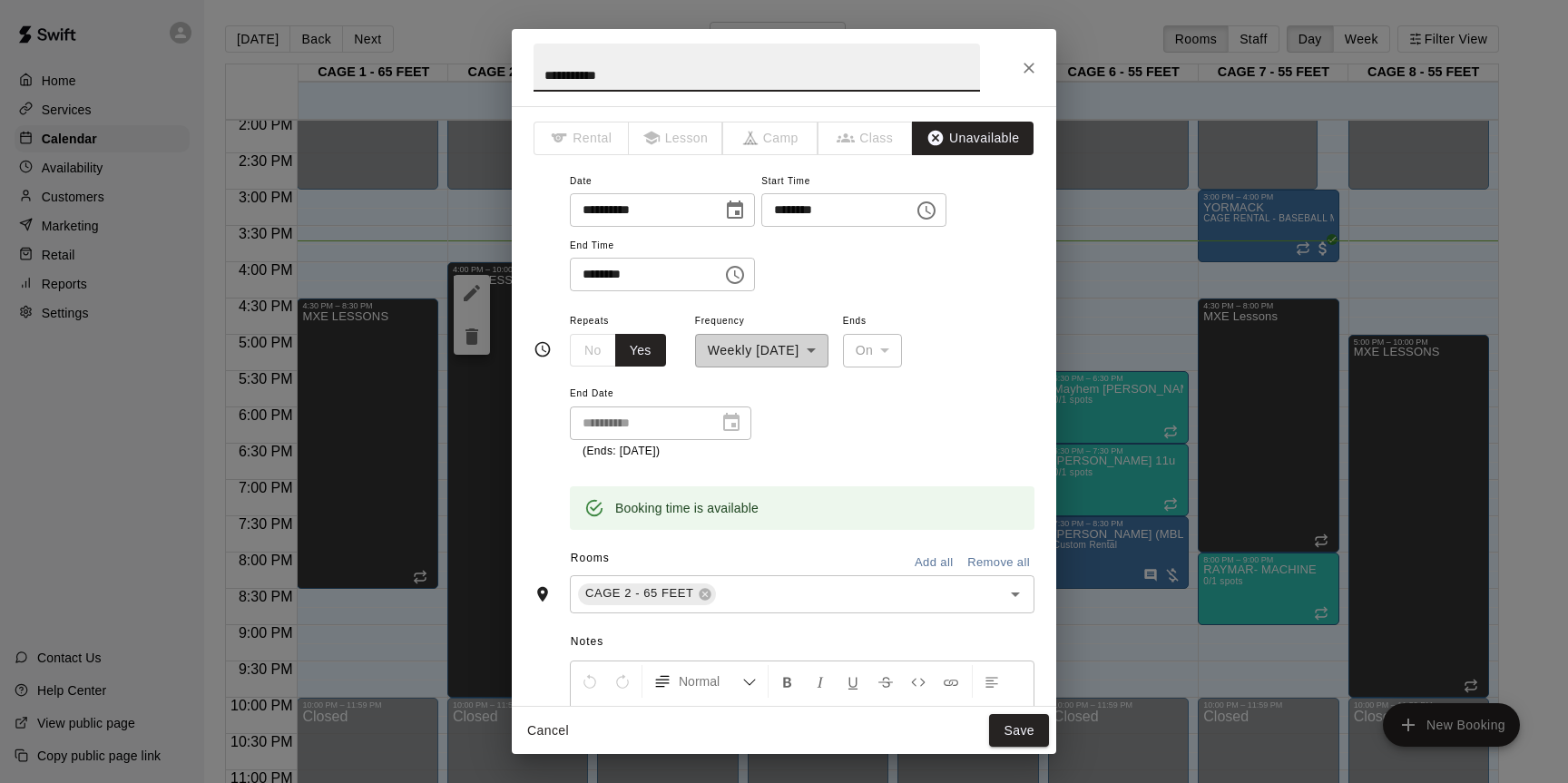
click at [740, 270] on icon "Choose time, selected time is 10:00 PM" at bounding box center [737, 274] width 6 height 8
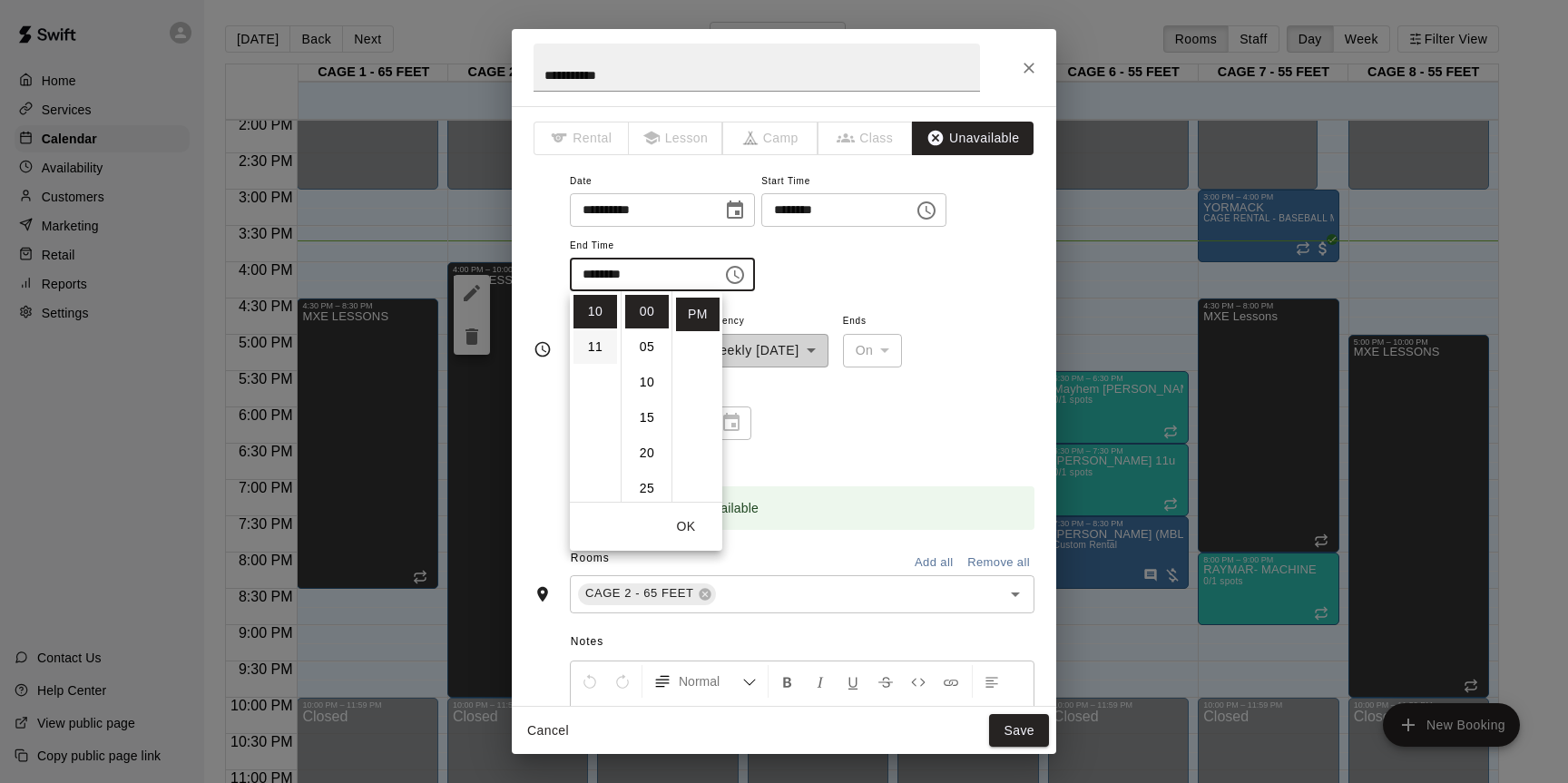
scroll to position [176, 0]
click at [585, 416] on li "08" at bounding box center [595, 419] width 43 height 33
type input "********"
click at [685, 531] on button "OK" at bounding box center [685, 527] width 58 height 33
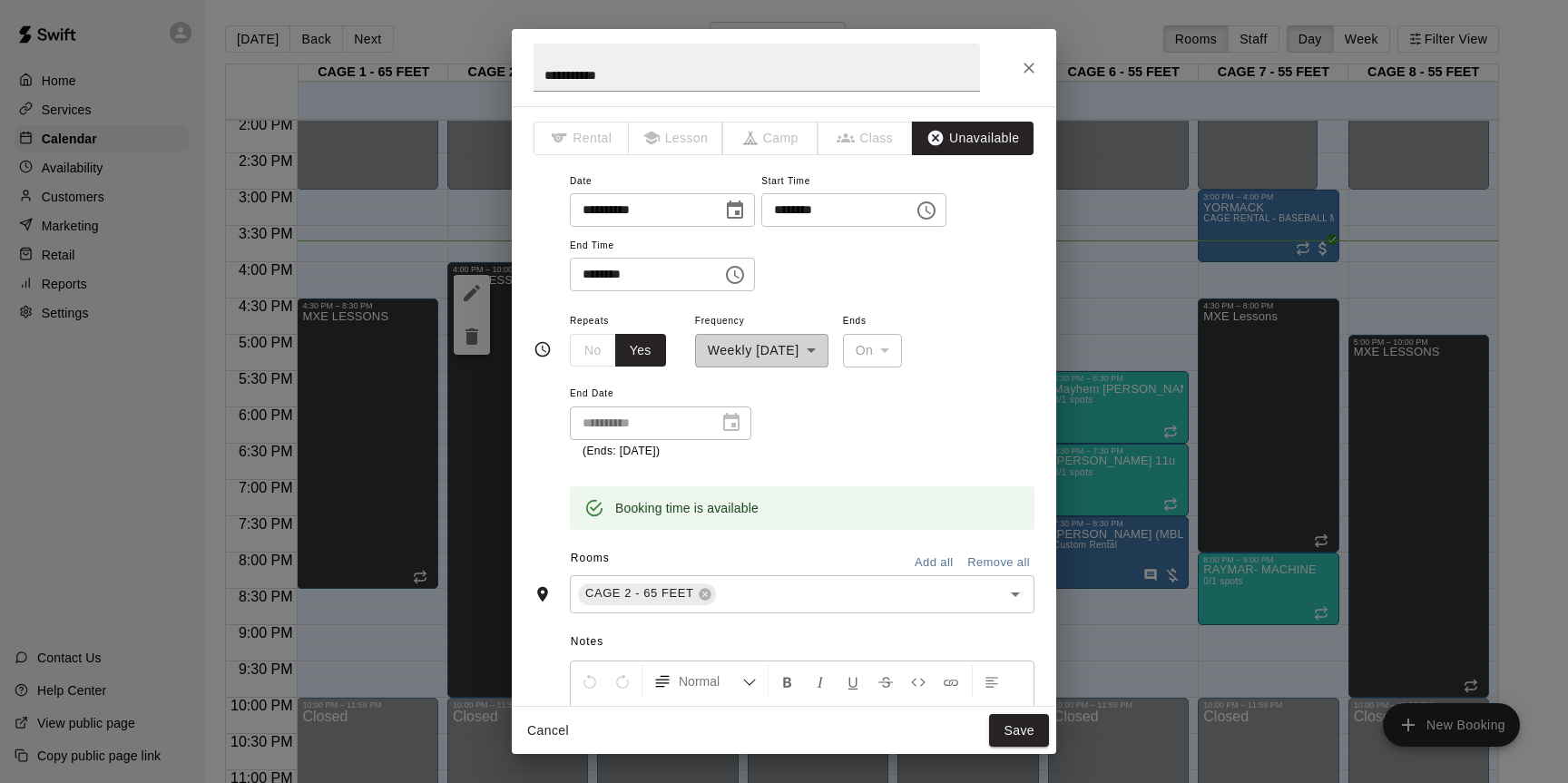
click at [1053, 730] on div "Cancel Save" at bounding box center [784, 731] width 544 height 48
click at [1033, 733] on button "Save" at bounding box center [1019, 730] width 60 height 33
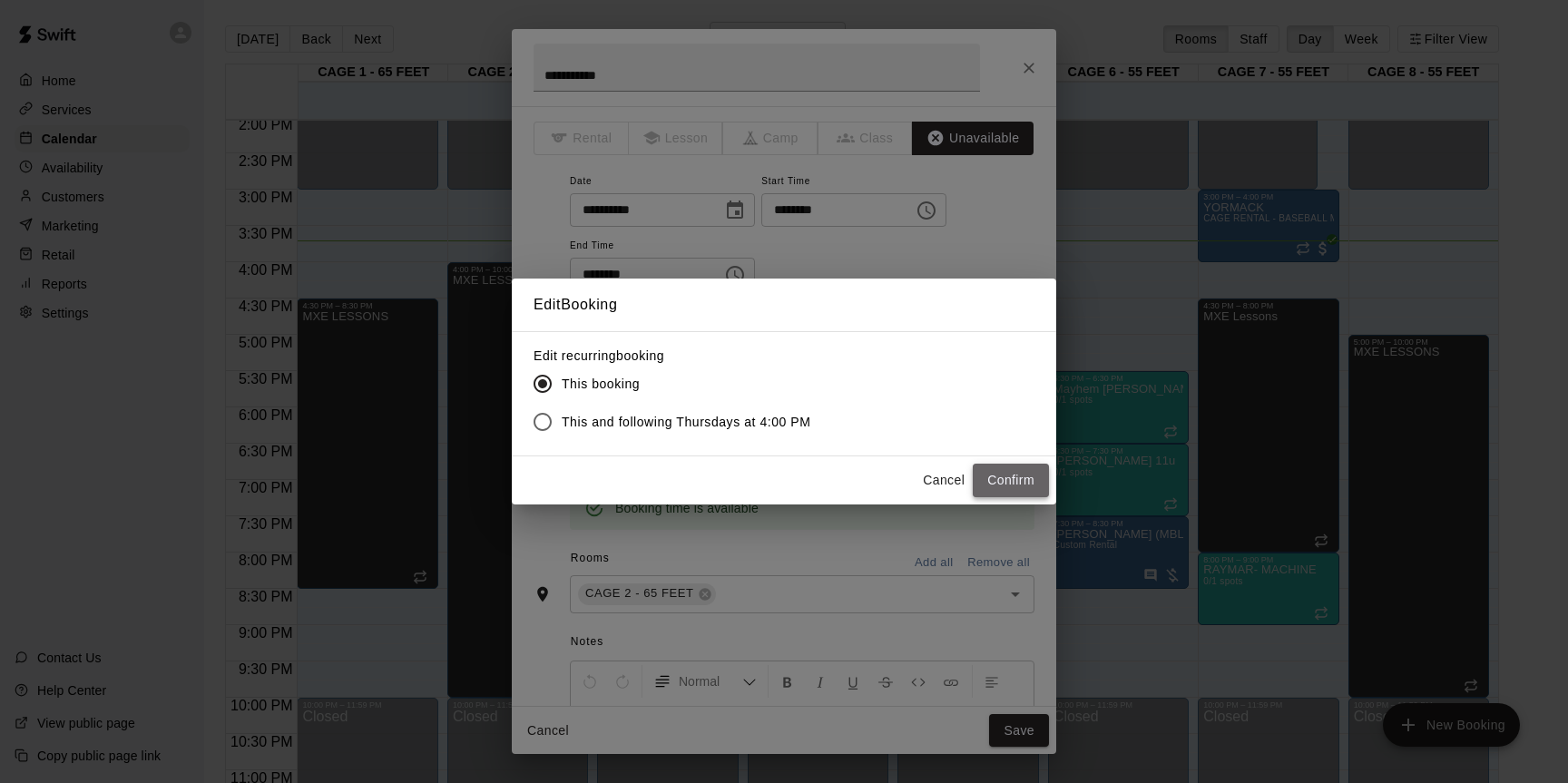
click at [1030, 485] on button "Confirm" at bounding box center [1011, 480] width 77 height 33
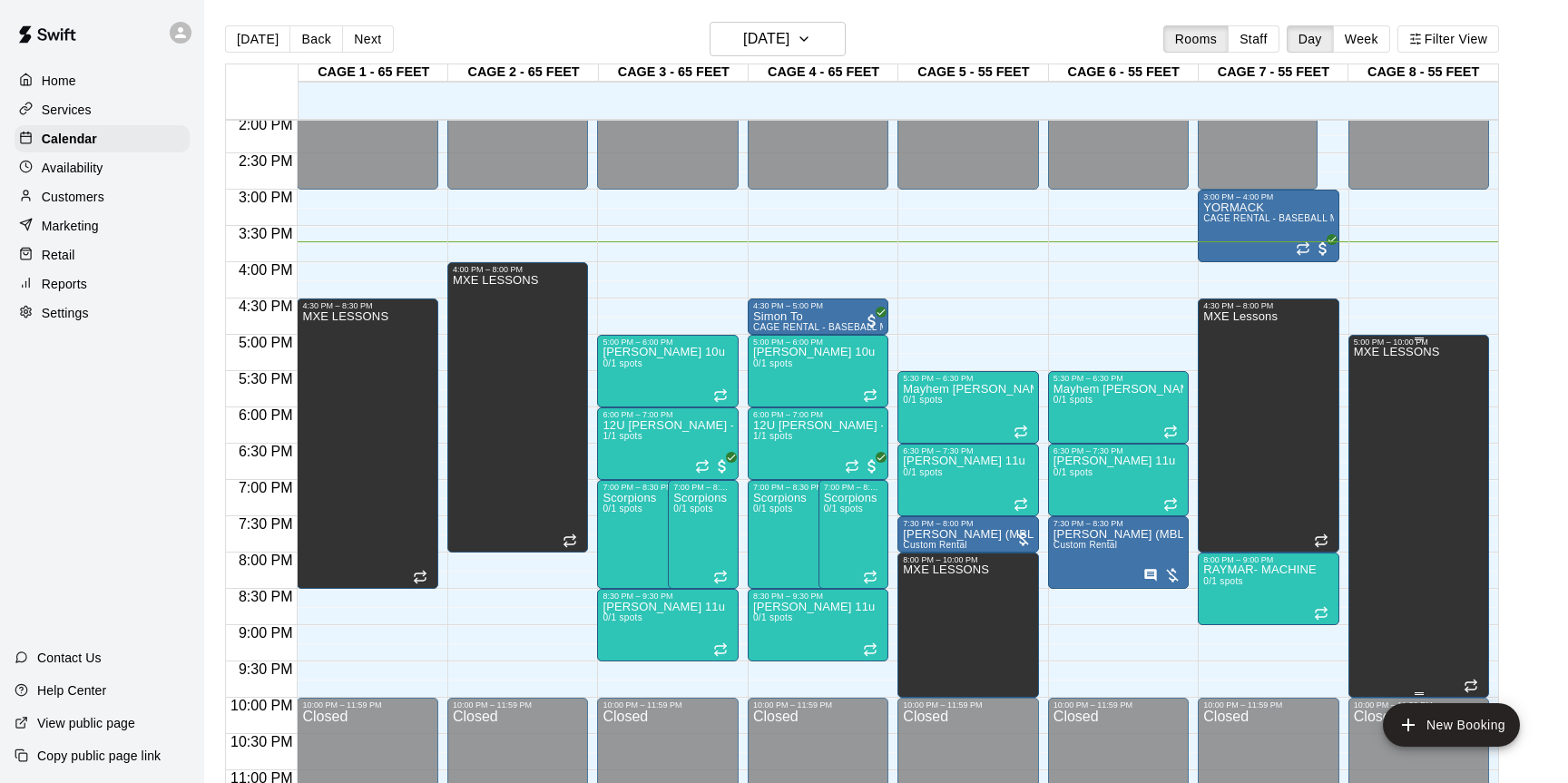
click at [1408, 608] on div "MXE LESSONS" at bounding box center [1396, 738] width 86 height 783
click at [1379, 373] on icon "edit" at bounding box center [1372, 366] width 22 height 22
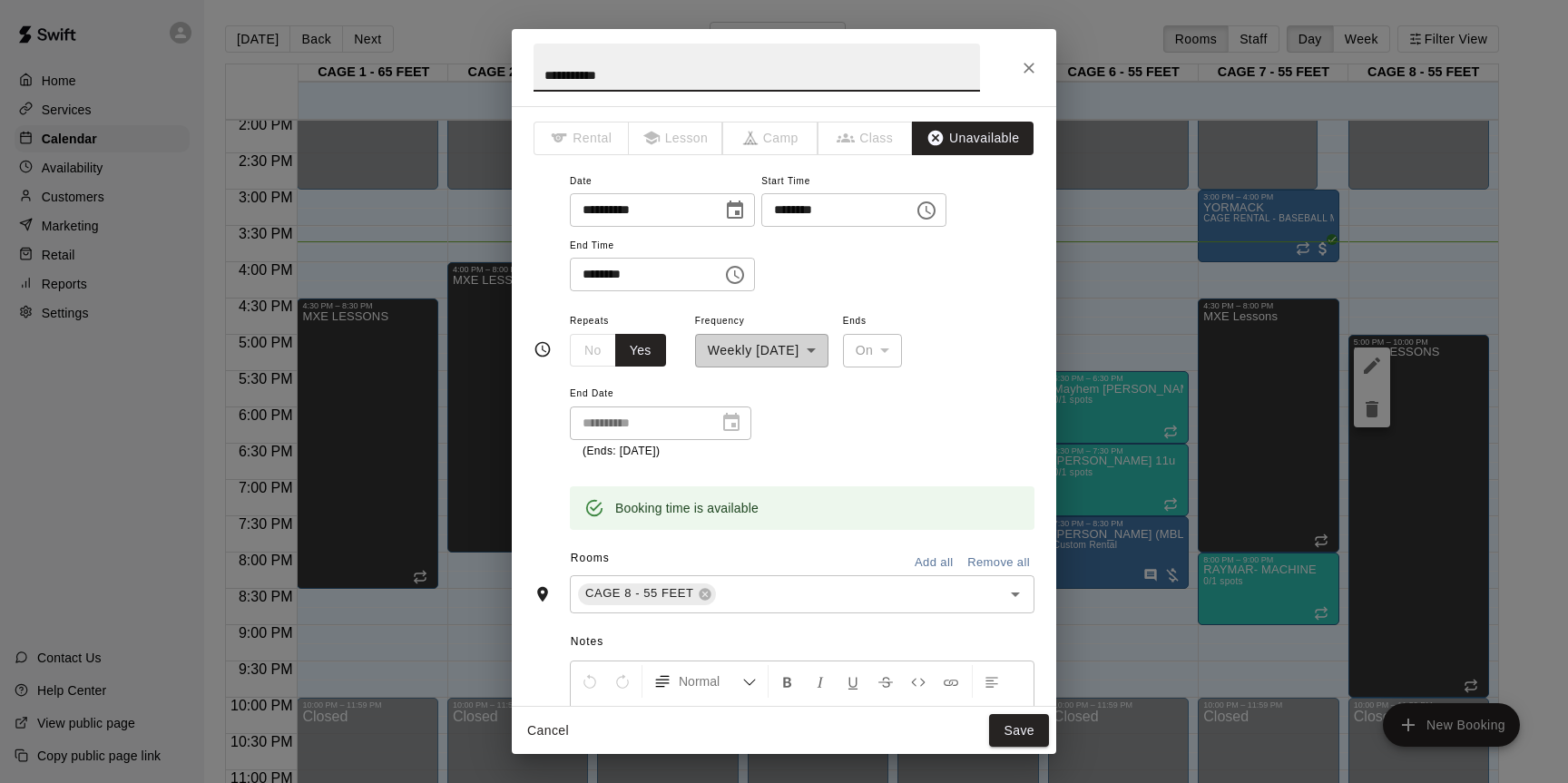
click at [754, 274] on button "Choose time, selected time is 10:00 PM" at bounding box center [734, 274] width 36 height 36
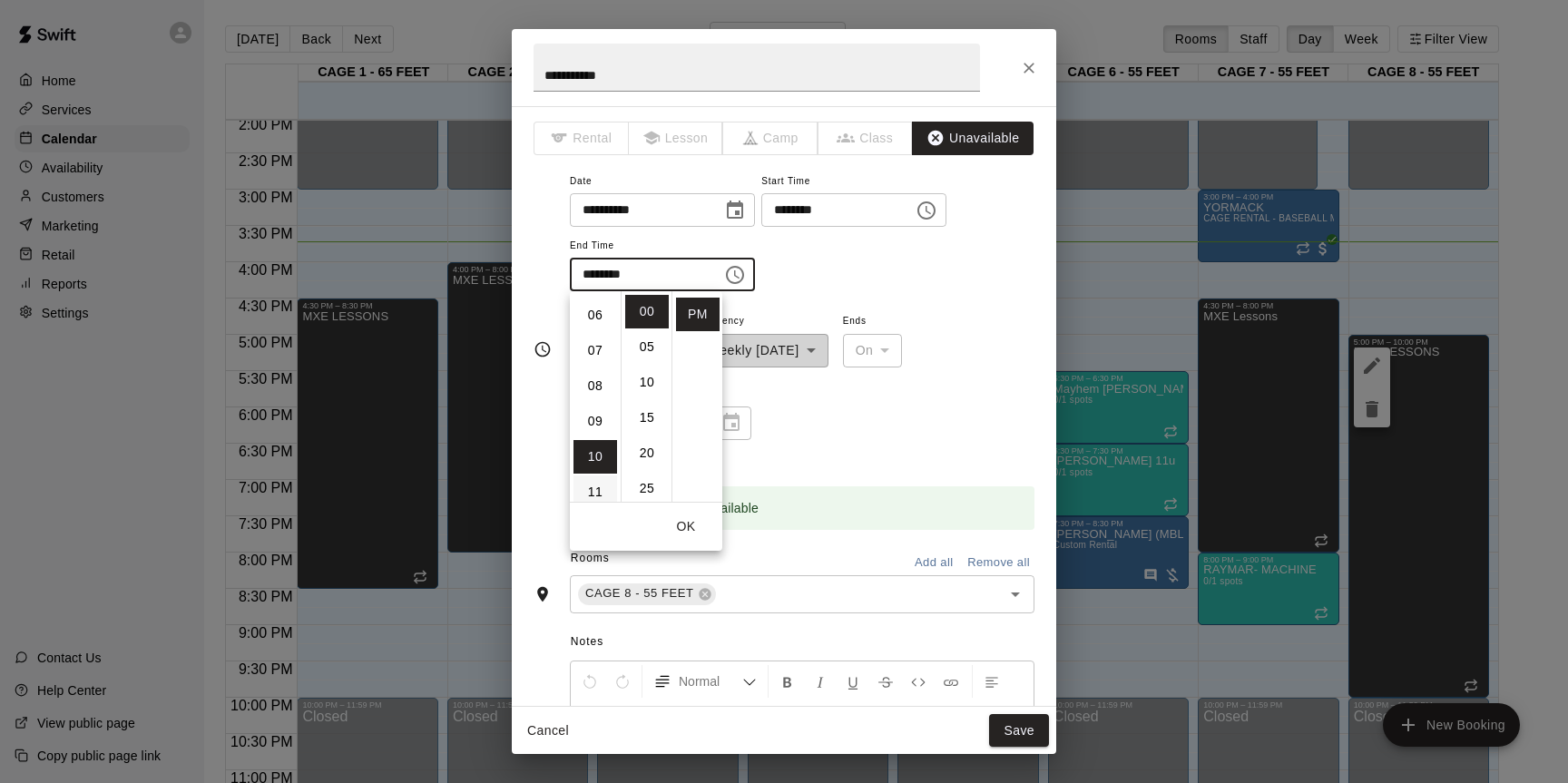
scroll to position [208, 0]
click at [599, 380] on li "08" at bounding box center [595, 387] width 43 height 33
type input "********"
click at [686, 531] on button "OK" at bounding box center [685, 527] width 58 height 33
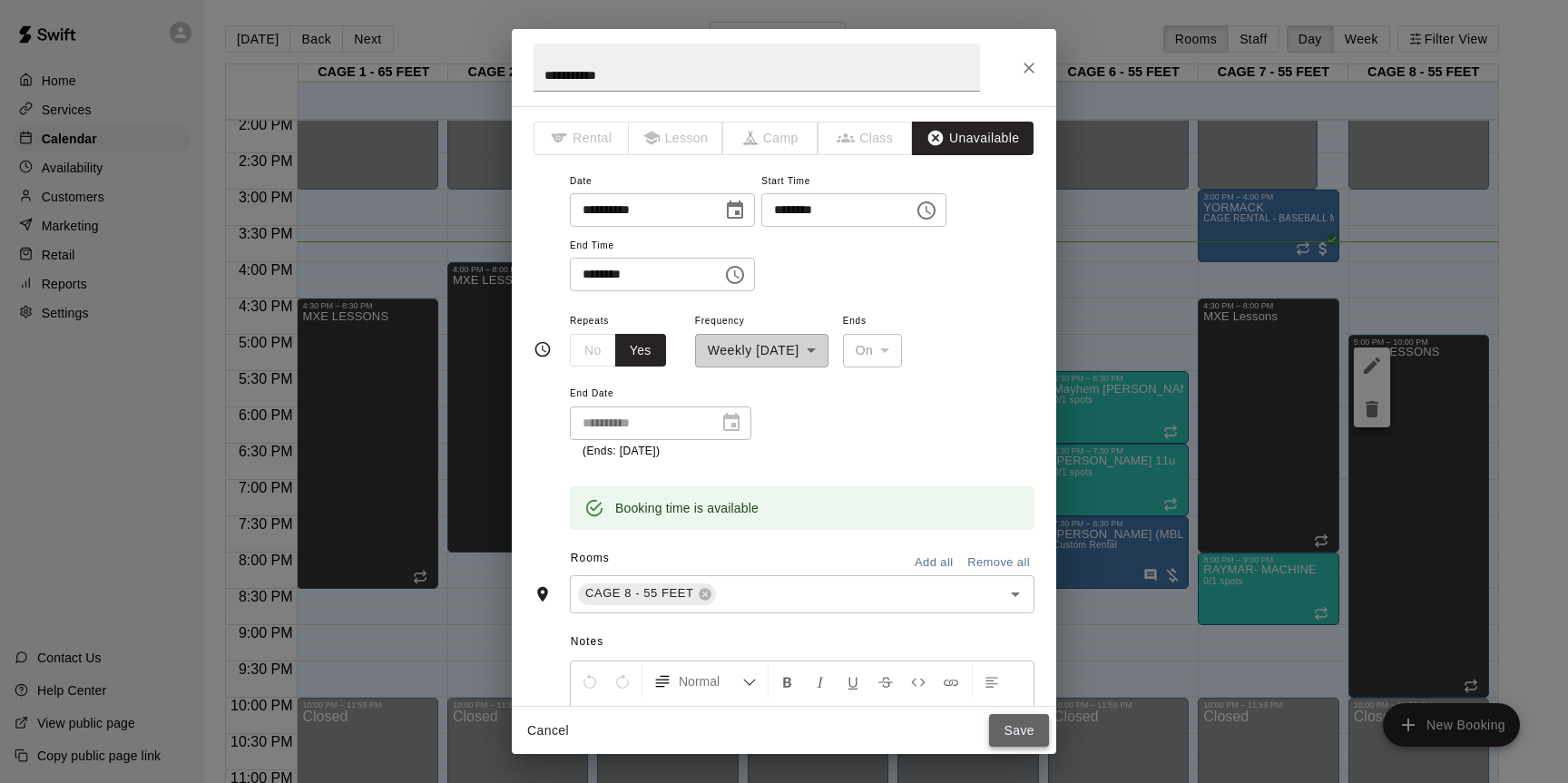
click at [1016, 731] on button "Save" at bounding box center [1019, 730] width 60 height 33
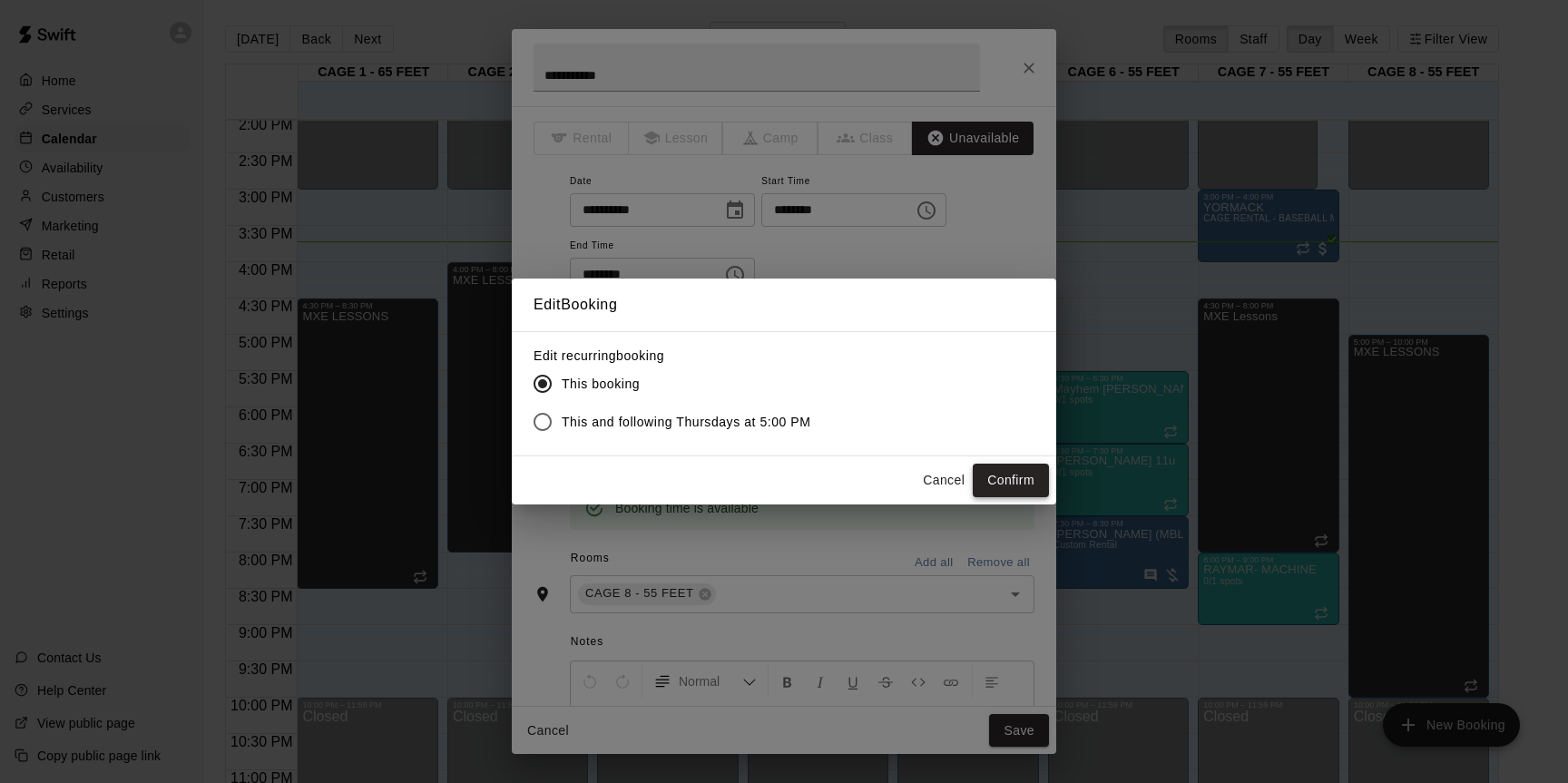
click at [1002, 488] on button "Confirm" at bounding box center [1011, 480] width 77 height 33
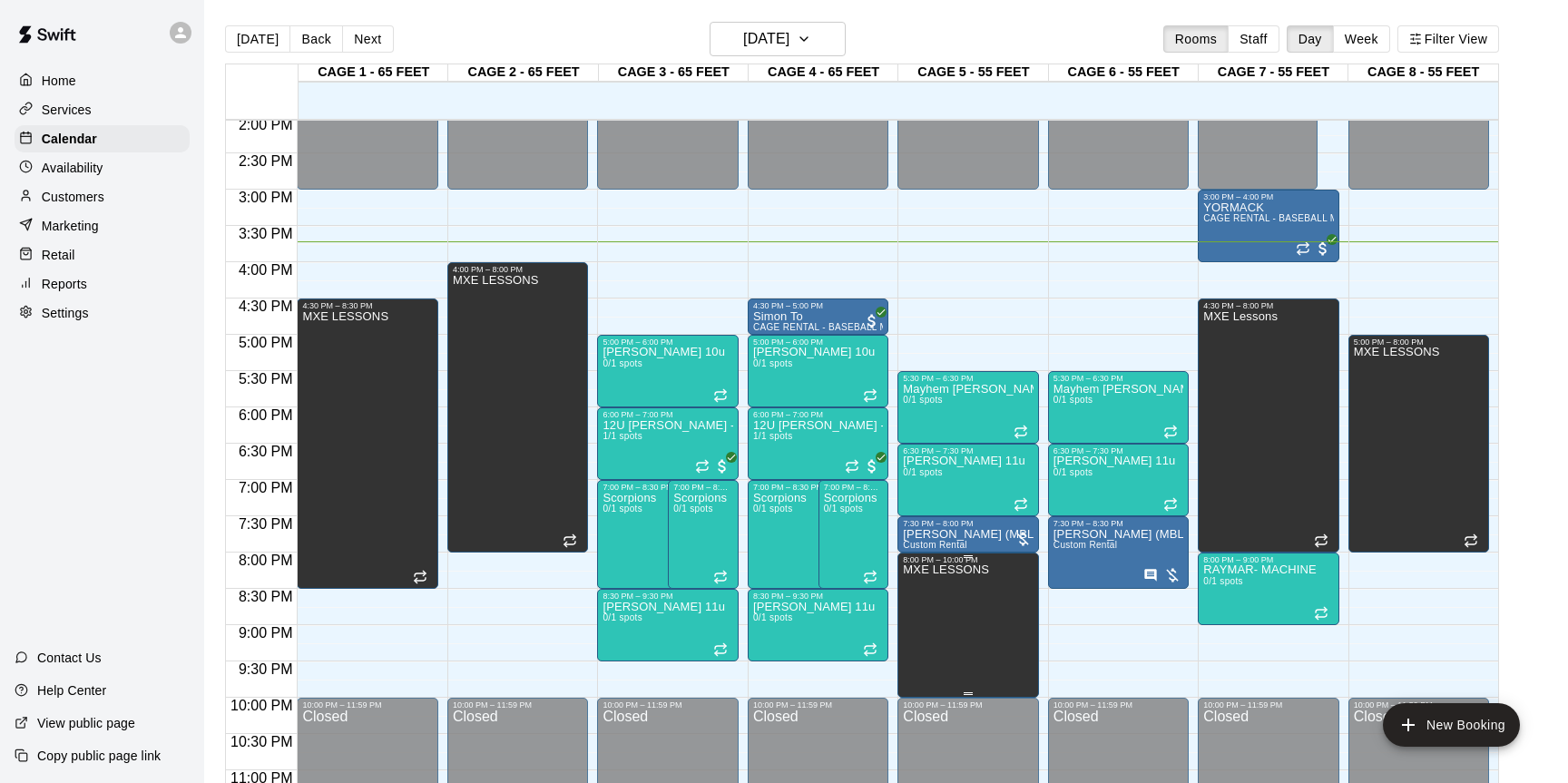
click at [928, 587] on icon "edit" at bounding box center [922, 584] width 22 height 22
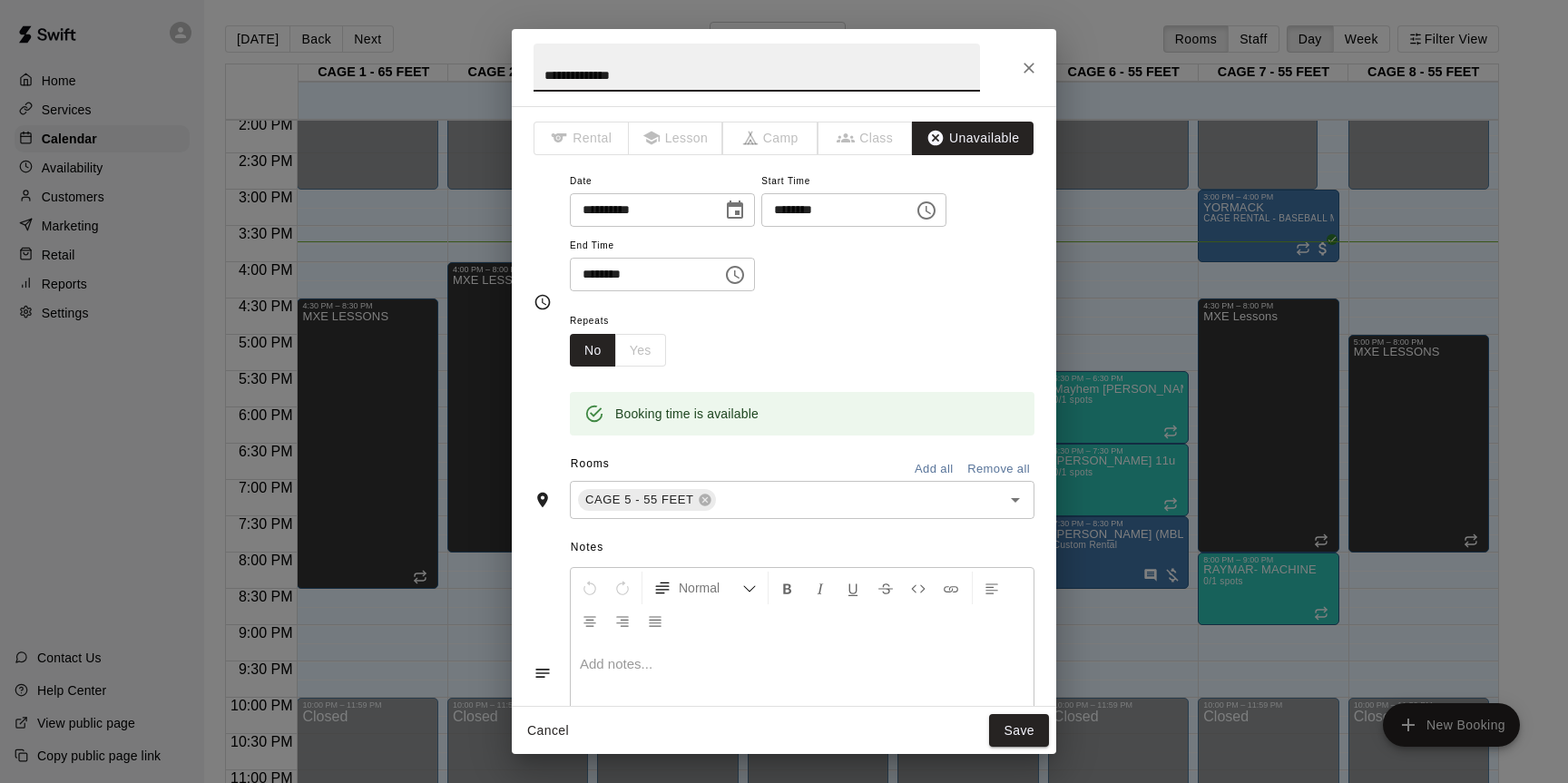
type input "**********"
click at [1028, 69] on icon "Close" at bounding box center [1029, 68] width 18 height 18
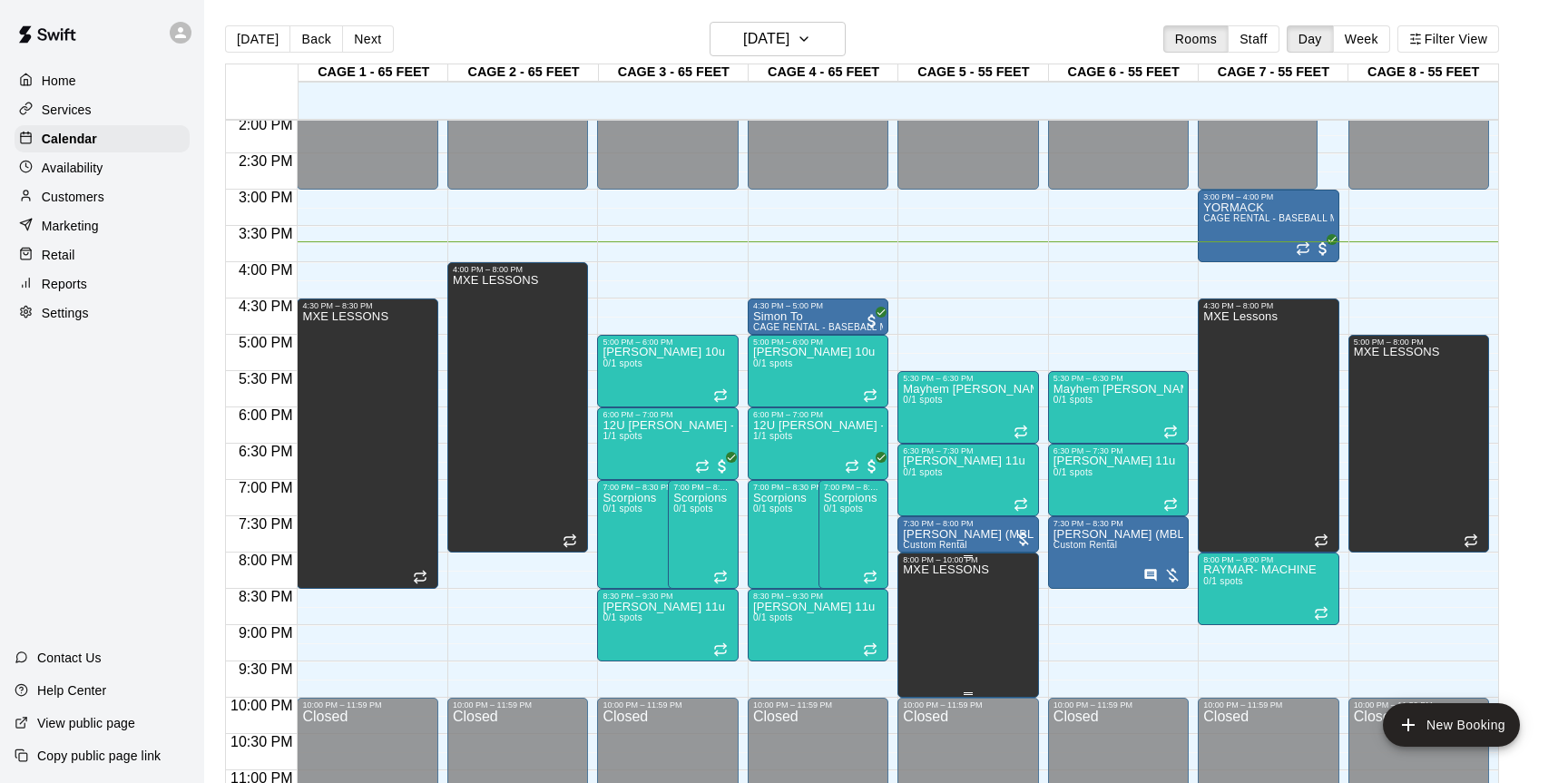
click at [935, 587] on button "edit" at bounding box center [921, 583] width 36 height 36
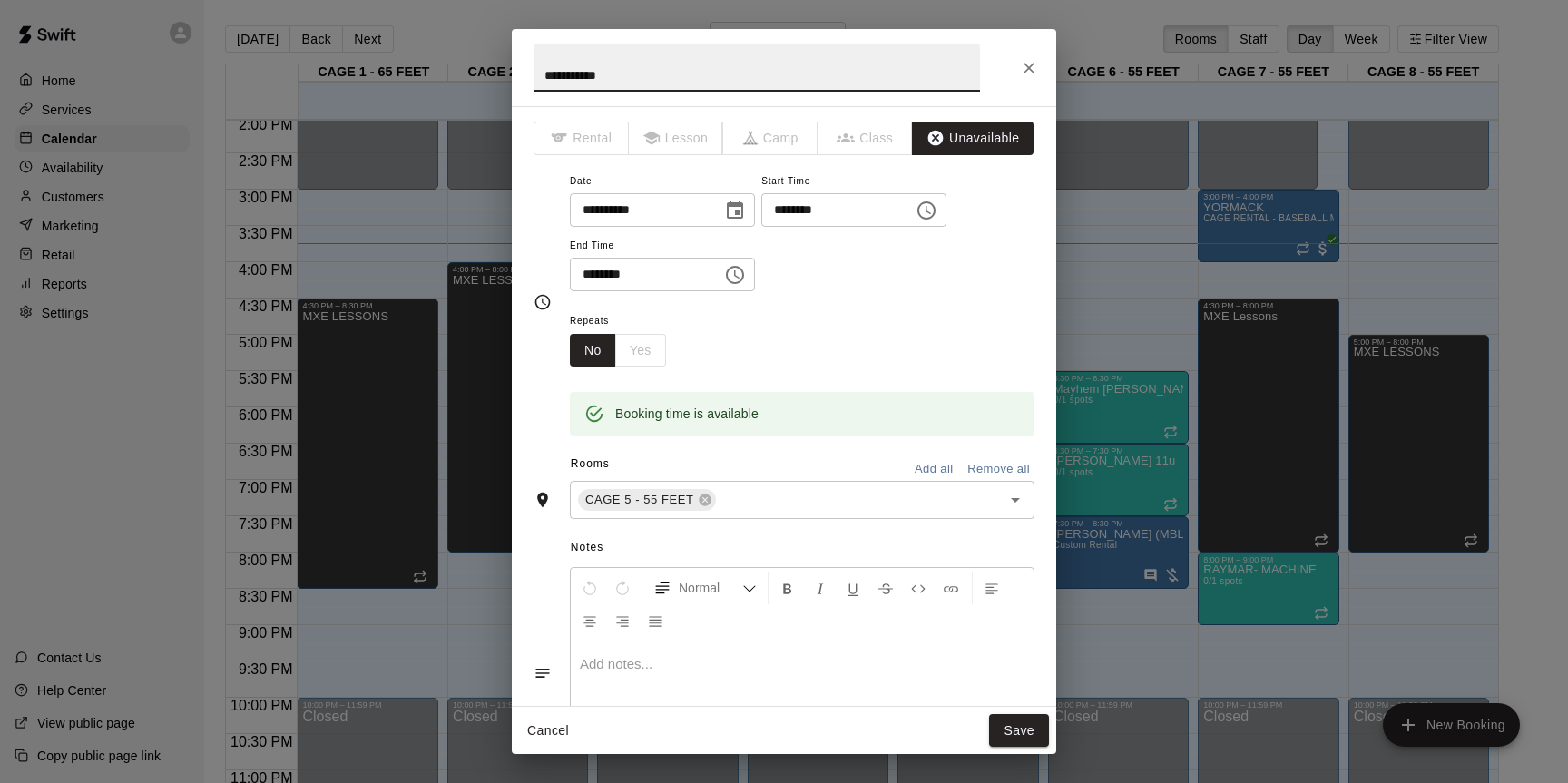
click at [744, 279] on icon "Choose time, selected time is 10:00 PM" at bounding box center [735, 275] width 18 height 18
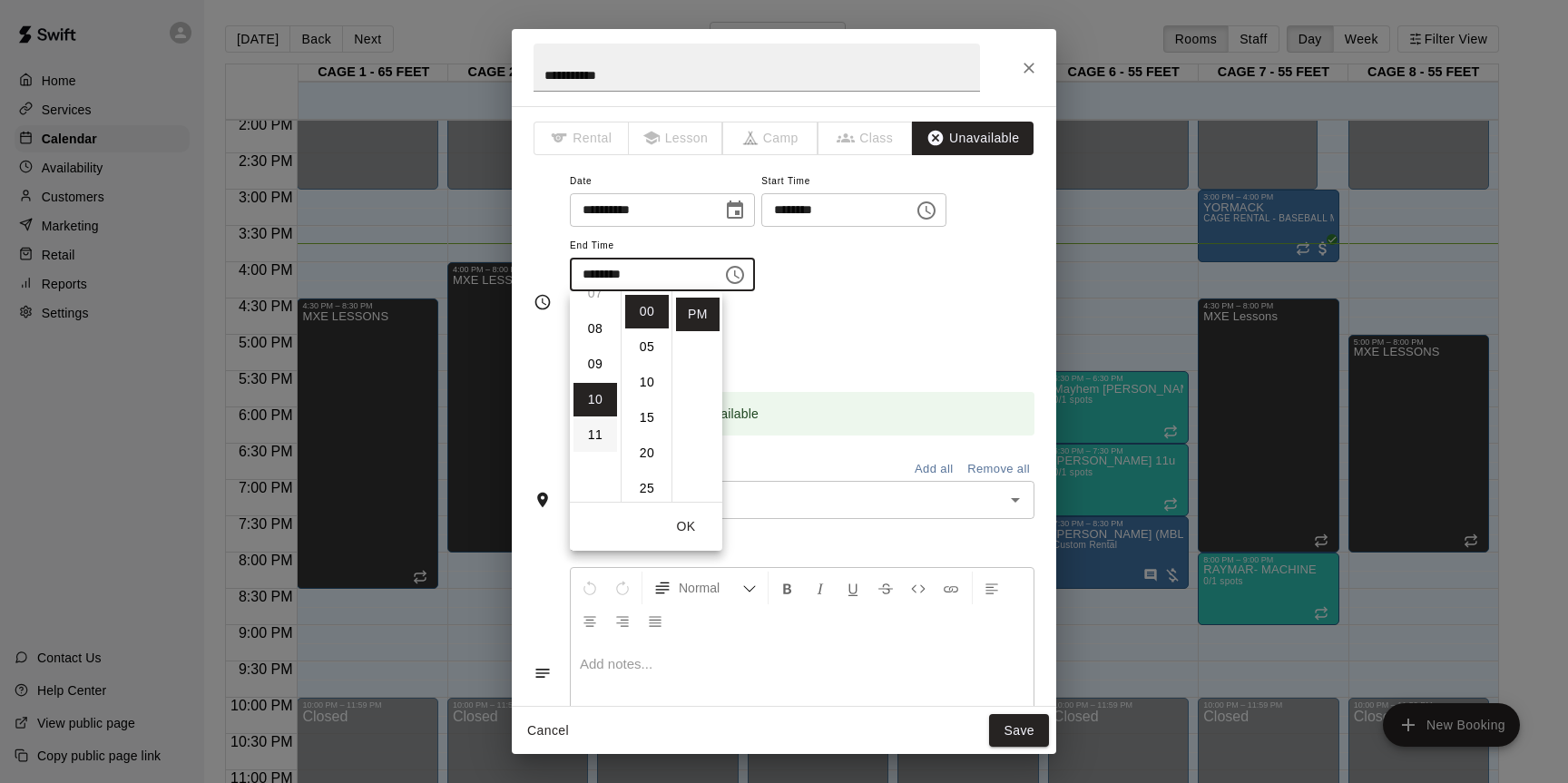
scroll to position [258, 0]
click at [601, 335] on li "08" at bounding box center [595, 336] width 43 height 33
click at [656, 461] on li "30" at bounding box center [647, 447] width 43 height 33
type input "********"
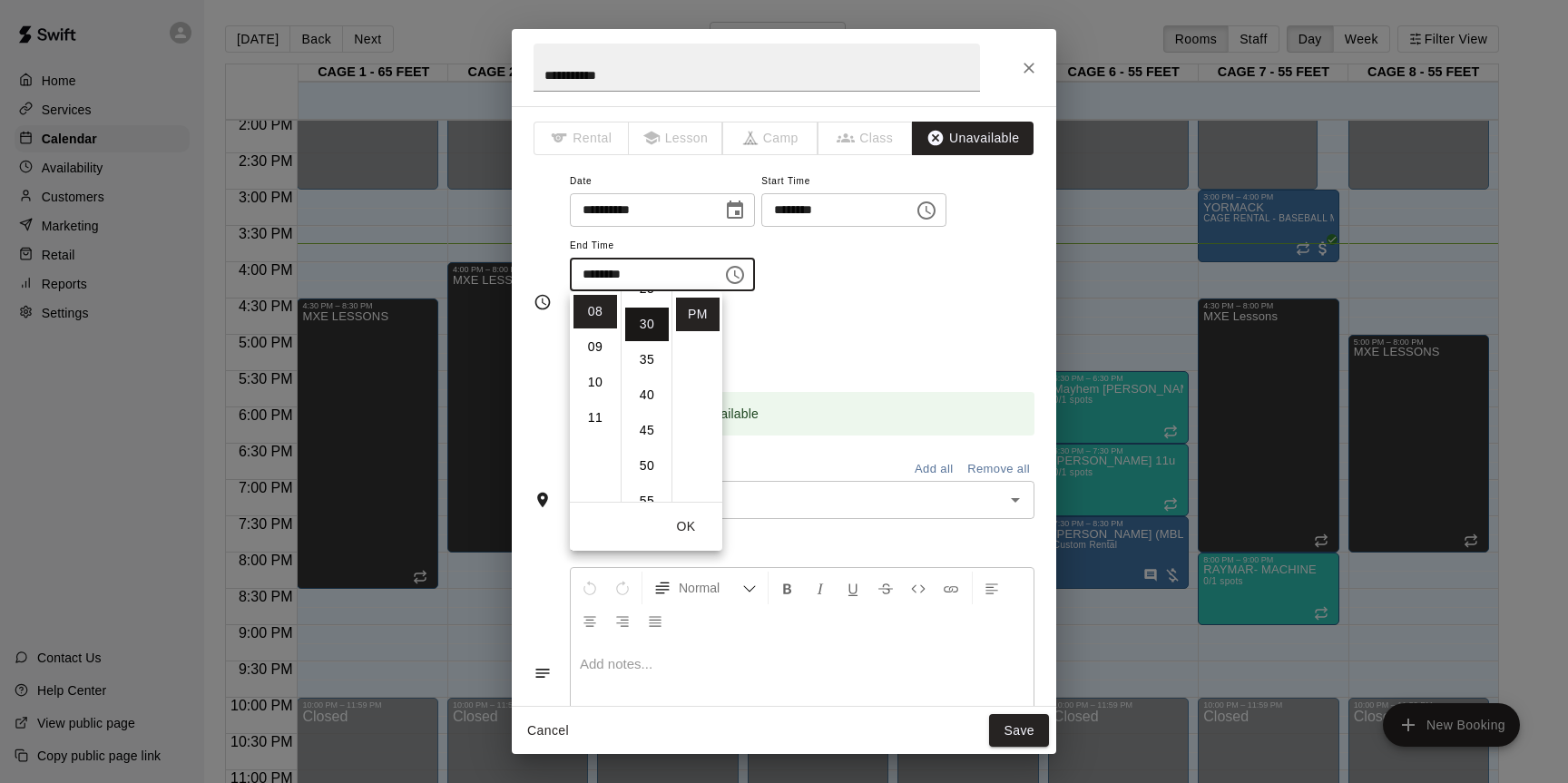
scroll to position [212, 0]
click at [825, 329] on div "Repeats No Yes" at bounding box center [802, 338] width 465 height 57
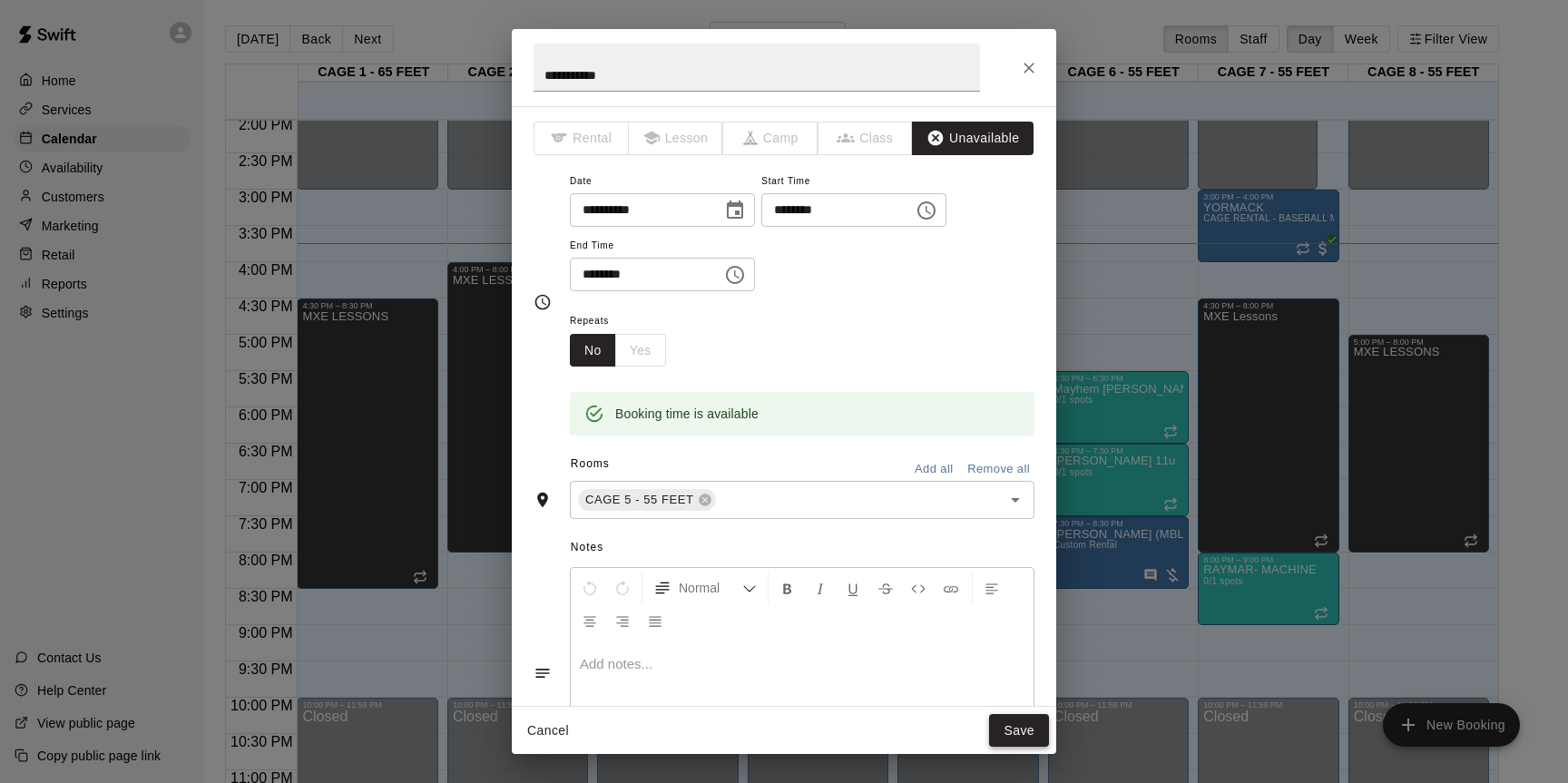
click at [1021, 722] on button "Save" at bounding box center [1019, 730] width 60 height 33
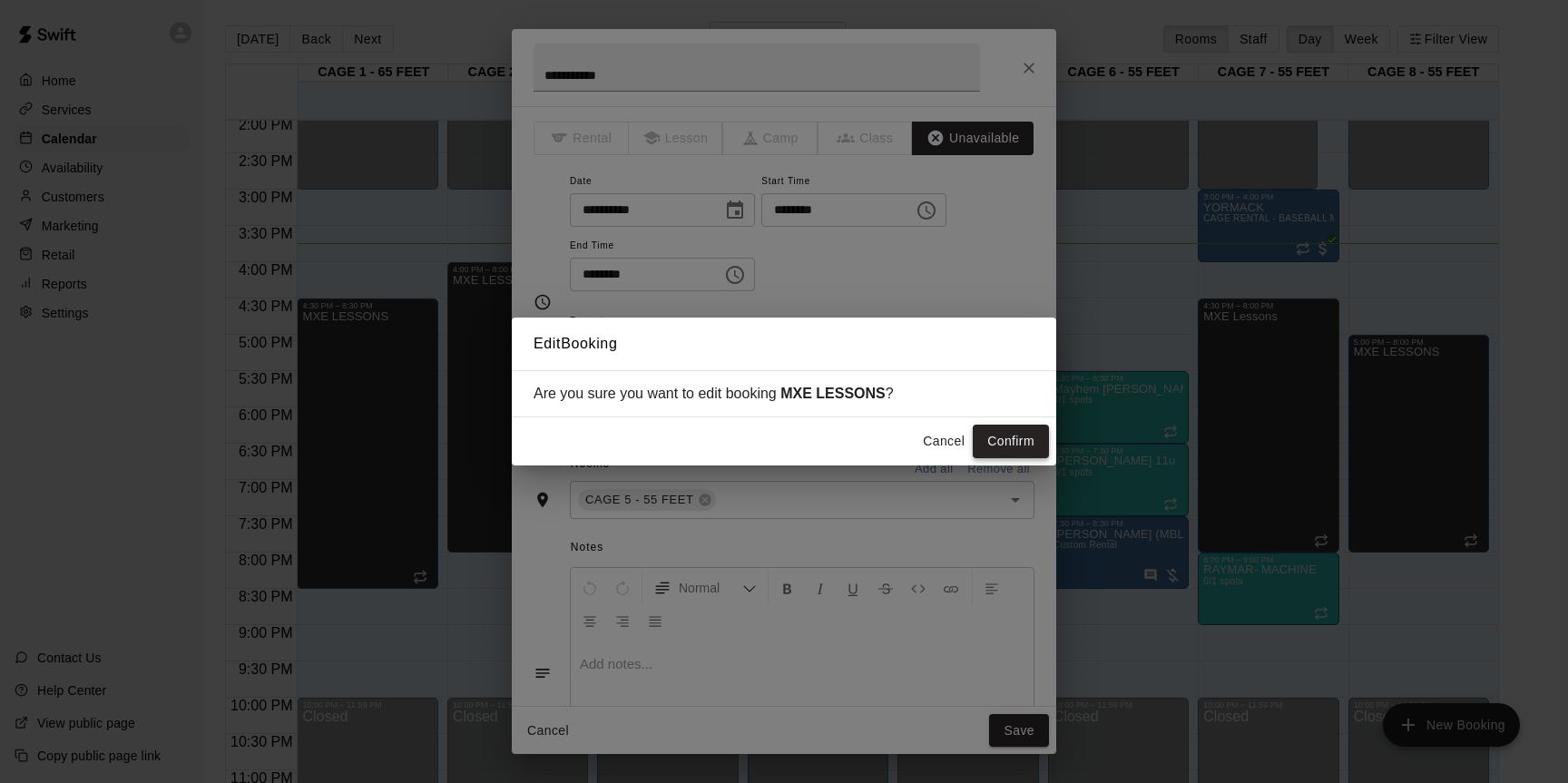
click at [1021, 448] on button "Confirm" at bounding box center [1011, 442] width 77 height 33
